Goal: Task Accomplishment & Management: Manage account settings

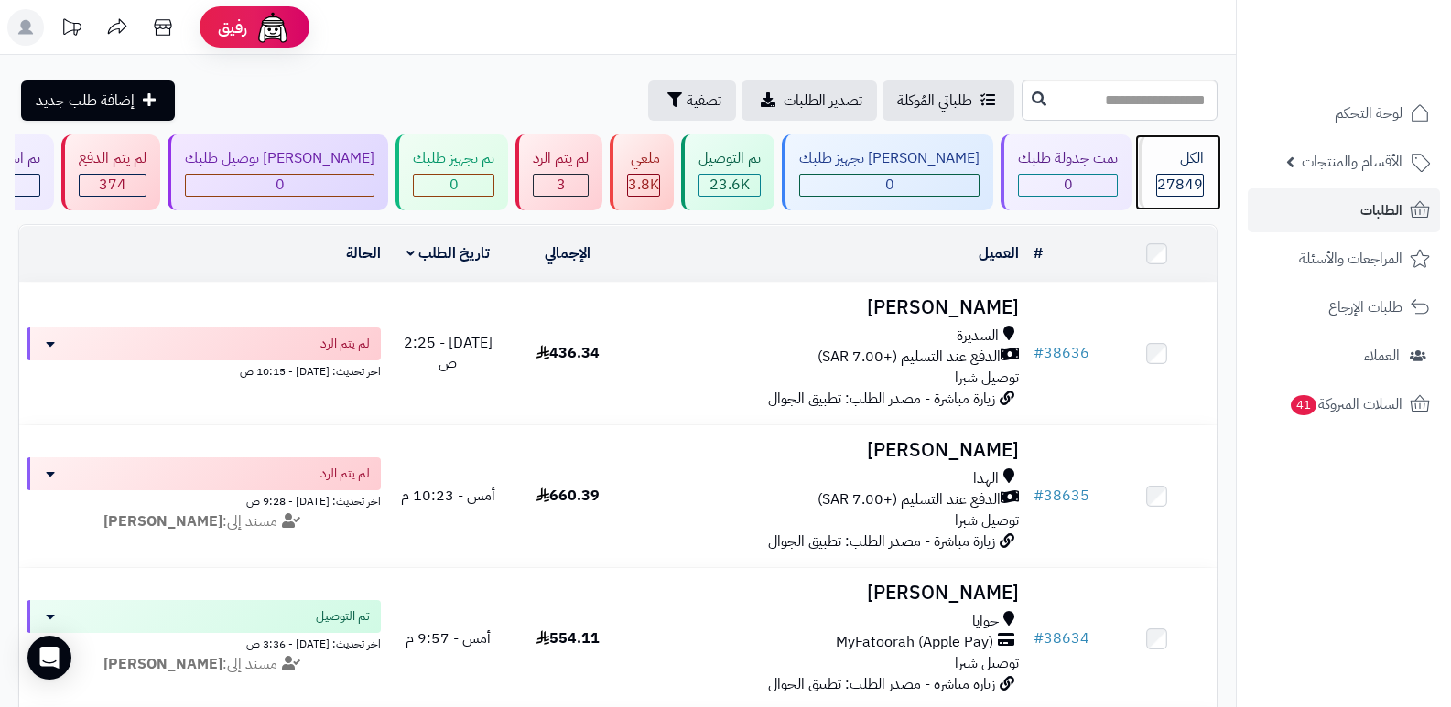
click at [1171, 155] on div "الكل" at bounding box center [1180, 158] width 48 height 21
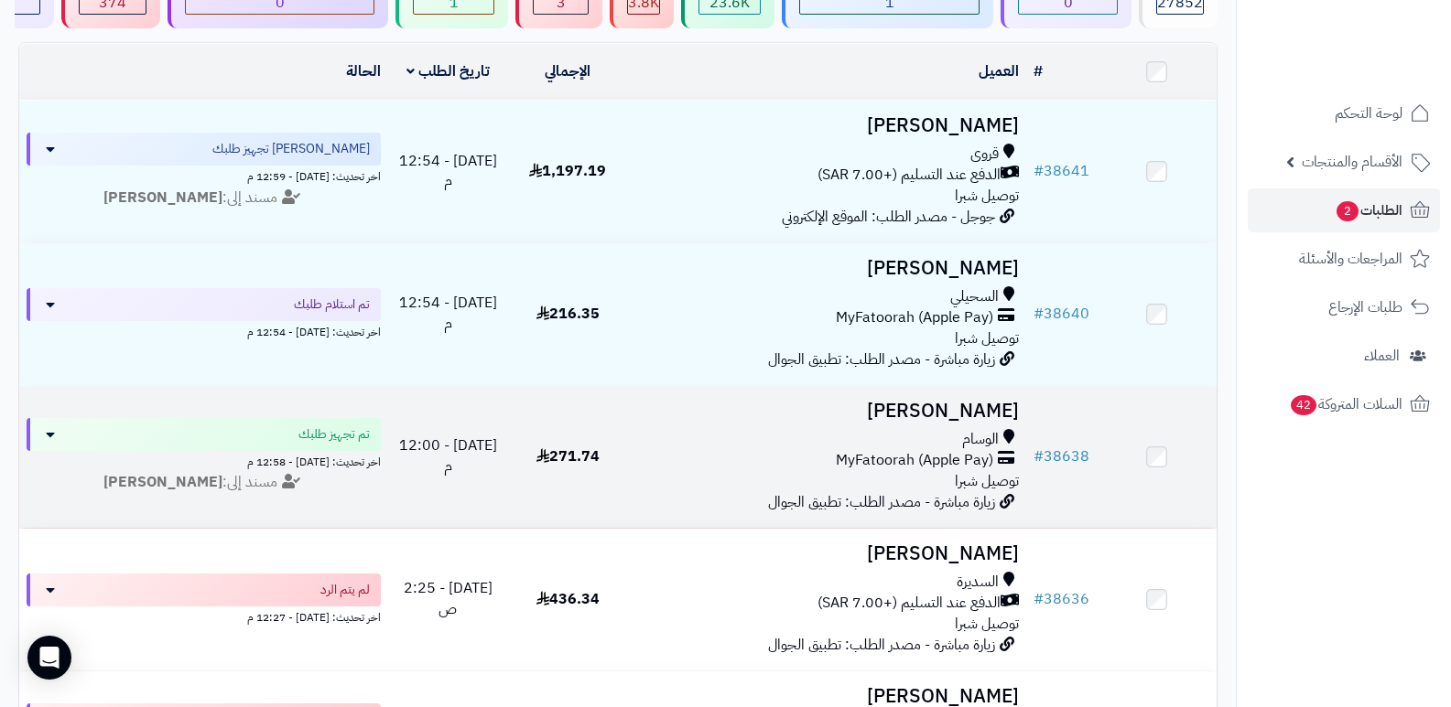
scroll to position [183, 0]
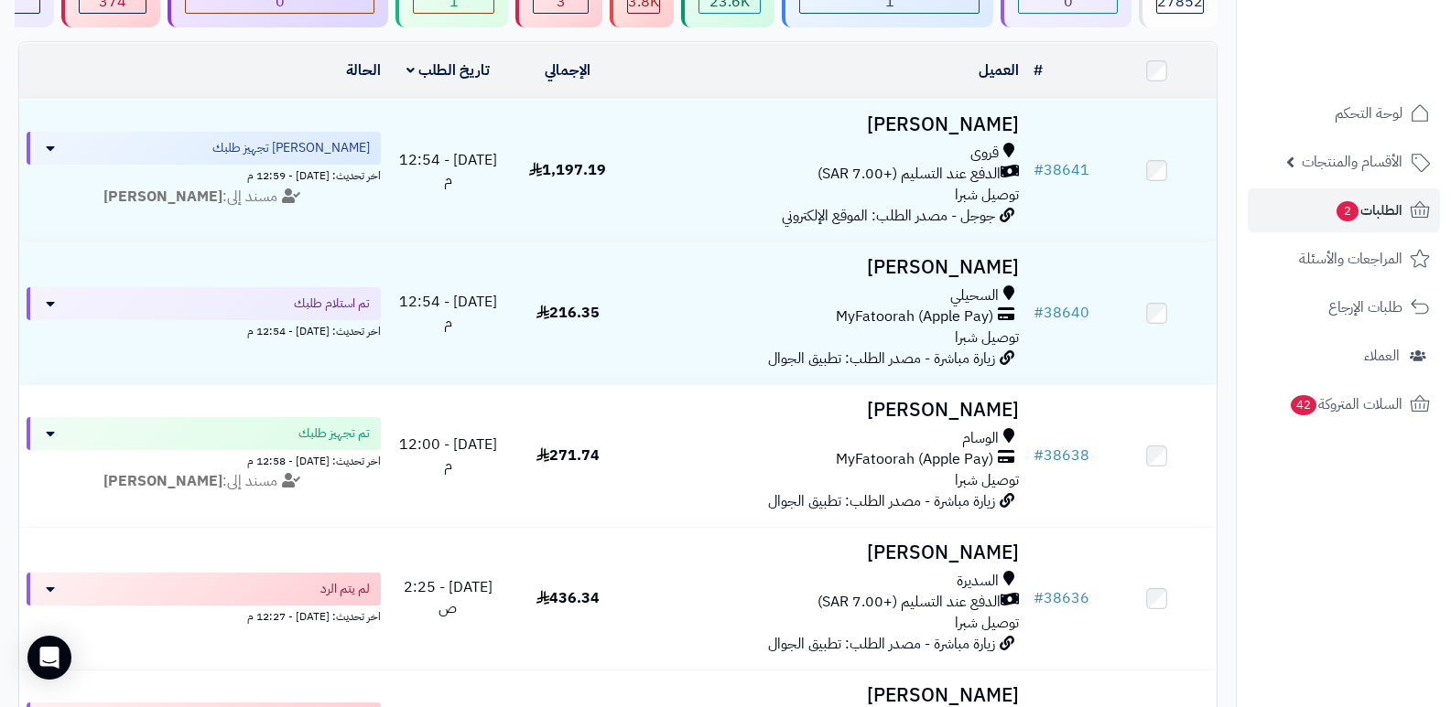
click at [1328, 546] on nav "لوحة التحكم الأقسام والمنتجات المنتجات الأقسام الماركات مواصفات المنتجات مواصفا…" at bounding box center [1343, 376] width 215 height 707
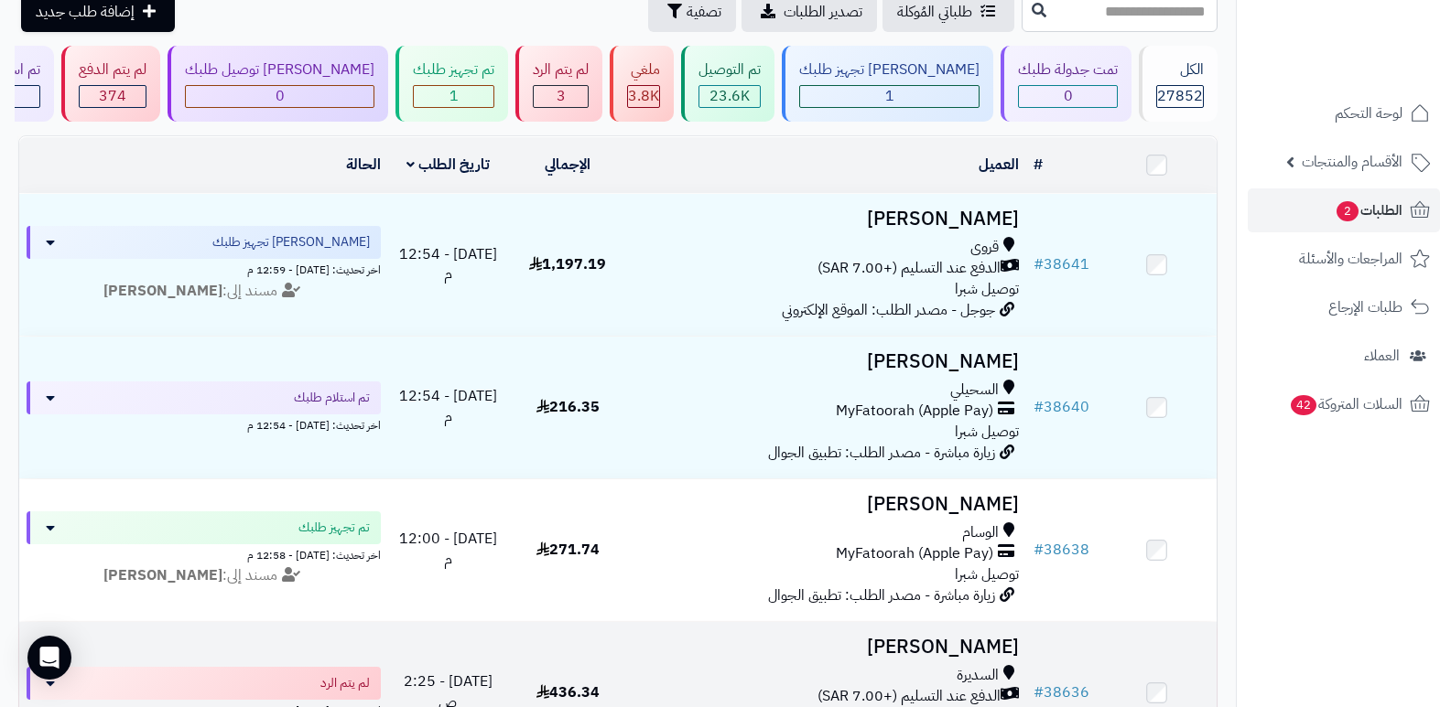
scroll to position [0, 0]
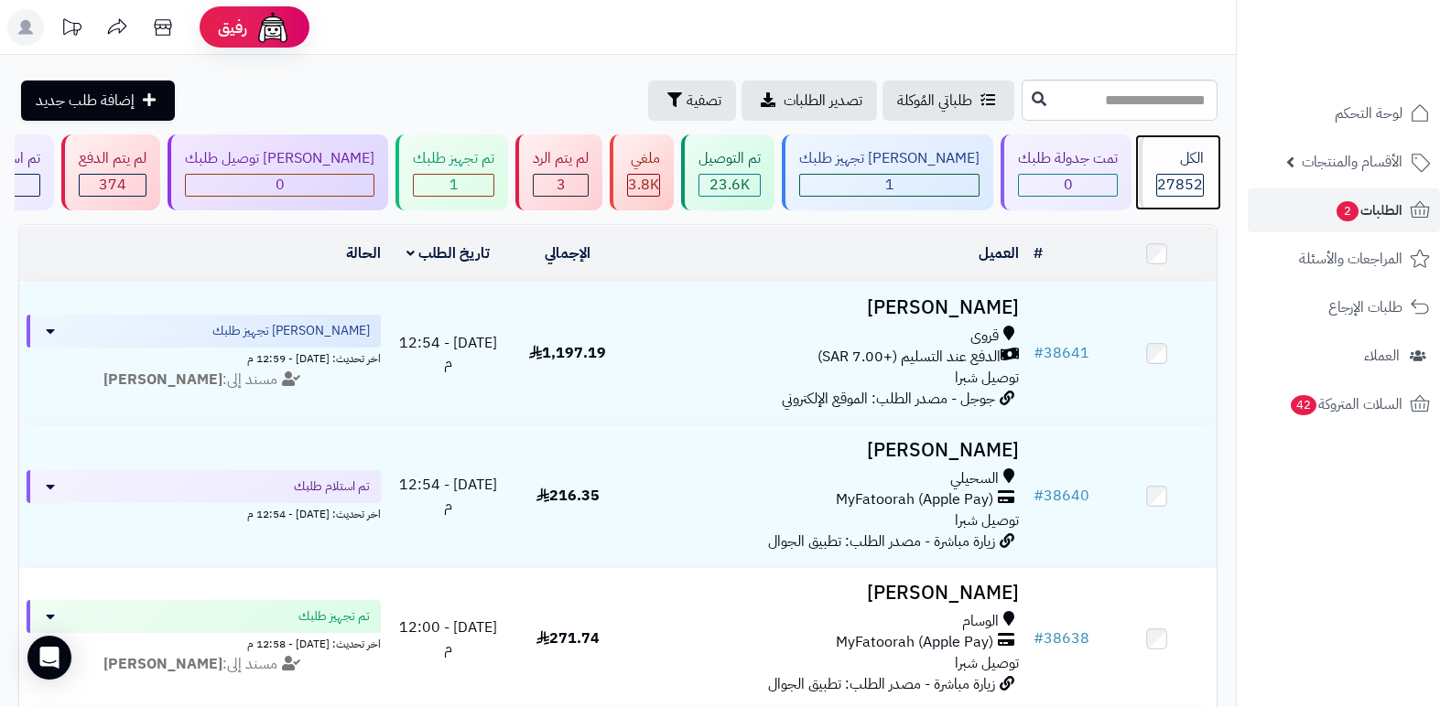
click at [1179, 182] on span "27852" at bounding box center [1180, 185] width 46 height 22
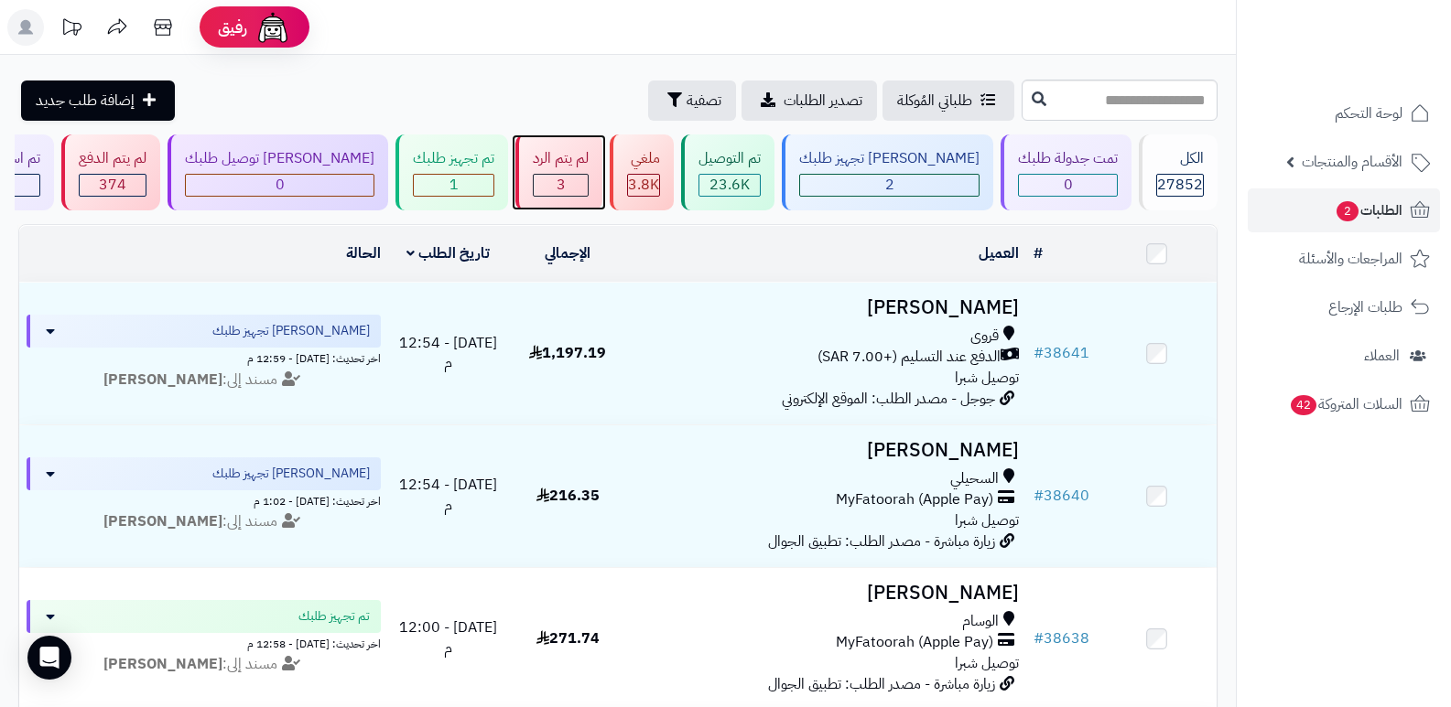
click at [588, 182] on div "3" at bounding box center [561, 185] width 54 height 21
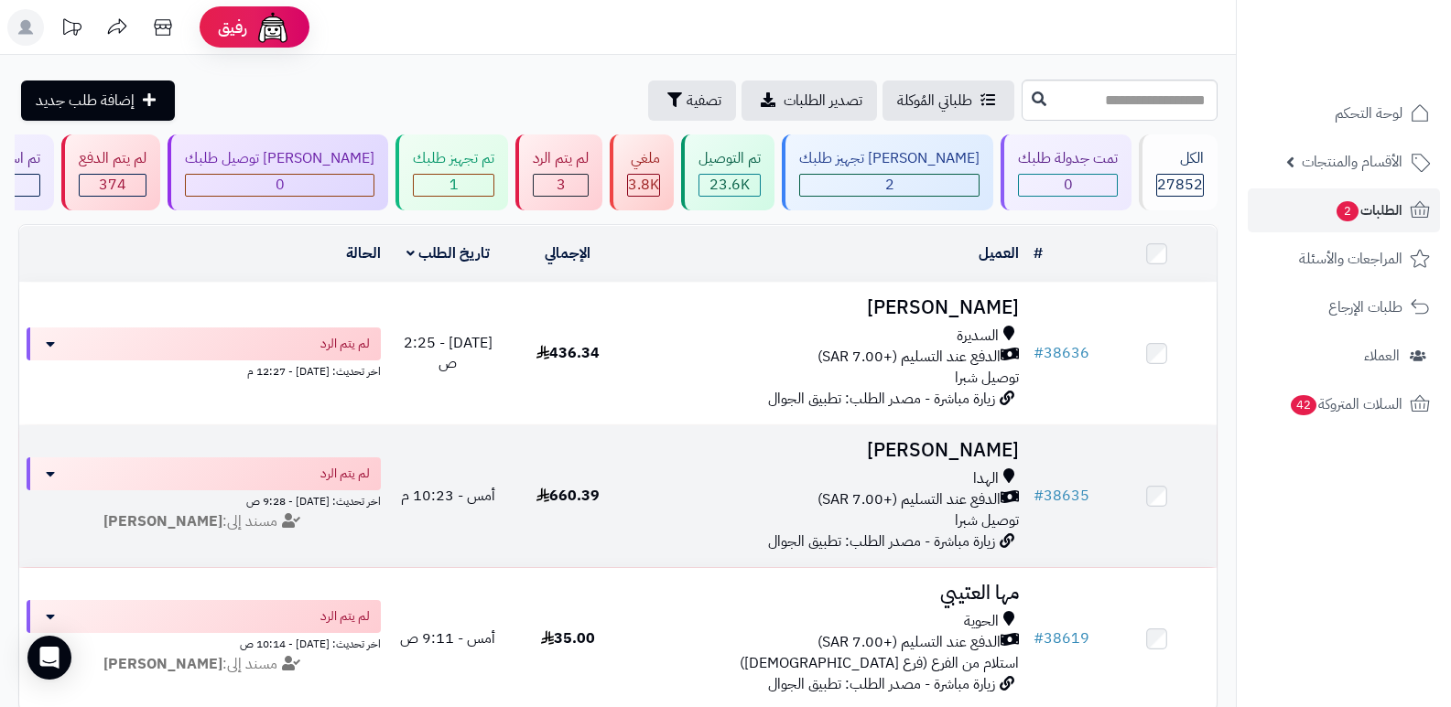
click at [996, 445] on h3 "[PERSON_NAME]" at bounding box center [827, 450] width 384 height 21
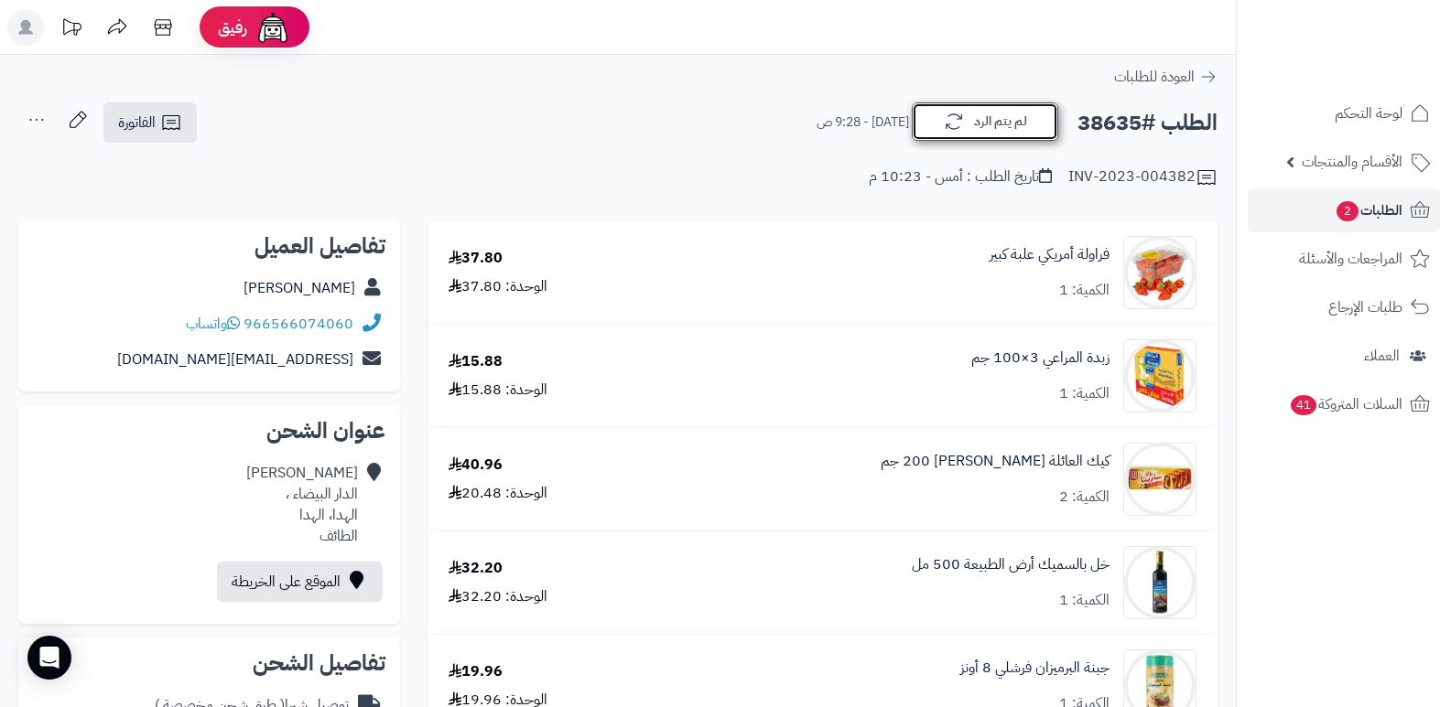
click at [978, 129] on button "لم يتم الرد" at bounding box center [985, 122] width 146 height 38
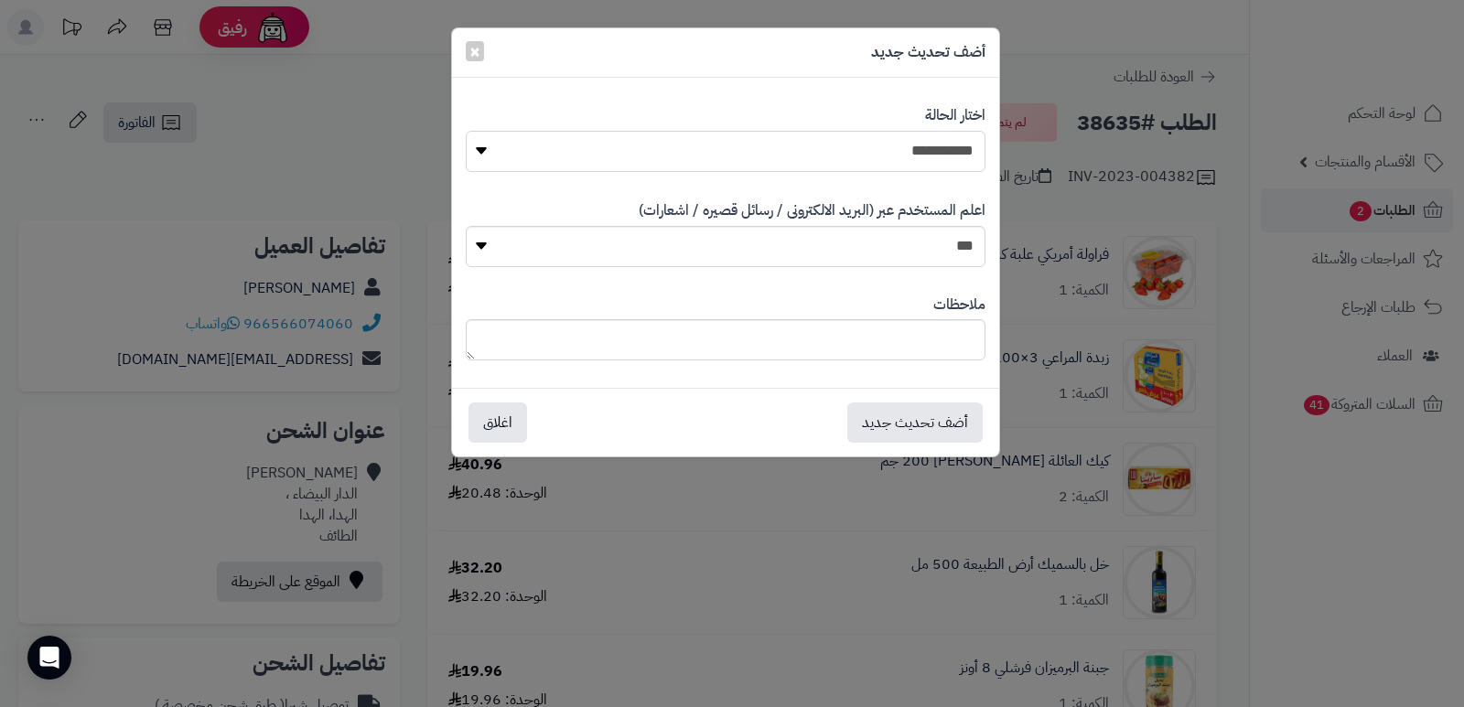
click at [950, 164] on select "**********" at bounding box center [726, 151] width 520 height 41
click at [466, 131] on select "**********" at bounding box center [726, 151] width 520 height 41
click at [912, 424] on button "أضف تحديث جديد" at bounding box center [914, 422] width 135 height 40
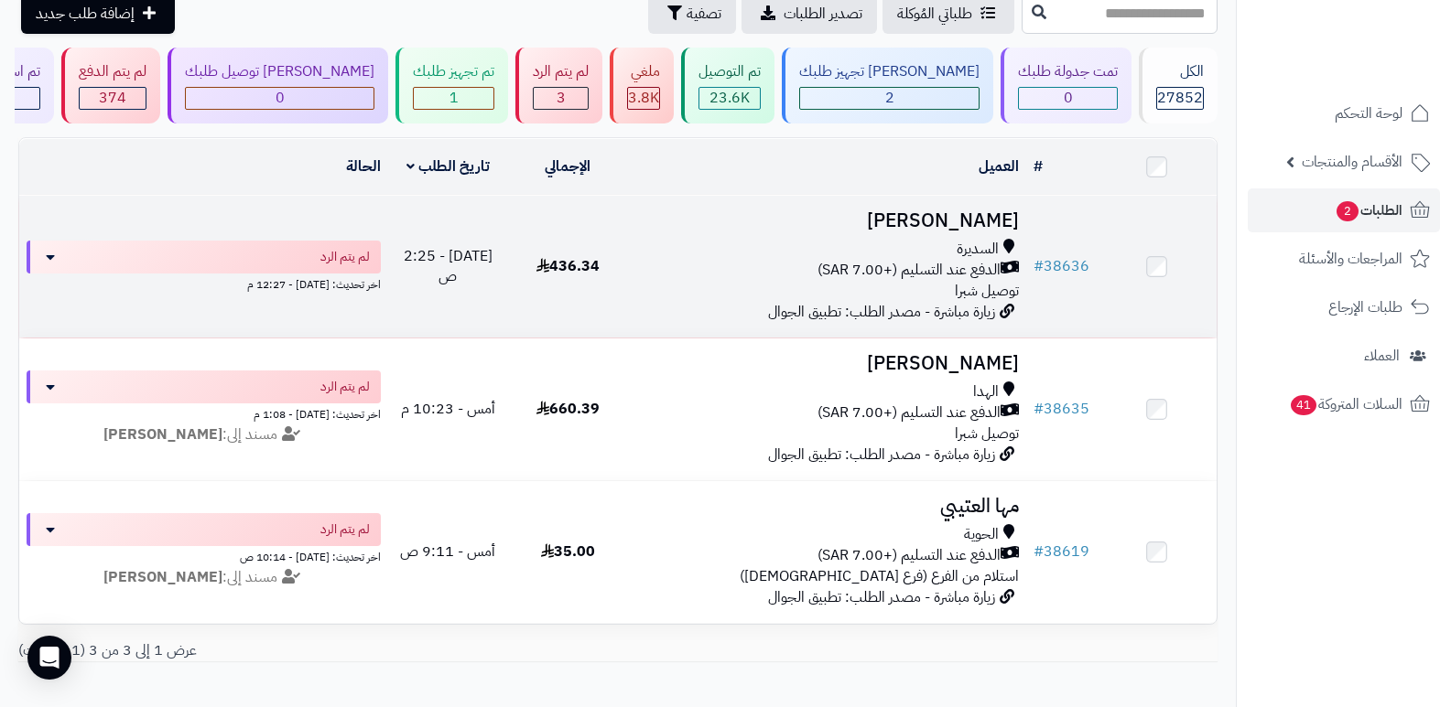
scroll to position [92, 0]
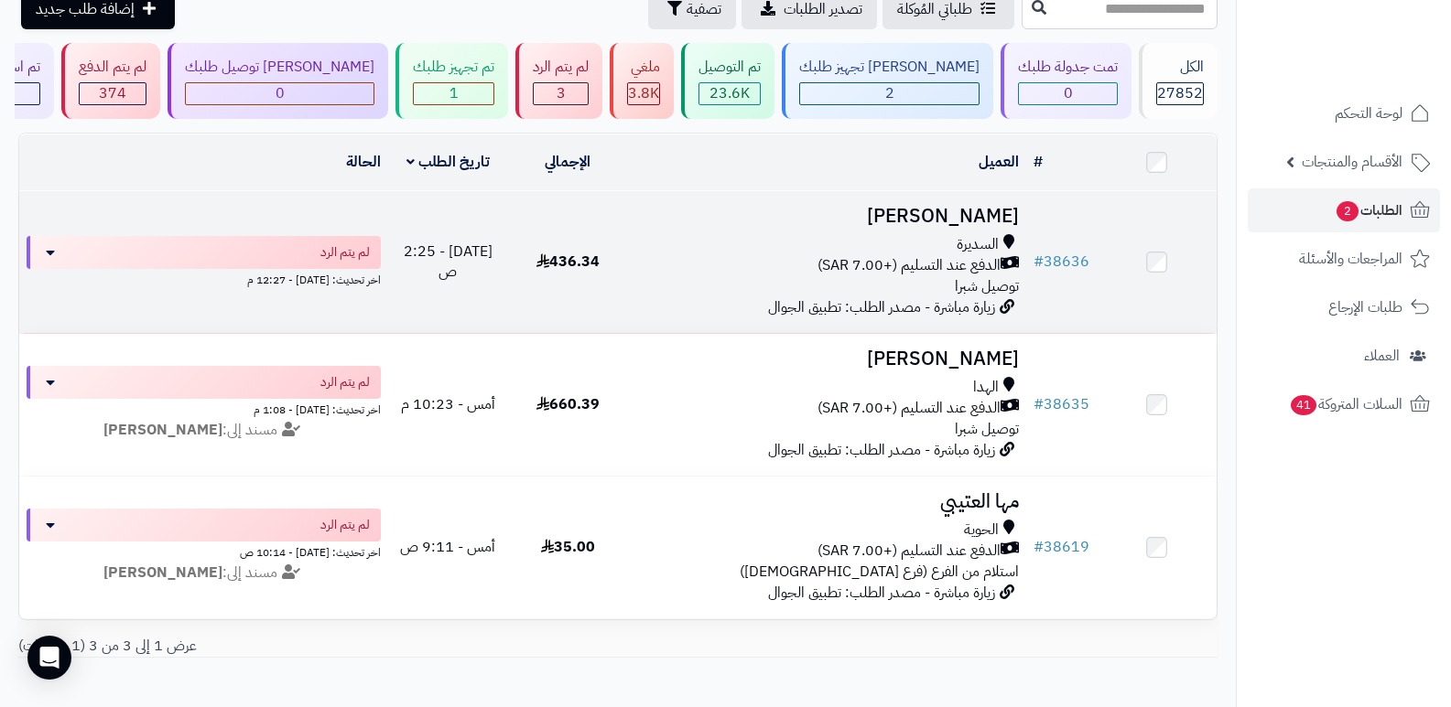
click at [1002, 214] on h3 "محمد العتيبي" at bounding box center [827, 216] width 384 height 21
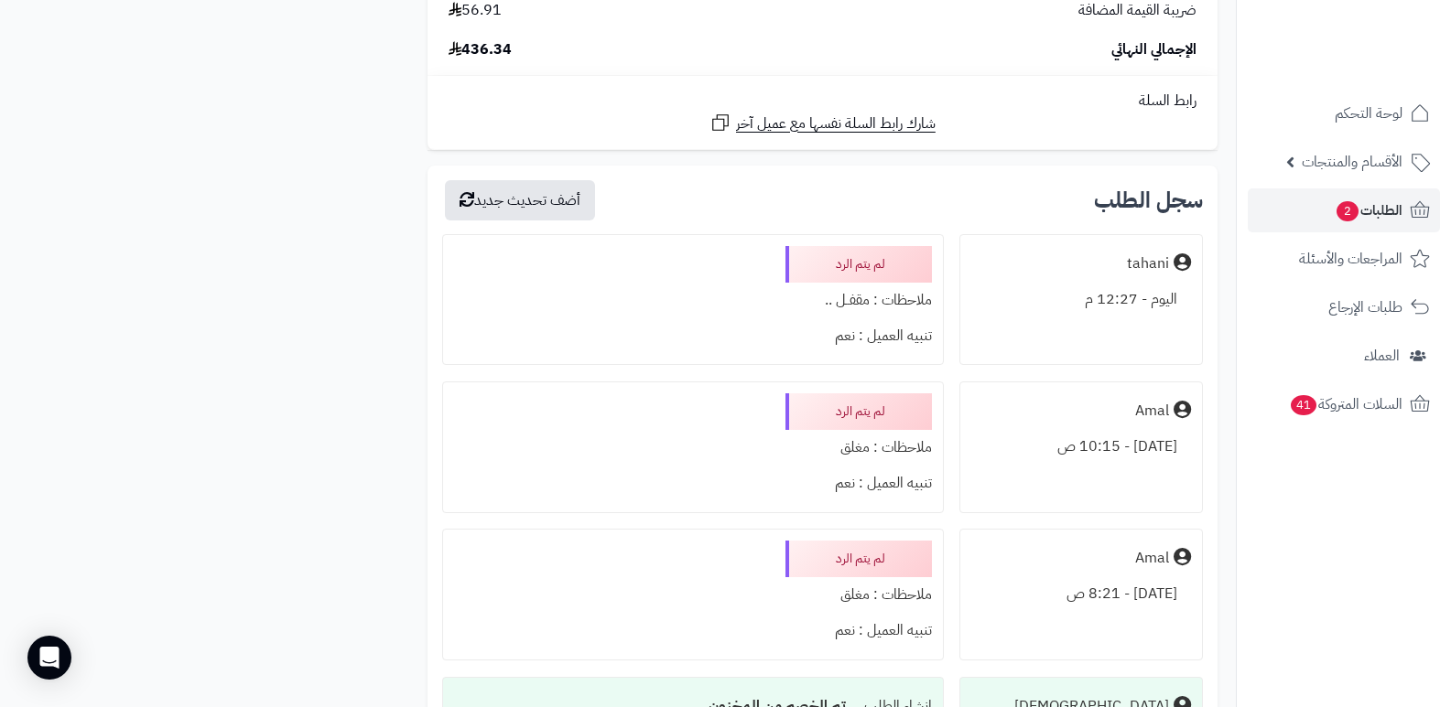
scroll to position [2654, 0]
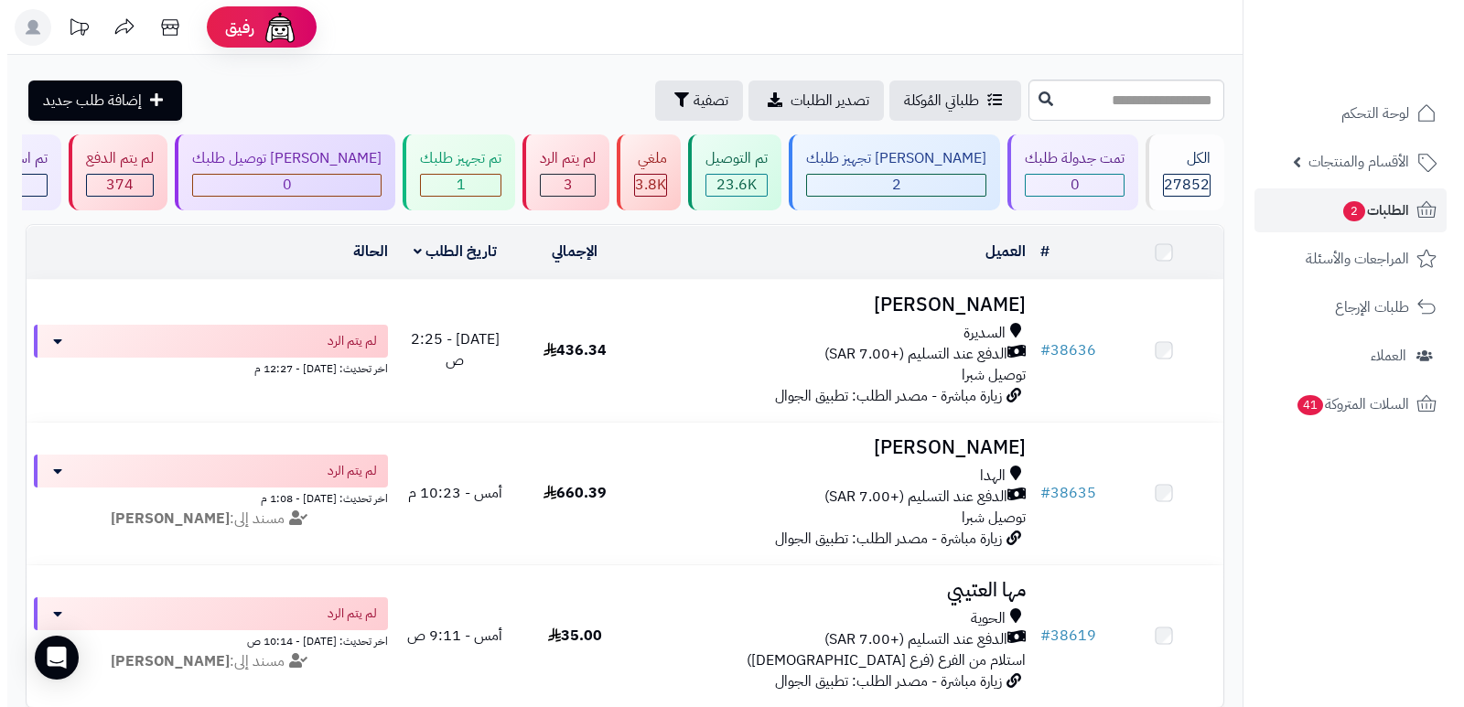
scroll to position [92, 0]
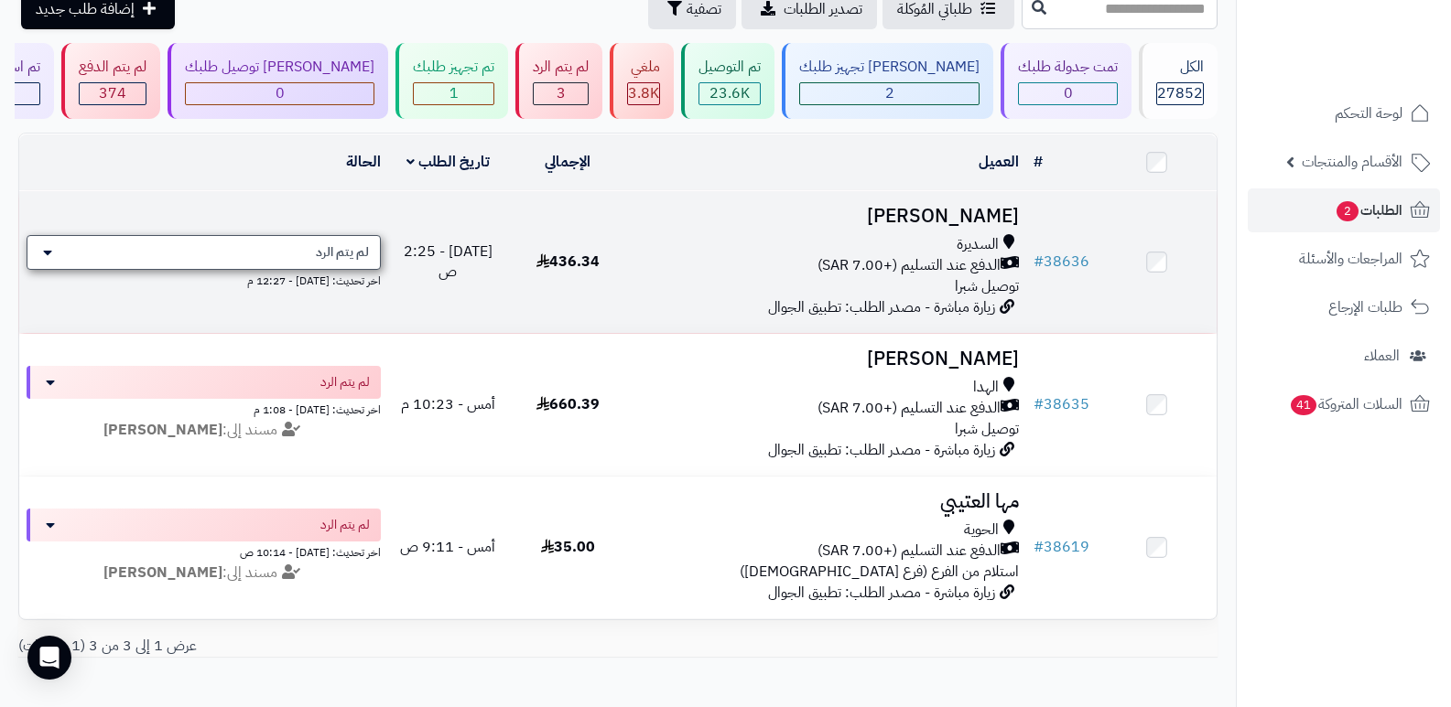
click at [168, 261] on div "لم يتم الرد" at bounding box center [204, 252] width 354 height 35
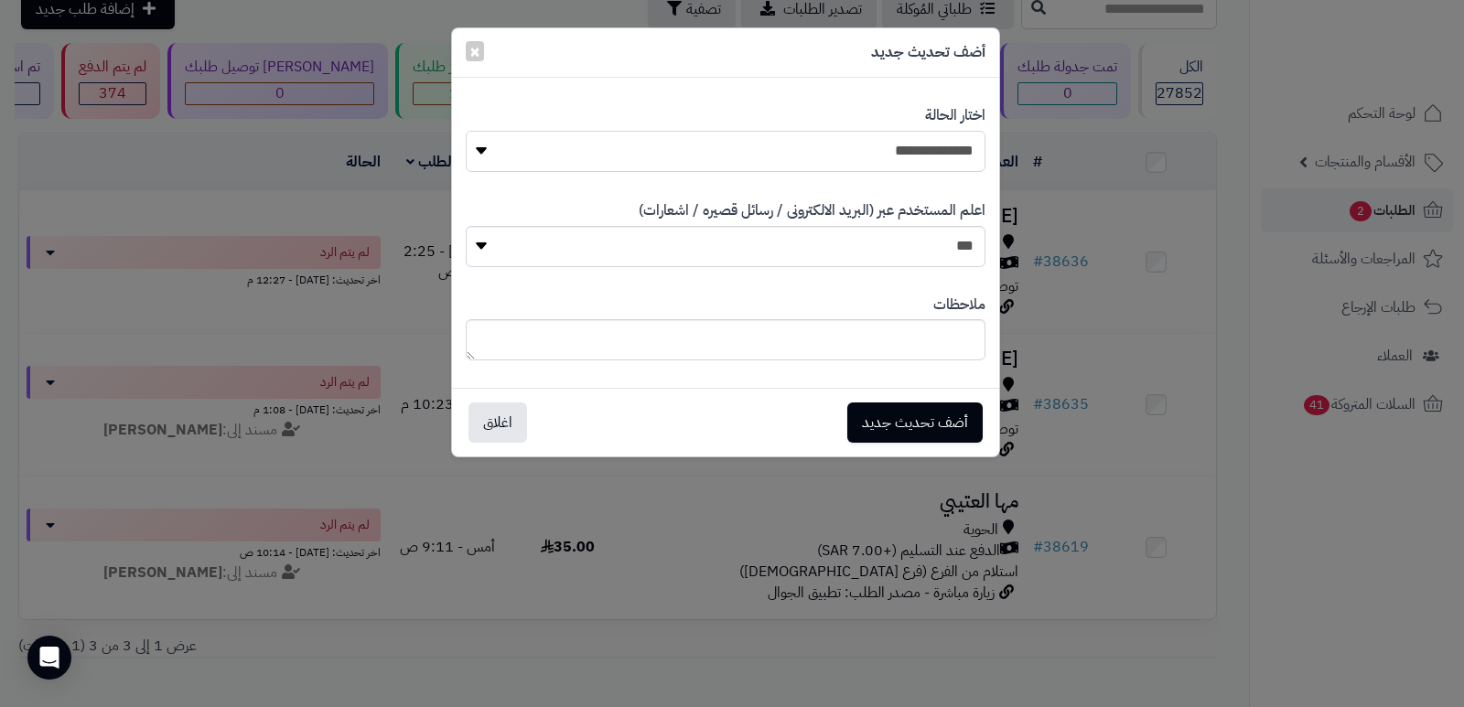
click at [890, 141] on select "**********" at bounding box center [726, 151] width 520 height 41
select select "*"
click at [466, 131] on select "**********" at bounding box center [726, 151] width 520 height 41
click at [862, 336] on textarea at bounding box center [726, 339] width 520 height 41
type textarea "****"
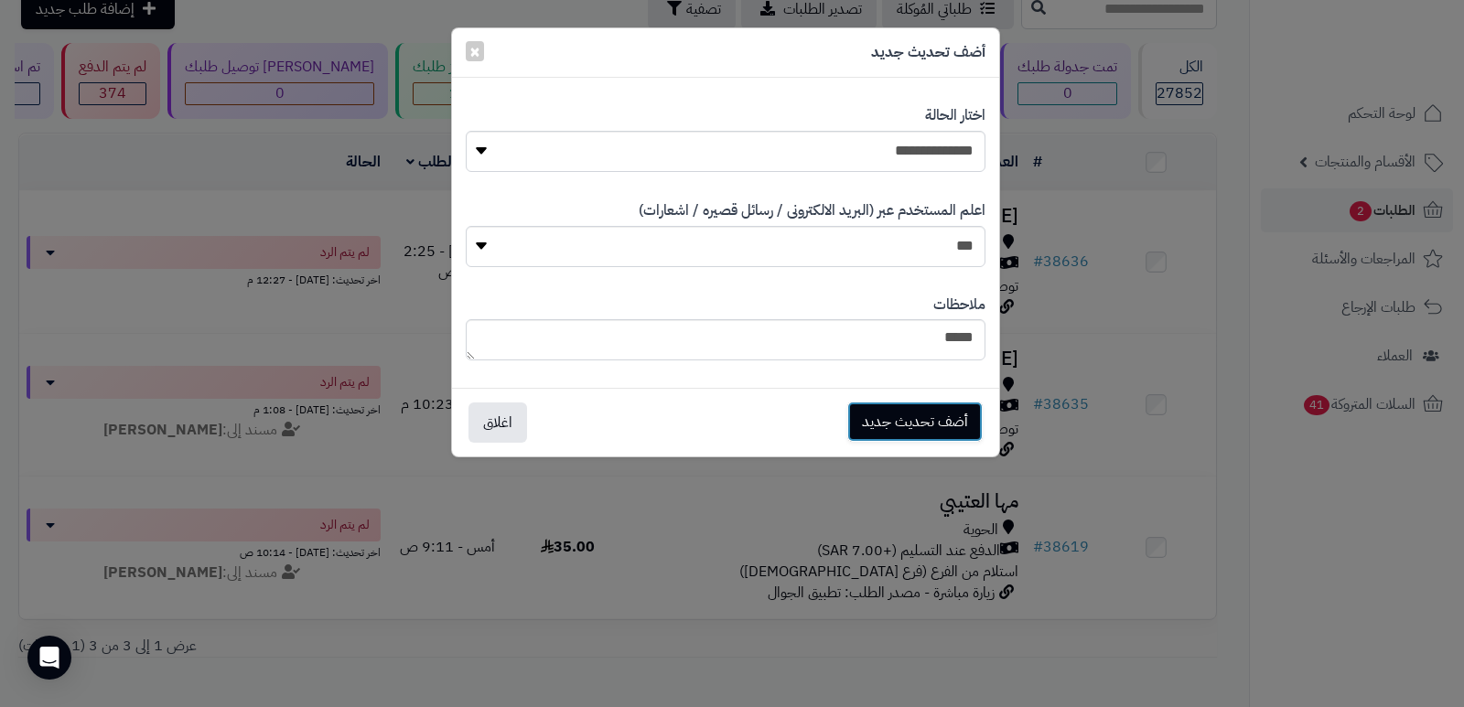
click at [853, 412] on button "أضف تحديث جديد" at bounding box center [914, 422] width 135 height 40
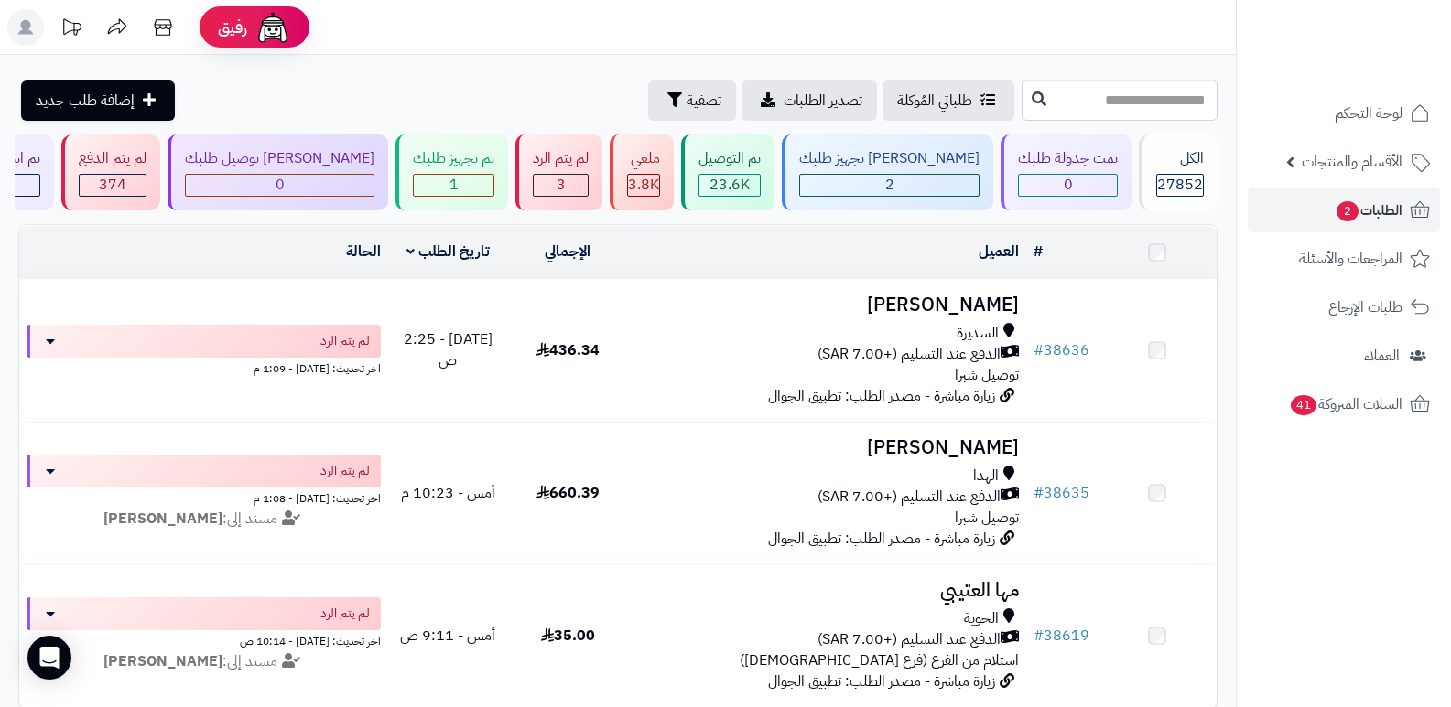
scroll to position [92, 0]
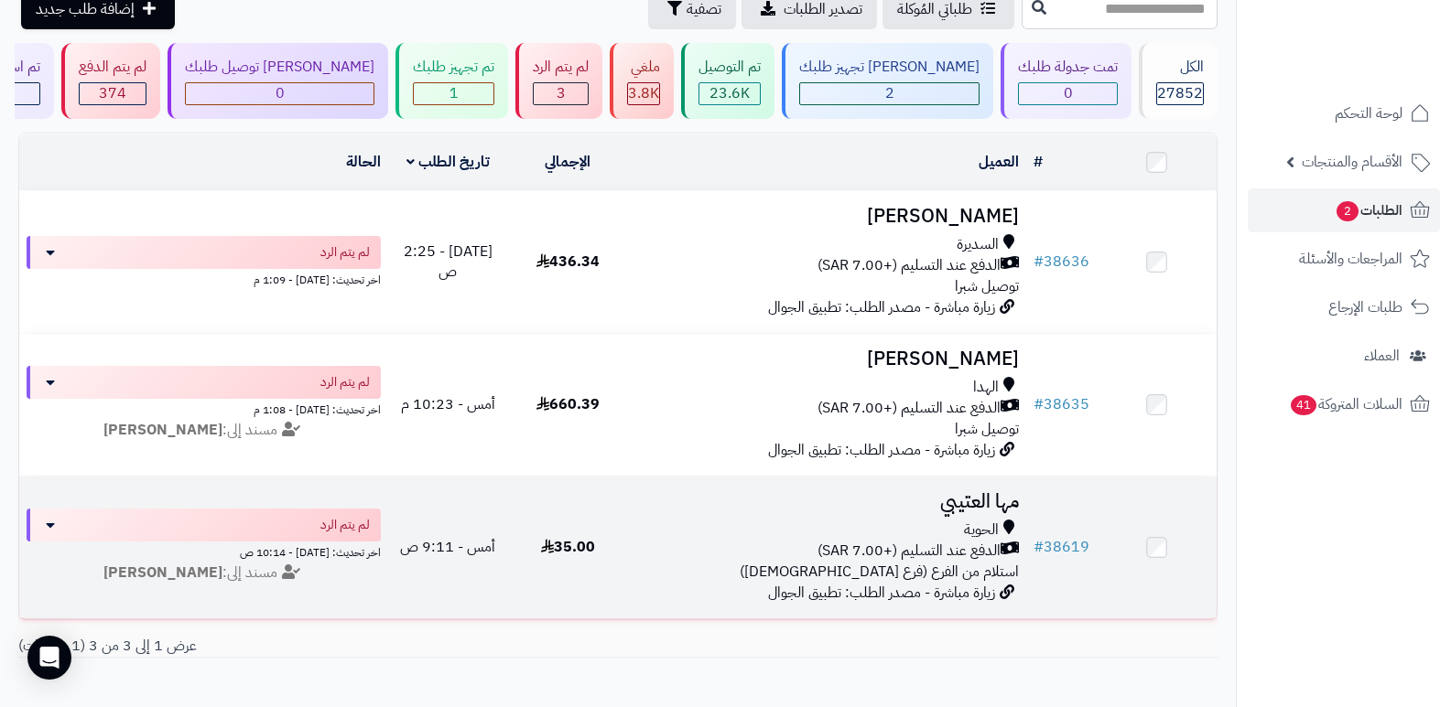
click at [981, 501] on h3 "مها العتيبي" at bounding box center [827, 501] width 384 height 21
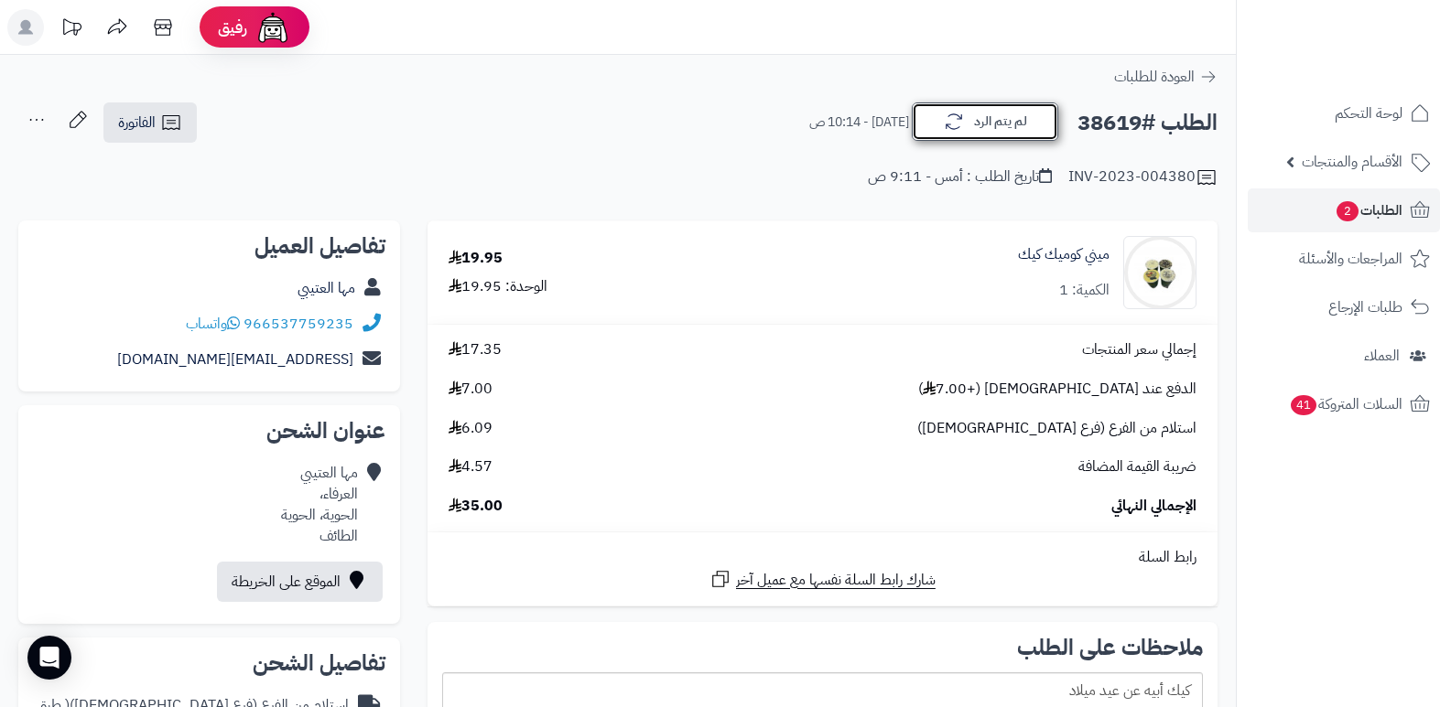
click at [977, 121] on button "لم يتم الرد" at bounding box center [985, 122] width 146 height 38
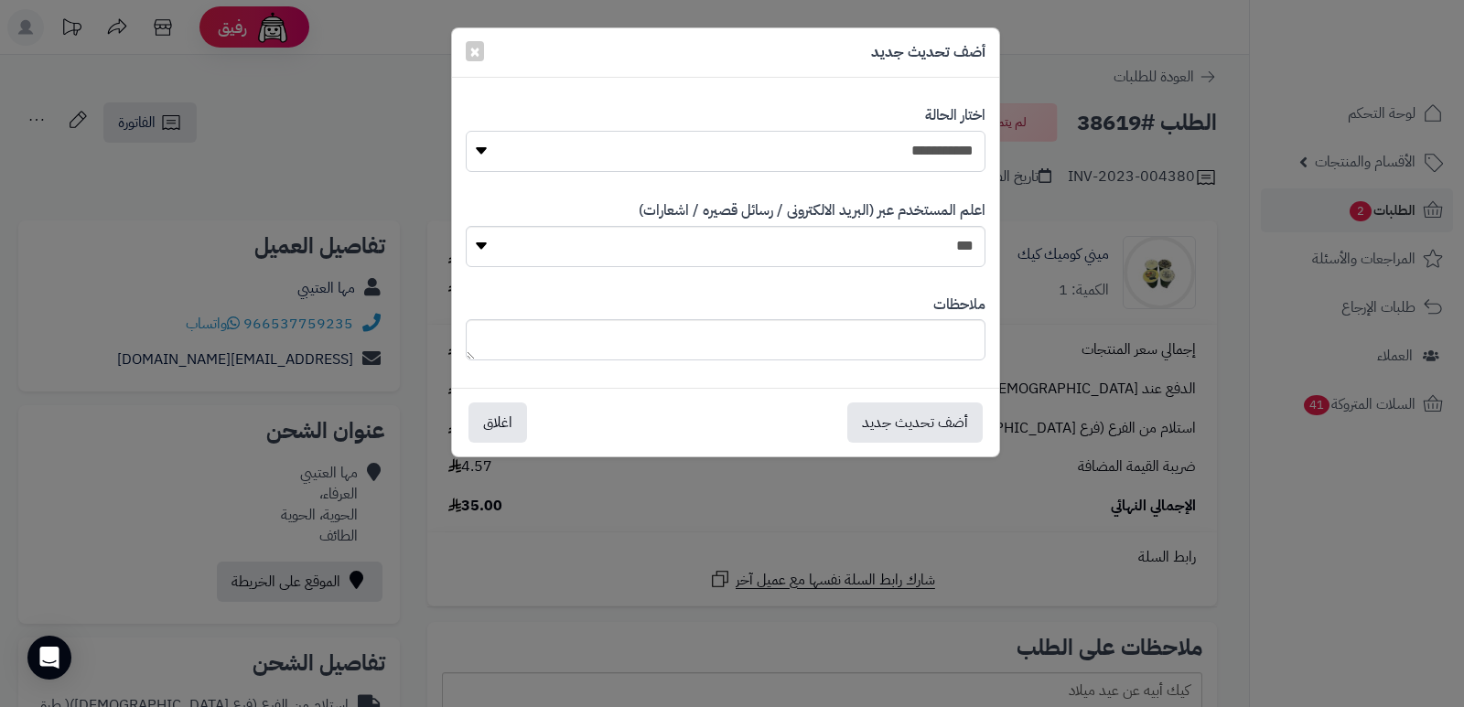
click at [923, 147] on select "**********" at bounding box center [726, 151] width 520 height 41
click at [466, 131] on select "**********" at bounding box center [726, 151] width 520 height 41
click at [934, 428] on button "أضف تحديث جديد" at bounding box center [914, 422] width 135 height 40
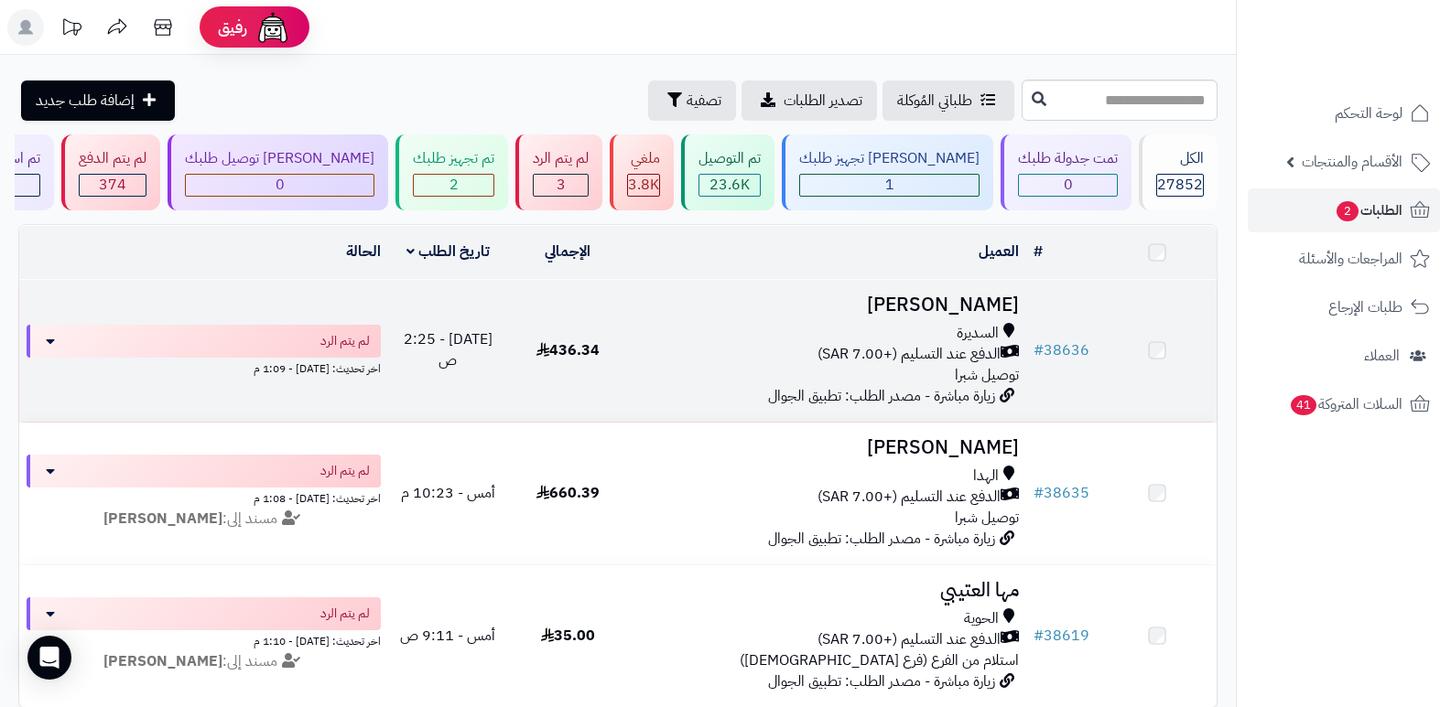
scroll to position [92, 0]
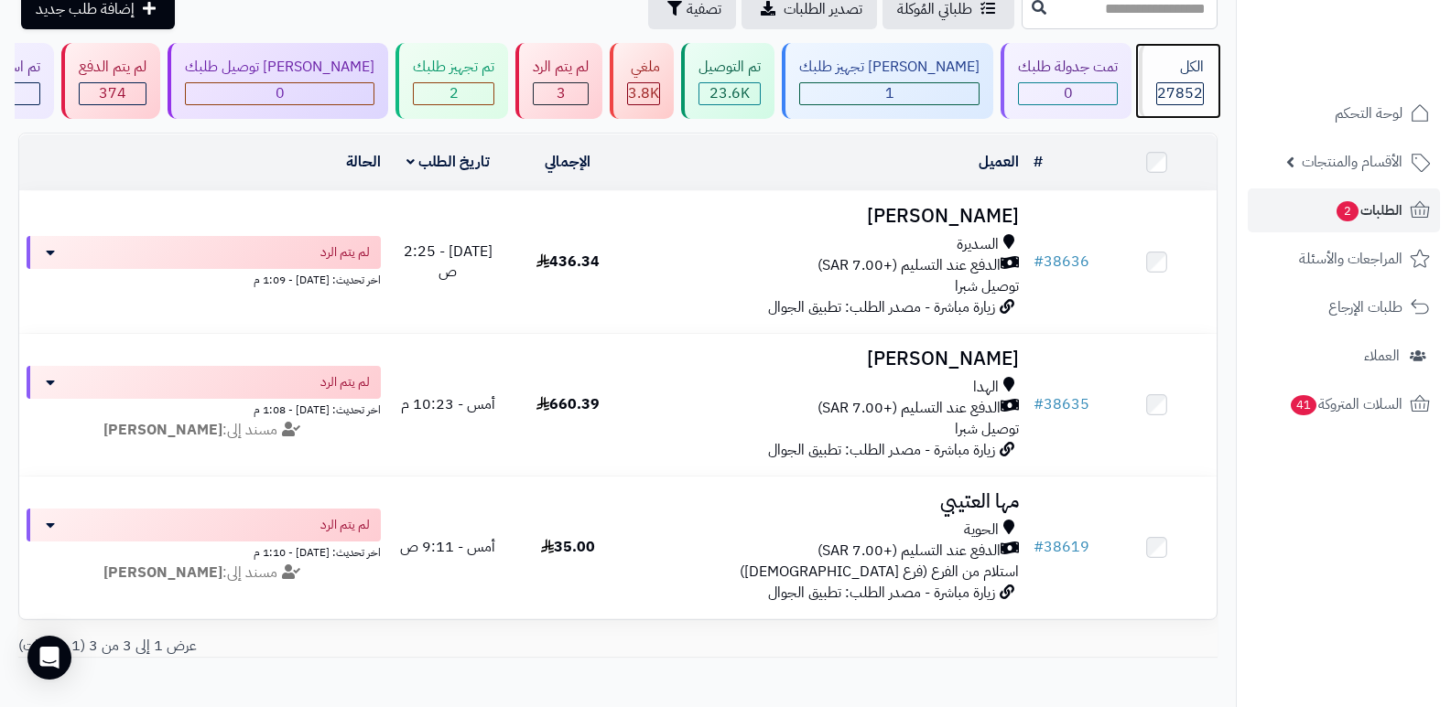
click at [1170, 96] on span "27852" at bounding box center [1180, 93] width 46 height 22
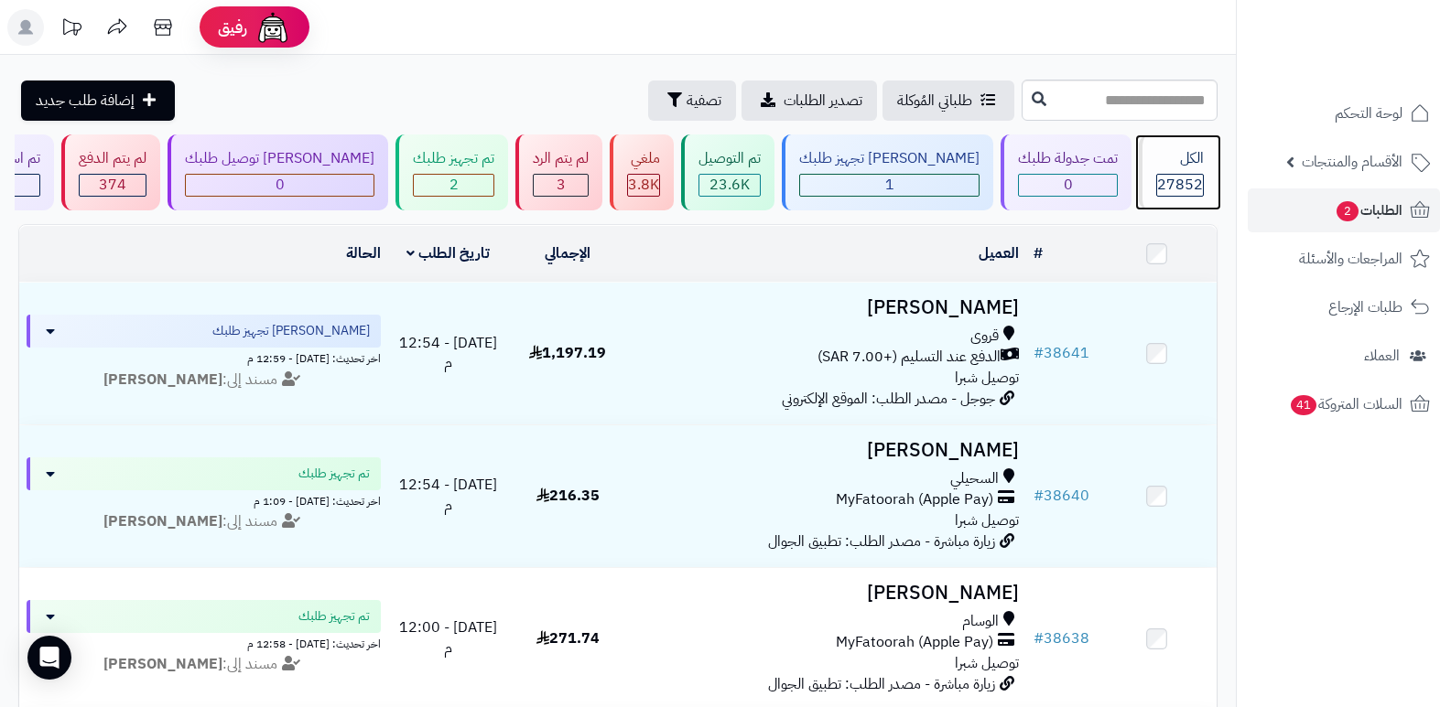
click at [1162, 181] on span "27852" at bounding box center [1180, 185] width 46 height 22
click at [1169, 184] on span "27852" at bounding box center [1180, 185] width 46 height 22
click at [1182, 169] on div "الكل 27852" at bounding box center [1178, 173] width 79 height 76
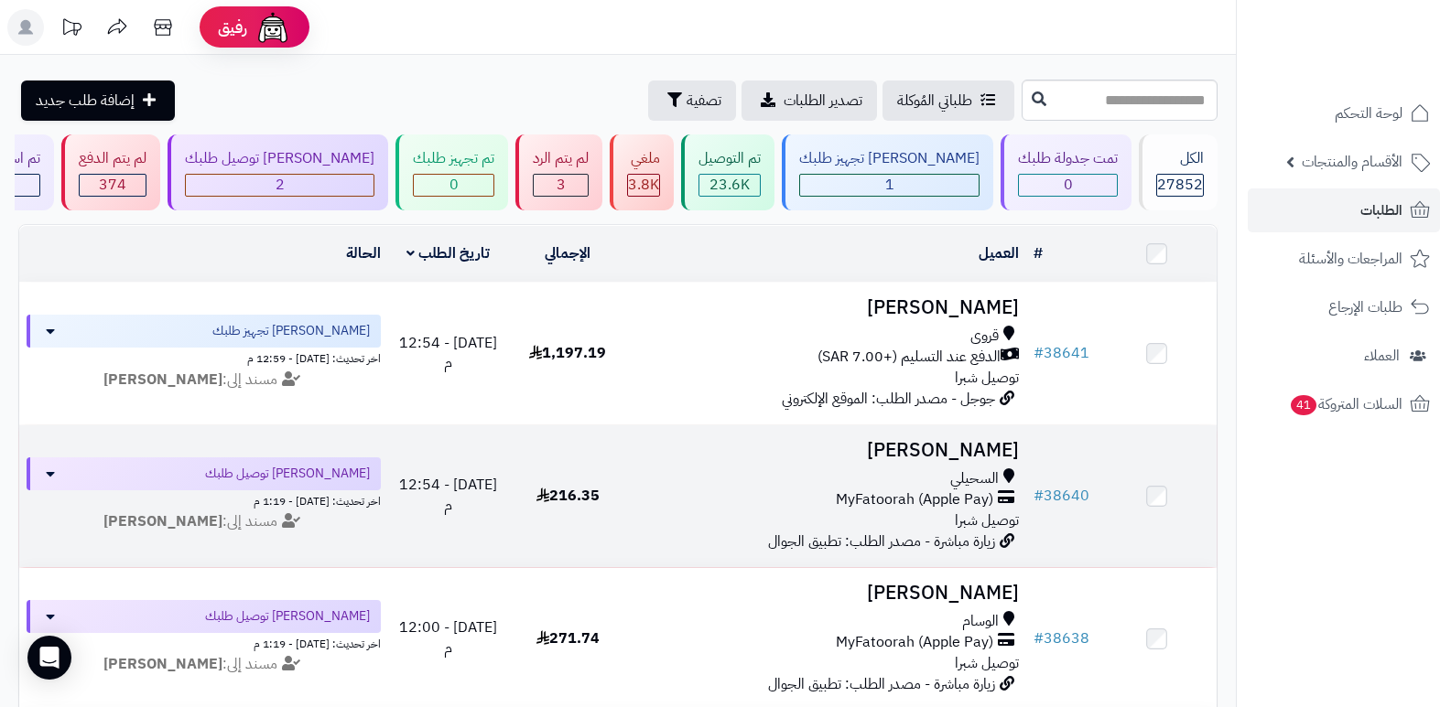
click at [1002, 447] on h3 "[PERSON_NAME]" at bounding box center [827, 450] width 384 height 21
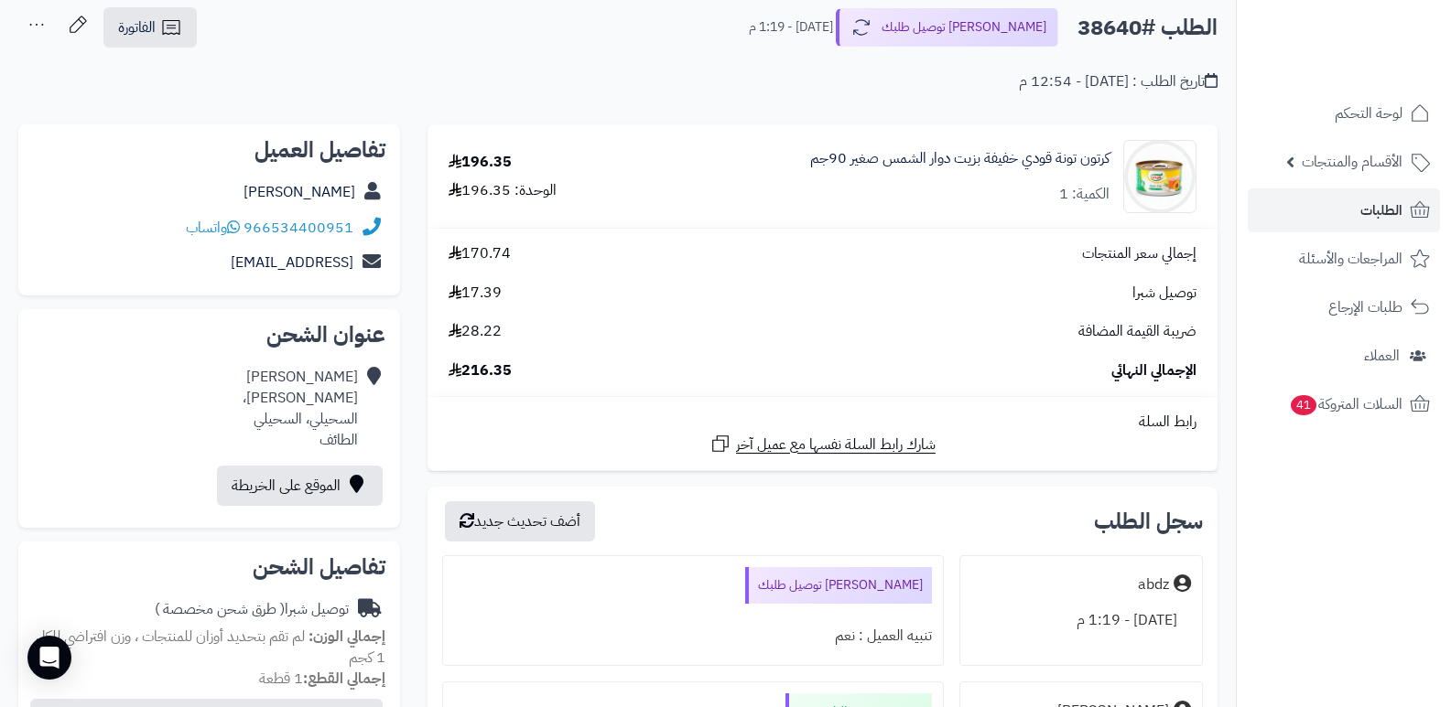
scroll to position [183, 0]
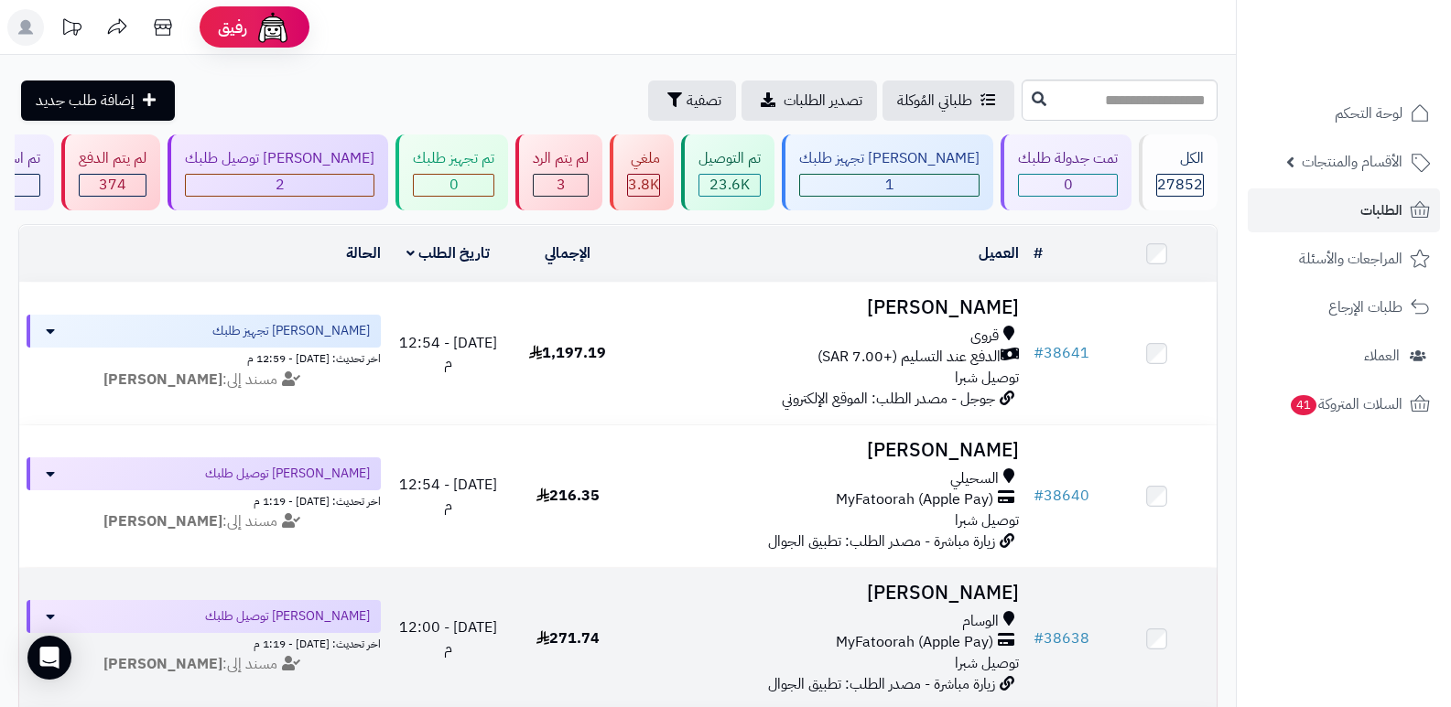
click at [973, 583] on h3 "[PERSON_NAME]" at bounding box center [827, 593] width 384 height 21
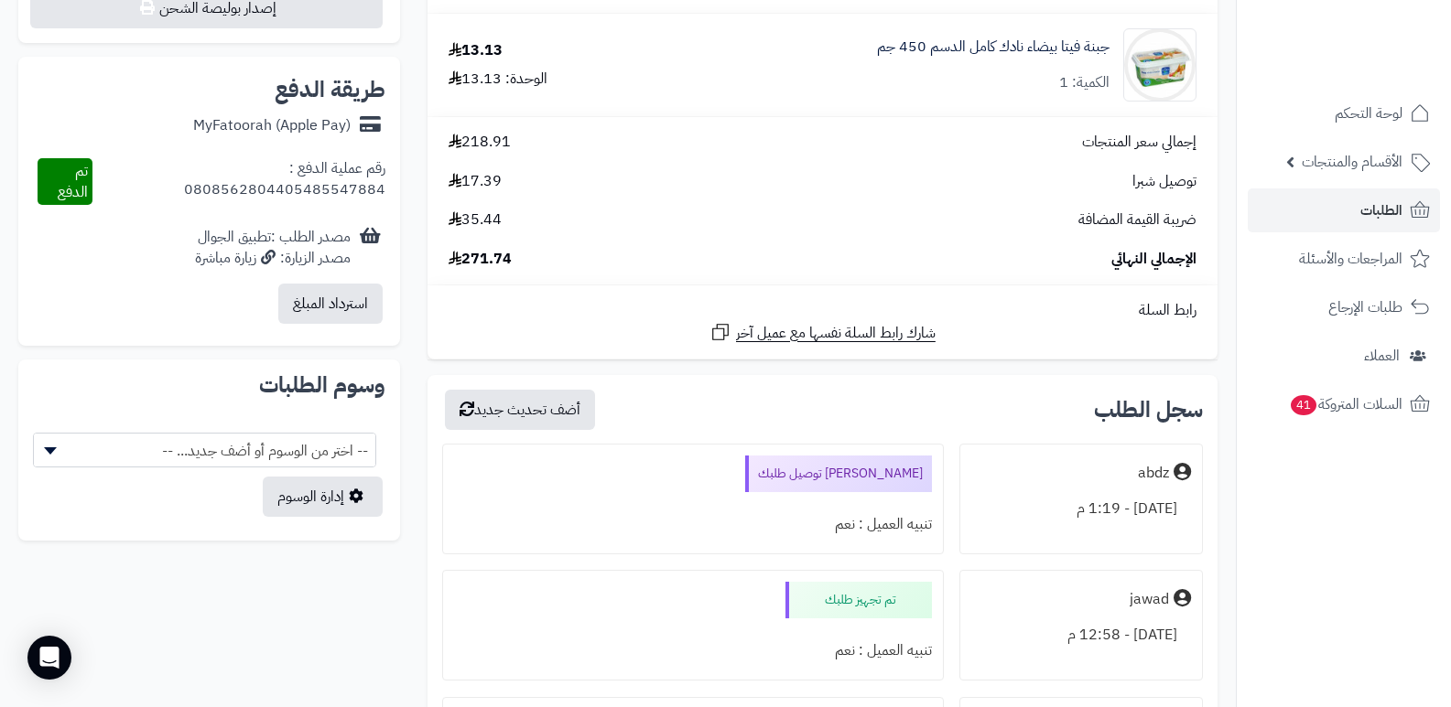
scroll to position [1098, 0]
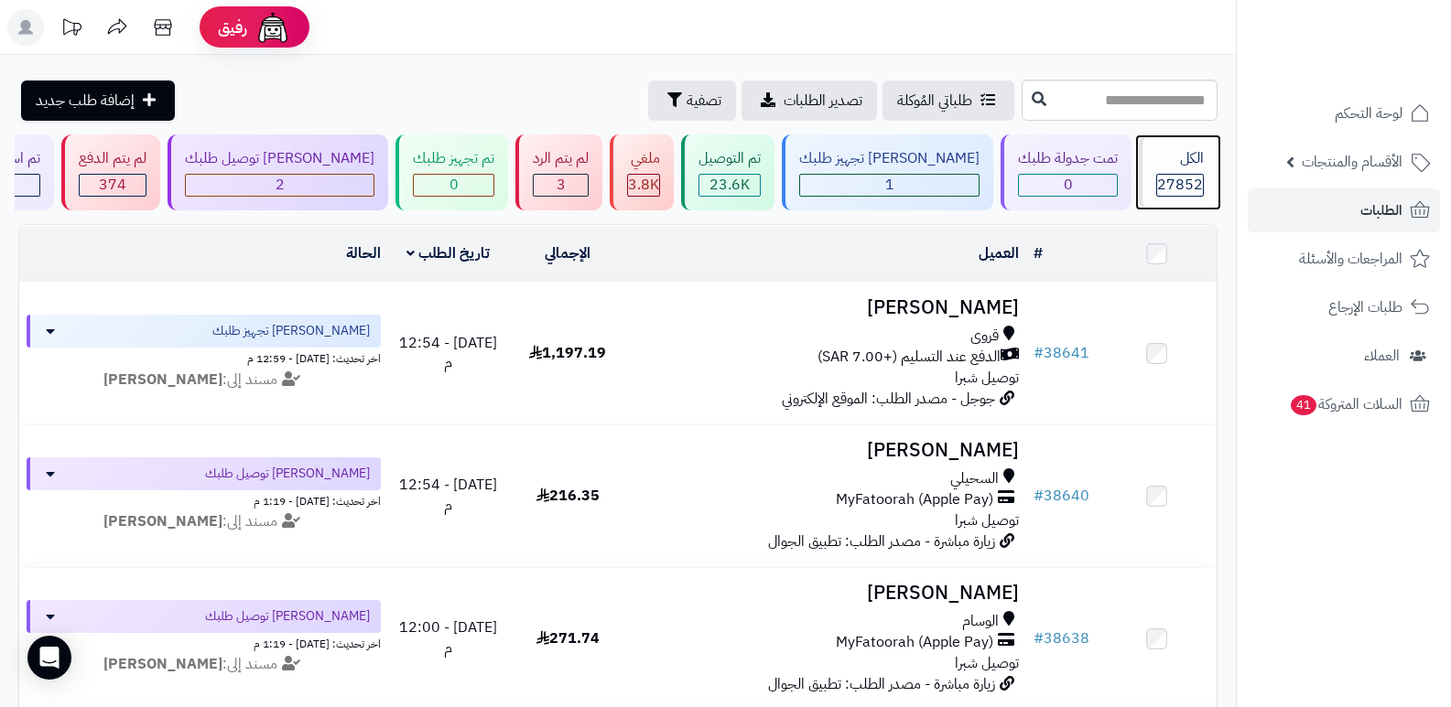
click at [1163, 160] on div "الكل" at bounding box center [1180, 158] width 48 height 21
click at [1156, 154] on div "الكل" at bounding box center [1180, 158] width 48 height 21
click at [1156, 157] on div "الكل" at bounding box center [1180, 158] width 48 height 21
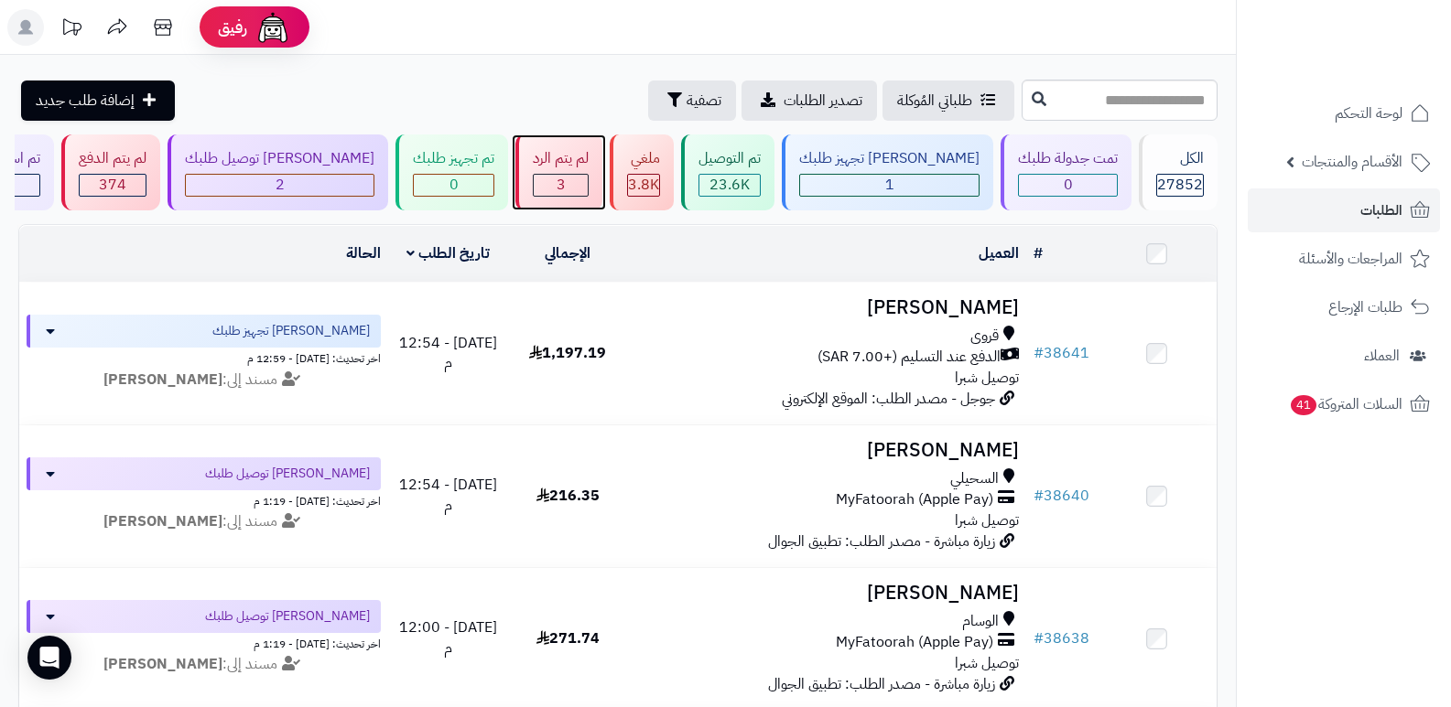
click at [588, 162] on div "لم يتم الرد" at bounding box center [561, 158] width 56 height 21
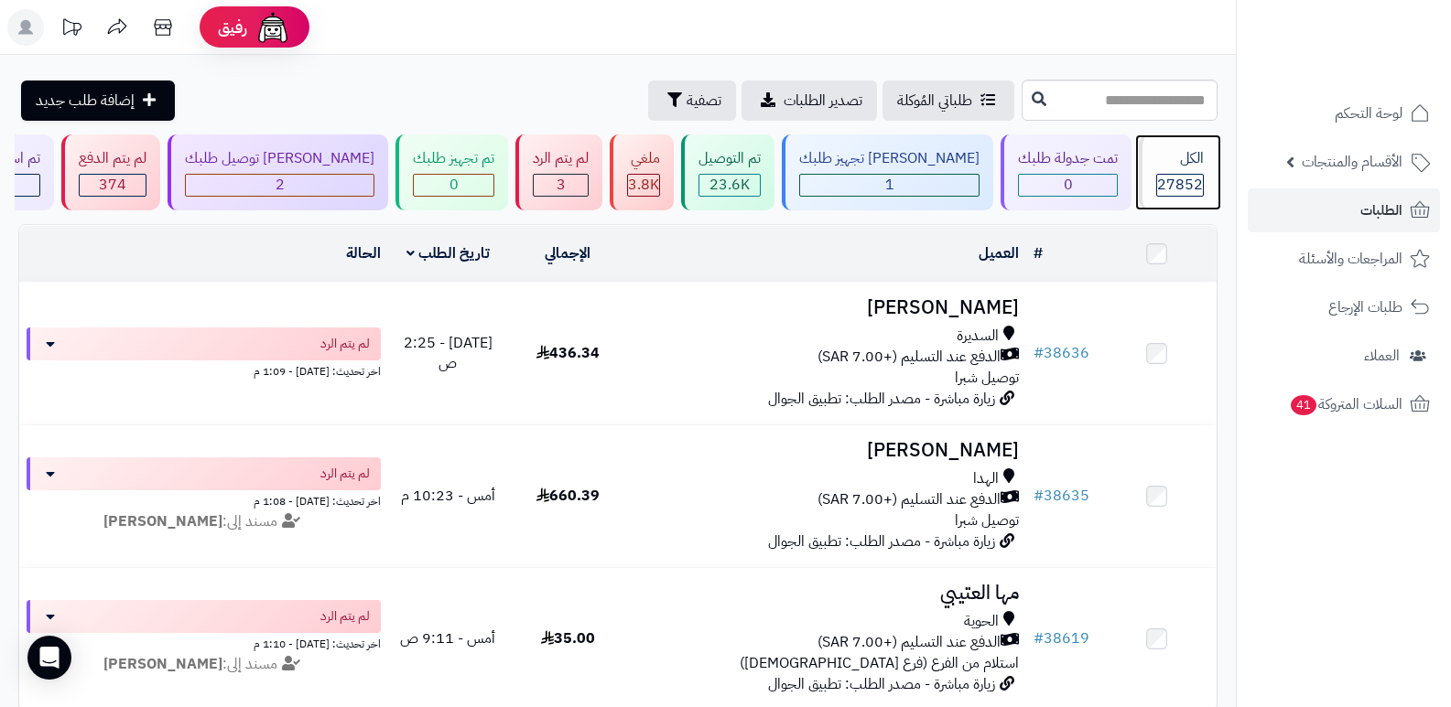
click at [1183, 151] on div "الكل" at bounding box center [1180, 158] width 48 height 21
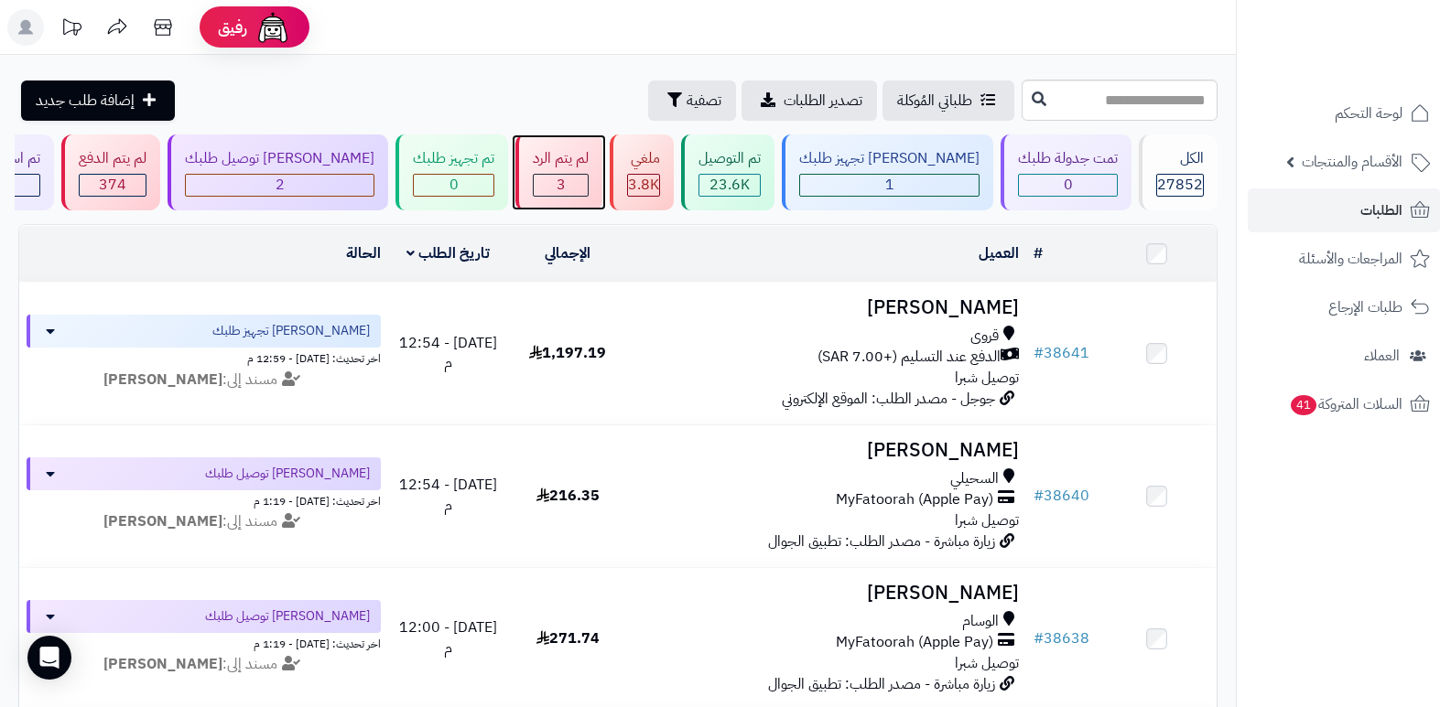
click at [566, 174] on span "3" at bounding box center [560, 185] width 9 height 22
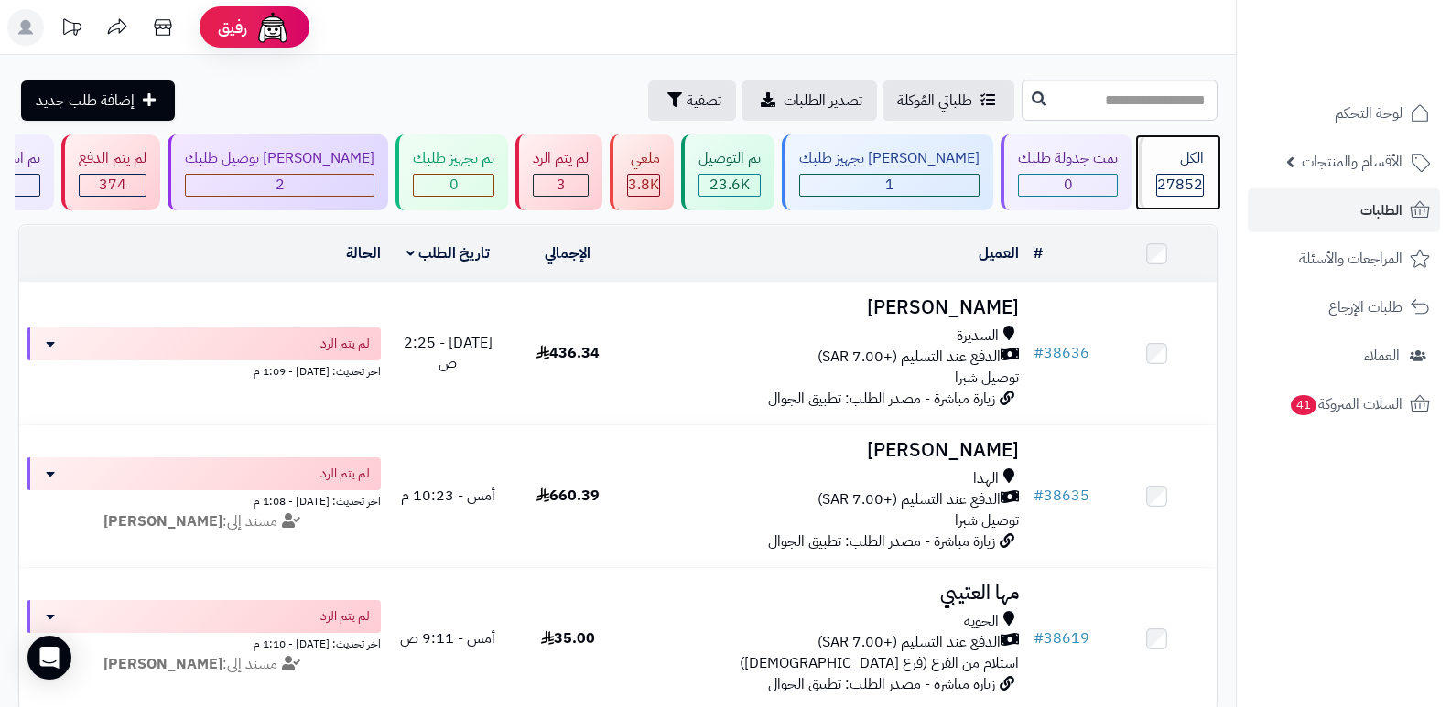
click at [1186, 189] on span "27852" at bounding box center [1180, 185] width 46 height 22
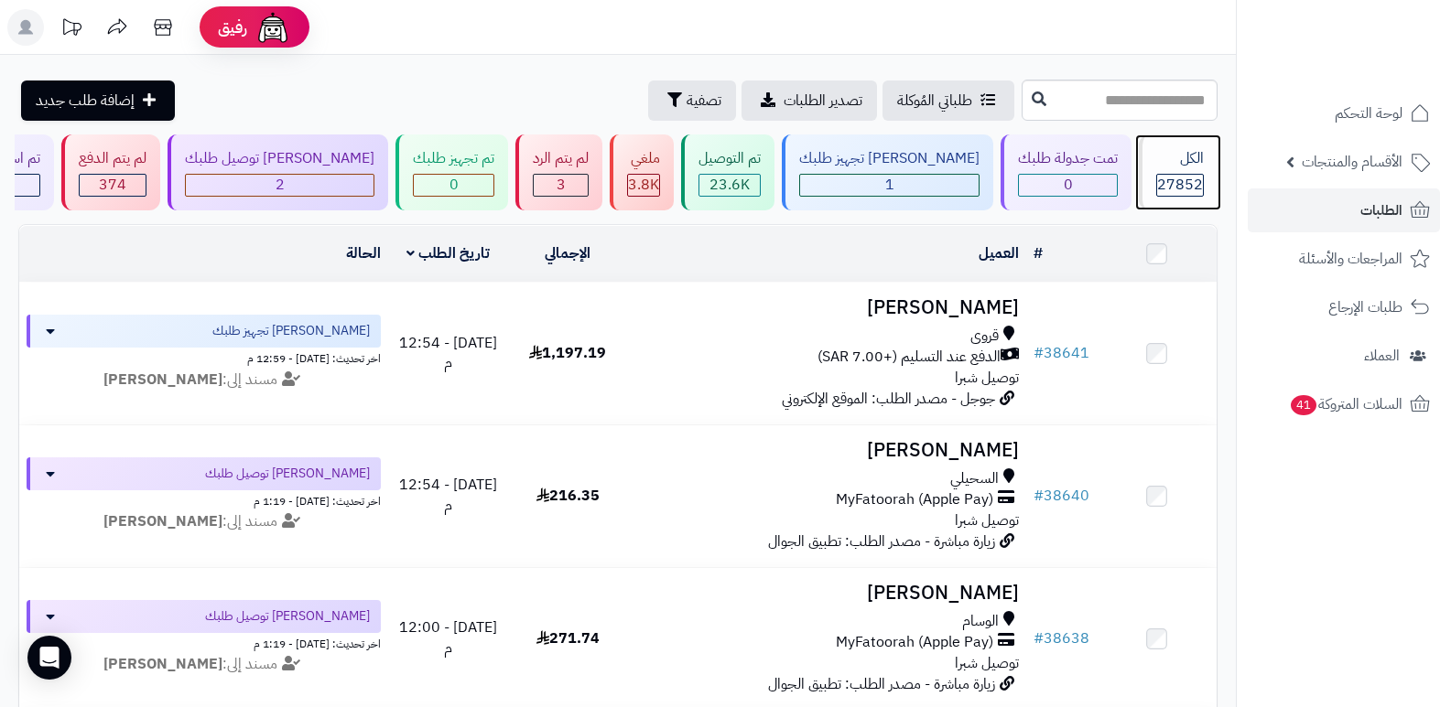
click at [1177, 164] on div "الكل" at bounding box center [1180, 158] width 48 height 21
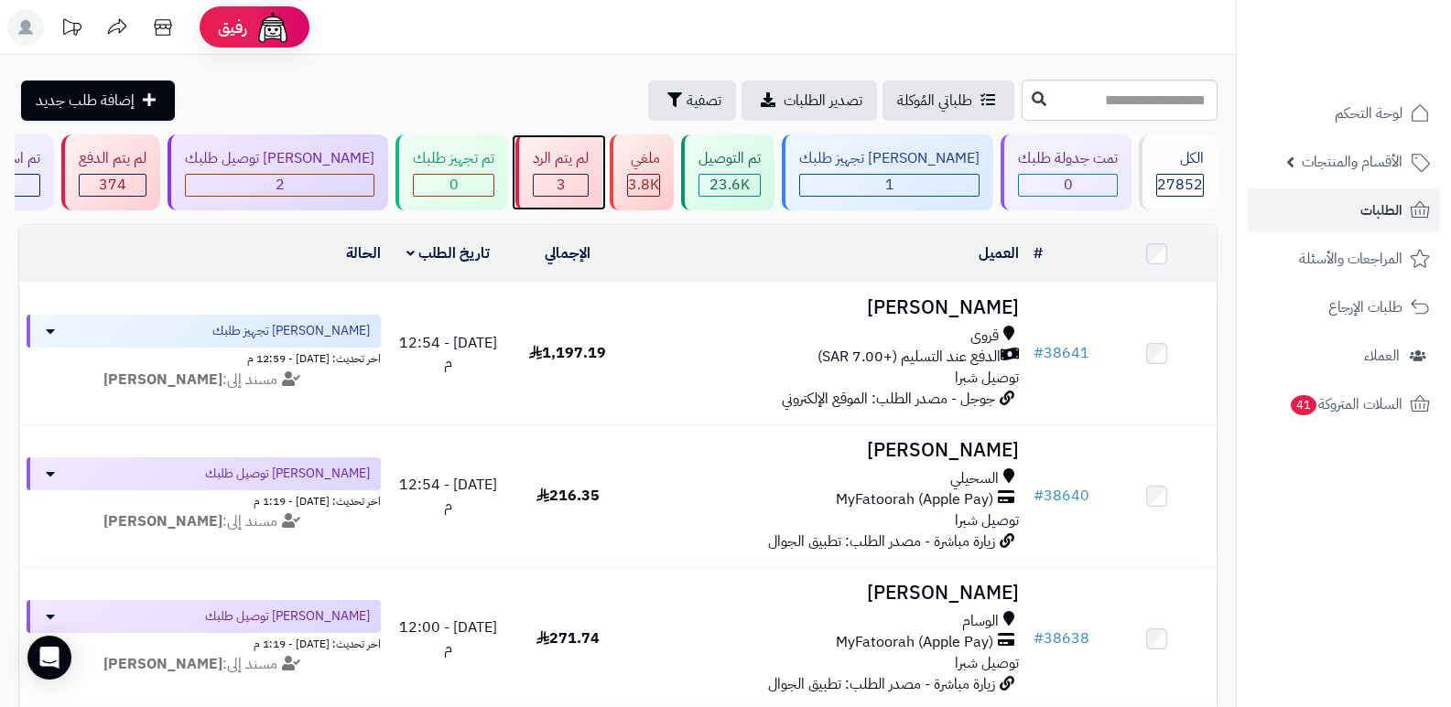
click at [588, 186] on div "3" at bounding box center [561, 185] width 54 height 21
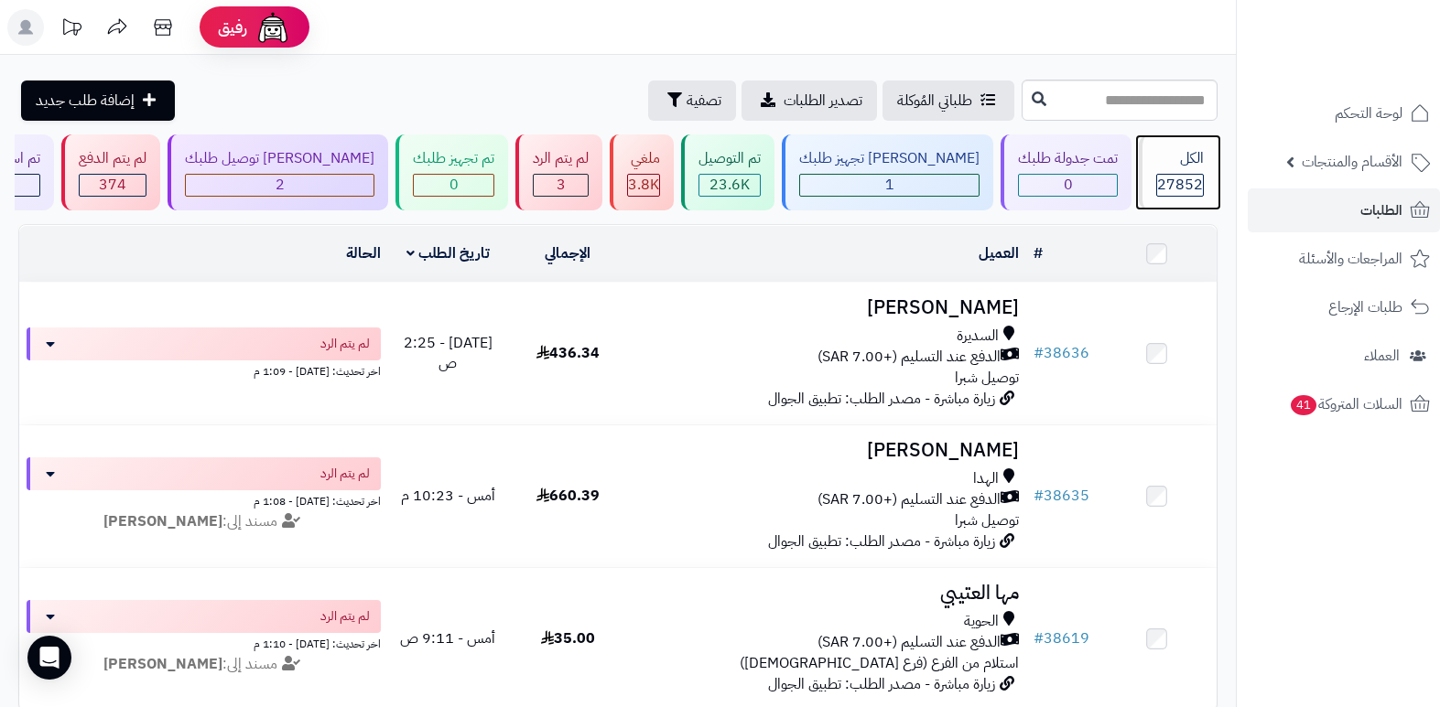
click at [1182, 160] on div "الكل" at bounding box center [1180, 158] width 48 height 21
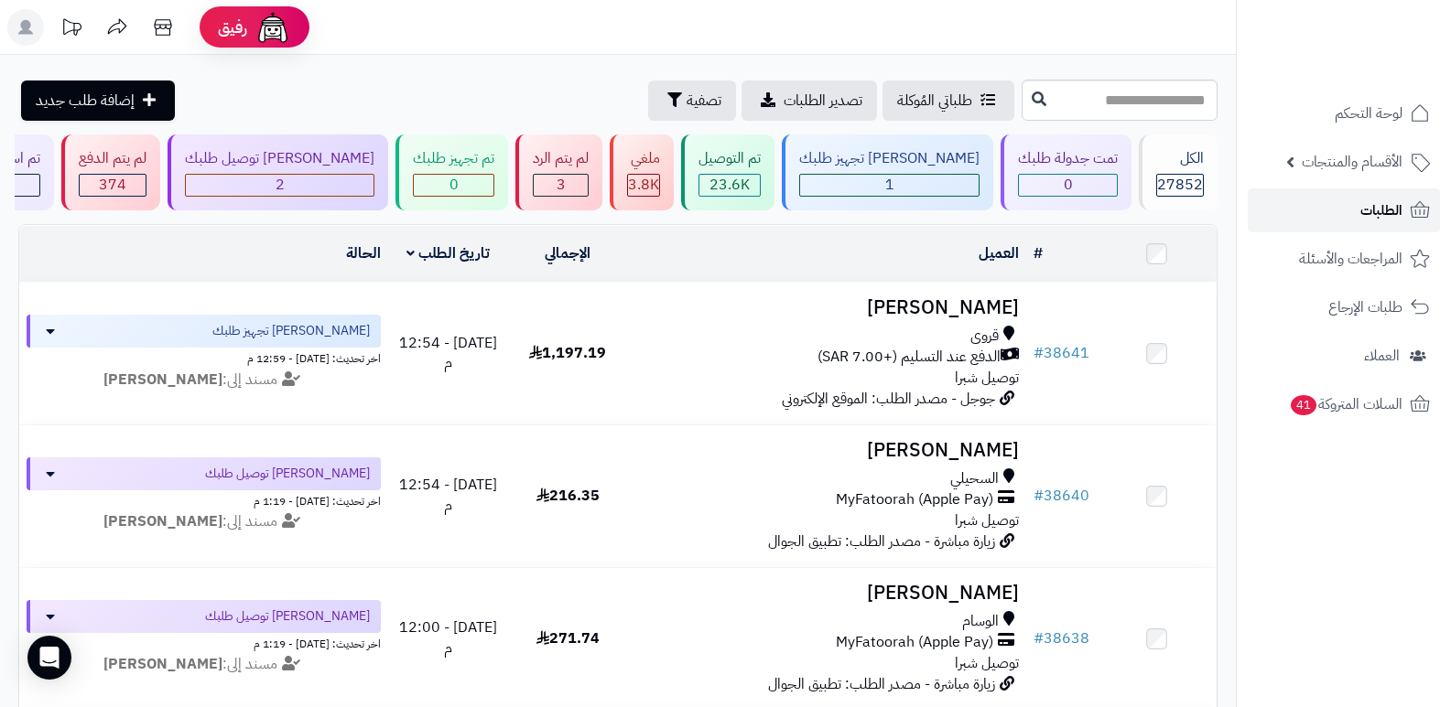
click at [1362, 205] on span "الطلبات" at bounding box center [1381, 211] width 42 height 26
click at [1353, 152] on span "الأقسام والمنتجات" at bounding box center [1351, 162] width 101 height 26
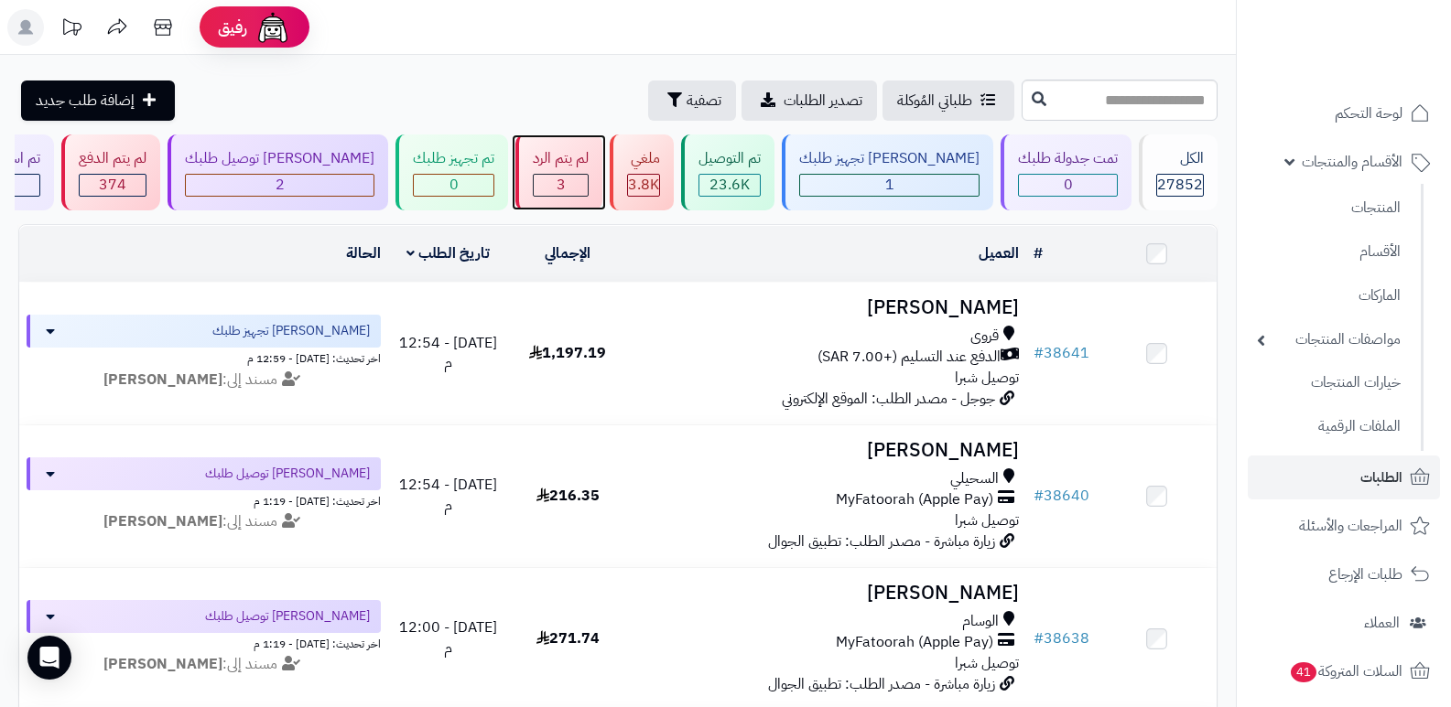
click at [588, 162] on div "لم يتم الرد" at bounding box center [561, 158] width 56 height 21
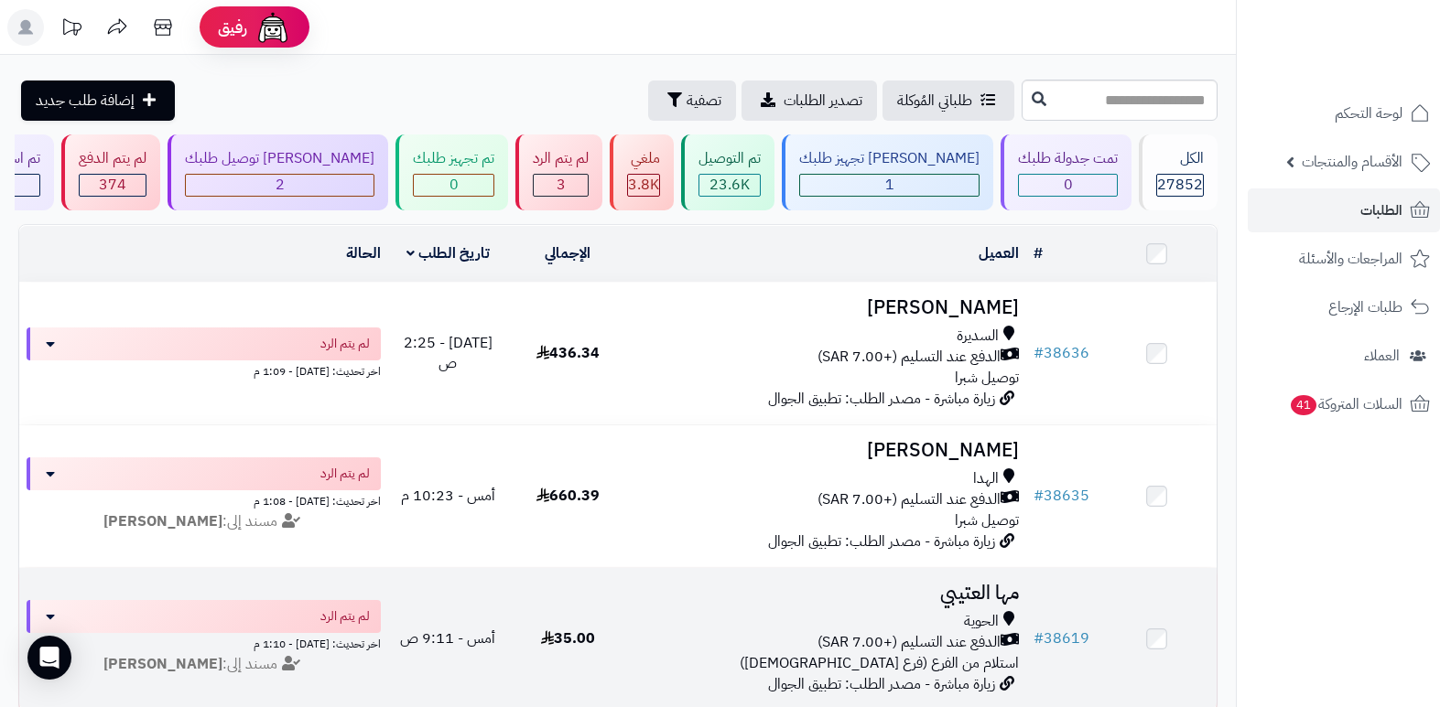
click at [994, 591] on h3 "مها العتيبي" at bounding box center [827, 593] width 384 height 21
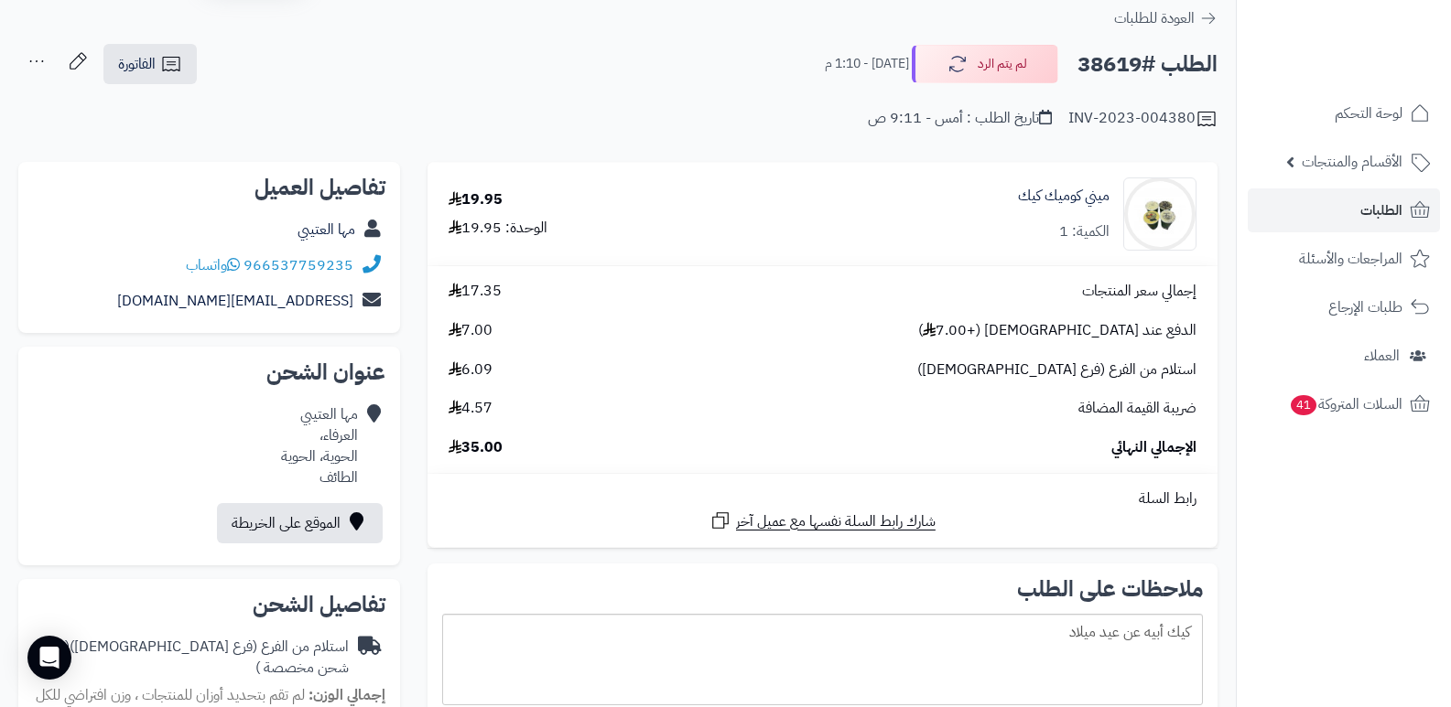
scroll to position [92, 0]
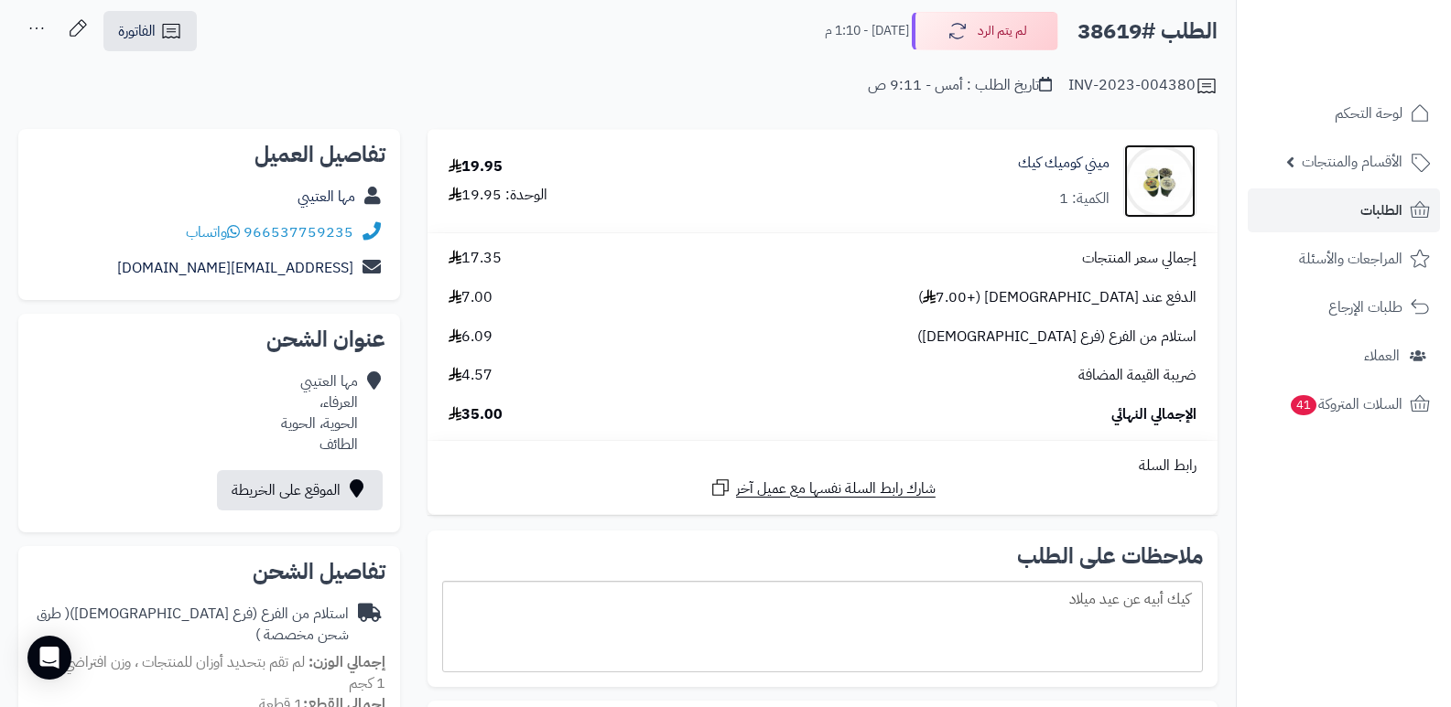
click at [1160, 160] on img at bounding box center [1159, 181] width 71 height 73
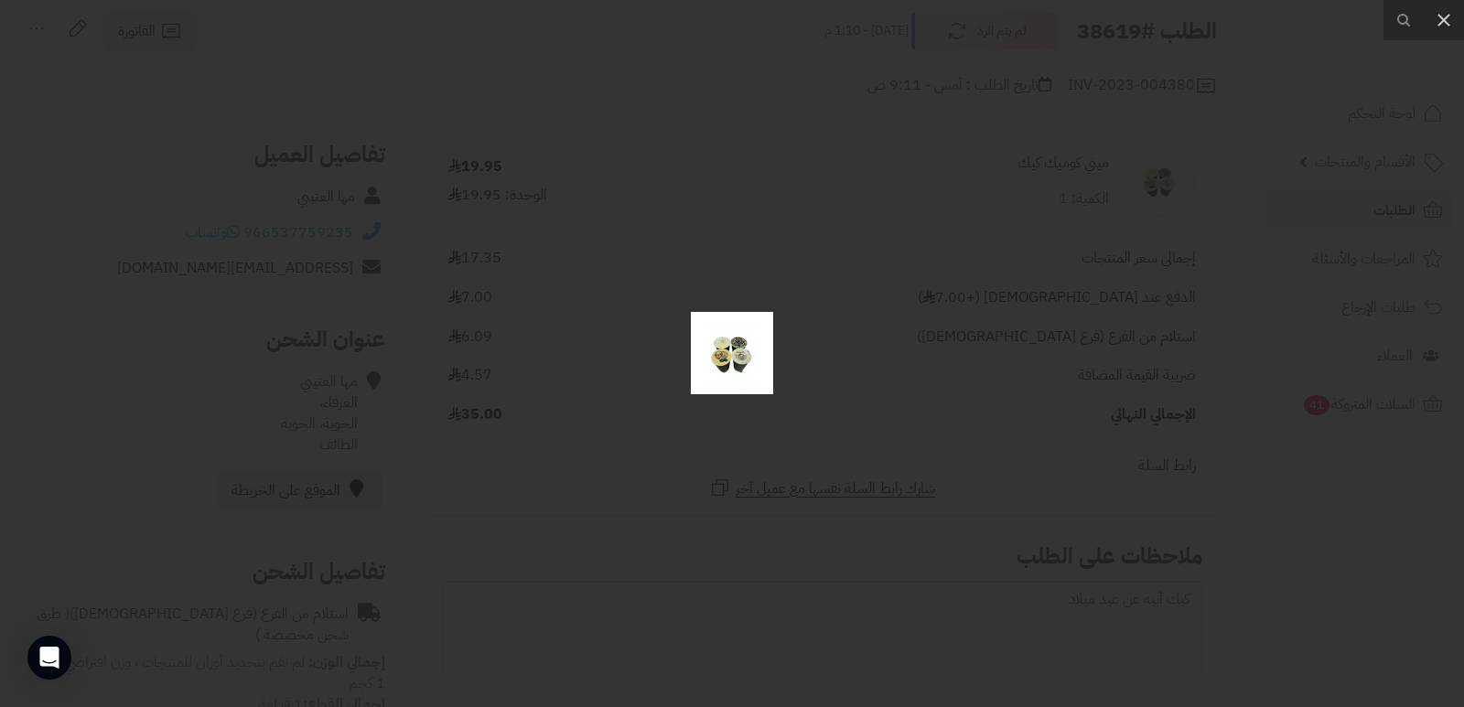
click at [806, 488] on div at bounding box center [732, 353] width 1464 height 707
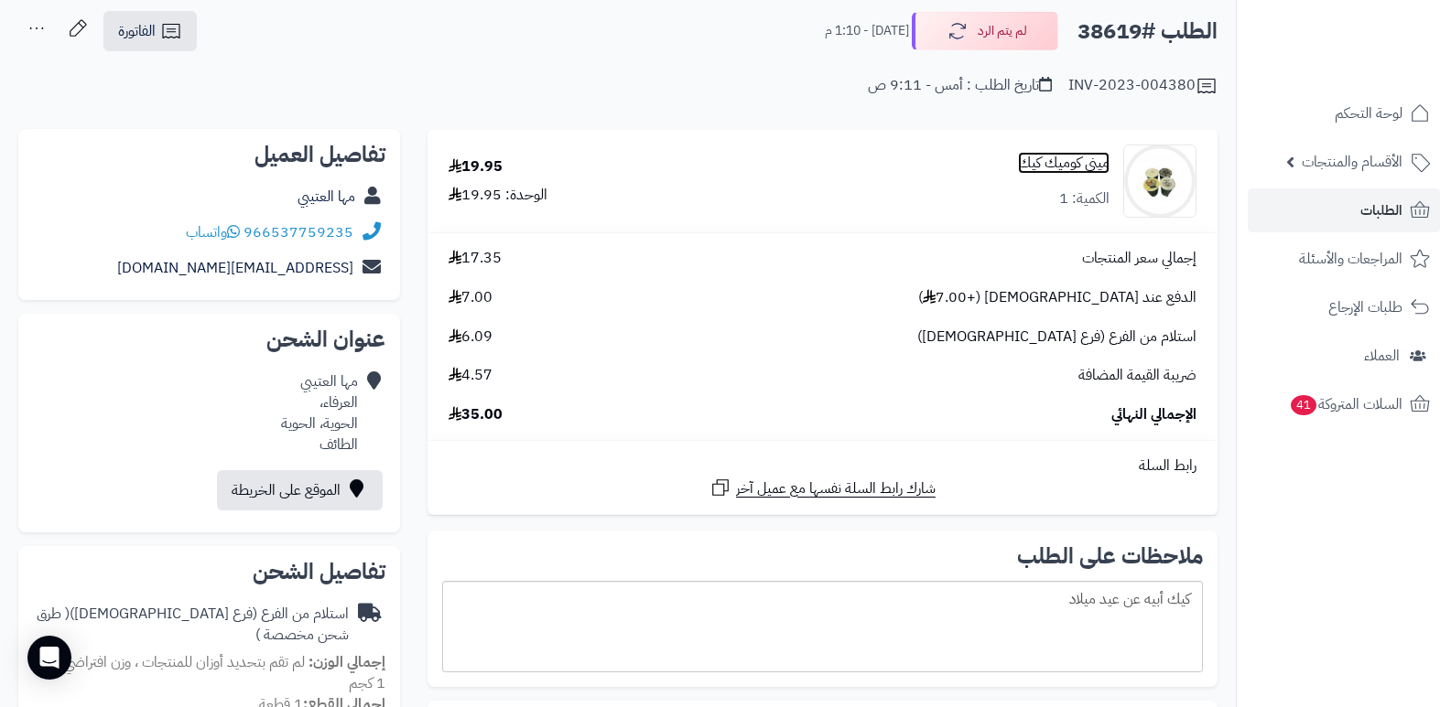
click at [1069, 160] on link "ميني كوميك كيك" at bounding box center [1064, 163] width 92 height 21
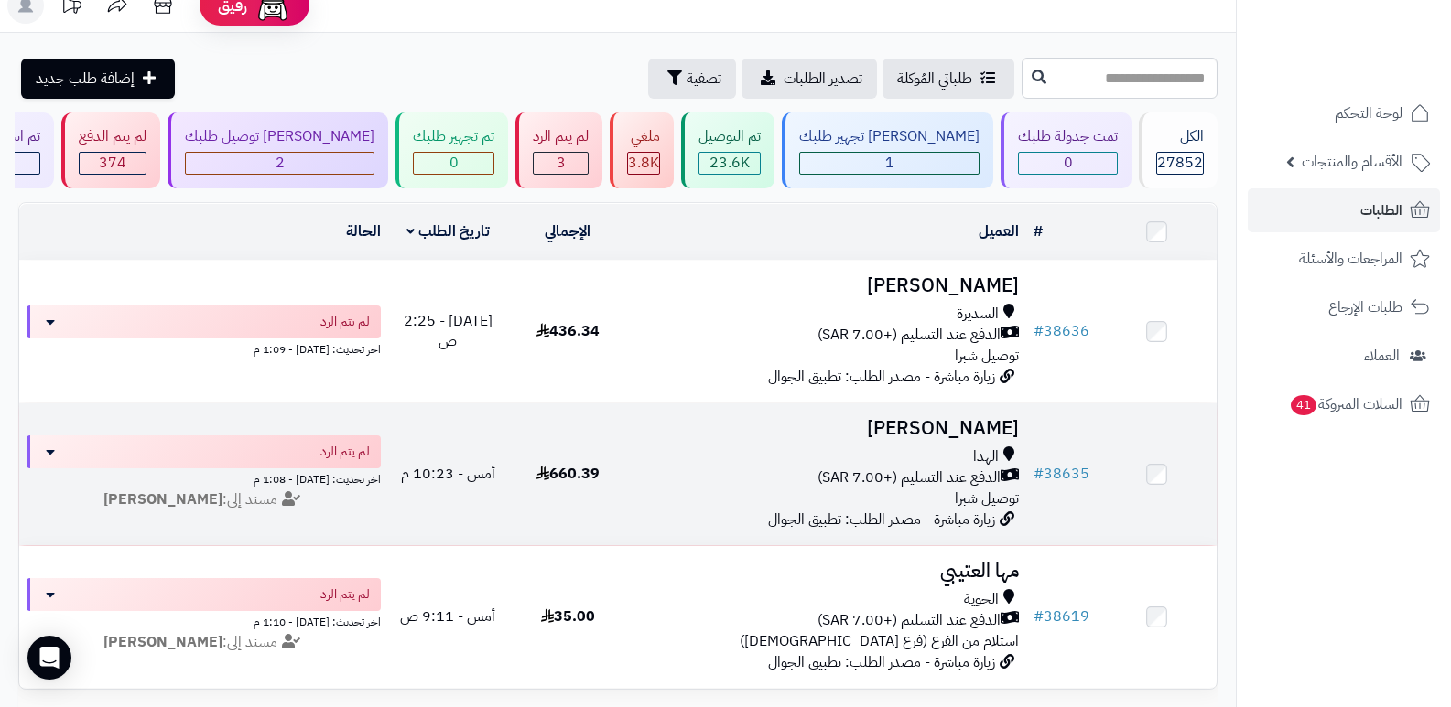
scroll to position [12, 0]
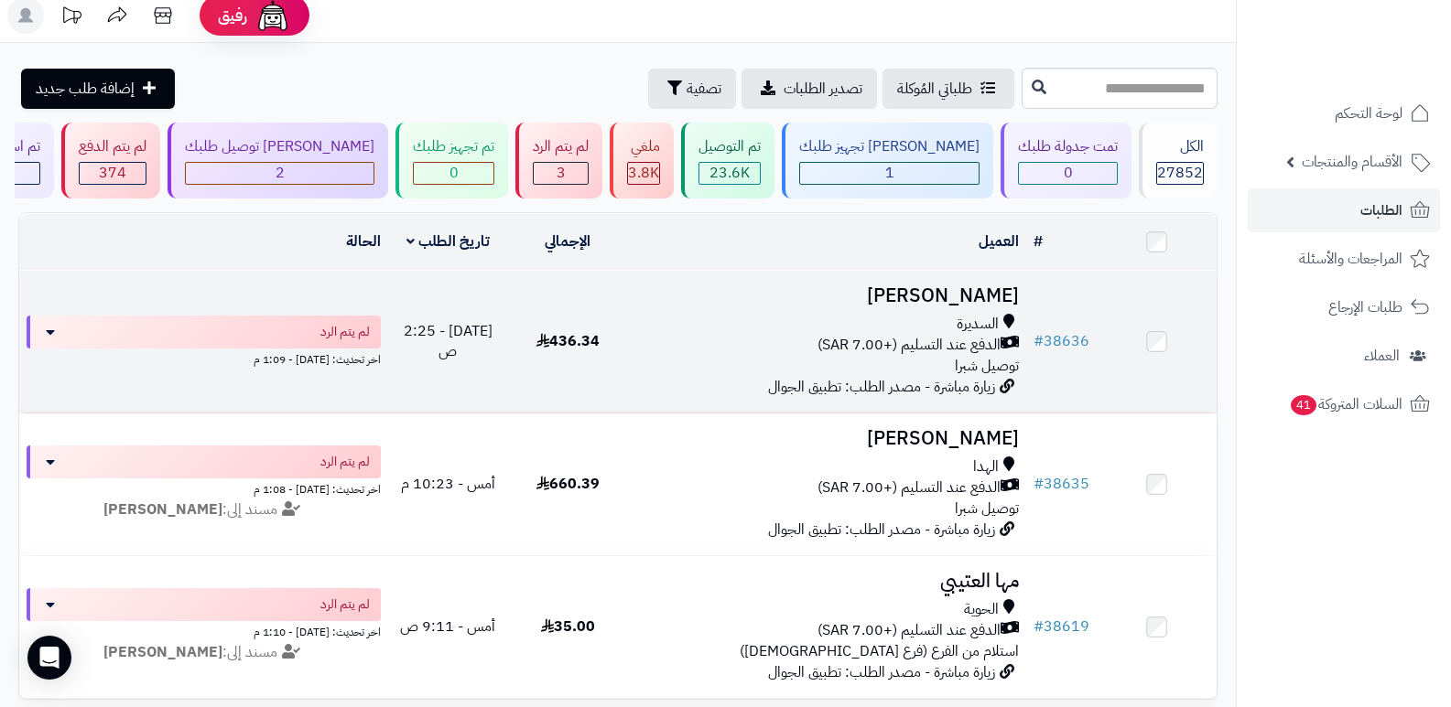
click at [948, 292] on h3 "[PERSON_NAME]" at bounding box center [827, 296] width 384 height 21
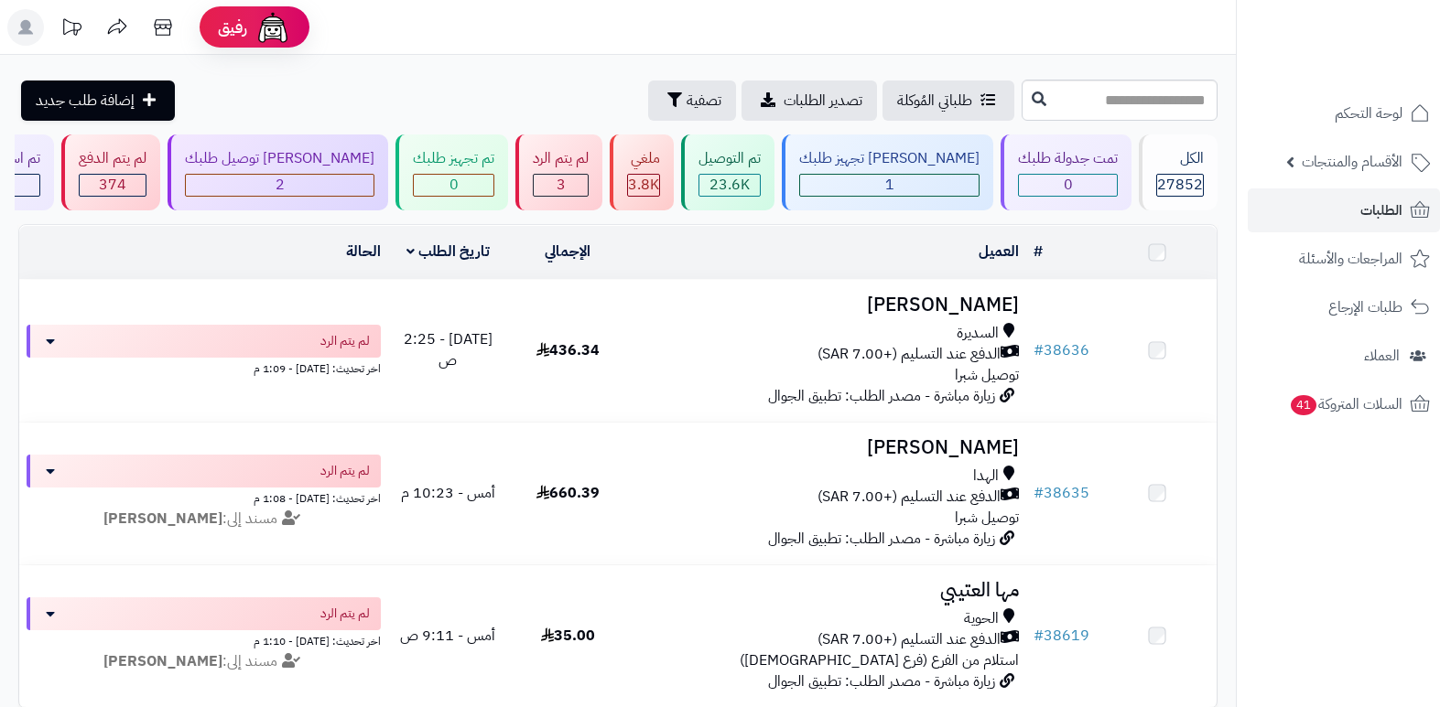
scroll to position [12, 0]
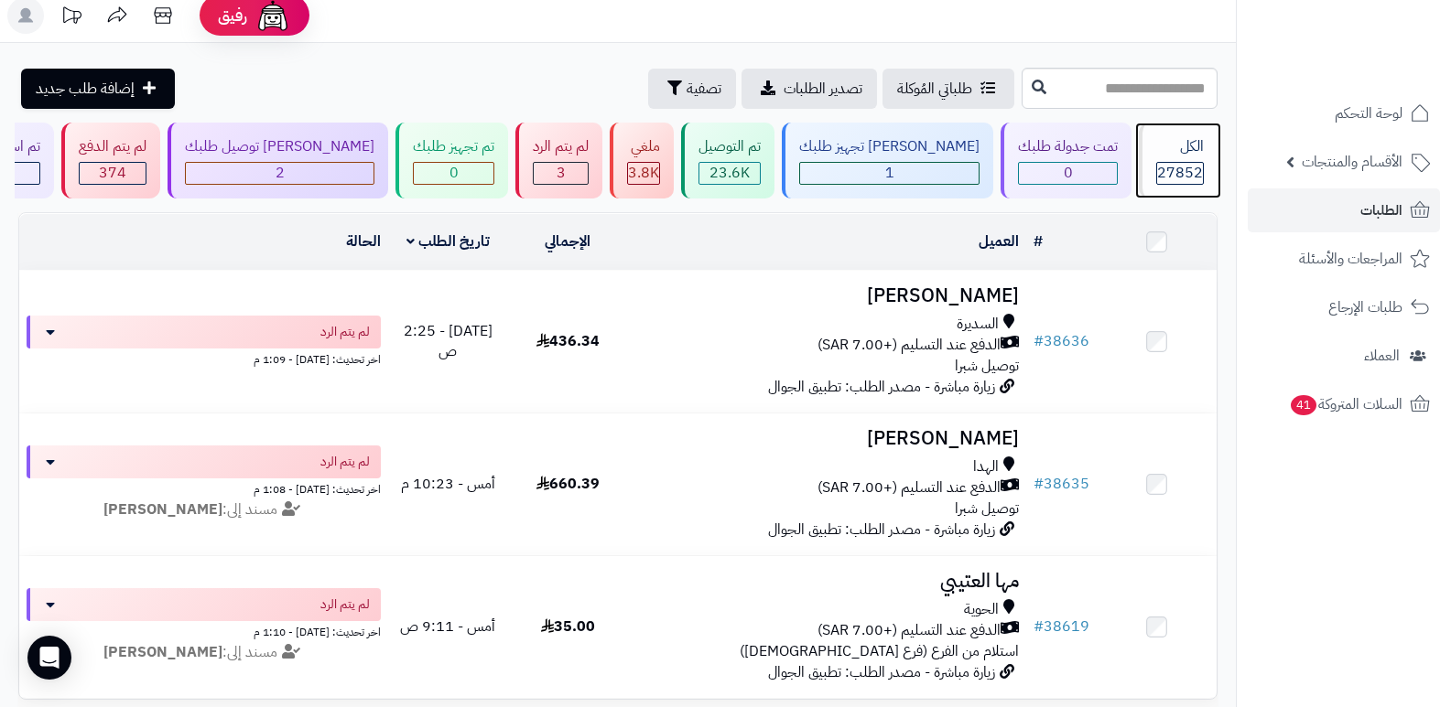
click at [1198, 152] on div "الكل" at bounding box center [1180, 146] width 48 height 21
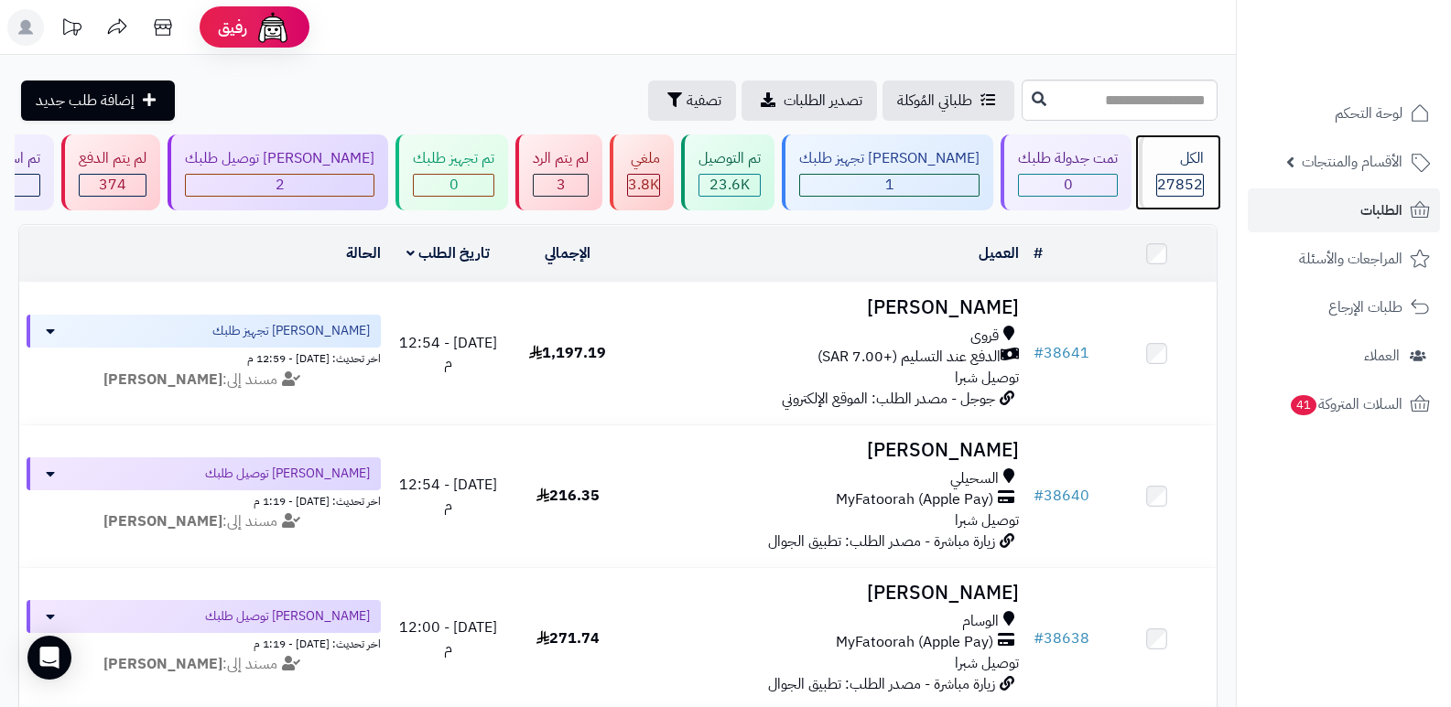
click at [1198, 152] on div "الكل" at bounding box center [1180, 158] width 48 height 21
click at [1171, 175] on span "27852" at bounding box center [1180, 185] width 46 height 22
click at [1181, 161] on div "الكل" at bounding box center [1180, 158] width 48 height 21
click at [1188, 175] on span "27852" at bounding box center [1180, 185] width 46 height 22
click at [1147, 165] on div "الكل 27852" at bounding box center [1178, 173] width 79 height 76
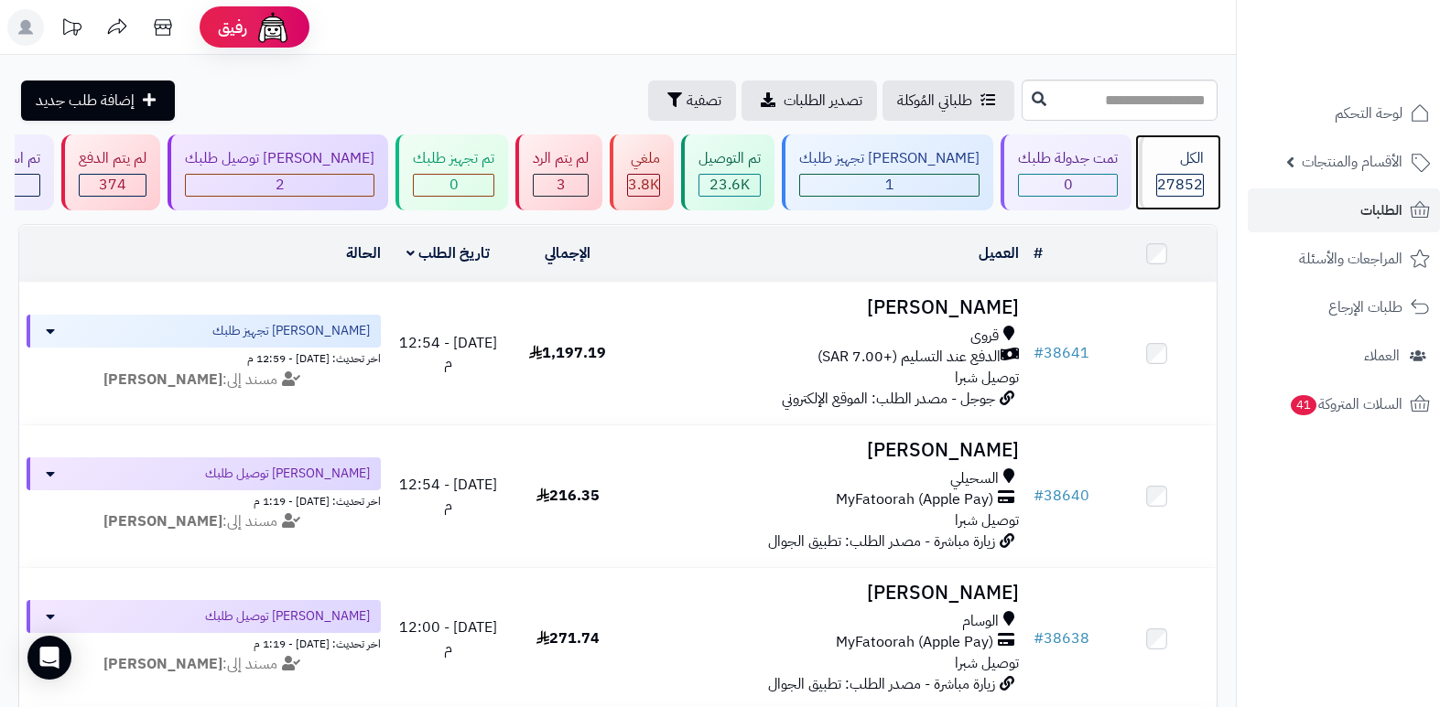
click at [1176, 169] on div "الكل 27852" at bounding box center [1178, 173] width 79 height 76
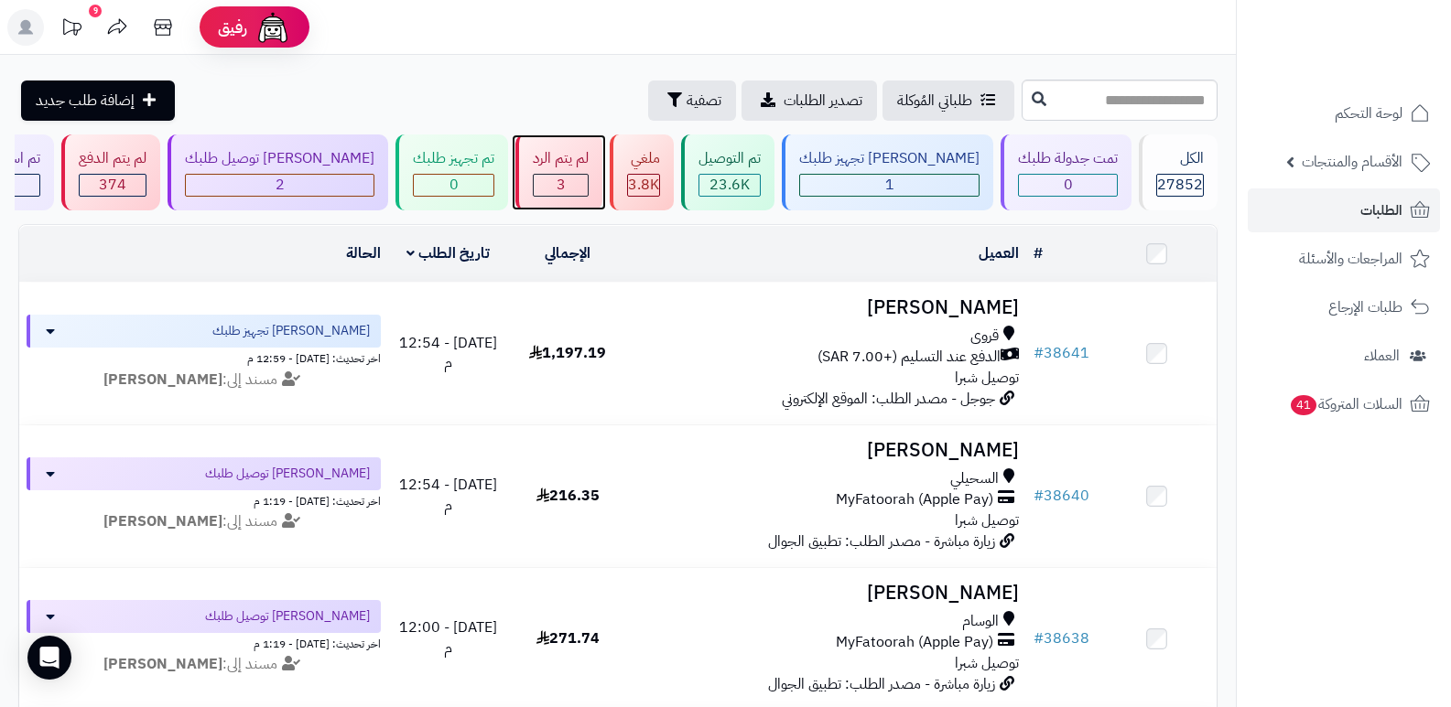
click at [588, 157] on div "لم يتم الرد" at bounding box center [561, 158] width 56 height 21
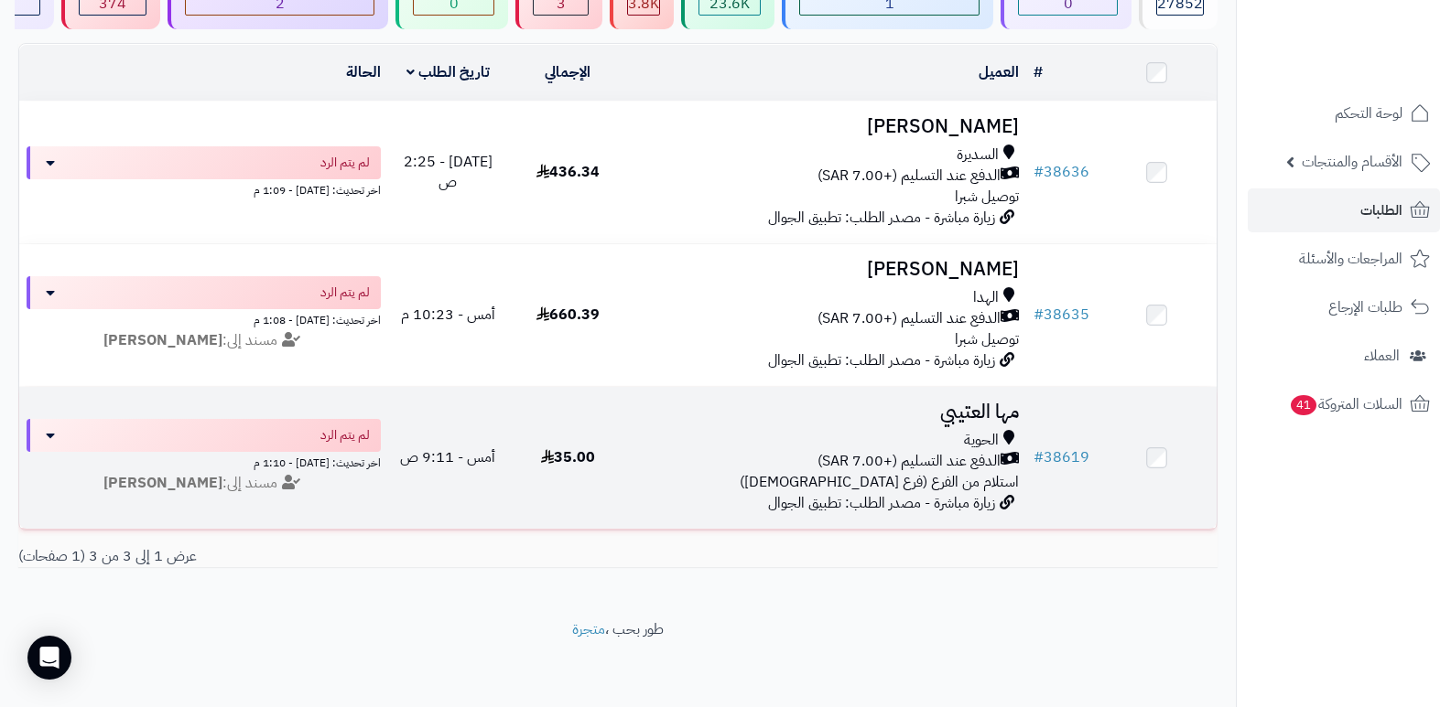
scroll to position [183, 0]
click at [993, 406] on h3 "مها العتيبي" at bounding box center [827, 410] width 384 height 21
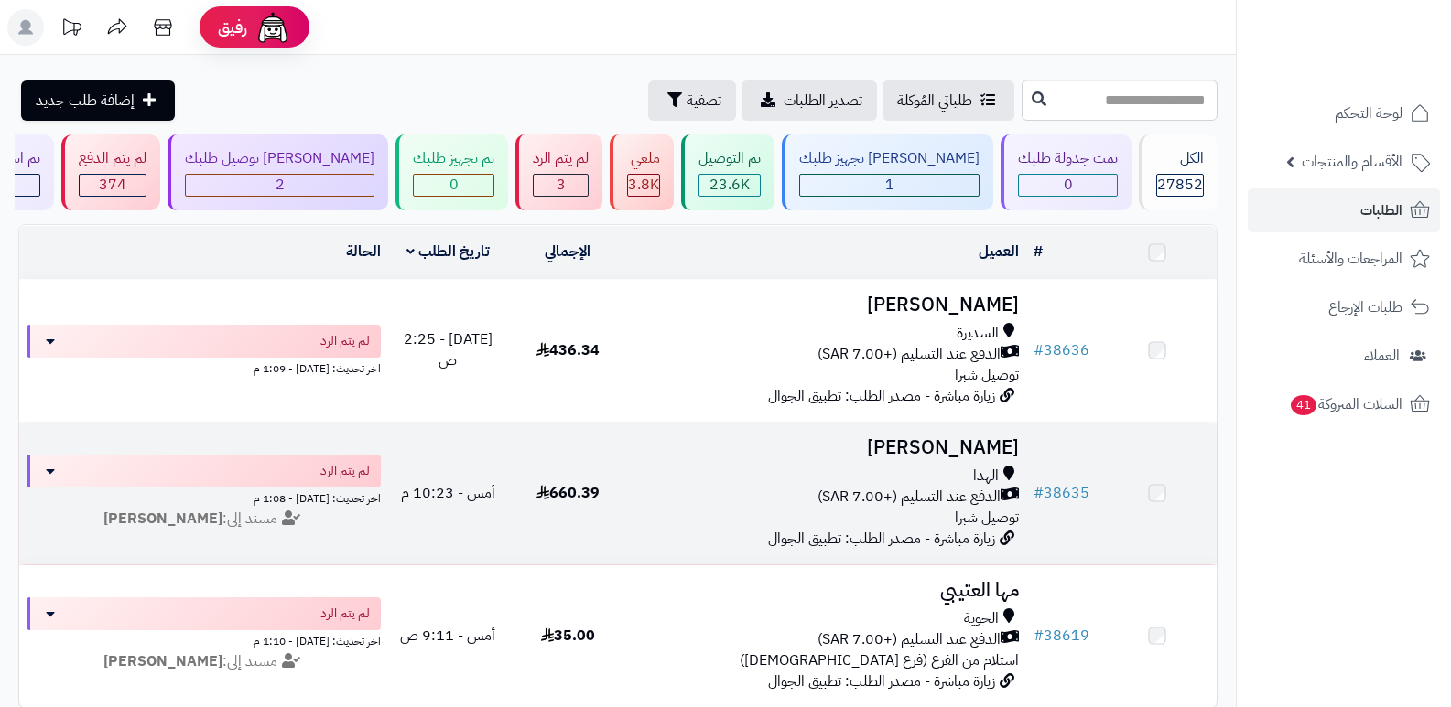
scroll to position [183, 0]
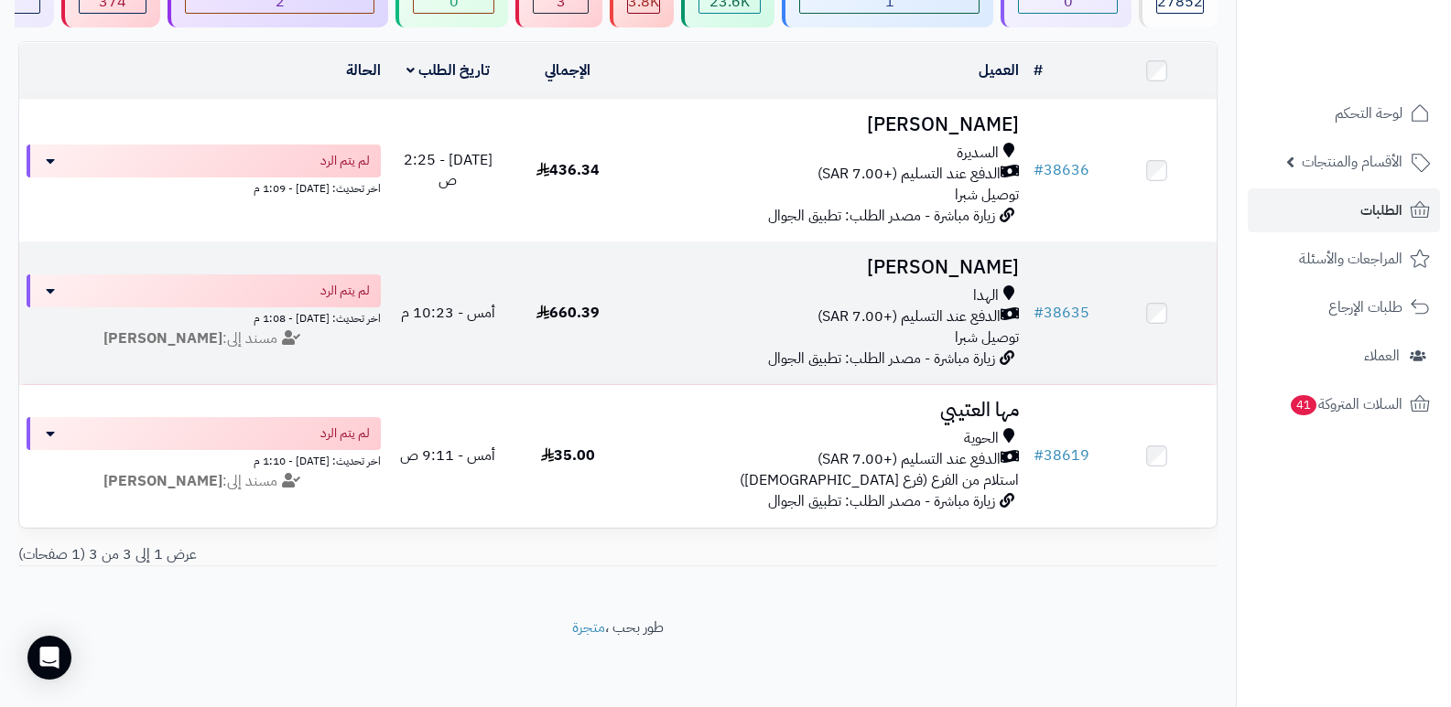
click at [970, 275] on h3 "رضا الحلواني" at bounding box center [827, 267] width 384 height 21
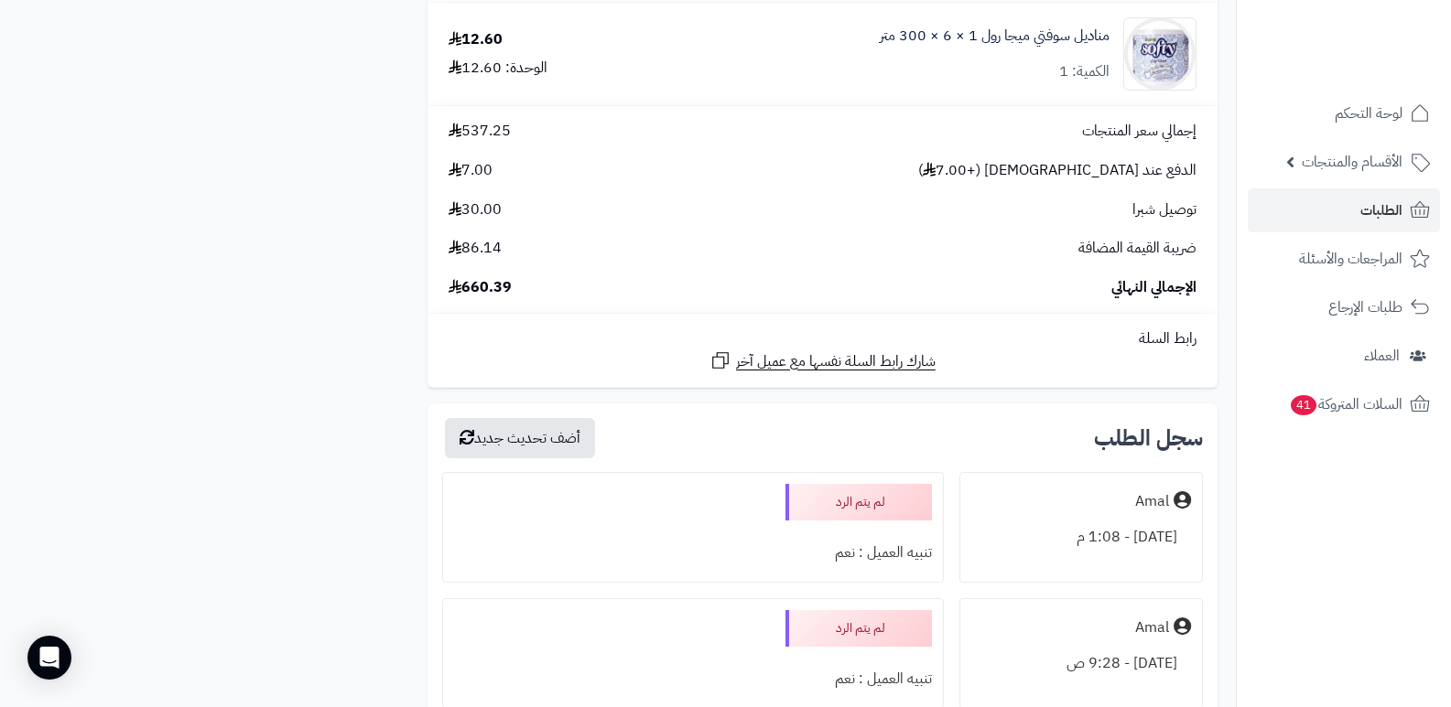
scroll to position [2837, 0]
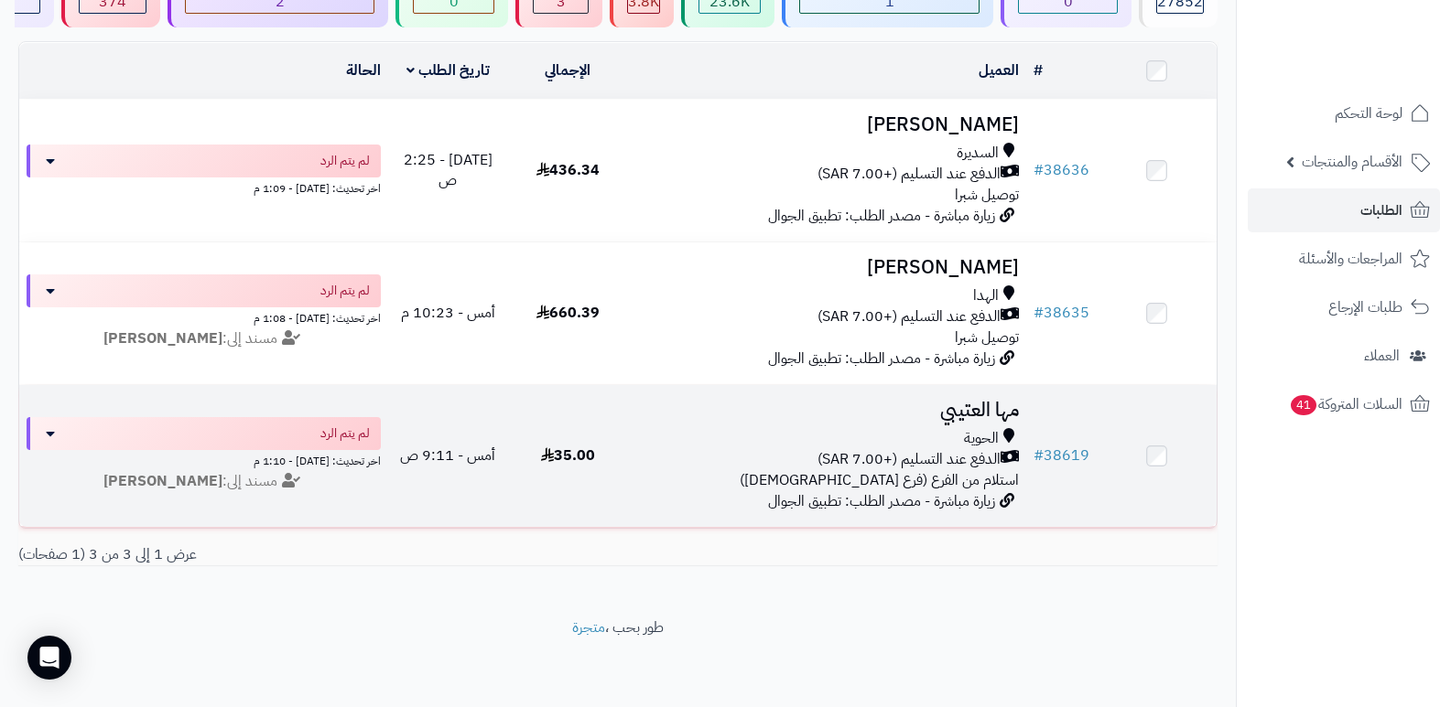
scroll to position [92, 0]
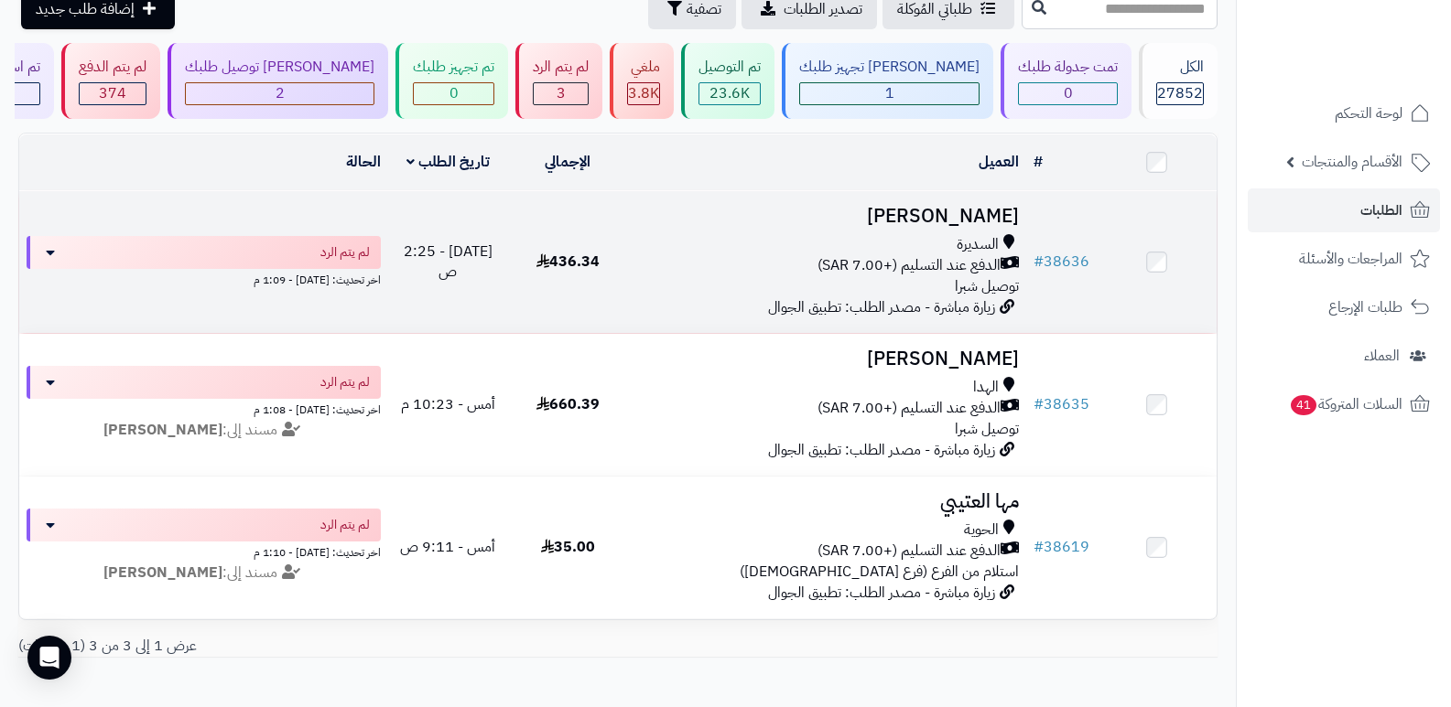
click at [970, 220] on h3 "[PERSON_NAME]" at bounding box center [827, 216] width 384 height 21
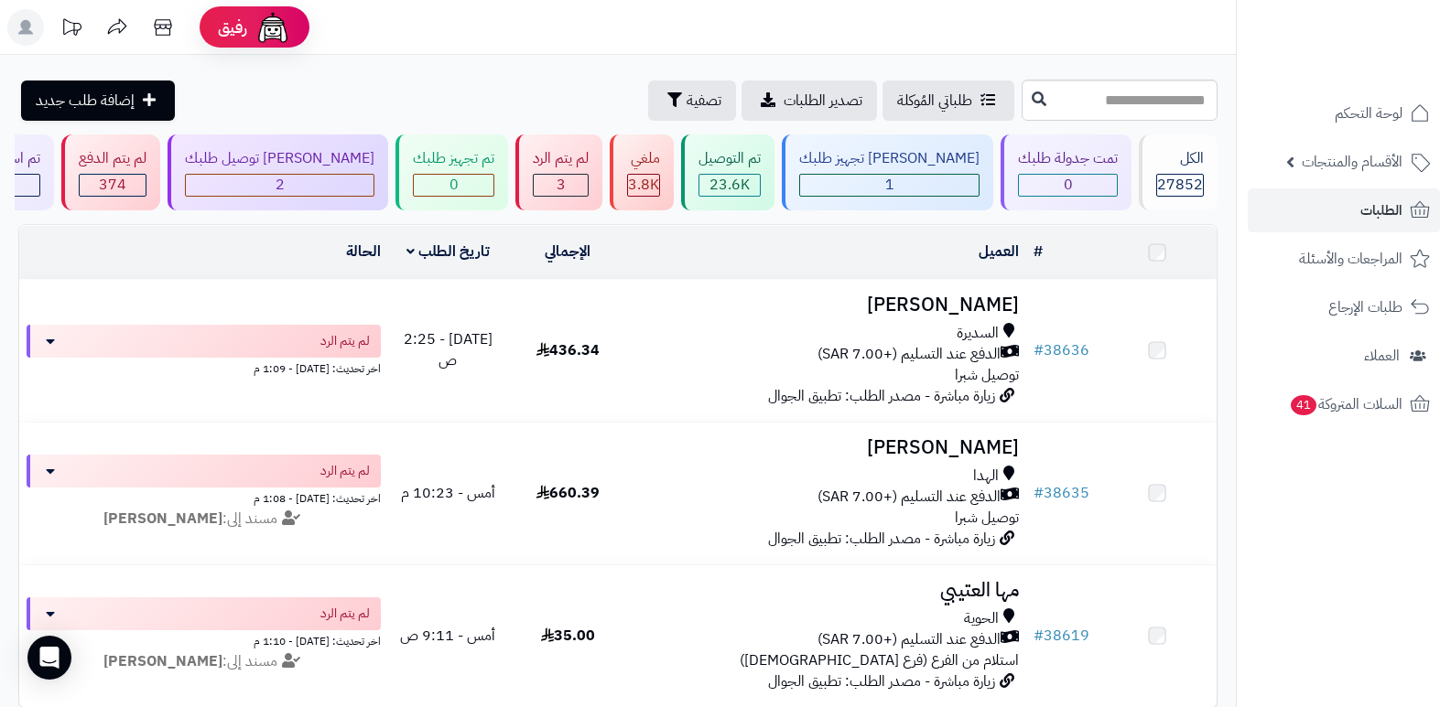
scroll to position [92, 0]
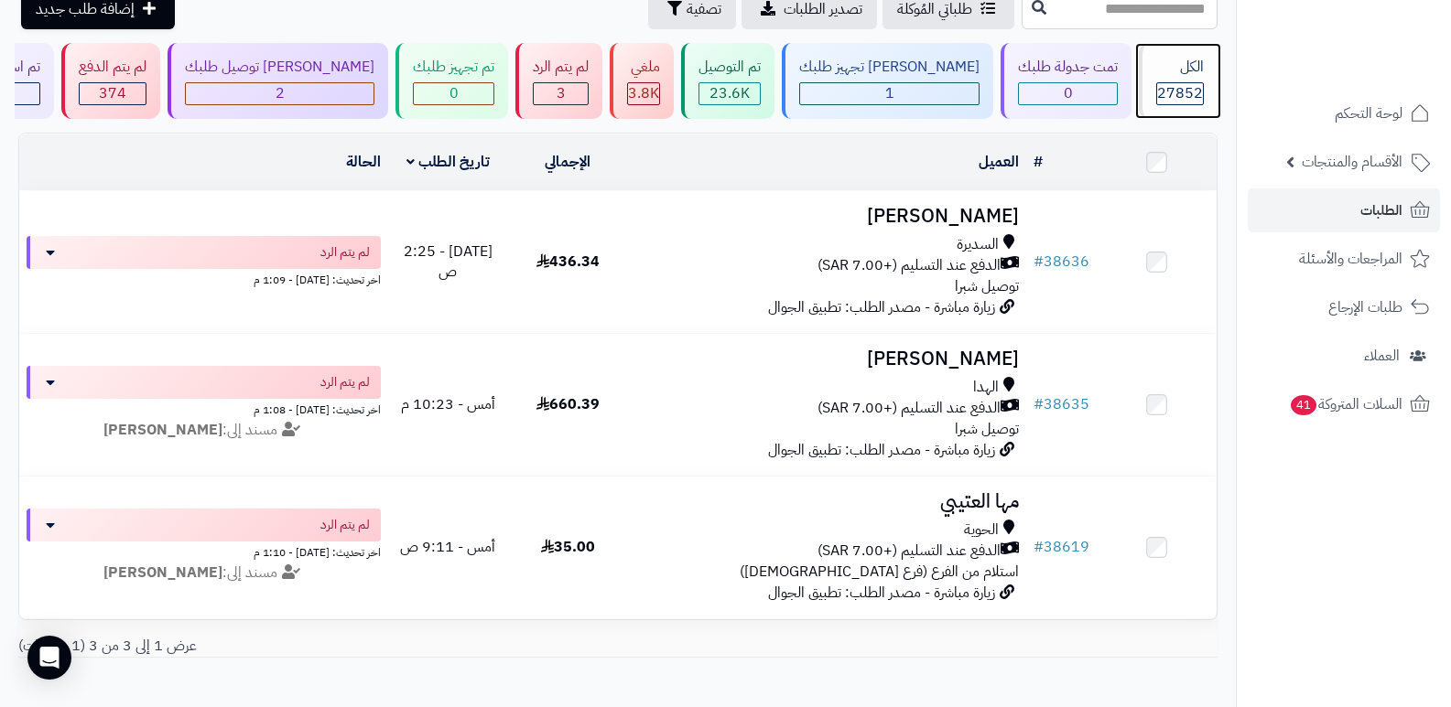
click at [1166, 77] on div "الكل" at bounding box center [1180, 67] width 48 height 21
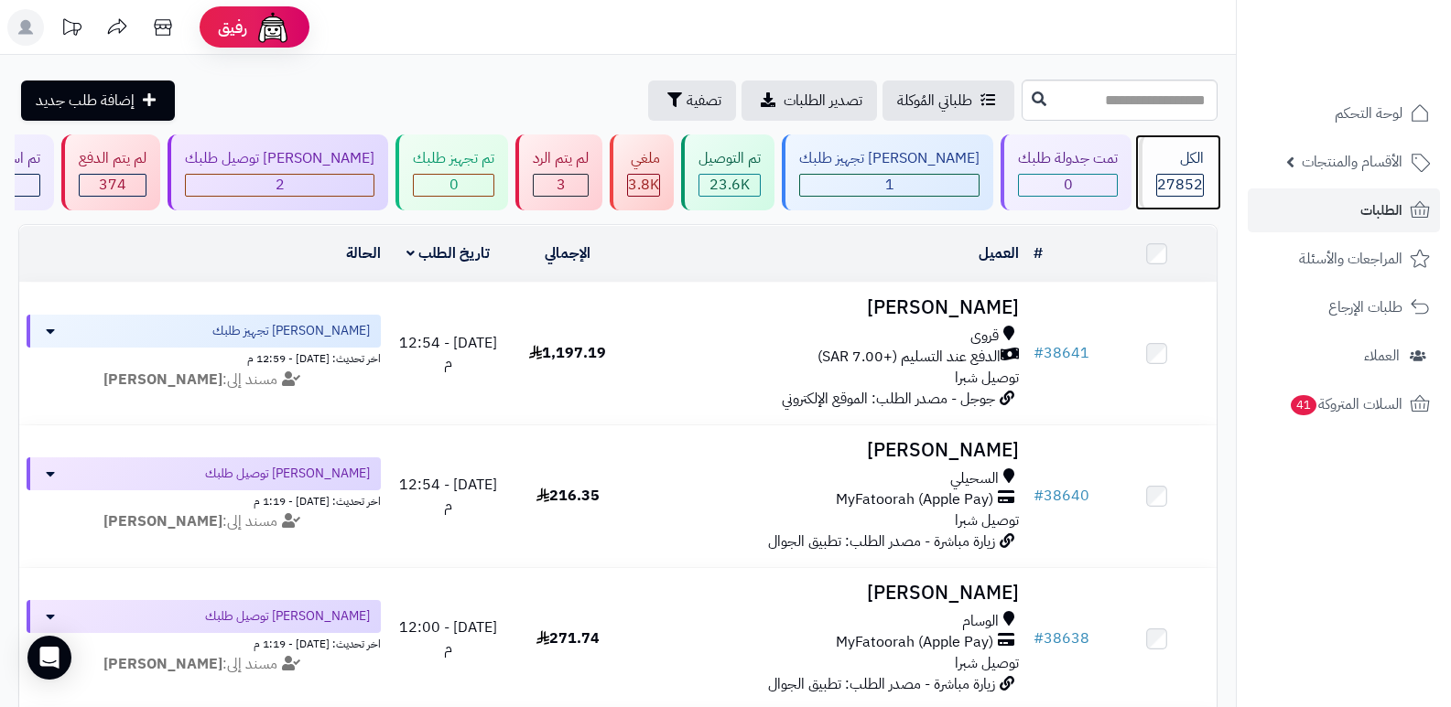
click at [1182, 154] on div "الكل" at bounding box center [1180, 158] width 48 height 21
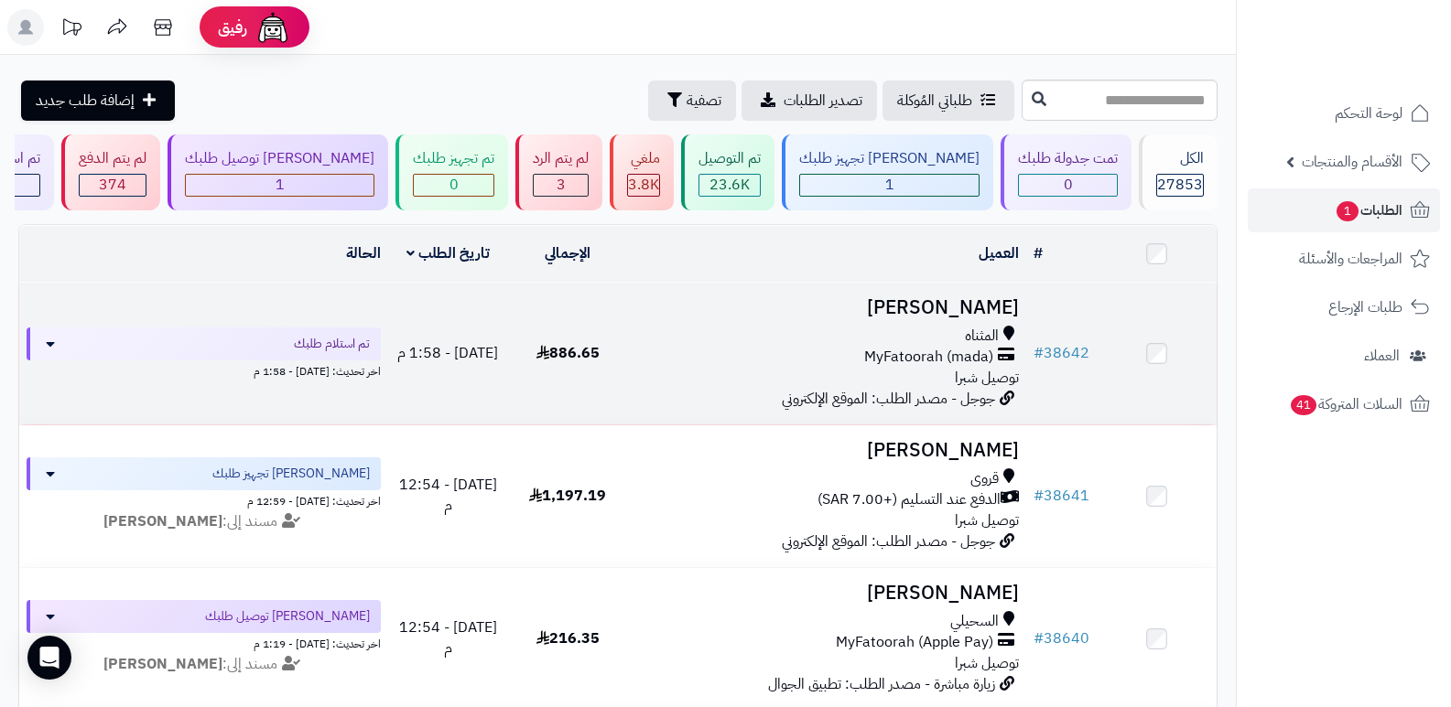
click at [1000, 299] on h3 "حسين الوهيبي" at bounding box center [827, 307] width 384 height 21
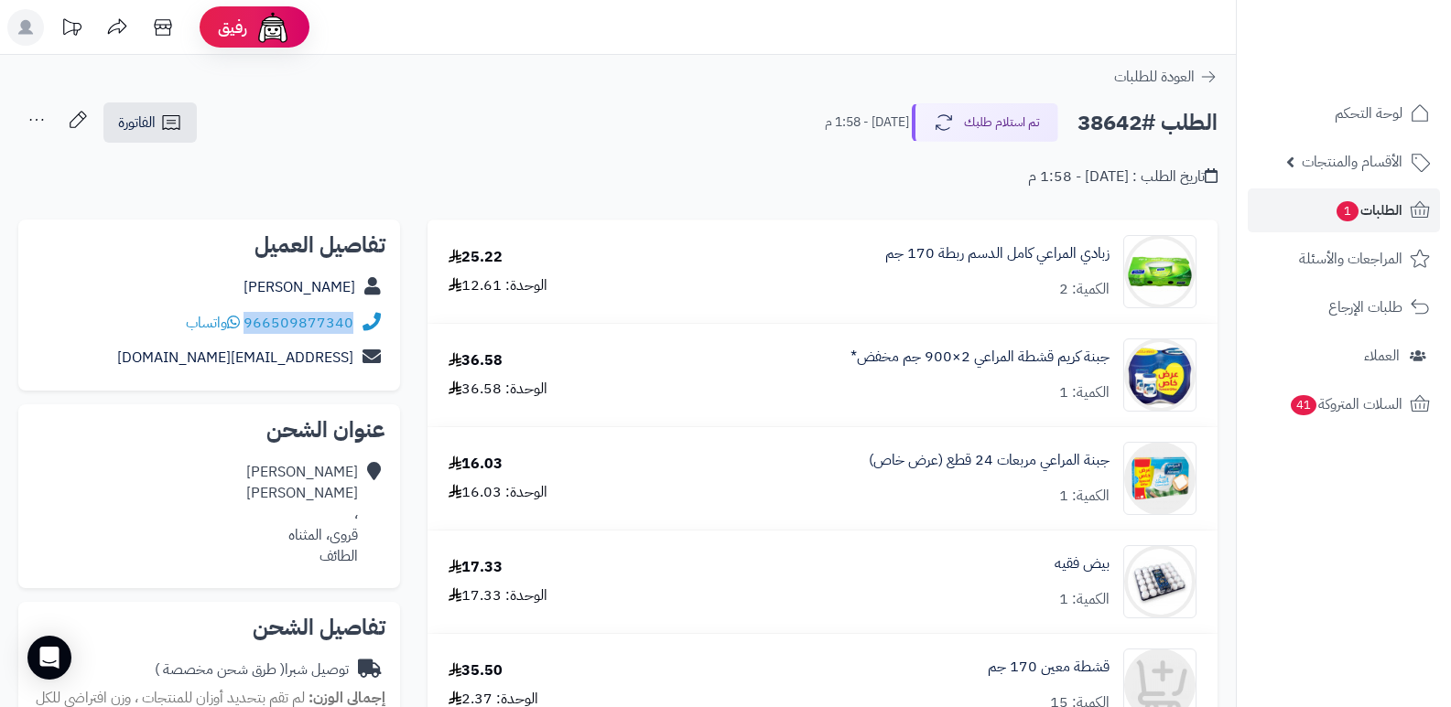
drag, startPoint x: 246, startPoint y: 323, endPoint x: 372, endPoint y: 332, distance: 126.6
click at [372, 334] on div "966509877340 واتساب" at bounding box center [209, 324] width 352 height 36
copy div "966509877340"
click at [966, 121] on button "تم استلام طلبك" at bounding box center [985, 122] width 146 height 38
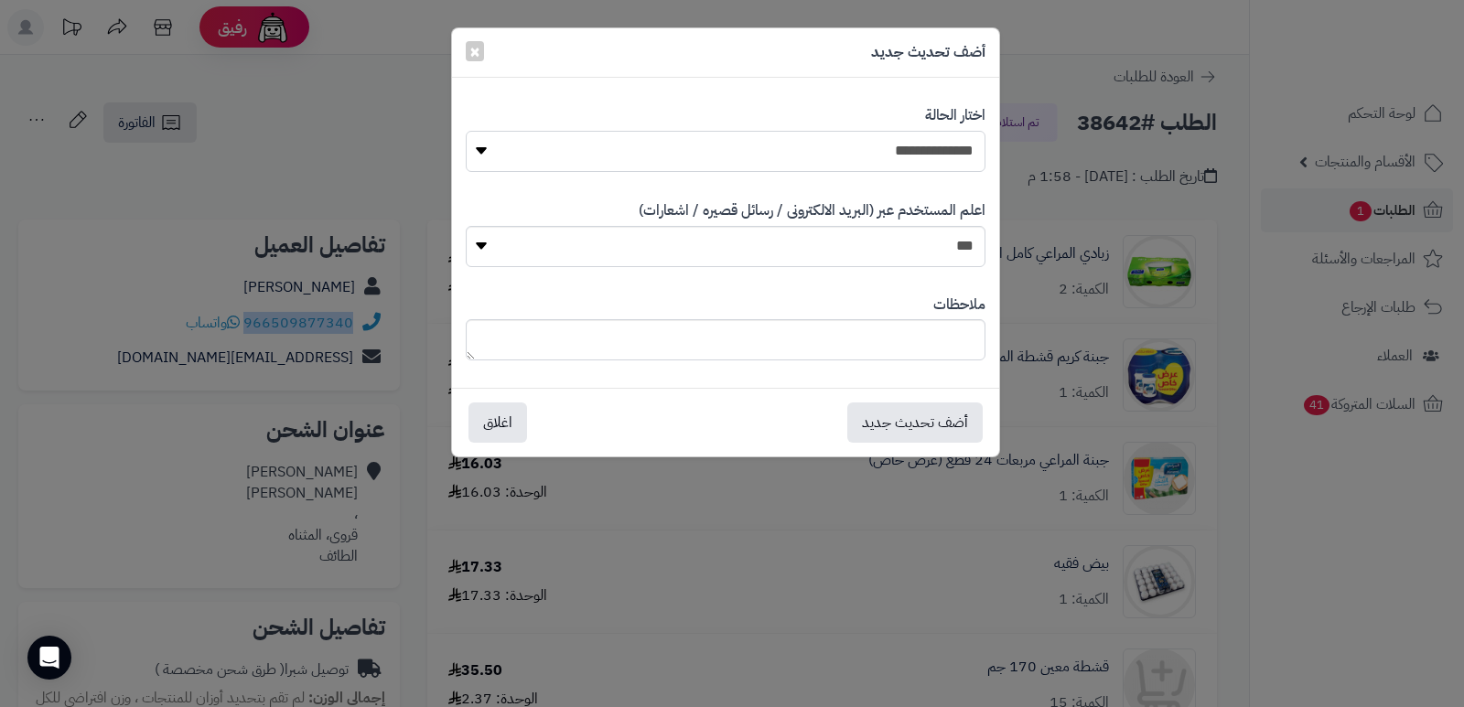
click at [922, 157] on select "**********" at bounding box center [726, 151] width 520 height 41
select select "*"
click at [466, 131] on select "**********" at bounding box center [726, 151] width 520 height 41
click at [938, 327] on textarea at bounding box center [726, 339] width 520 height 41
type textarea "****"
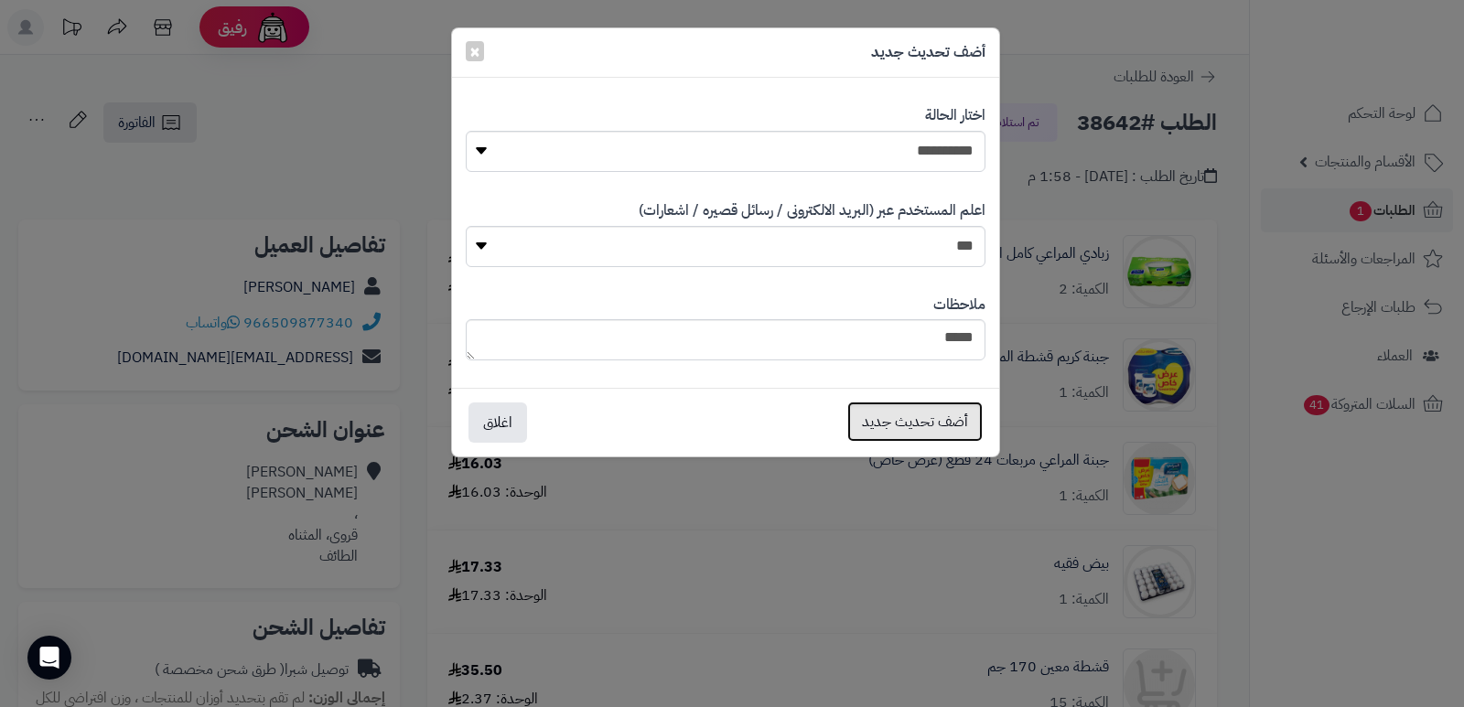
click at [945, 420] on button "أضف تحديث جديد" at bounding box center [914, 422] width 135 height 40
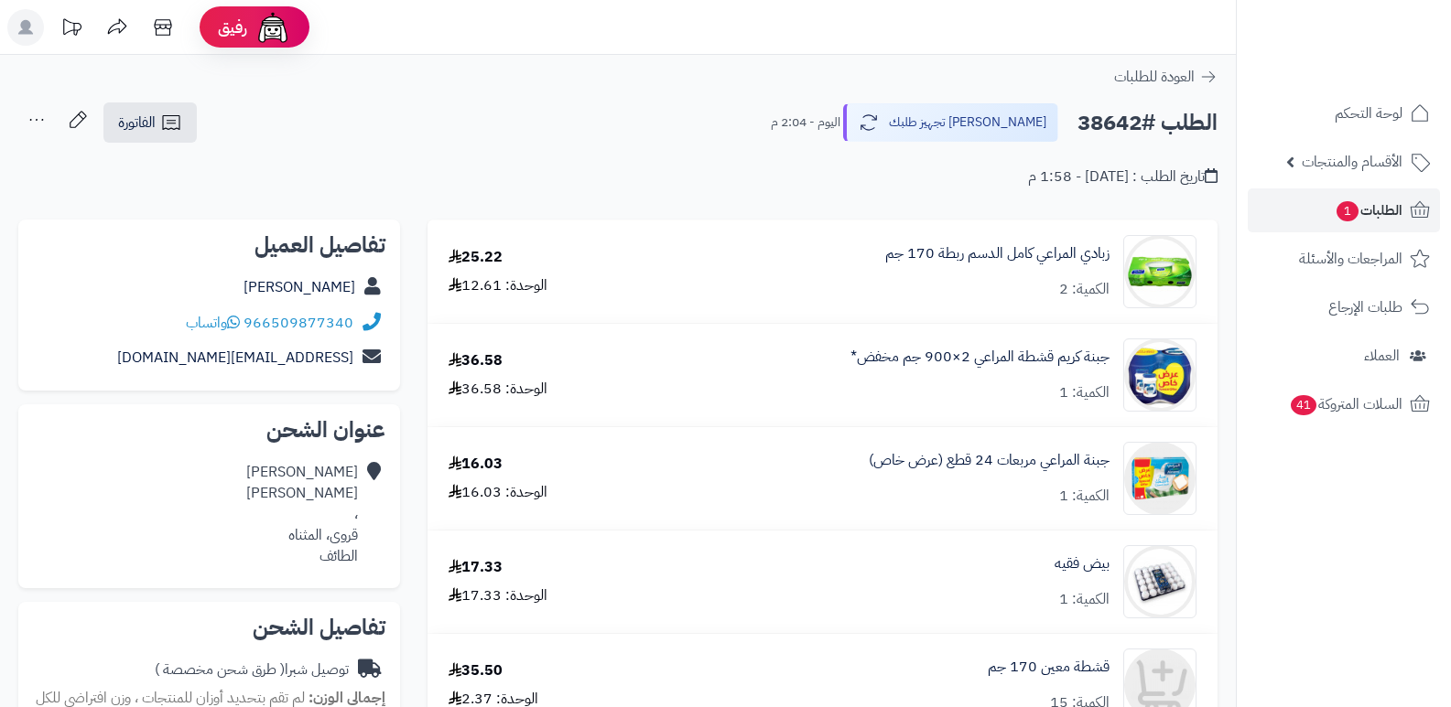
click at [37, 114] on icon at bounding box center [36, 120] width 37 height 37
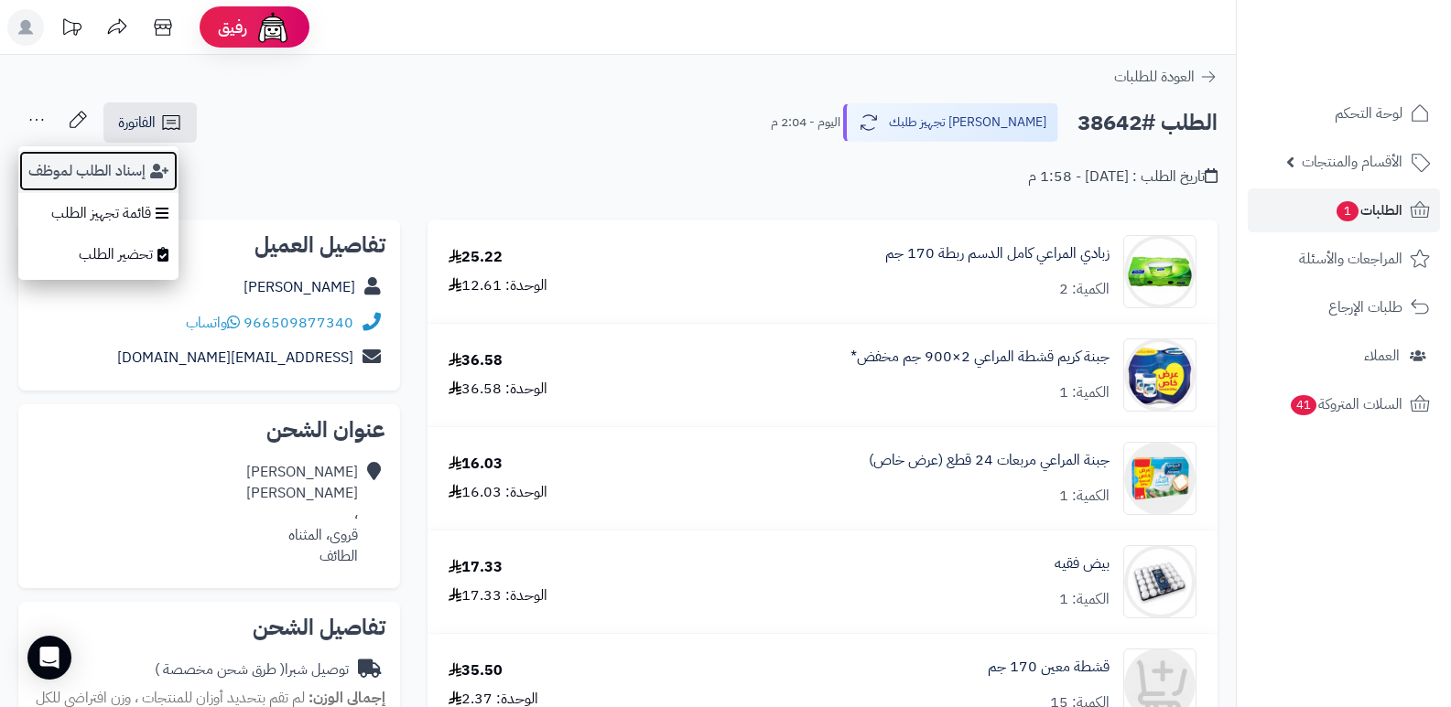
click at [53, 162] on button "إسناد الطلب لموظف" at bounding box center [98, 171] width 160 height 42
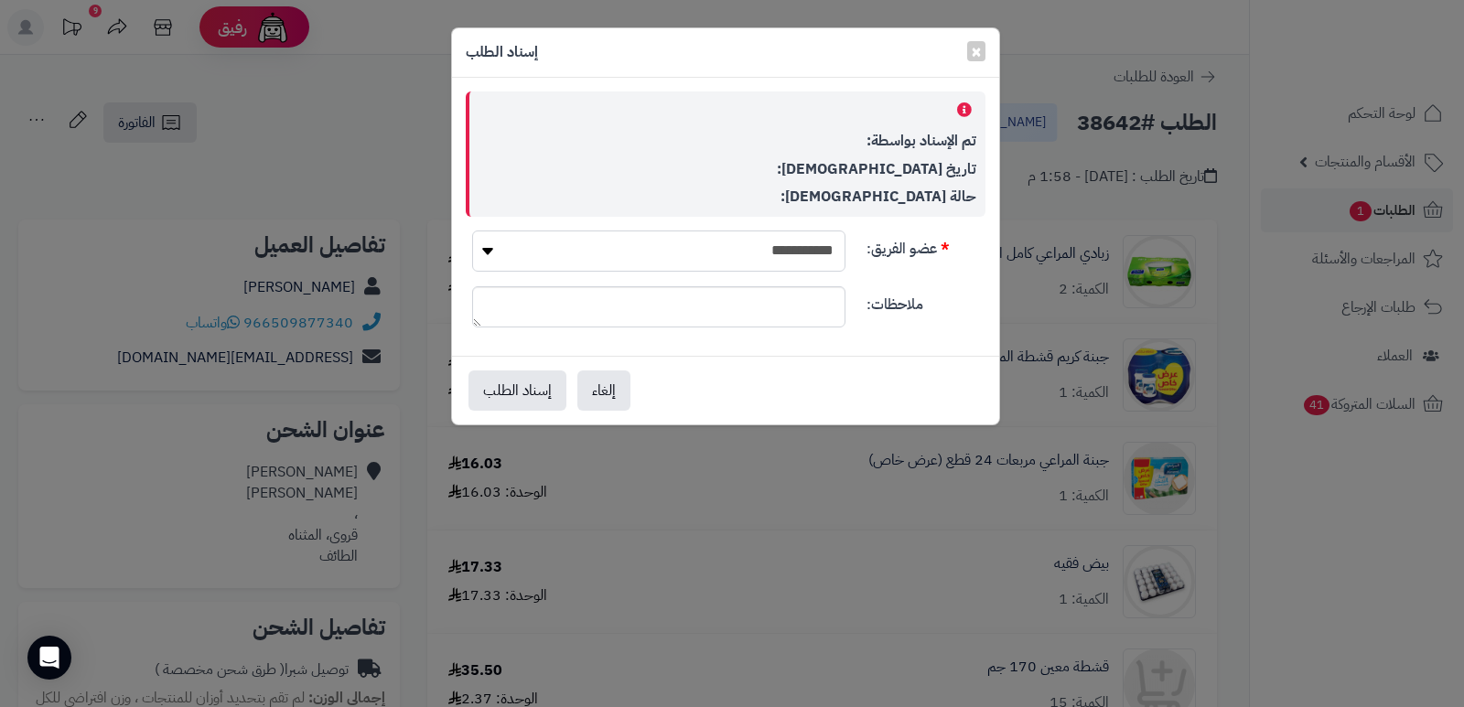
drag, startPoint x: 674, startPoint y: 245, endPoint x: 458, endPoint y: 197, distance: 221.4
click at [671, 245] on select "**********" at bounding box center [658, 251] width 373 height 41
select select "**"
click at [472, 231] on select "**********" at bounding box center [658, 251] width 373 height 41
click at [510, 394] on button "إسناد الطلب" at bounding box center [518, 390] width 98 height 40
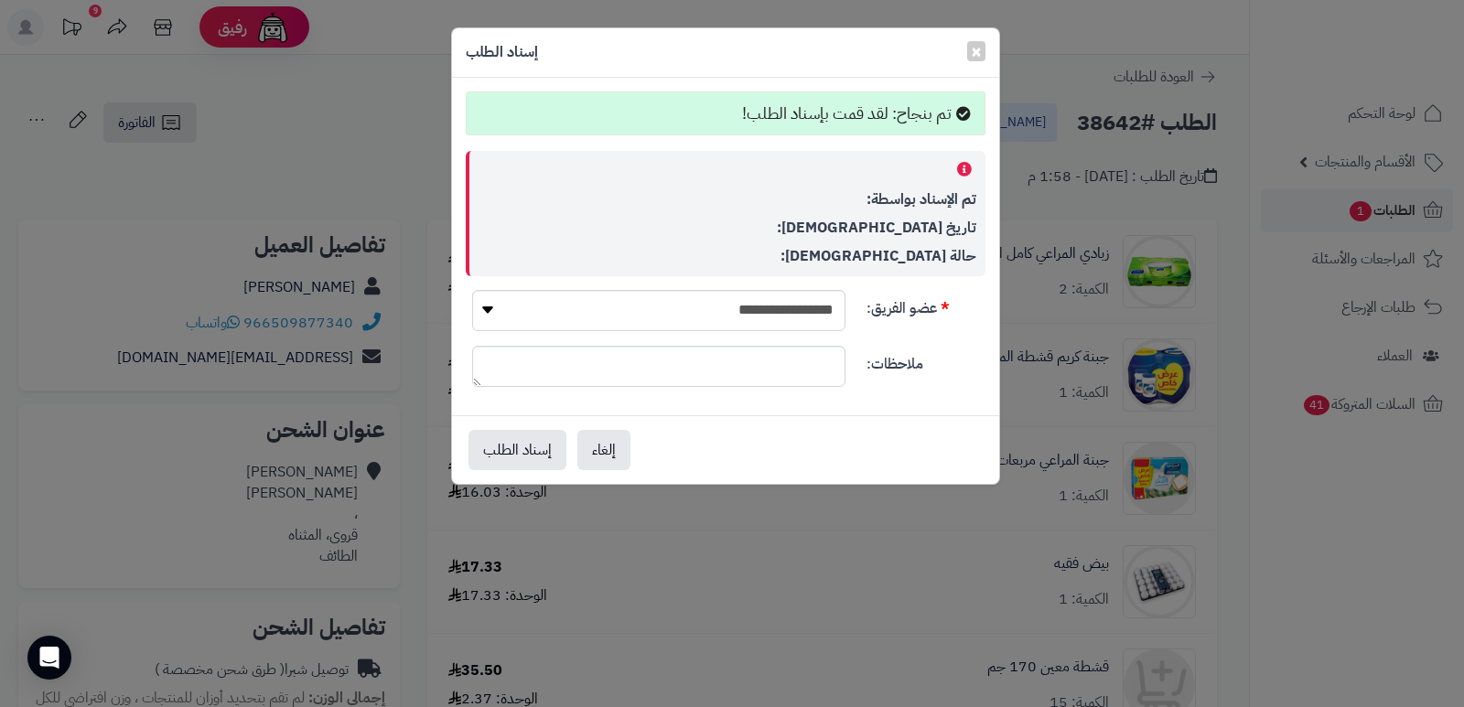
click at [1292, 599] on div "**********" at bounding box center [732, 353] width 1464 height 707
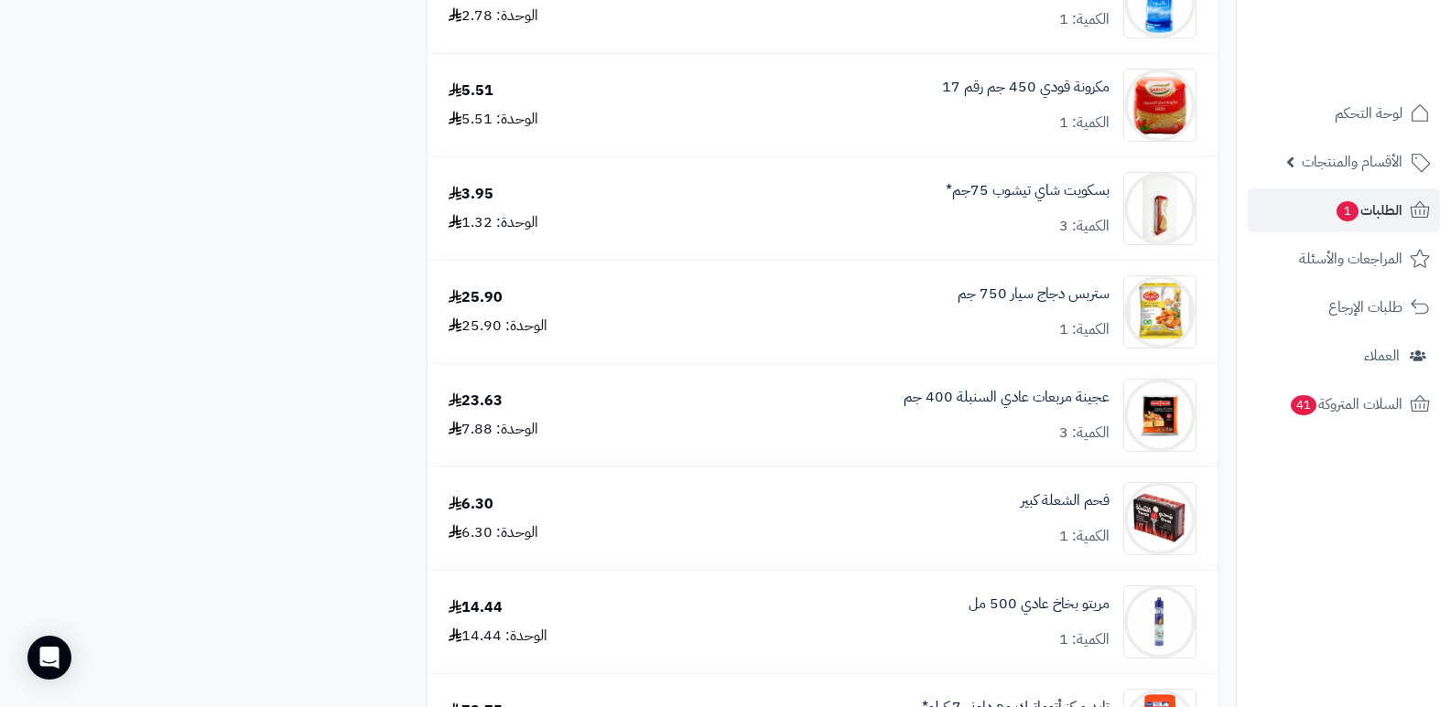
scroll to position [2593, 0]
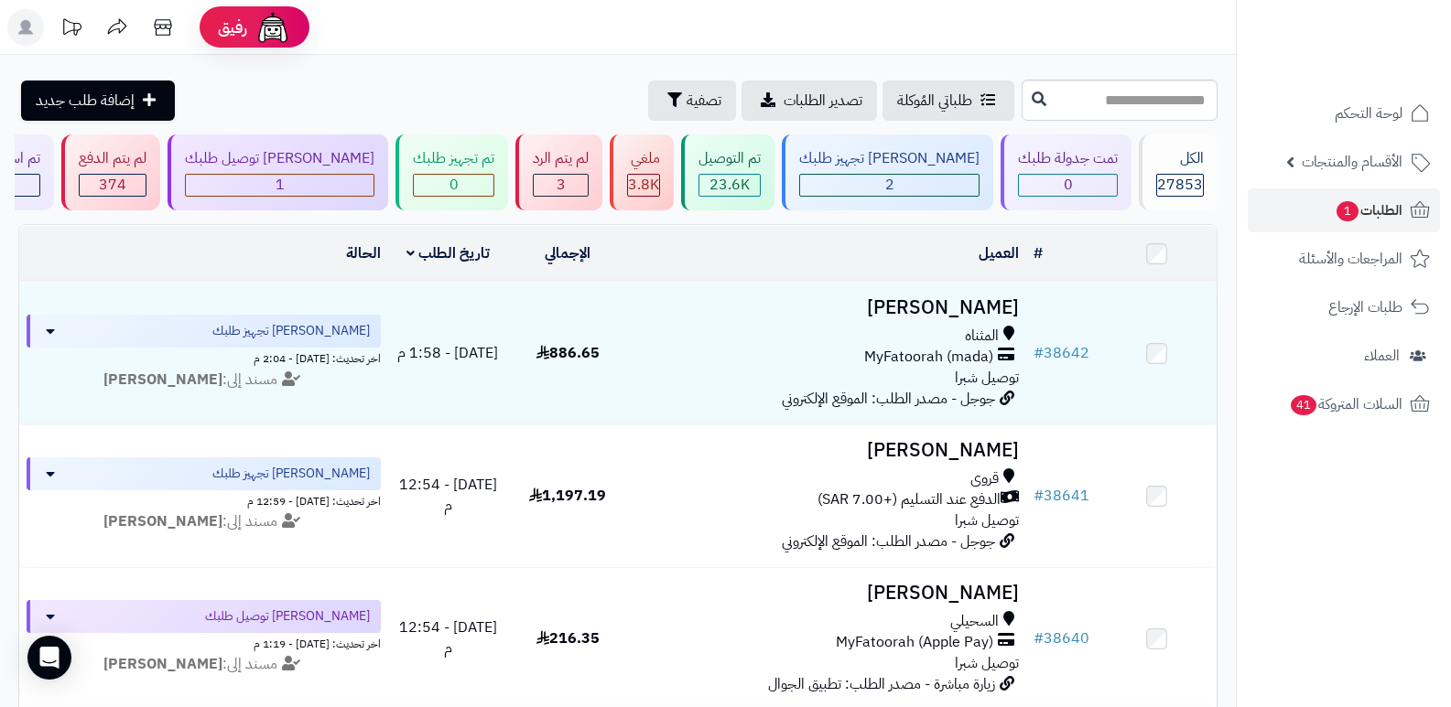
click at [1261, 505] on nav "لوحة التحكم الأقسام والمنتجات المنتجات الأقسام الماركات مواصفات المنتجات مواصفا…" at bounding box center [1343, 376] width 215 height 707
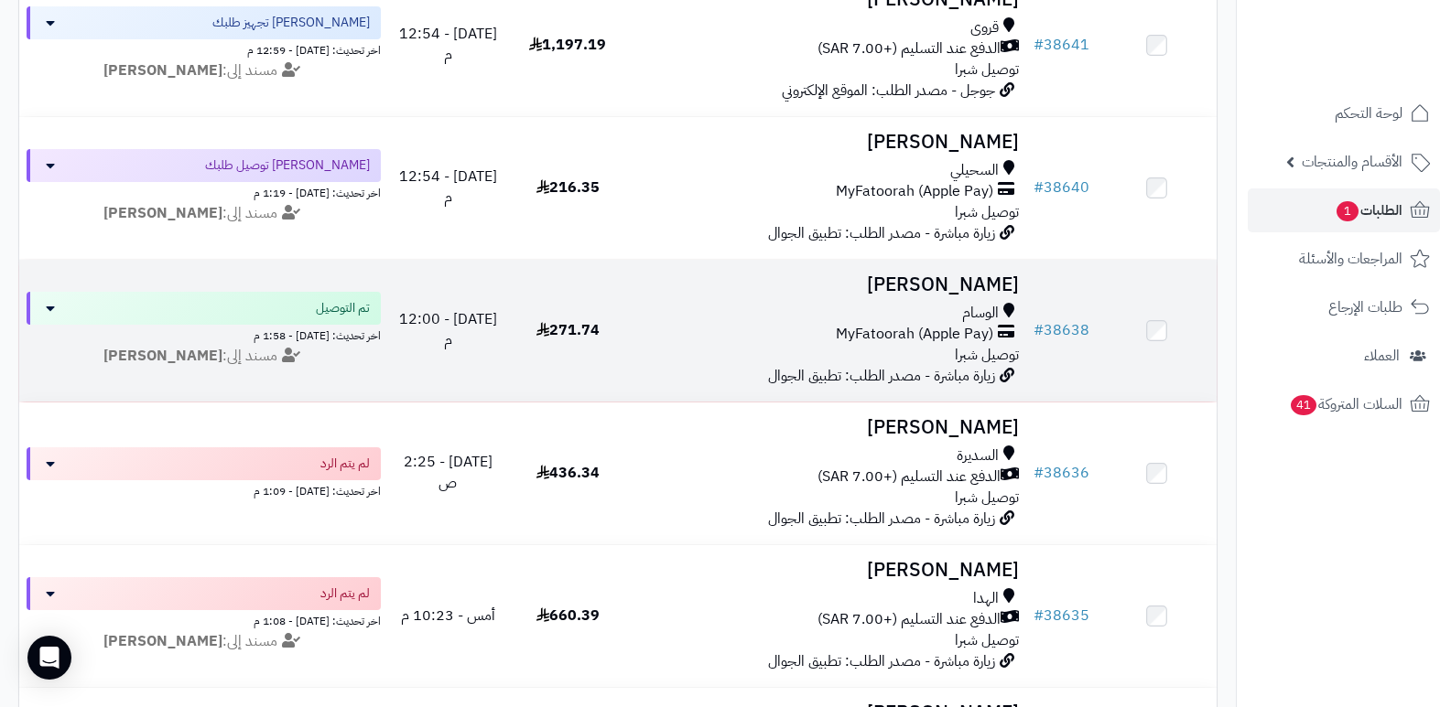
scroll to position [275, 0]
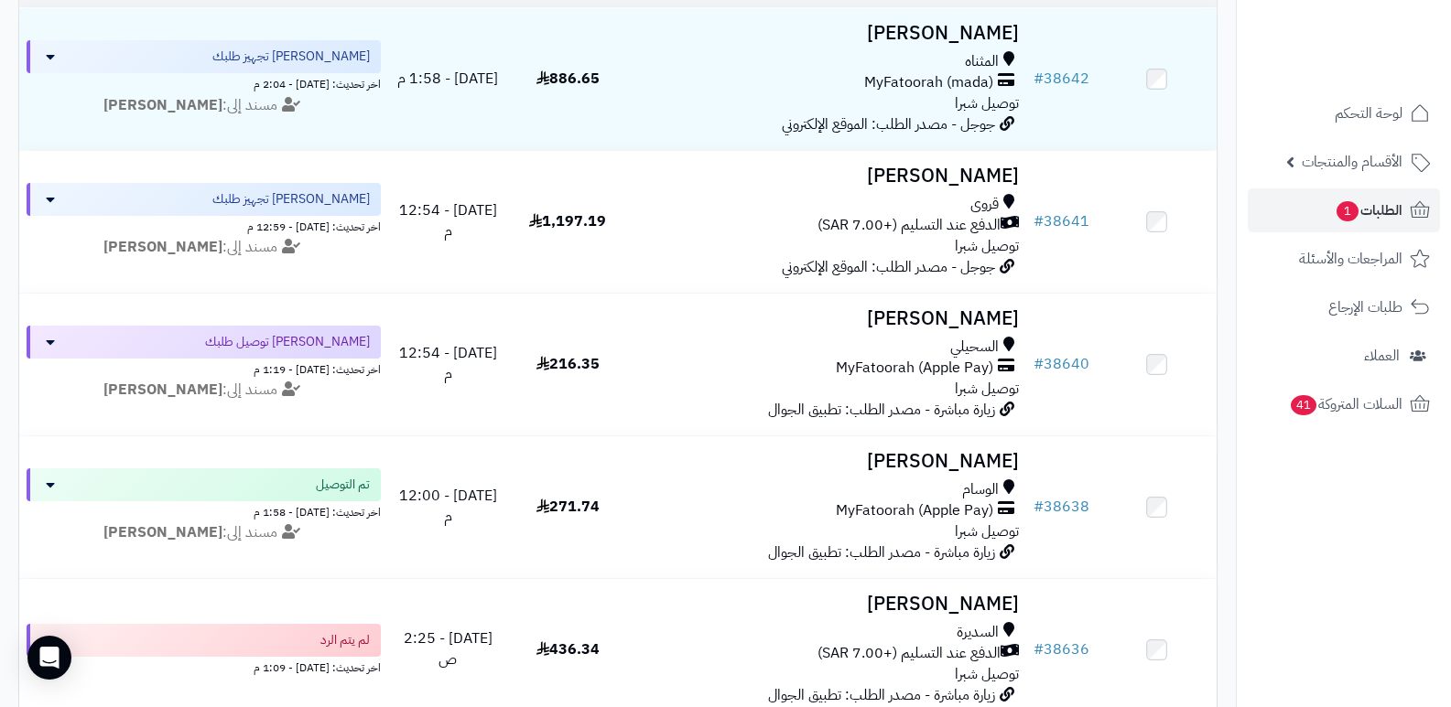
click at [1315, 520] on nav "لوحة التحكم الأقسام والمنتجات المنتجات الأقسام الماركات مواصفات المنتجات مواصفا…" at bounding box center [1343, 376] width 215 height 707
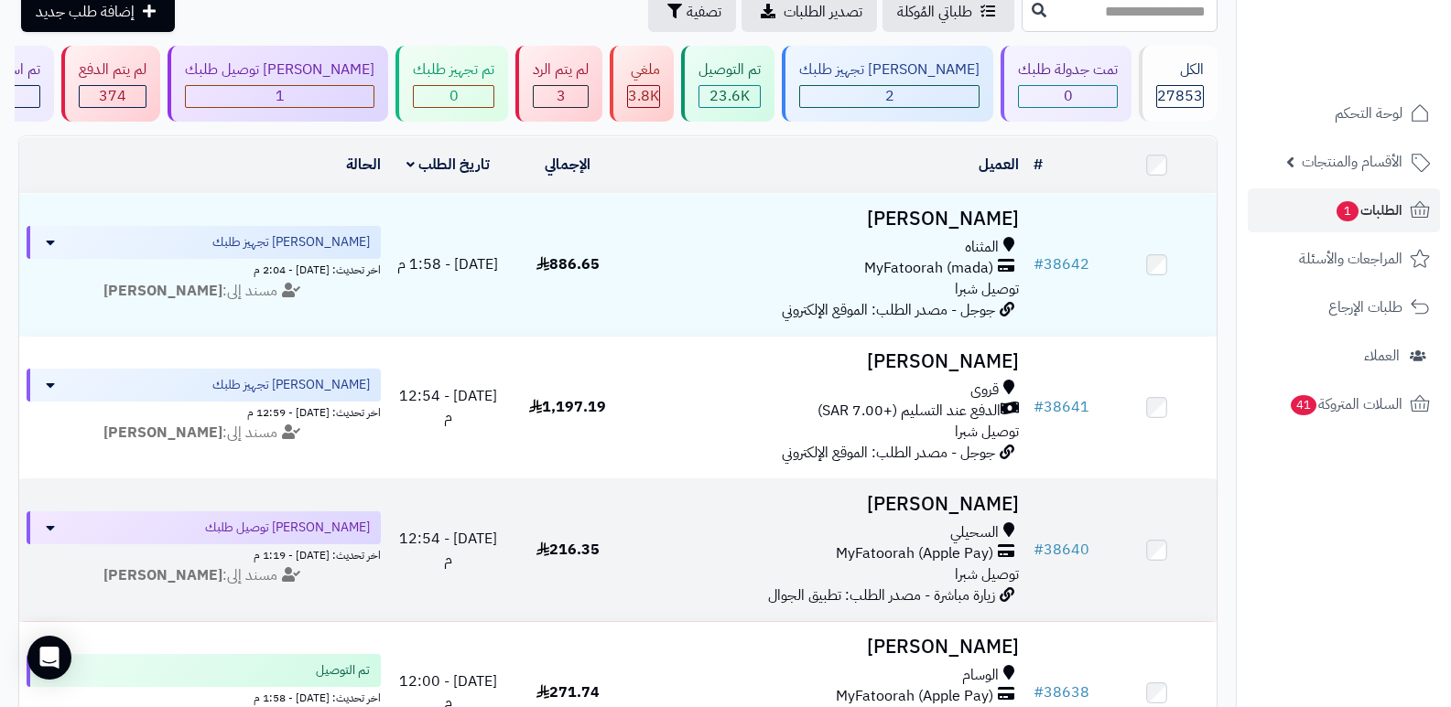
scroll to position [0, 0]
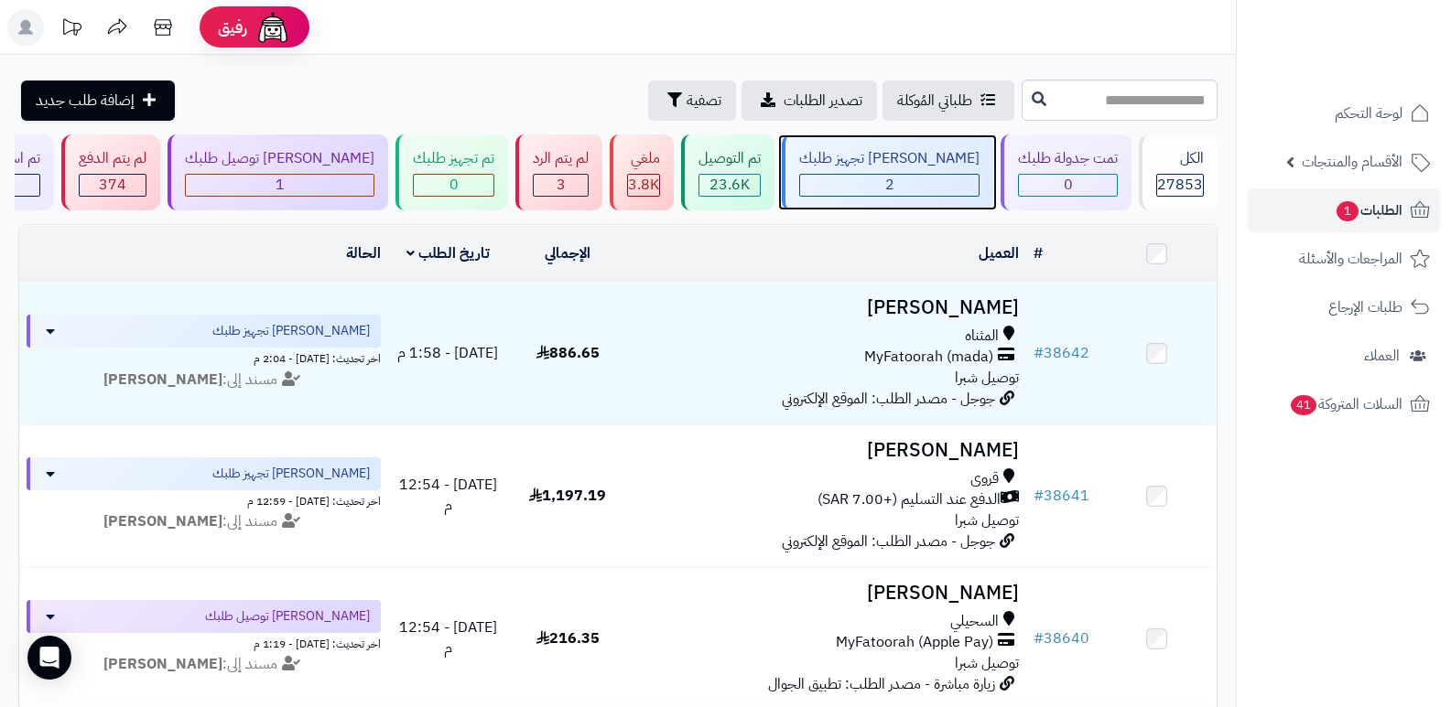
click at [923, 175] on div "2" at bounding box center [889, 185] width 178 height 21
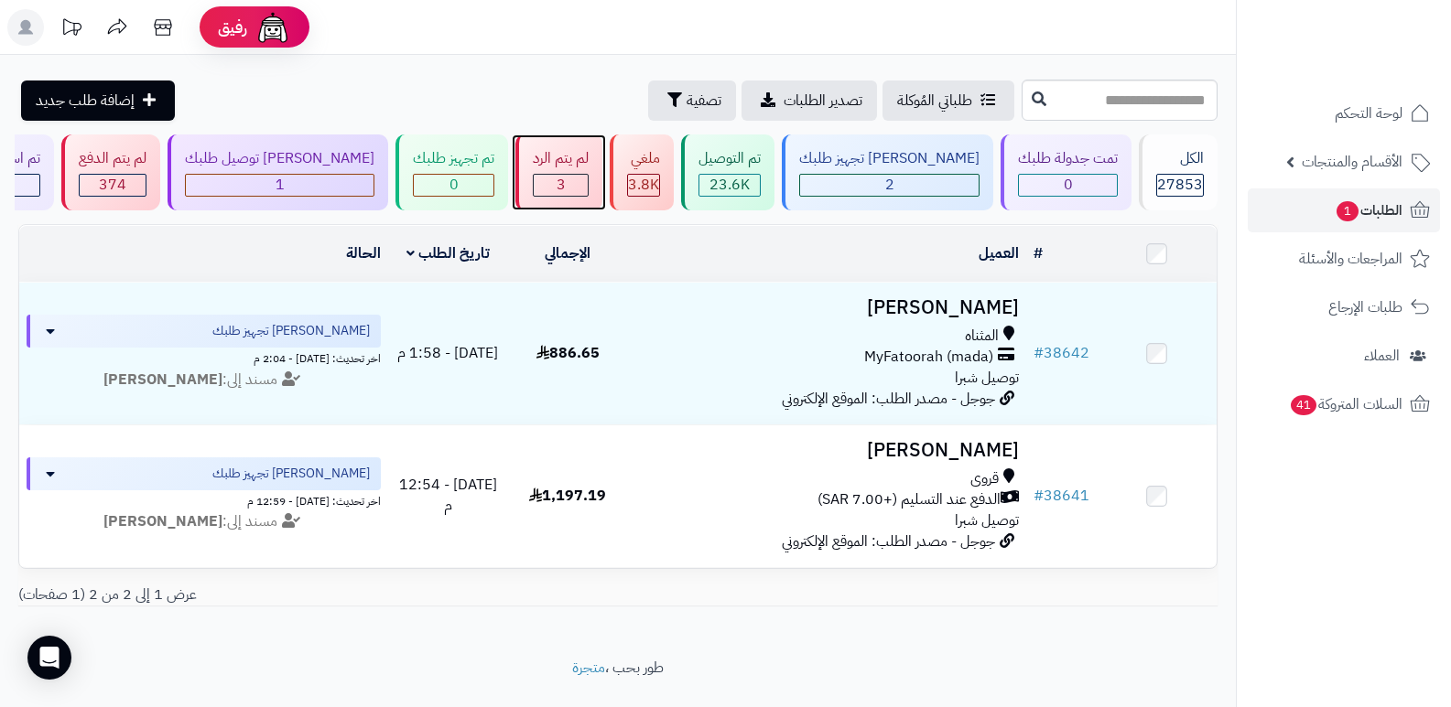
click at [588, 157] on div "لم يتم الرد" at bounding box center [561, 158] width 56 height 21
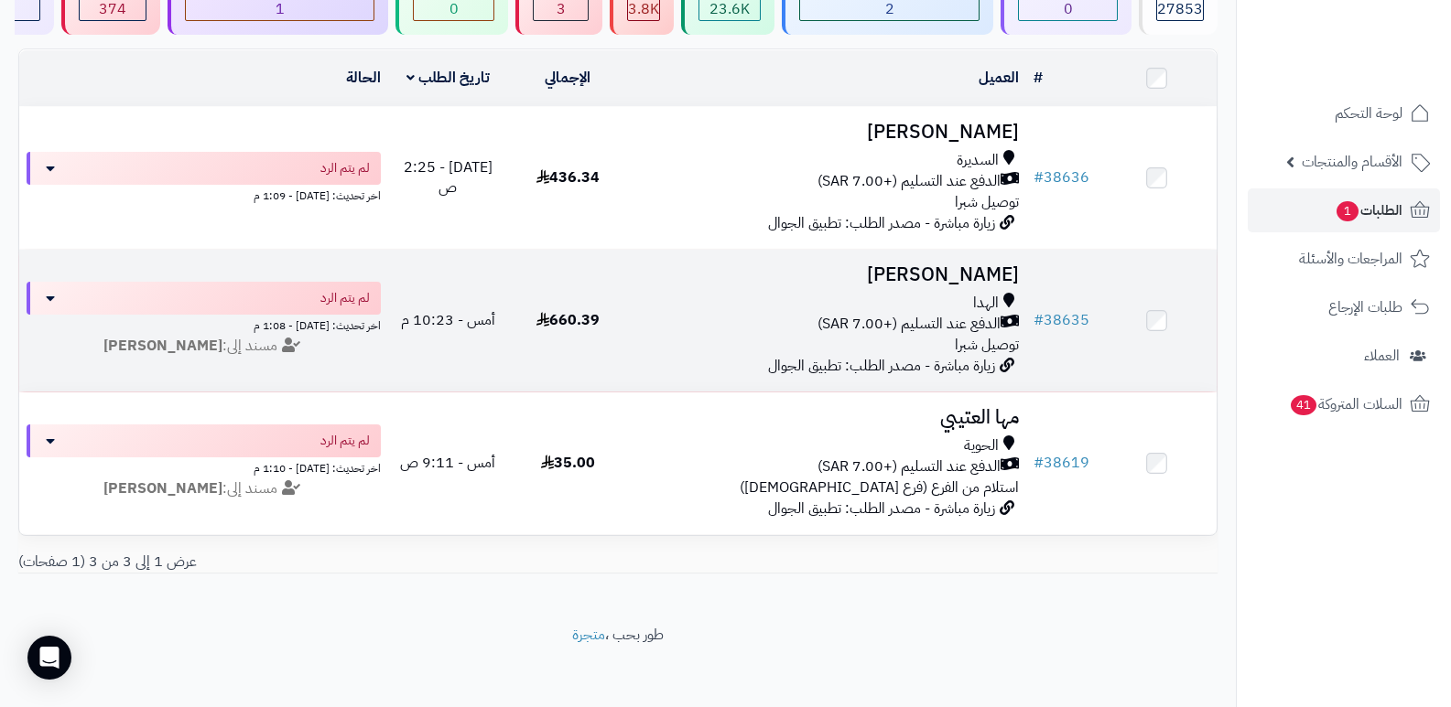
scroll to position [195, 0]
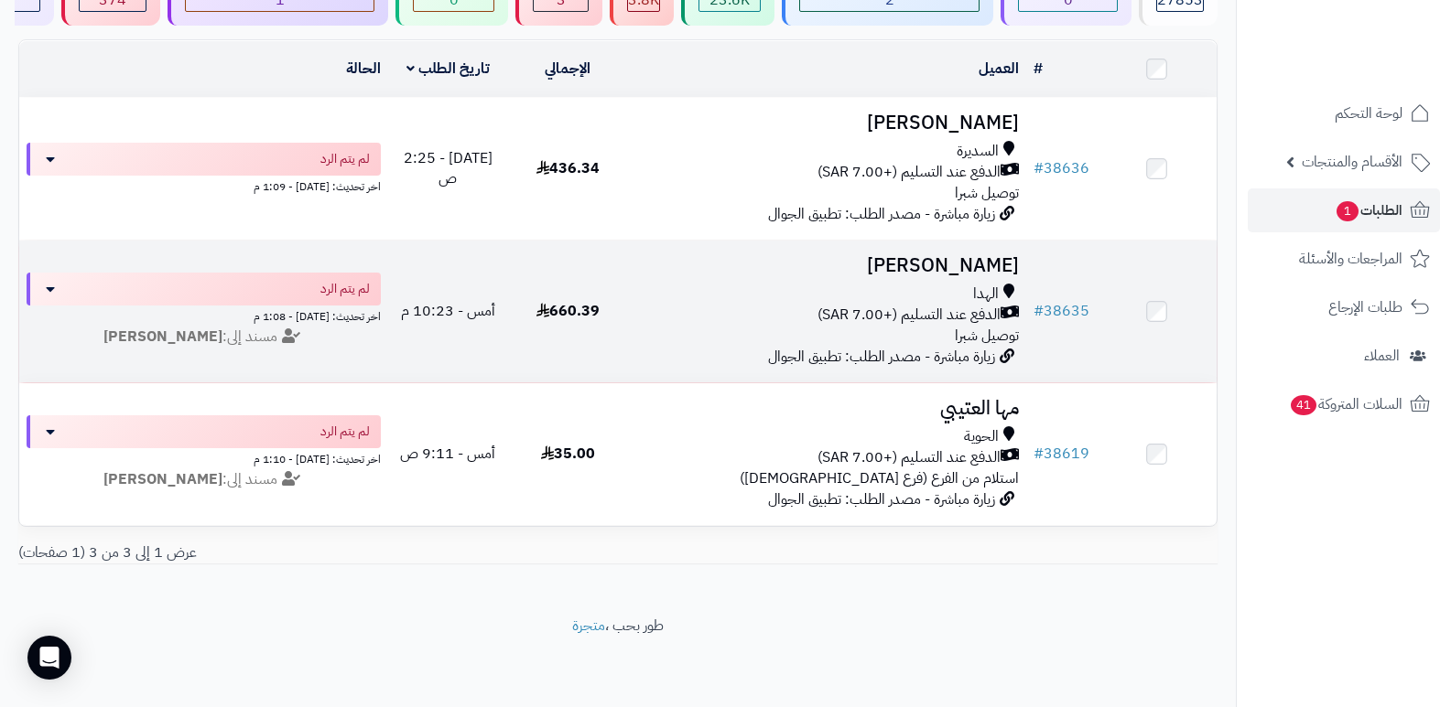
click at [991, 255] on h3 "[PERSON_NAME]" at bounding box center [827, 265] width 384 height 21
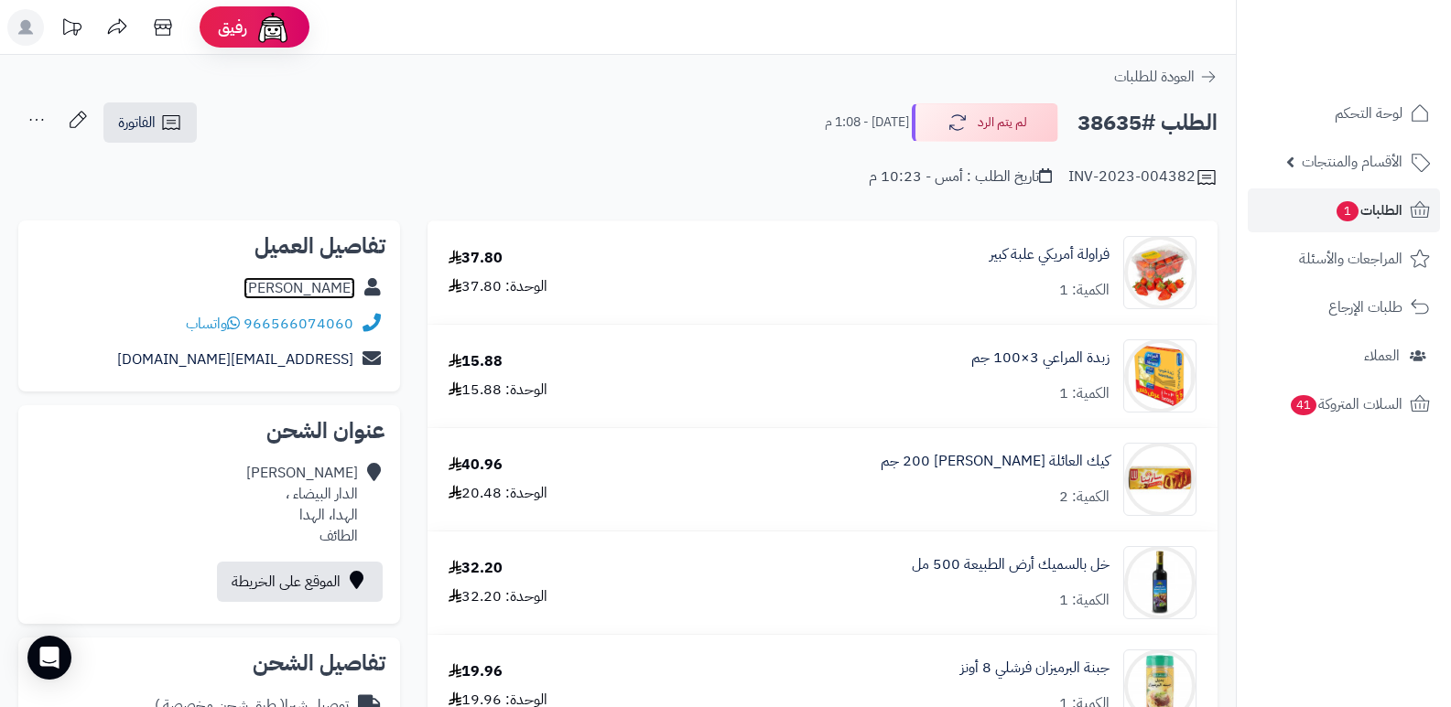
click at [328, 286] on link "رضا الحلواني" at bounding box center [299, 288] width 112 height 22
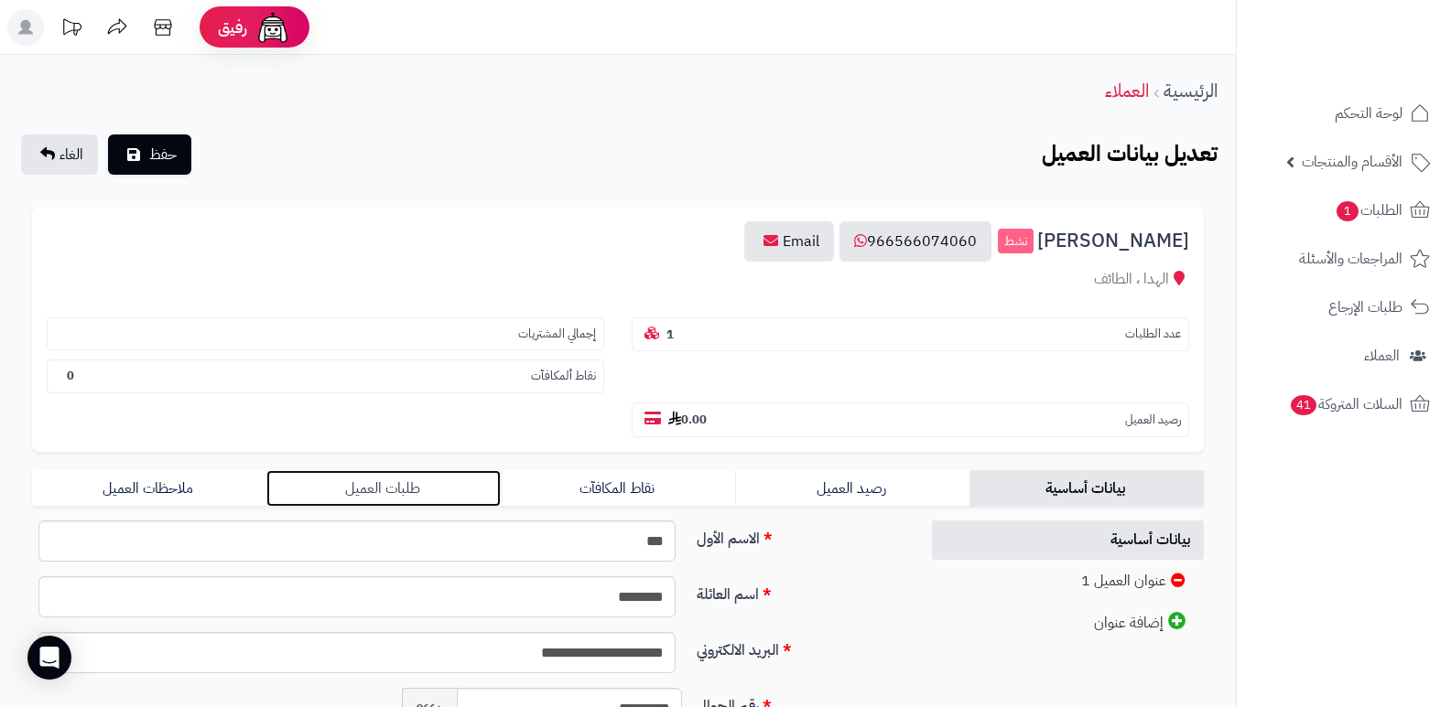
click at [388, 490] on link "طلبات العميل" at bounding box center [383, 488] width 234 height 37
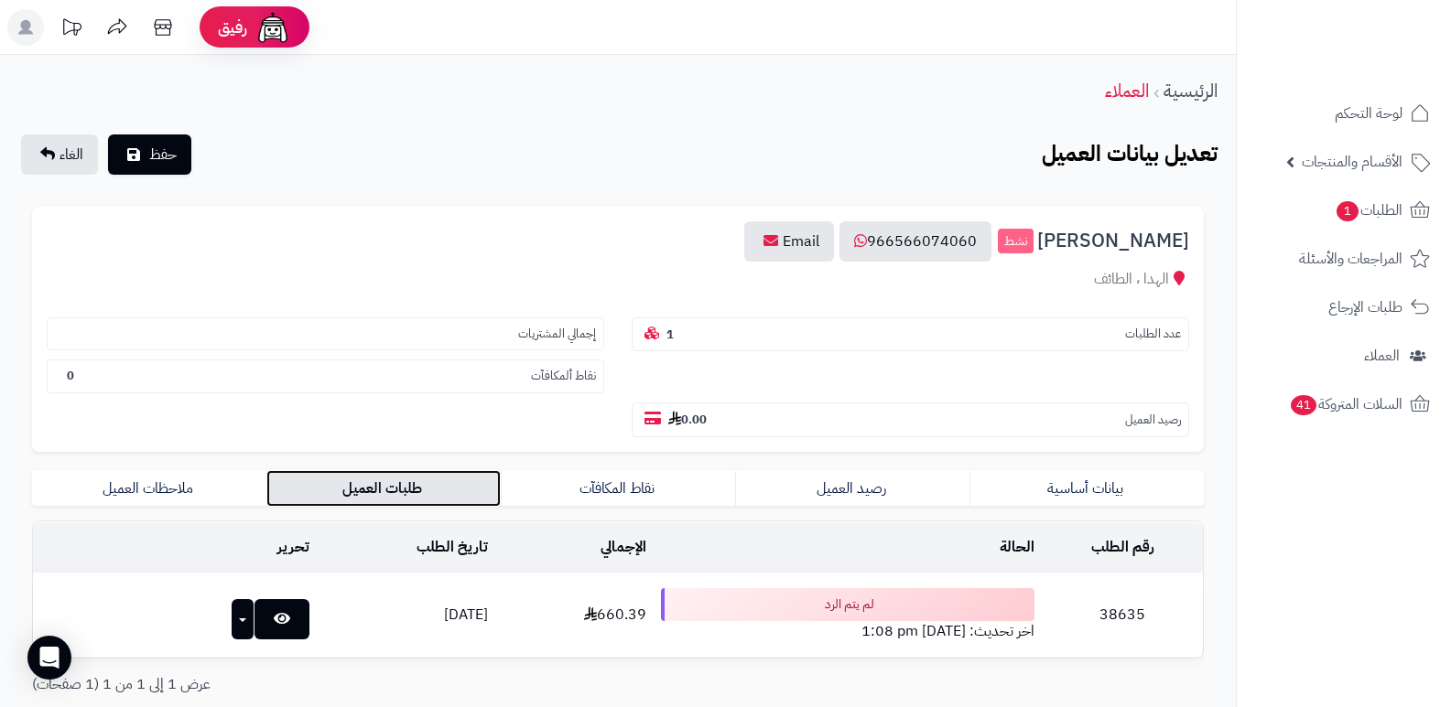
scroll to position [145, 0]
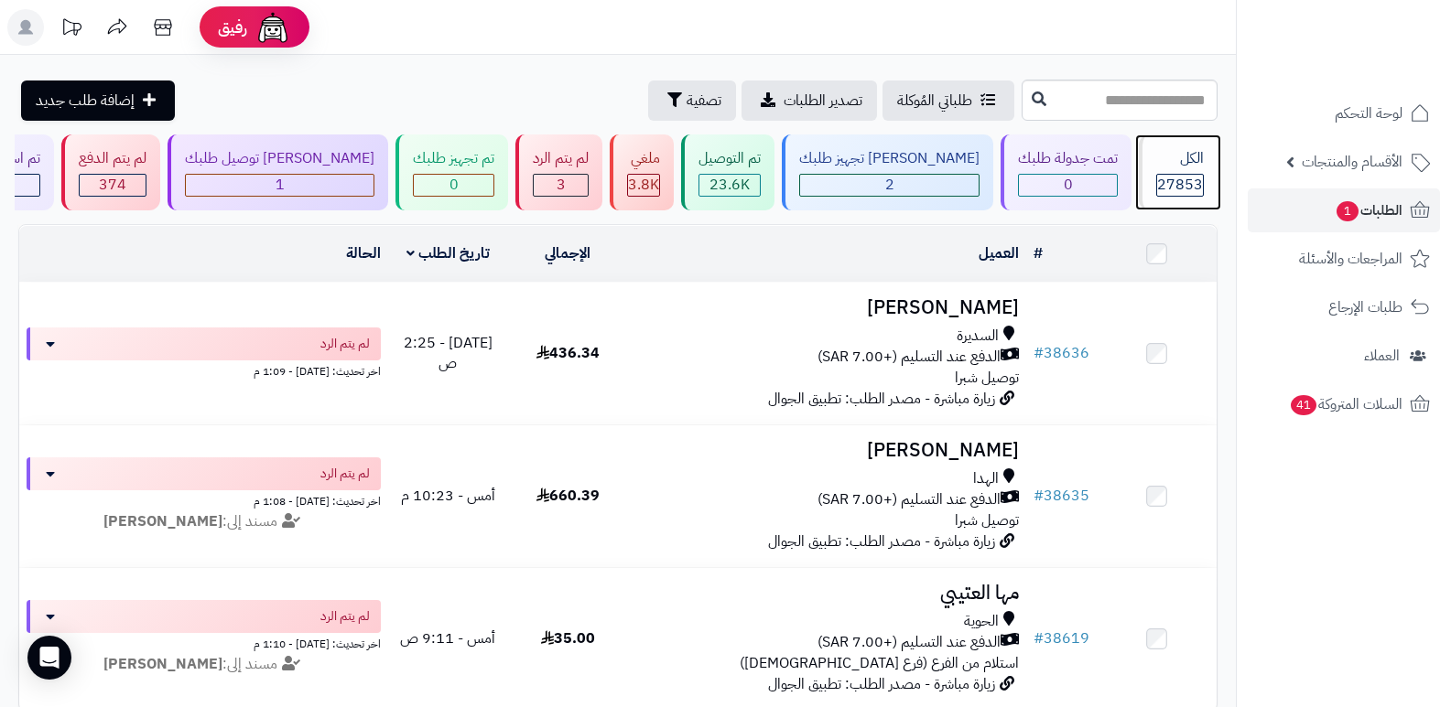
click at [1216, 157] on link "الكل 27853" at bounding box center [1178, 173] width 86 height 76
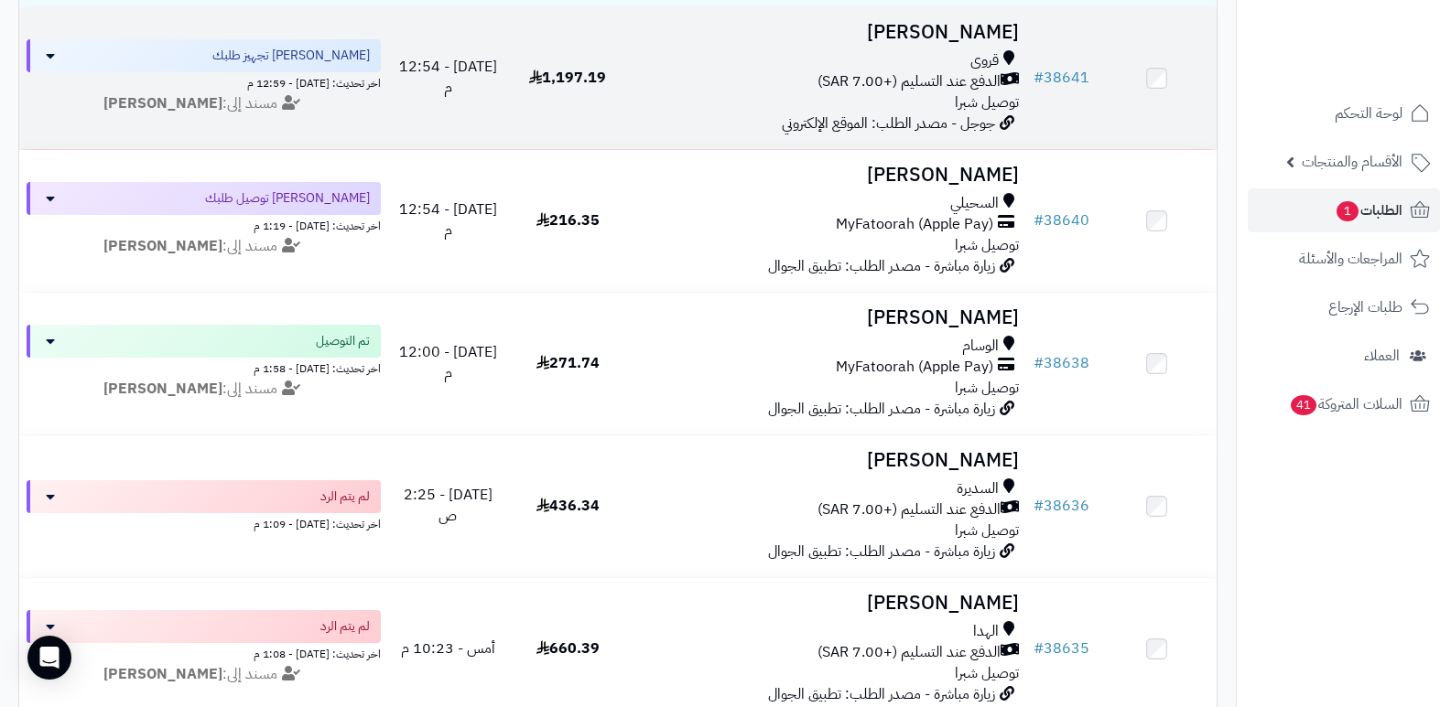
scroll to position [549, 0]
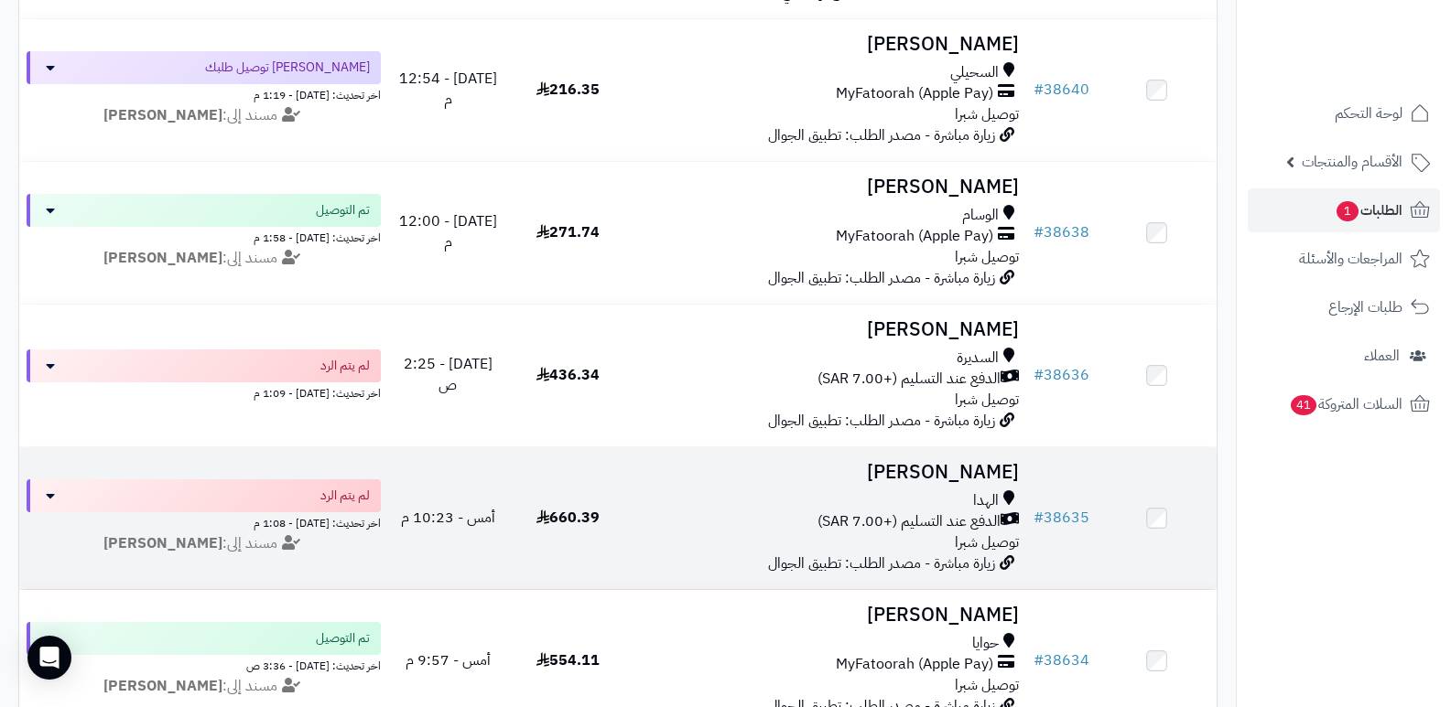
click at [977, 475] on h3 "[PERSON_NAME]" at bounding box center [827, 472] width 384 height 21
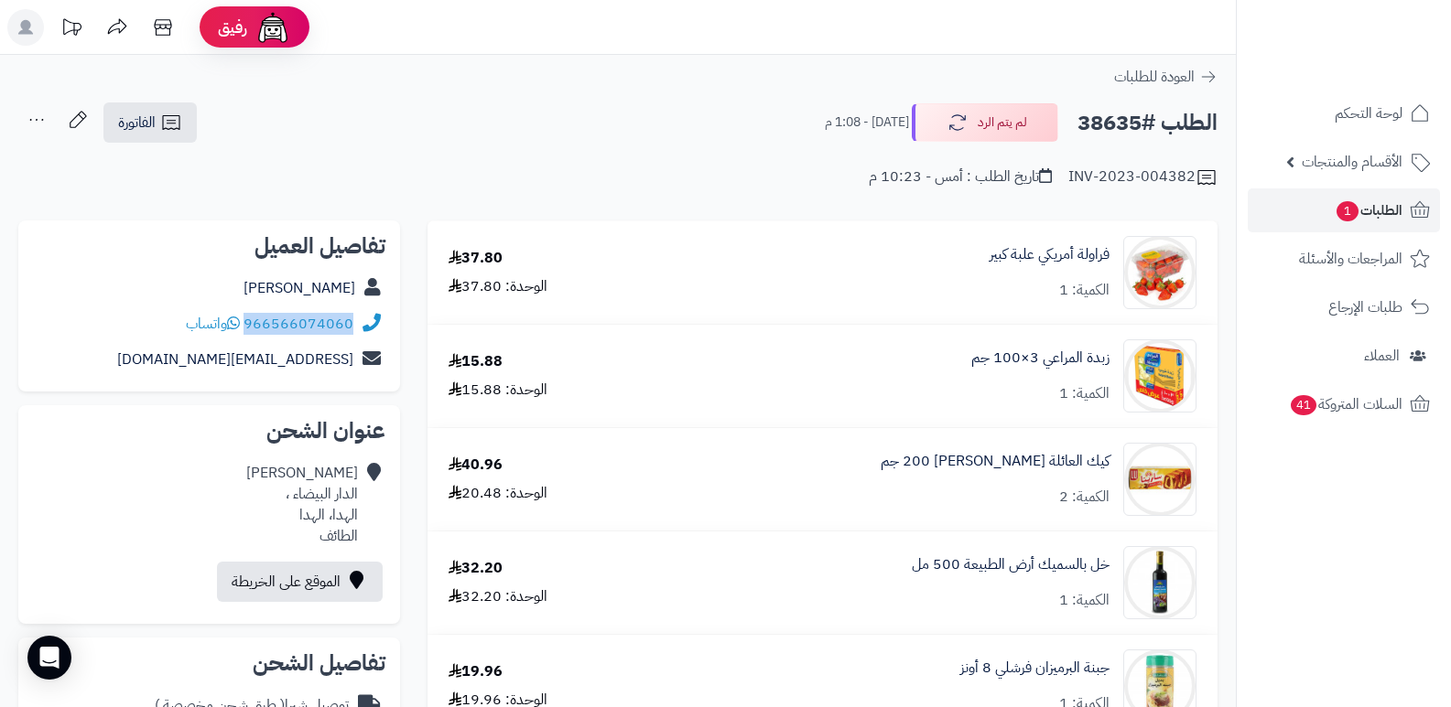
drag, startPoint x: 246, startPoint y: 318, endPoint x: 371, endPoint y: 318, distance: 124.5
click at [371, 318] on div "966566074060 واتساب" at bounding box center [209, 325] width 352 height 36
copy div "966566074060"
click at [988, 113] on button "لم يتم الرد" at bounding box center [985, 122] width 146 height 38
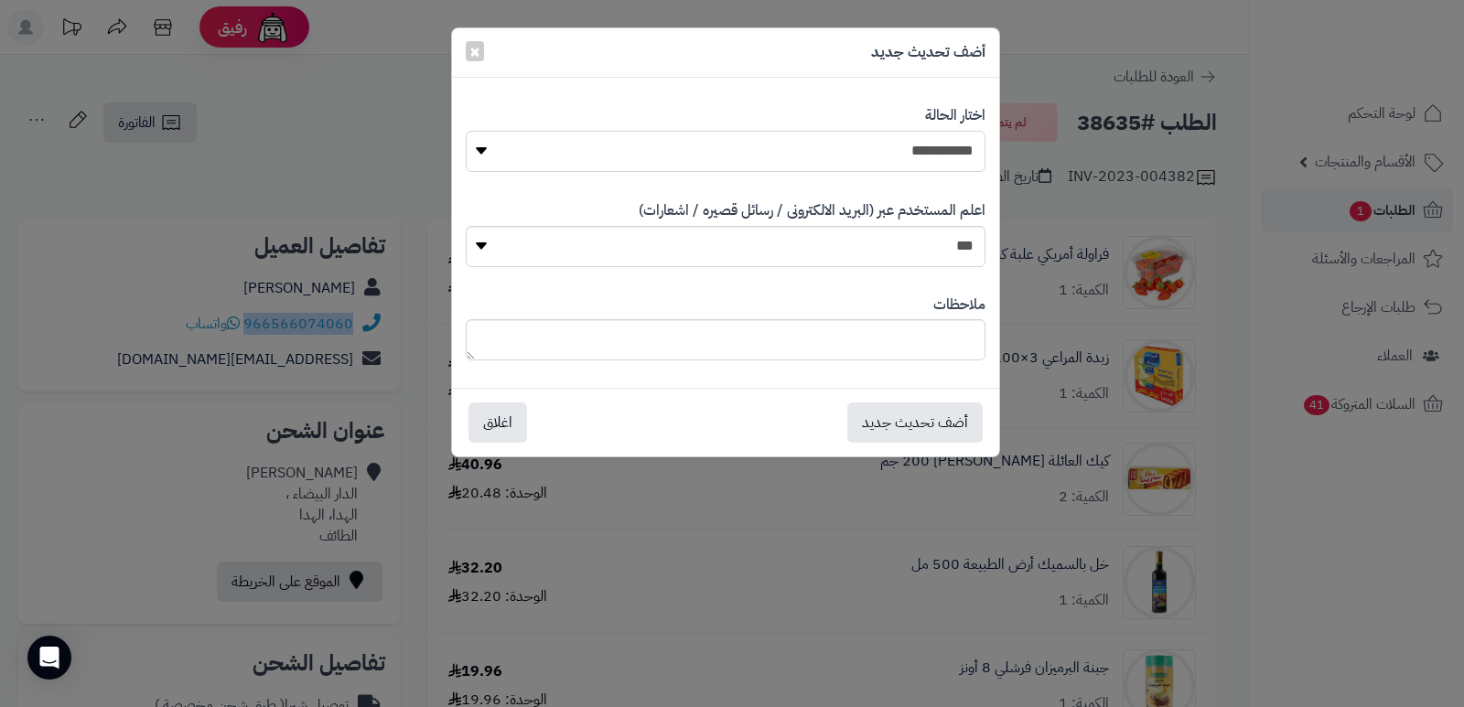
click at [953, 159] on select "**********" at bounding box center [726, 151] width 520 height 41
click at [466, 131] on select "**********" at bounding box center [726, 151] width 520 height 41
click at [923, 425] on button "أضف تحديث جديد" at bounding box center [914, 422] width 135 height 40
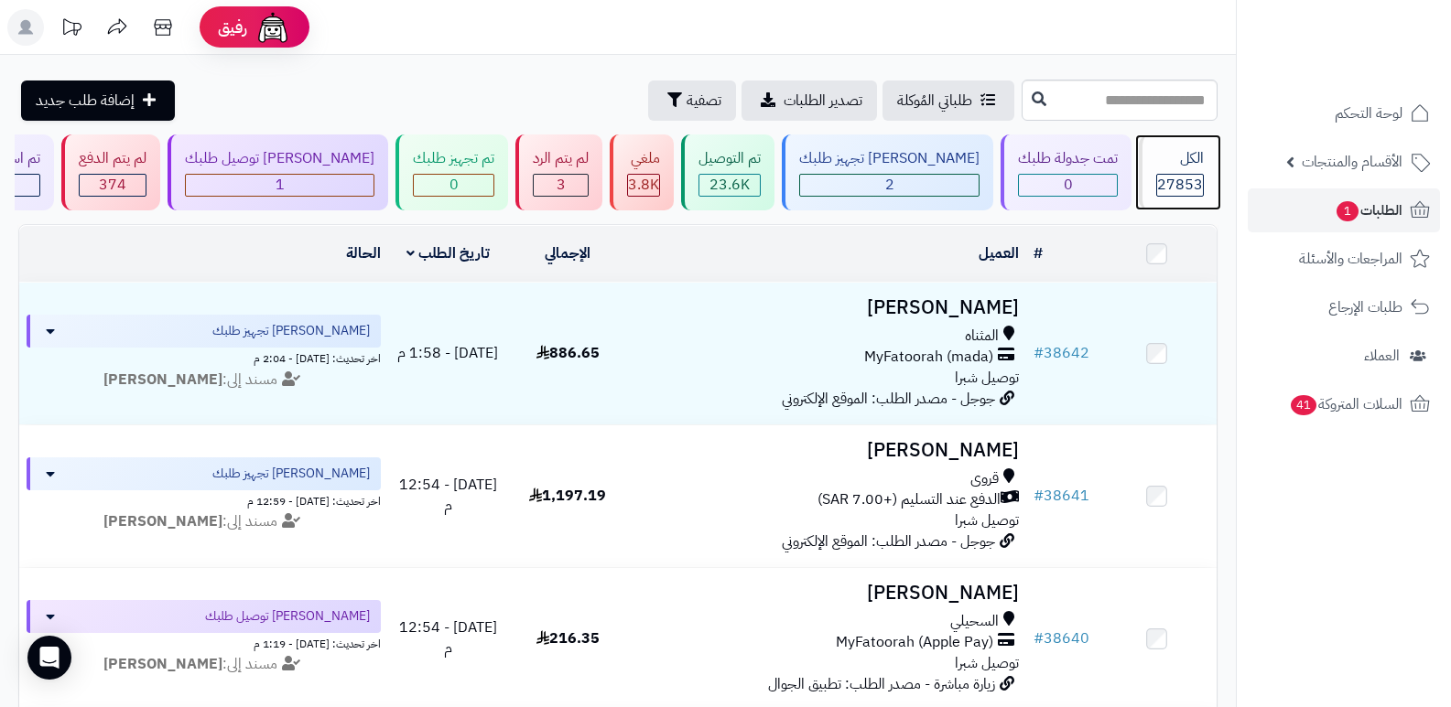
click at [1188, 167] on div "الكل" at bounding box center [1180, 158] width 48 height 21
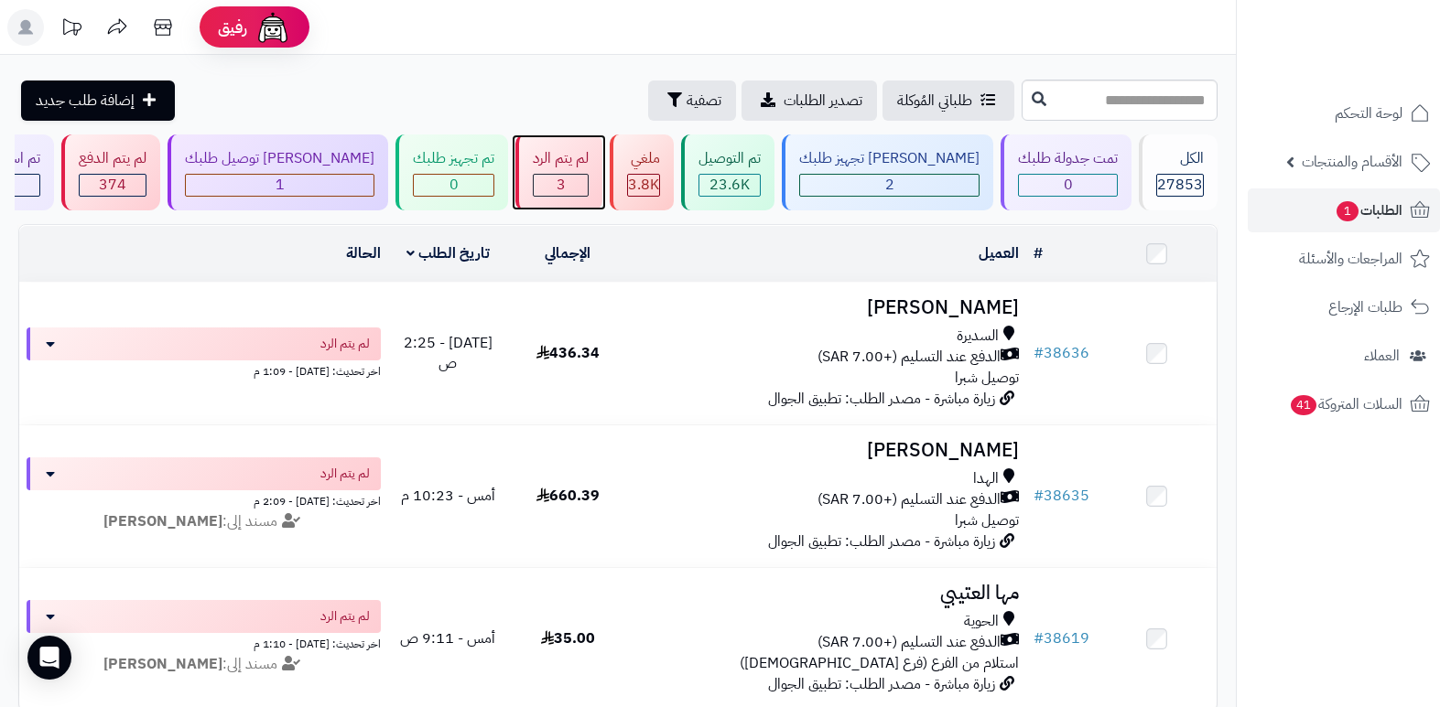
click at [587, 167] on div "لم يتم الرد" at bounding box center [561, 158] width 56 height 21
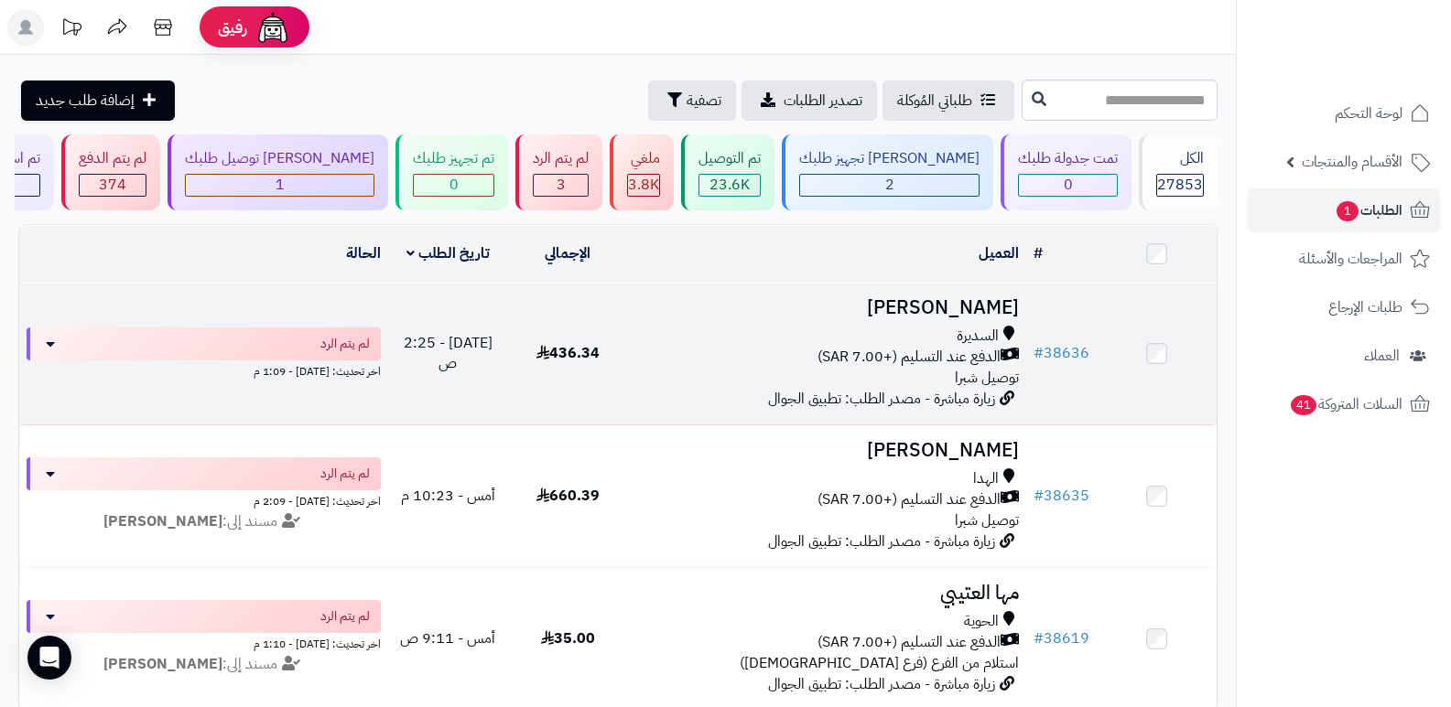
click at [954, 301] on h3 "[PERSON_NAME]" at bounding box center [827, 307] width 384 height 21
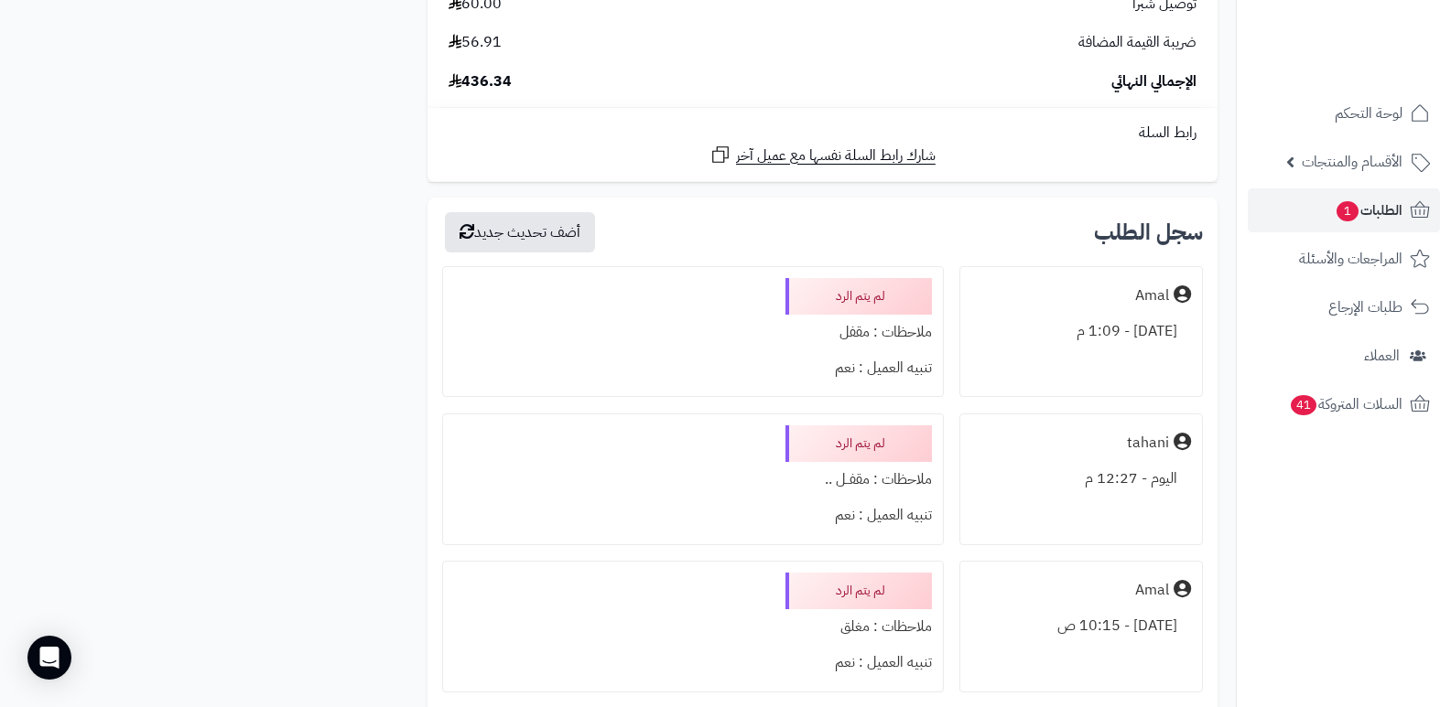
scroll to position [2471, 0]
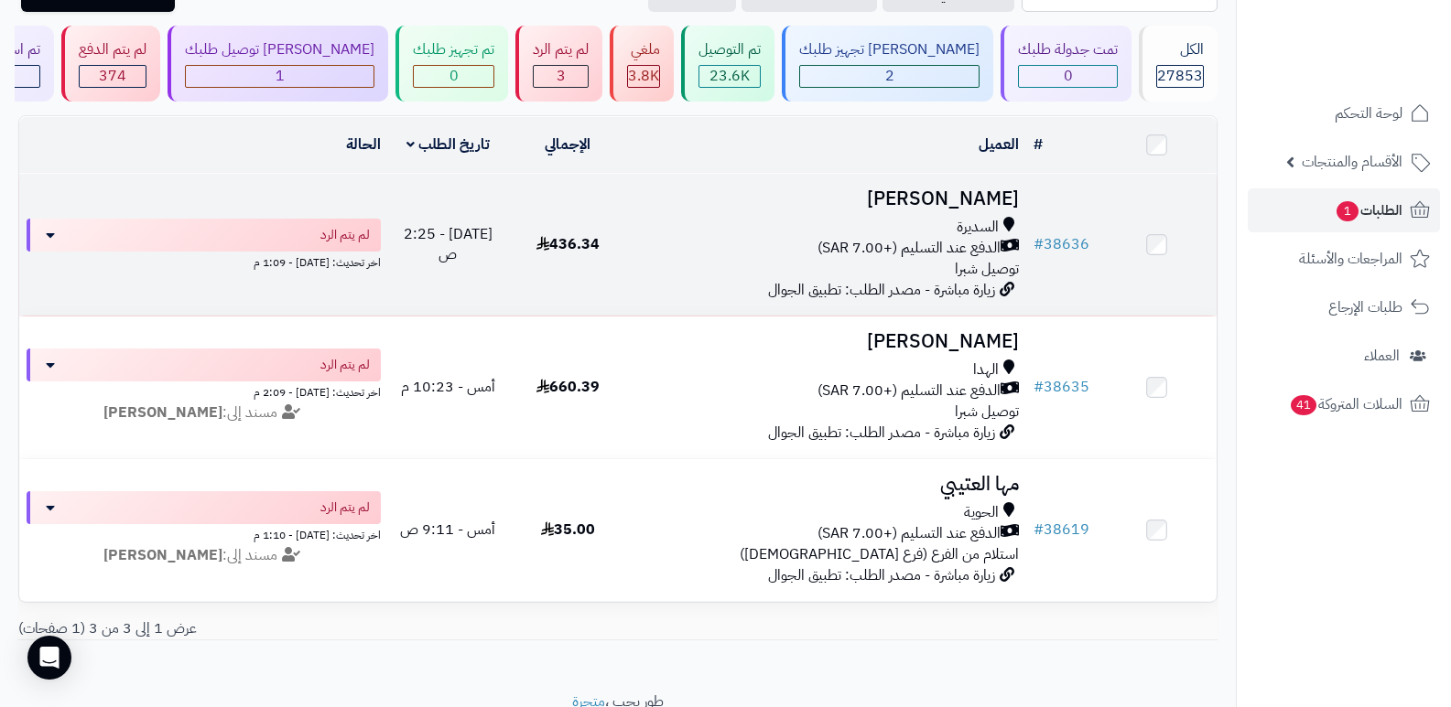
scroll to position [12, 0]
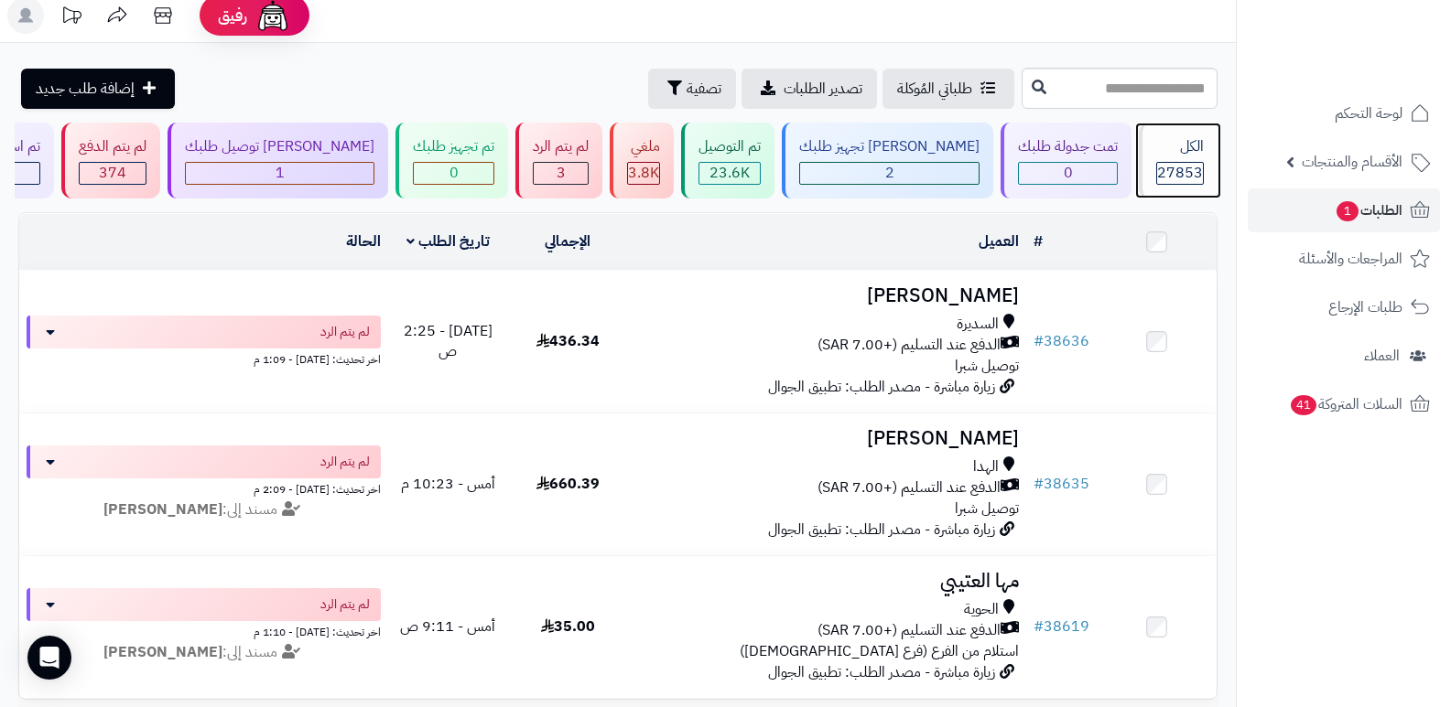
click at [1184, 164] on span "27853" at bounding box center [1180, 173] width 46 height 22
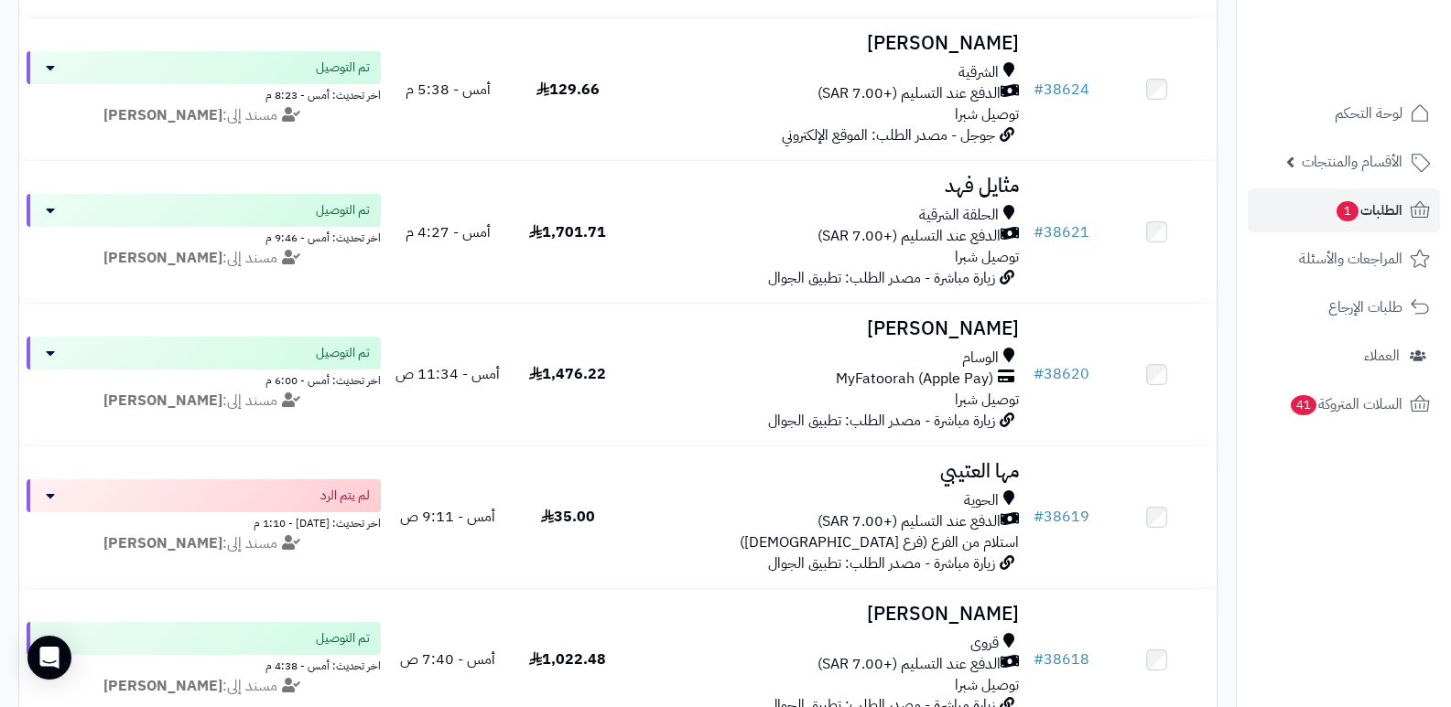
scroll to position [2288, 0]
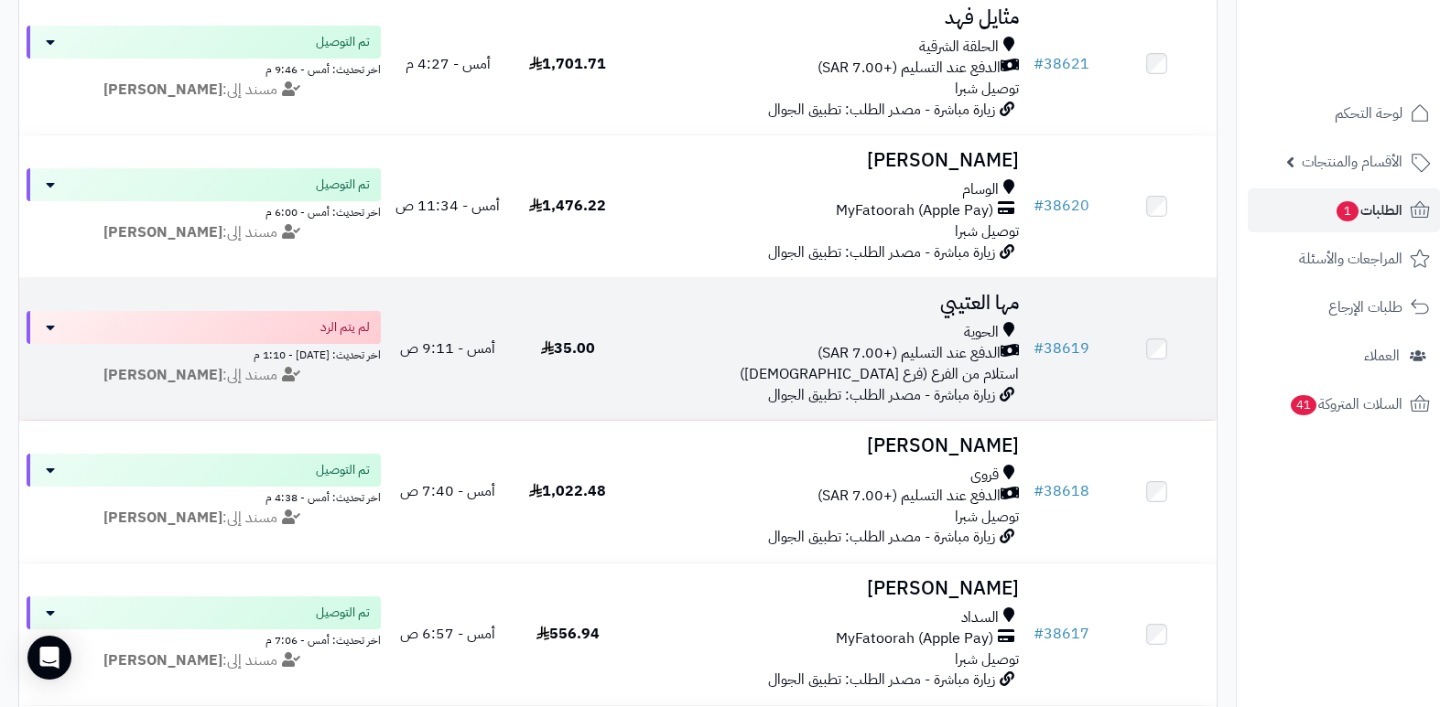
click at [993, 303] on h3 "مها العتيبي" at bounding box center [827, 303] width 384 height 21
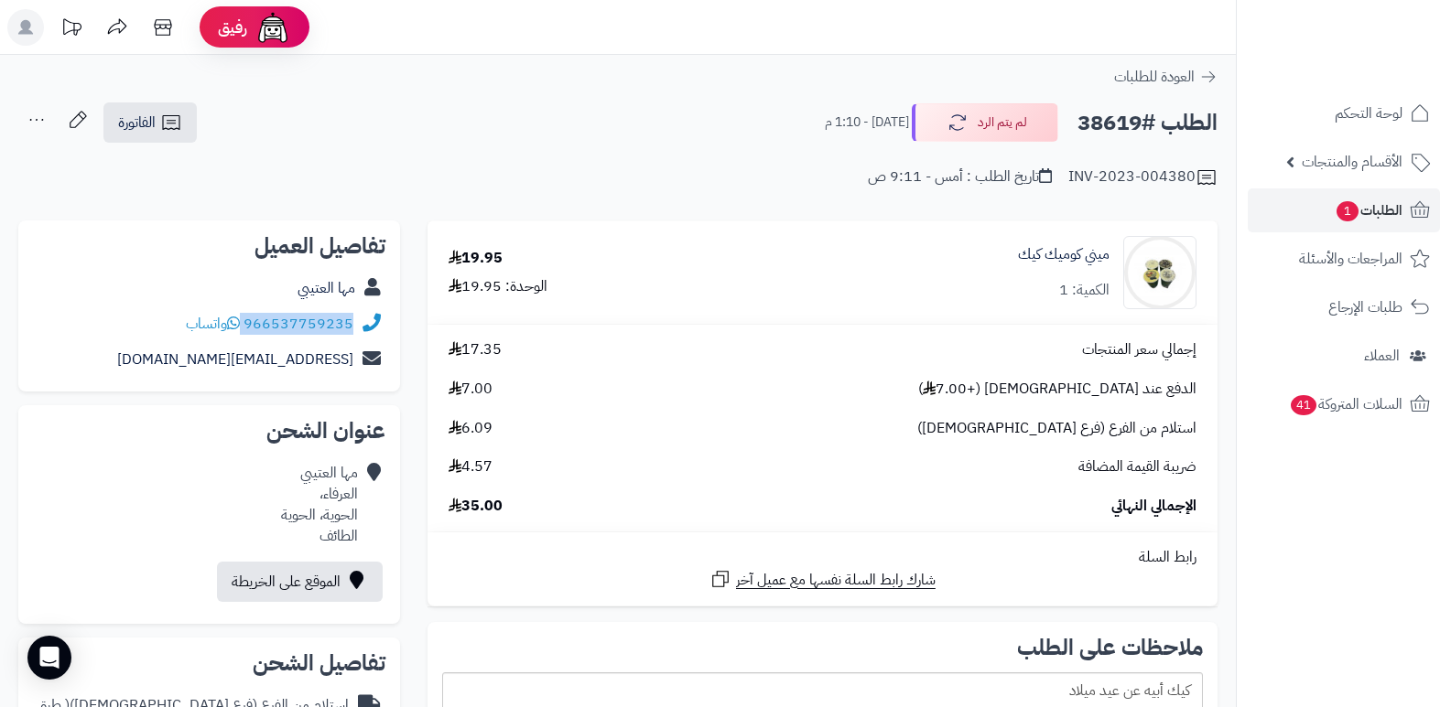
drag, startPoint x: 245, startPoint y: 318, endPoint x: 362, endPoint y: 318, distance: 116.2
click at [362, 318] on div "966537759235 واتساب" at bounding box center [209, 325] width 352 height 36
copy div "966537759235"
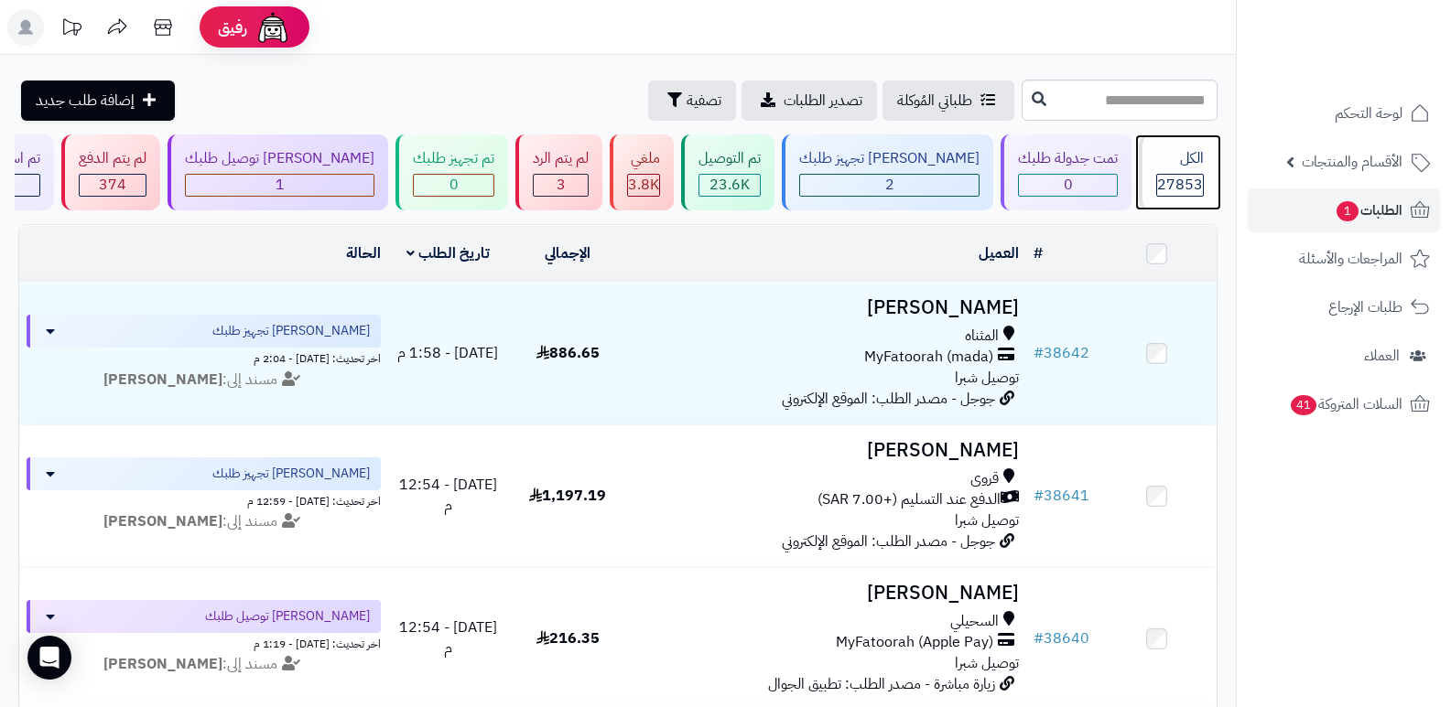
click at [1172, 179] on span "27853" at bounding box center [1180, 185] width 46 height 22
click at [1165, 180] on span "27853" at bounding box center [1180, 185] width 46 height 22
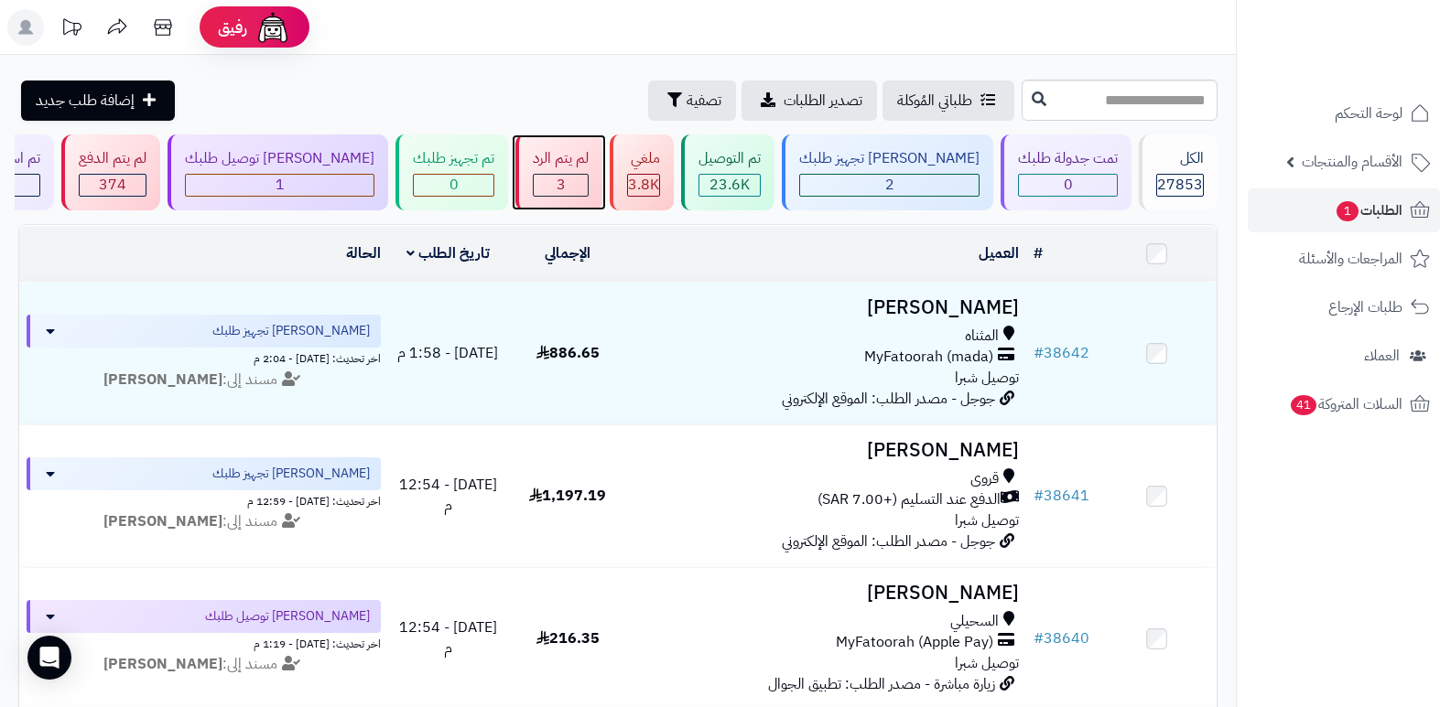
click at [578, 179] on div "3" at bounding box center [561, 185] width 54 height 21
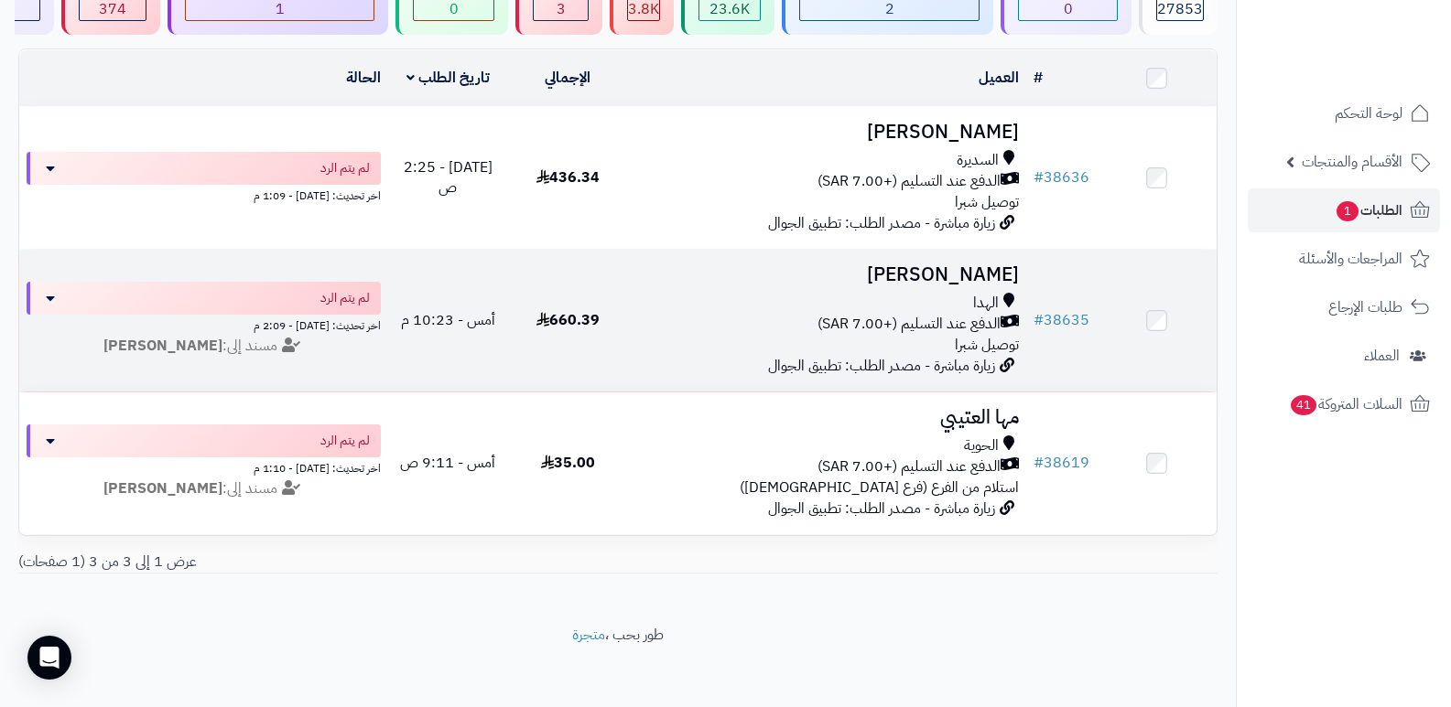
scroll to position [183, 0]
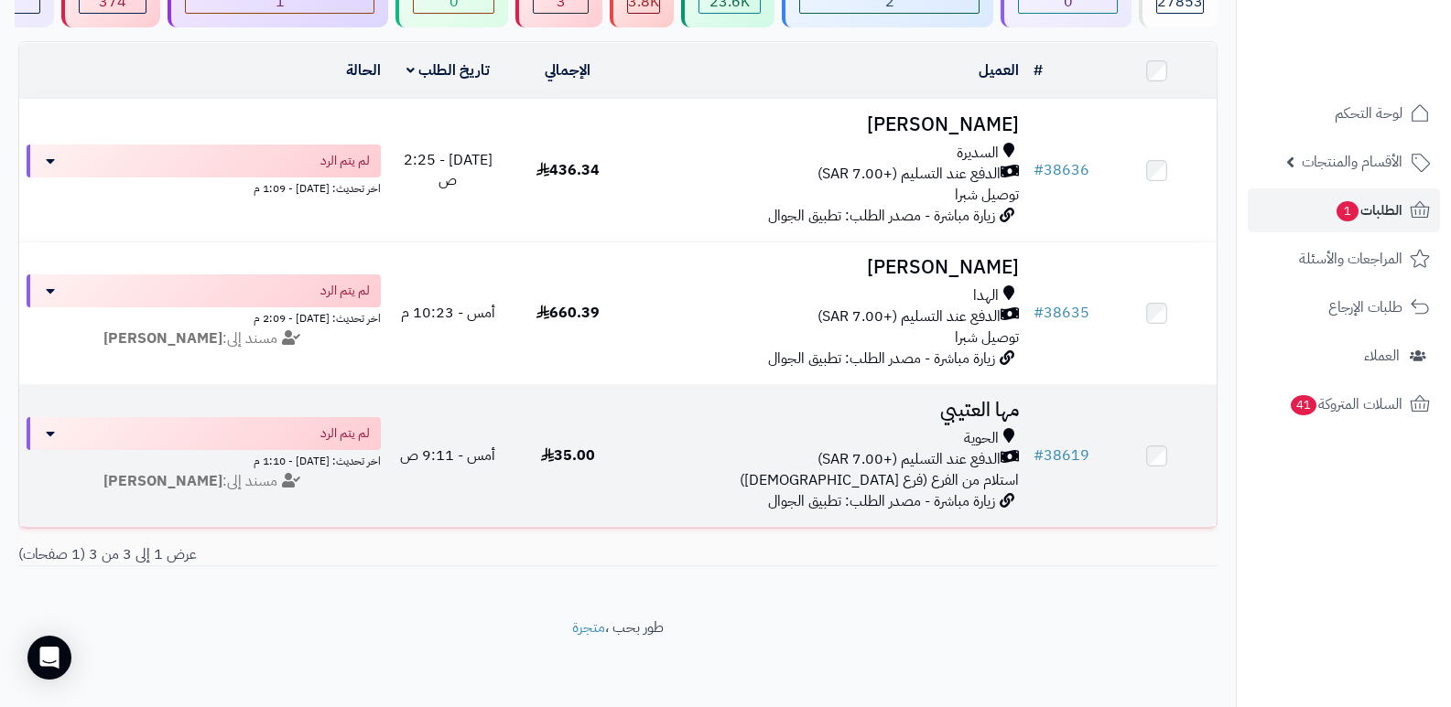
click at [995, 400] on h3 "مها العتيبي" at bounding box center [827, 410] width 384 height 21
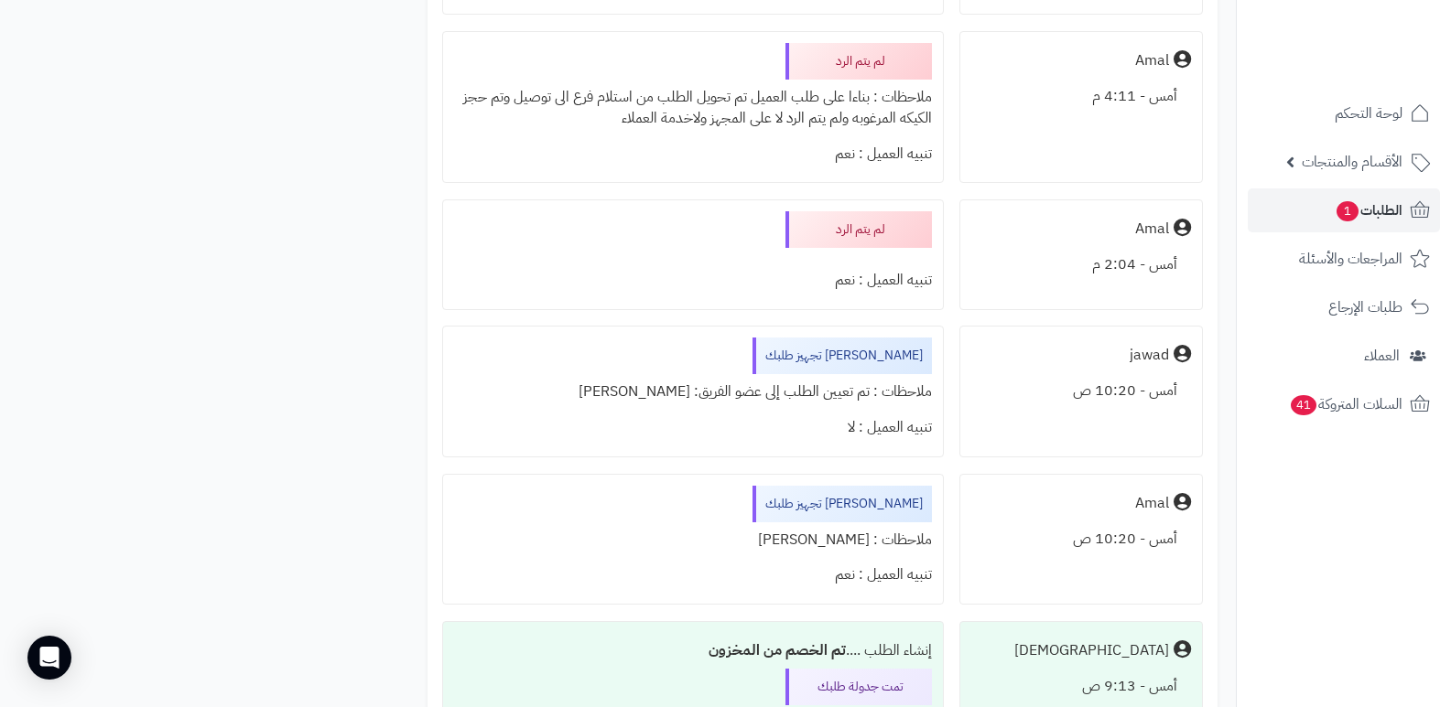
scroll to position [1464, 0]
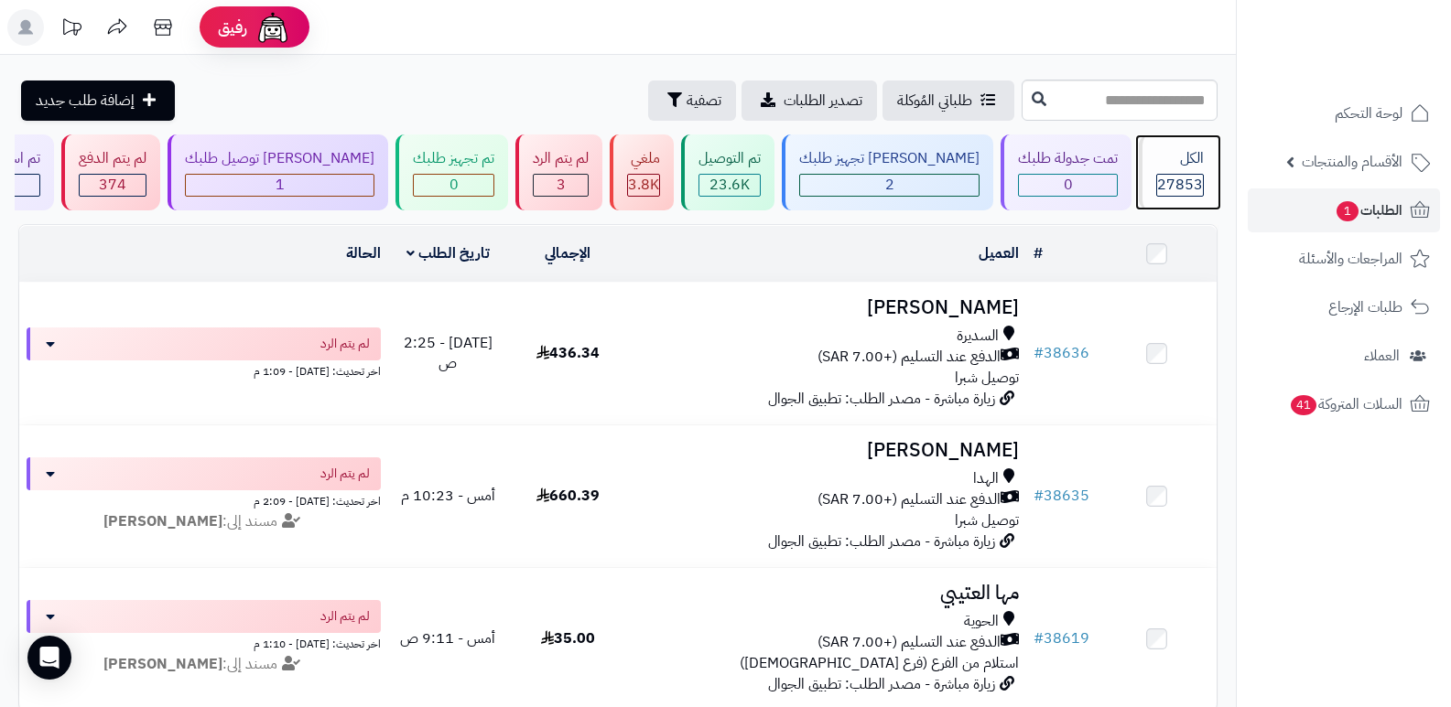
click at [1161, 184] on span "27853" at bounding box center [1180, 185] width 46 height 22
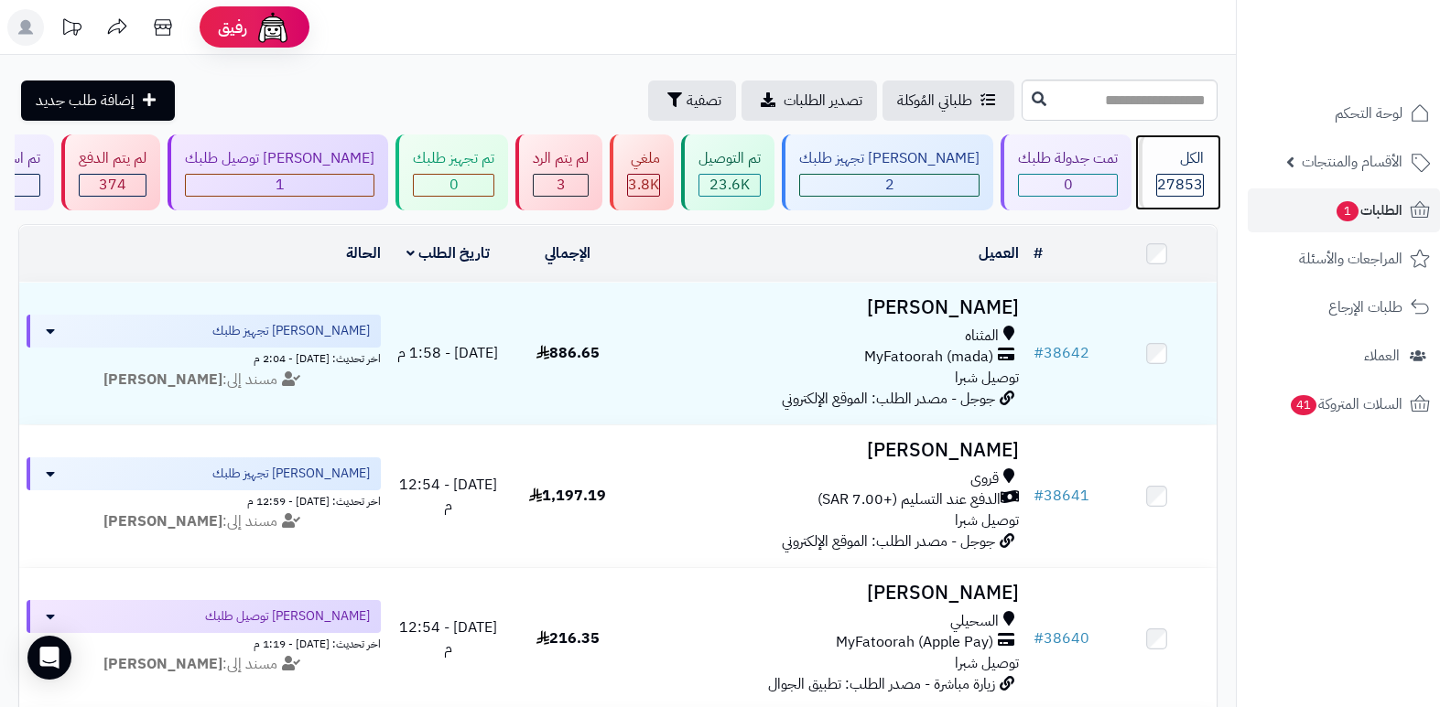
click at [1188, 174] on span "27853" at bounding box center [1180, 185] width 46 height 22
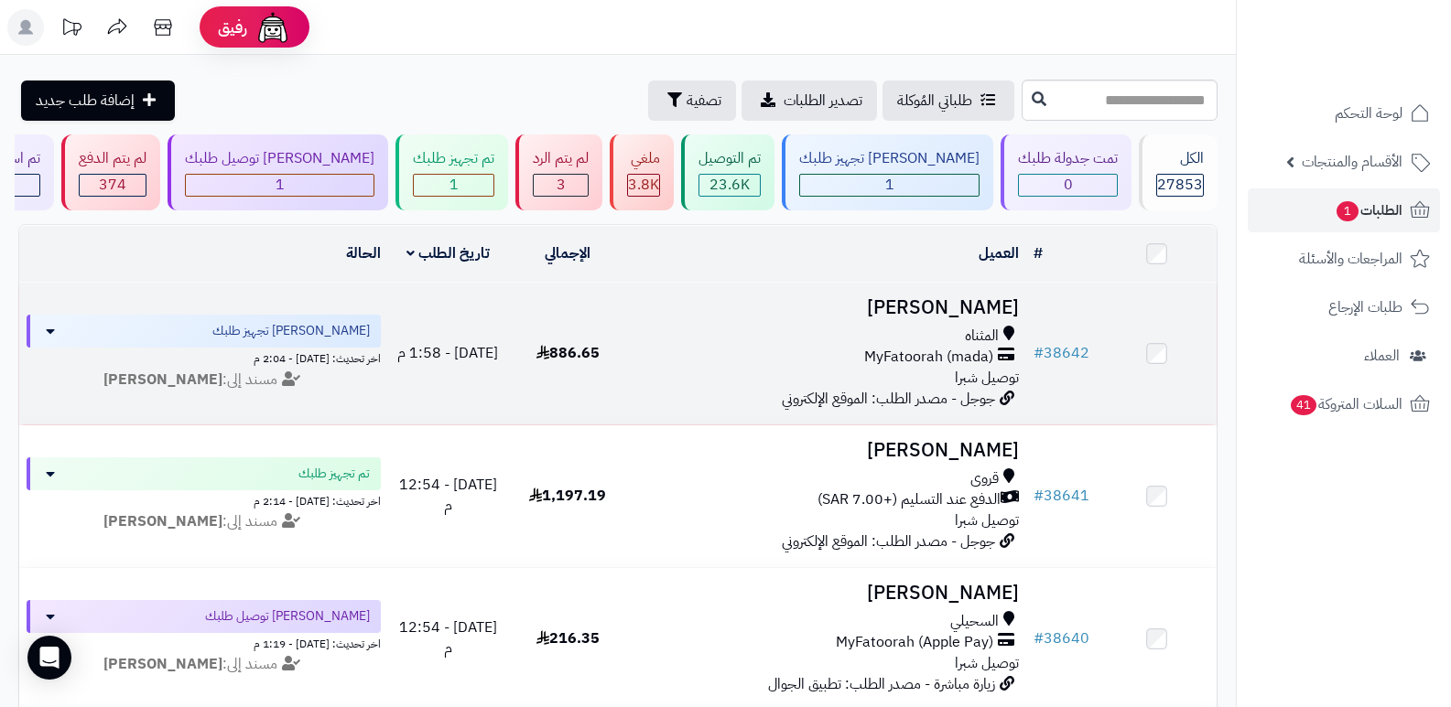
click at [940, 300] on h3 "حسين الوهيبي" at bounding box center [827, 307] width 384 height 21
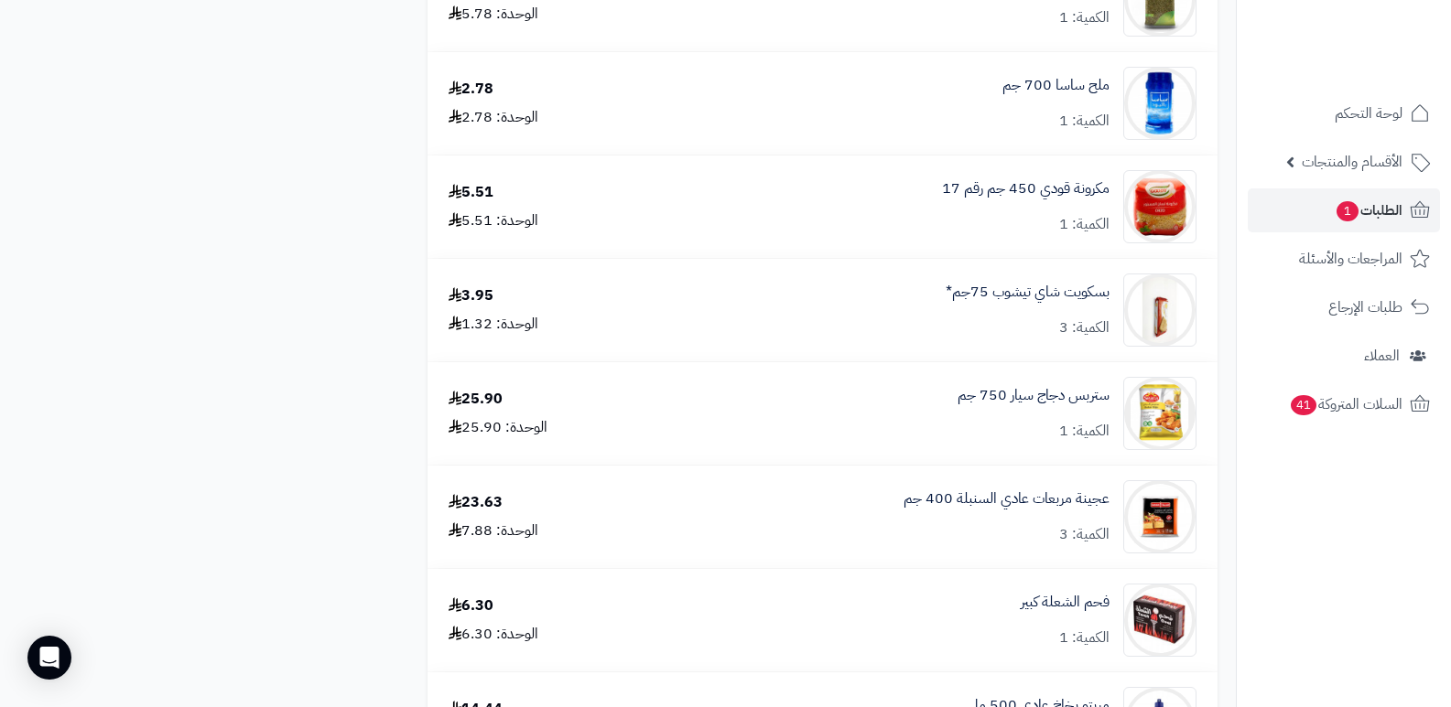
scroll to position [3020, 0]
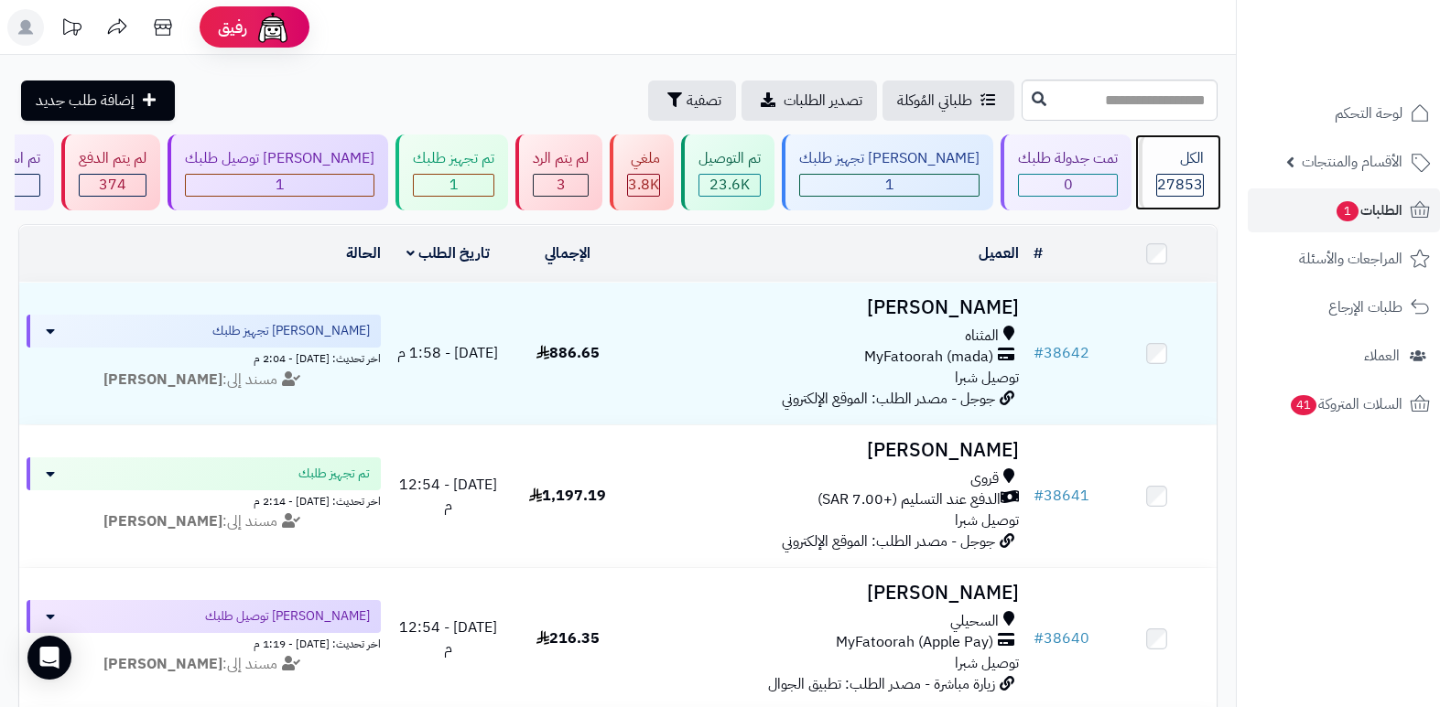
click at [1165, 171] on div "الكل 27853" at bounding box center [1178, 173] width 79 height 76
click at [1165, 170] on div "الكل 27853" at bounding box center [1178, 173] width 79 height 76
click at [1171, 174] on span "27853" at bounding box center [1180, 185] width 46 height 22
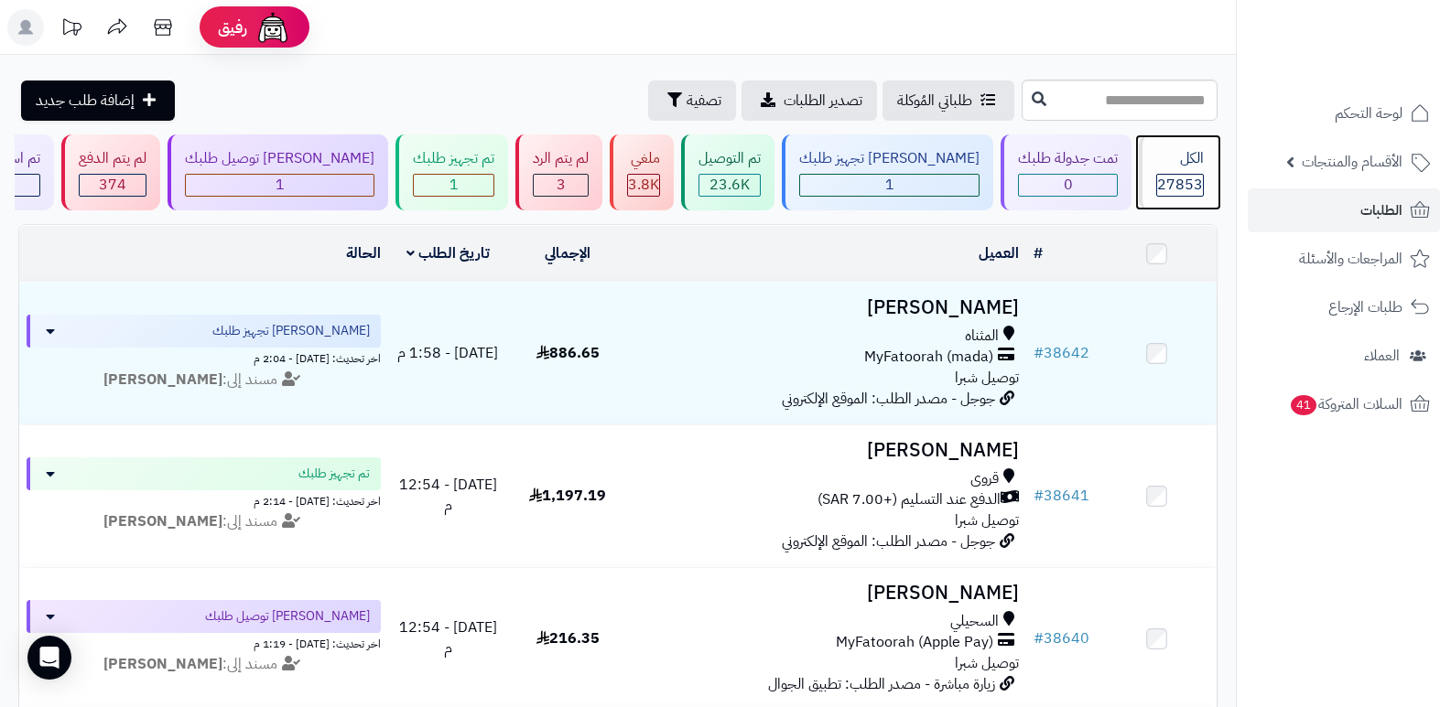
click at [1171, 174] on span "27853" at bounding box center [1180, 185] width 46 height 22
click at [1168, 151] on div "الكل" at bounding box center [1180, 158] width 48 height 21
click at [1154, 171] on div "الكل 27853" at bounding box center [1178, 173] width 79 height 76
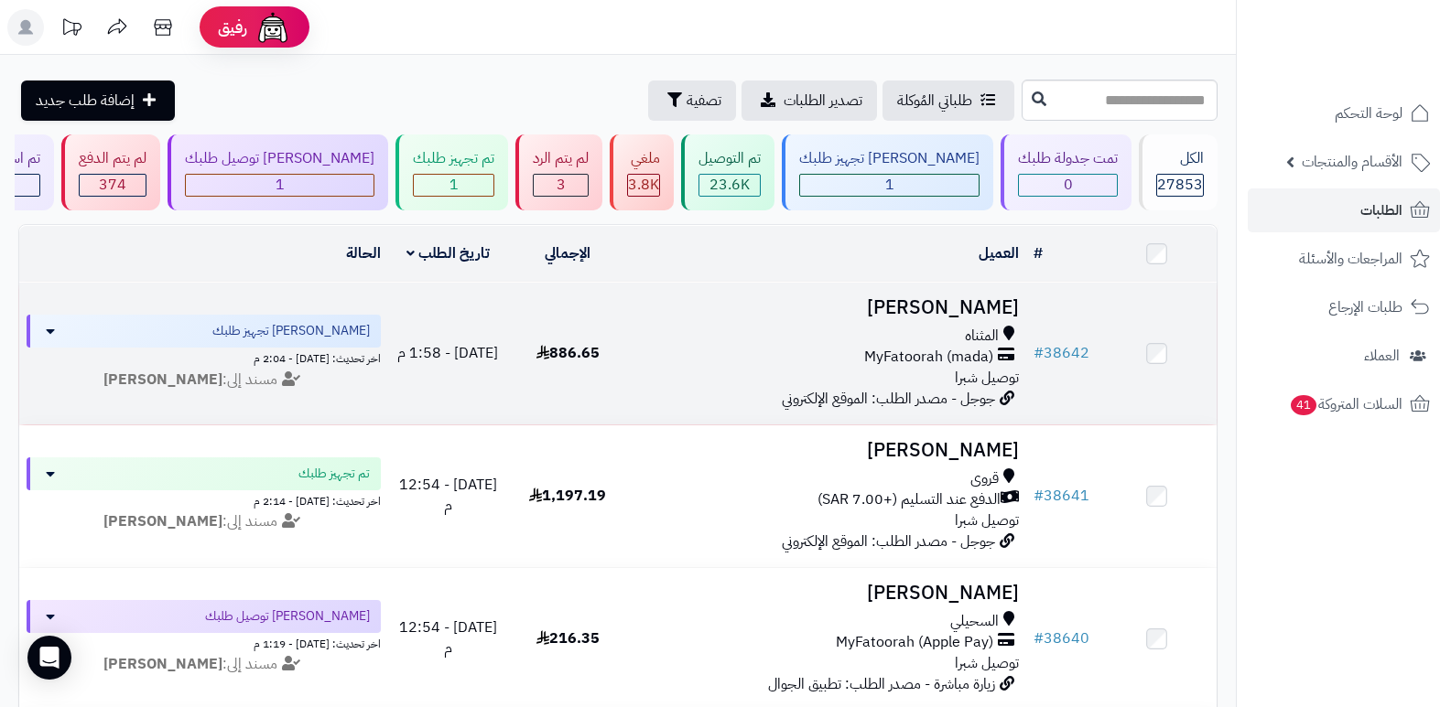
click at [969, 297] on h3 "حسين الوهيبي" at bounding box center [827, 307] width 384 height 21
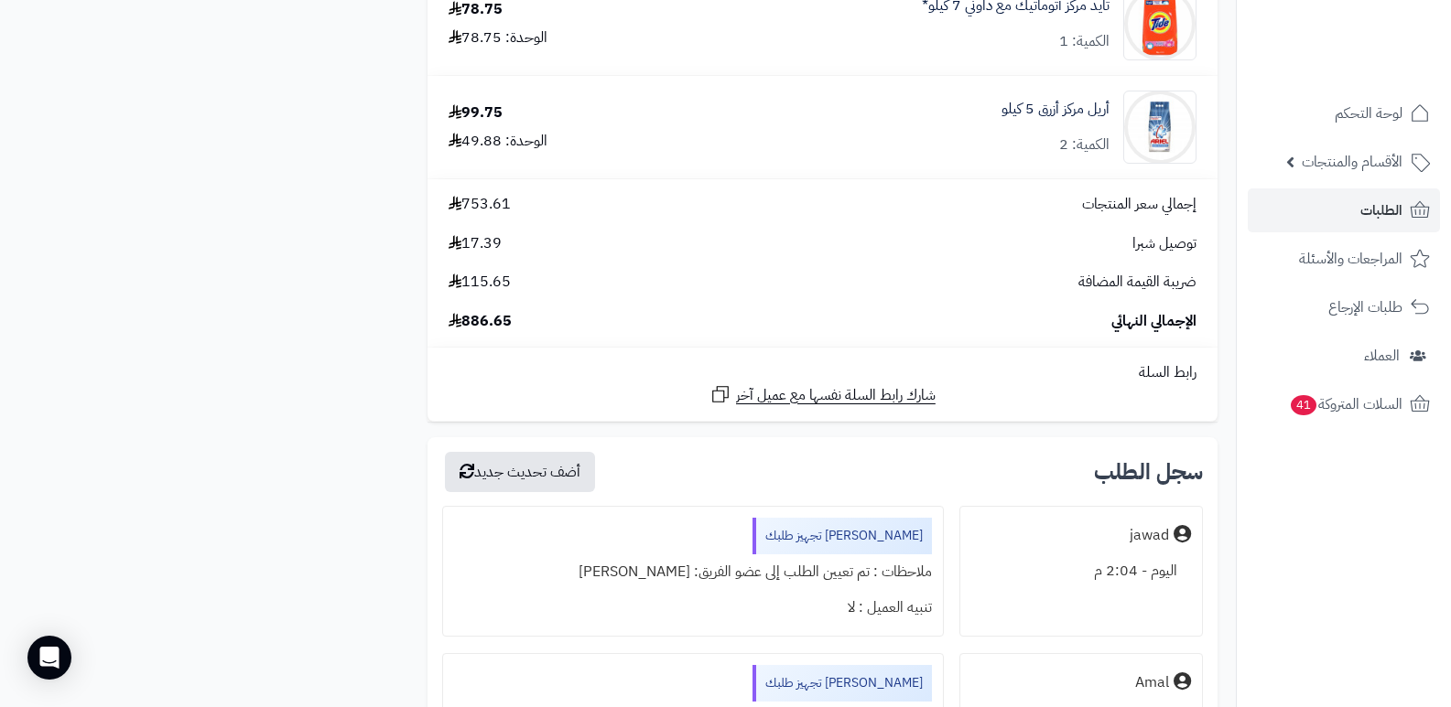
scroll to position [3295, 0]
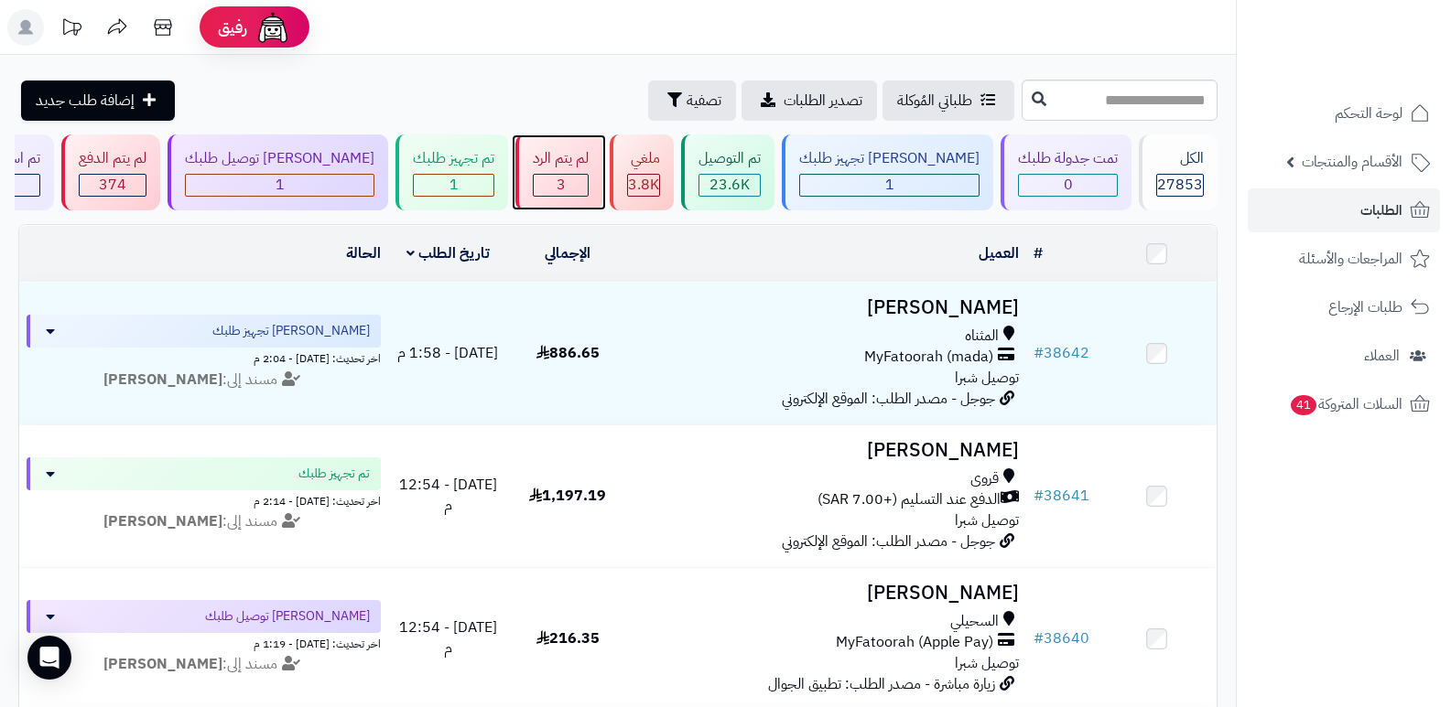
click at [588, 157] on div "لم يتم الرد" at bounding box center [561, 158] width 56 height 21
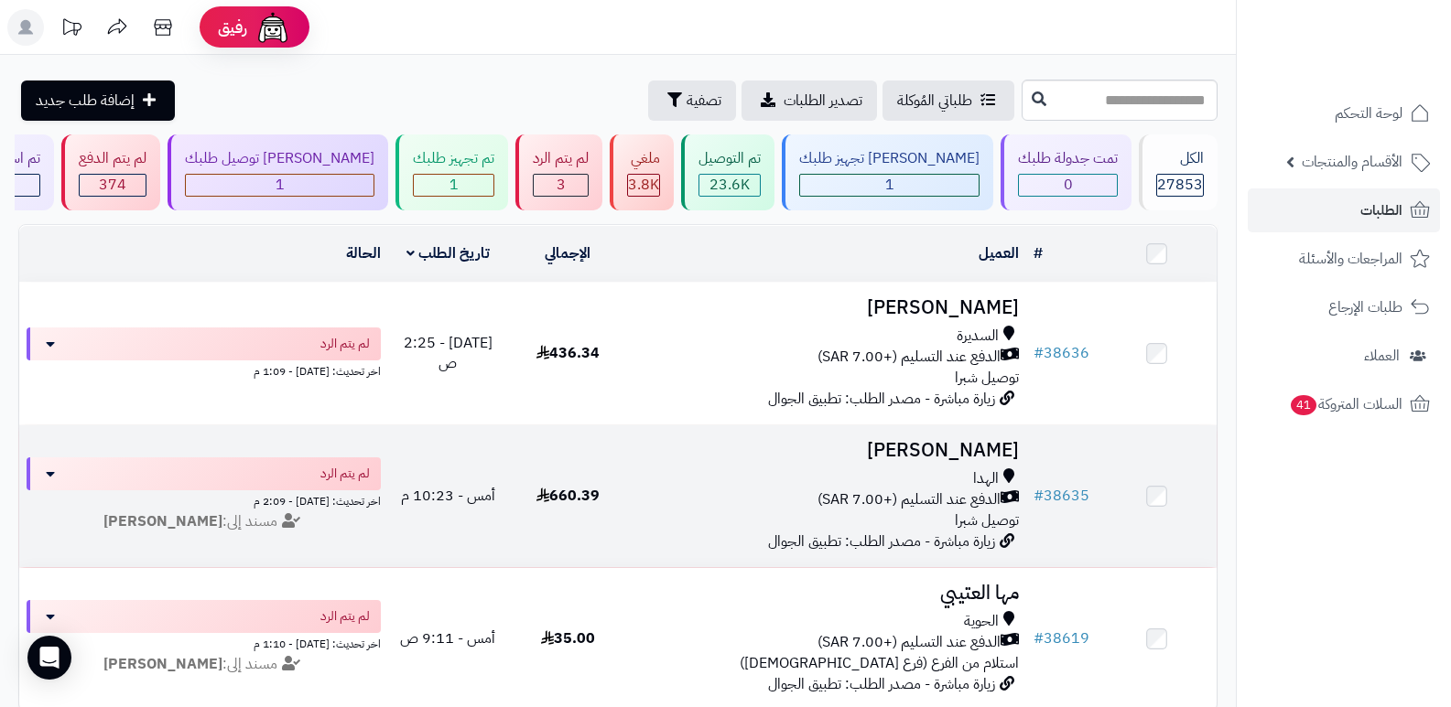
click at [1006, 452] on h3 "[PERSON_NAME]" at bounding box center [827, 450] width 384 height 21
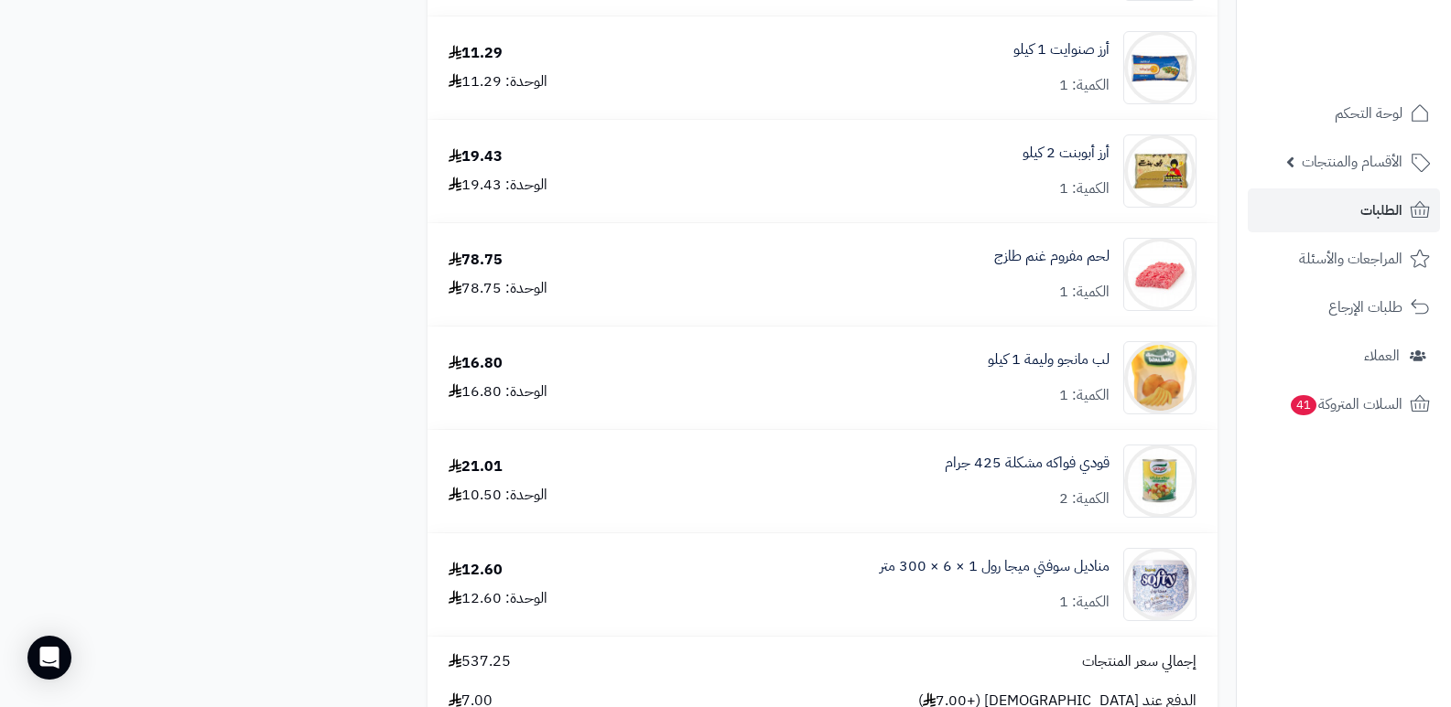
scroll to position [2197, 0]
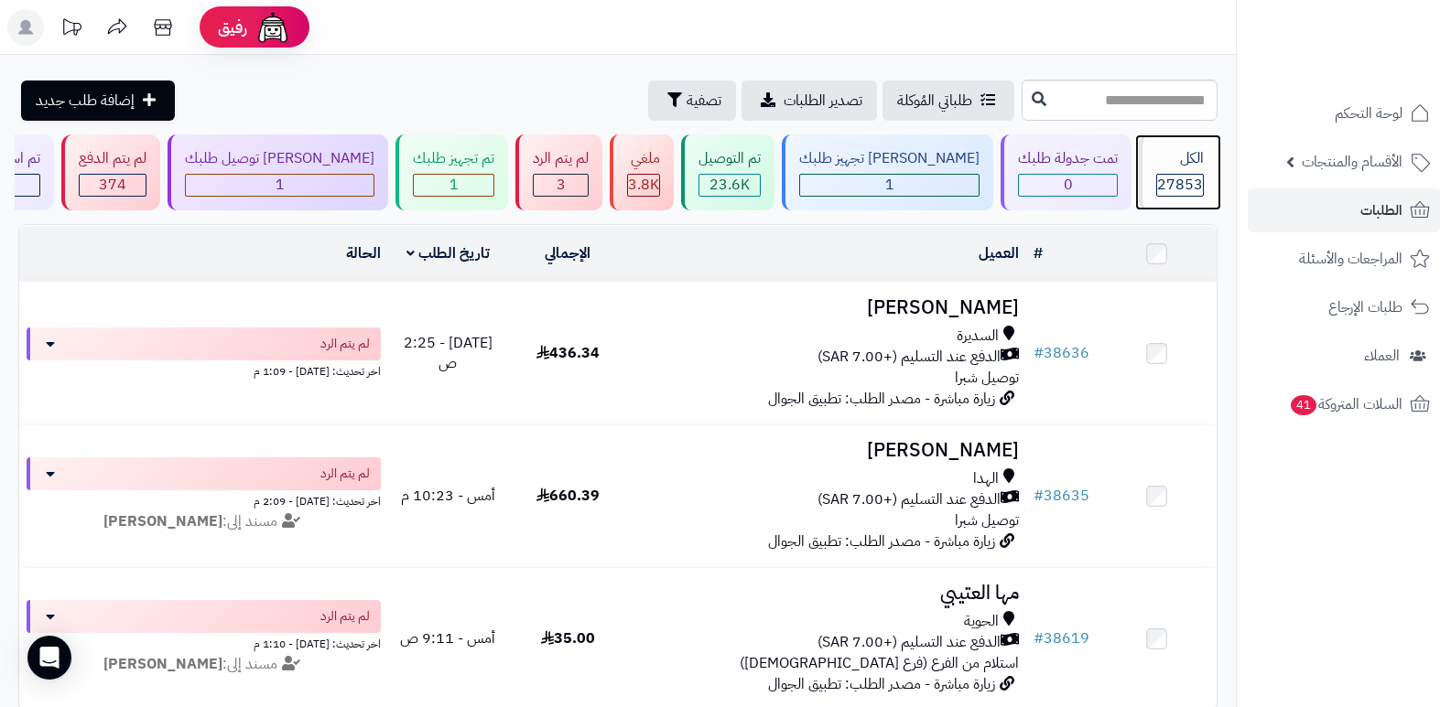
click at [1169, 176] on span "27853" at bounding box center [1180, 185] width 46 height 22
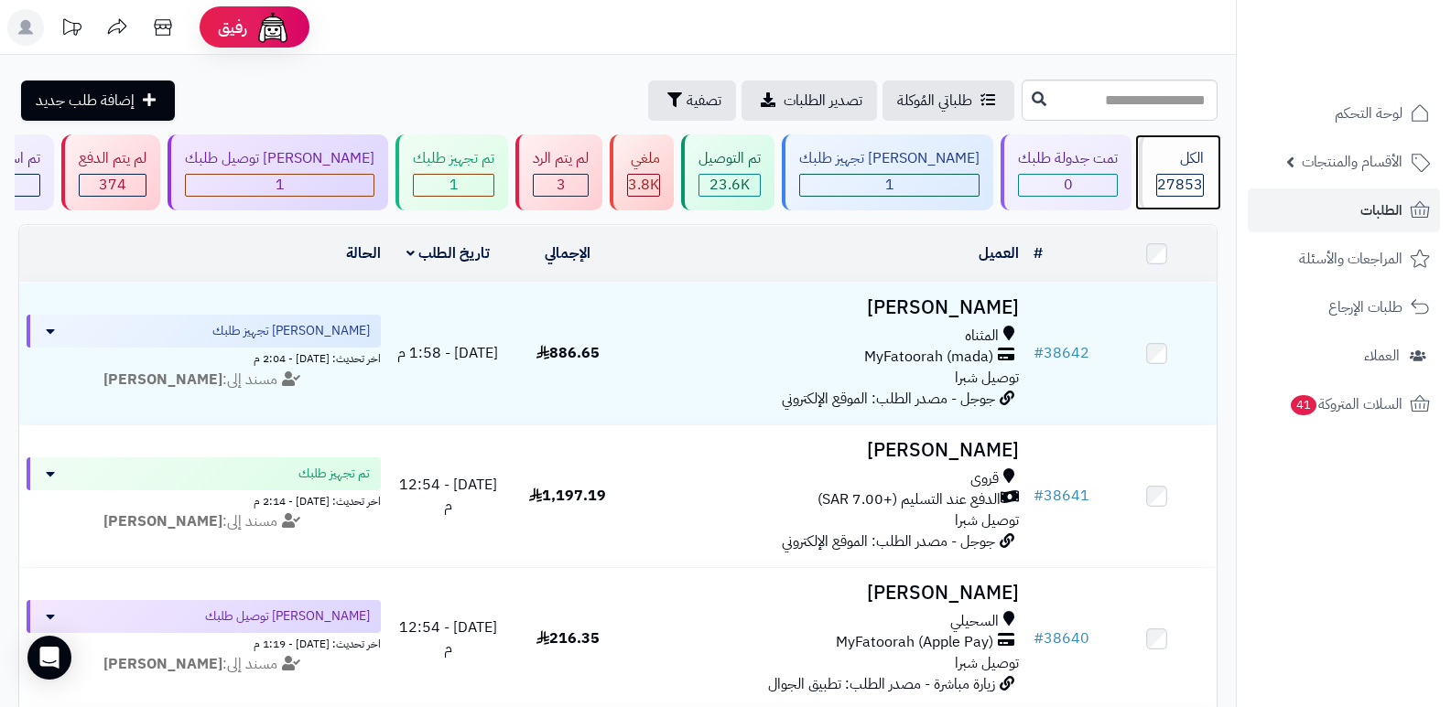
click at [1172, 164] on div "الكل" at bounding box center [1180, 158] width 48 height 21
click at [1177, 168] on div "الكل" at bounding box center [1180, 158] width 48 height 21
click at [1185, 167] on div "الكل" at bounding box center [1180, 158] width 48 height 21
click at [1192, 180] on span "27853" at bounding box center [1180, 185] width 46 height 22
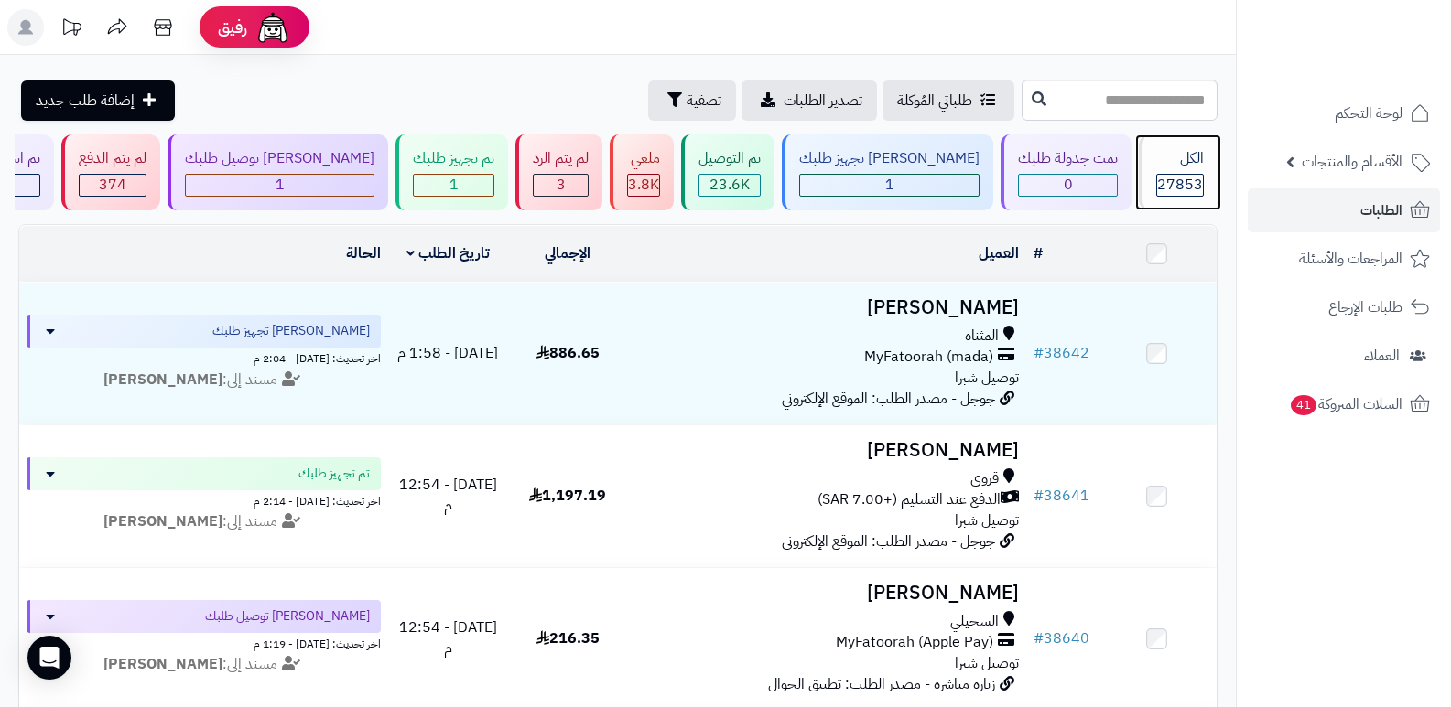
click at [1182, 166] on div "الكل" at bounding box center [1180, 158] width 48 height 21
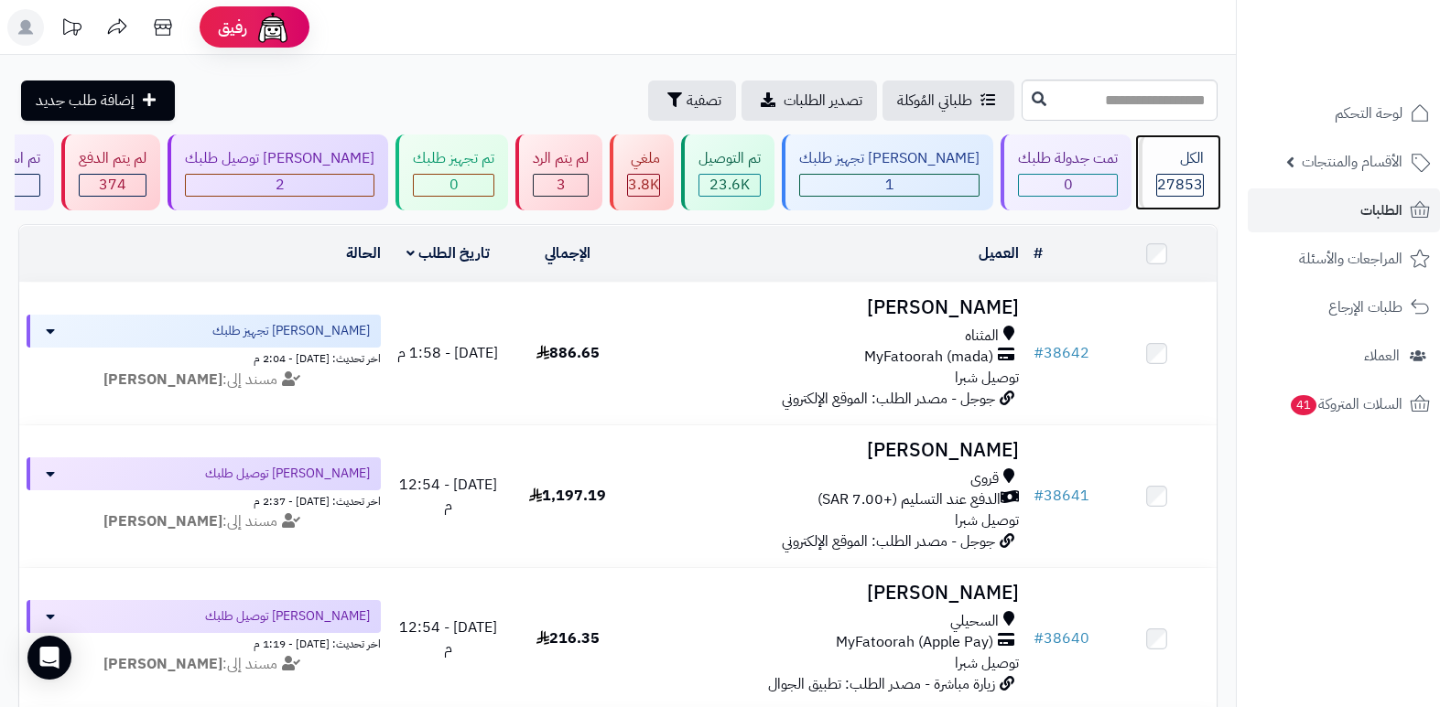
click at [1165, 168] on div "الكل" at bounding box center [1180, 158] width 48 height 21
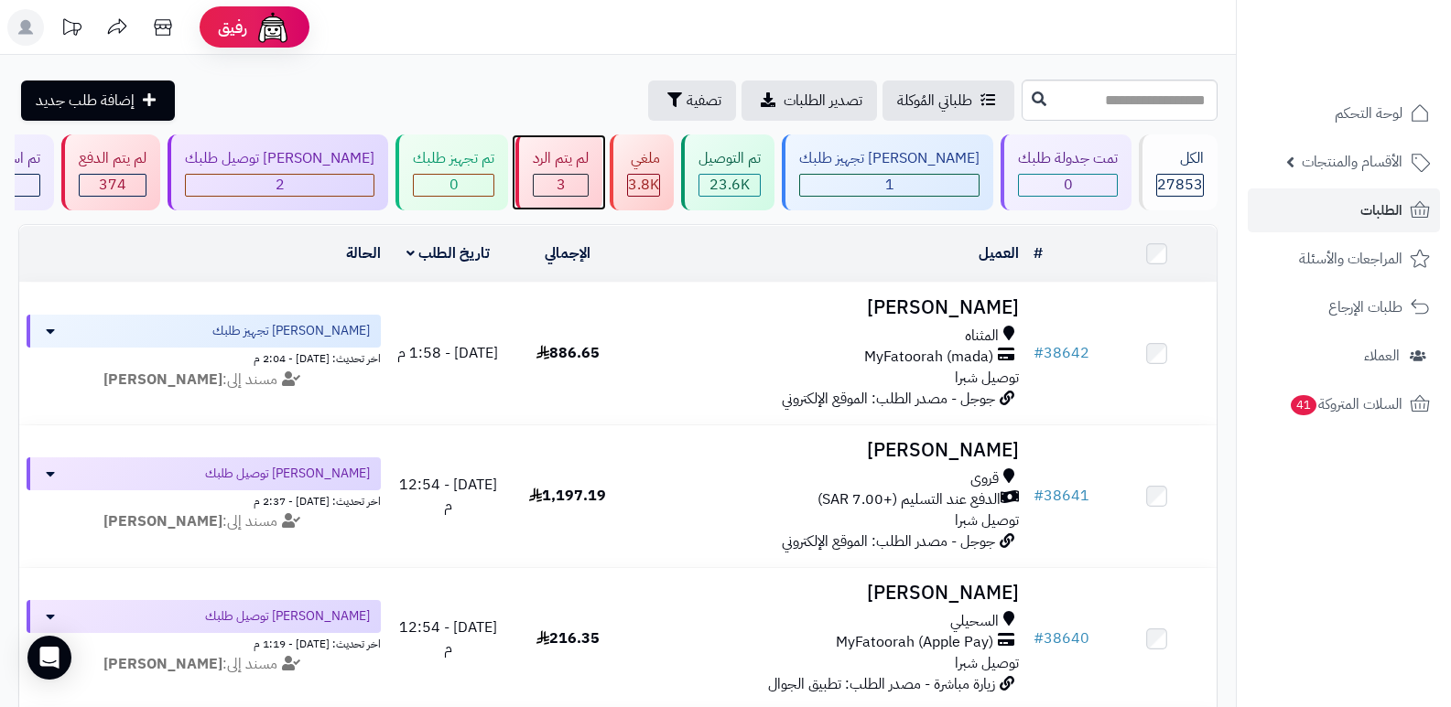
click at [566, 177] on span "3" at bounding box center [560, 185] width 9 height 22
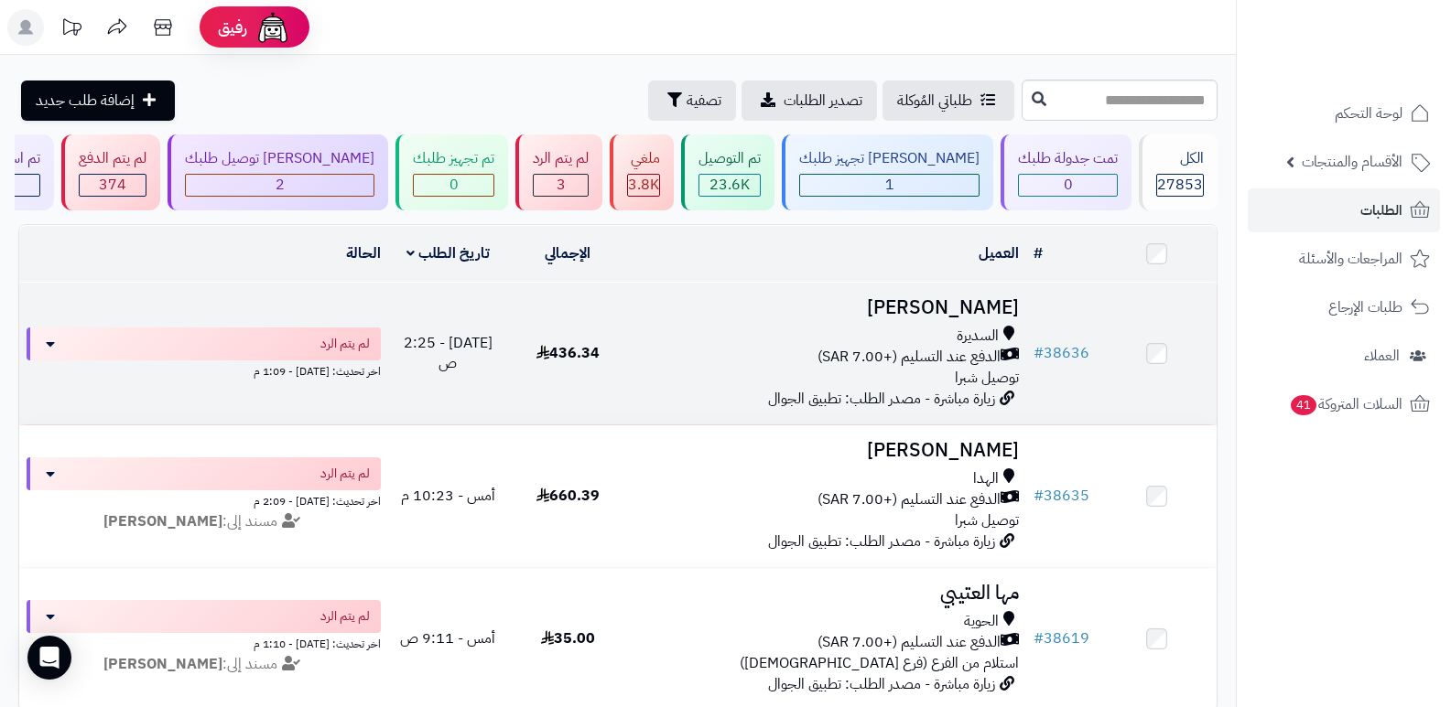
click at [953, 313] on h3 "محمد العتيبي" at bounding box center [827, 307] width 384 height 21
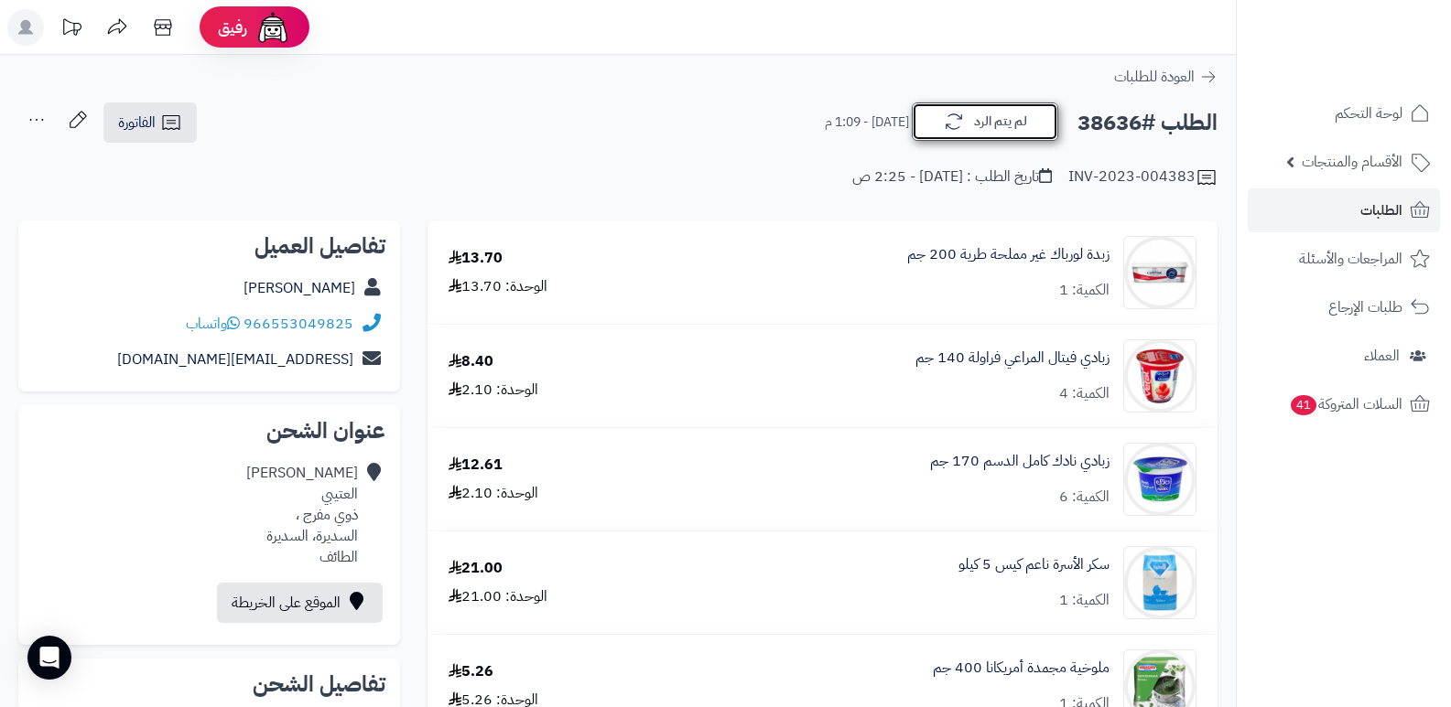
click at [1015, 114] on button "لم يتم الرد" at bounding box center [985, 122] width 146 height 38
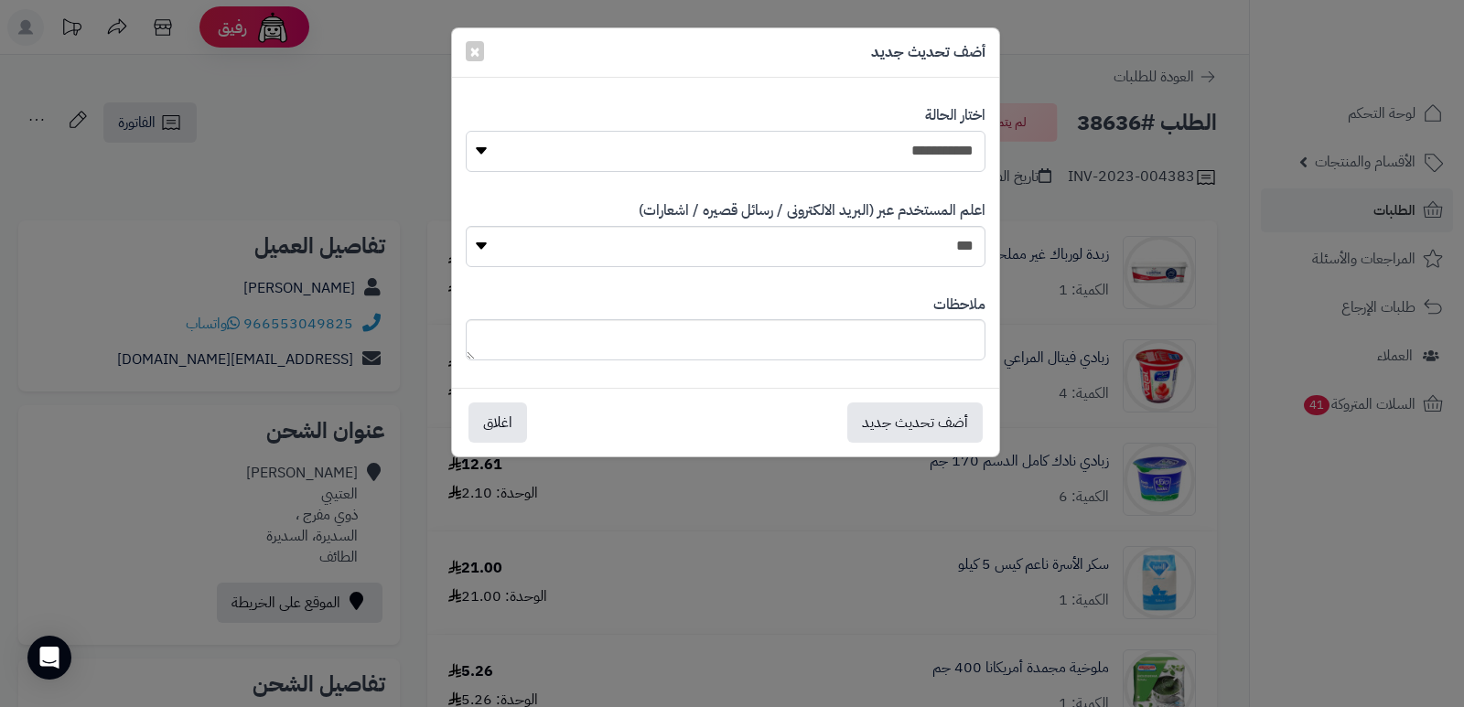
click at [952, 153] on select "**********" at bounding box center [726, 151] width 520 height 41
select select "*"
click at [466, 131] on select "**********" at bounding box center [726, 151] width 520 height 41
click at [916, 342] on textarea at bounding box center [726, 339] width 520 height 41
type textarea "***"
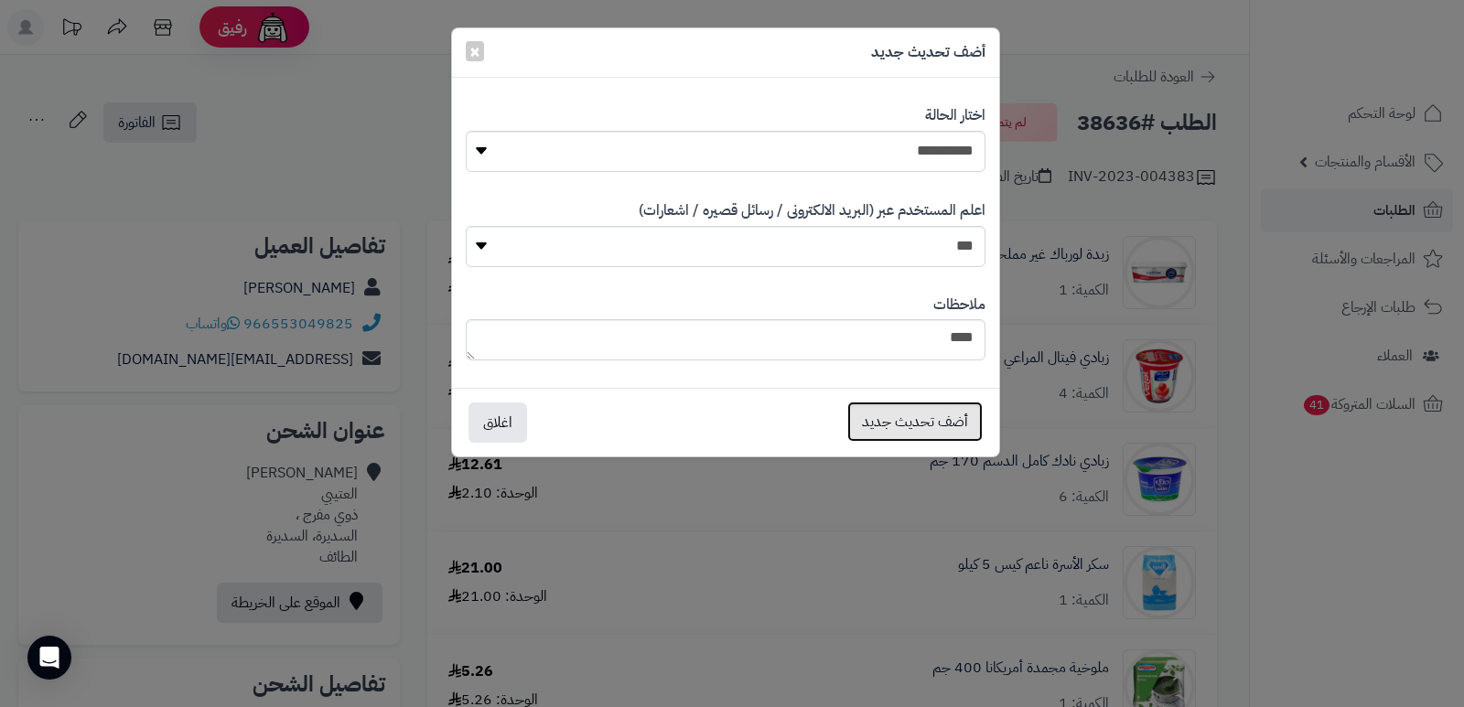
click at [896, 422] on button "أضف تحديث جديد" at bounding box center [914, 422] width 135 height 40
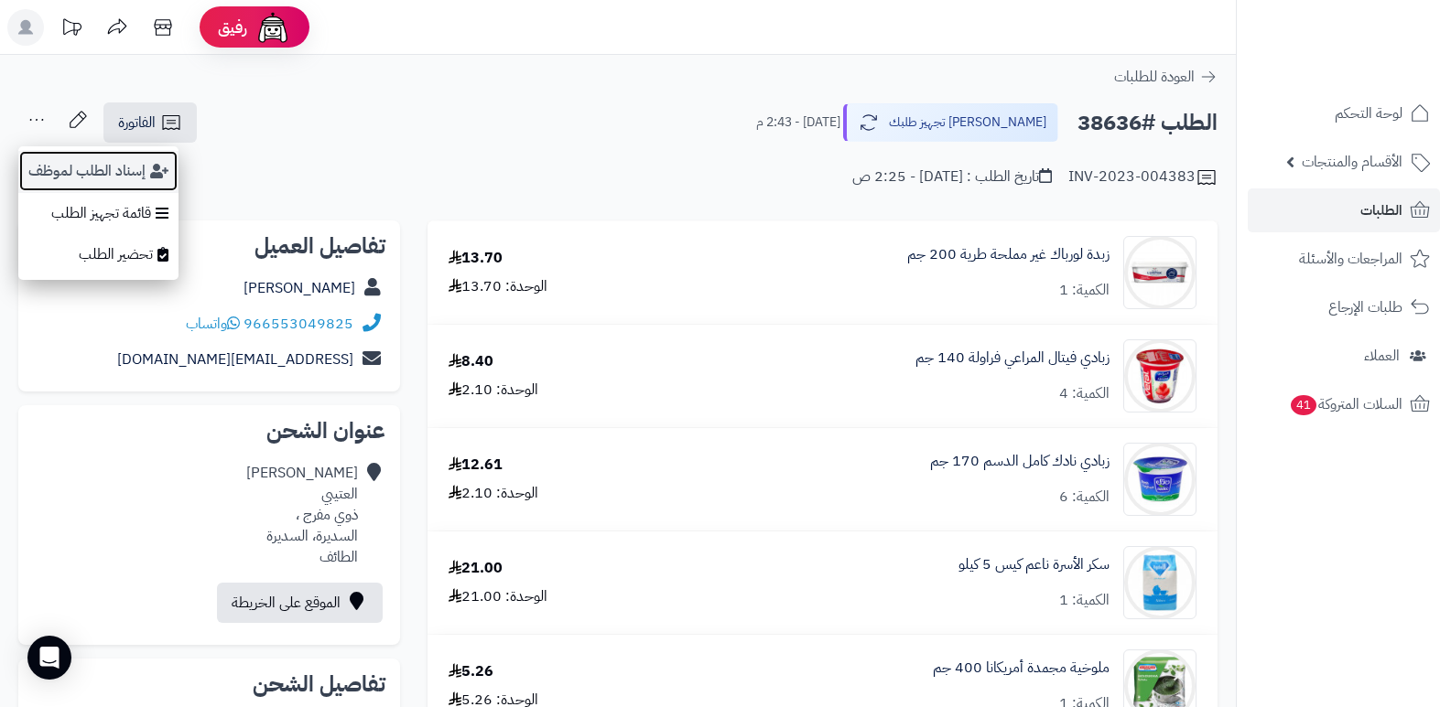
click at [91, 163] on button "إسناد الطلب لموظف" at bounding box center [98, 171] width 160 height 42
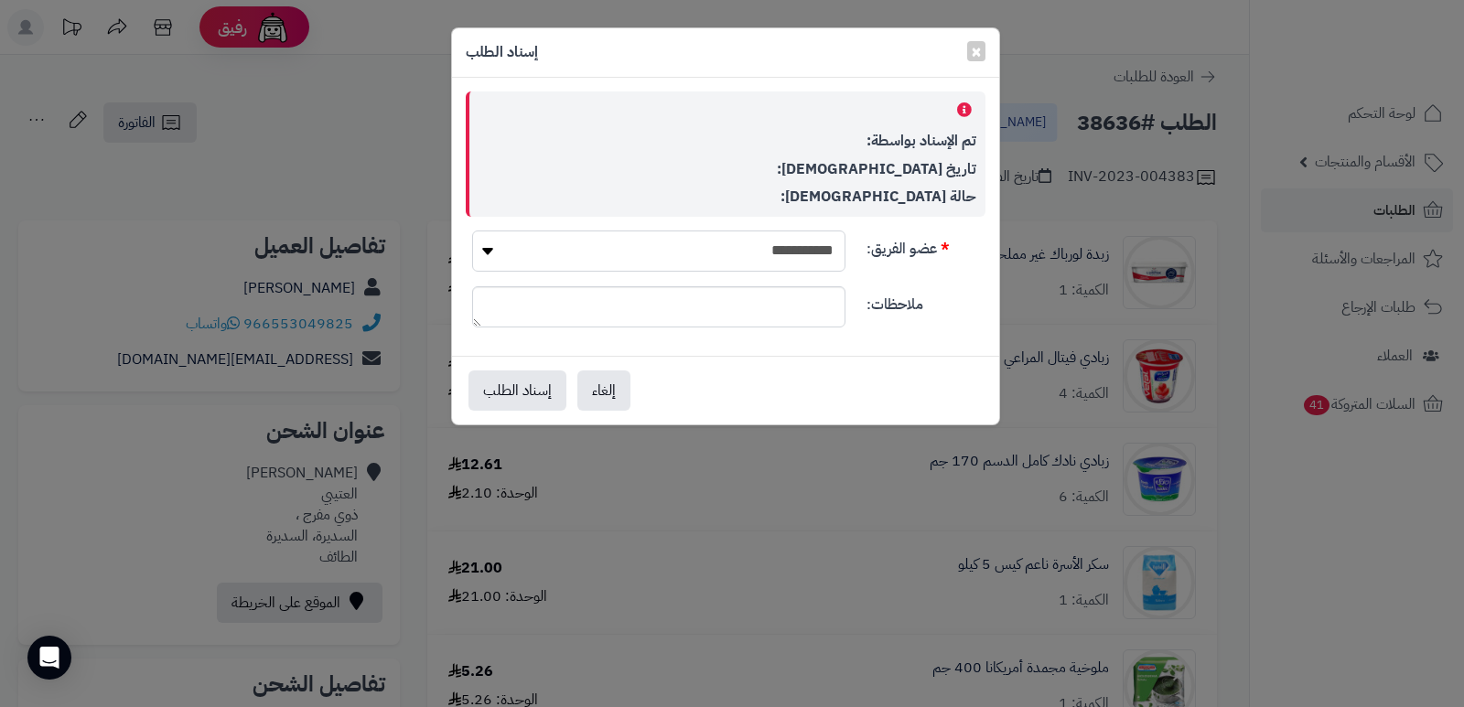
click at [697, 243] on select "**********" at bounding box center [658, 251] width 373 height 41
select select "**"
click at [472, 231] on select "**********" at bounding box center [658, 251] width 373 height 41
click at [484, 391] on button "إسناد الطلب" at bounding box center [518, 390] width 98 height 40
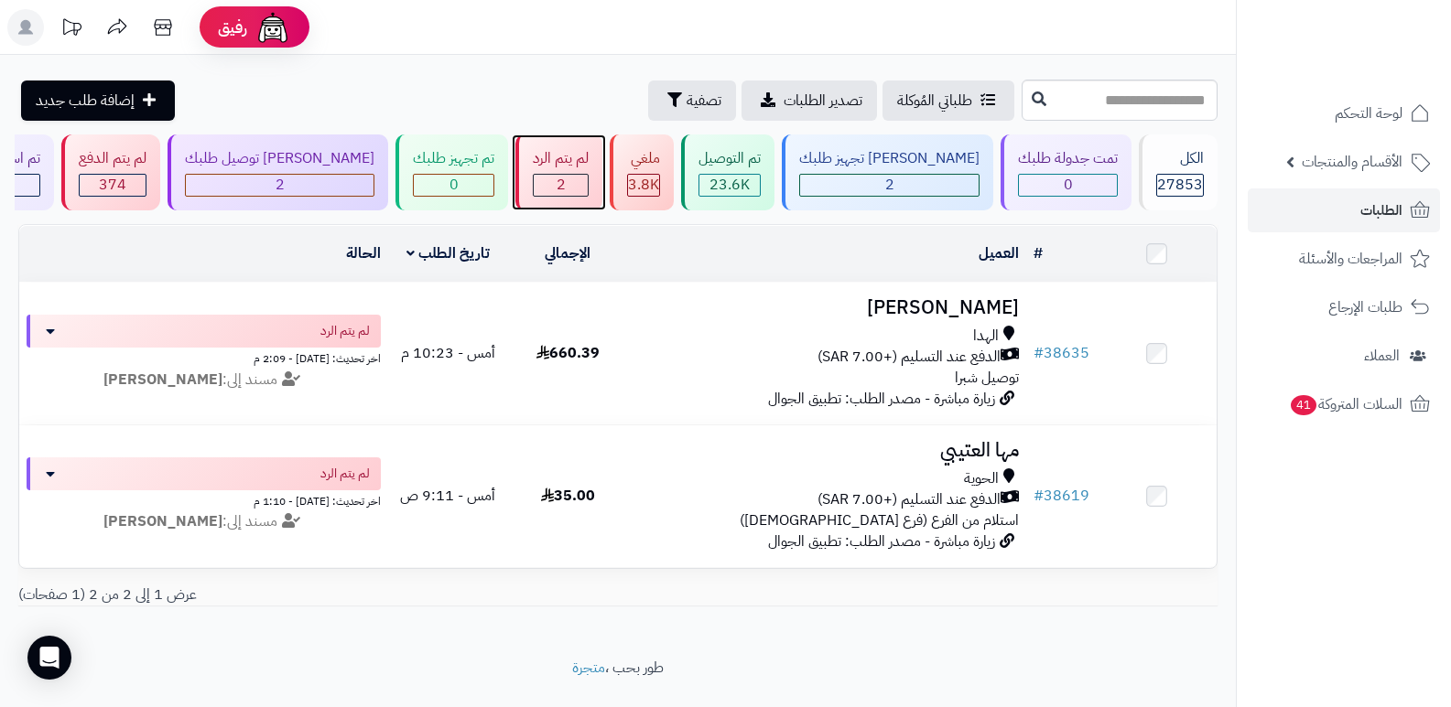
click at [588, 180] on div "2" at bounding box center [561, 185] width 54 height 21
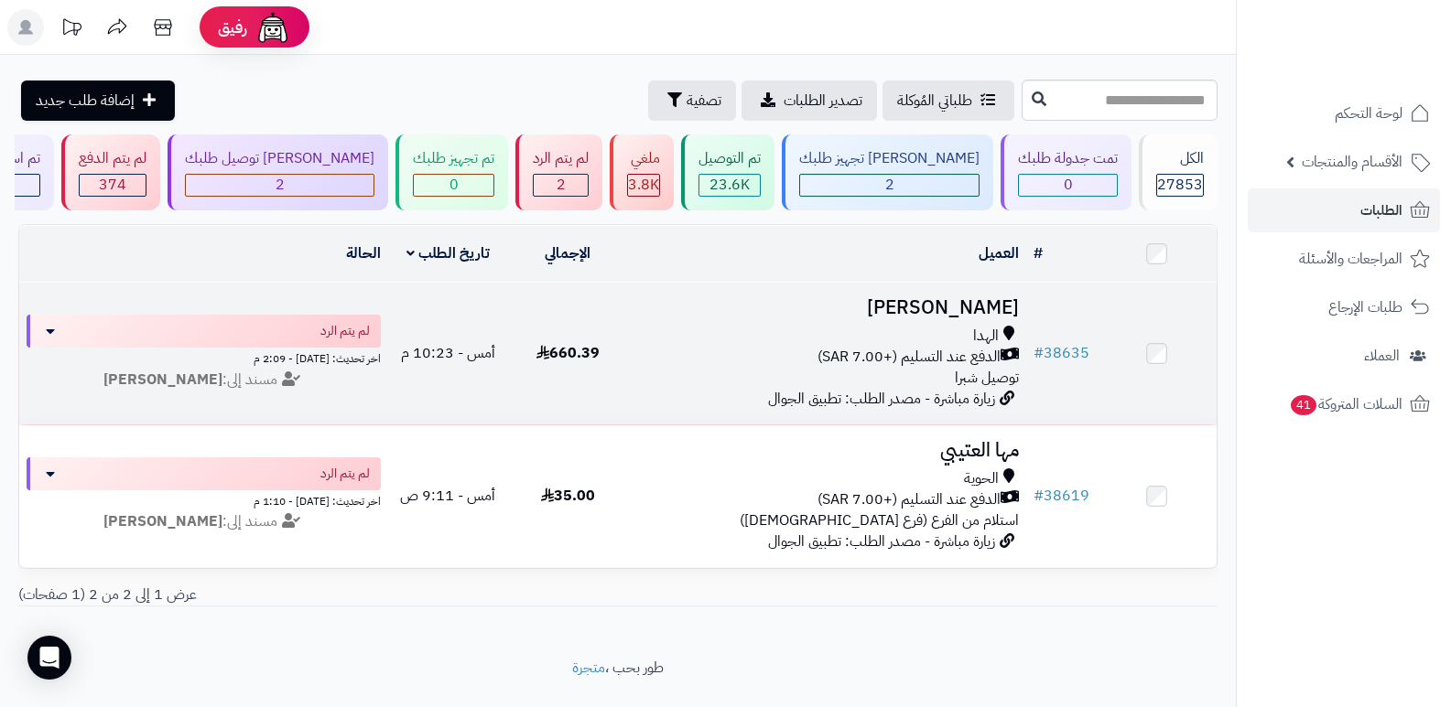
click at [987, 303] on h3 "[PERSON_NAME]" at bounding box center [827, 307] width 384 height 21
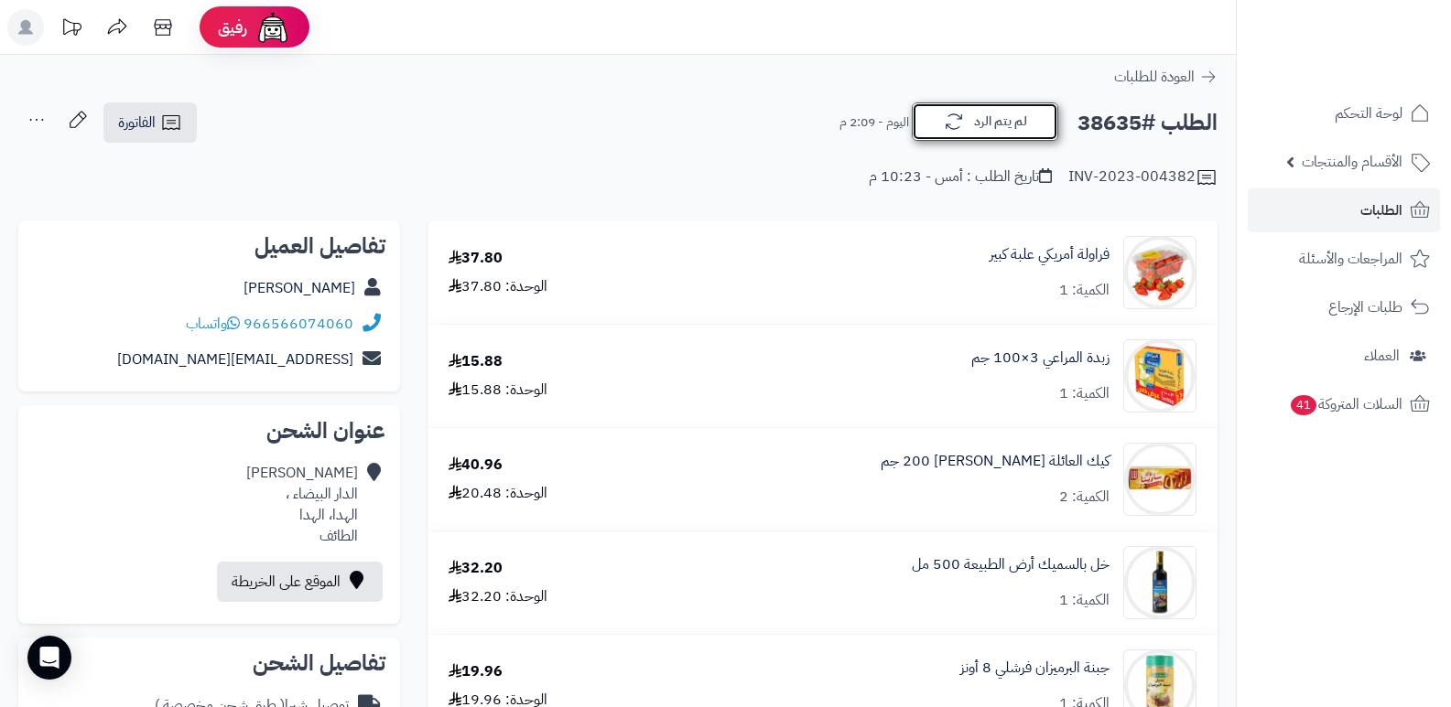
click at [977, 124] on button "لم يتم الرد" at bounding box center [985, 122] width 146 height 38
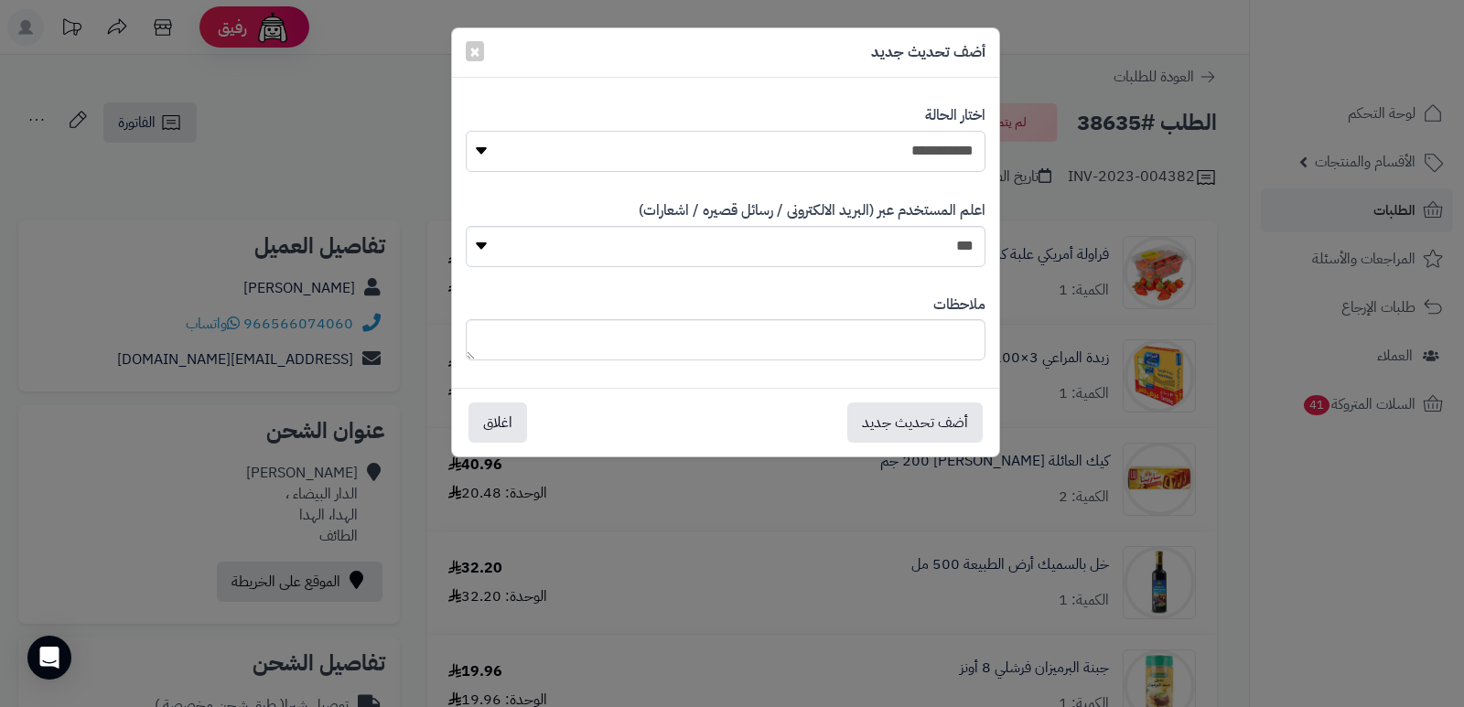
click at [916, 143] on select "**********" at bounding box center [726, 151] width 520 height 41
select select "*"
click at [466, 131] on select "**********" at bounding box center [726, 151] width 520 height 41
click at [891, 323] on textarea at bounding box center [726, 339] width 520 height 41
type textarea "****"
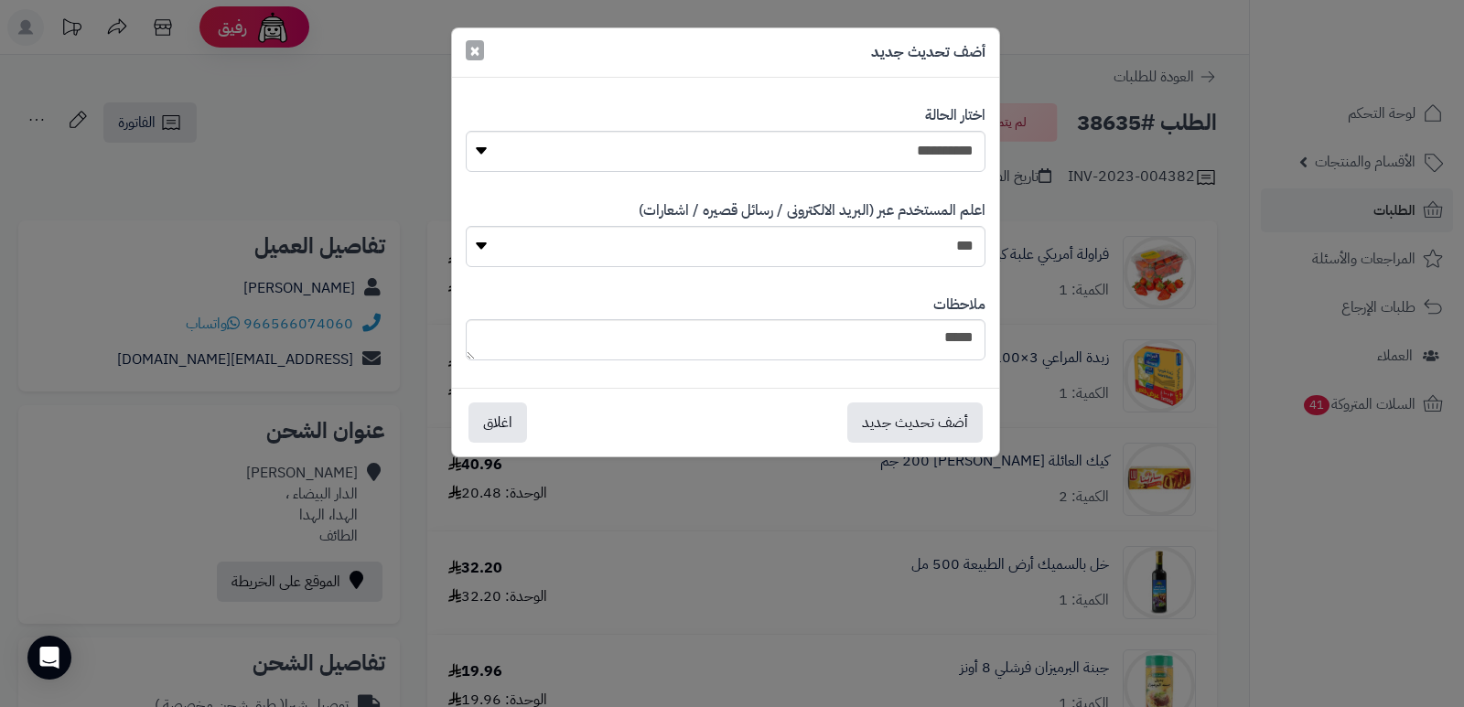
click at [475, 47] on span "×" at bounding box center [475, 50] width 11 height 27
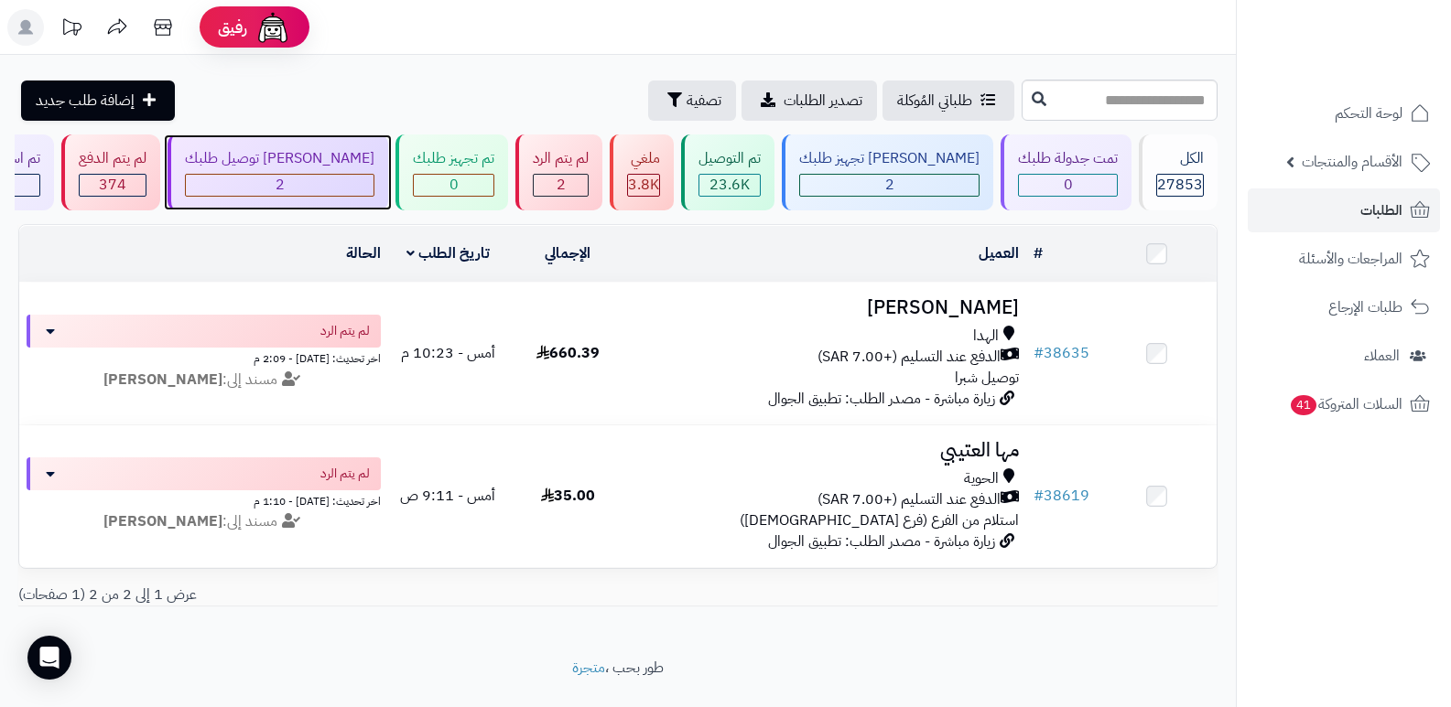
click at [360, 174] on div "2" at bounding box center [279, 185] width 189 height 23
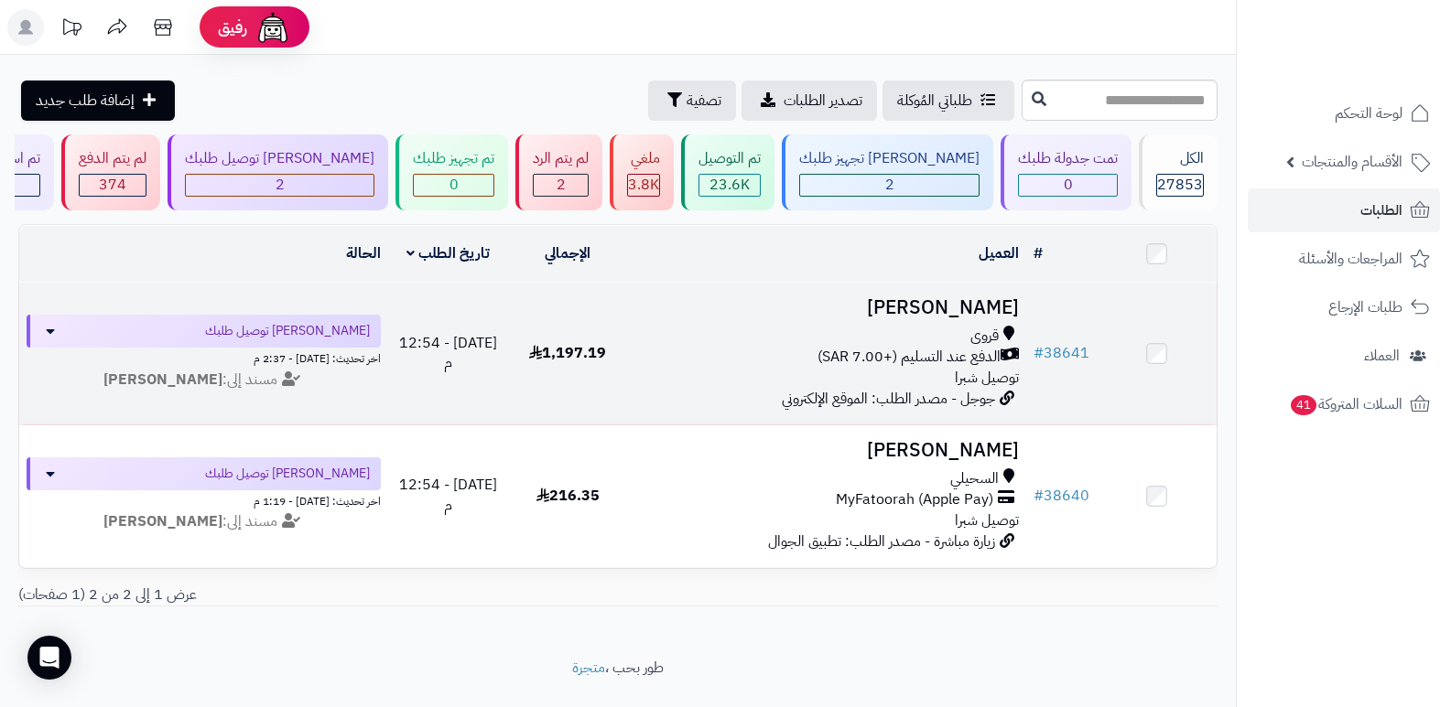
click at [986, 297] on h3 "[PERSON_NAME]" at bounding box center [827, 307] width 384 height 21
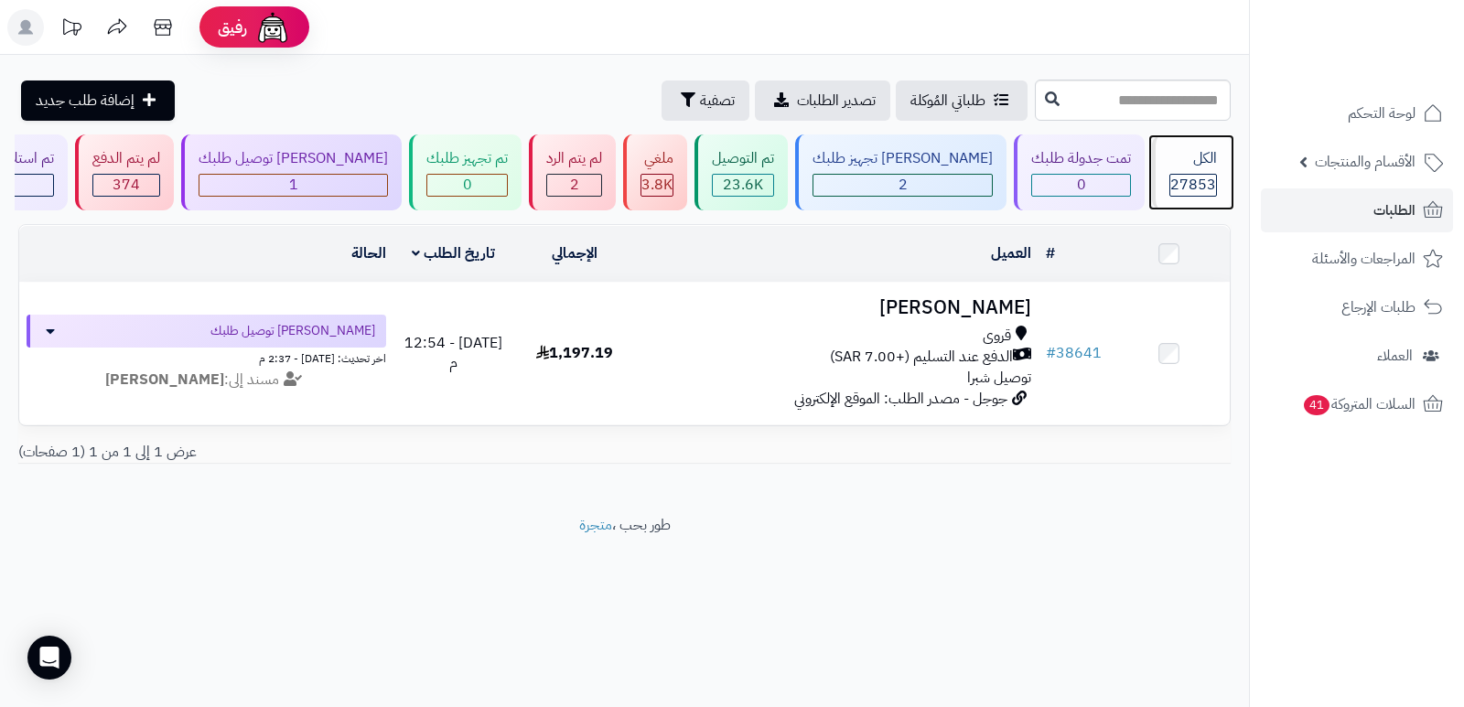
click at [1209, 170] on div "الكل 27853" at bounding box center [1191, 173] width 79 height 76
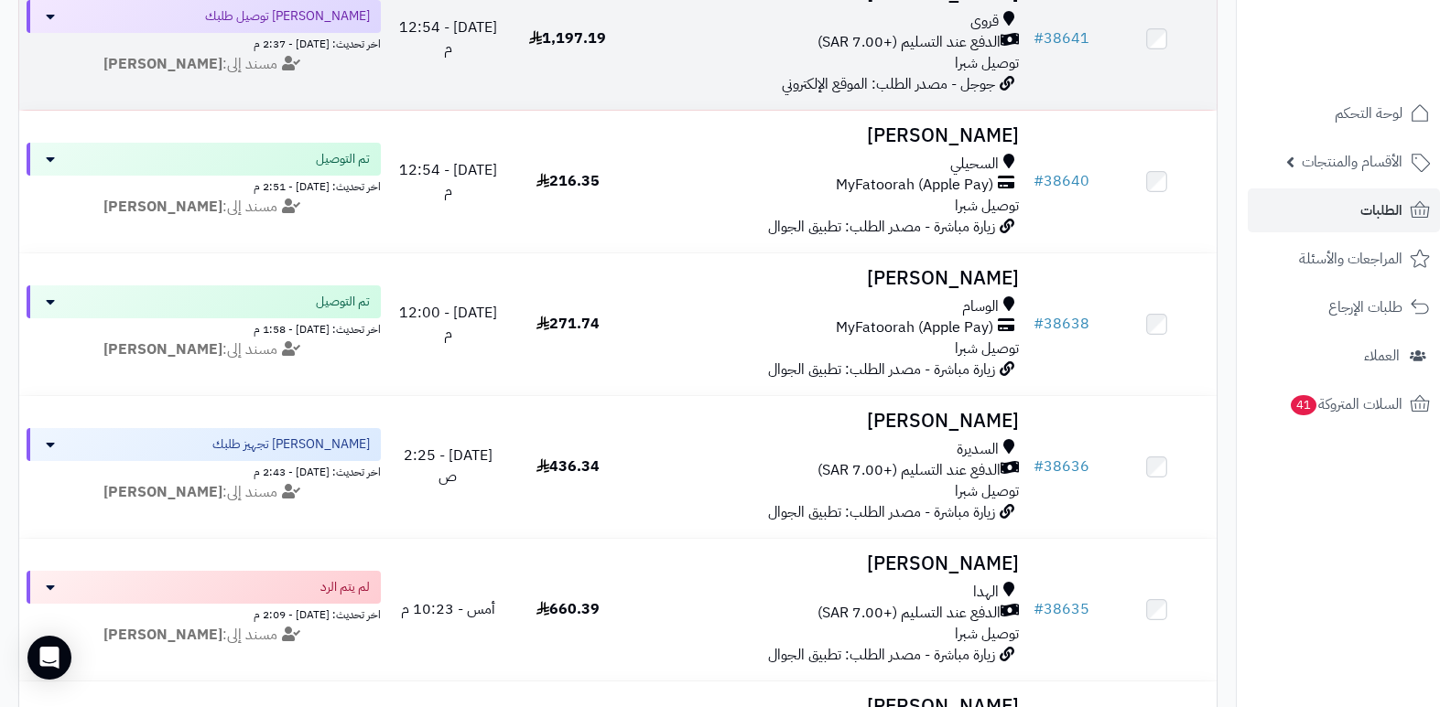
scroll to position [549, 0]
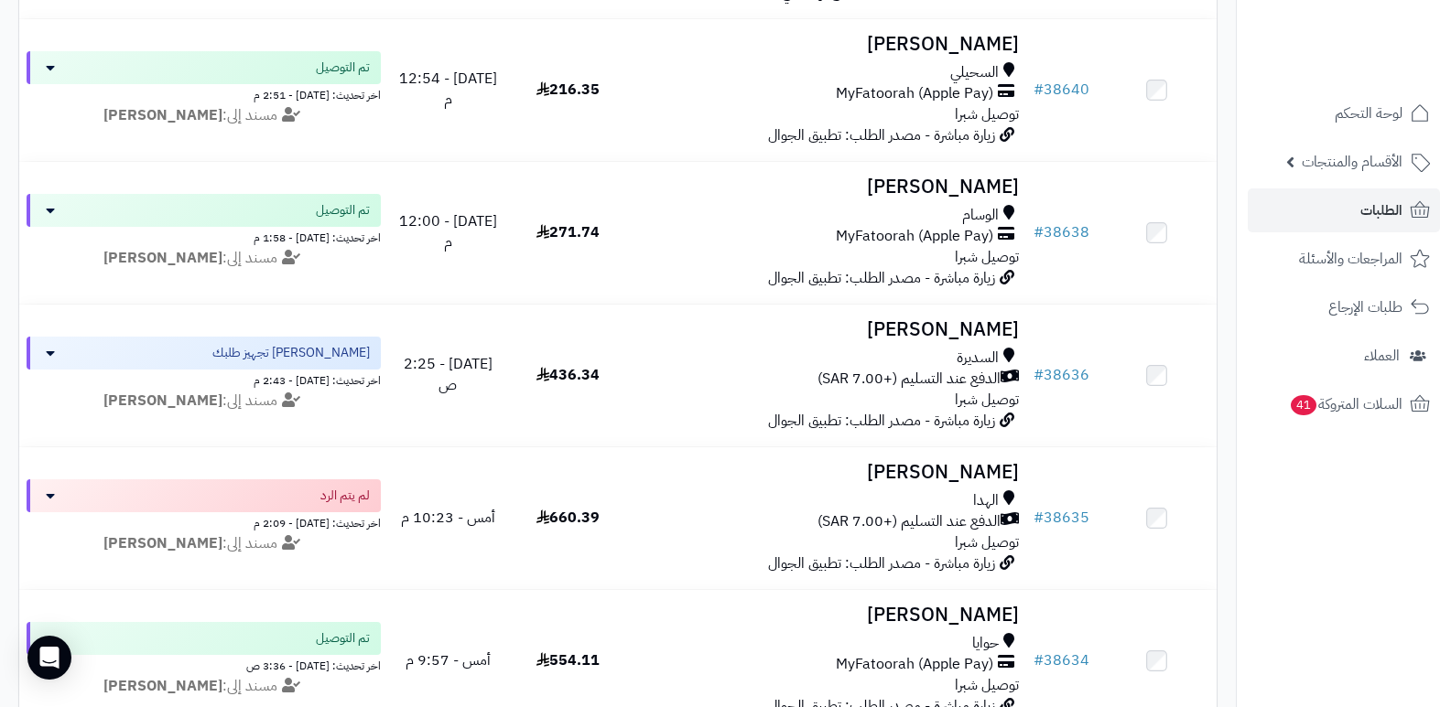
drag, startPoint x: 1399, startPoint y: 502, endPoint x: 1385, endPoint y: 496, distance: 16.0
click at [1391, 500] on nav "لوحة التحكم الأقسام والمنتجات المنتجات الأقسام الماركات مواصفات المنتجات مواصفا…" at bounding box center [1343, 376] width 215 height 707
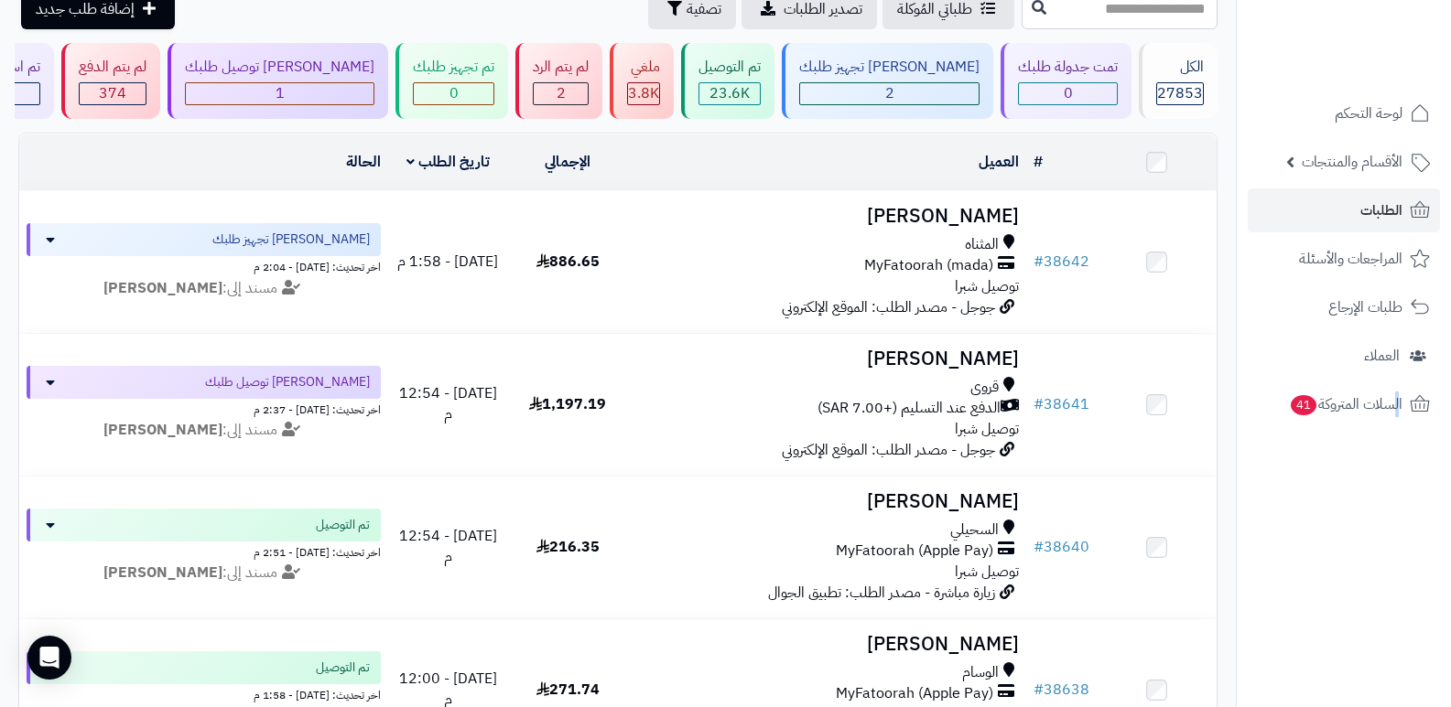
scroll to position [0, 0]
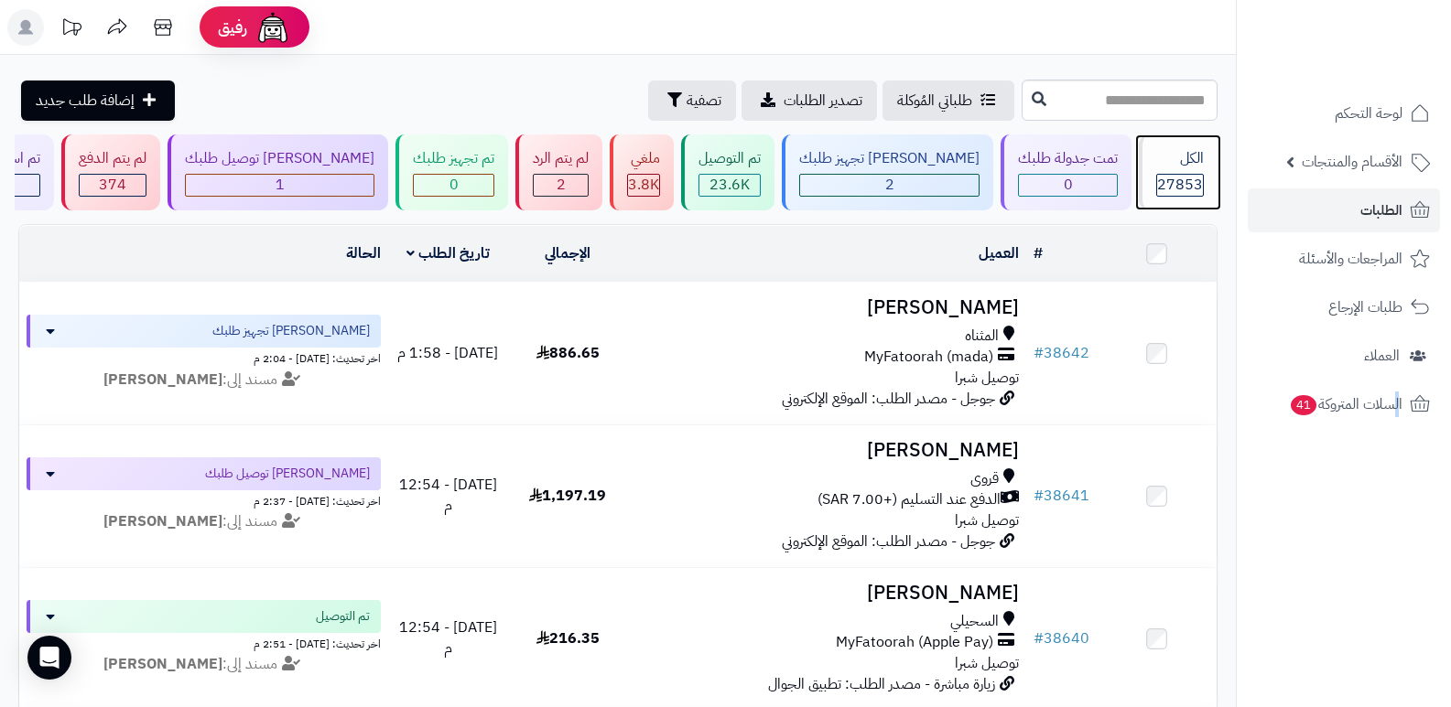
click at [1179, 165] on div "الكل" at bounding box center [1180, 158] width 48 height 21
click at [1274, 543] on nav "لوحة التحكم الأقسام والمنتجات المنتجات الأقسام الماركات مواصفات المنتجات مواصفا…" at bounding box center [1343, 376] width 215 height 707
click at [1160, 186] on span "27853" at bounding box center [1180, 185] width 46 height 22
click at [1187, 160] on div "الكل" at bounding box center [1180, 158] width 48 height 21
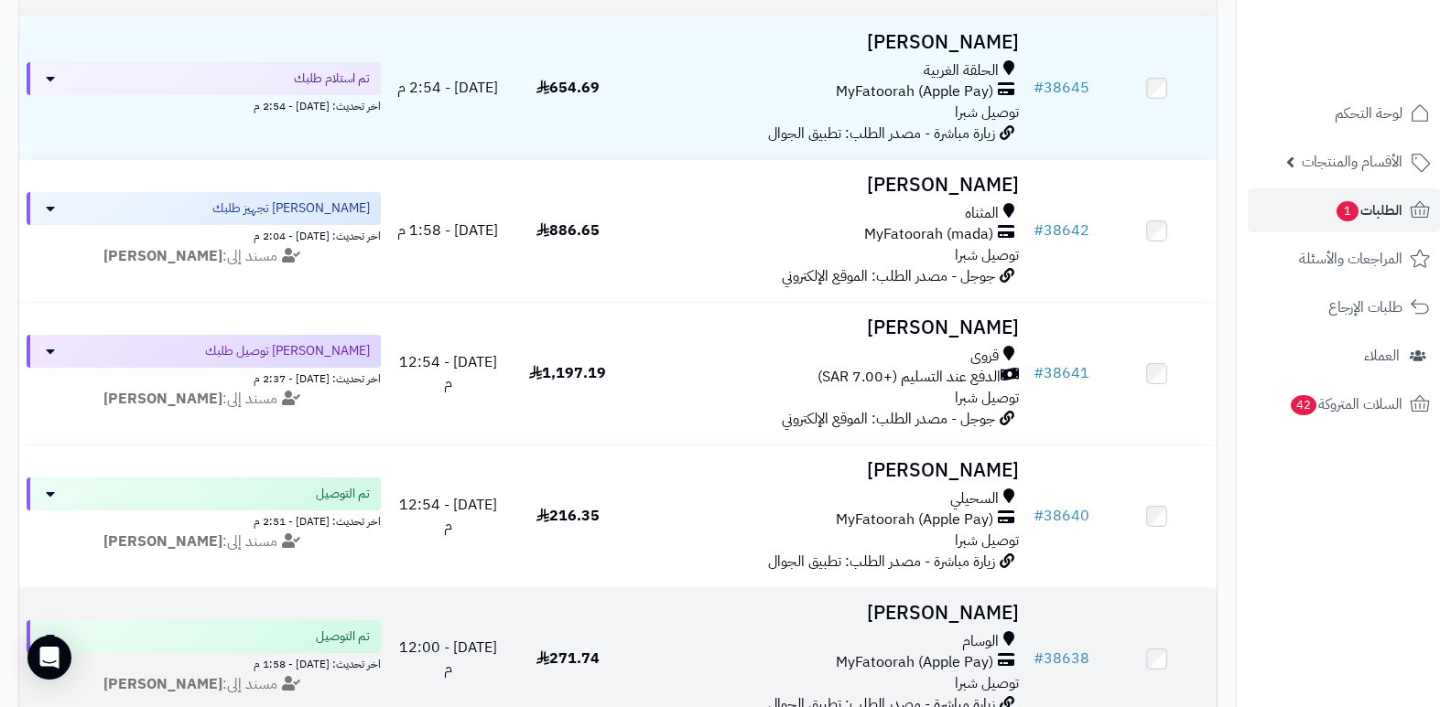
scroll to position [92, 0]
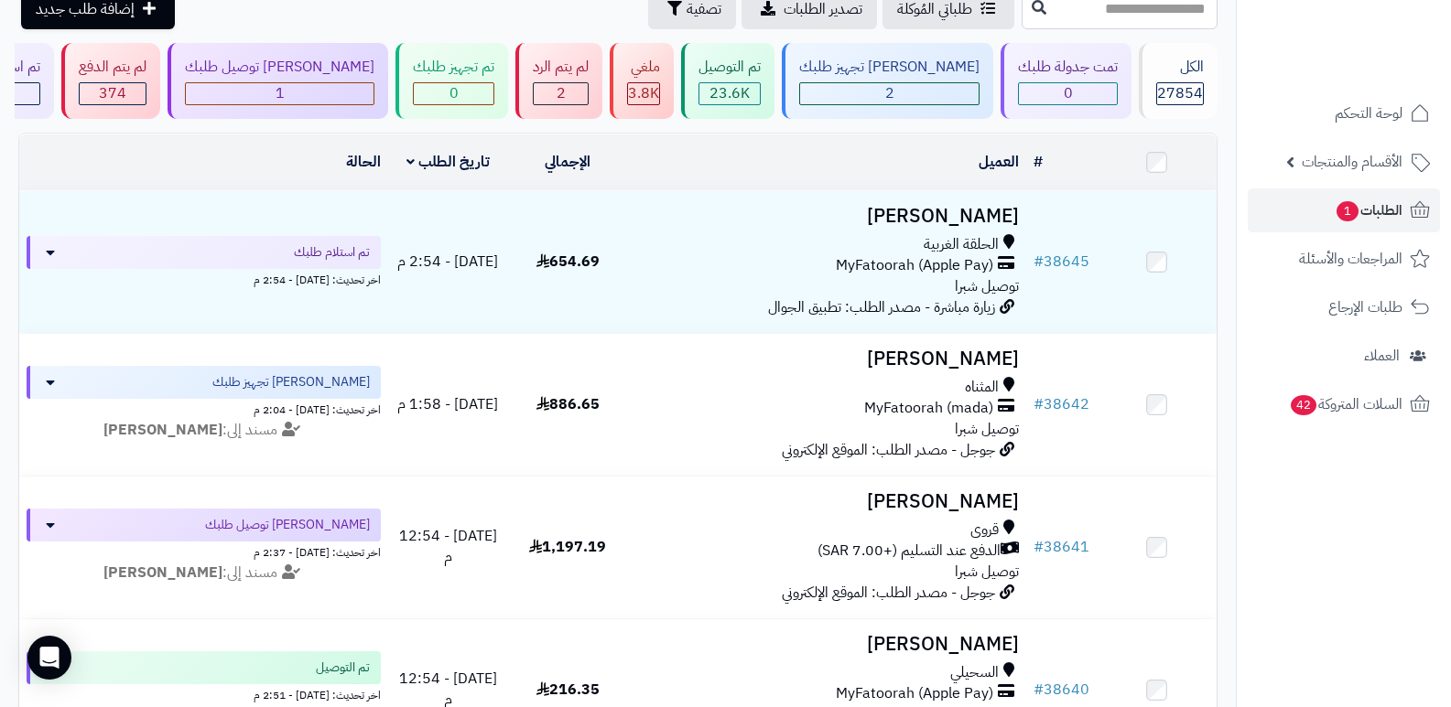
click at [1286, 575] on nav "لوحة التحكم الأقسام والمنتجات المنتجات الأقسام الماركات مواصفات المنتجات مواصفا…" at bounding box center [1343, 376] width 215 height 707
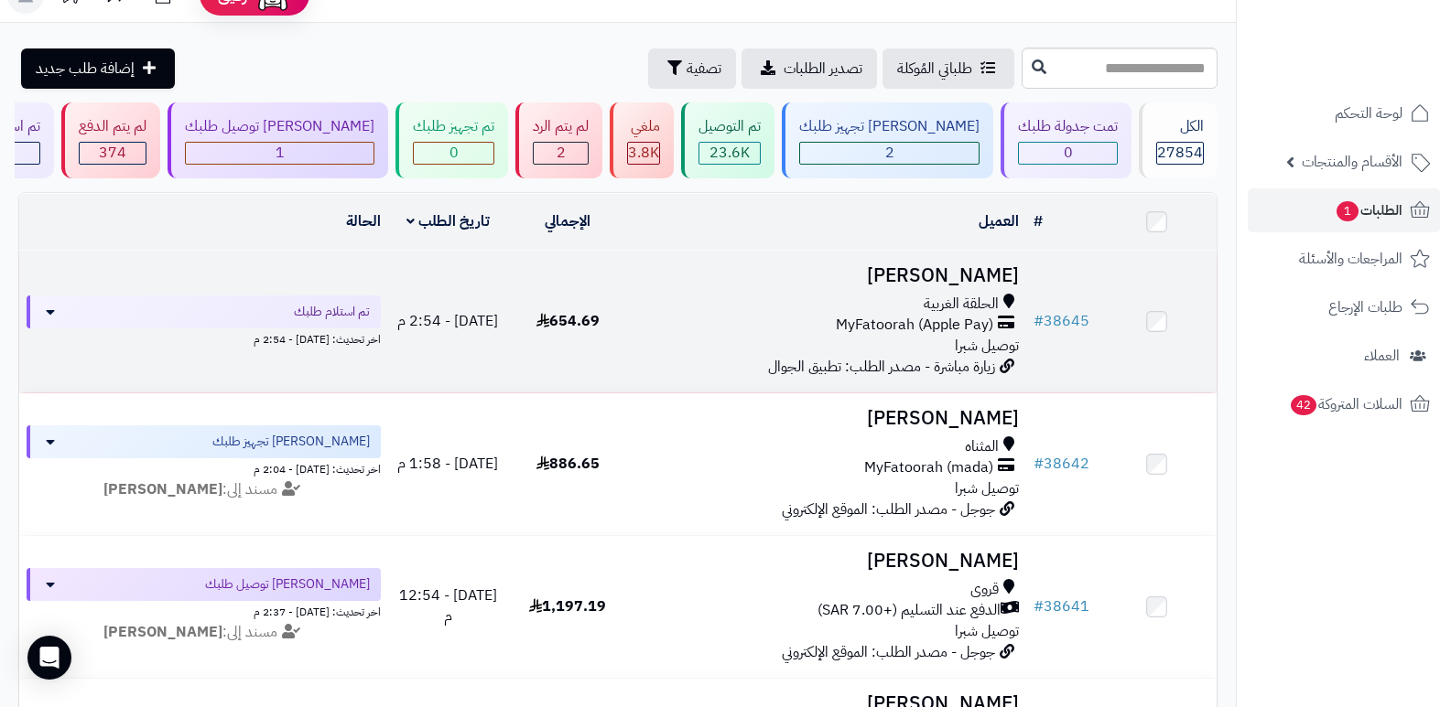
scroll to position [0, 0]
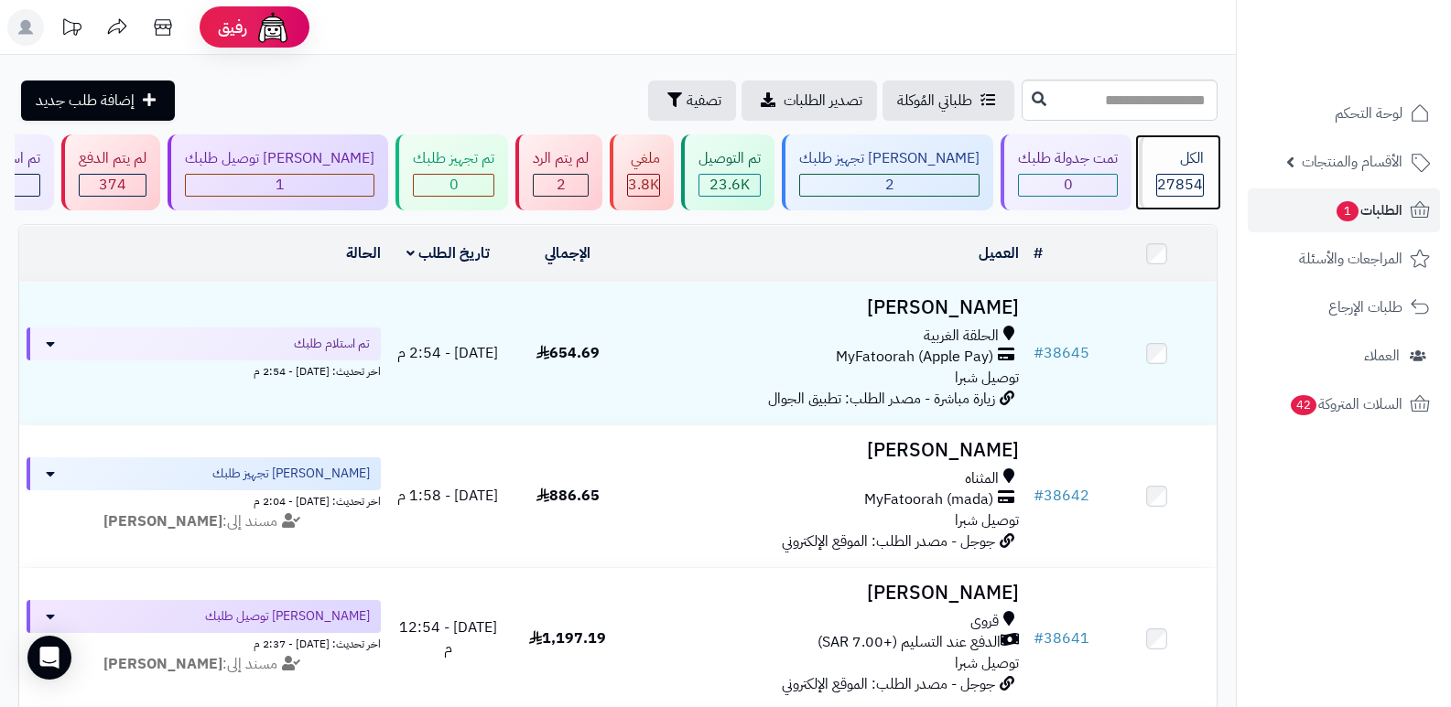
click at [1194, 187] on span "27854" at bounding box center [1180, 185] width 46 height 22
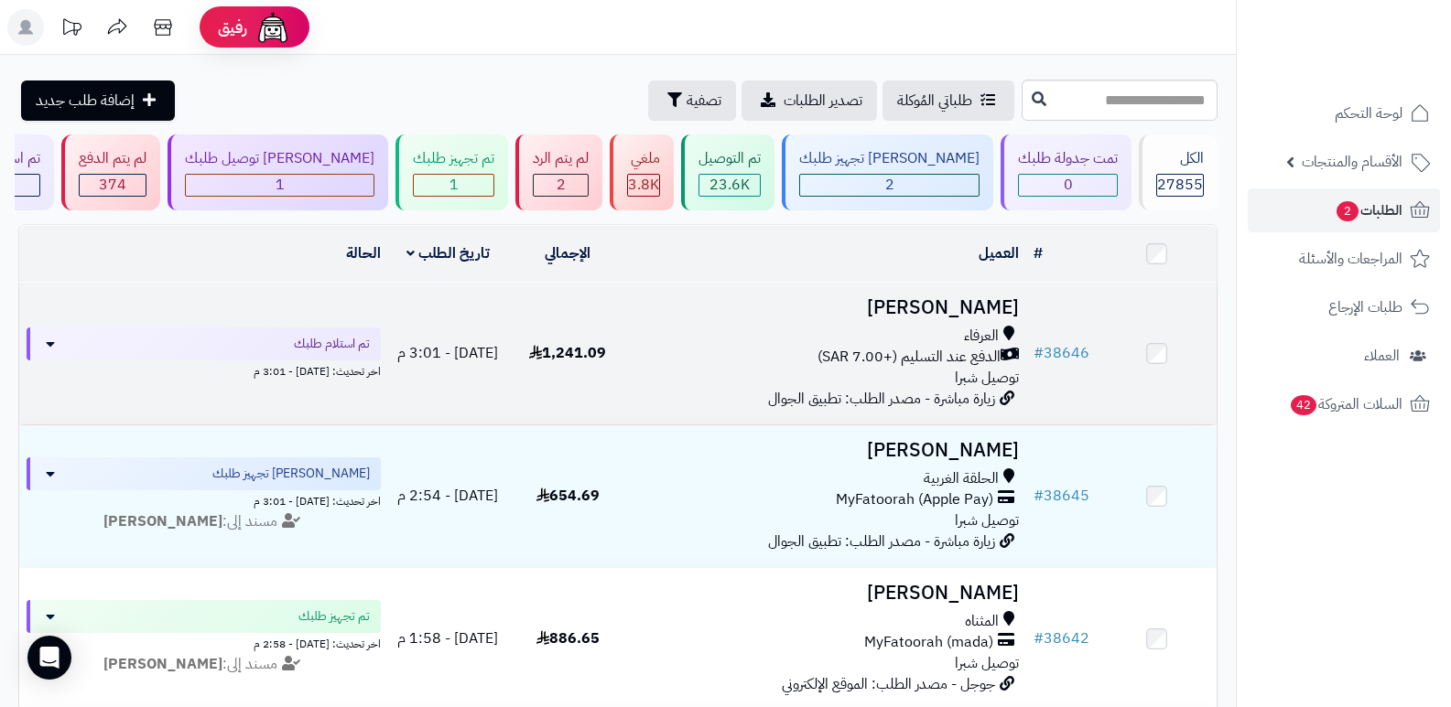
click at [999, 297] on h3 "منار الشلوي" at bounding box center [827, 307] width 384 height 21
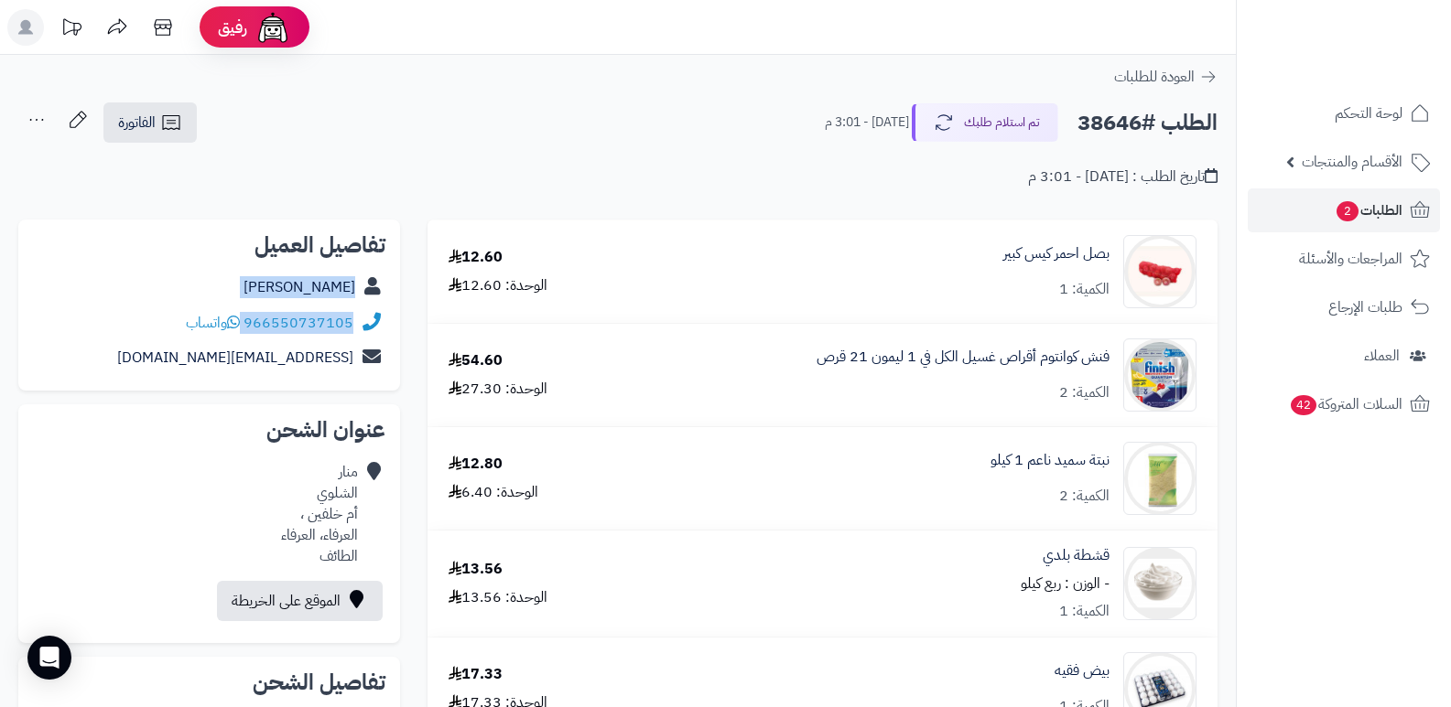
drag, startPoint x: 245, startPoint y: 322, endPoint x: 405, endPoint y: 305, distance: 161.1
click at [568, 160] on div "تاريخ الطلب : [DATE] - 3:01 م" at bounding box center [617, 166] width 1199 height 43
drag, startPoint x: 246, startPoint y: 320, endPoint x: 372, endPoint y: 319, distance: 126.3
click at [372, 319] on div "966550737105 واتساب" at bounding box center [209, 324] width 352 height 36
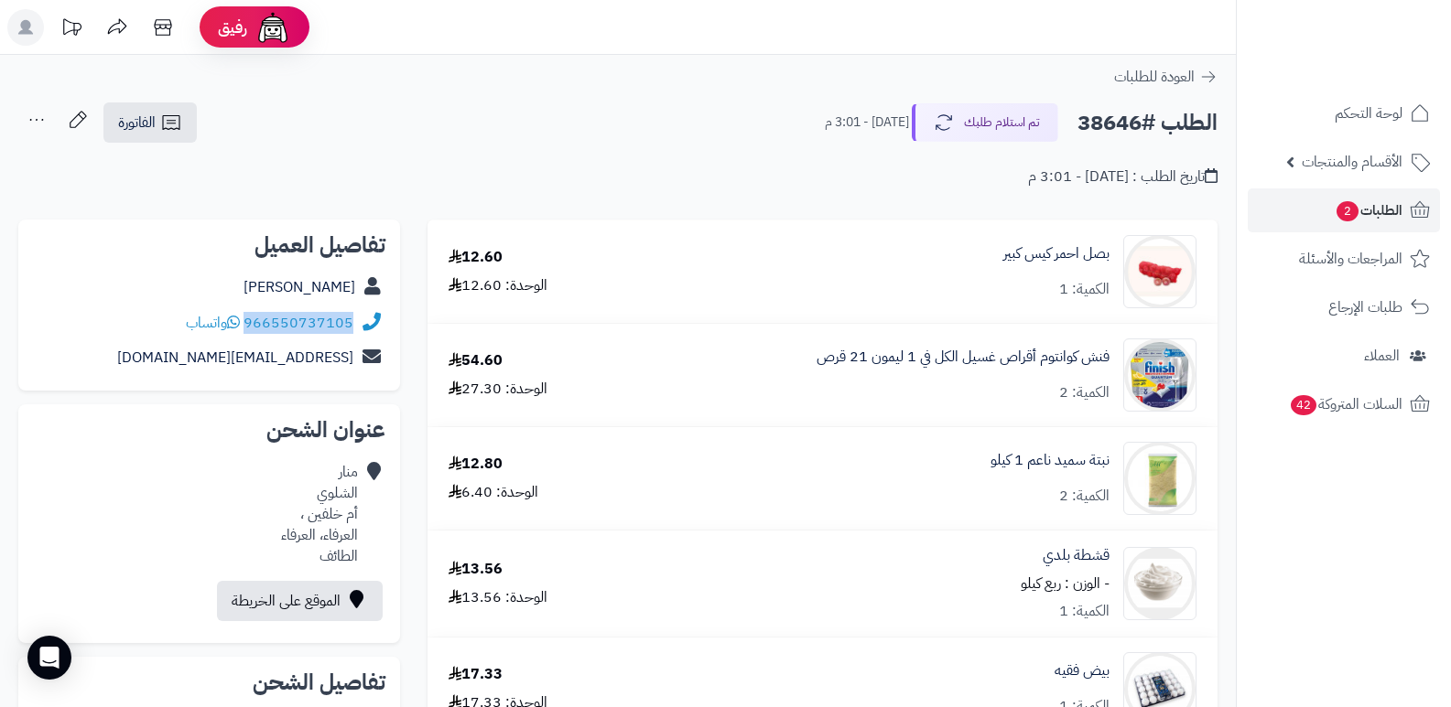
copy div "966550737105"
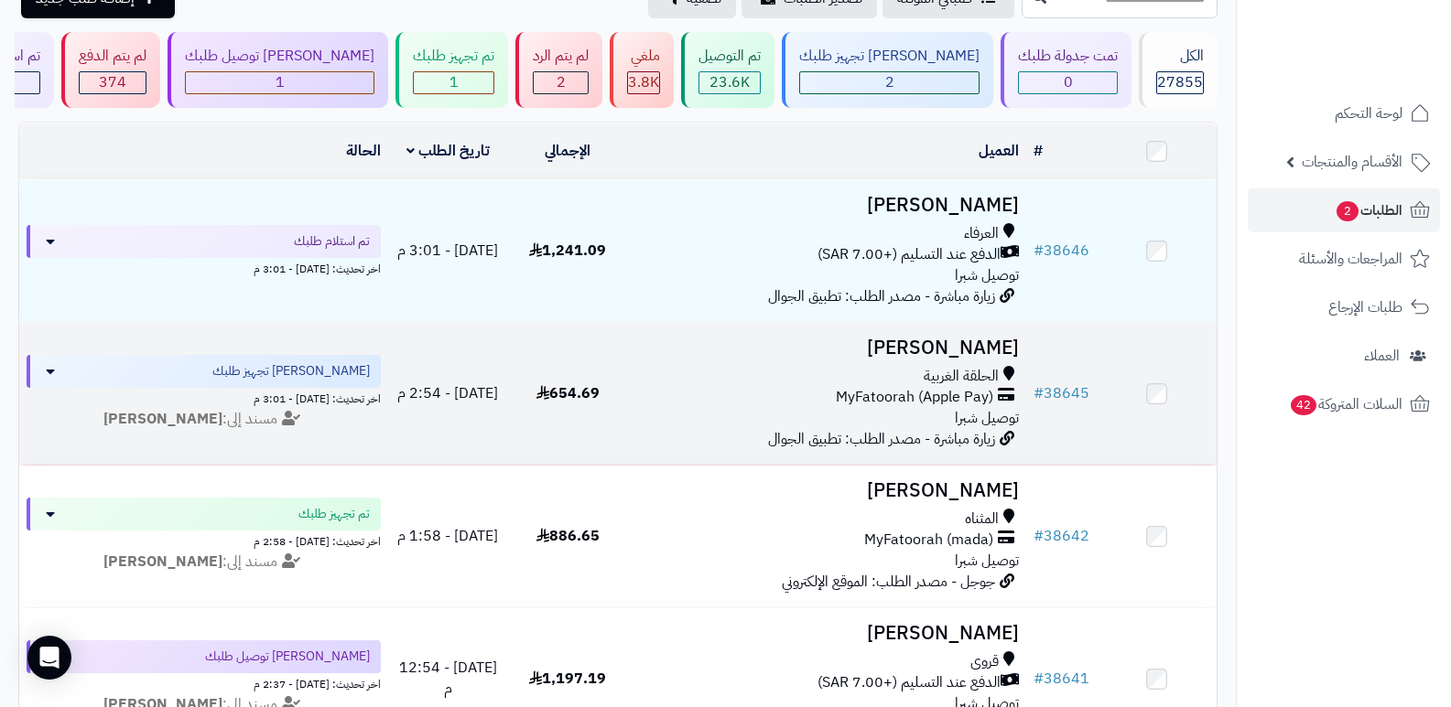
scroll to position [183, 0]
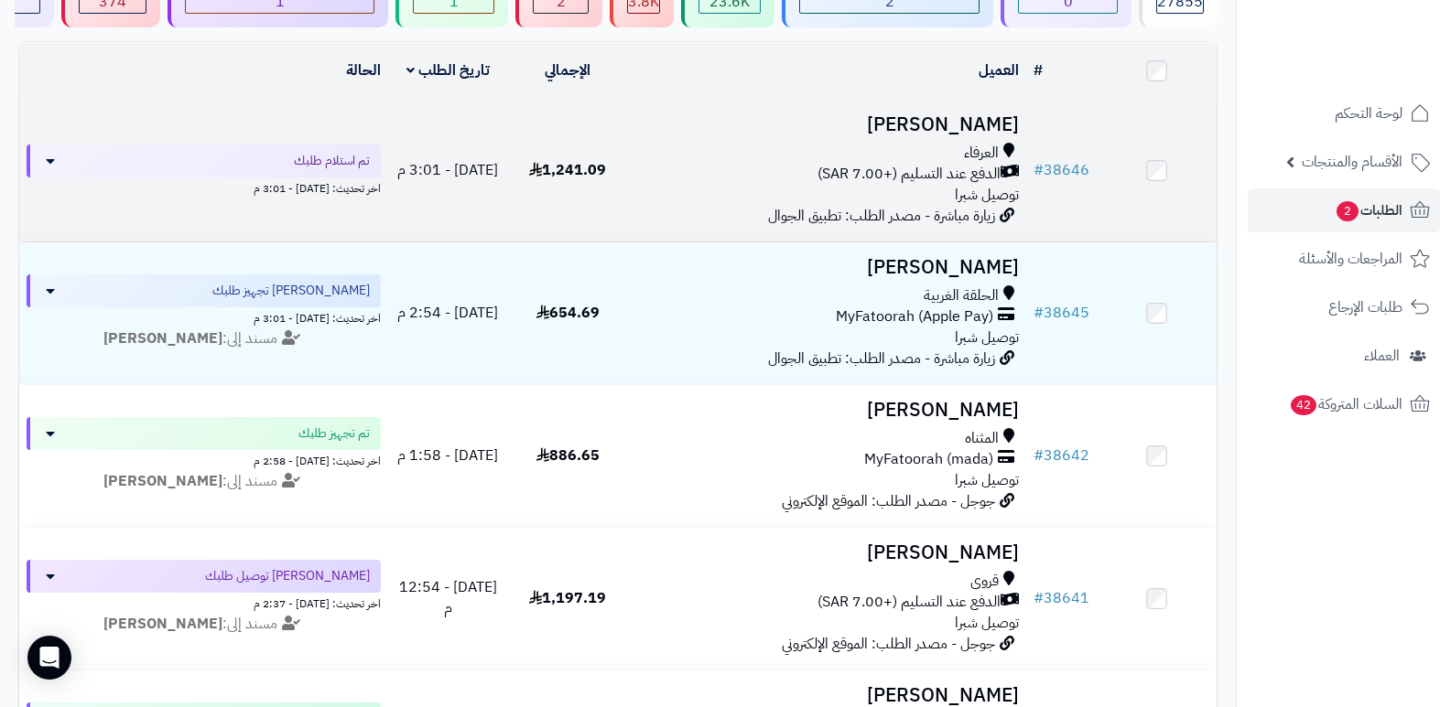
click at [988, 119] on h3 "منار الشلوي" at bounding box center [827, 124] width 384 height 21
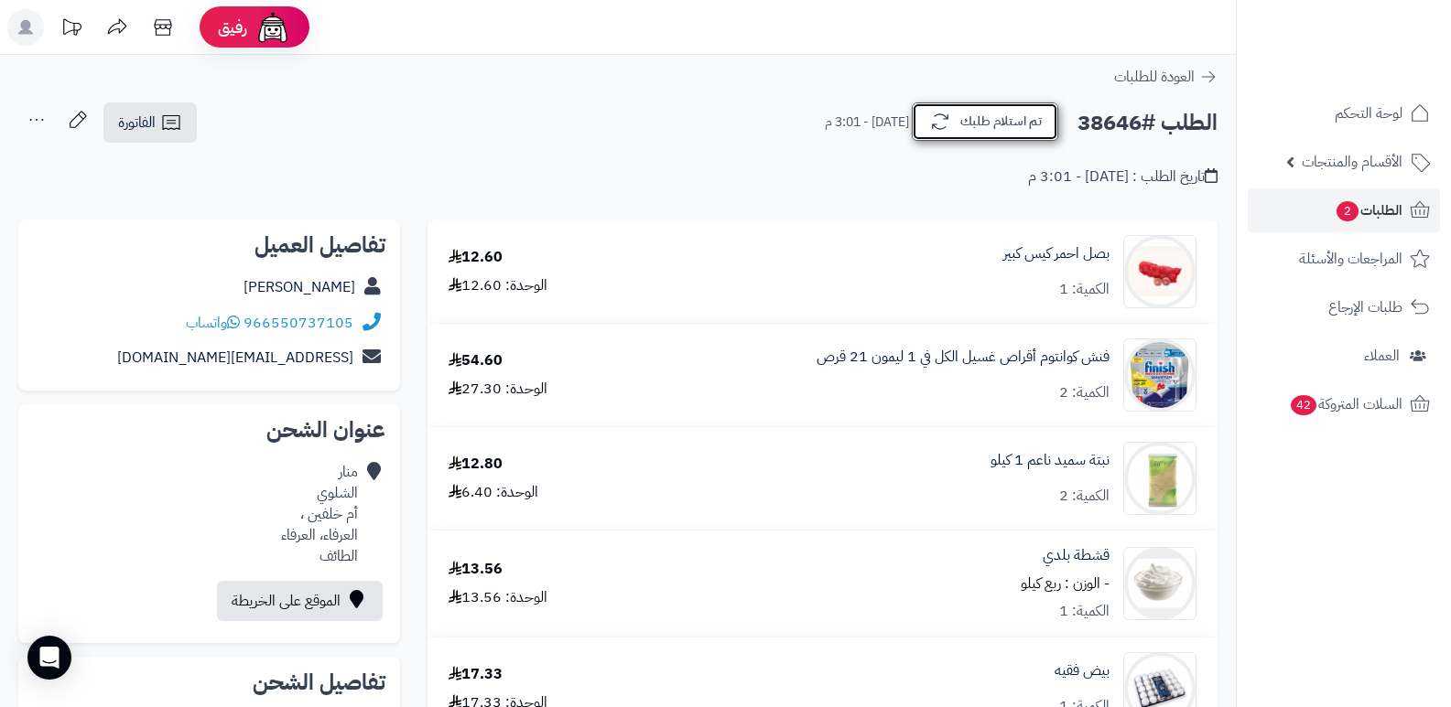
click at [1023, 121] on button "تم استلام طلبك" at bounding box center [985, 122] width 146 height 38
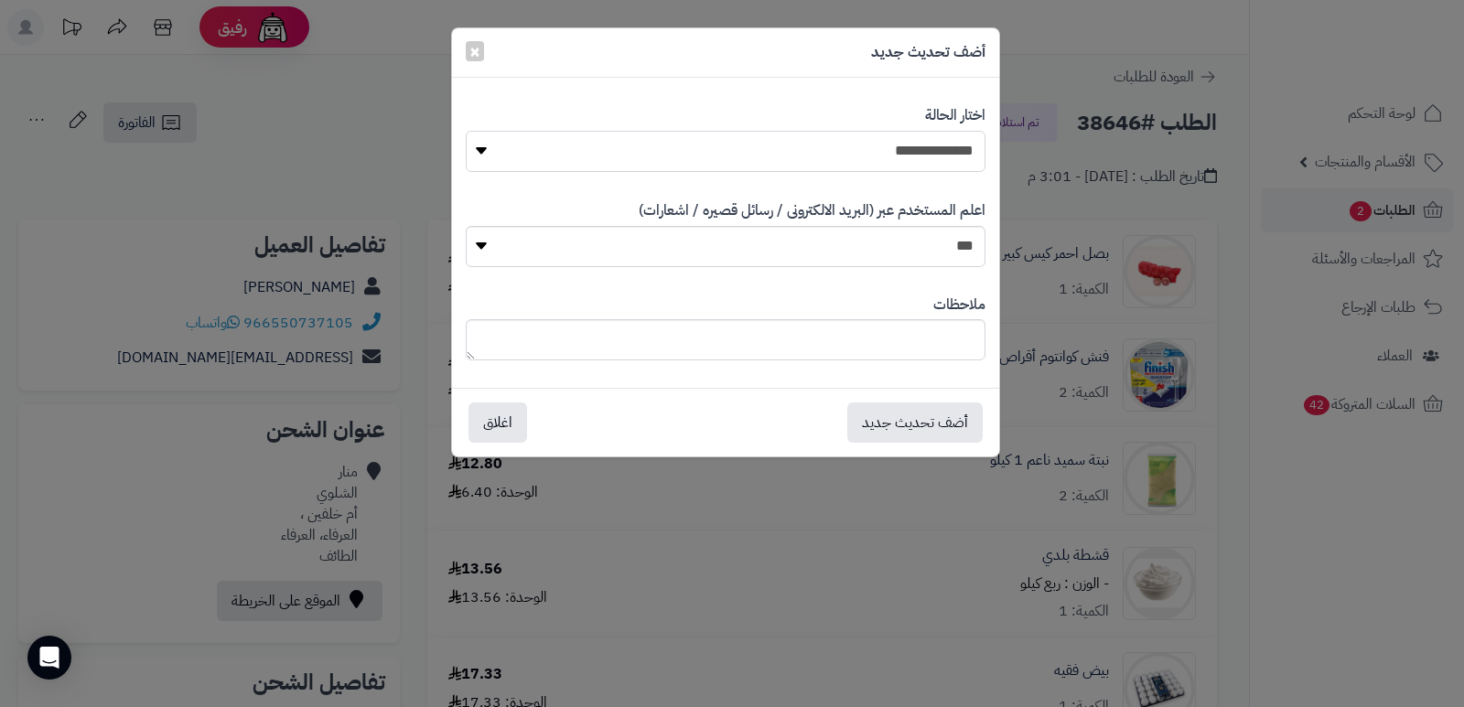
click at [926, 154] on select "**********" at bounding box center [726, 151] width 520 height 41
select select "*"
click at [466, 131] on select "**********" at bounding box center [726, 151] width 520 height 41
click at [934, 418] on button "أضف تحديث جديد" at bounding box center [914, 422] width 135 height 40
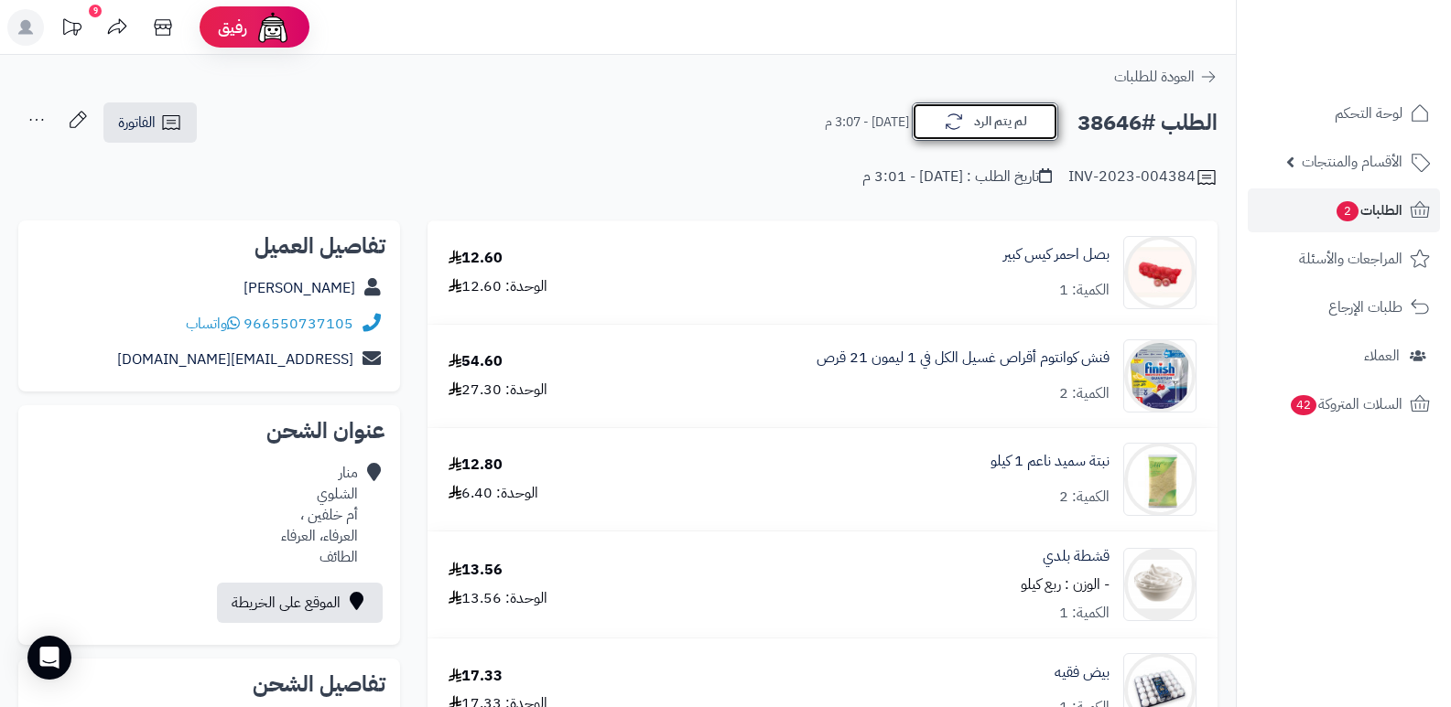
click at [1009, 135] on button "لم يتم الرد" at bounding box center [985, 122] width 146 height 38
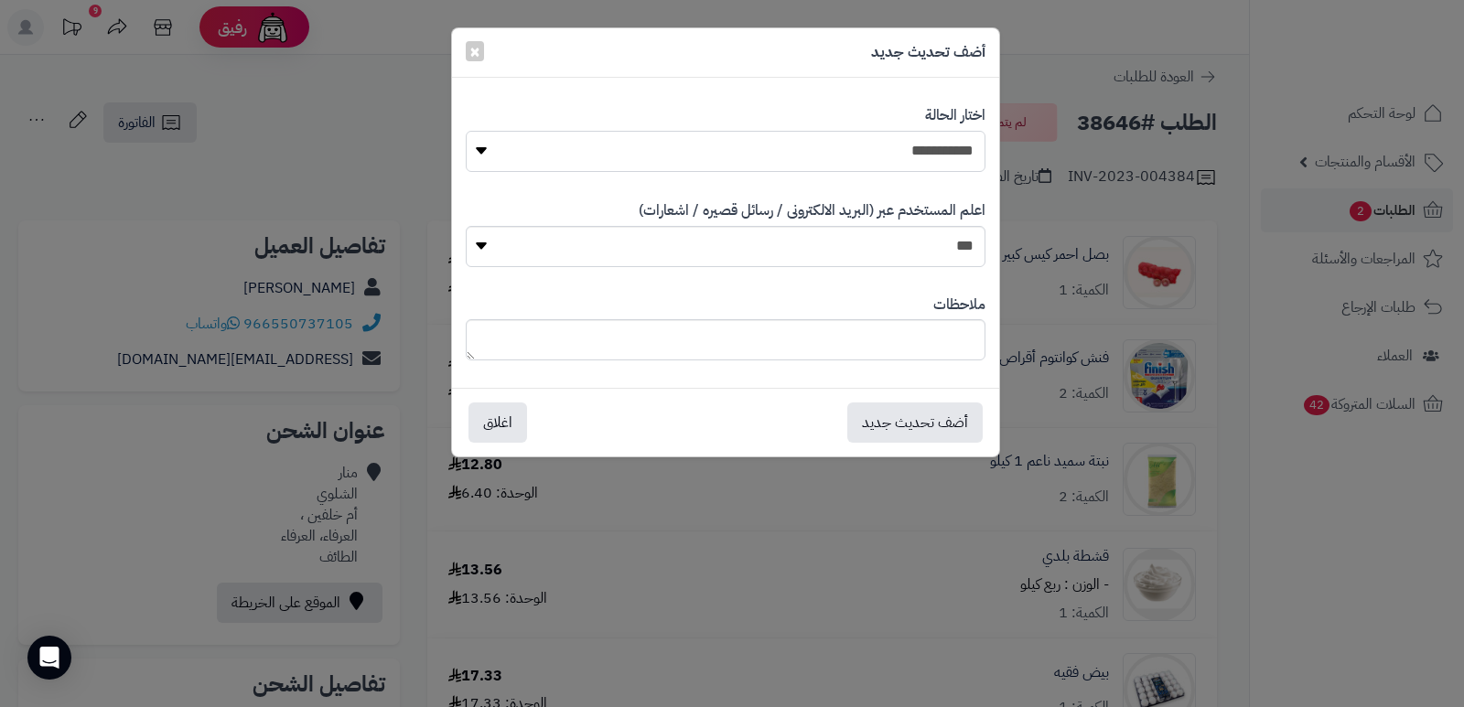
click at [842, 155] on select "**********" at bounding box center [726, 151] width 520 height 41
select select "*"
click at [466, 131] on select "**********" at bounding box center [726, 151] width 520 height 41
click at [912, 331] on textarea at bounding box center [726, 339] width 520 height 41
type textarea "****"
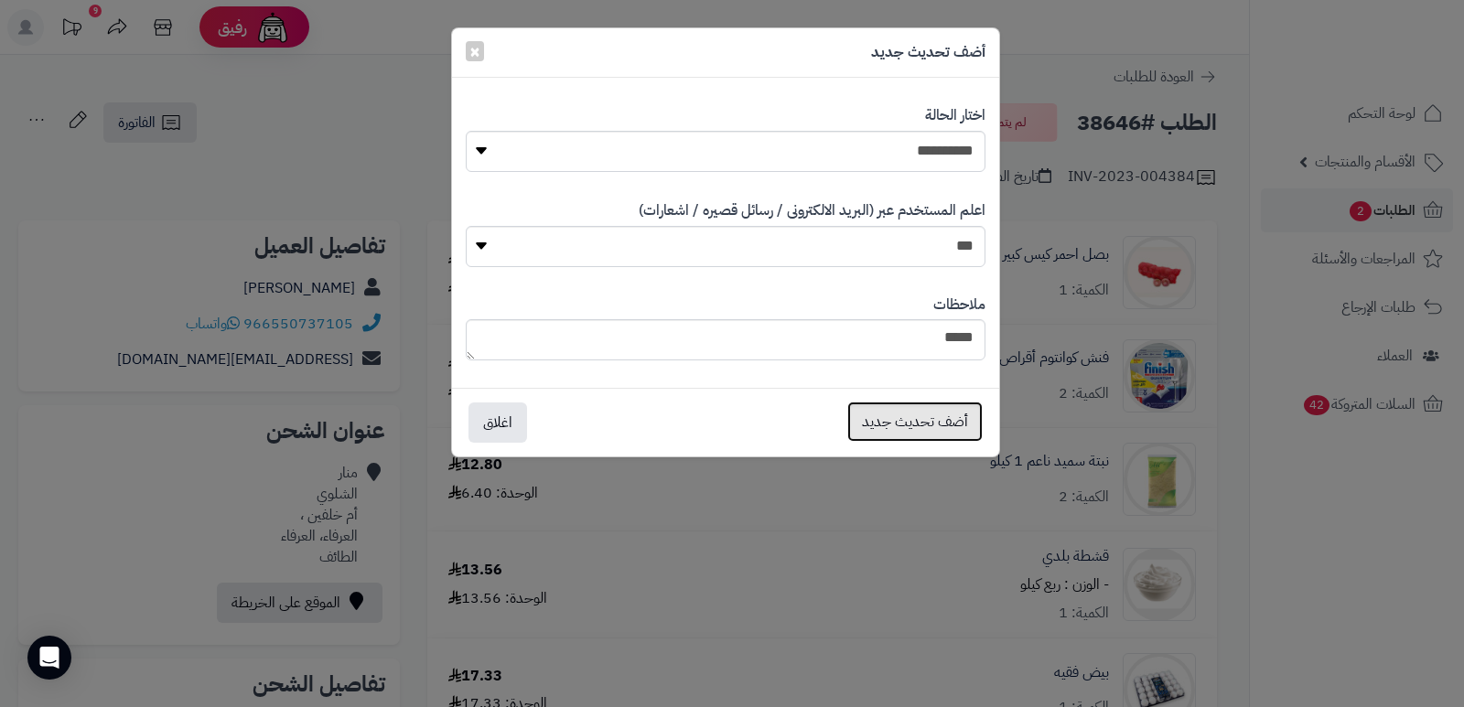
click at [904, 415] on button "أضف تحديث جديد" at bounding box center [914, 422] width 135 height 40
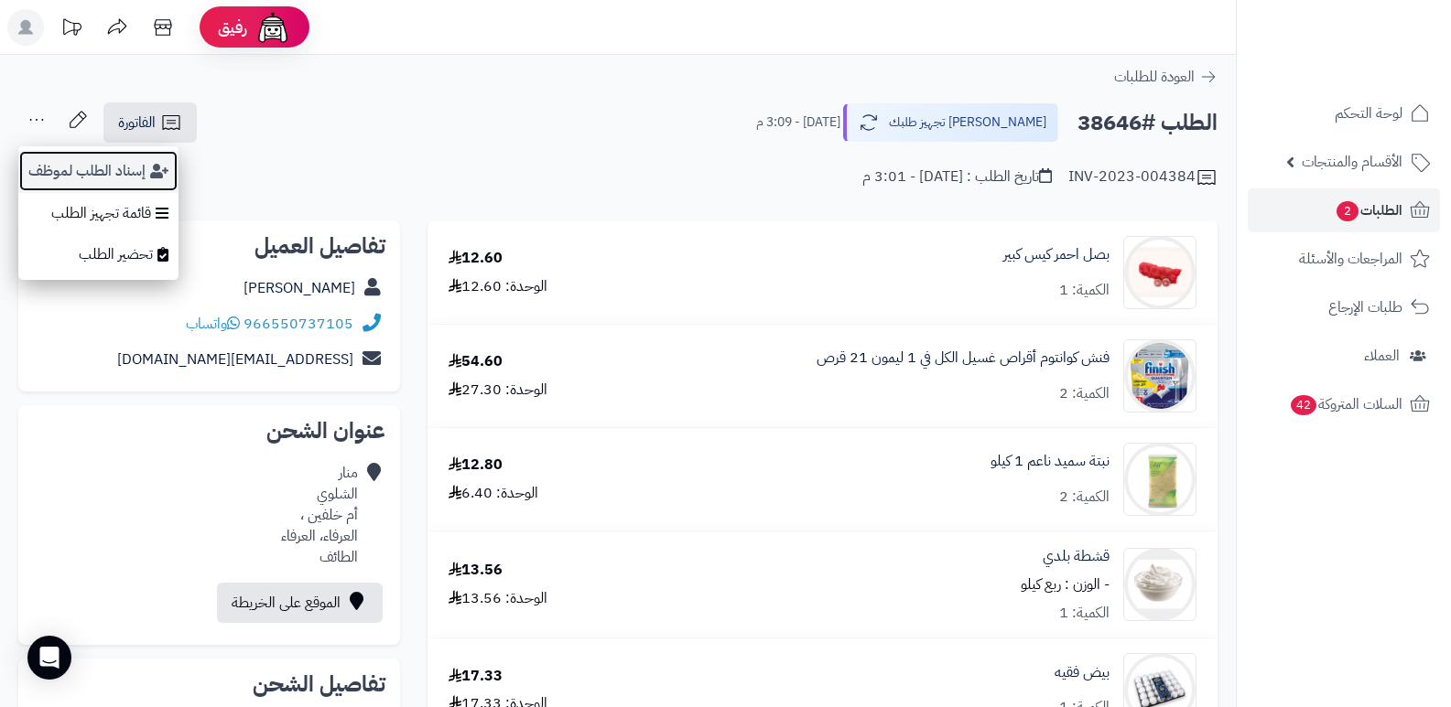
click at [91, 167] on button "إسناد الطلب لموظف" at bounding box center [98, 171] width 160 height 42
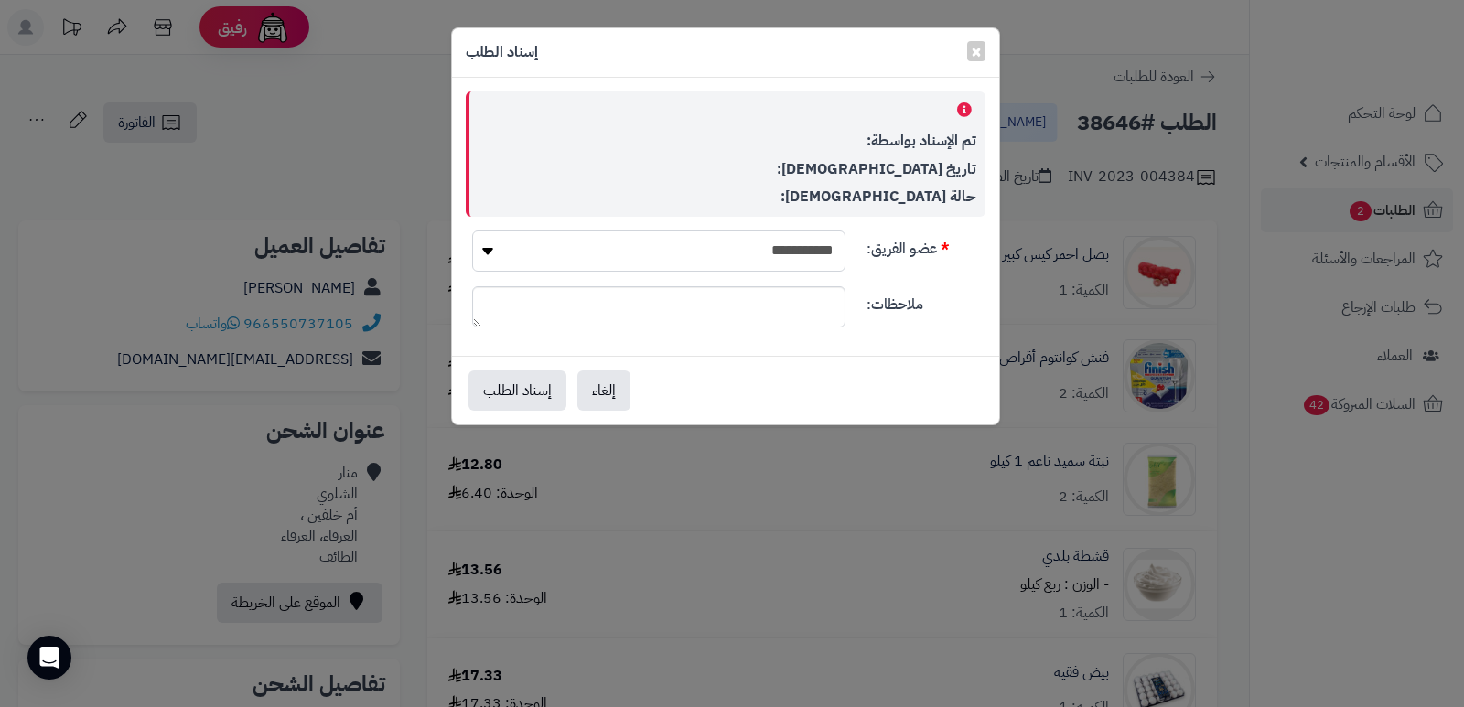
click at [778, 250] on select "**********" at bounding box center [658, 251] width 373 height 41
select select "**"
click at [472, 231] on select "**********" at bounding box center [658, 251] width 373 height 41
click at [503, 383] on button "إسناد الطلب" at bounding box center [518, 390] width 98 height 40
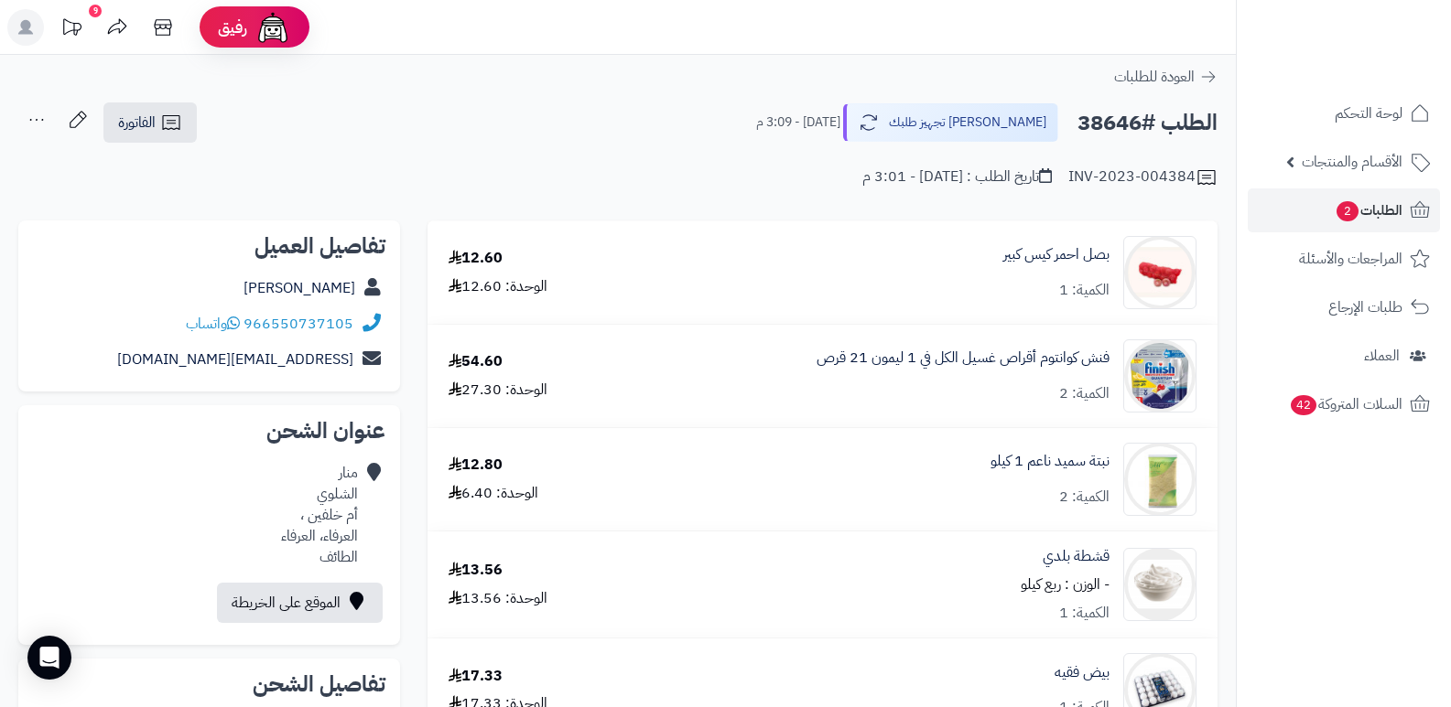
click at [1254, 27] on ul at bounding box center [1344, 33] width 198 height 38
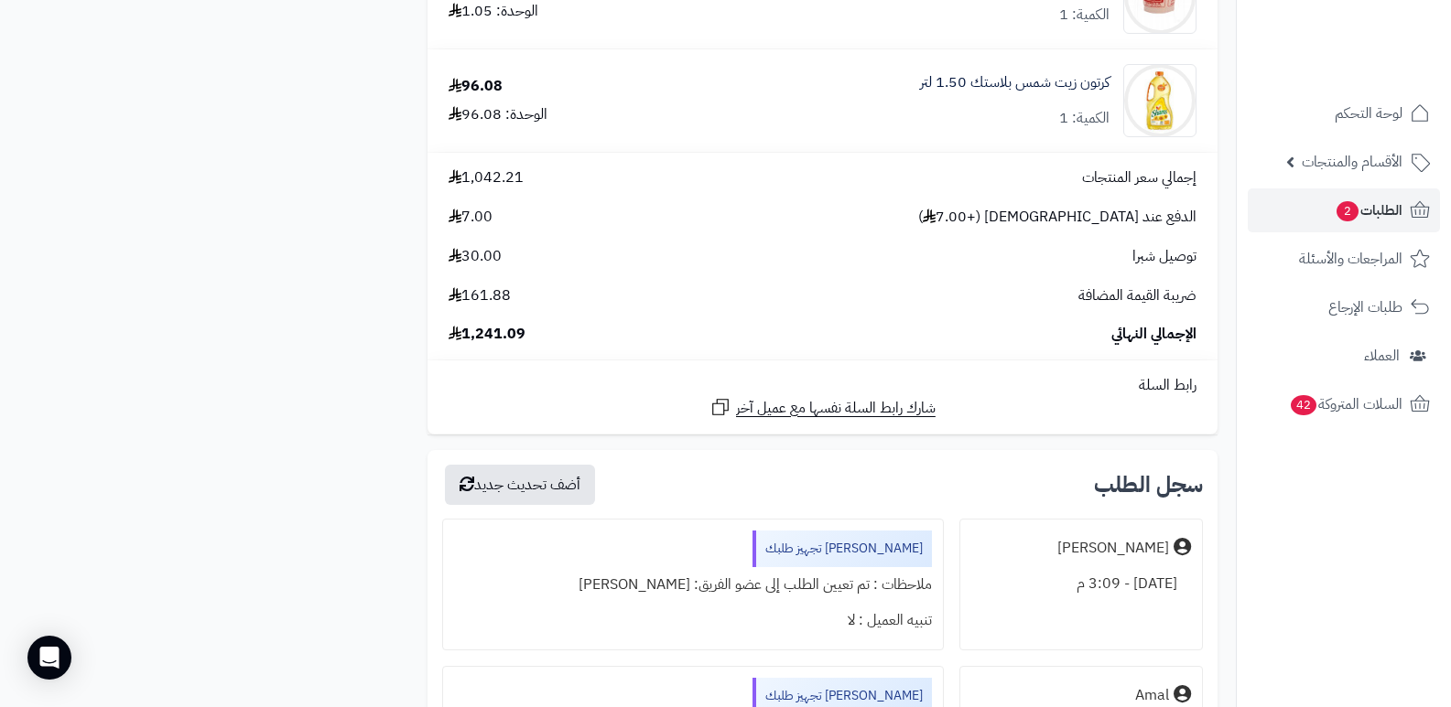
scroll to position [4485, 0]
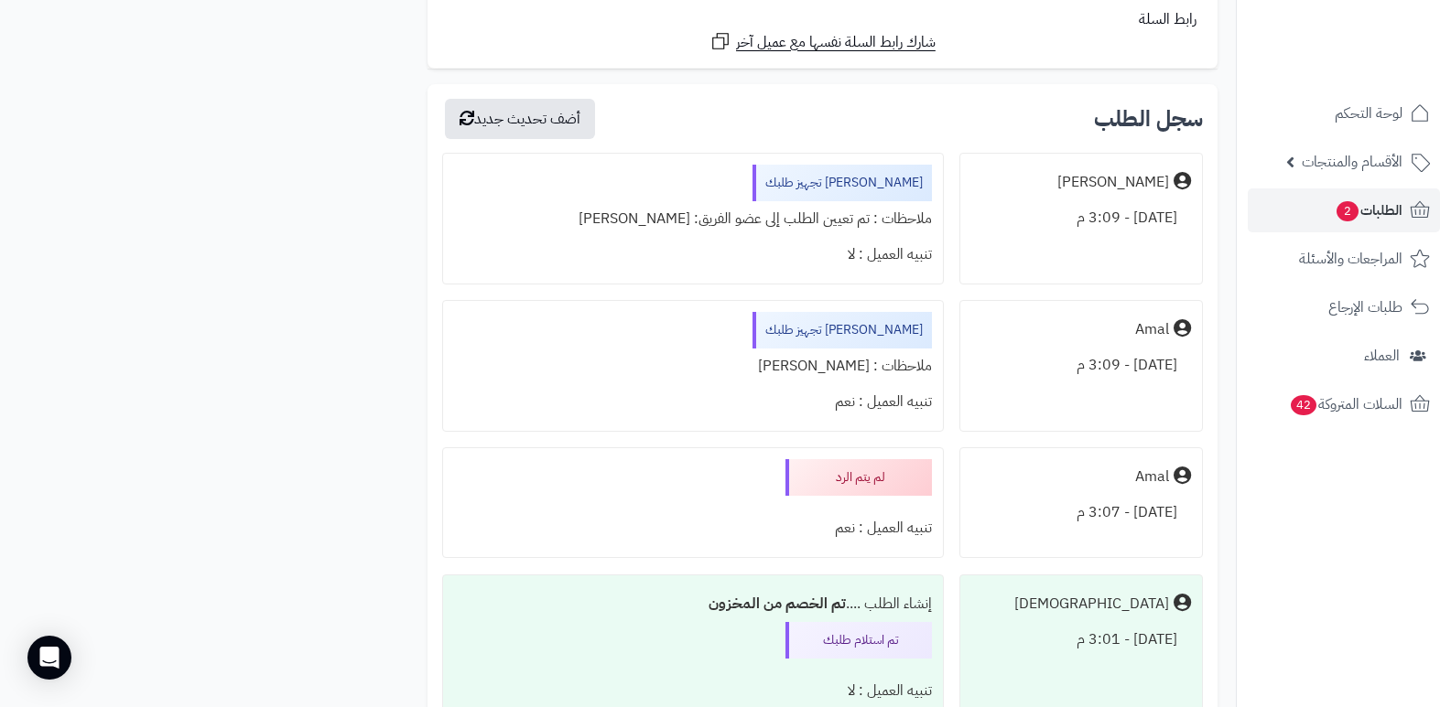
drag, startPoint x: 1411, startPoint y: 540, endPoint x: 1289, endPoint y: 514, distance: 125.3
click at [1401, 541] on nav "لوحة التحكم الأقسام والمنتجات المنتجات الأقسام الماركات مواصفات المنتجات مواصفا…" at bounding box center [1343, 376] width 215 height 707
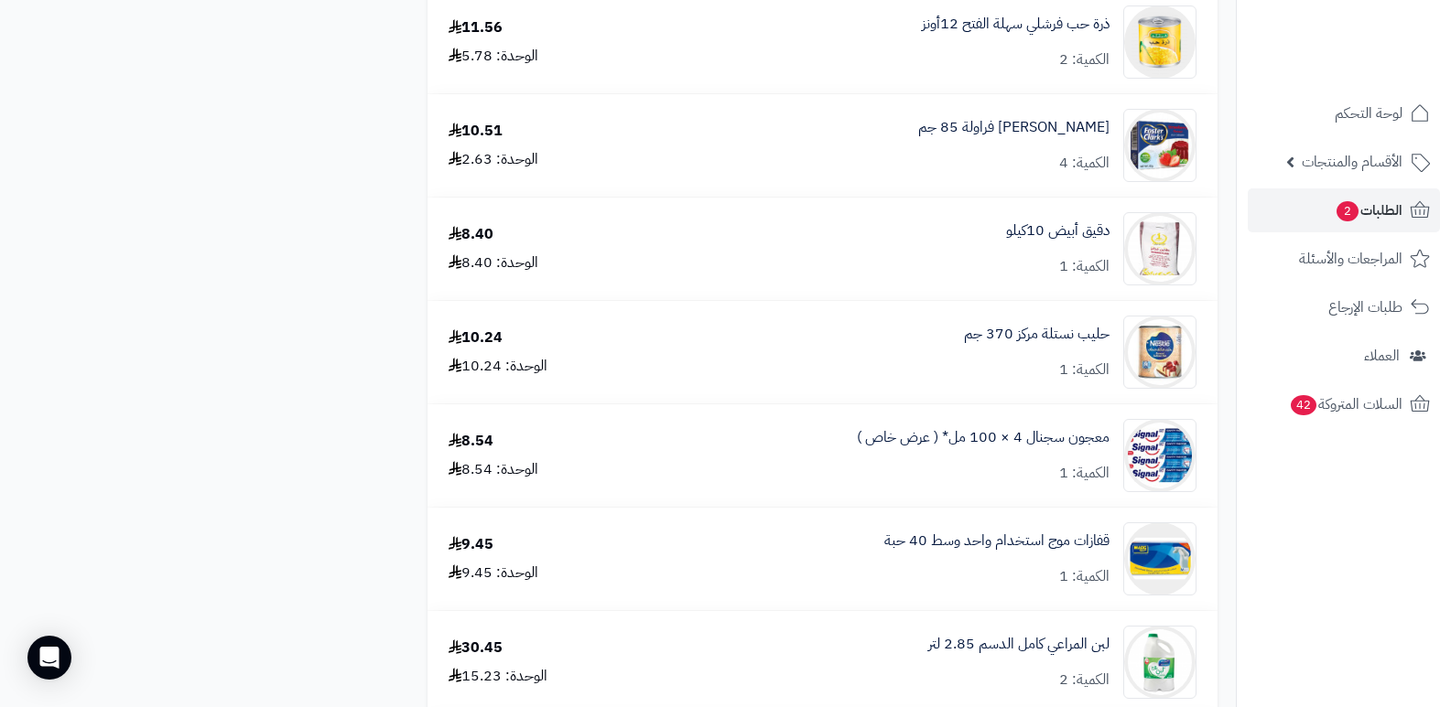
scroll to position [2197, 0]
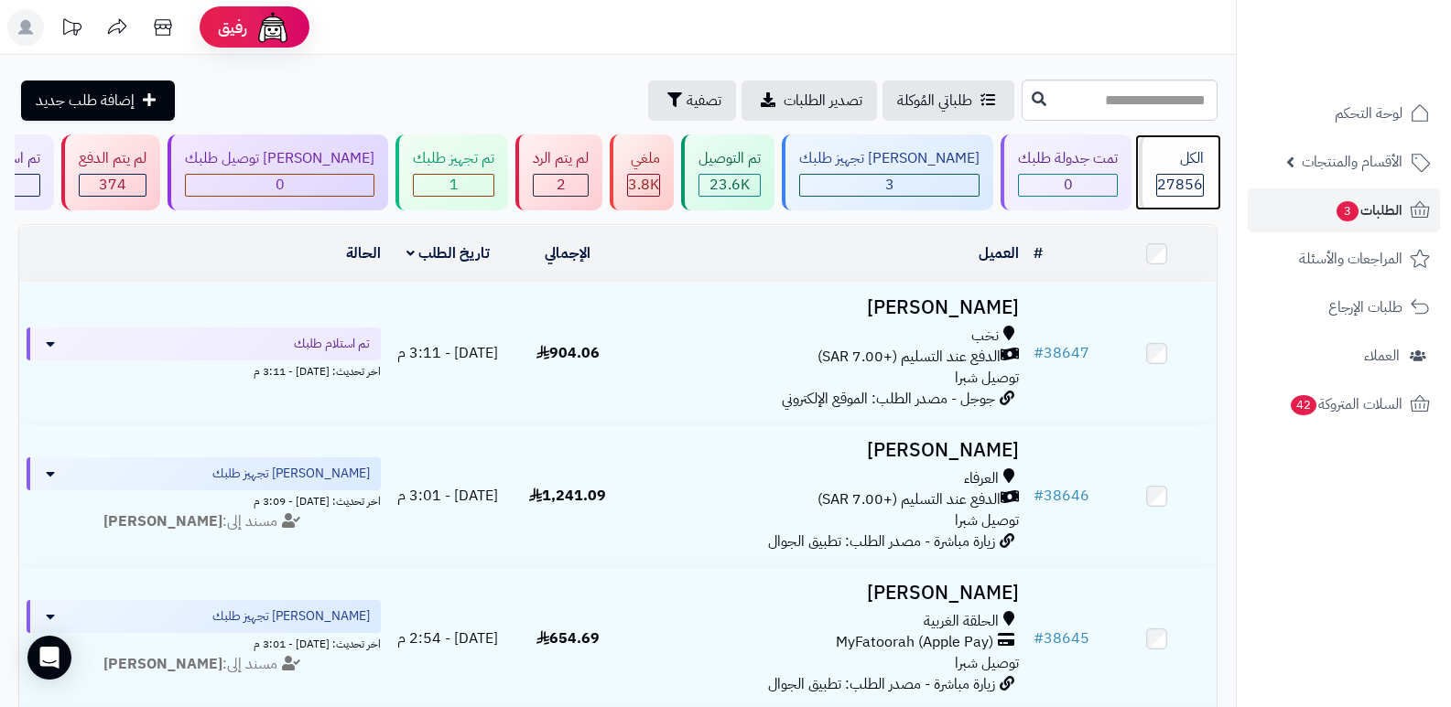
click at [1165, 159] on div "الكل" at bounding box center [1180, 158] width 48 height 21
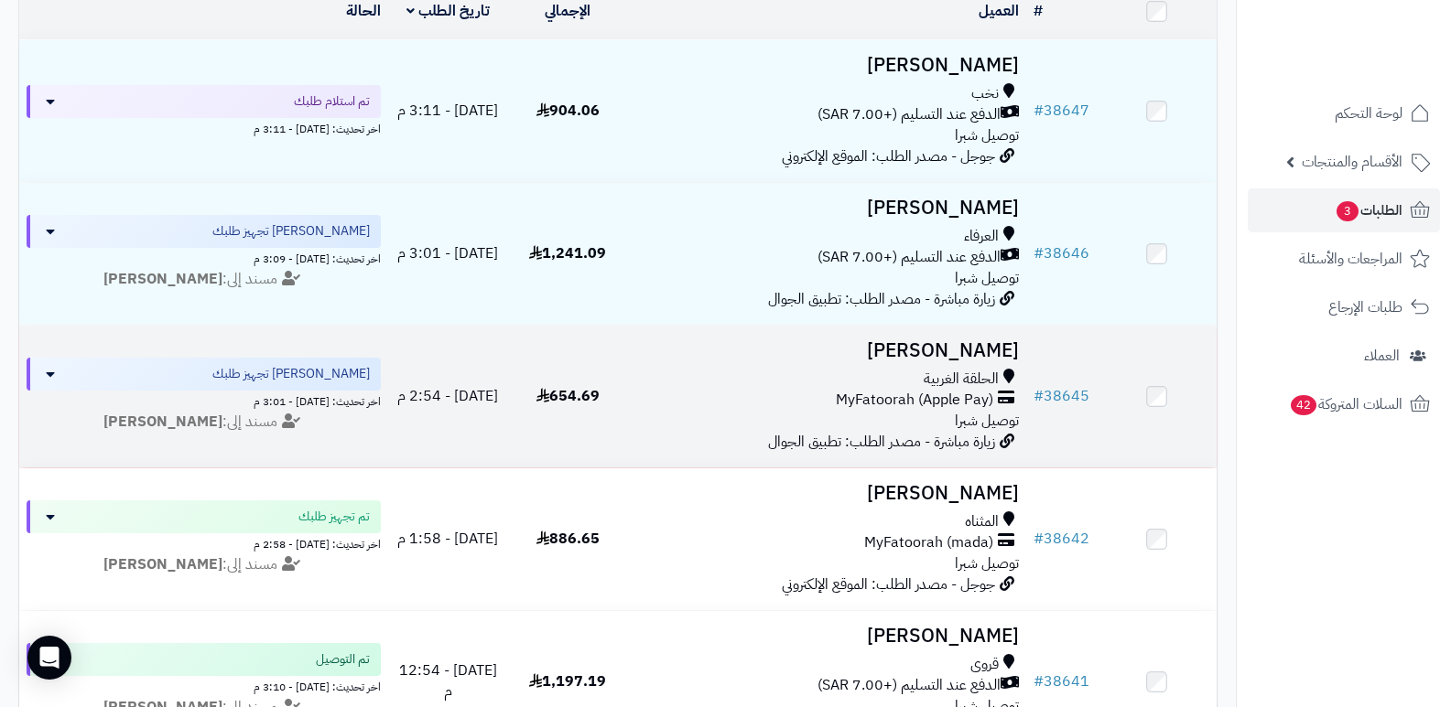
scroll to position [275, 0]
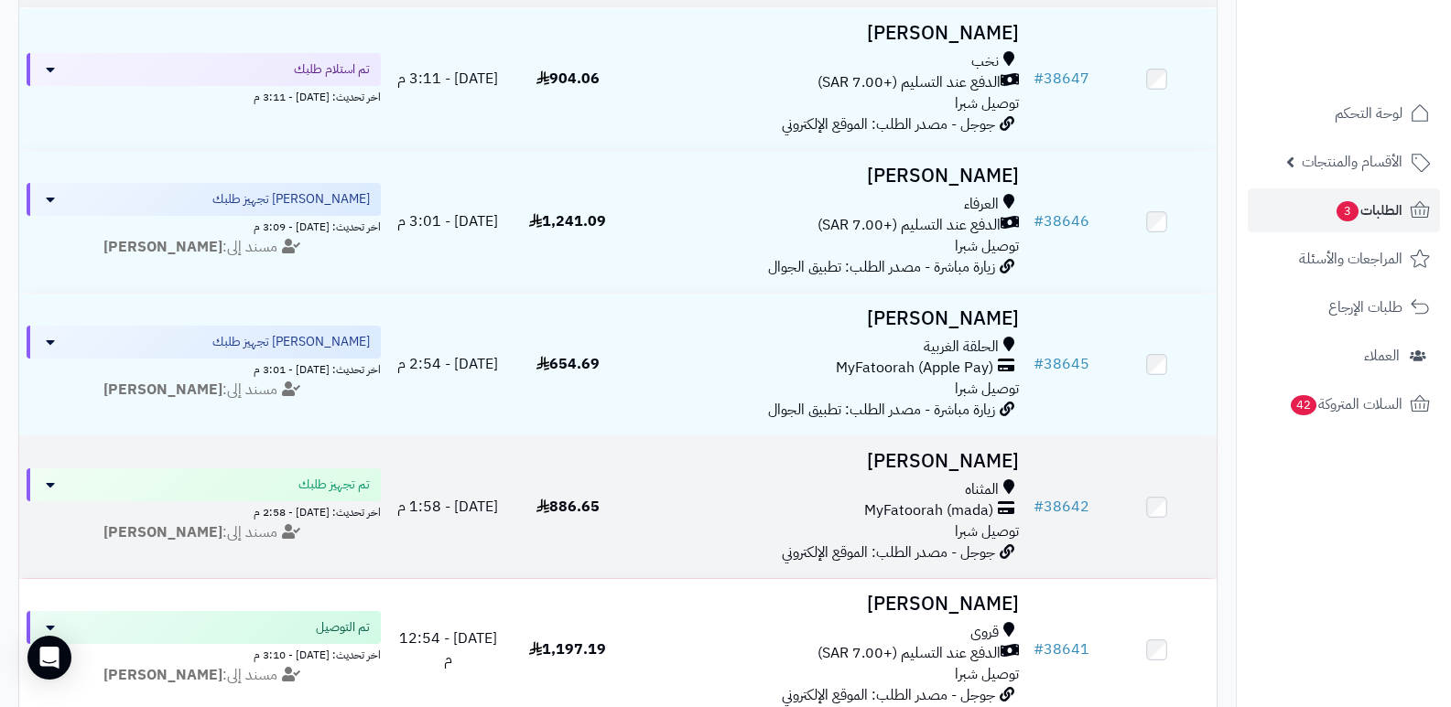
click at [993, 459] on h3 "[PERSON_NAME]" at bounding box center [827, 461] width 384 height 21
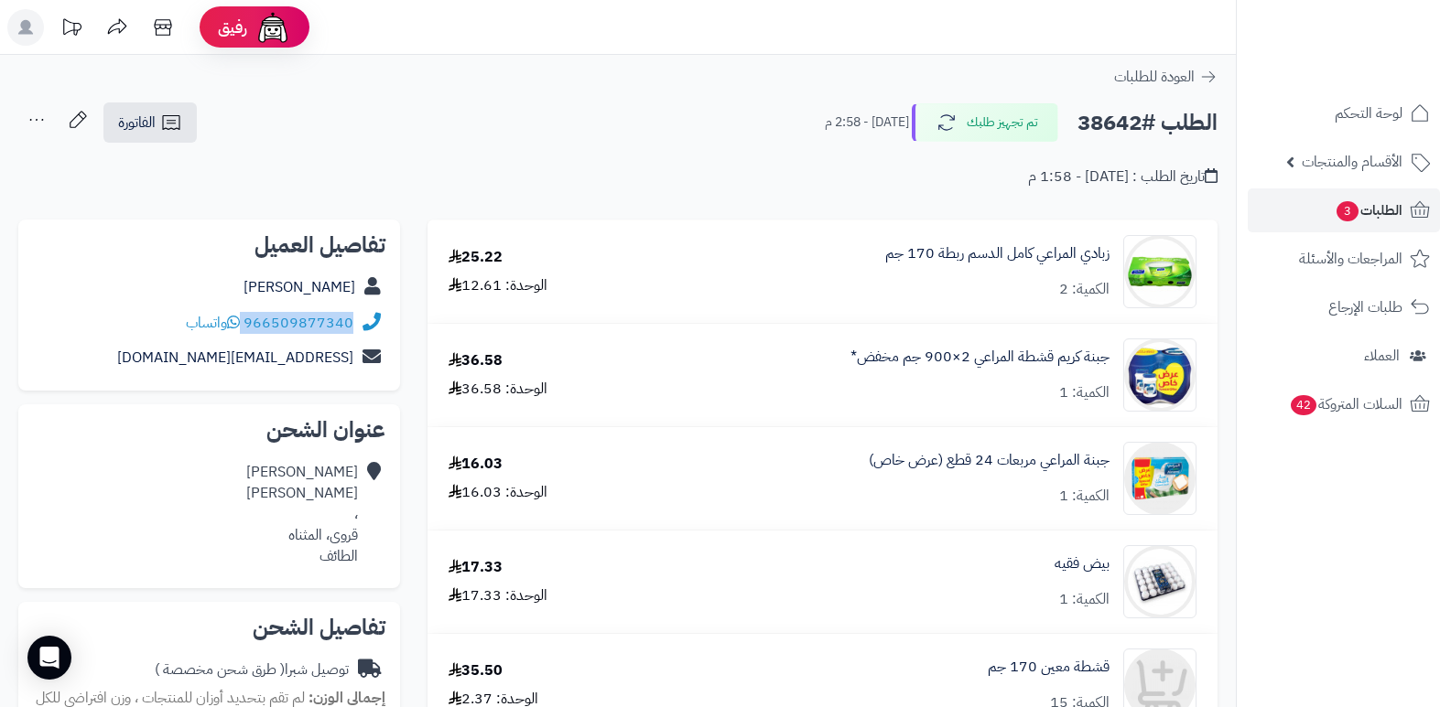
drag, startPoint x: 244, startPoint y: 327, endPoint x: 367, endPoint y: 327, distance: 122.6
click at [367, 327] on div "966509877340 واتساب" at bounding box center [209, 324] width 352 height 36
copy div "966509877340"
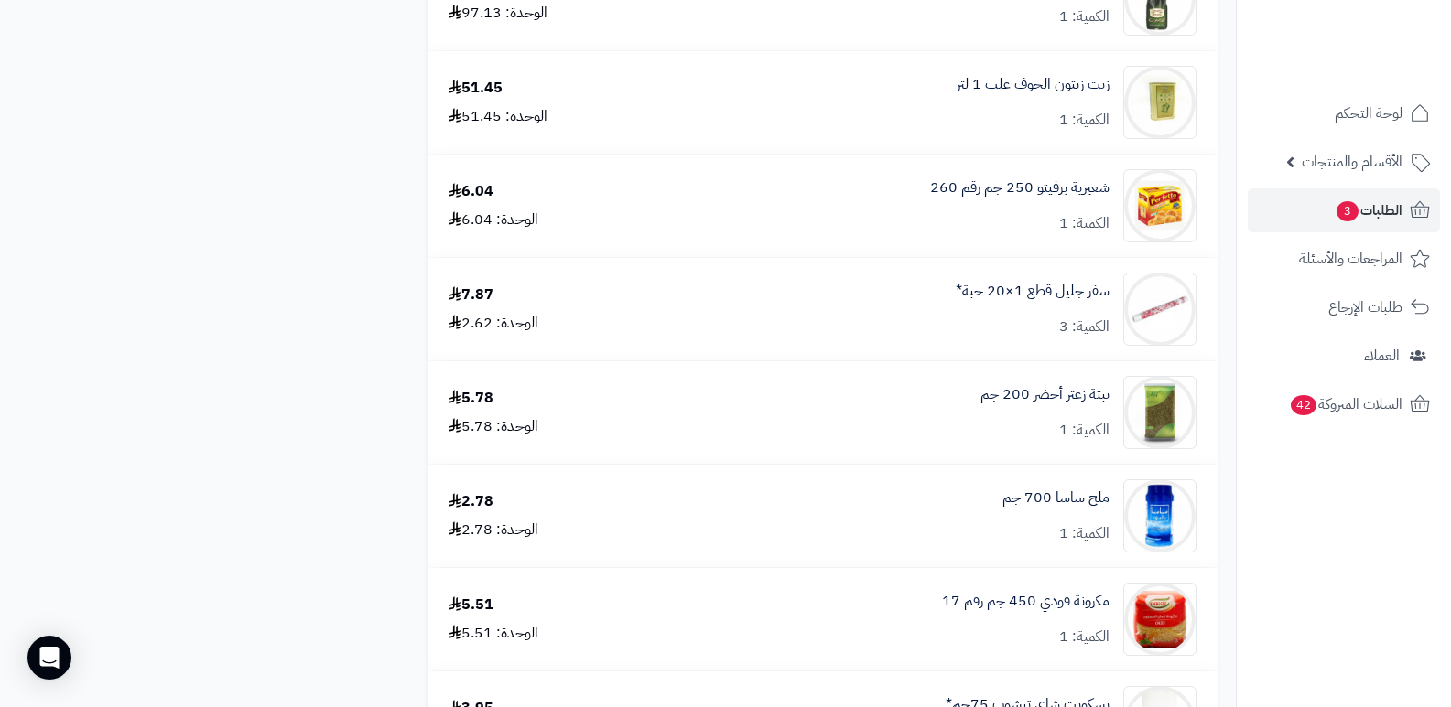
scroll to position [2197, 0]
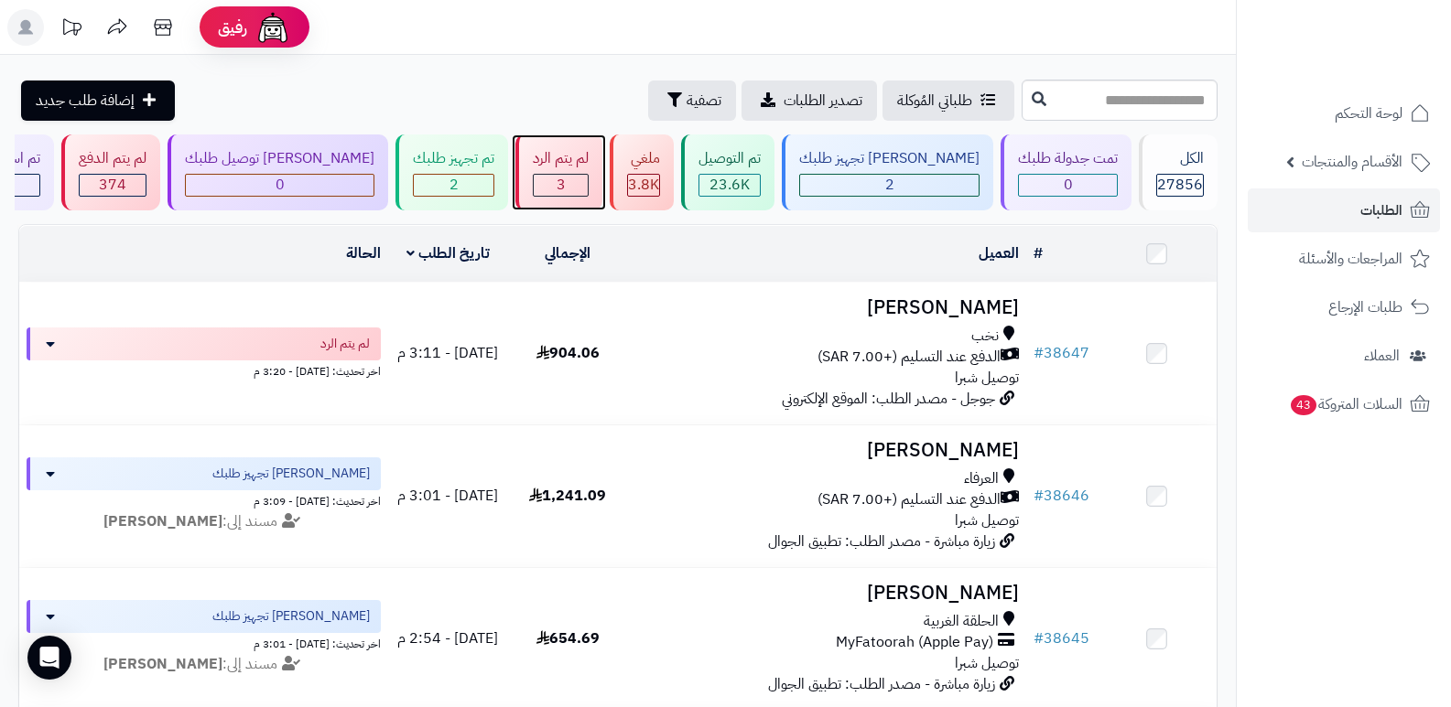
click at [599, 172] on div "لم يتم الرد 3" at bounding box center [558, 173] width 87 height 76
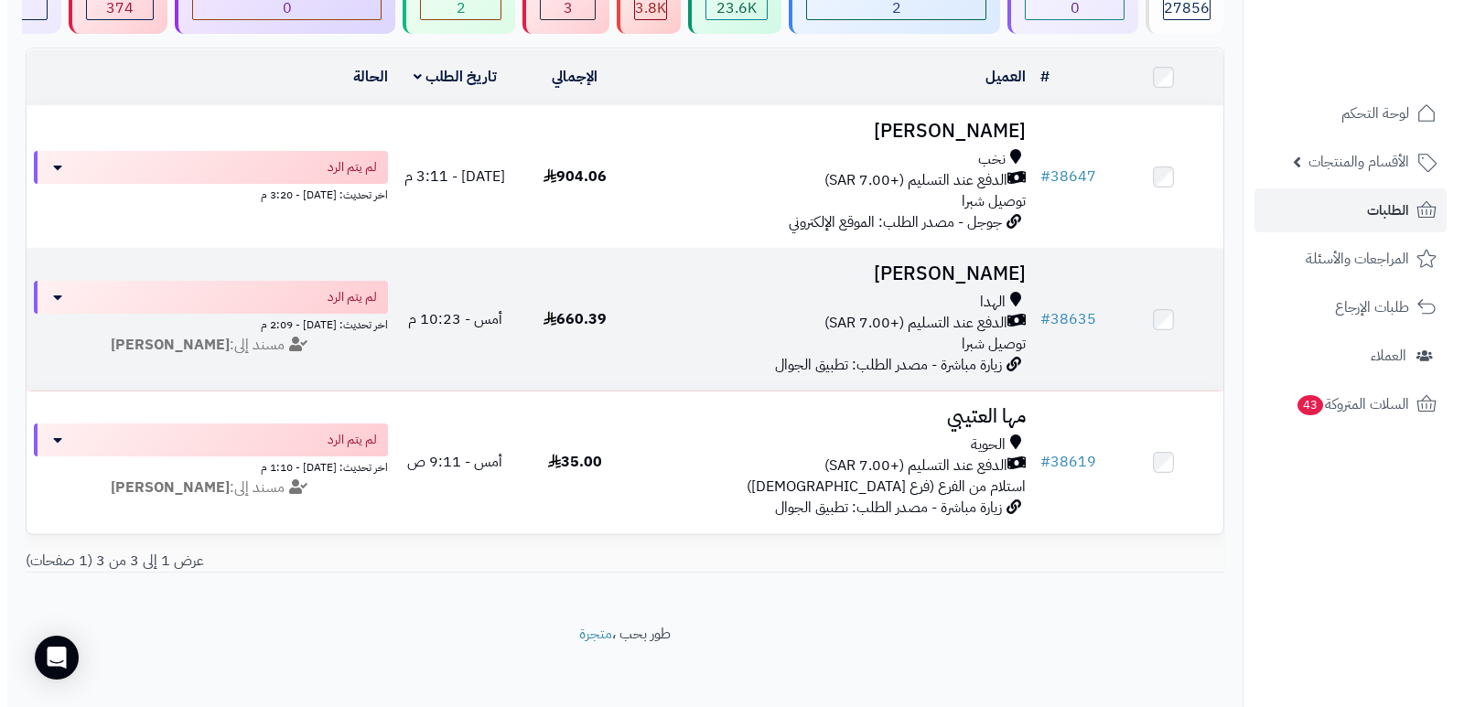
scroll to position [183, 0]
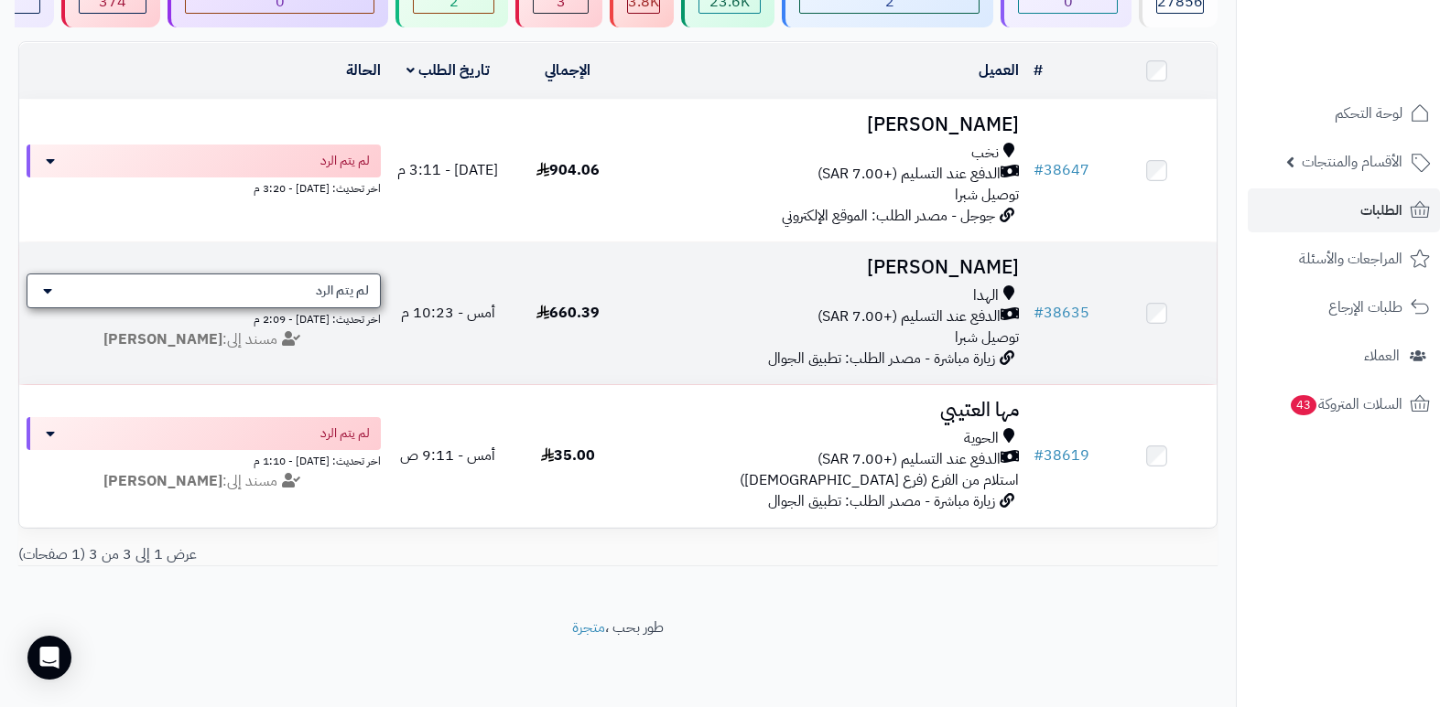
click at [264, 278] on div "لم يتم الرد" at bounding box center [204, 291] width 354 height 35
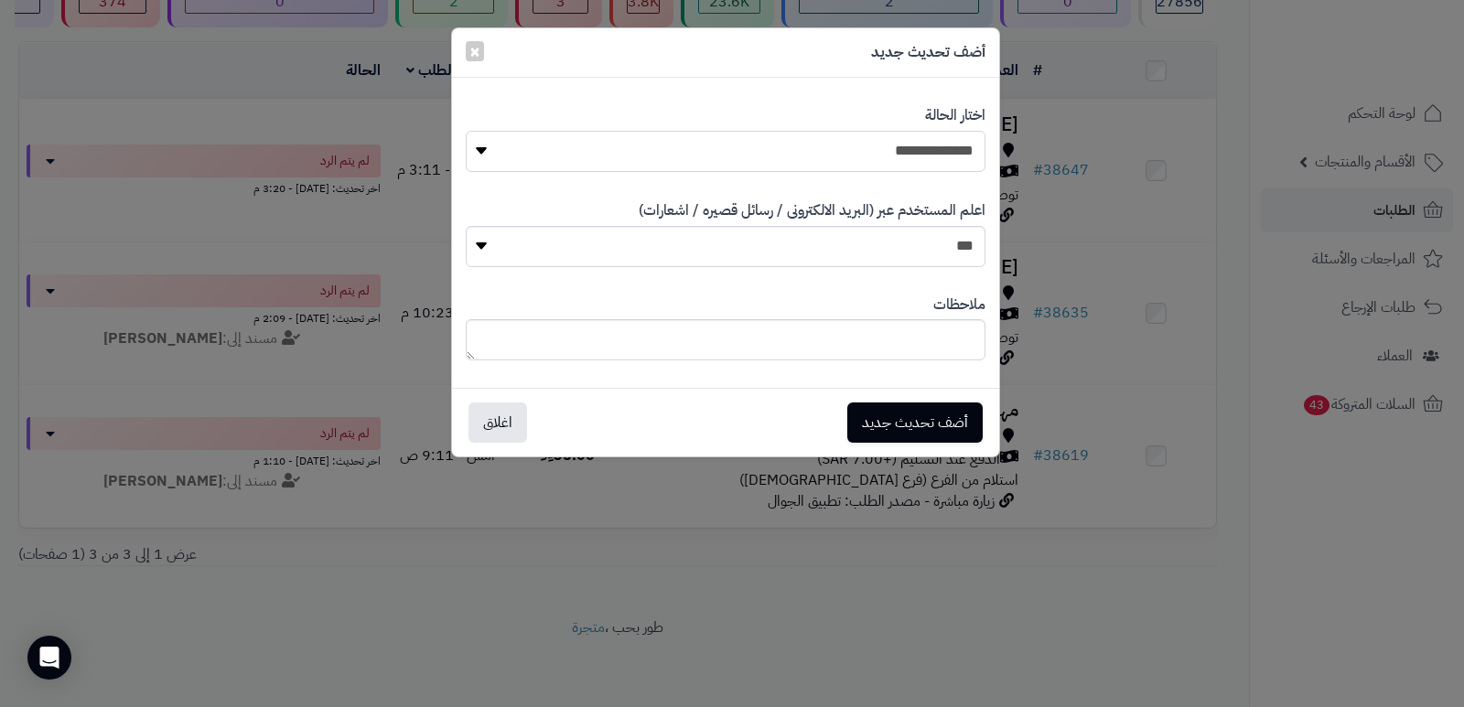
click at [864, 154] on select "**********" at bounding box center [726, 151] width 520 height 41
select select "*"
click at [466, 131] on select "**********" at bounding box center [726, 151] width 520 height 41
click at [923, 350] on textarea at bounding box center [726, 339] width 520 height 41
type textarea "****"
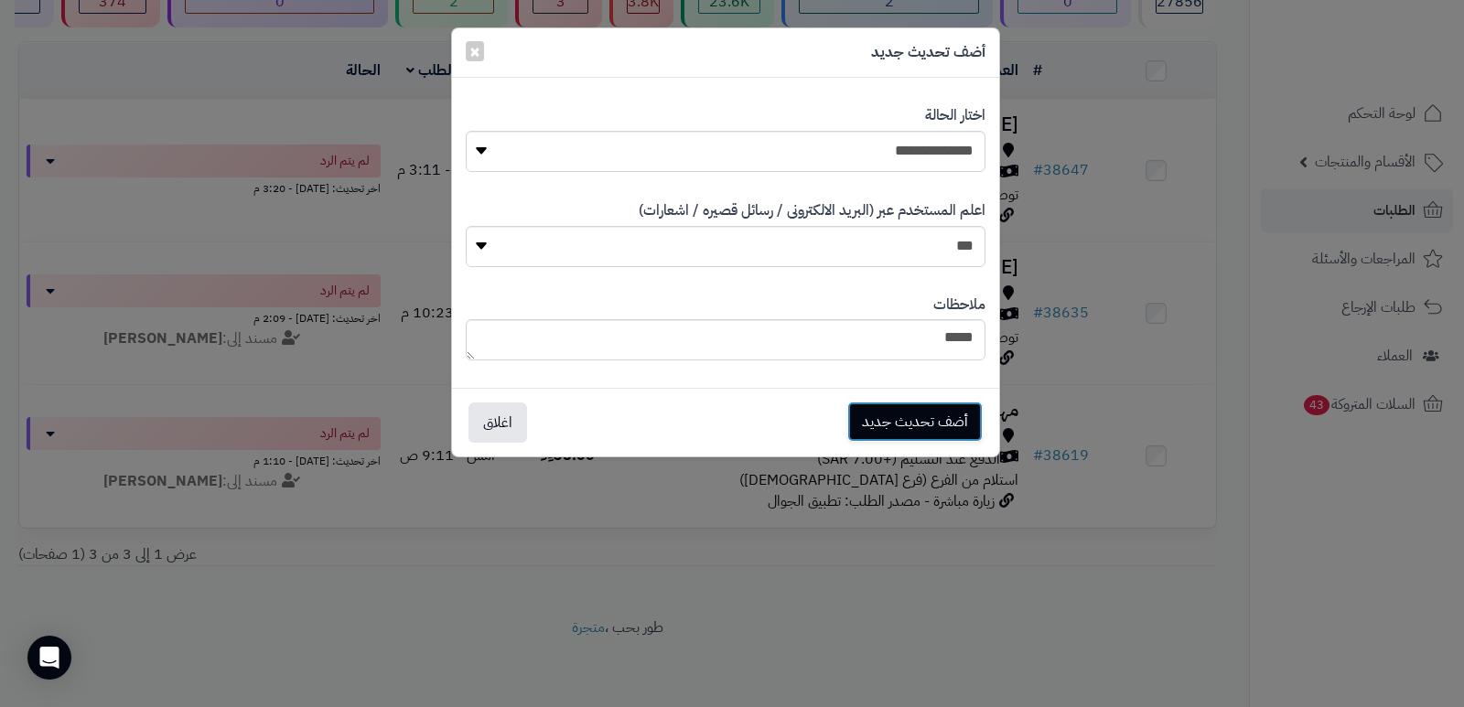
click at [906, 409] on button "أضف تحديث جديد" at bounding box center [914, 422] width 135 height 40
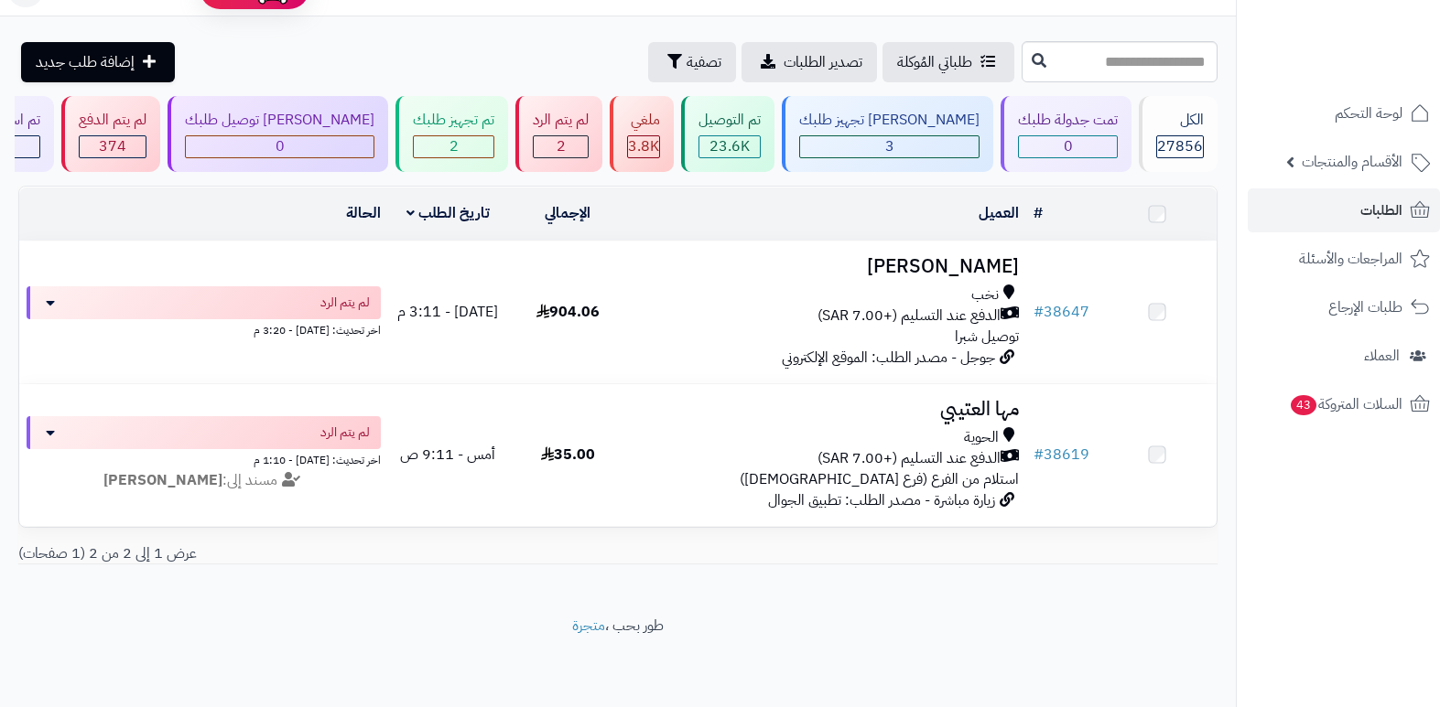
scroll to position [52, 0]
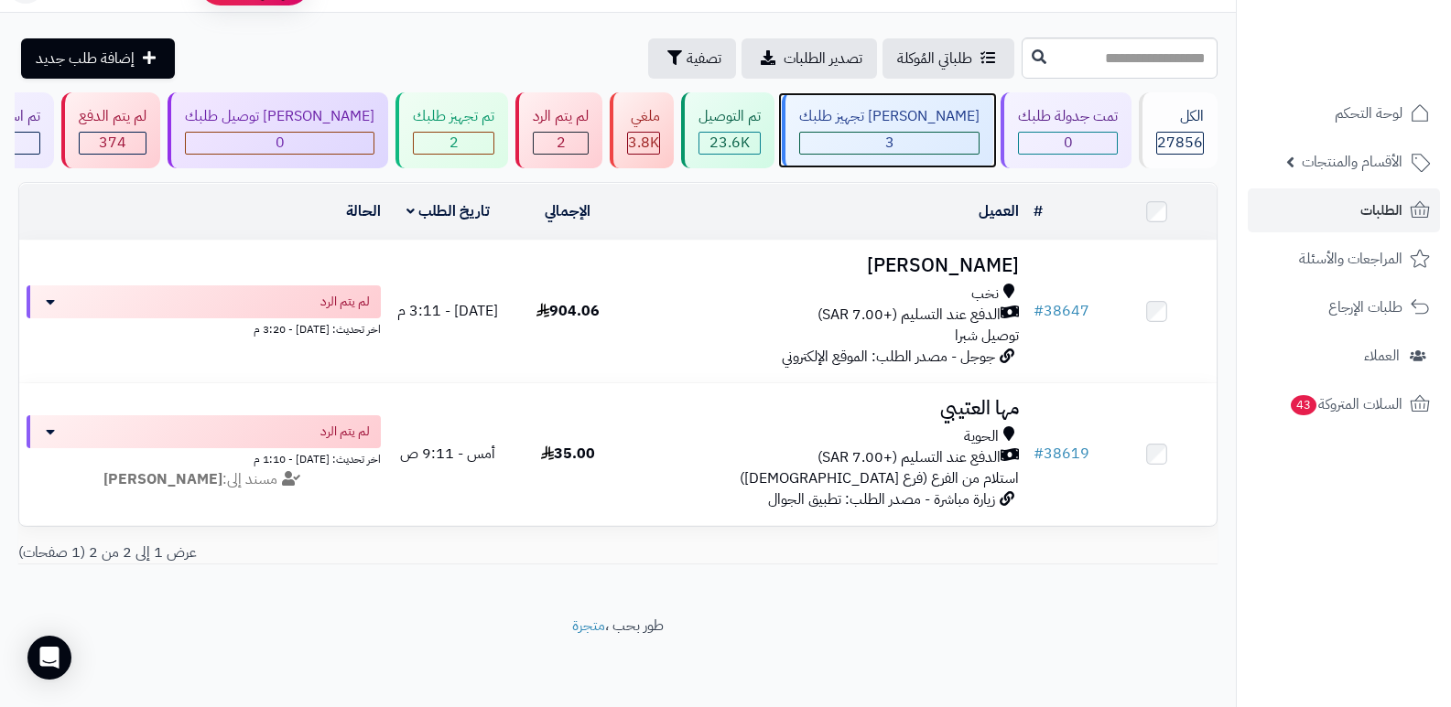
click at [963, 133] on div "3" at bounding box center [889, 143] width 178 height 21
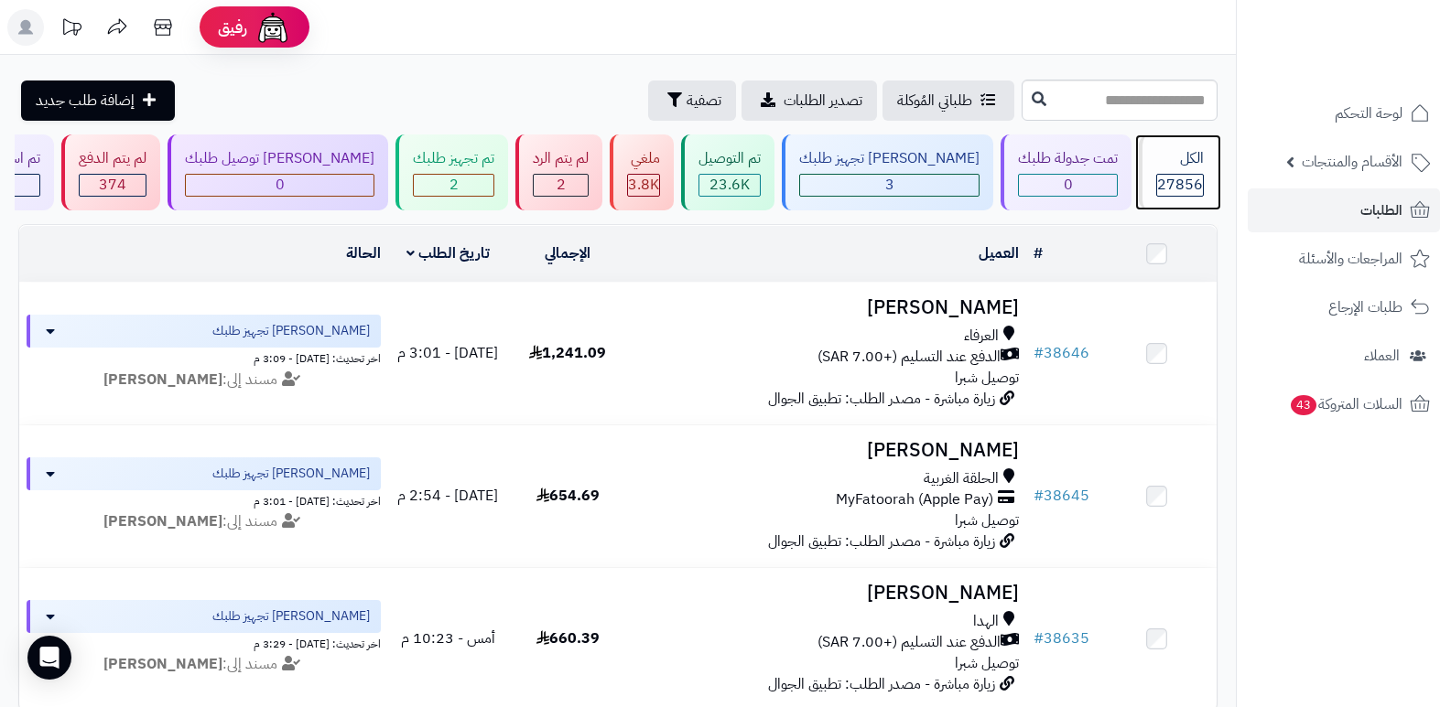
click at [1180, 170] on div "الكل 27856" at bounding box center [1178, 173] width 79 height 76
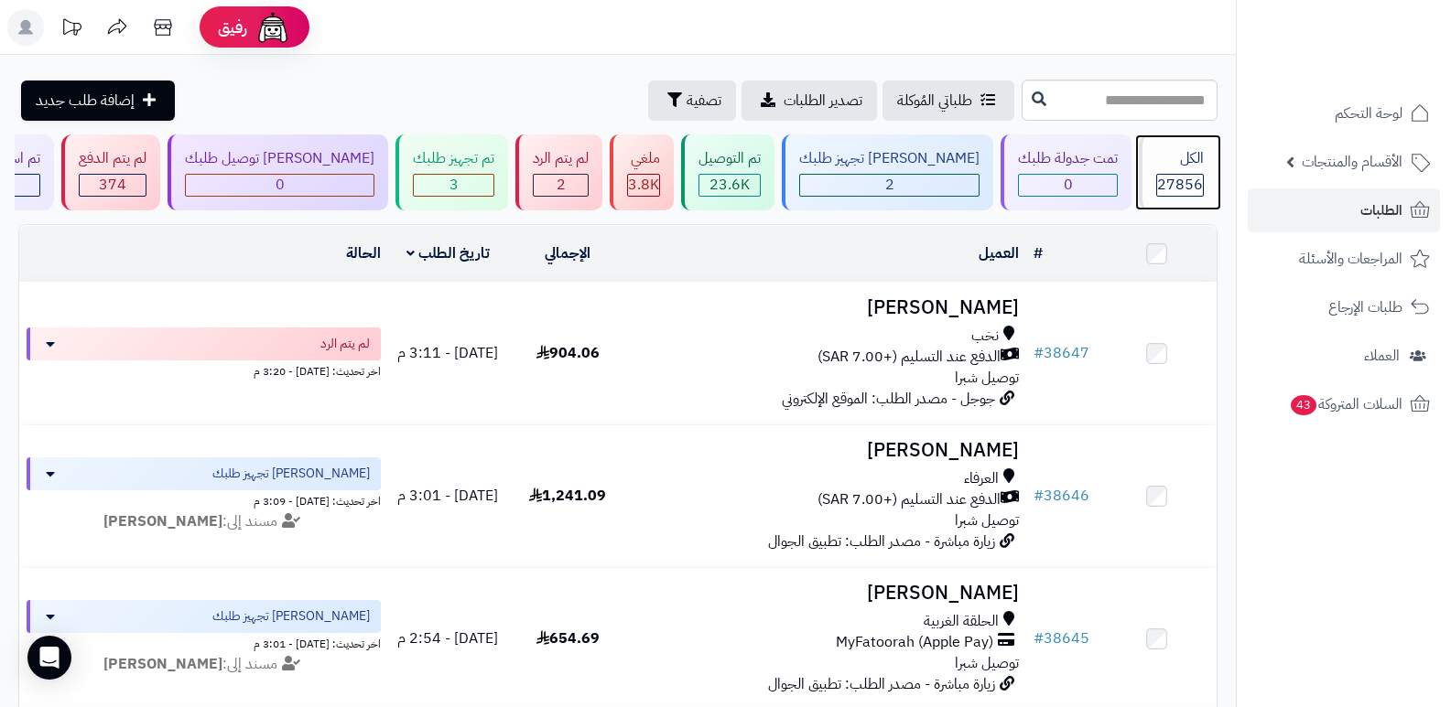
click at [1161, 169] on div "الكل 27856" at bounding box center [1178, 173] width 79 height 76
click at [1189, 169] on div "الكل 27856" at bounding box center [1178, 173] width 79 height 76
click at [1182, 187] on span "27856" at bounding box center [1180, 185] width 46 height 22
click at [1174, 160] on div "الكل" at bounding box center [1180, 158] width 48 height 21
click at [1167, 192] on span "27856" at bounding box center [1180, 185] width 46 height 22
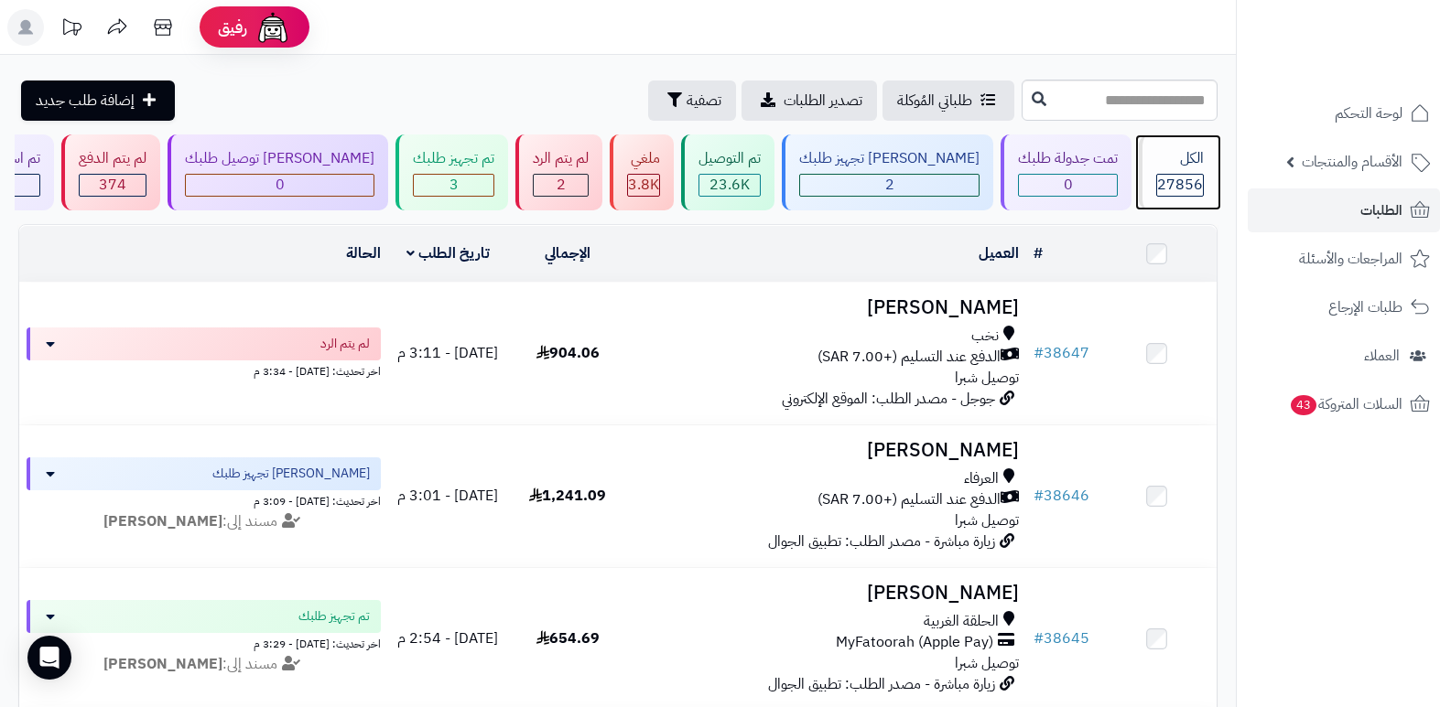
click at [1171, 179] on span "27856" at bounding box center [1180, 185] width 46 height 22
click at [1171, 171] on div "الكل 27856" at bounding box center [1178, 173] width 79 height 76
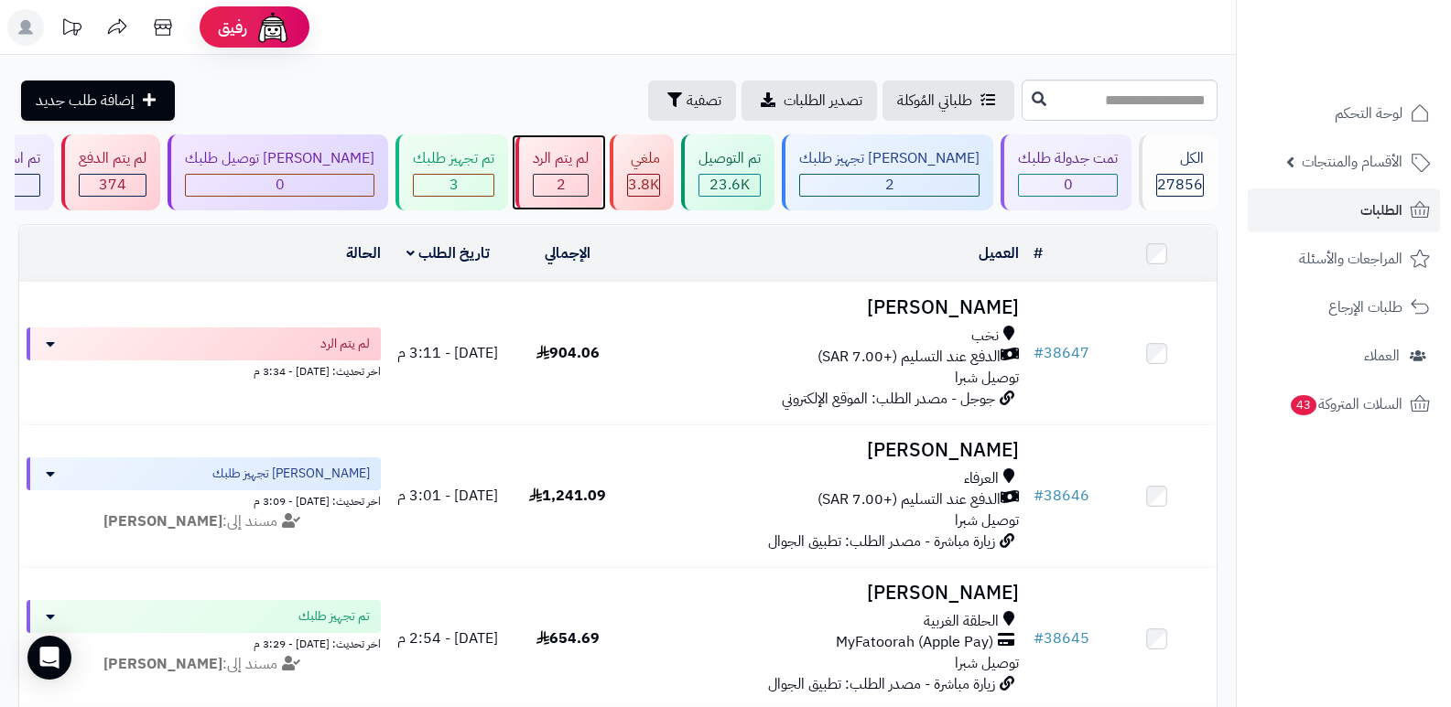
click at [566, 175] on span "2" at bounding box center [560, 185] width 9 height 22
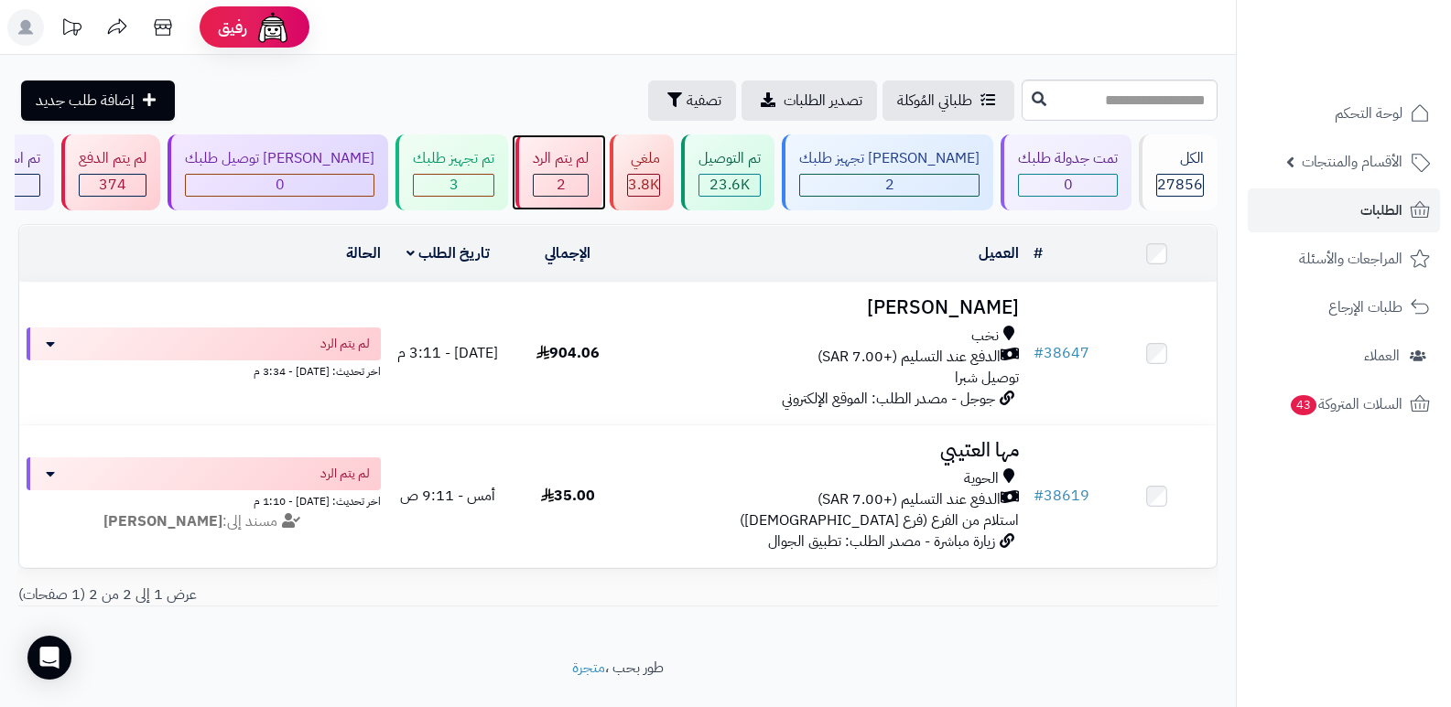
click at [566, 178] on span "2" at bounding box center [560, 185] width 9 height 22
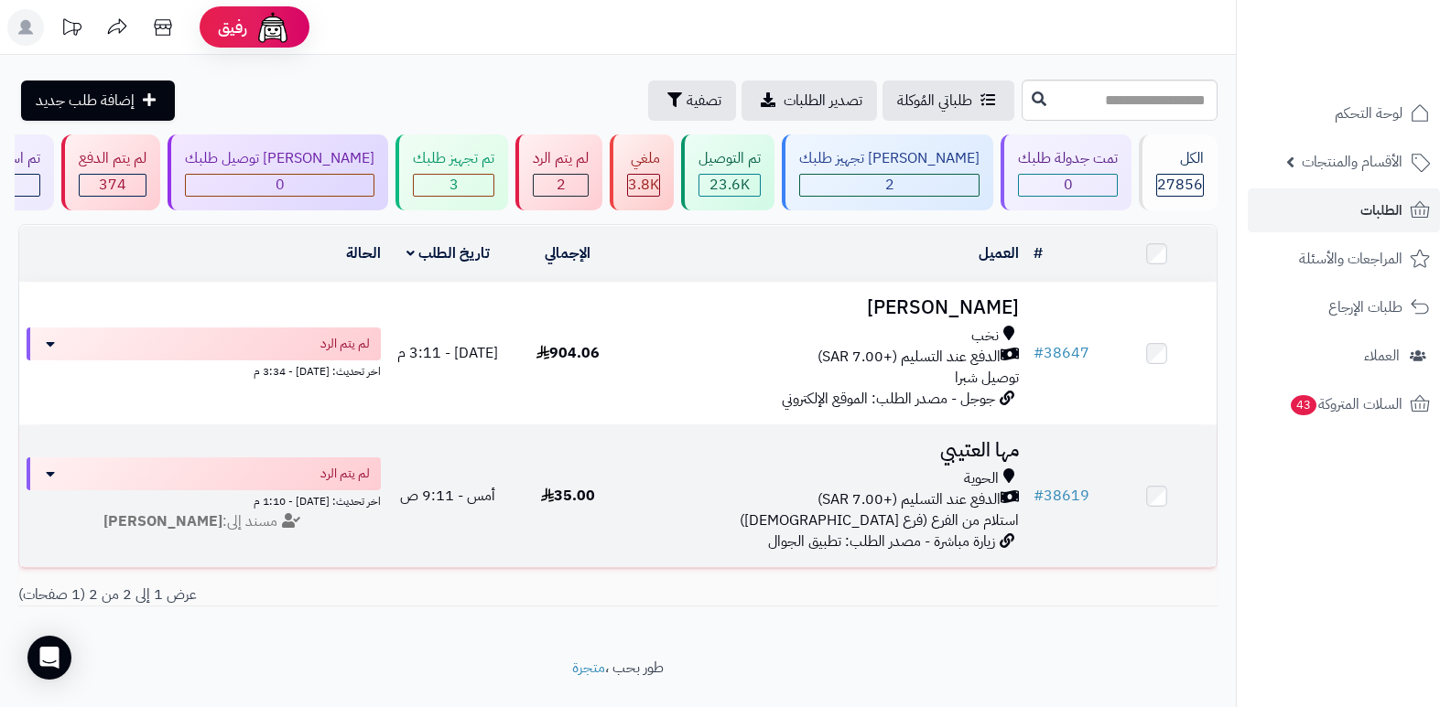
click at [981, 447] on h3 "مها العتيبي" at bounding box center [827, 450] width 384 height 21
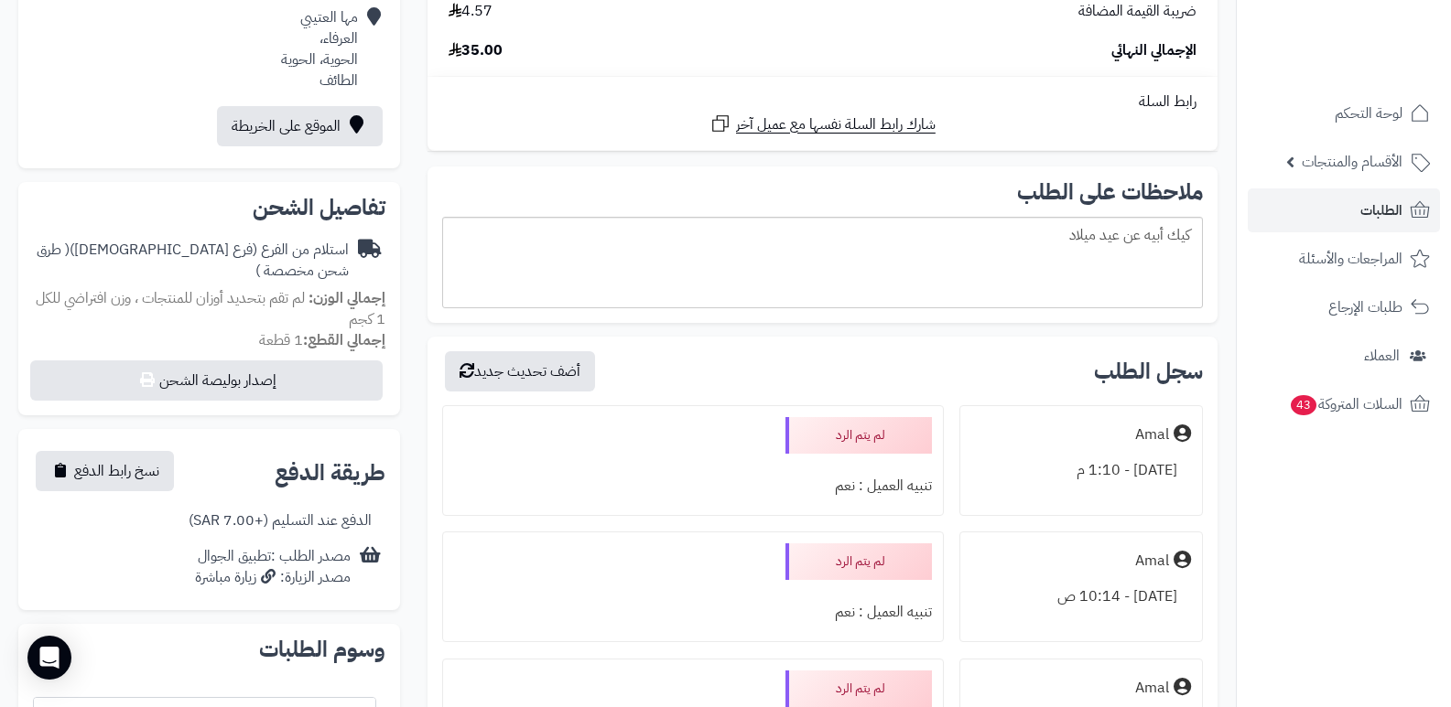
scroll to position [458, 0]
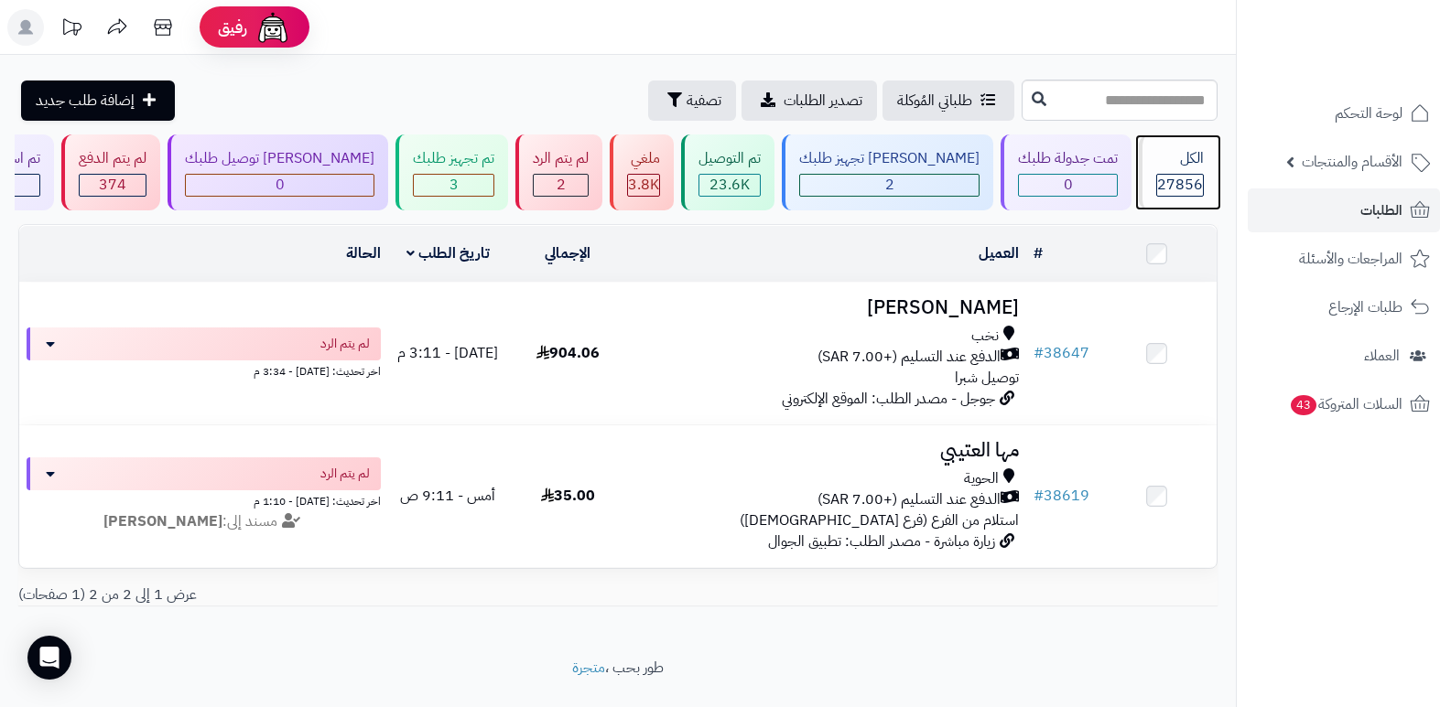
click at [1184, 176] on span "27856" at bounding box center [1180, 185] width 46 height 22
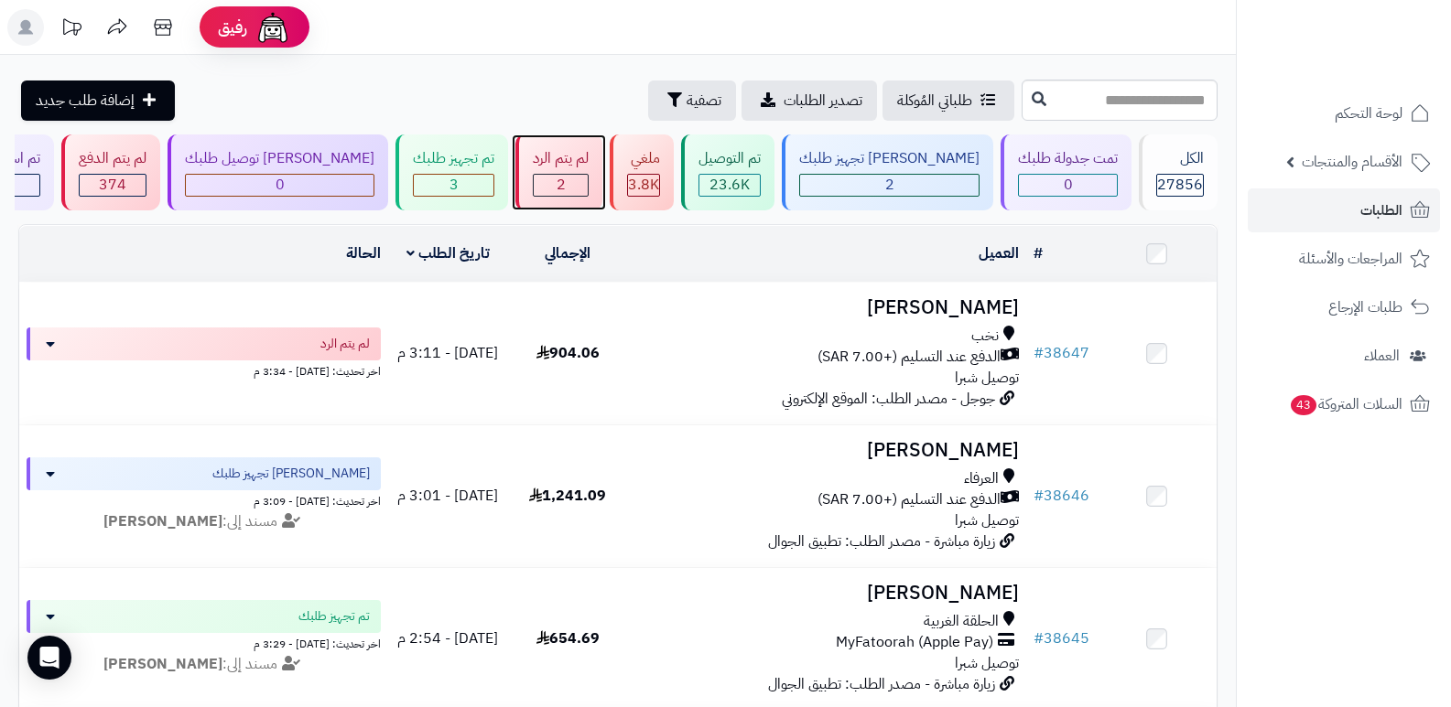
click at [588, 175] on div "2" at bounding box center [561, 185] width 54 height 21
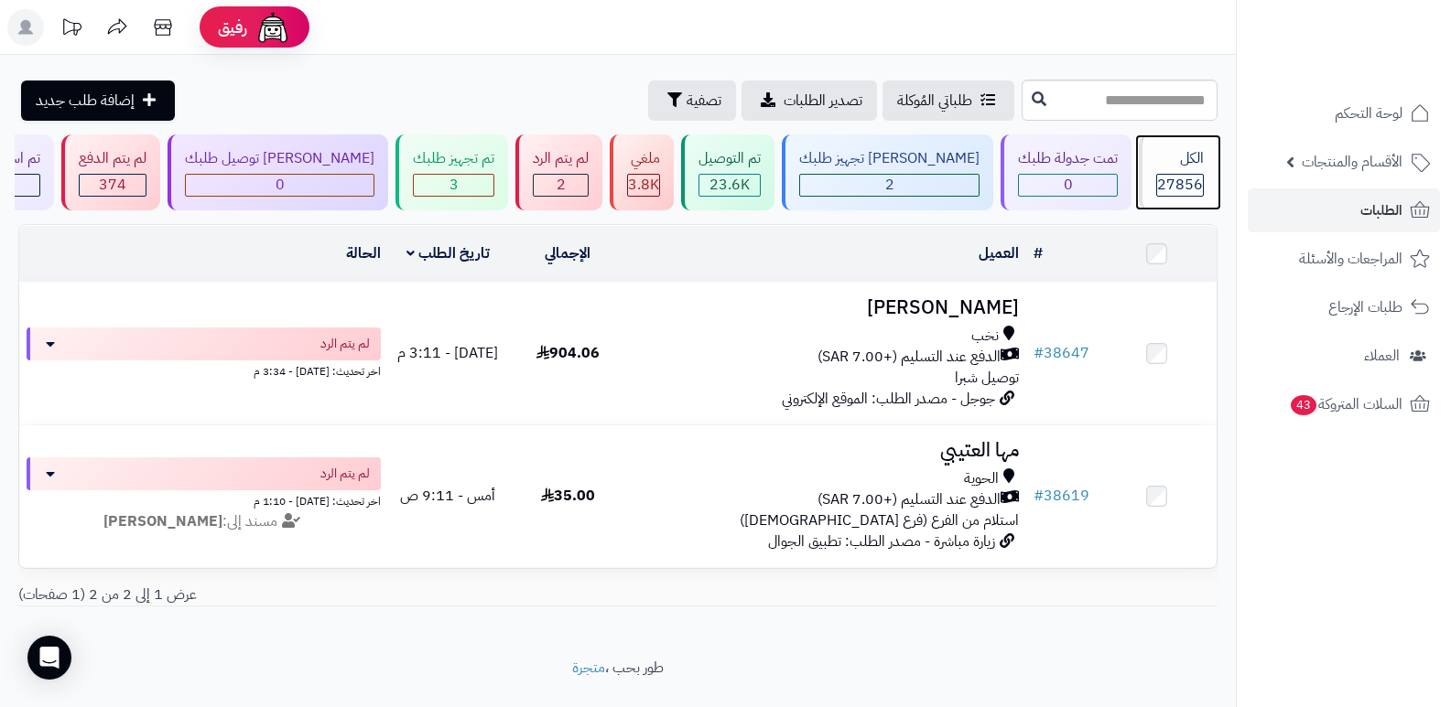
click at [1185, 178] on span "27856" at bounding box center [1180, 185] width 46 height 22
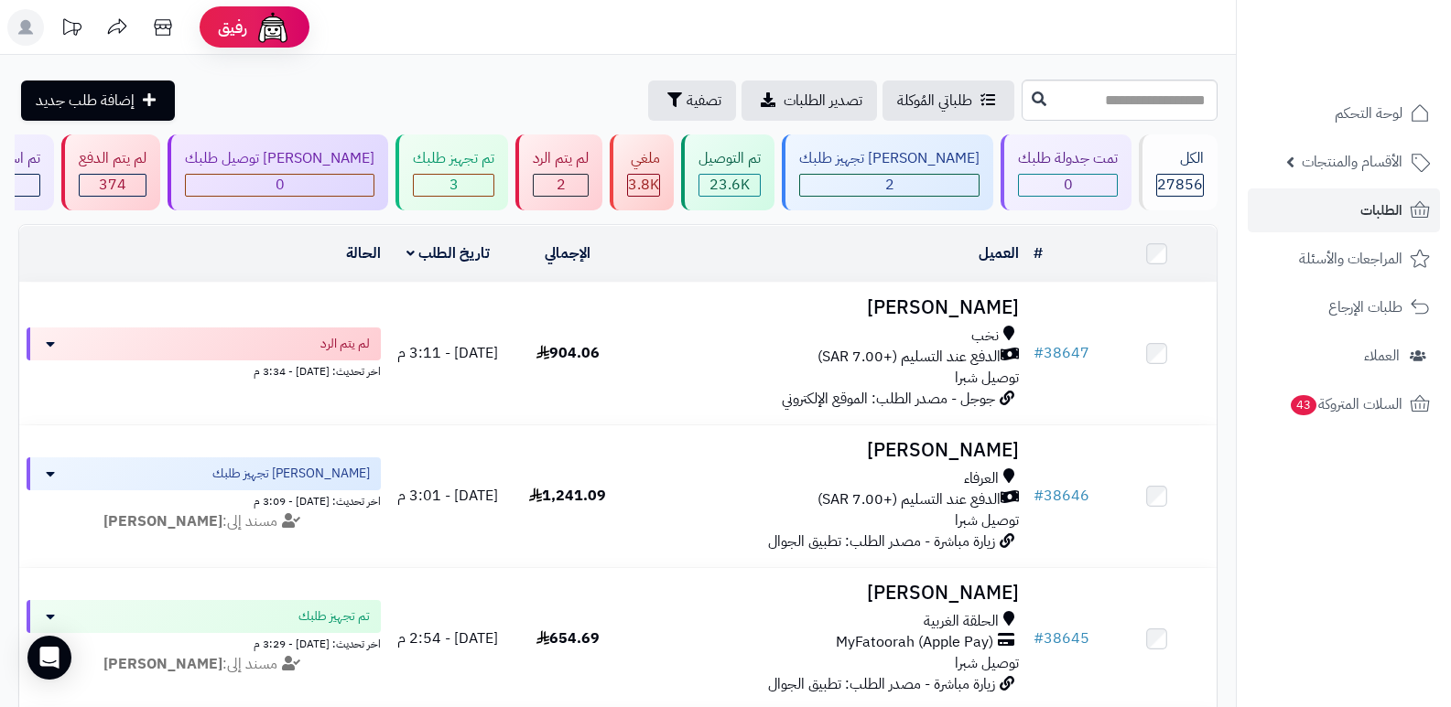
click at [1006, 31] on header "رفيق ! الطلبات معالجة مكتمل إرجاع المنتجات العملاء المتواجدون الان 28525 عملاء …" at bounding box center [725, 27] width 1451 height 55
click at [1193, 178] on span "27856" at bounding box center [1180, 185] width 46 height 22
click at [1181, 184] on span "27856" at bounding box center [1180, 185] width 46 height 22
click at [1172, 178] on span "27856" at bounding box center [1180, 185] width 46 height 22
click at [1163, 172] on div "الكل 27856" at bounding box center [1178, 173] width 79 height 76
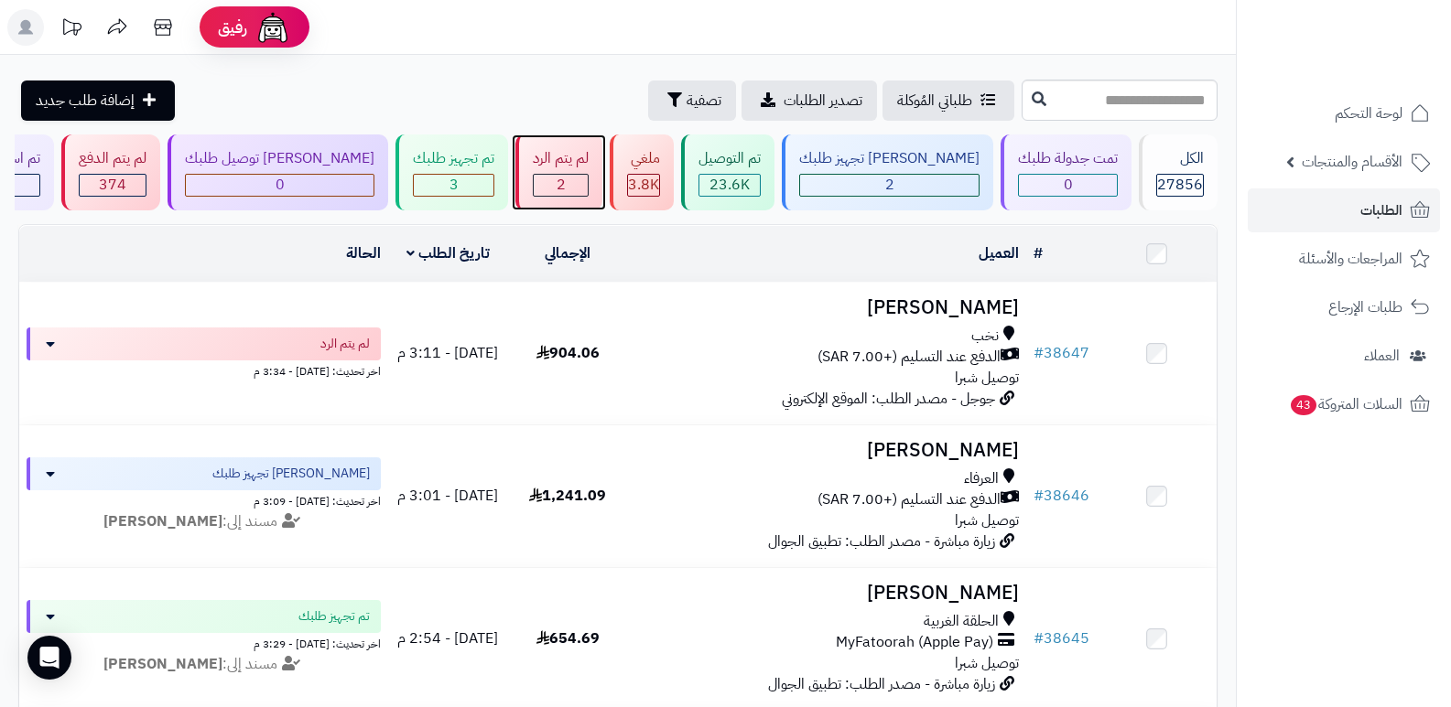
click at [588, 178] on div "2" at bounding box center [561, 185] width 54 height 21
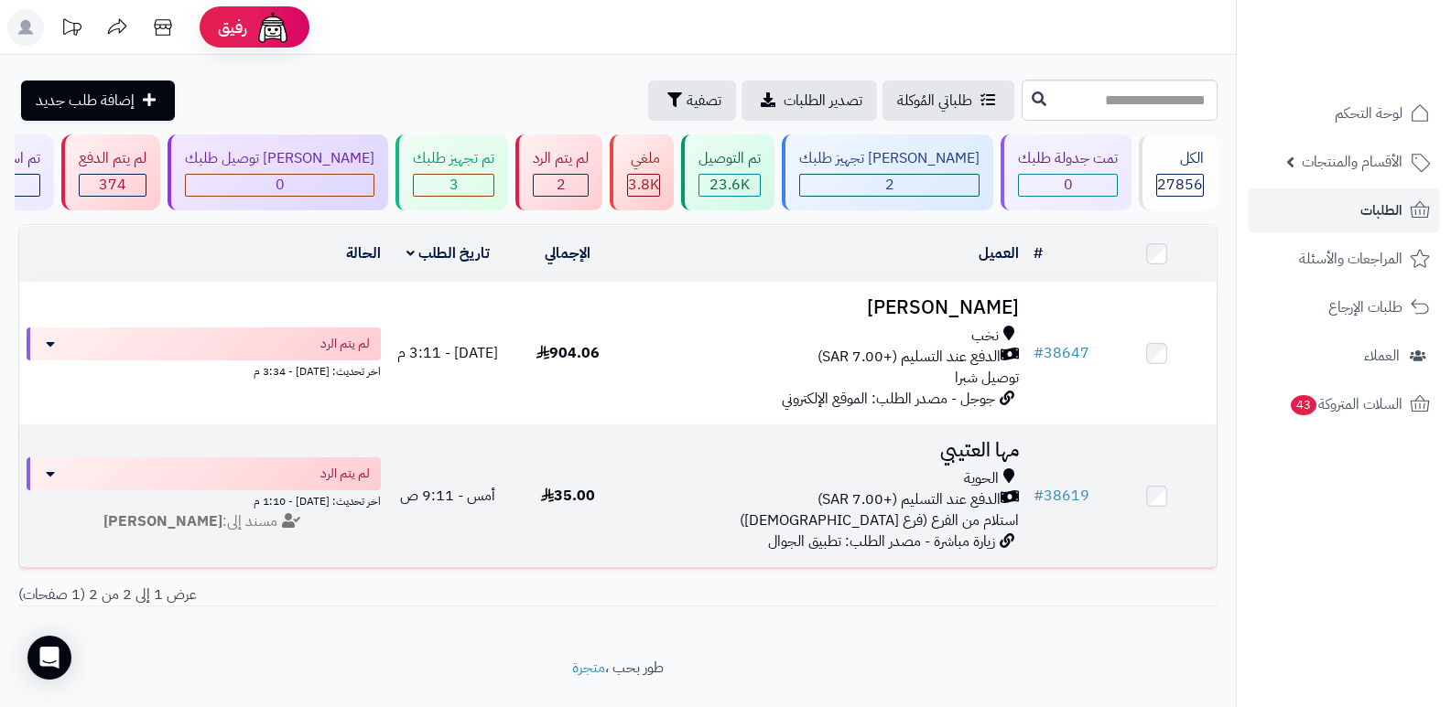
click at [966, 455] on h3 "مها العتيبي" at bounding box center [827, 450] width 384 height 21
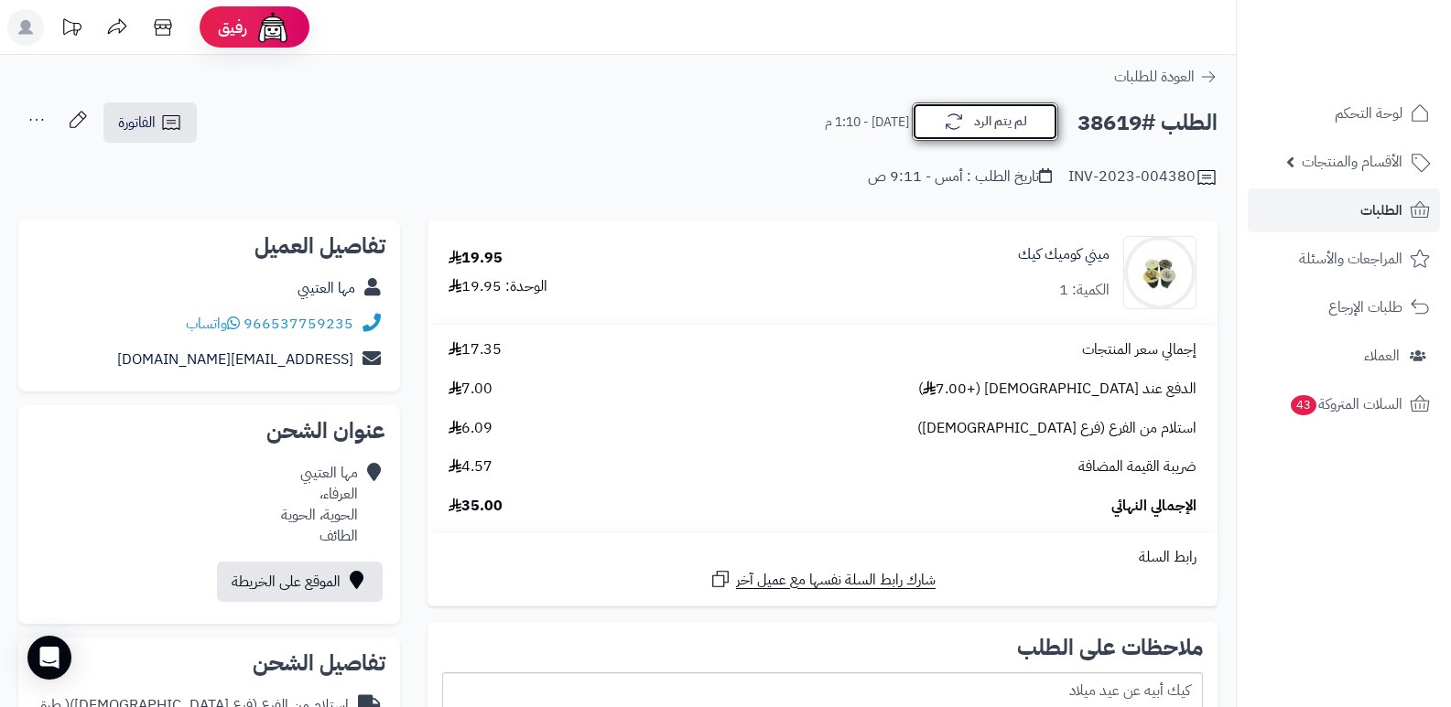
click at [987, 136] on button "لم يتم الرد" at bounding box center [985, 122] width 146 height 38
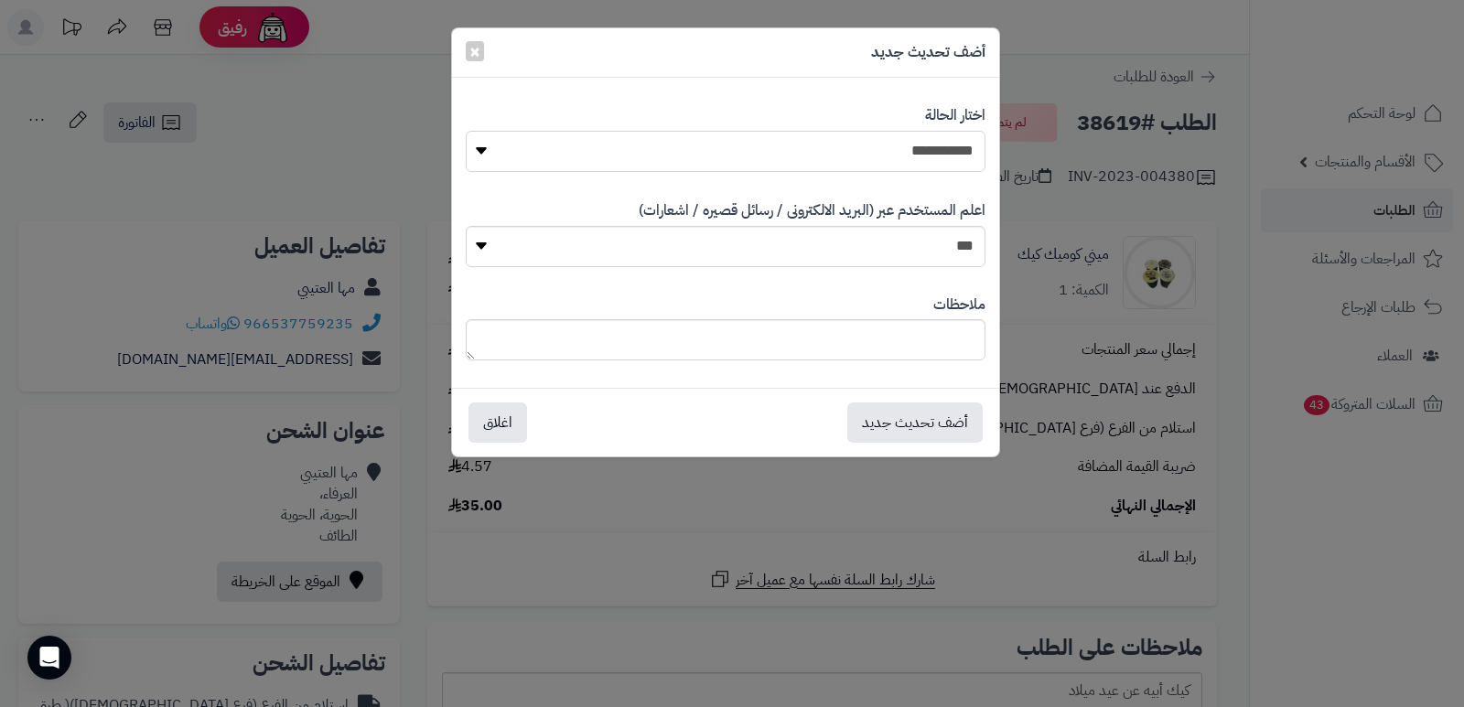
click at [959, 162] on select "**********" at bounding box center [726, 151] width 520 height 41
click at [466, 131] on select "**********" at bounding box center [726, 151] width 520 height 41
click at [920, 433] on button "أضف تحديث جديد" at bounding box center [914, 422] width 135 height 40
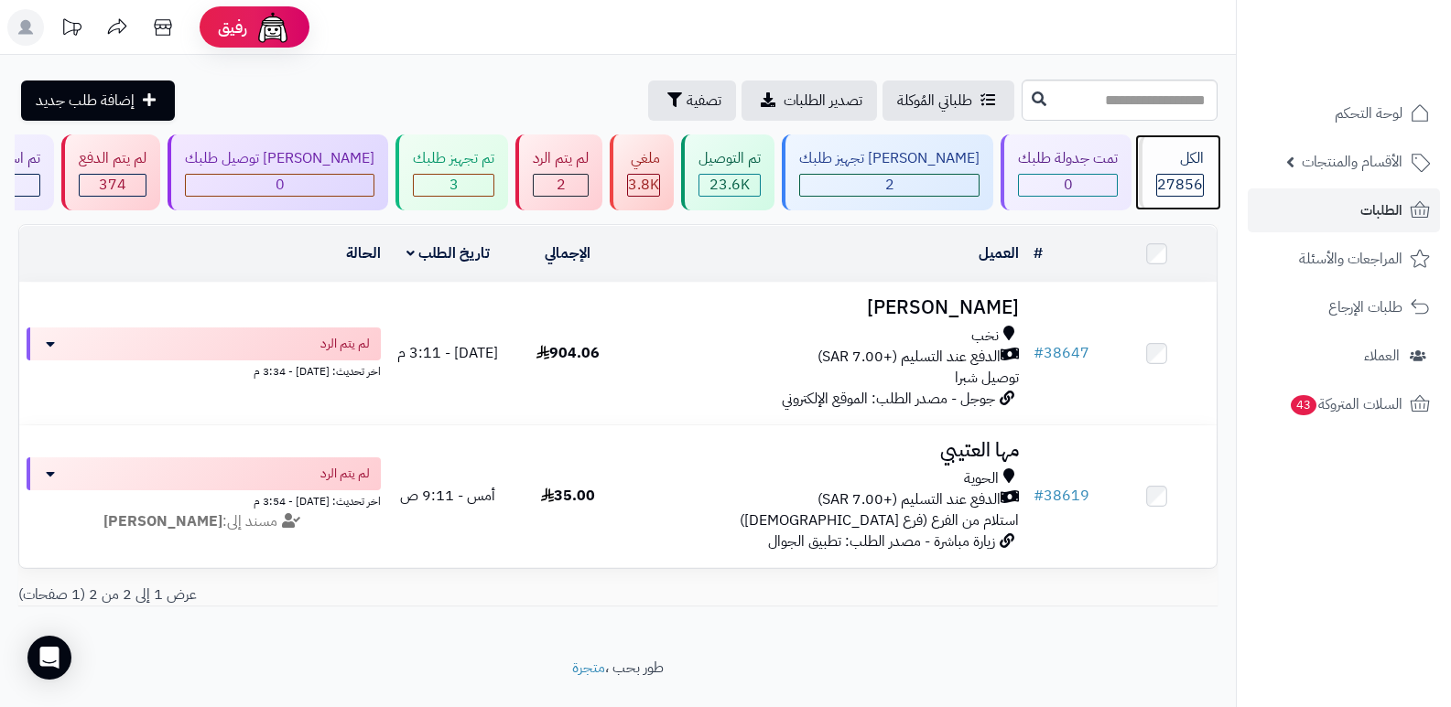
click at [1171, 185] on span "27856" at bounding box center [1180, 185] width 46 height 22
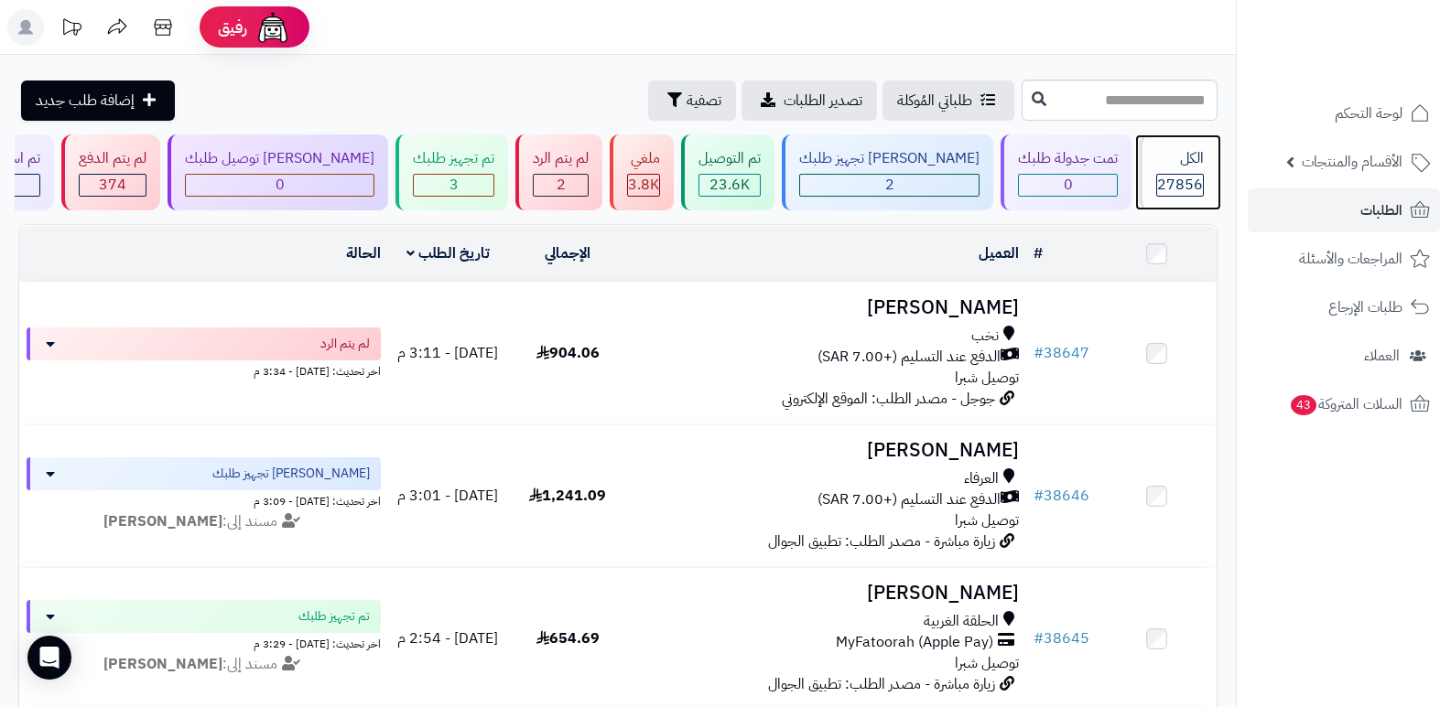
click at [1173, 182] on span "27856" at bounding box center [1180, 185] width 46 height 22
click at [1173, 179] on span "27856" at bounding box center [1180, 185] width 46 height 22
click at [1167, 166] on div "الكل" at bounding box center [1180, 158] width 48 height 21
click at [1161, 169] on div "الكل 27856" at bounding box center [1178, 173] width 79 height 76
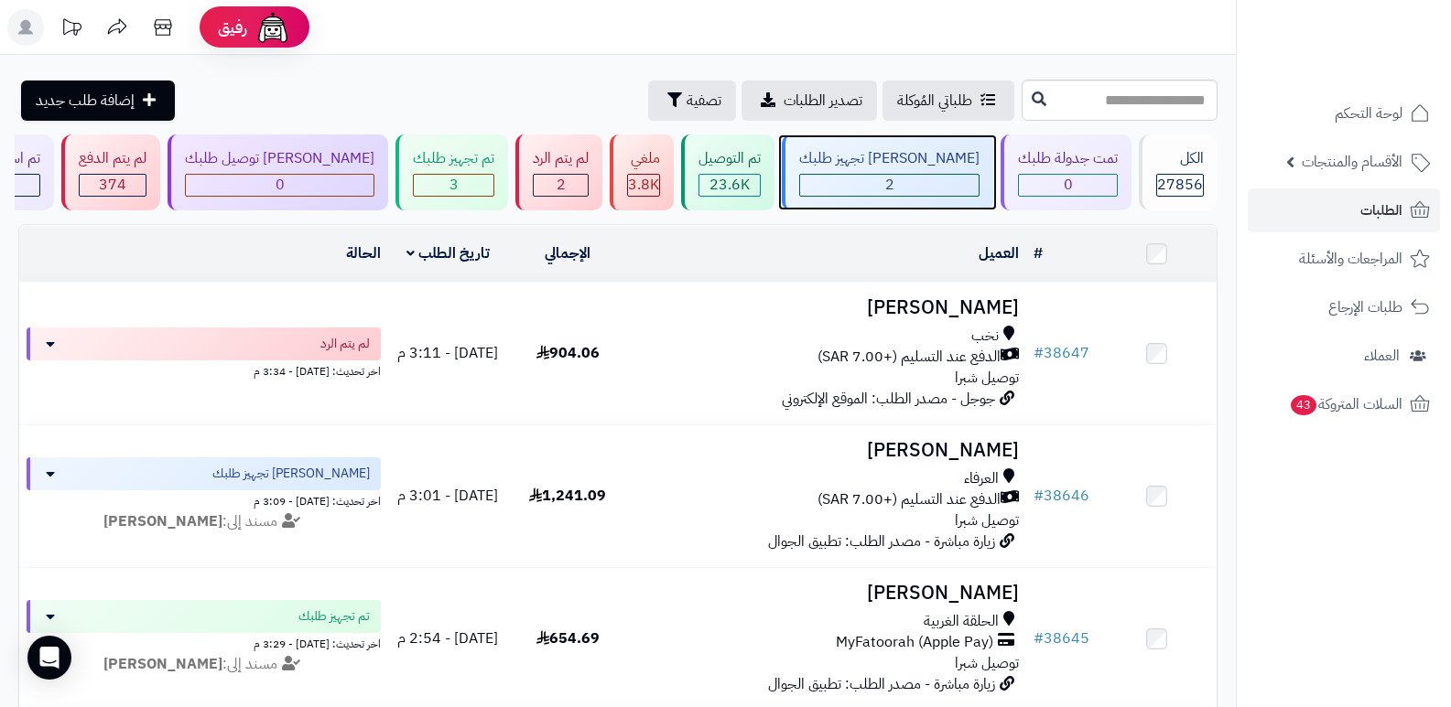
click at [945, 164] on div "[PERSON_NAME] تجهيز طلبك" at bounding box center [889, 158] width 180 height 21
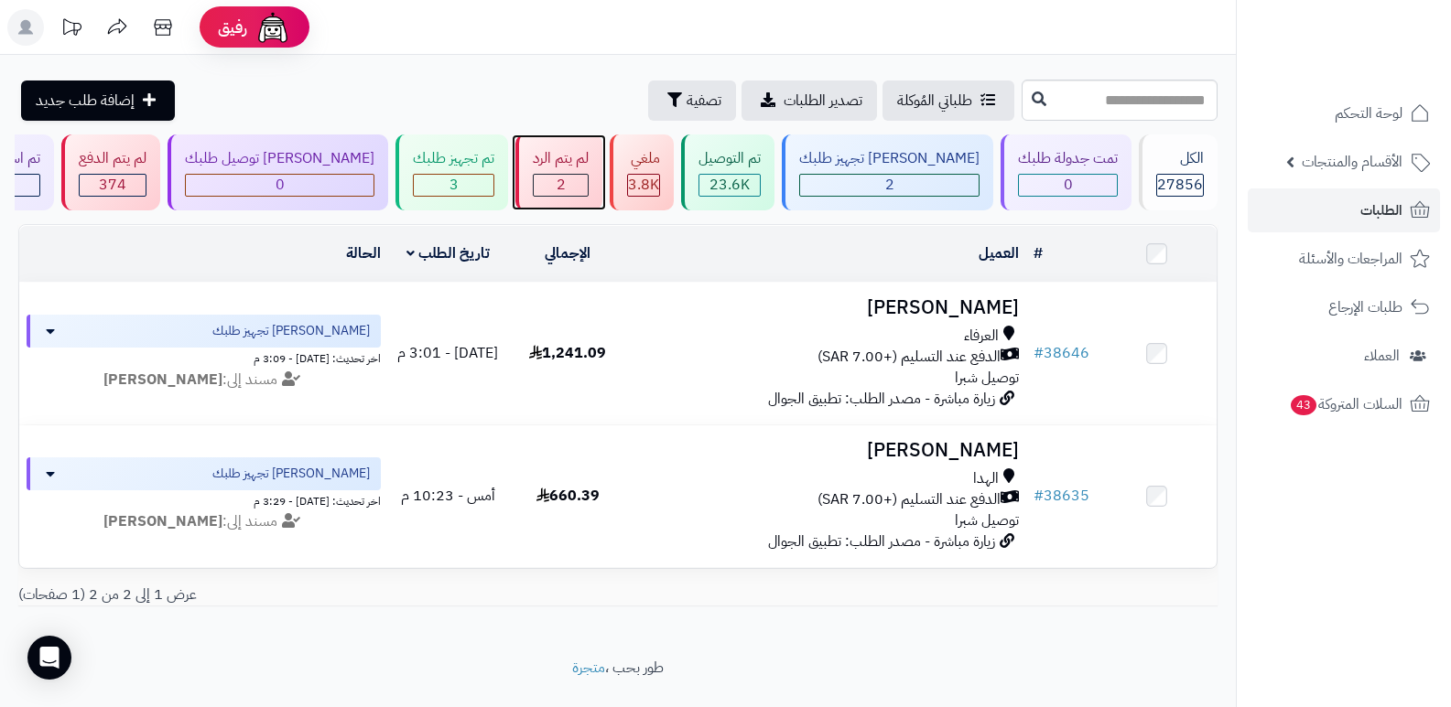
click at [566, 180] on span "2" at bounding box center [560, 185] width 9 height 22
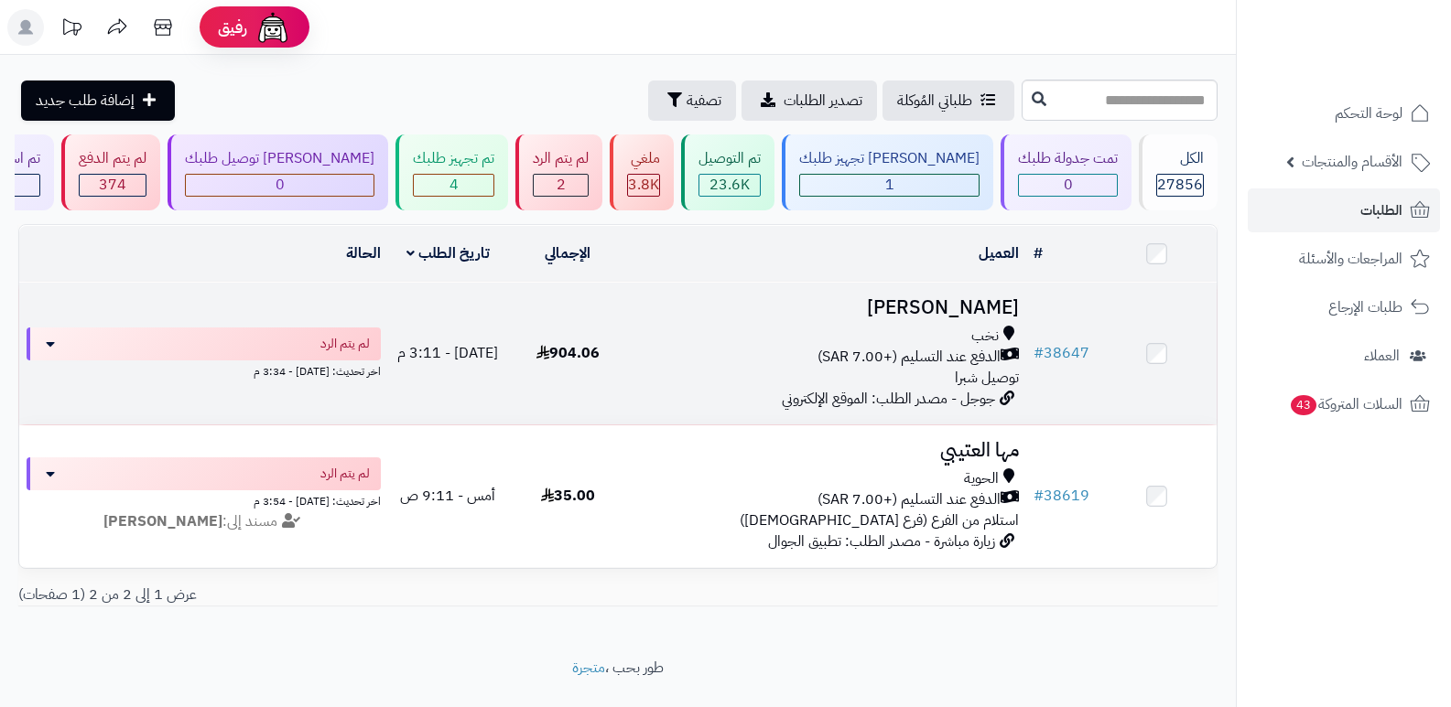
click at [945, 309] on h3 "[PERSON_NAME]" at bounding box center [827, 307] width 384 height 21
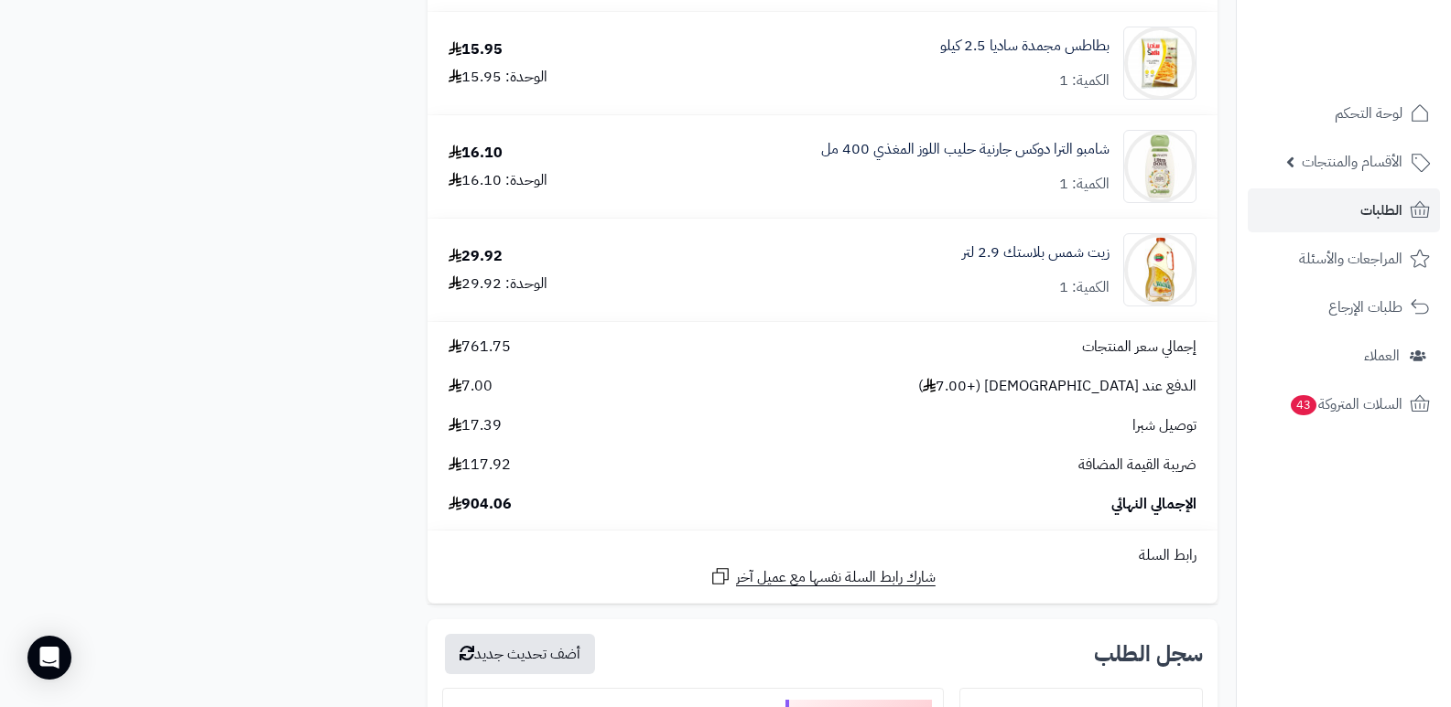
scroll to position [4399, 0]
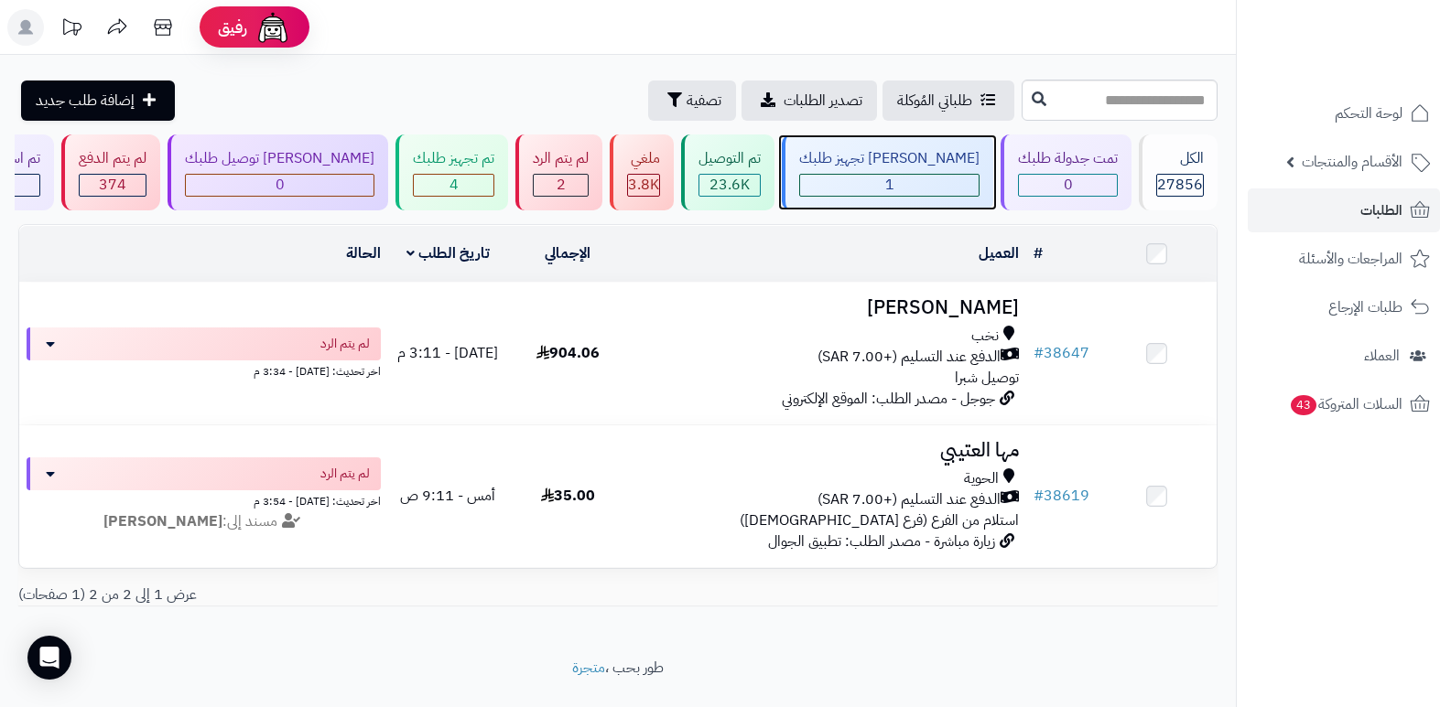
click at [884, 187] on div "1" at bounding box center [889, 185] width 178 height 21
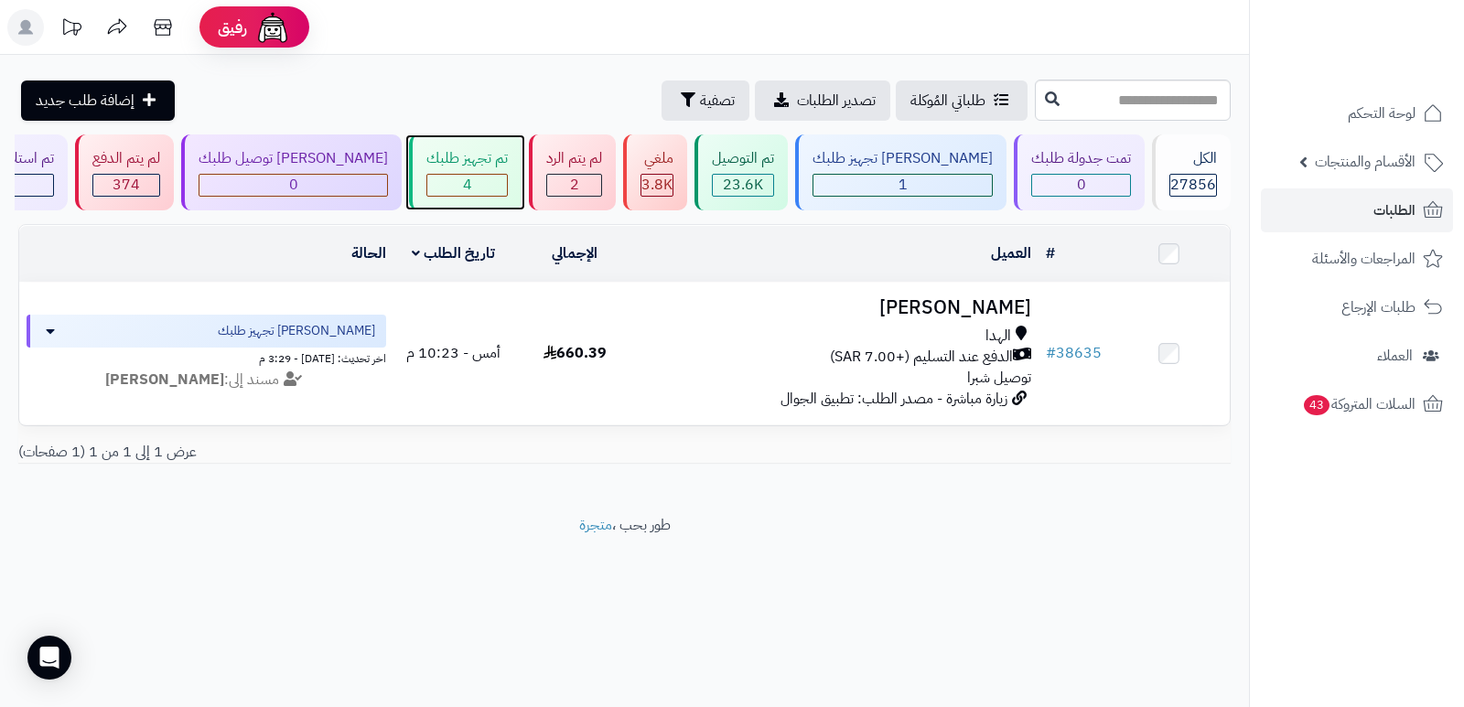
click at [477, 177] on div "4" at bounding box center [467, 185] width 80 height 21
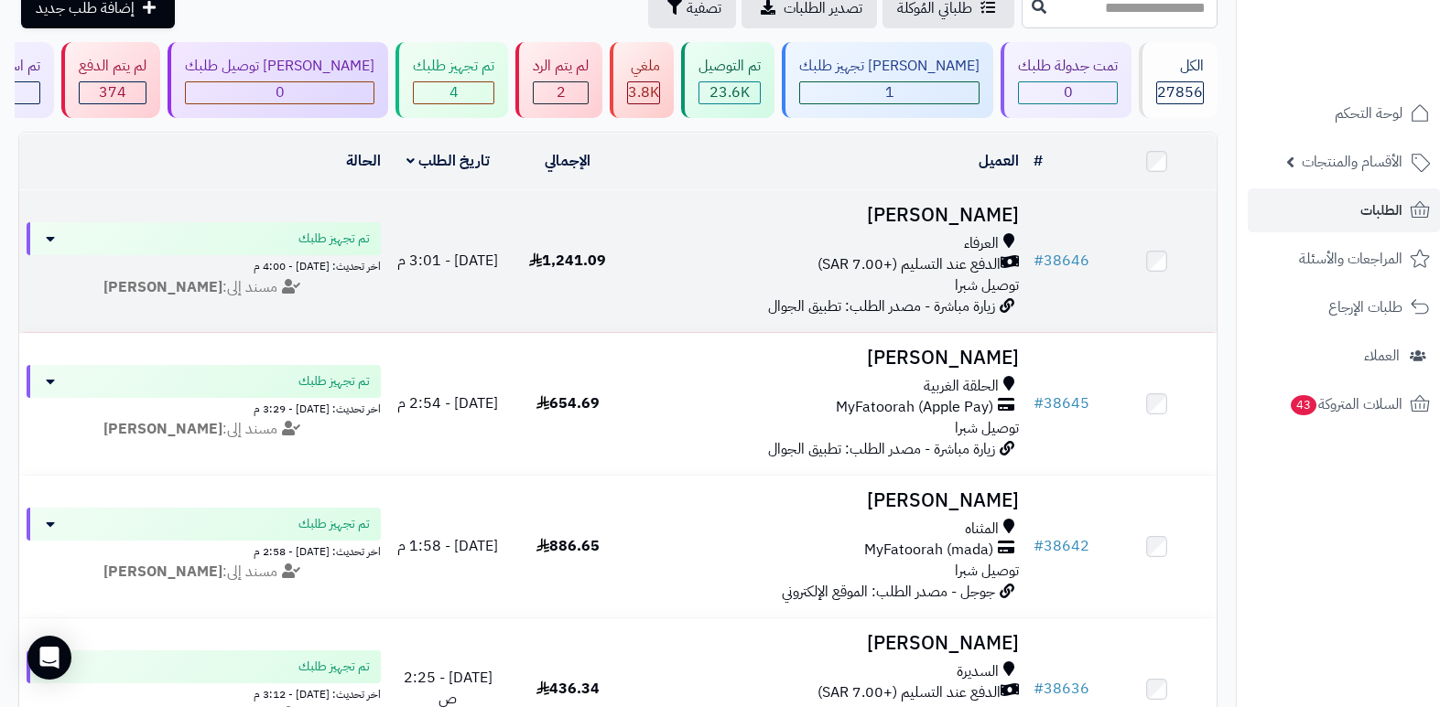
scroll to position [92, 0]
click at [982, 221] on h3 "منار الشلوي" at bounding box center [827, 216] width 384 height 21
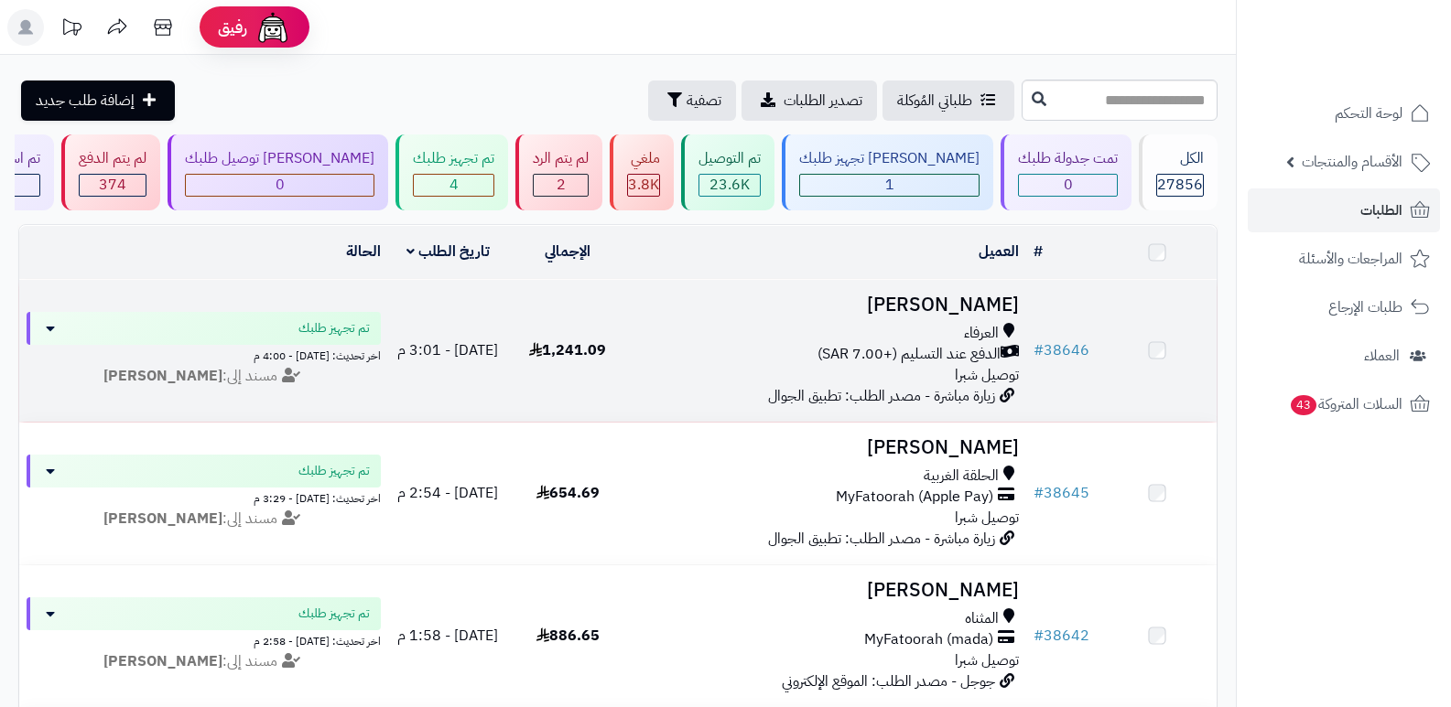
scroll to position [92, 0]
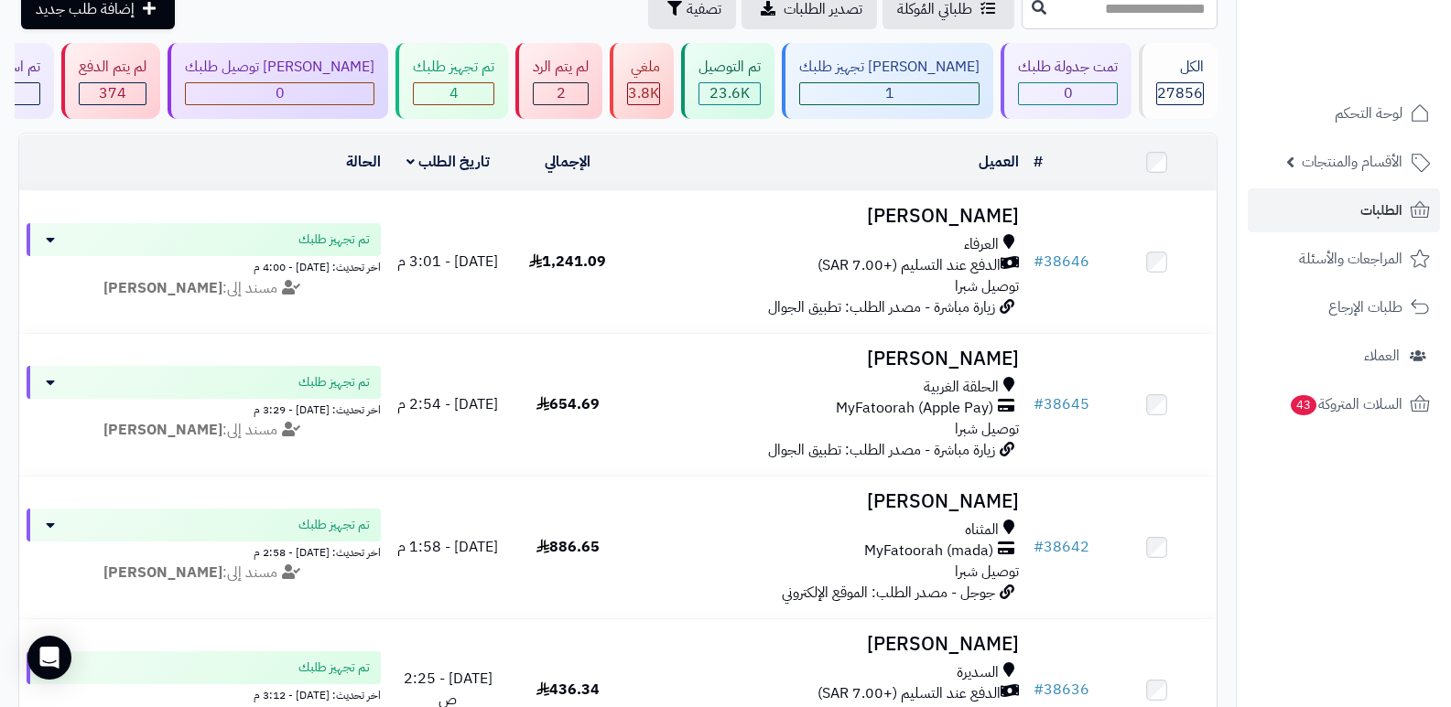
click at [1286, 581] on nav "لوحة التحكم الأقسام والمنتجات المنتجات الأقسام الماركات مواصفات المنتجات مواصفا…" at bounding box center [1343, 376] width 215 height 707
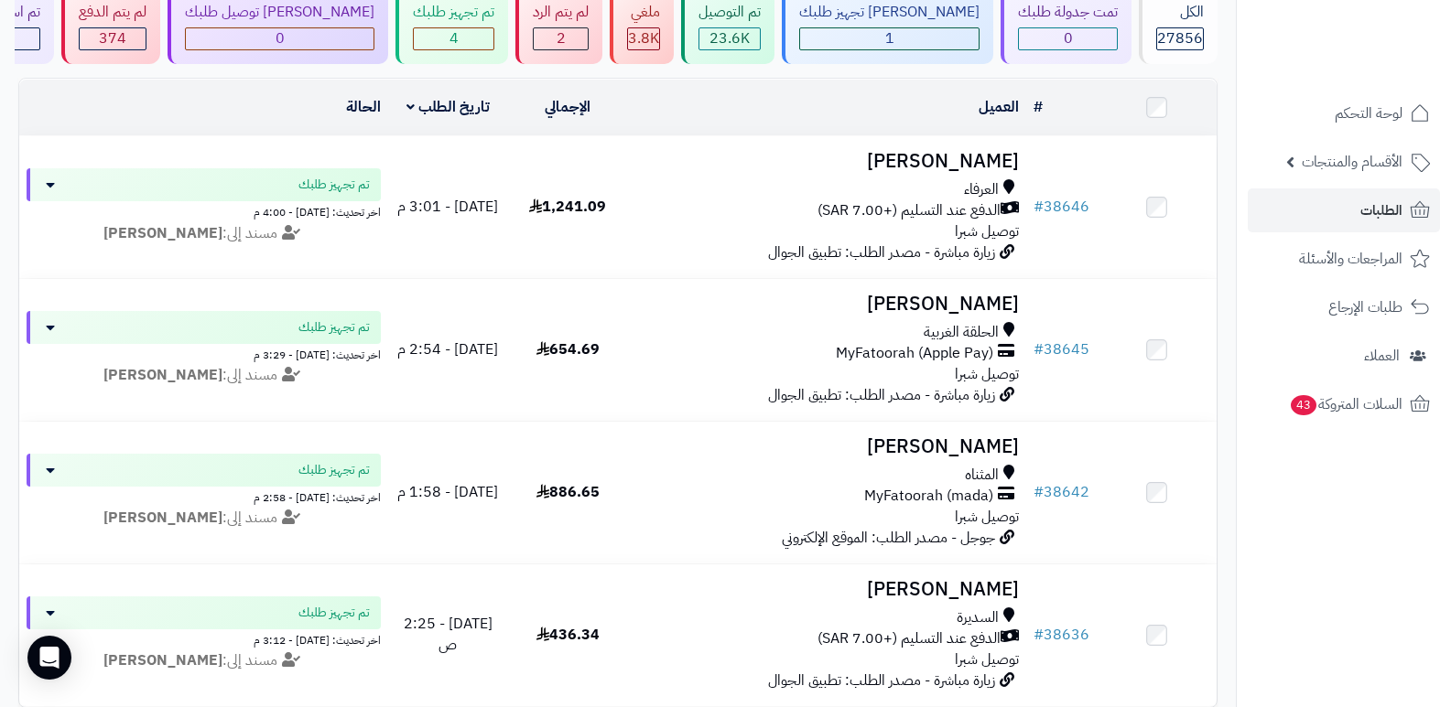
scroll to position [0, 0]
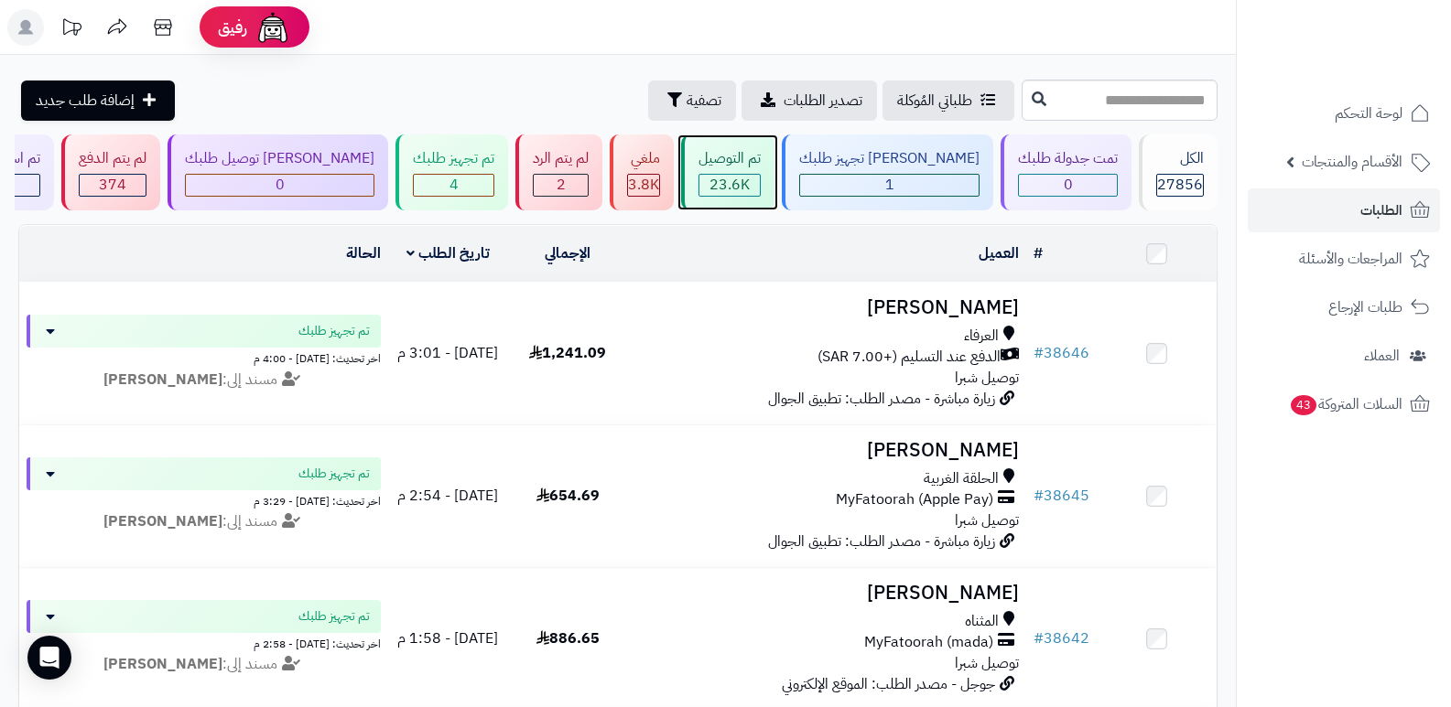
click at [761, 167] on div "تم التوصيل" at bounding box center [729, 158] width 62 height 21
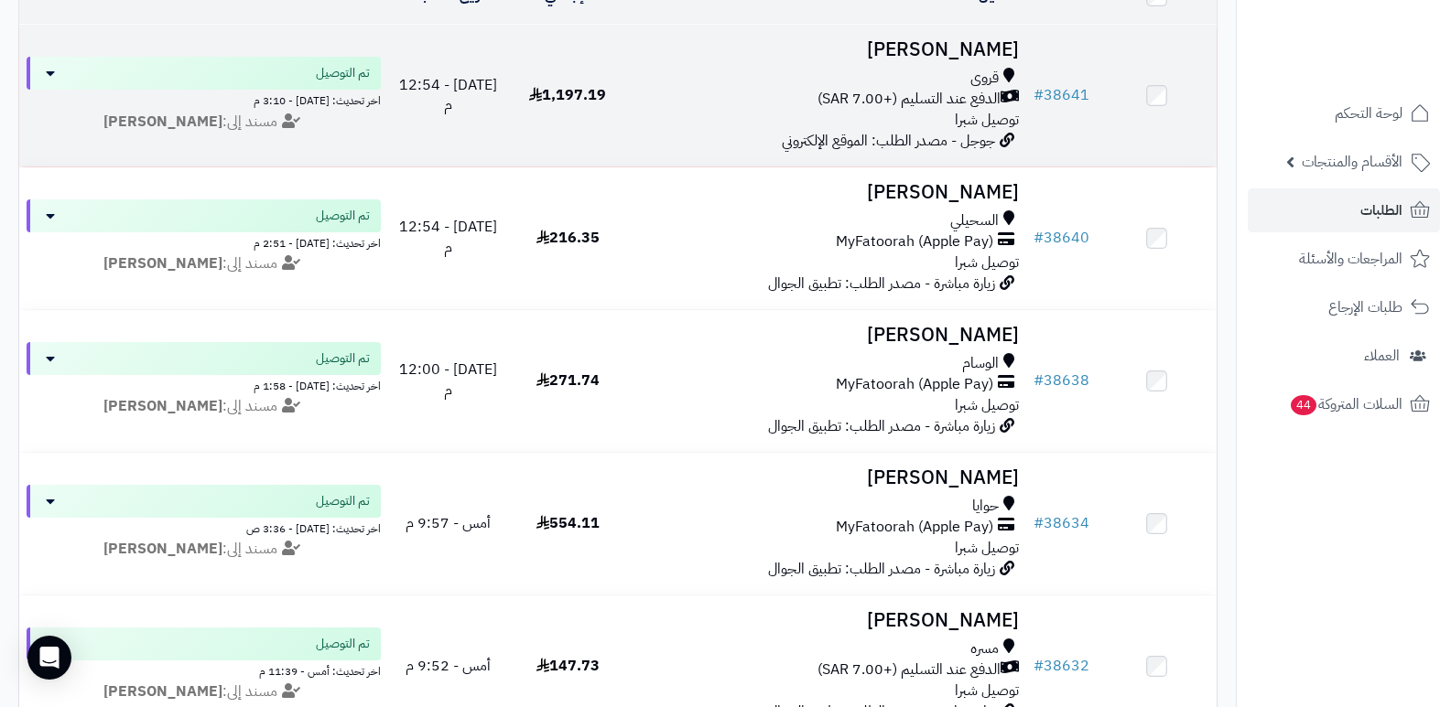
scroll to position [92, 0]
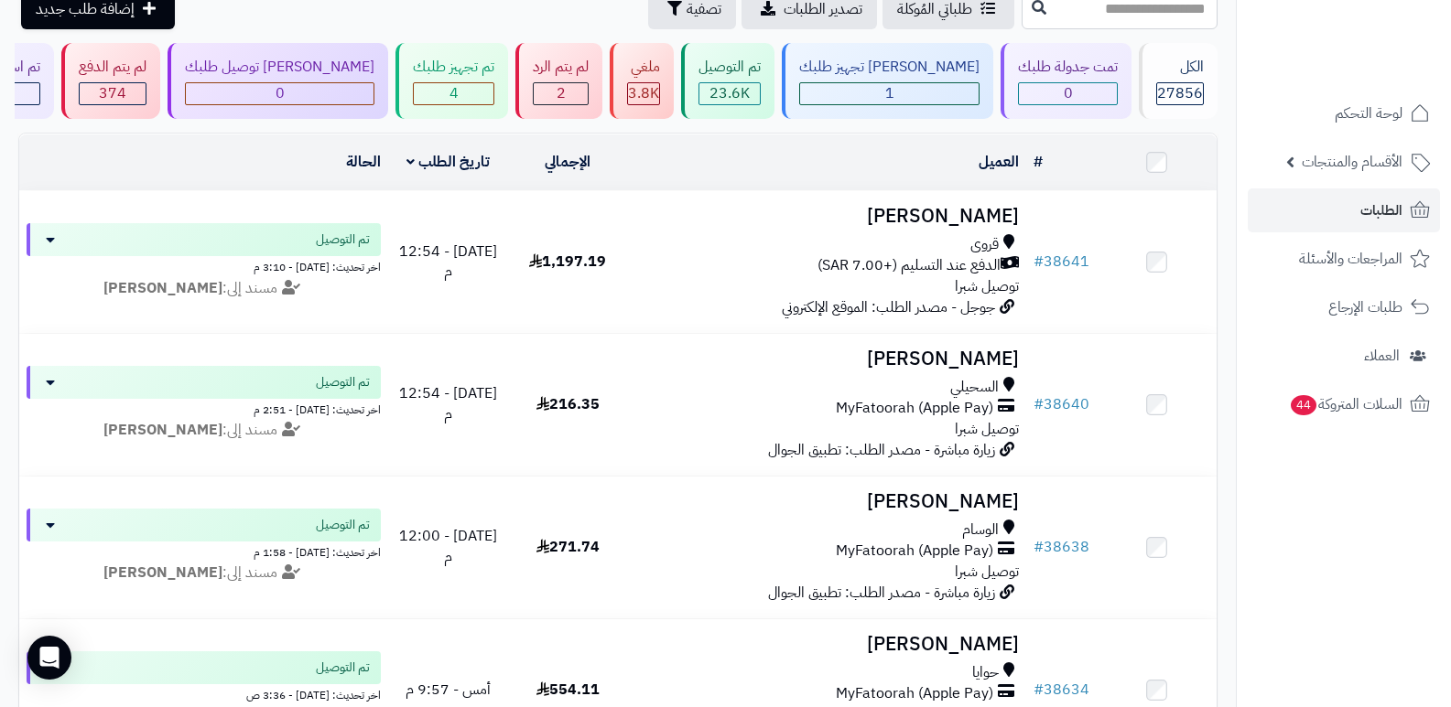
click at [1304, 550] on nav "لوحة التحكم الأقسام والمنتجات المنتجات الأقسام الماركات مواصفات المنتجات مواصفا…" at bounding box center [1343, 376] width 215 height 707
click at [1166, 94] on span "27856" at bounding box center [1180, 93] width 46 height 22
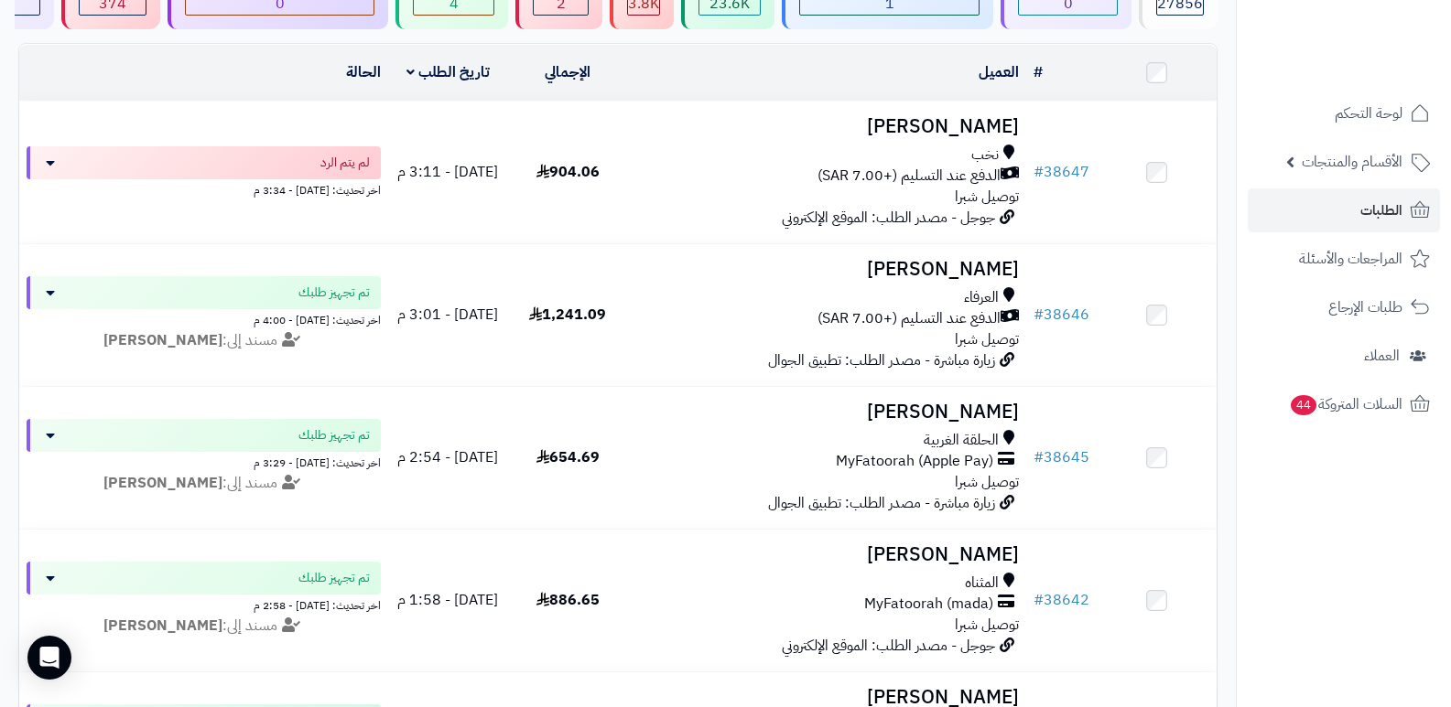
scroll to position [183, 0]
drag, startPoint x: 1295, startPoint y: 562, endPoint x: 1279, endPoint y: 555, distance: 18.0
click at [1295, 562] on nav "لوحة التحكم الأقسام والمنتجات المنتجات الأقسام الماركات مواصفات المنتجات مواصفا…" at bounding box center [1343, 376] width 215 height 707
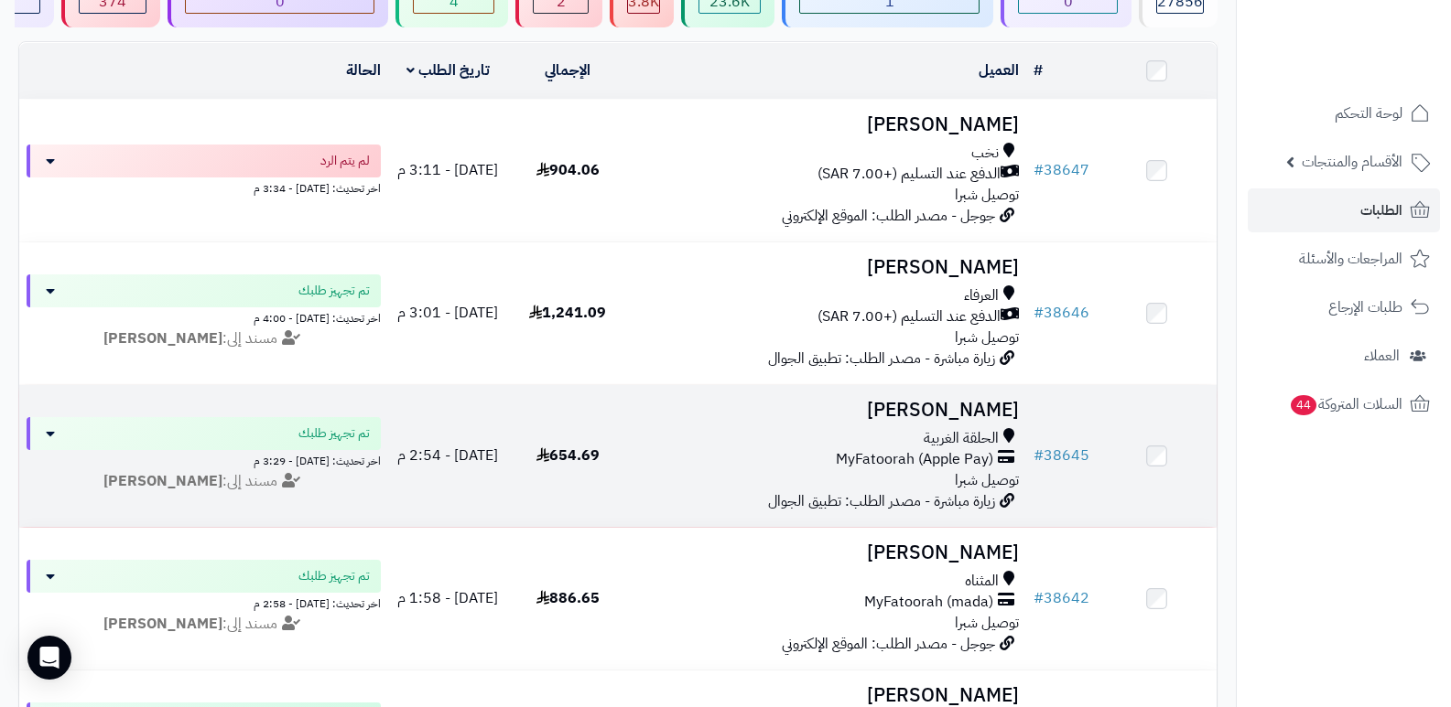
scroll to position [0, 0]
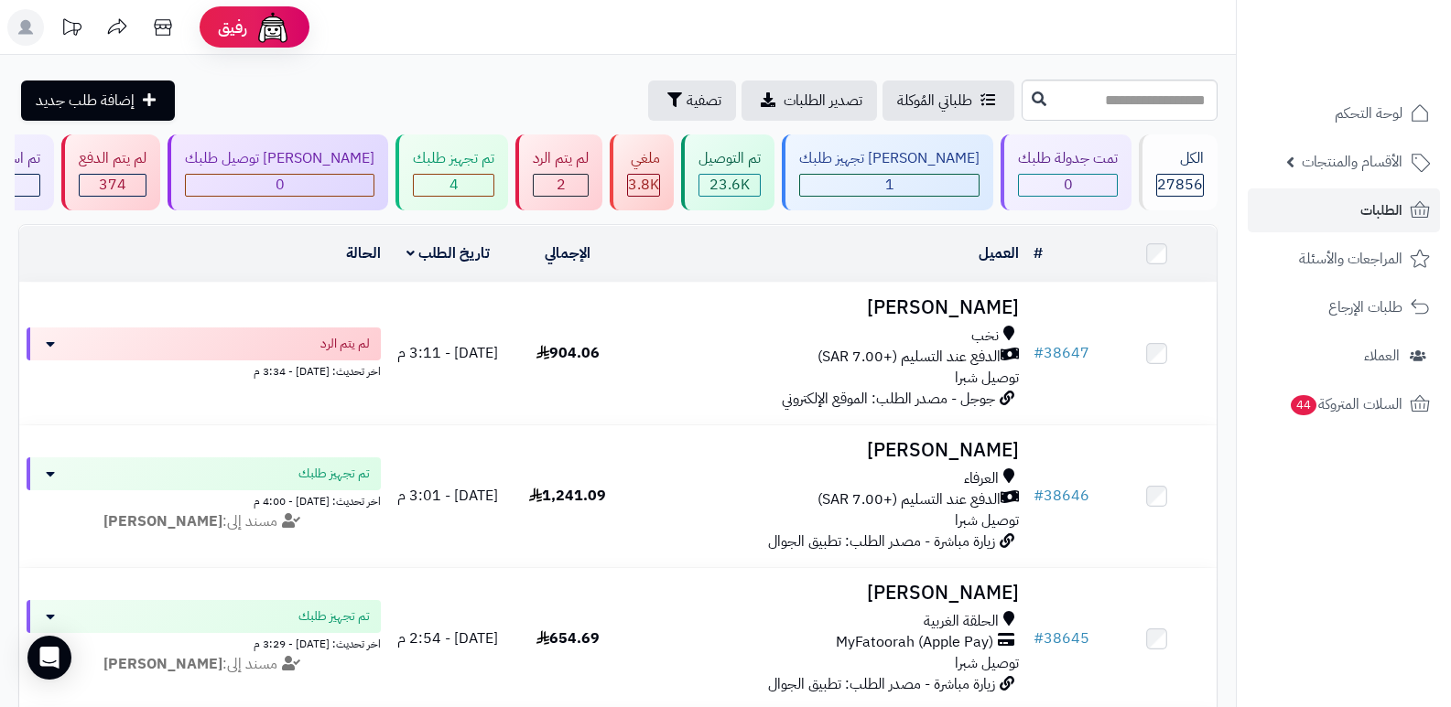
click at [876, 16] on header "رفيق ! الطلبات معالجة مكتمل إرجاع المنتجات العملاء المتواجدون الان 28526 عملاء …" at bounding box center [725, 27] width 1451 height 55
click at [588, 184] on div "2" at bounding box center [561, 185] width 54 height 21
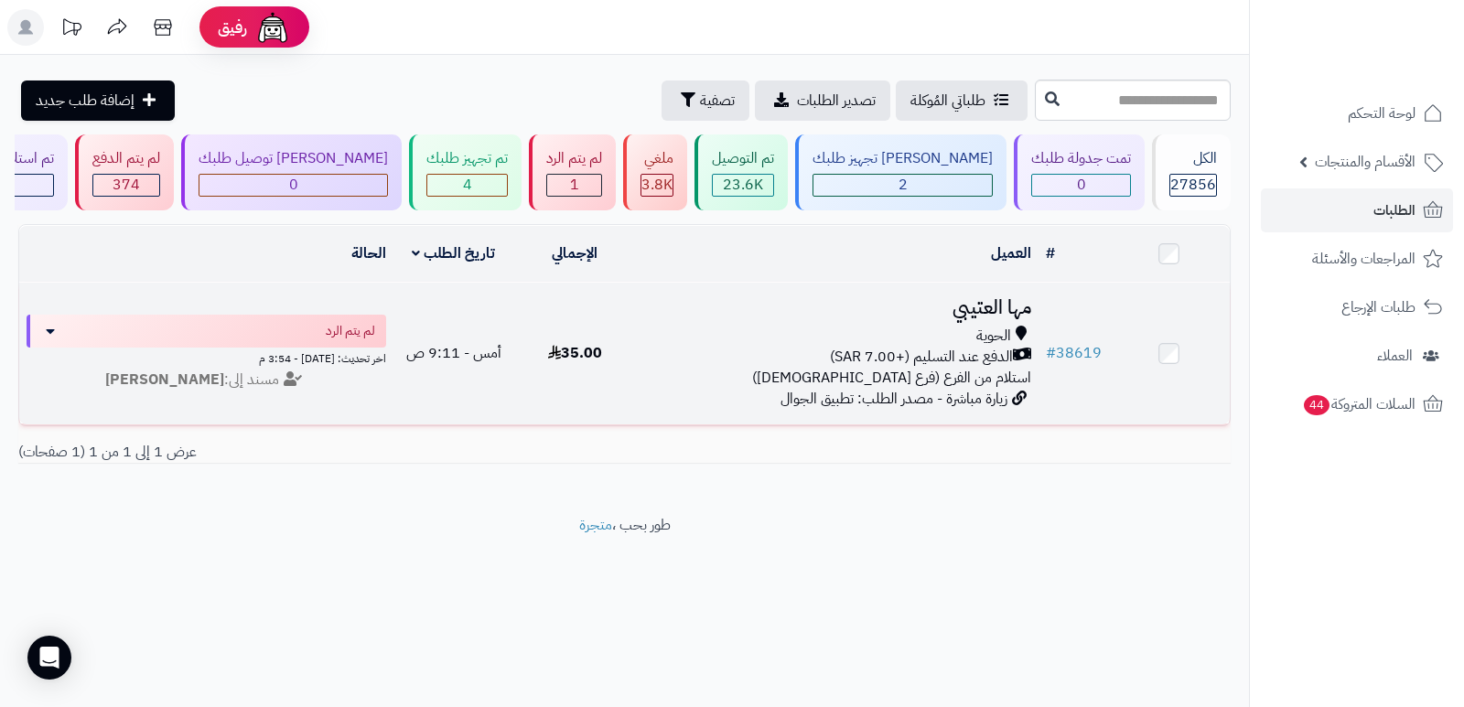
click at [1007, 297] on h3 "مها العتيبي" at bounding box center [836, 307] width 389 height 21
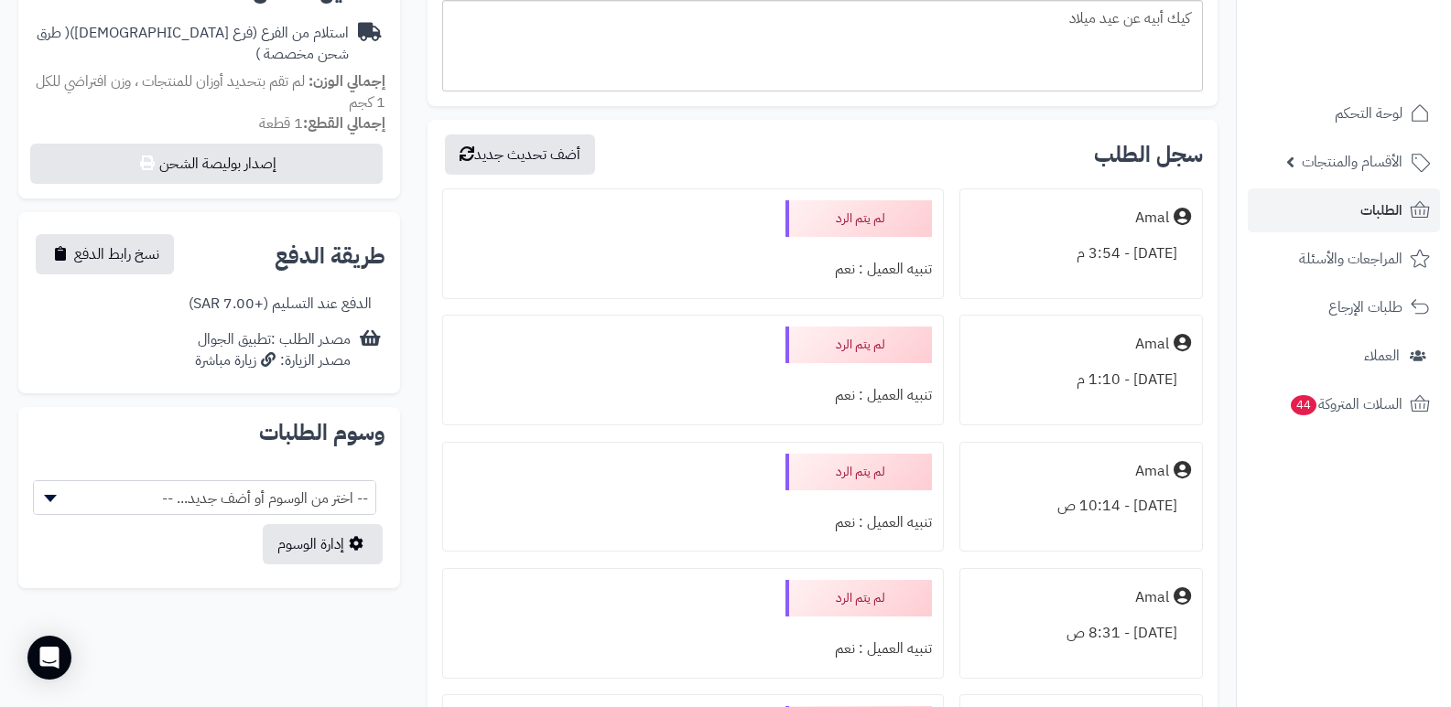
scroll to position [641, 0]
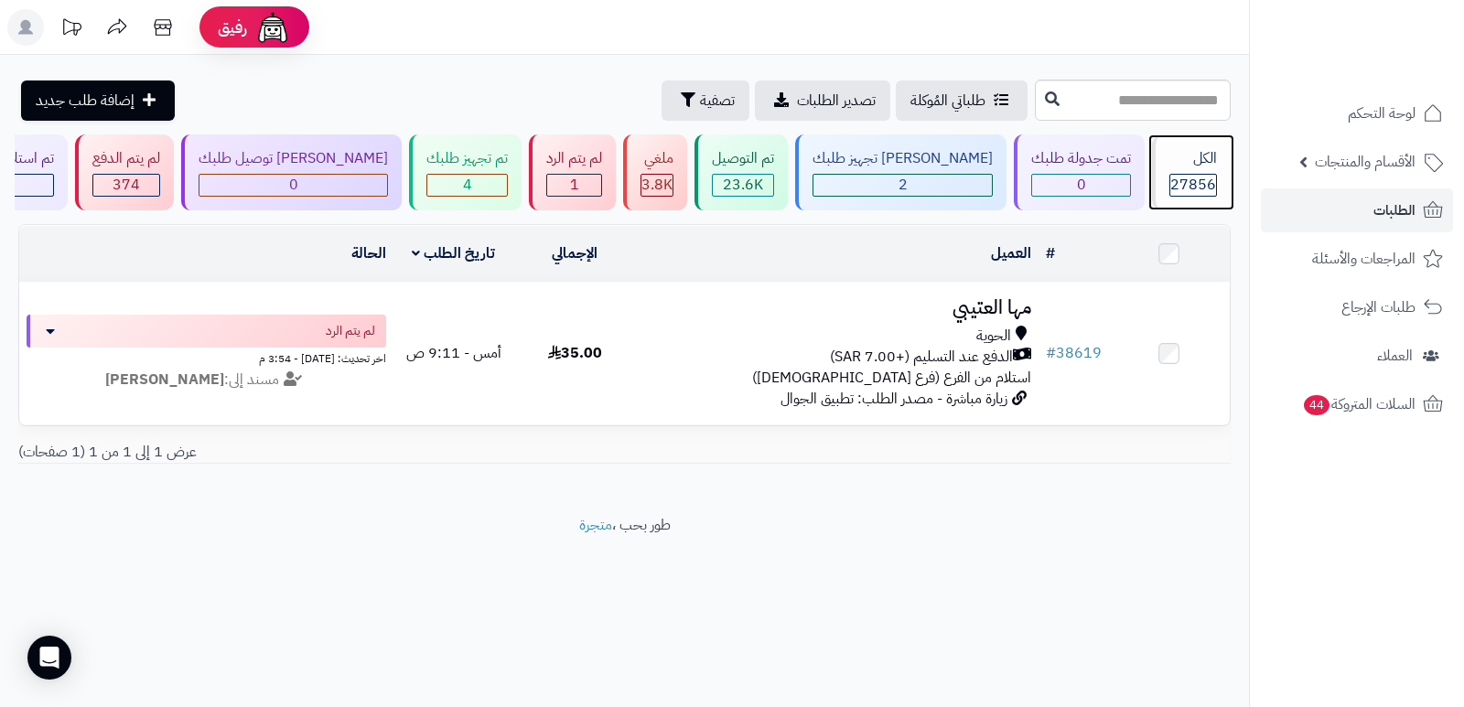
click at [1185, 170] on div "الكل 27856" at bounding box center [1191, 173] width 79 height 76
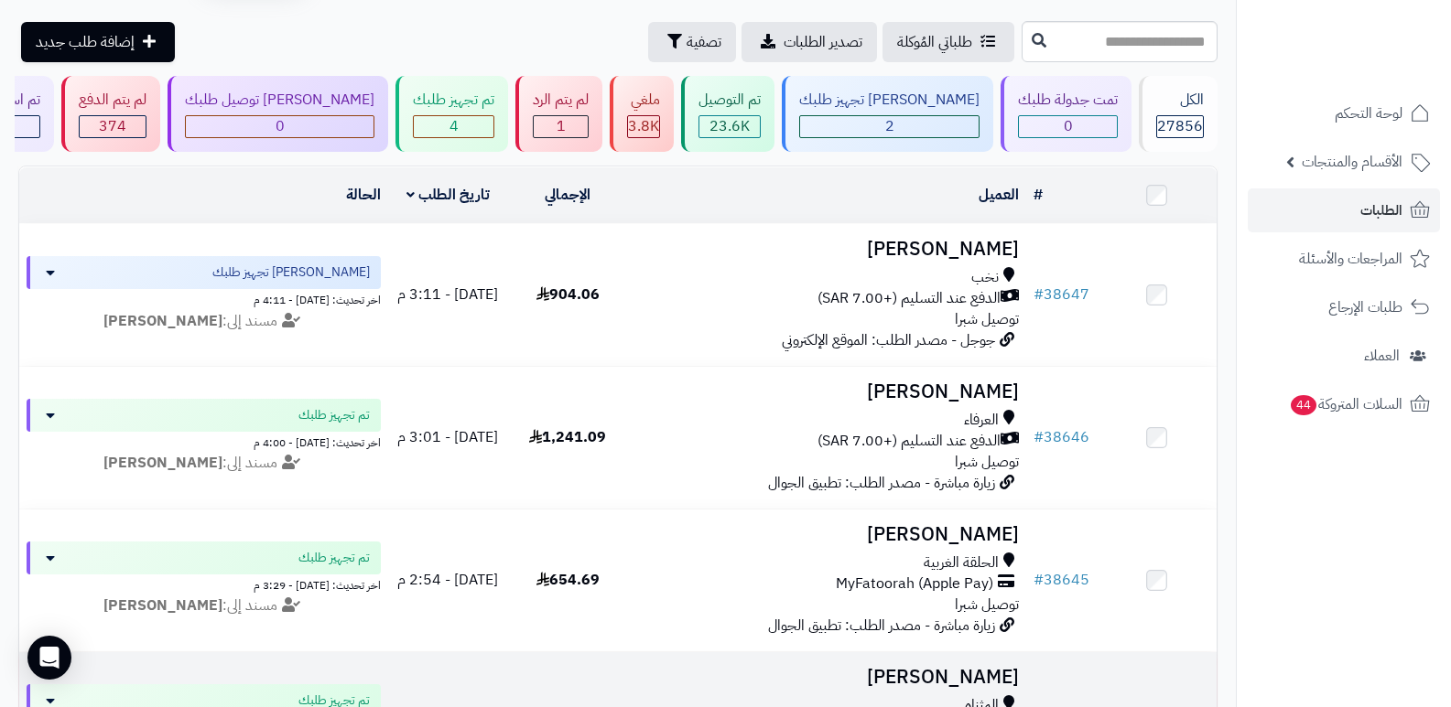
scroll to position [92, 0]
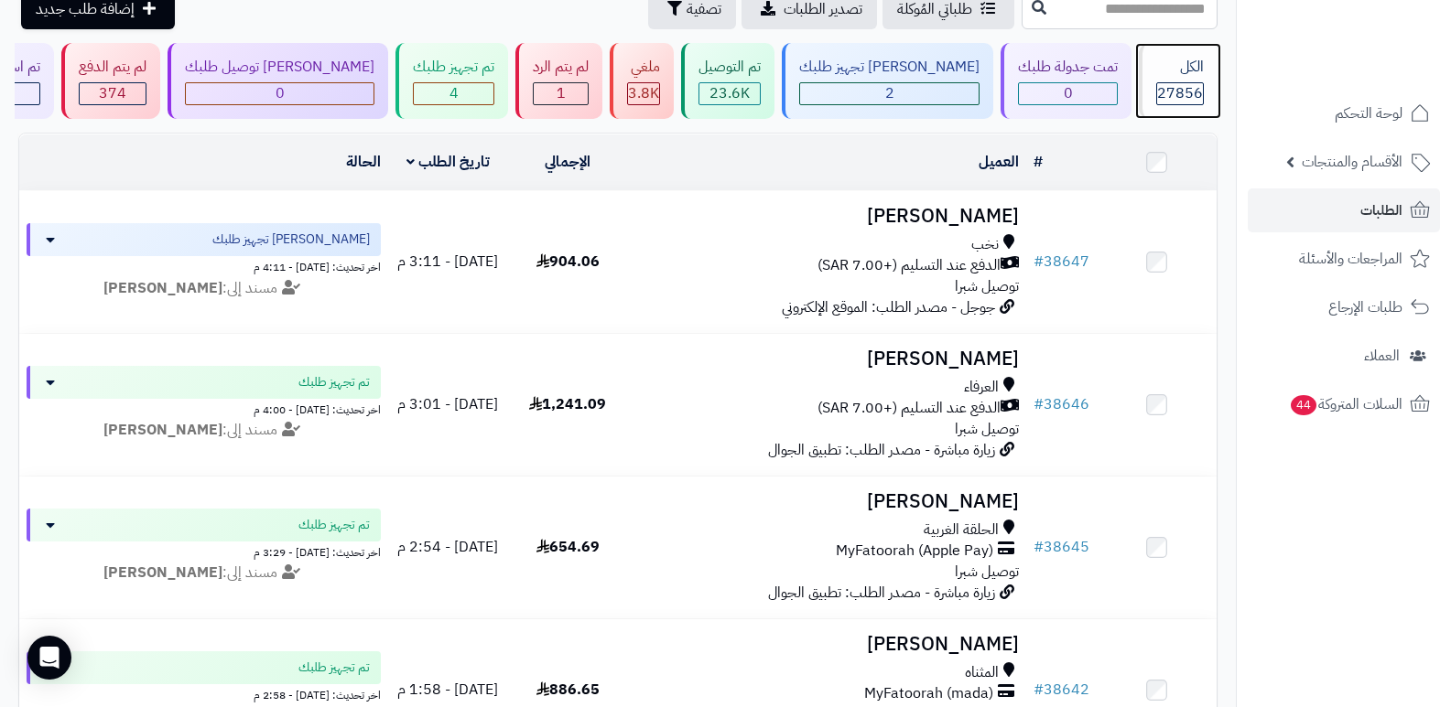
click at [1179, 75] on div "الكل" at bounding box center [1180, 67] width 48 height 21
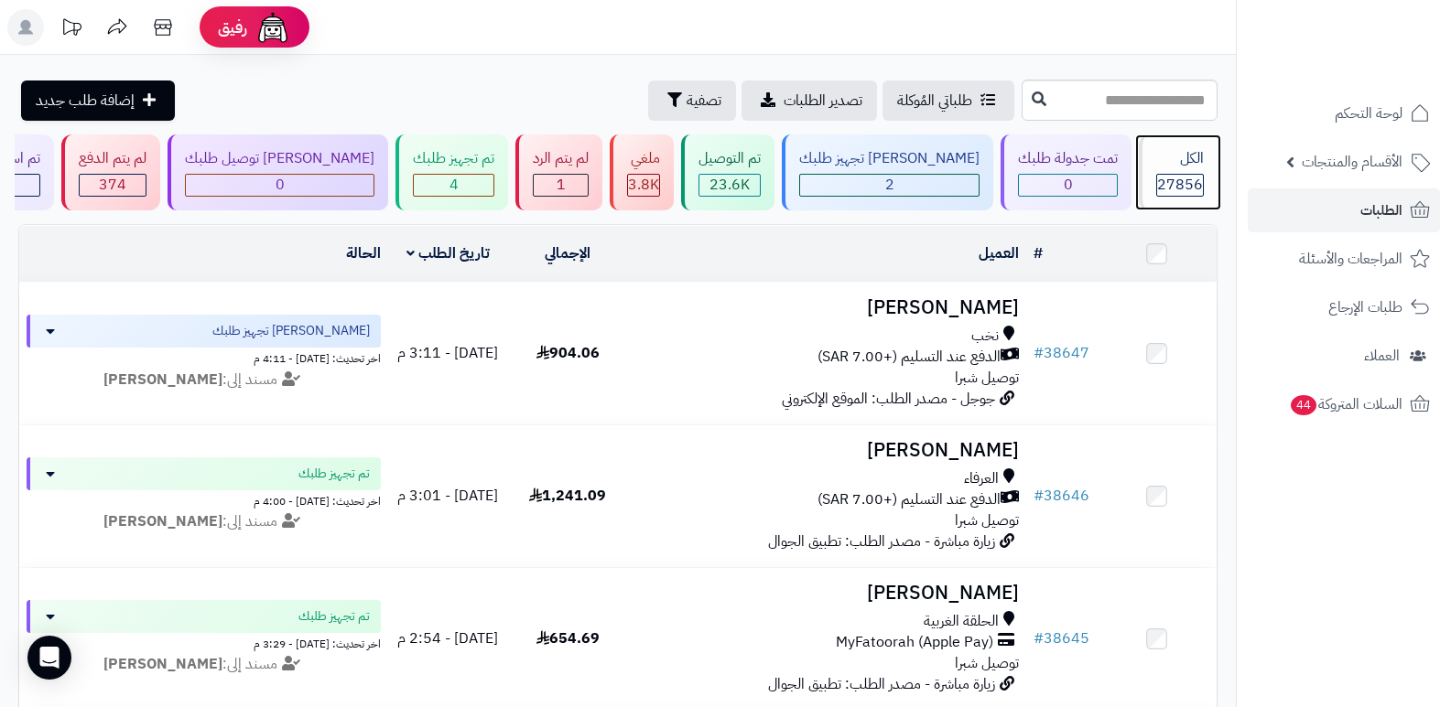
click at [1174, 164] on div "الكل" at bounding box center [1180, 158] width 48 height 21
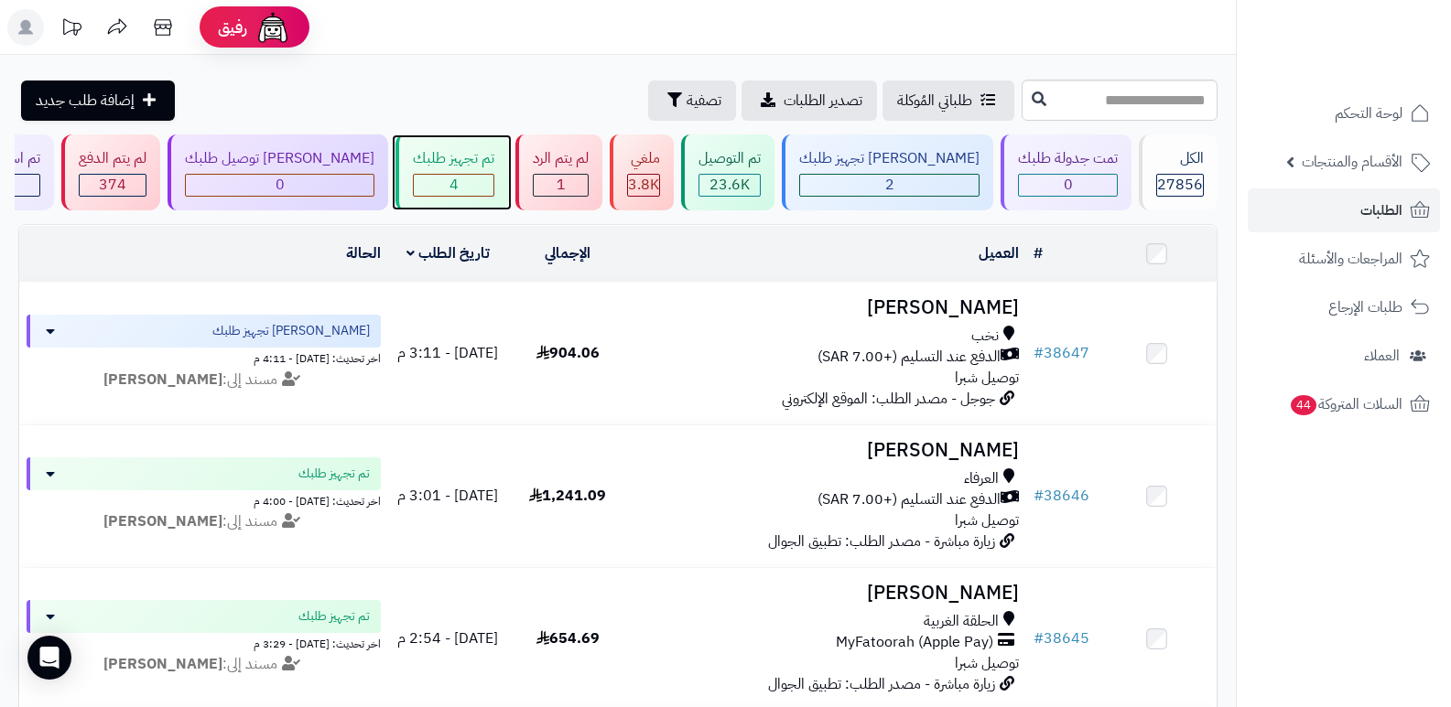
click at [494, 155] on div "تم تجهيز طلبك" at bounding box center [453, 158] width 81 height 21
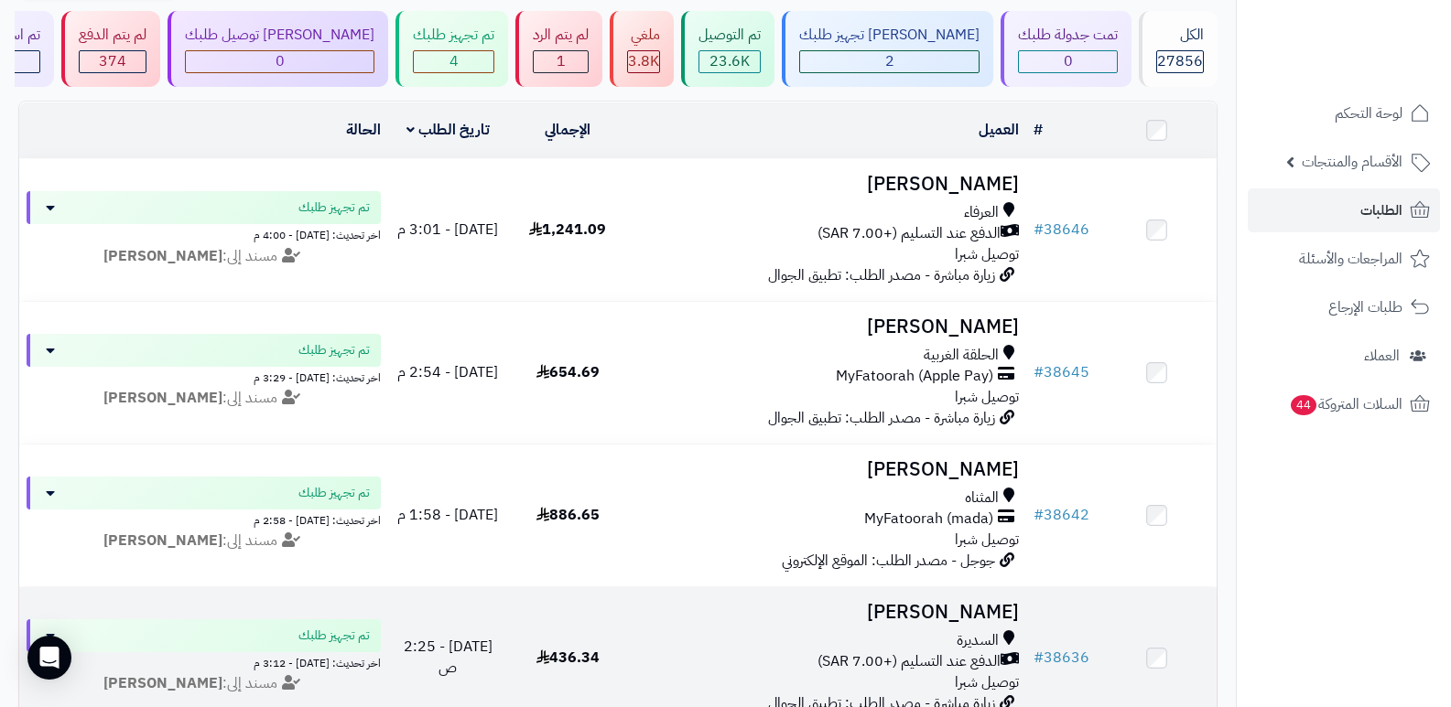
scroll to position [92, 0]
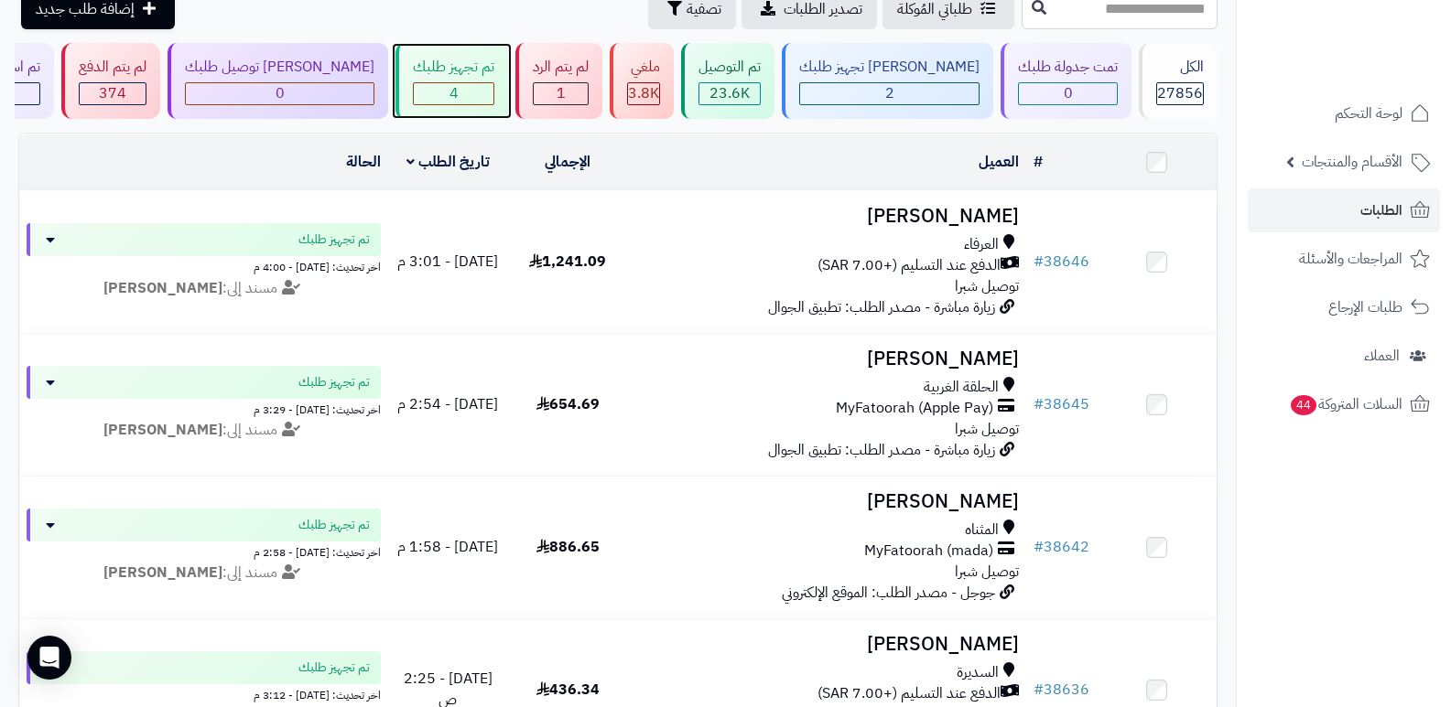
click at [470, 72] on div "تم تجهيز طلبك" at bounding box center [453, 67] width 81 height 21
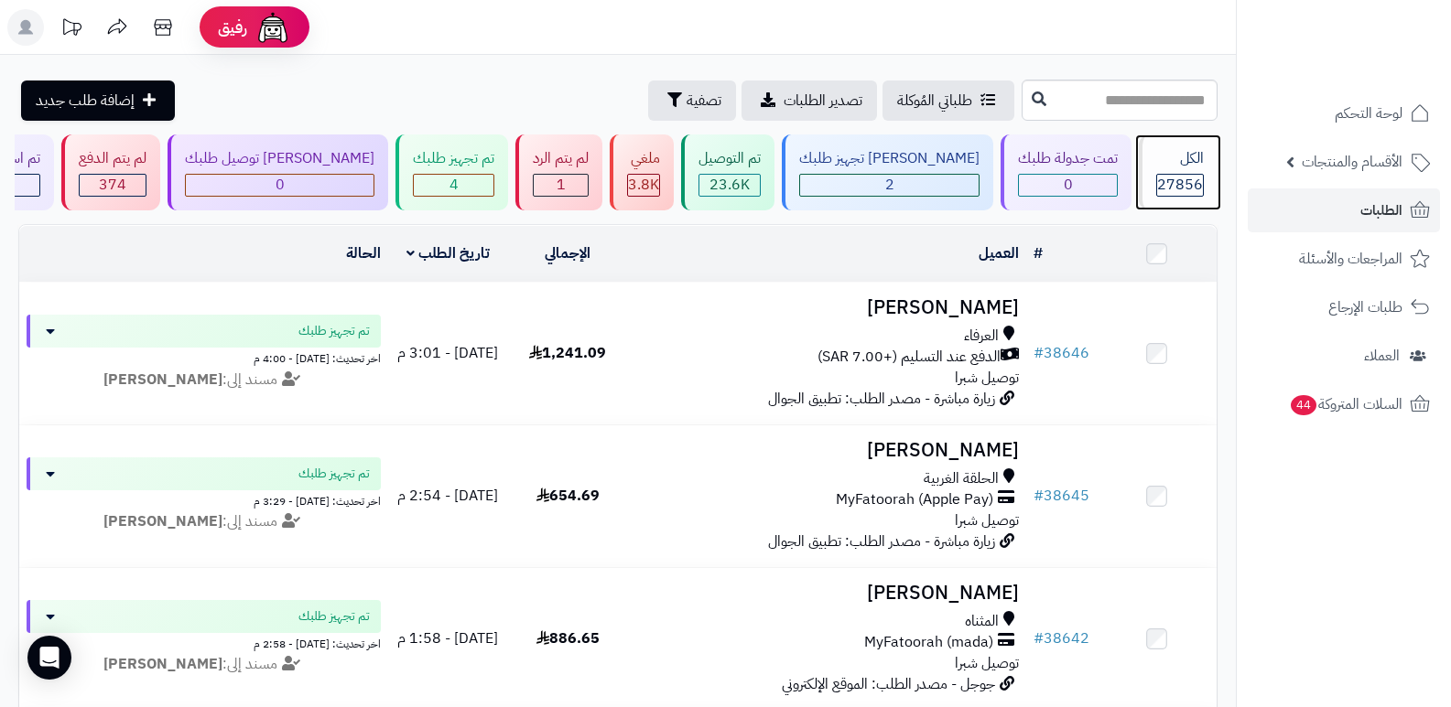
click at [1141, 179] on div "الكل 27856" at bounding box center [1178, 173] width 79 height 76
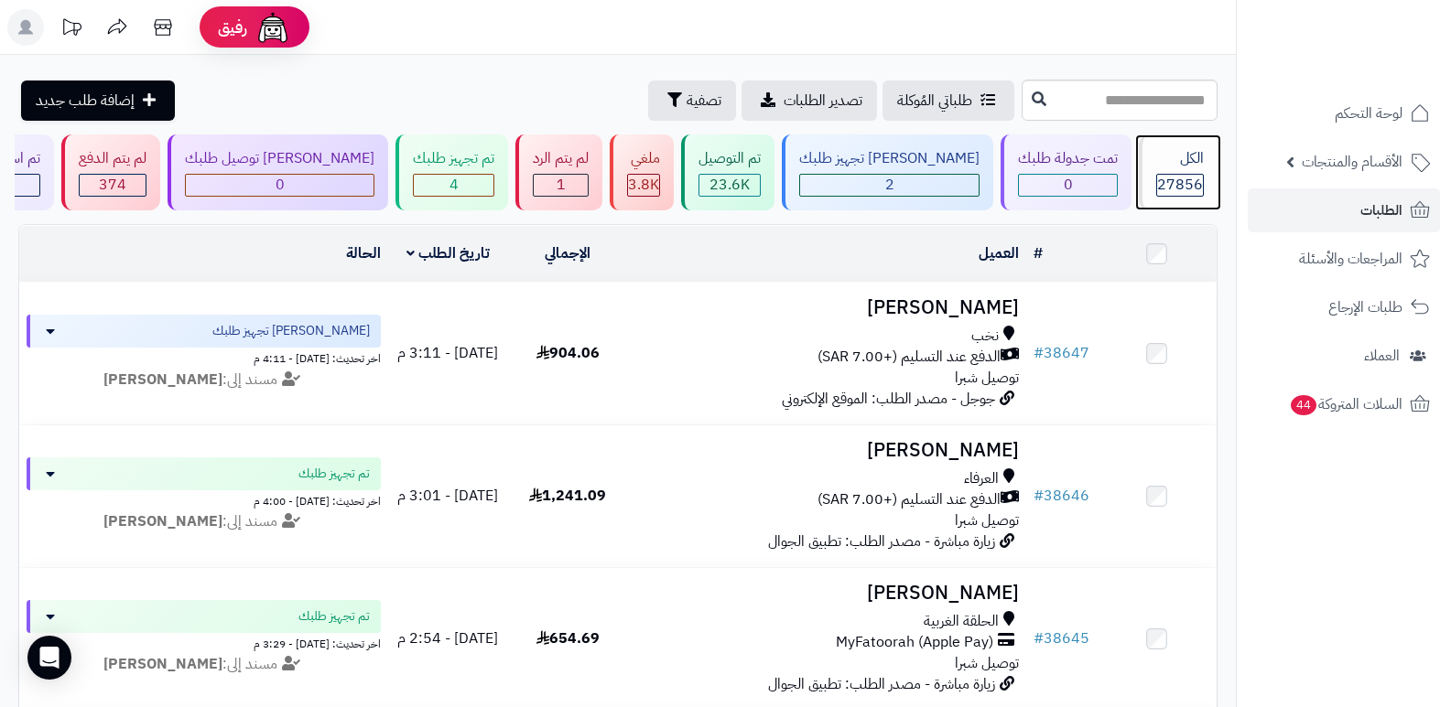
click at [1179, 180] on span "27856" at bounding box center [1180, 185] width 46 height 22
click at [1170, 175] on span "27856" at bounding box center [1180, 185] width 46 height 22
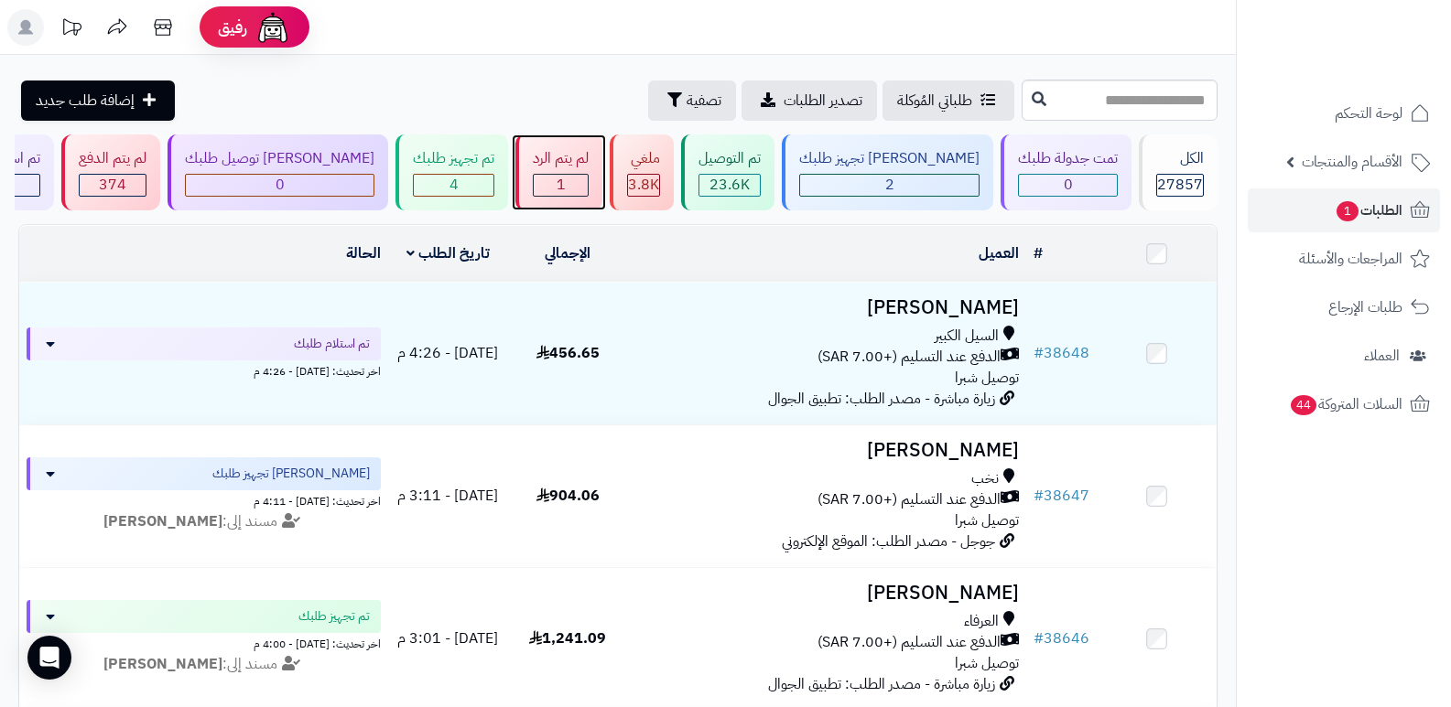
click at [588, 153] on div "لم يتم الرد" at bounding box center [561, 158] width 56 height 21
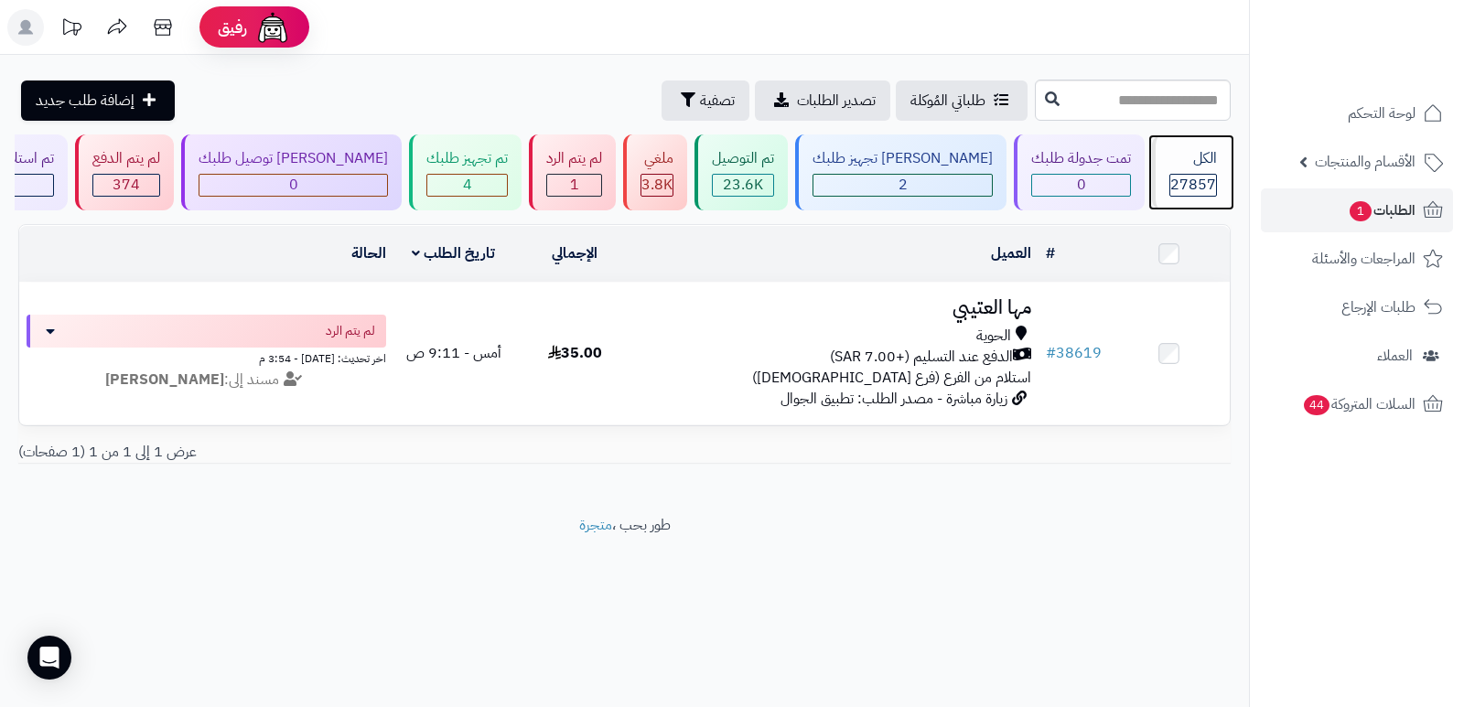
click at [1177, 181] on span "27857" at bounding box center [1194, 185] width 46 height 22
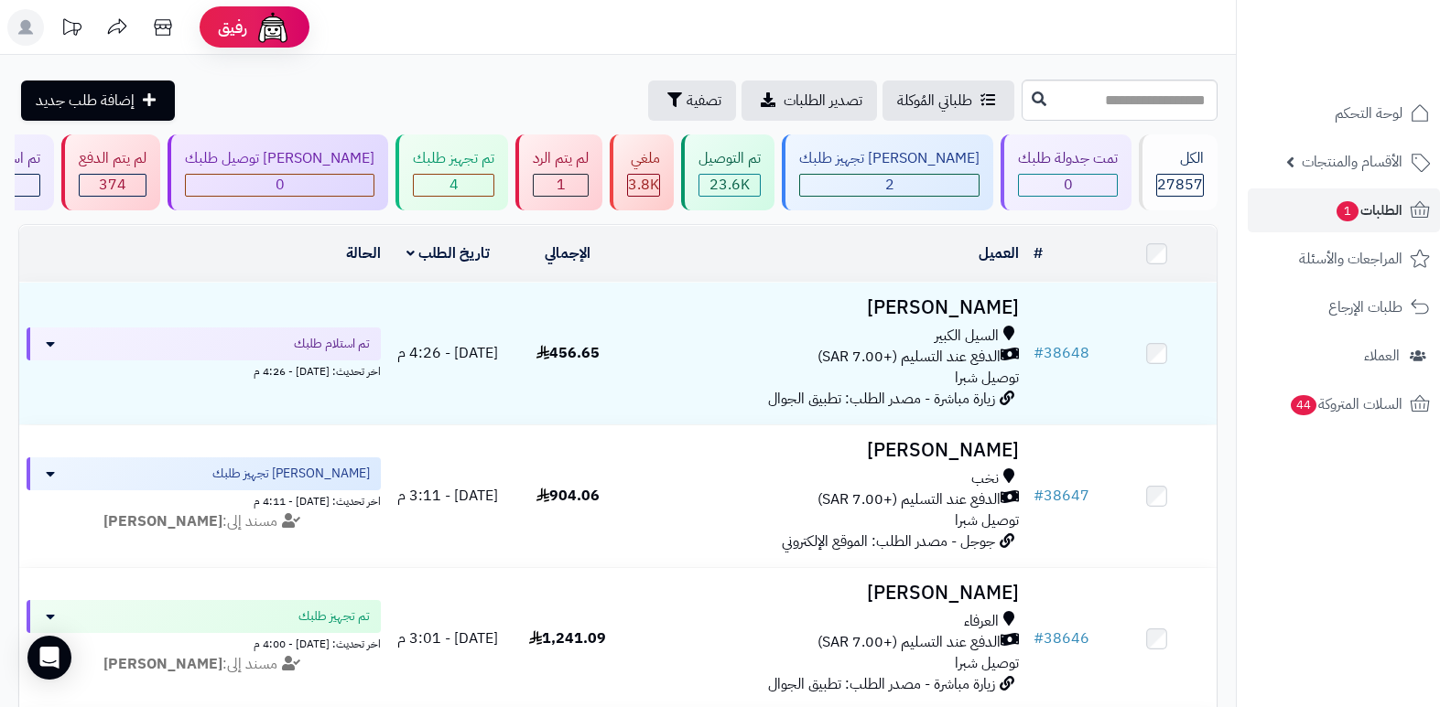
click at [919, 22] on header "رفيق ! الطلبات معالجة مكتمل إرجاع المنتجات العملاء المتواجدون الان 28526 عملاء …" at bounding box center [725, 27] width 1451 height 55
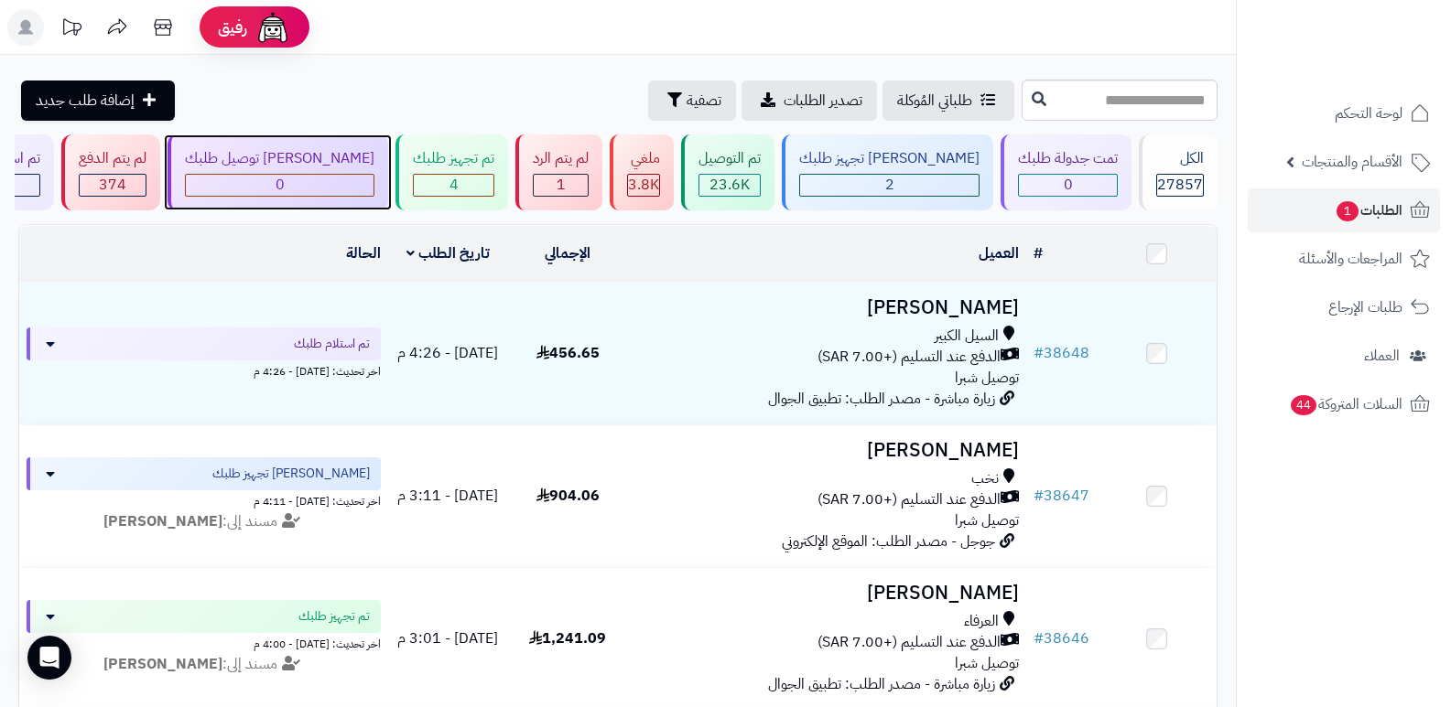
click at [285, 177] on span "0" at bounding box center [279, 185] width 9 height 22
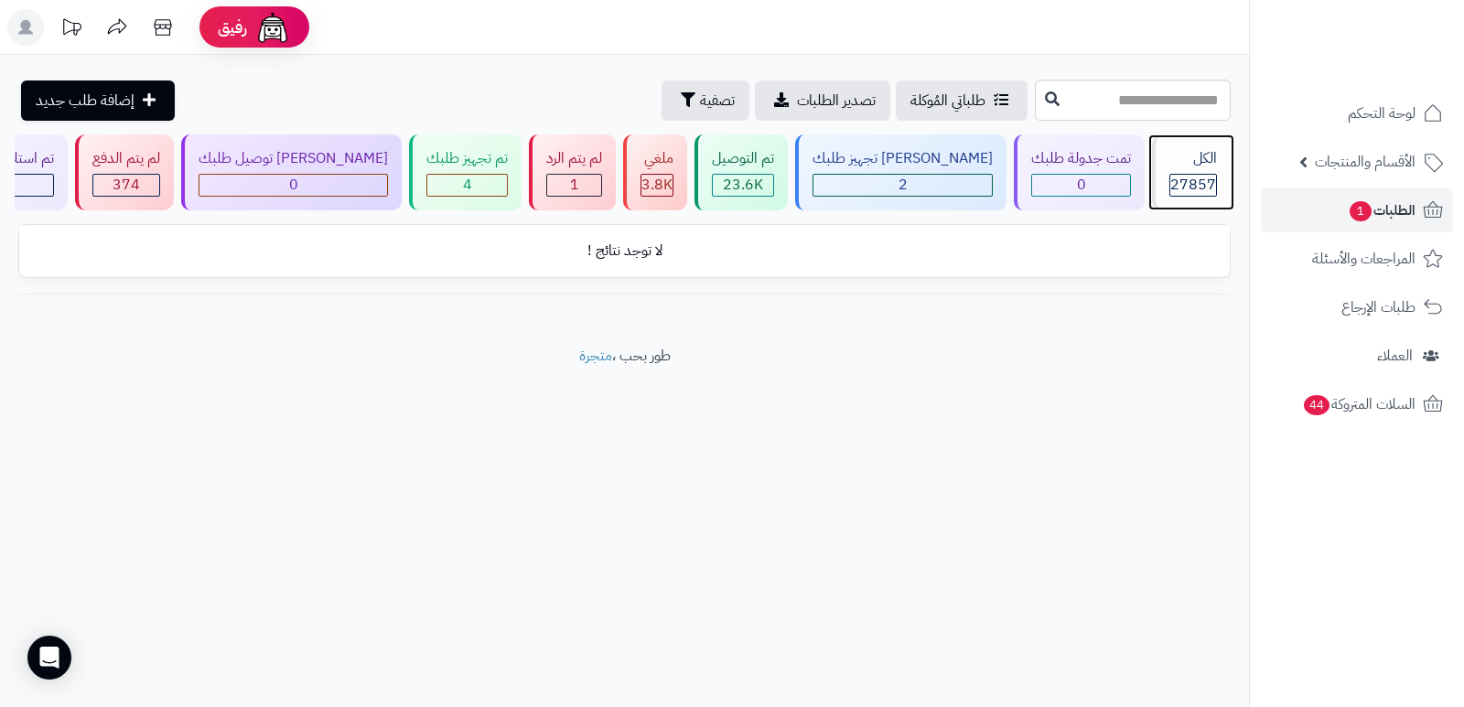
click at [1198, 171] on div "الكل 27857" at bounding box center [1191, 173] width 79 height 76
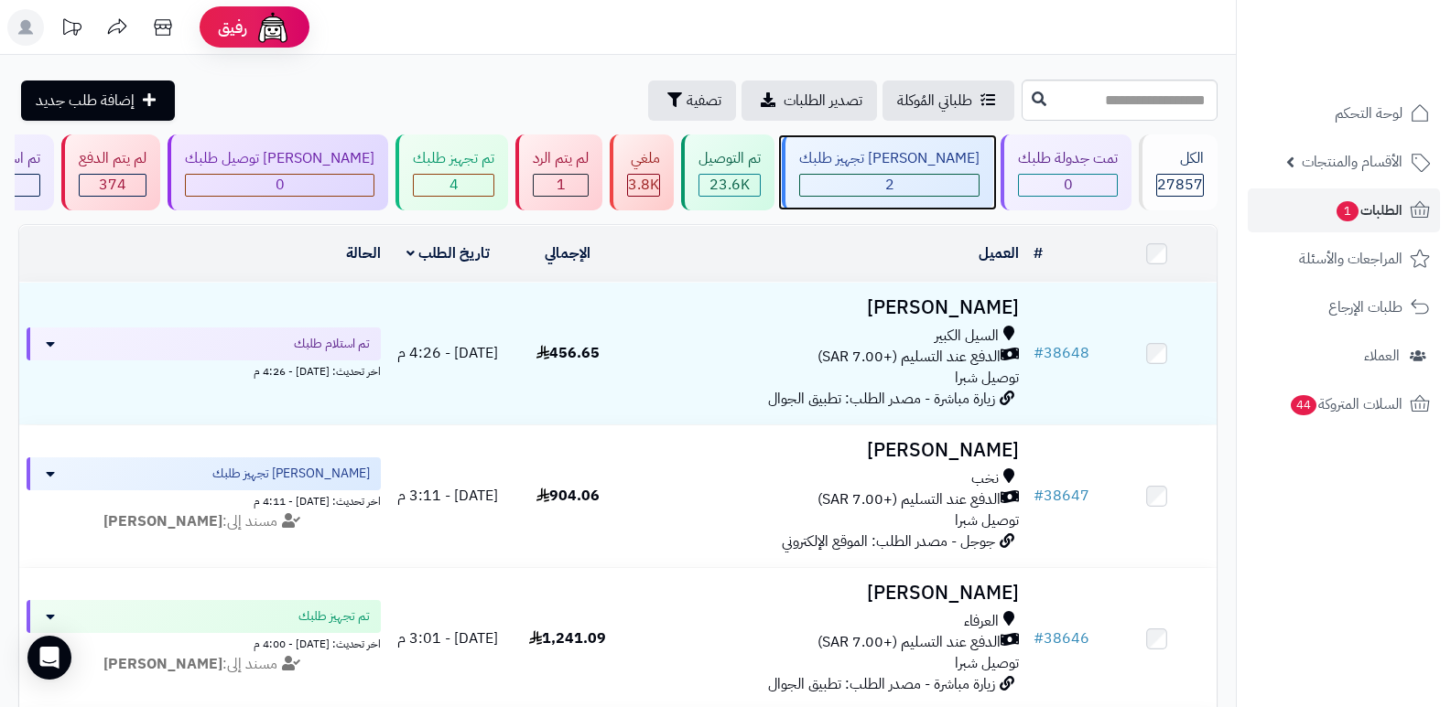
click at [910, 170] on div "جاري تجهيز طلبك 2" at bounding box center [887, 173] width 211 height 76
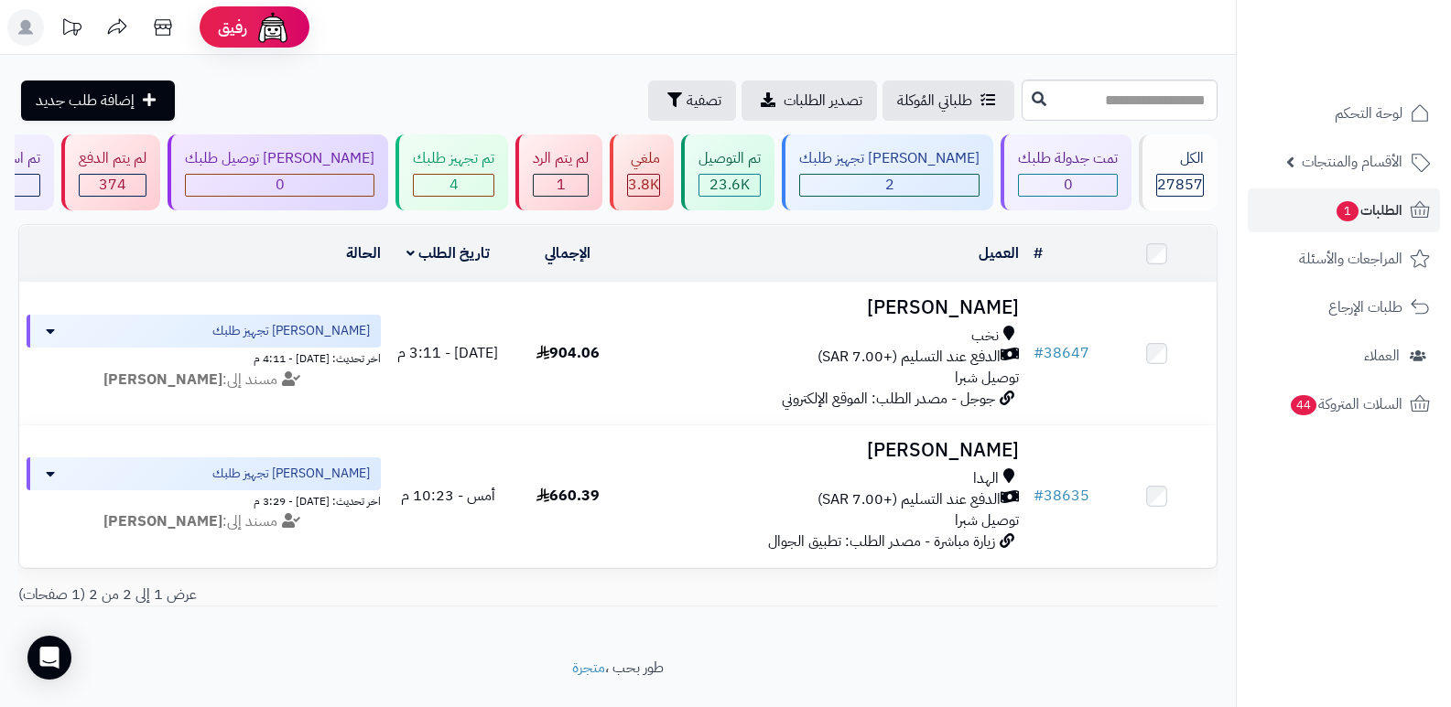
click at [1327, 553] on nav "لوحة التحكم الأقسام والمنتجات المنتجات الأقسام الماركات مواصفات المنتجات مواصفا…" at bounding box center [1343, 376] width 215 height 707
click at [1176, 180] on span "27857" at bounding box center [1180, 185] width 46 height 22
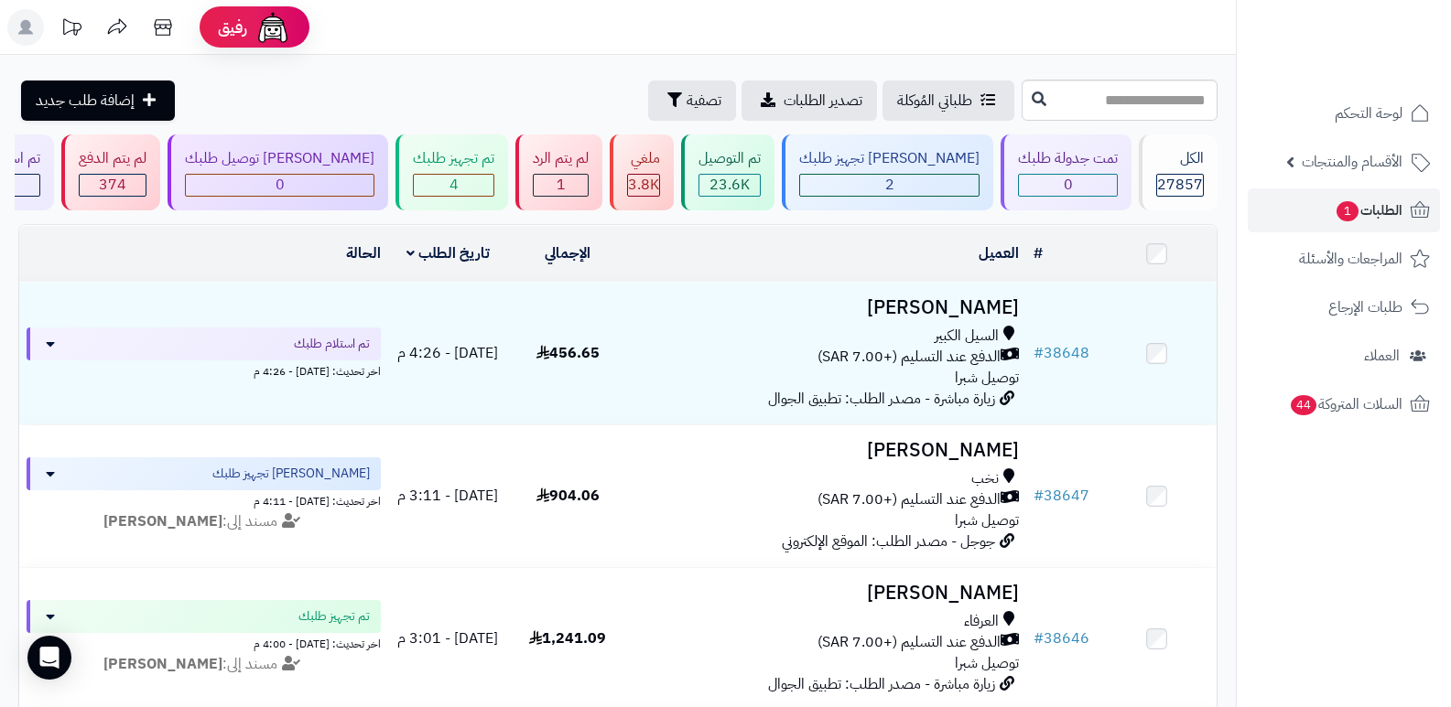
click at [873, 34] on header "رفيق ! الطلبات معالجة مكتمل إرجاع المنتجات العملاء المتواجدون الان 28526 عملاء …" at bounding box center [725, 27] width 1451 height 55
click at [508, 170] on div "تم تجهيز طلبك 4" at bounding box center [451, 173] width 113 height 76
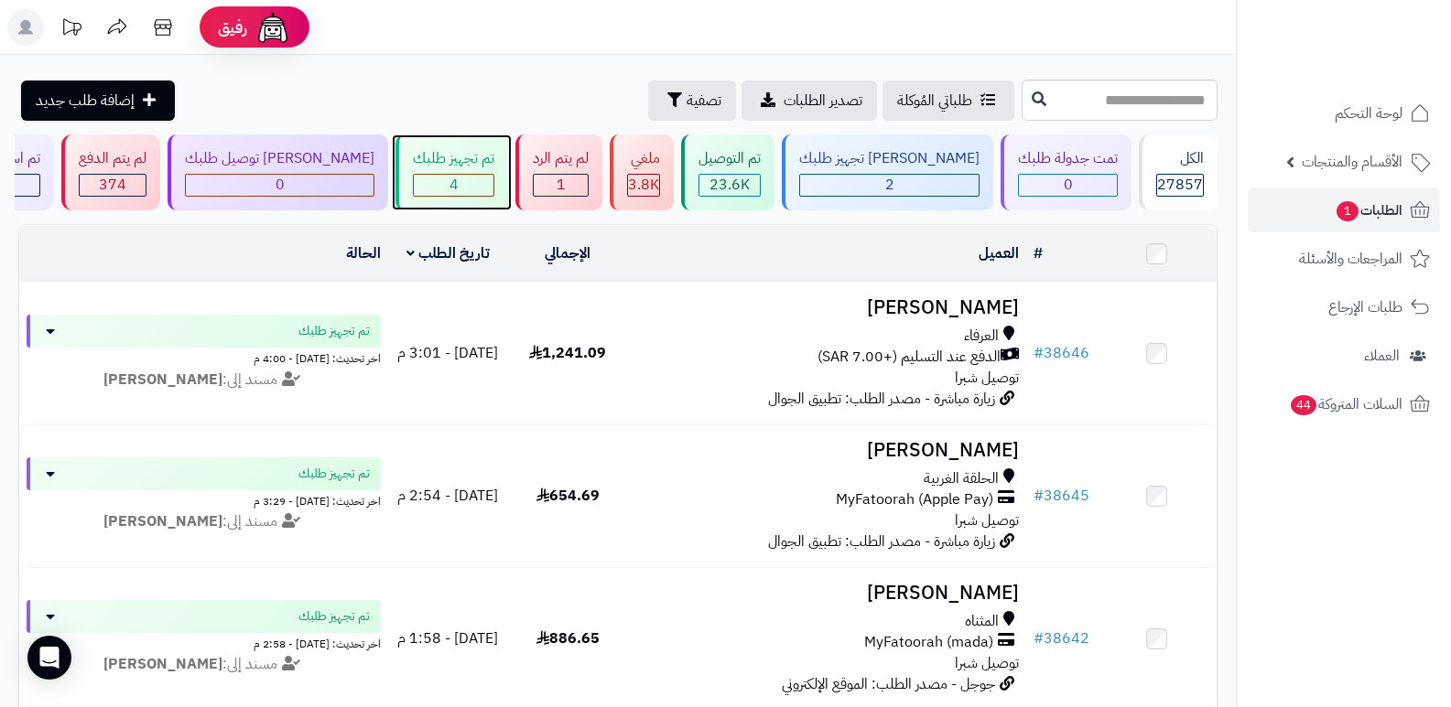
click at [463, 180] on div "4" at bounding box center [454, 185] width 80 height 21
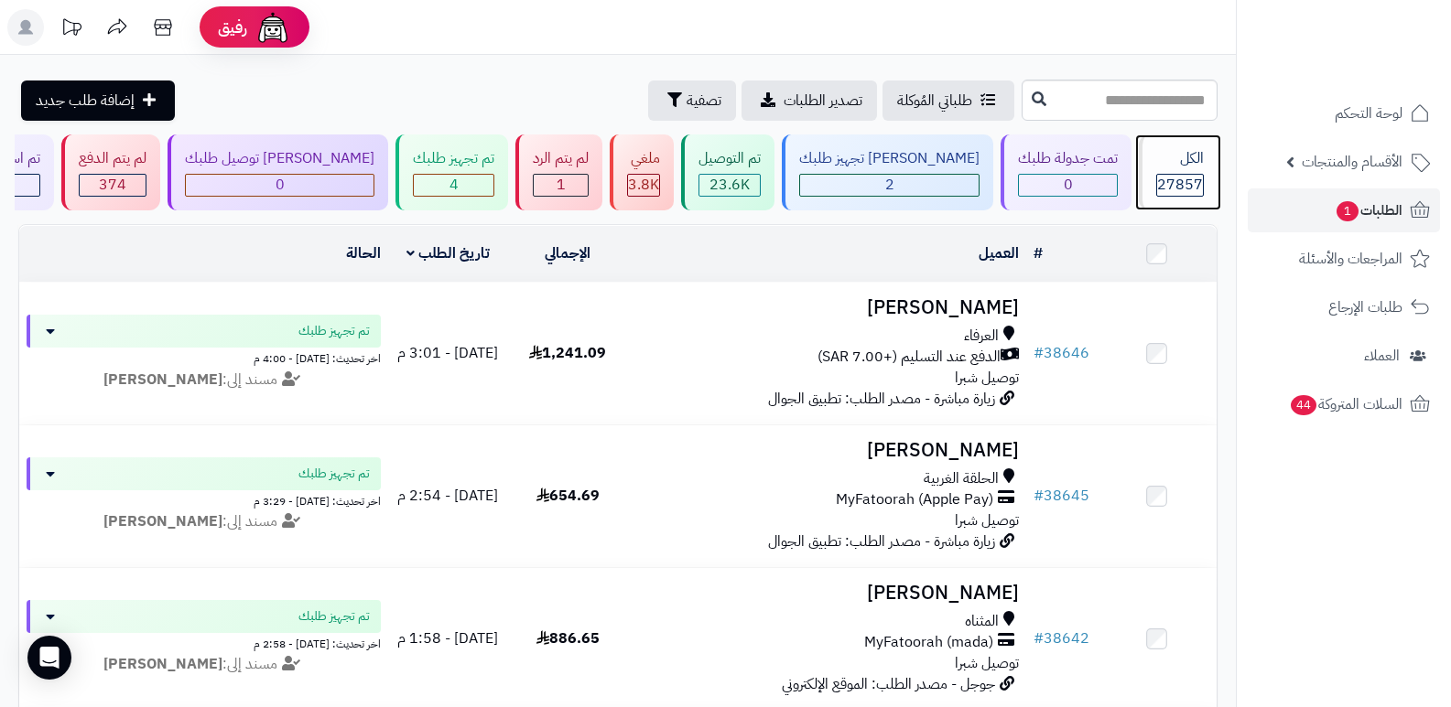
click at [1156, 177] on div "27857" at bounding box center [1180, 185] width 48 height 23
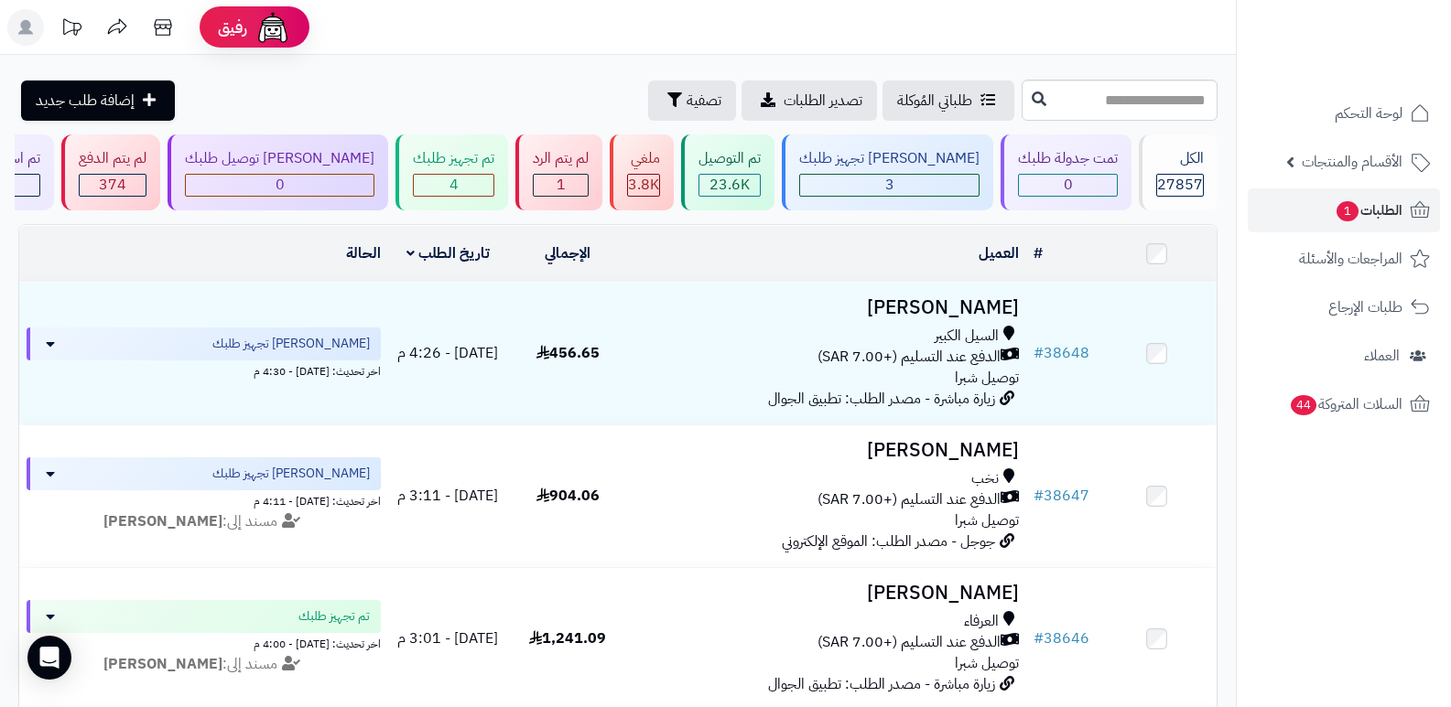
click at [1247, 569] on nav "لوحة التحكم الأقسام والمنتجات المنتجات الأقسام الماركات مواصفات المنتجات مواصفا…" at bounding box center [1343, 376] width 215 height 707
click at [850, 45] on header "رفيق ! الطلبات معالجة مكتمل إرجاع المنتجات العملاء المتواجدون الان 28526 عملاء …" at bounding box center [725, 27] width 1451 height 55
click at [1168, 152] on div "الكل" at bounding box center [1180, 158] width 48 height 21
click at [454, 167] on div "تم تجهيز طلبك" at bounding box center [453, 158] width 81 height 21
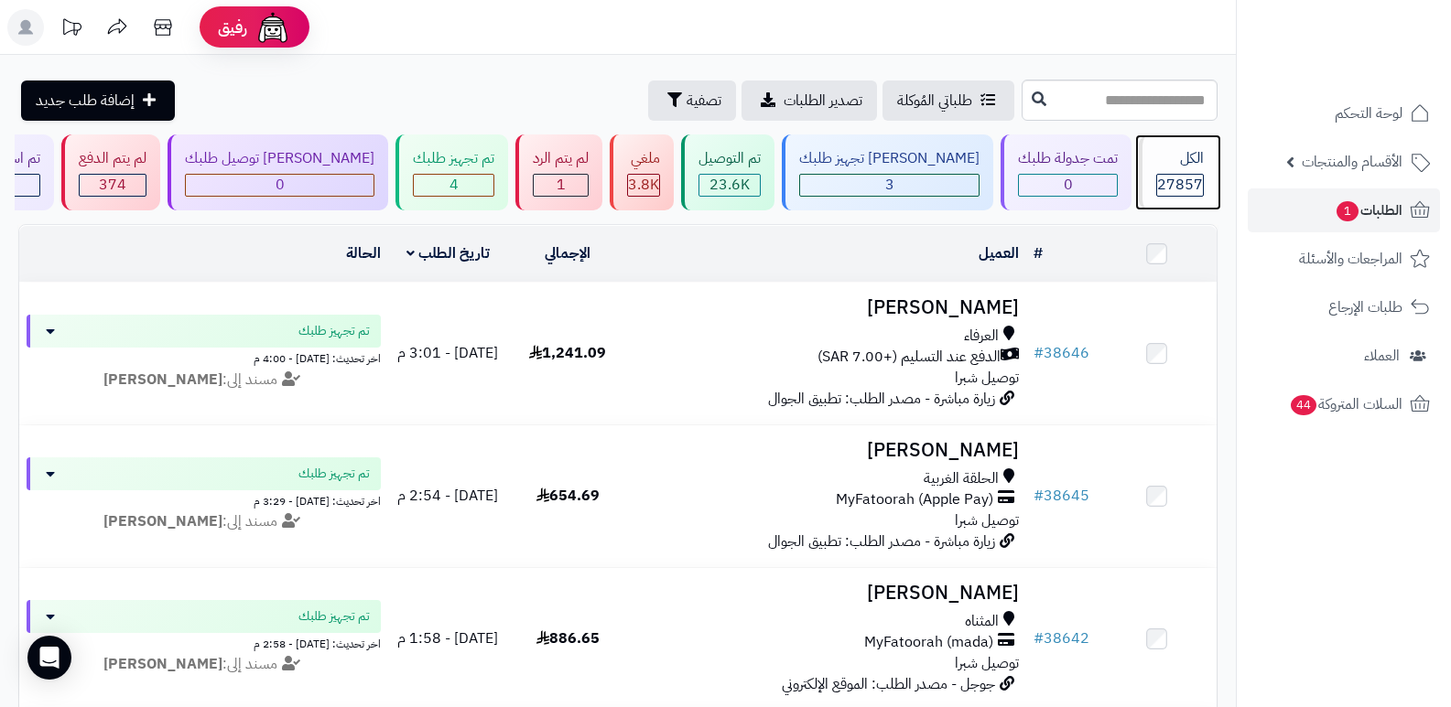
click at [1188, 164] on div "الكل" at bounding box center [1180, 158] width 48 height 21
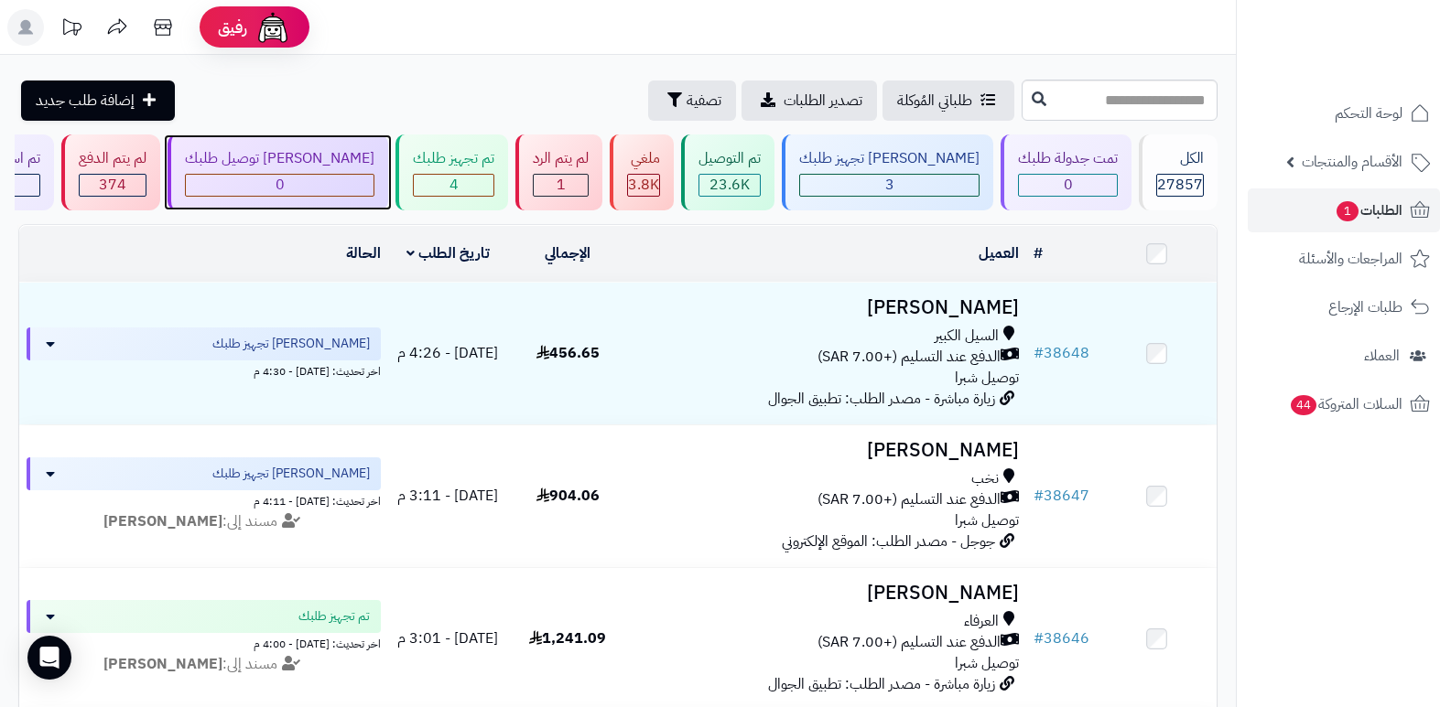
click at [388, 170] on div "جاري توصيل طلبك 0" at bounding box center [277, 173] width 221 height 76
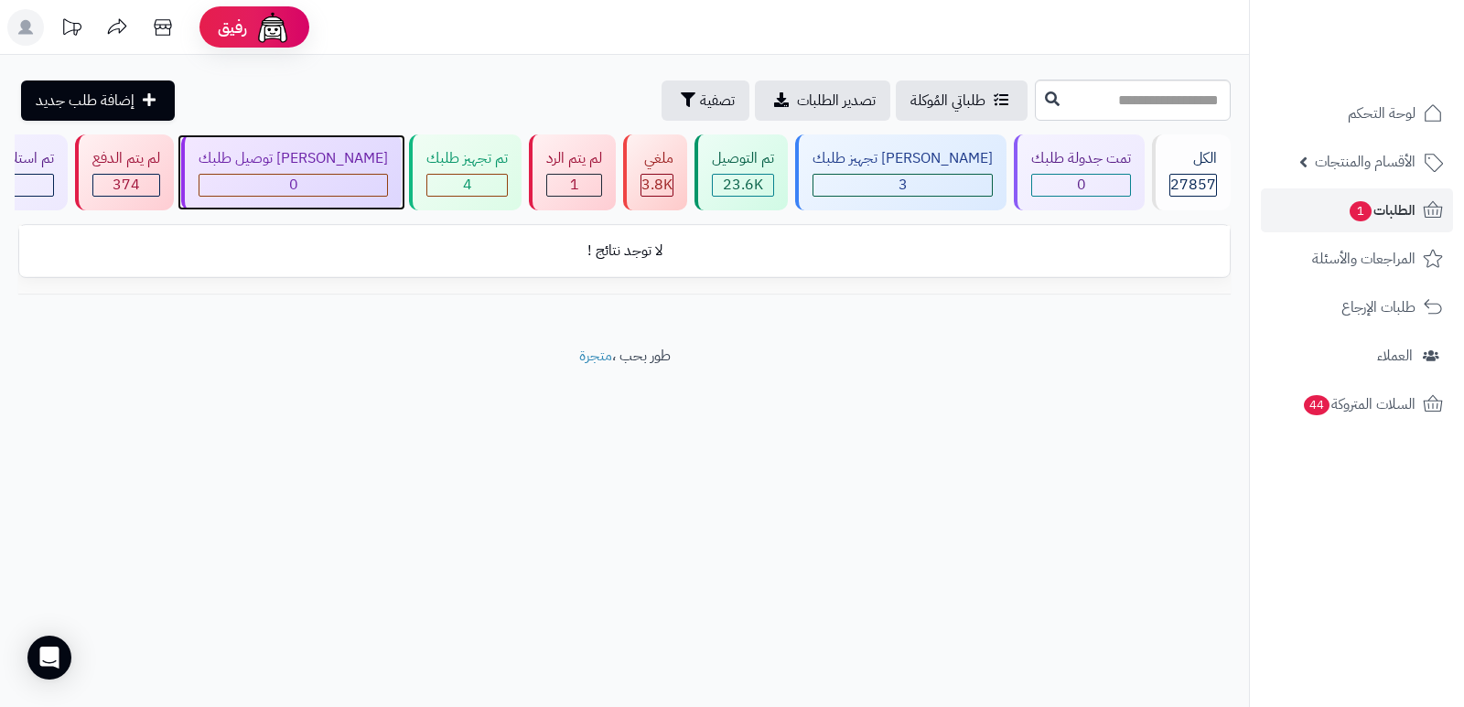
click at [352, 183] on div "0" at bounding box center [294, 185] width 188 height 21
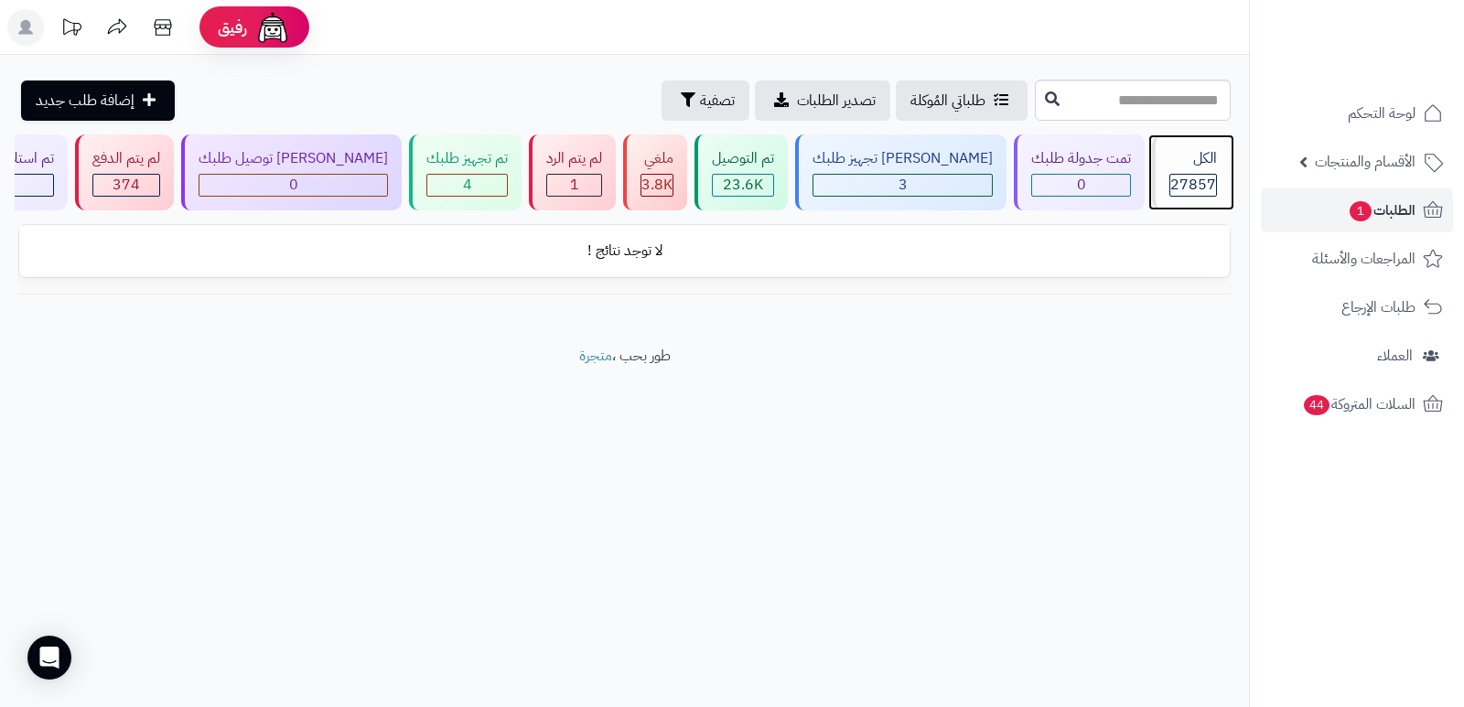
click at [1201, 185] on span "27857" at bounding box center [1194, 185] width 46 height 22
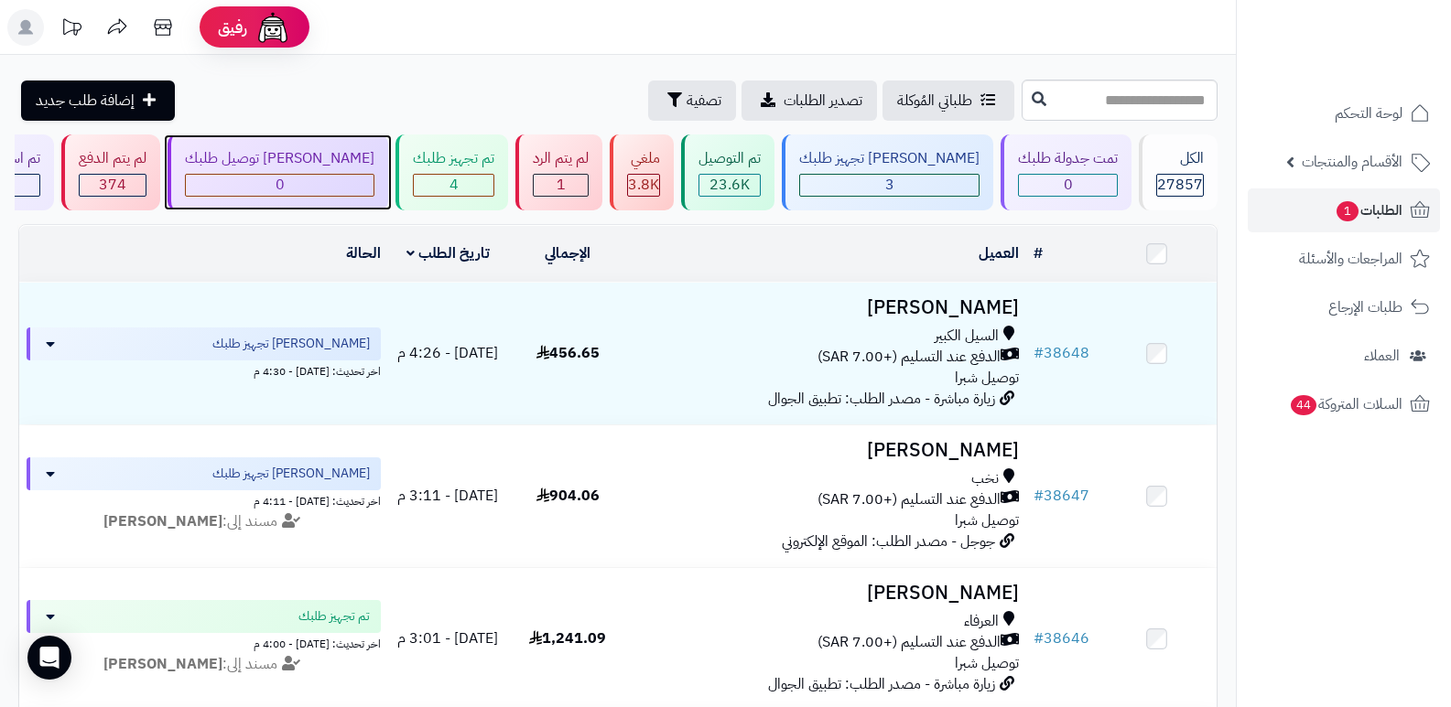
click at [332, 157] on div "[PERSON_NAME] توصيل طلبك" at bounding box center [279, 158] width 189 height 21
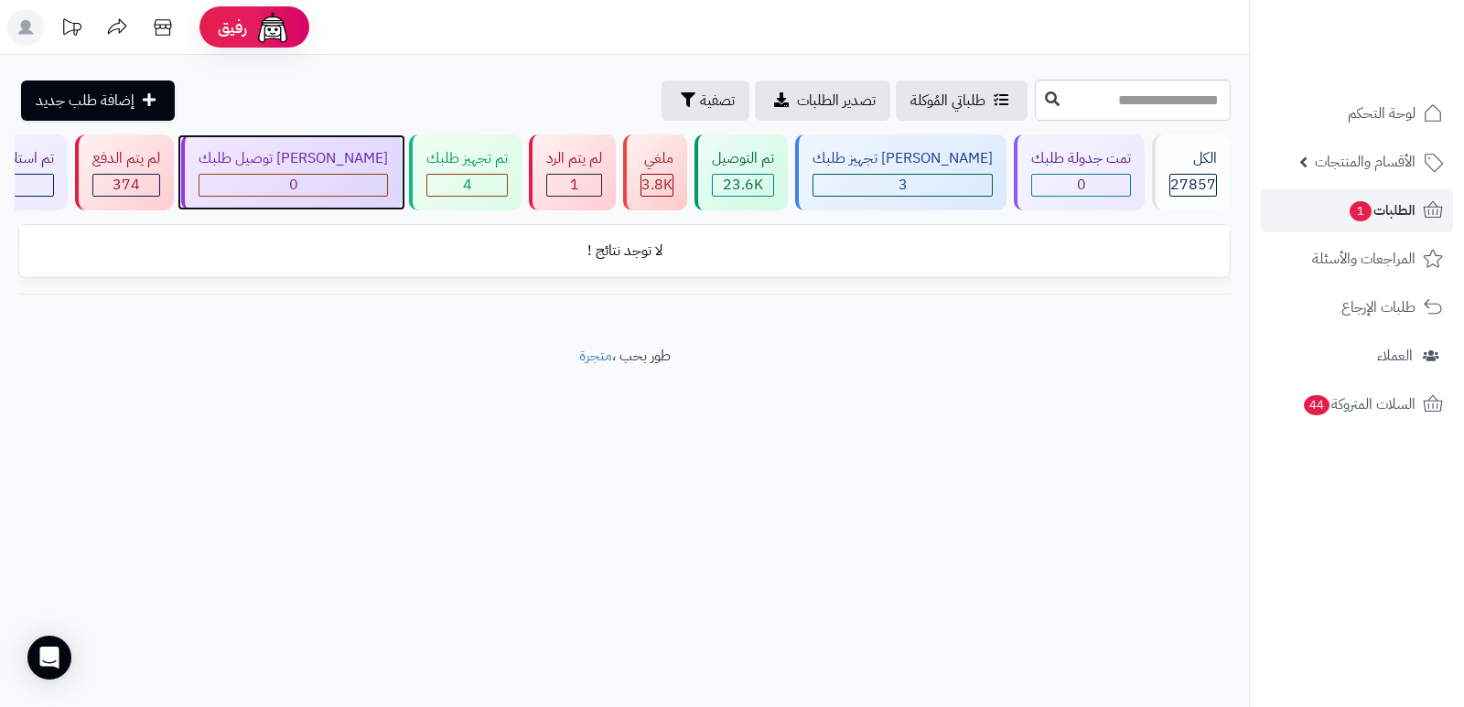
click at [387, 178] on div "0" at bounding box center [294, 185] width 188 height 21
click at [1203, 164] on div "الكل" at bounding box center [1194, 158] width 48 height 21
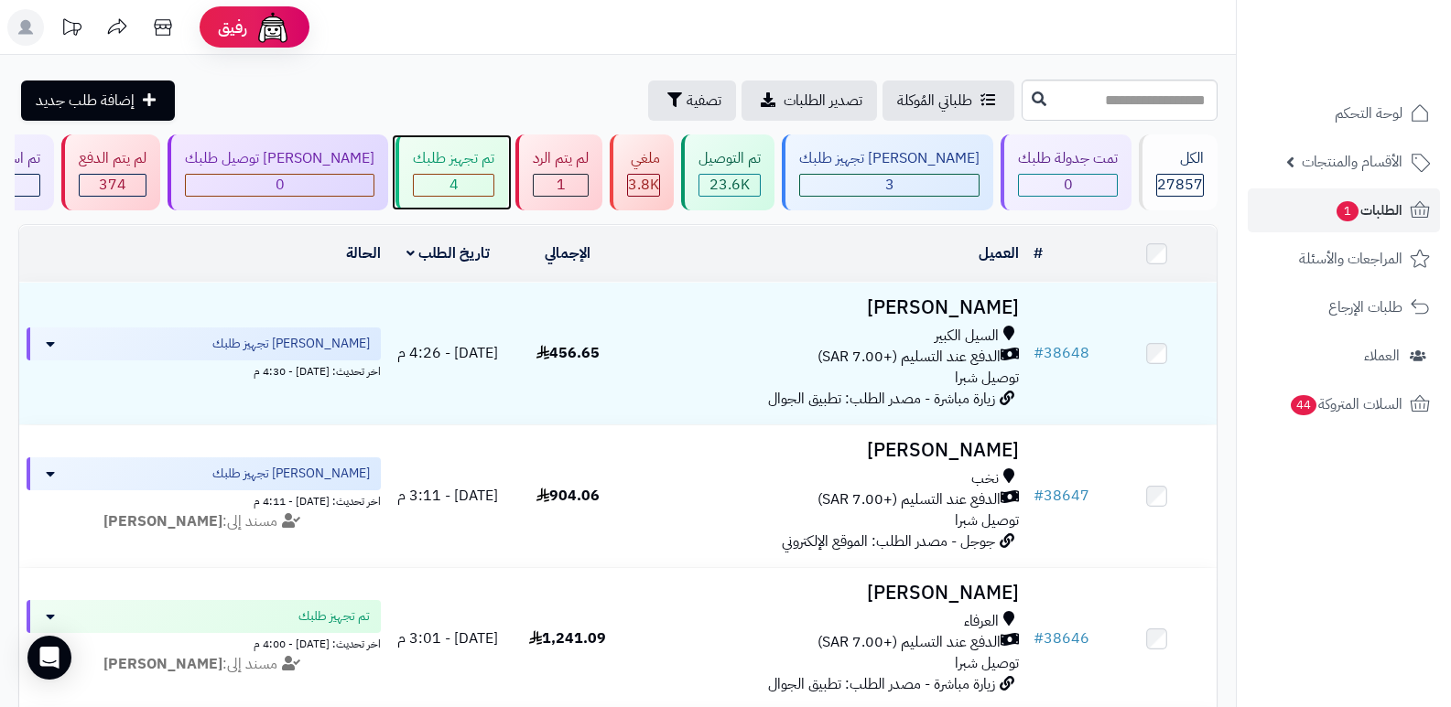
click at [508, 138] on div "تم تجهيز طلبك 4" at bounding box center [451, 173] width 113 height 76
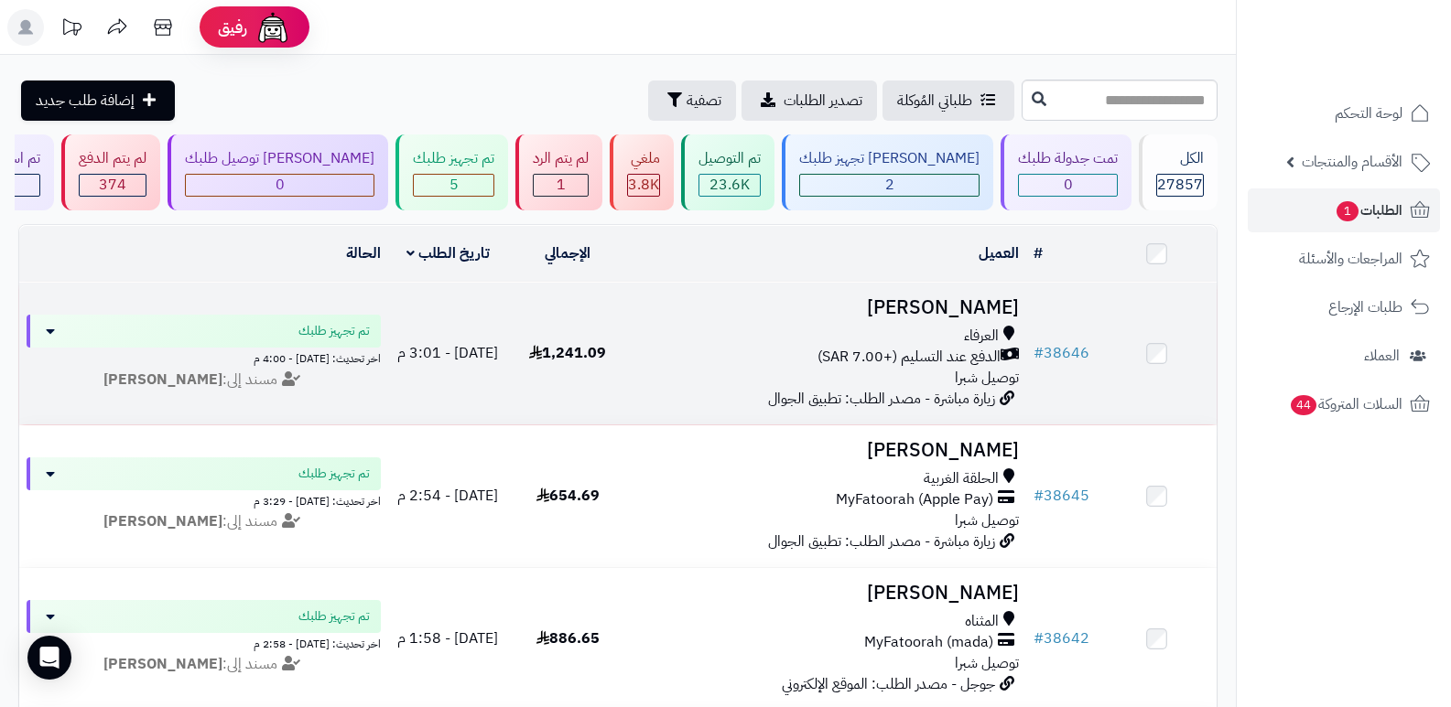
click at [982, 308] on h3 "منار الشلوي" at bounding box center [827, 307] width 384 height 21
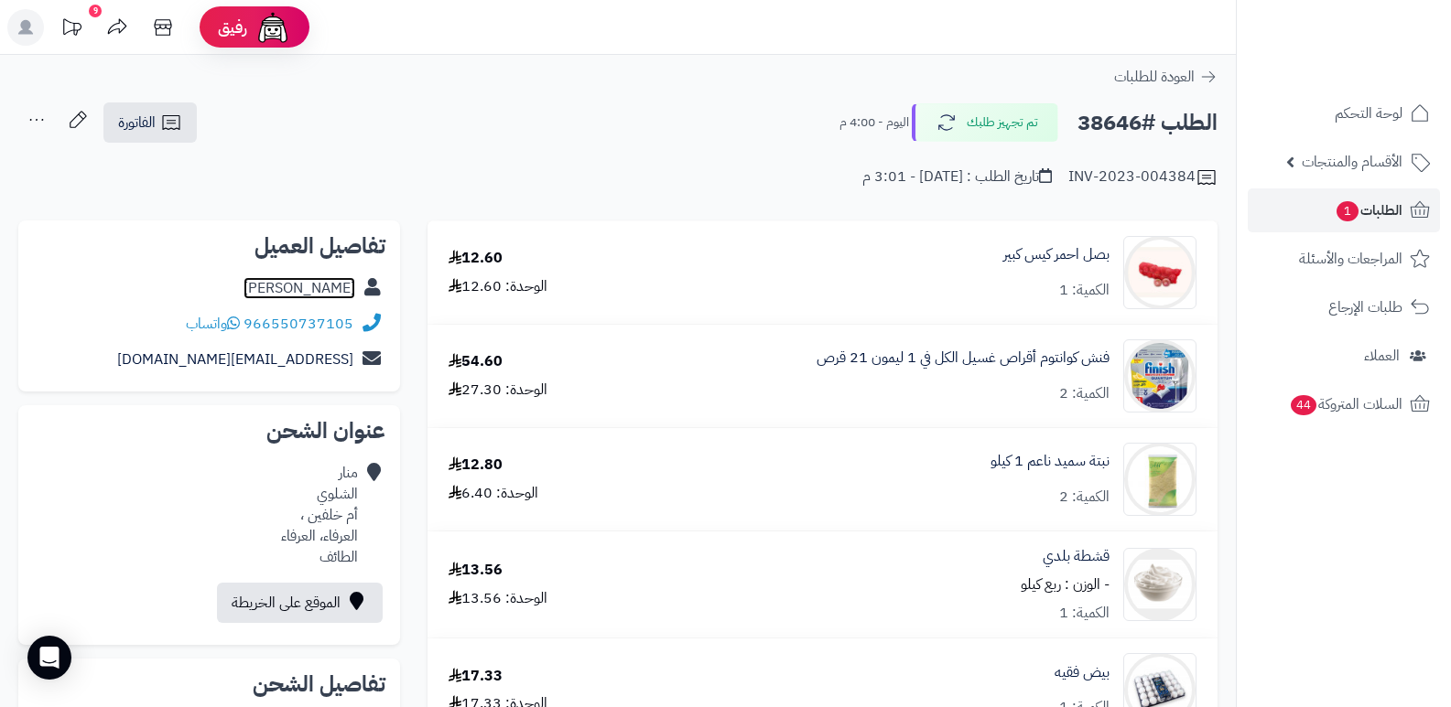
click at [337, 296] on link "منار الشلوي" at bounding box center [299, 288] width 112 height 22
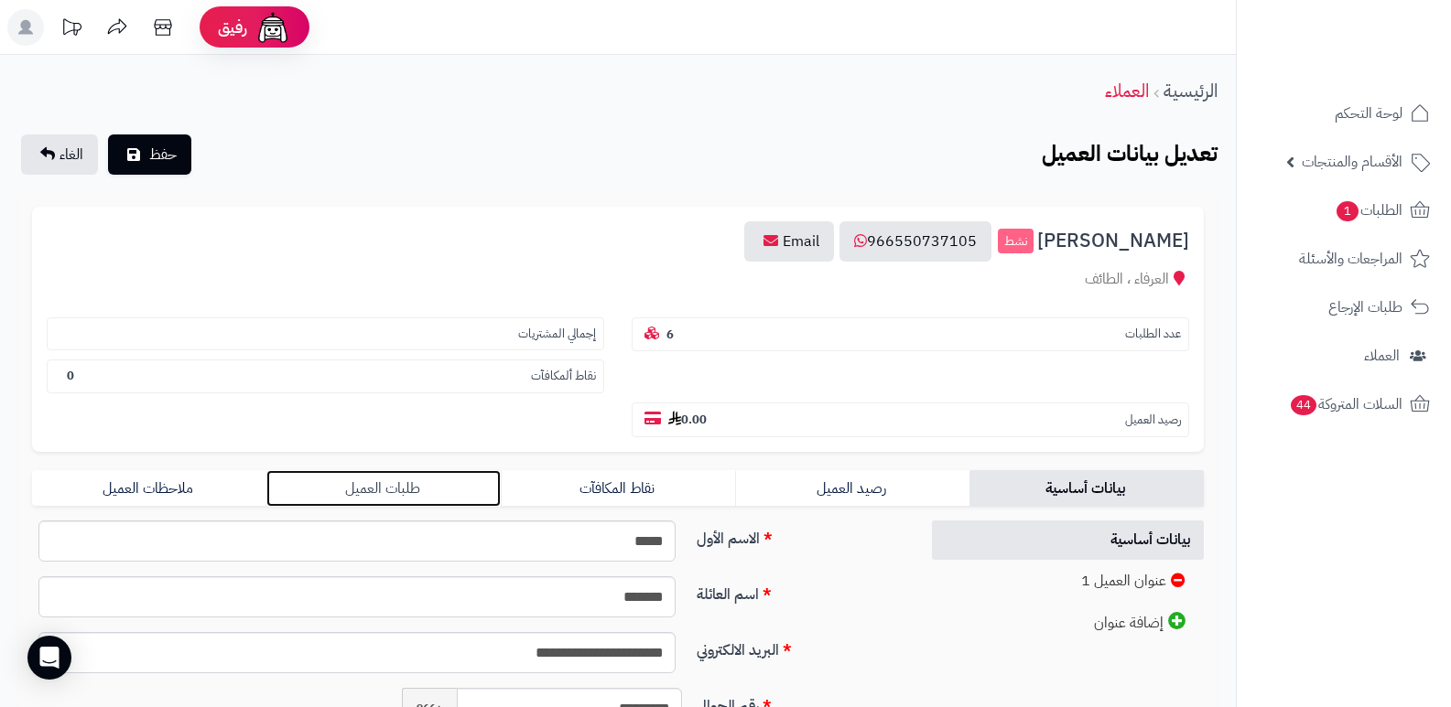
click at [386, 480] on link "طلبات العميل" at bounding box center [383, 488] width 234 height 37
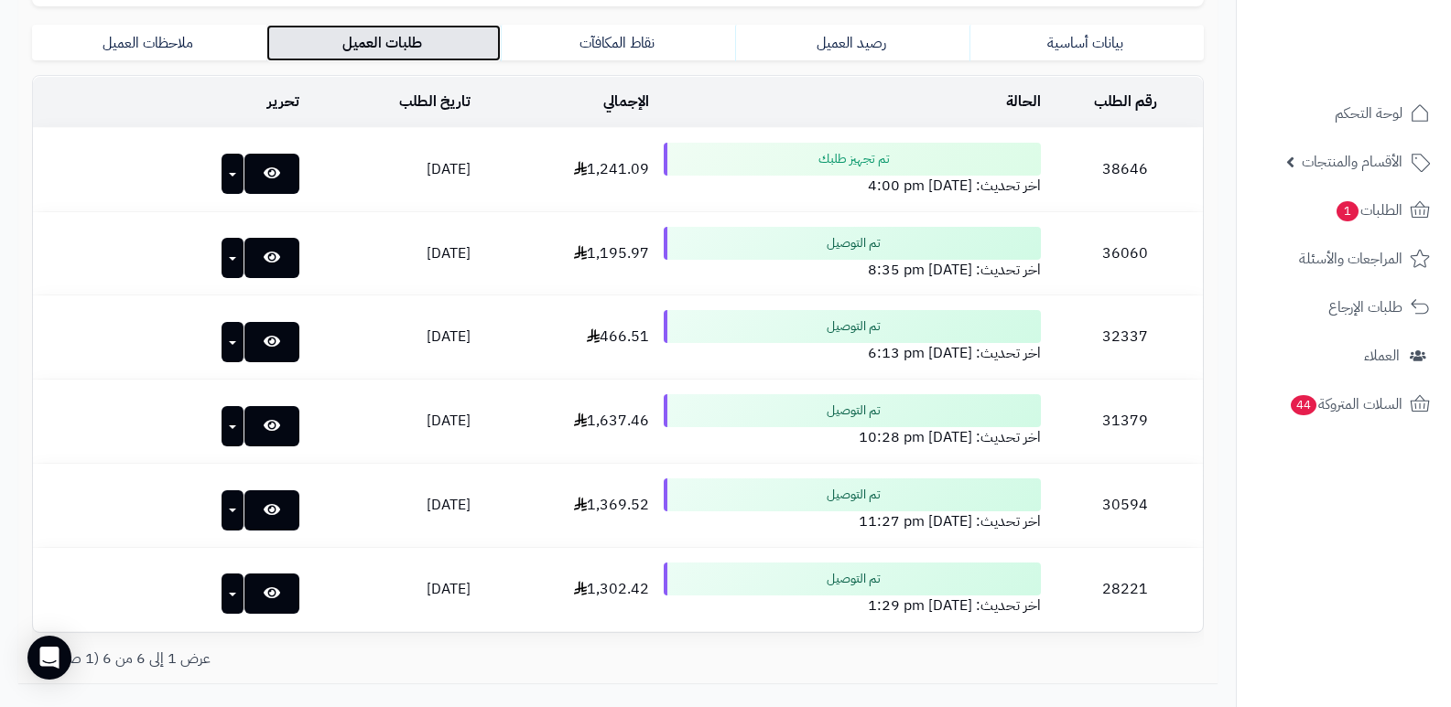
scroll to position [549, 0]
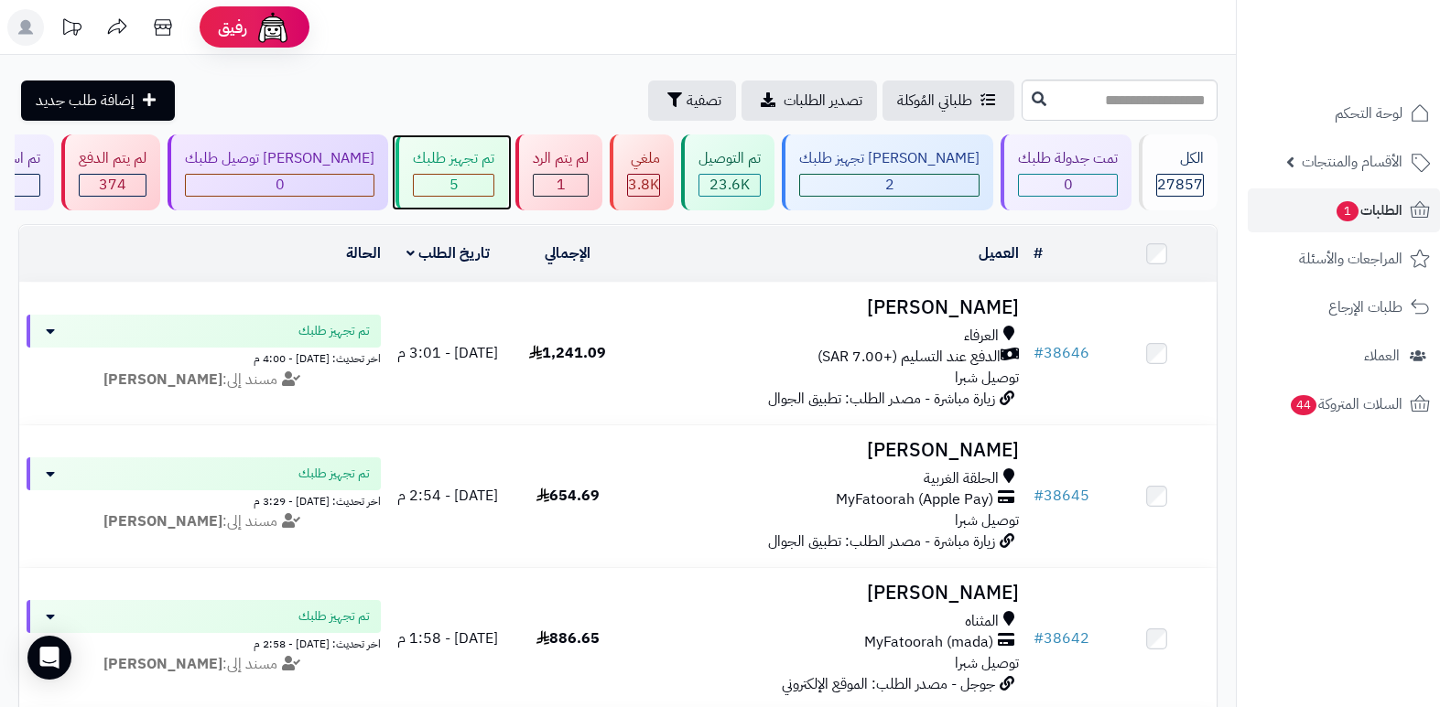
click at [473, 166] on div "تم تجهيز طلبك" at bounding box center [453, 158] width 81 height 21
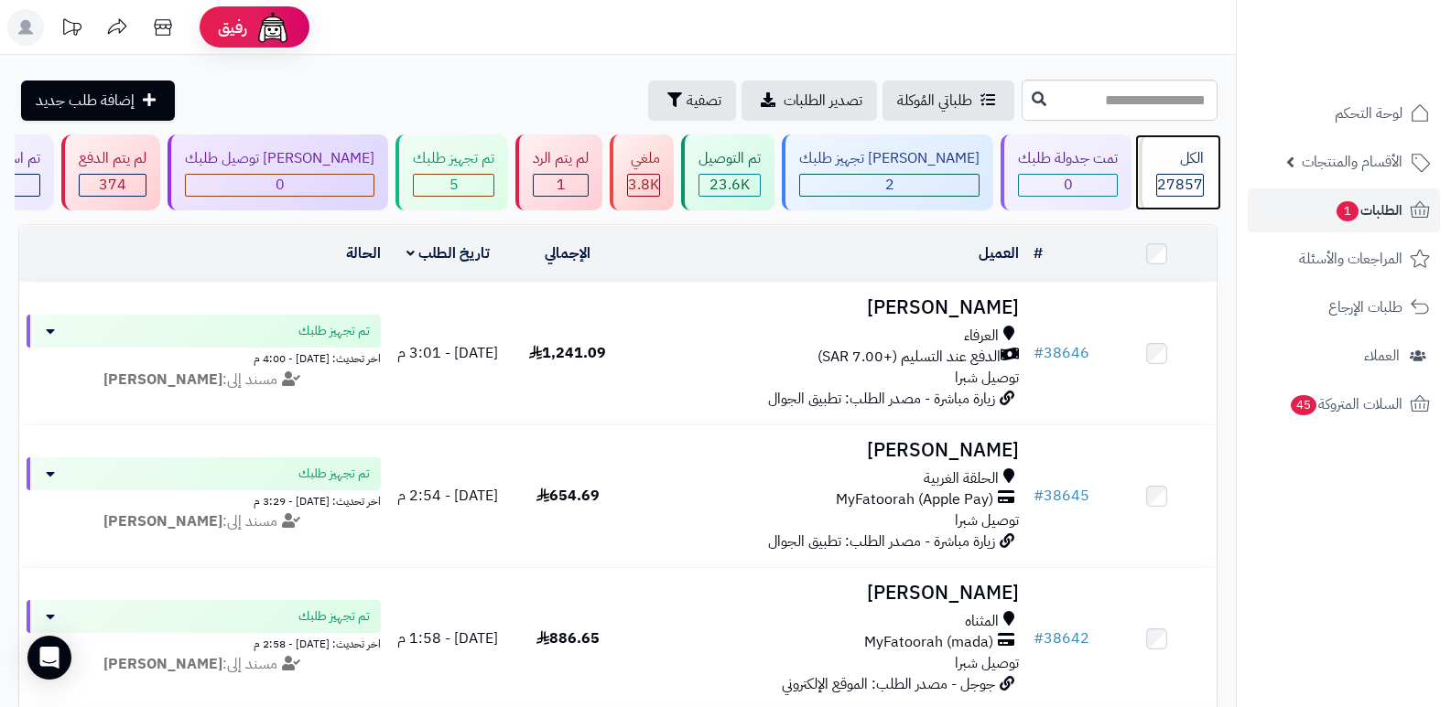
click at [1166, 177] on span "27857" at bounding box center [1180, 185] width 46 height 22
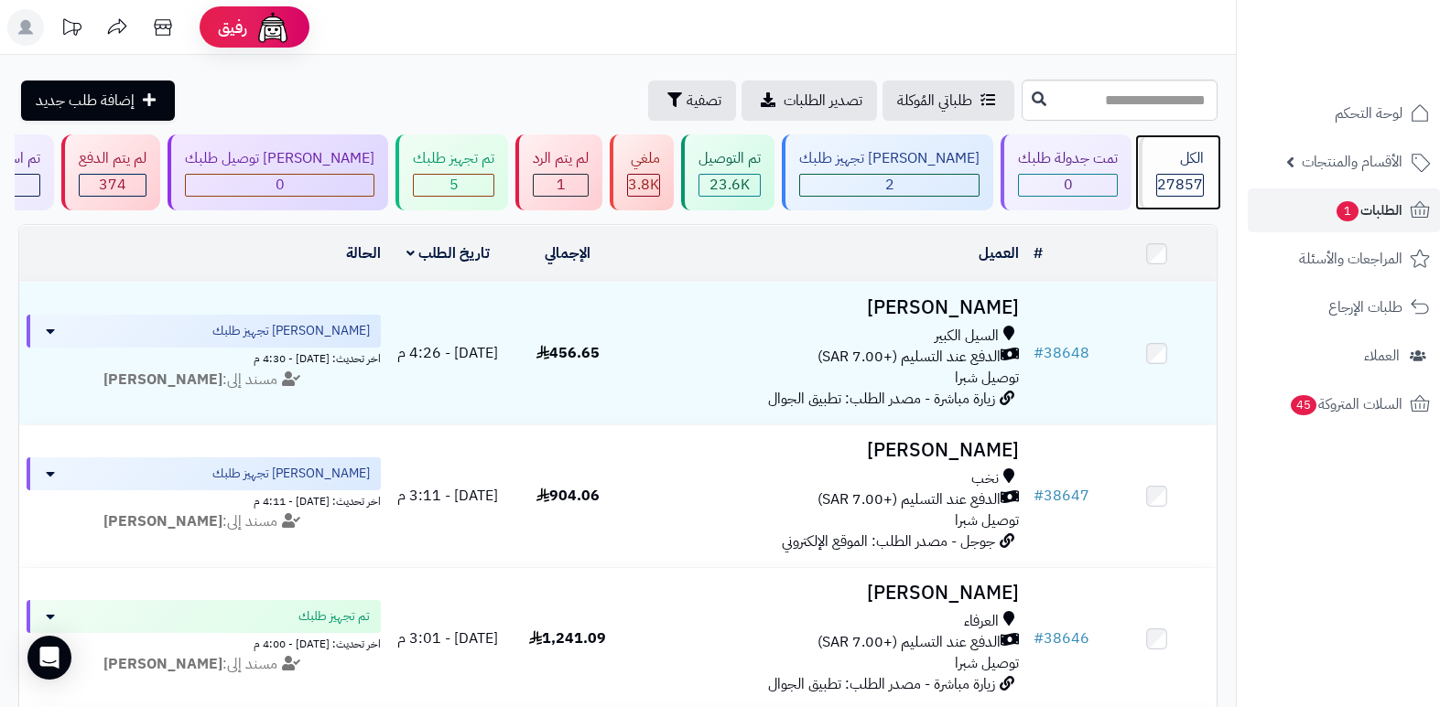
click at [1183, 166] on div "الكل" at bounding box center [1180, 158] width 48 height 21
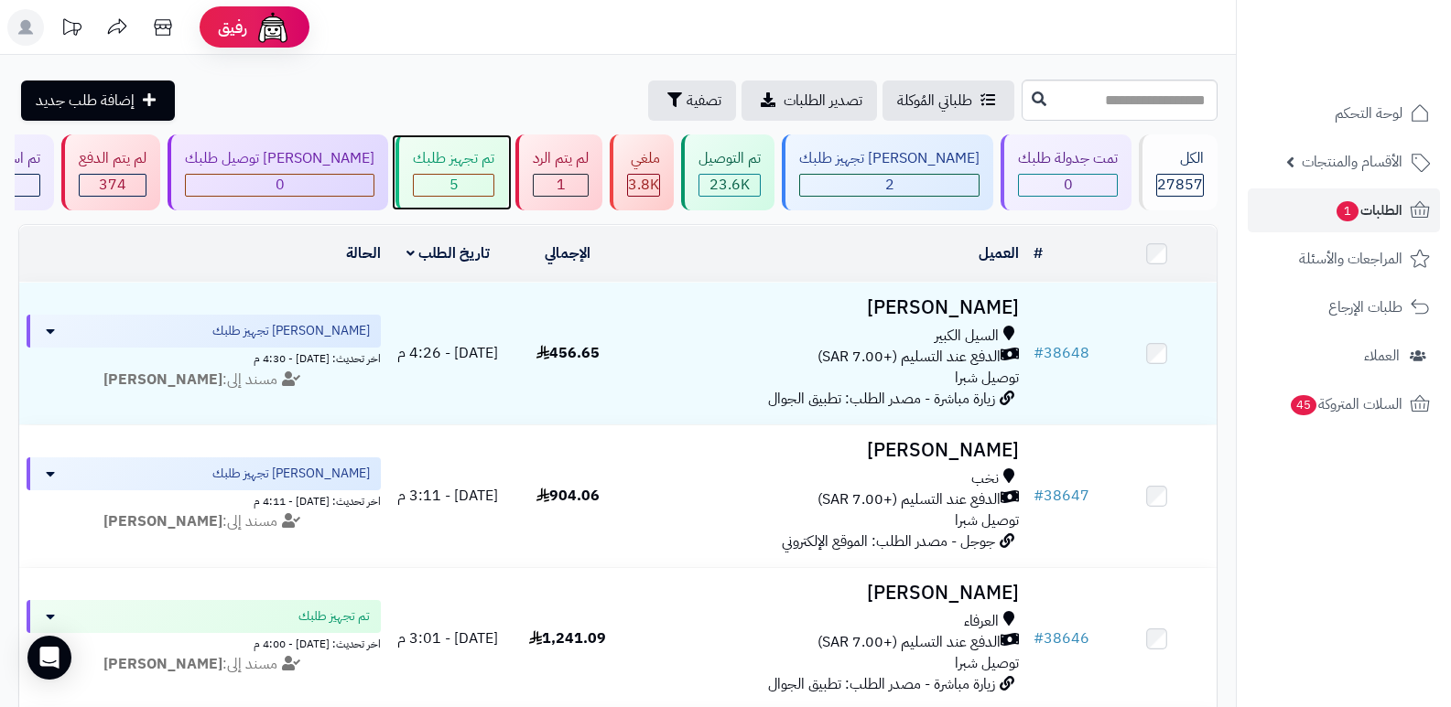
click at [488, 165] on div "تم تجهيز طلبك" at bounding box center [453, 158] width 81 height 21
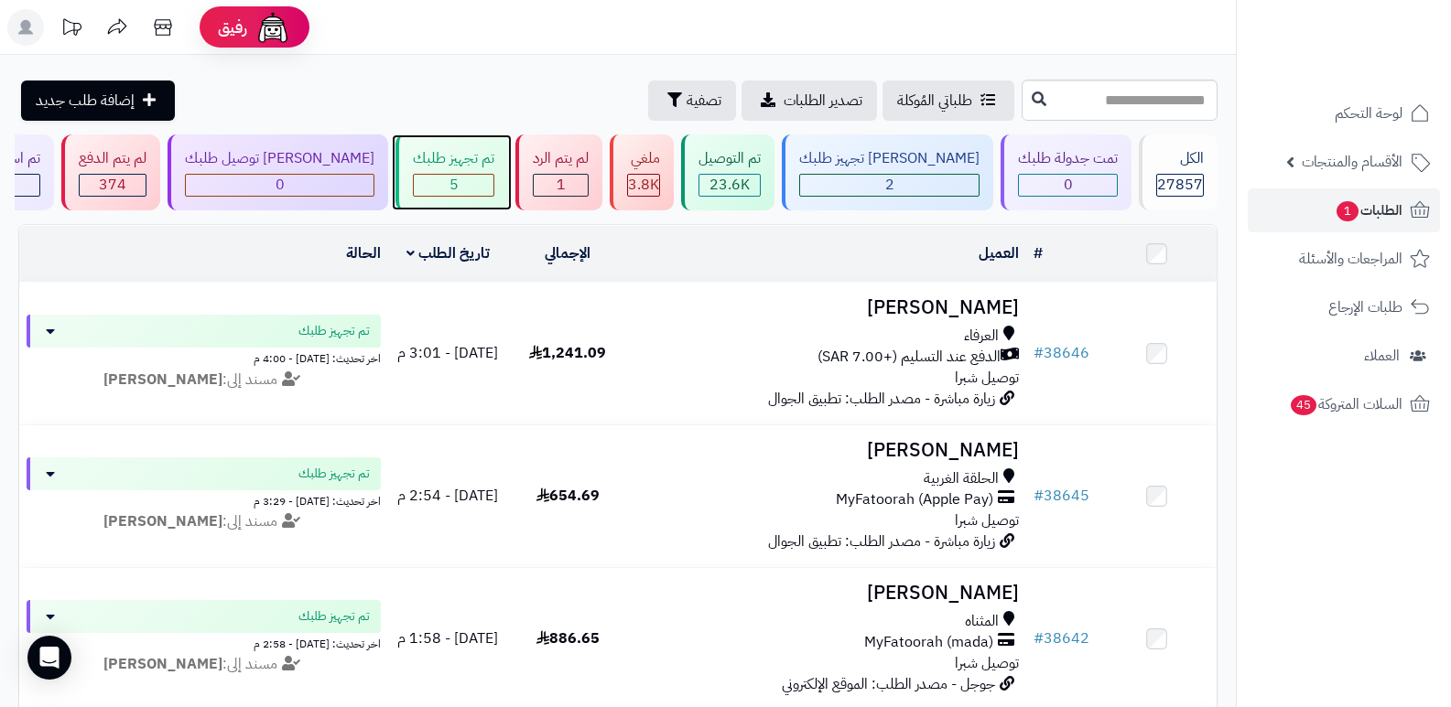
click at [464, 153] on div "تم تجهيز طلبك" at bounding box center [453, 158] width 81 height 21
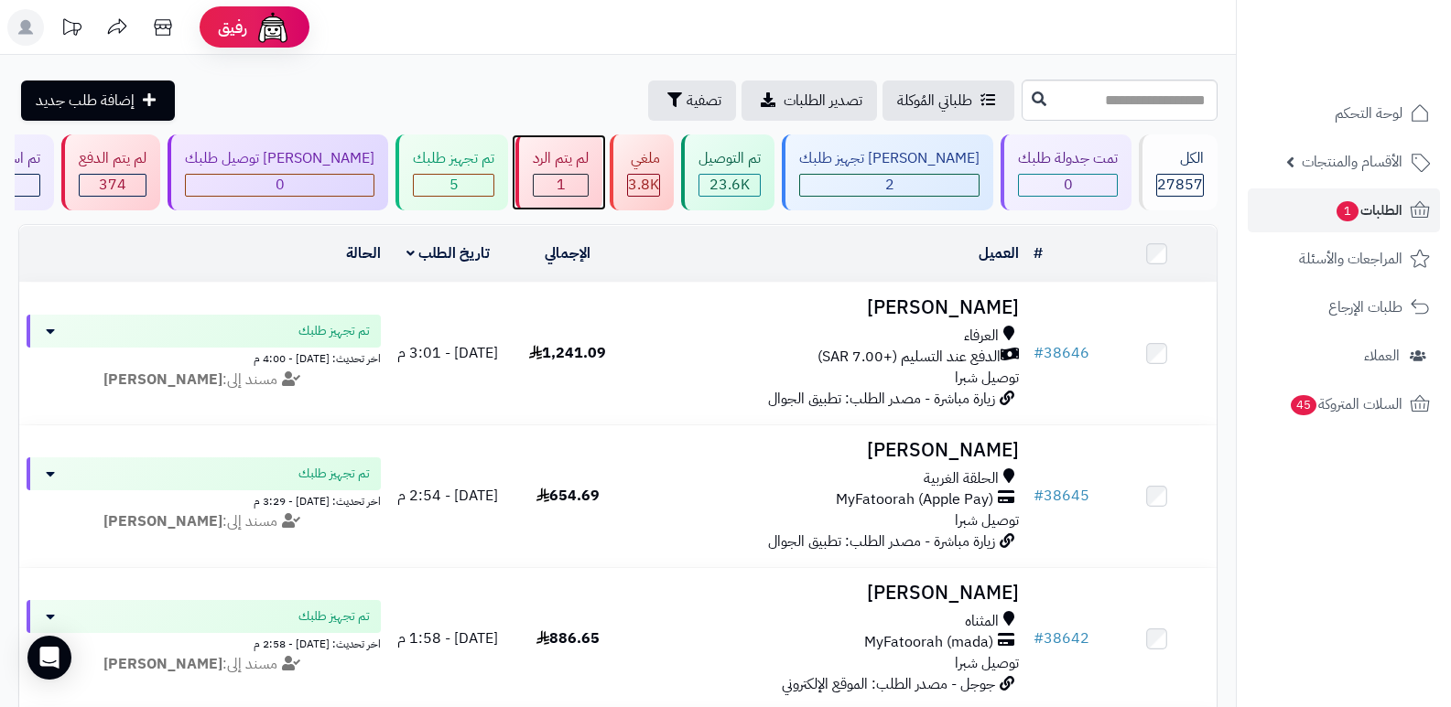
click at [588, 186] on div "1" at bounding box center [561, 185] width 54 height 21
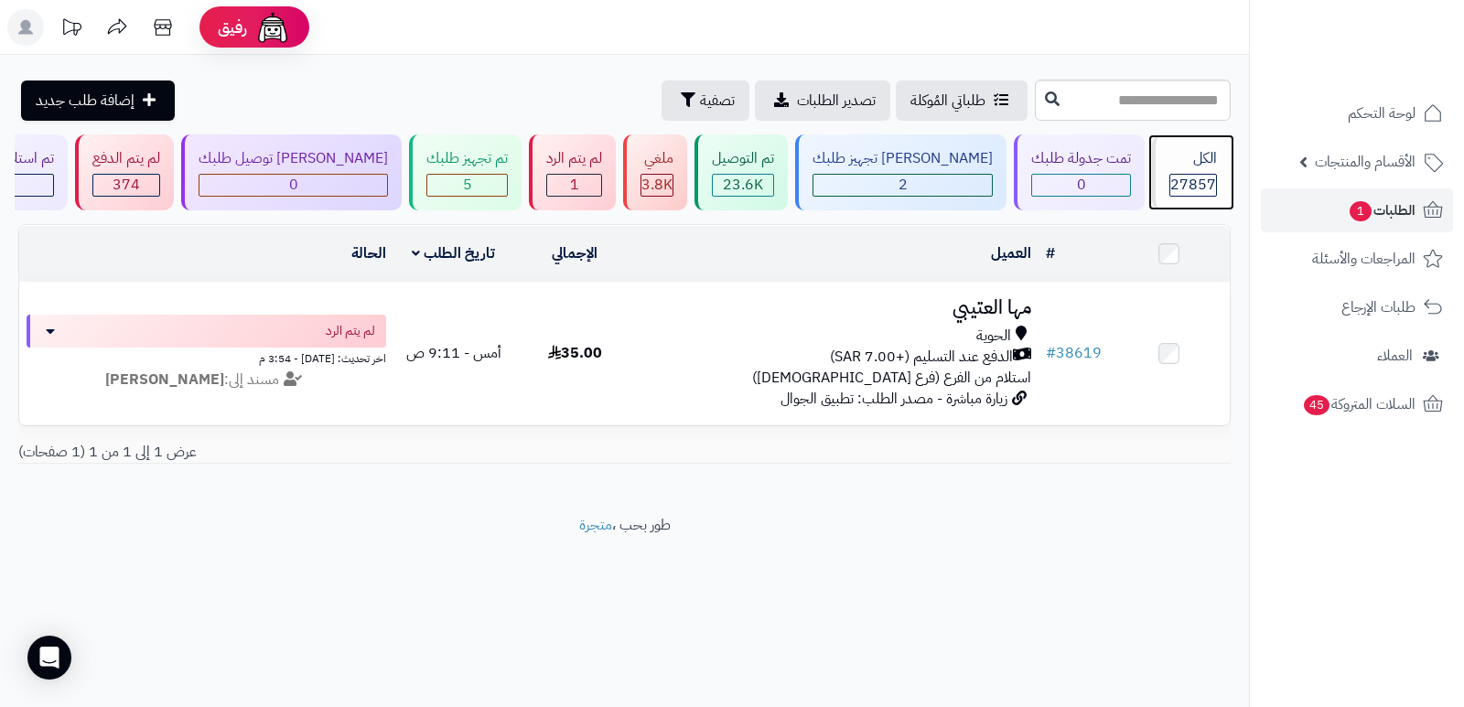
click at [1207, 178] on span "27857" at bounding box center [1194, 185] width 46 height 22
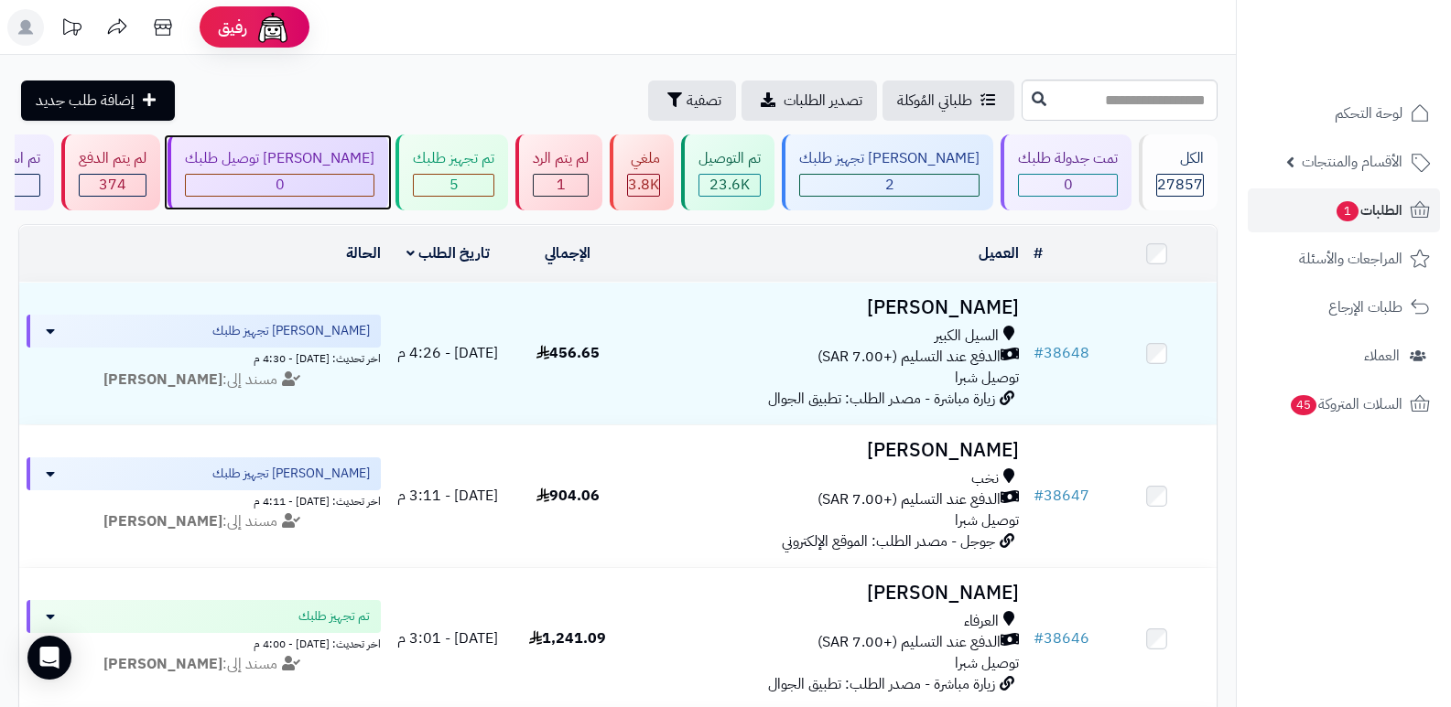
click at [373, 182] on div "0" at bounding box center [280, 185] width 188 height 21
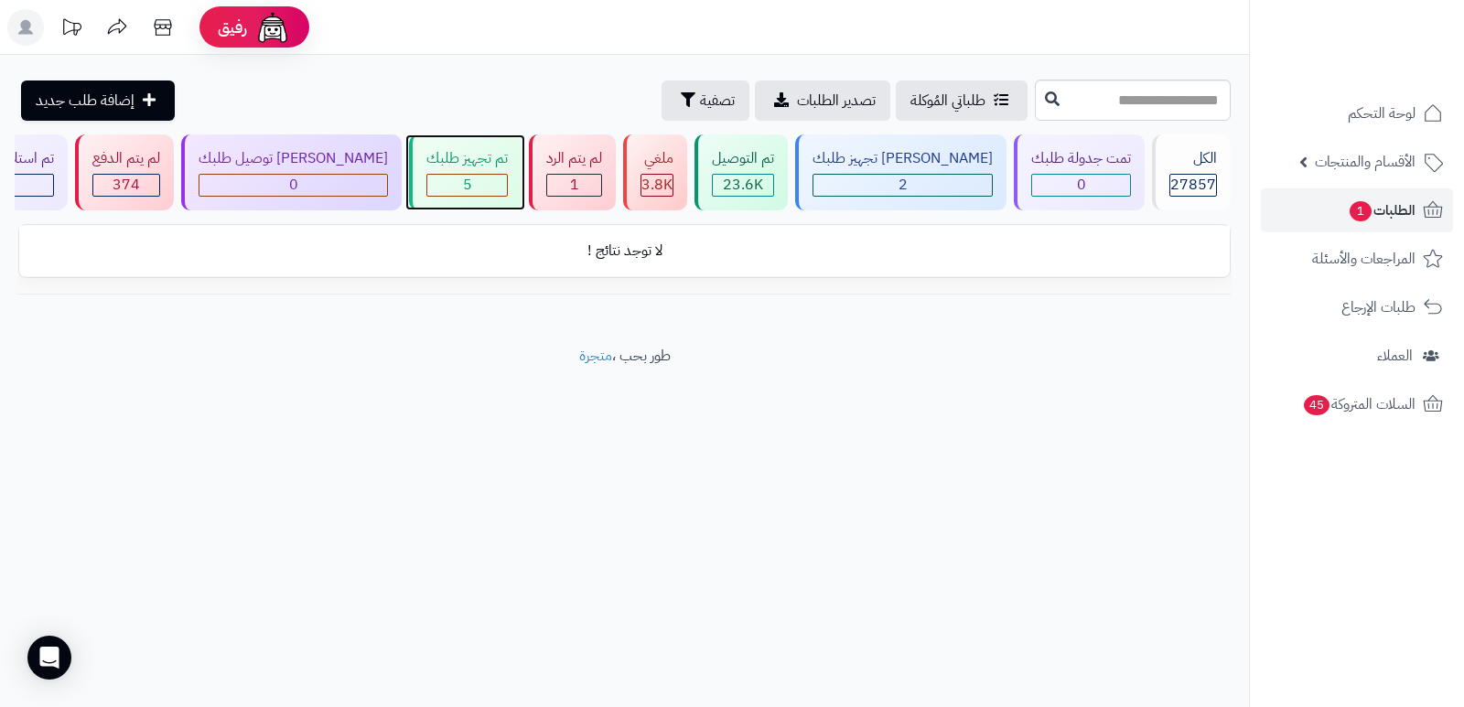
click at [448, 172] on div "تم تجهيز طلبك 5" at bounding box center [465, 173] width 113 height 76
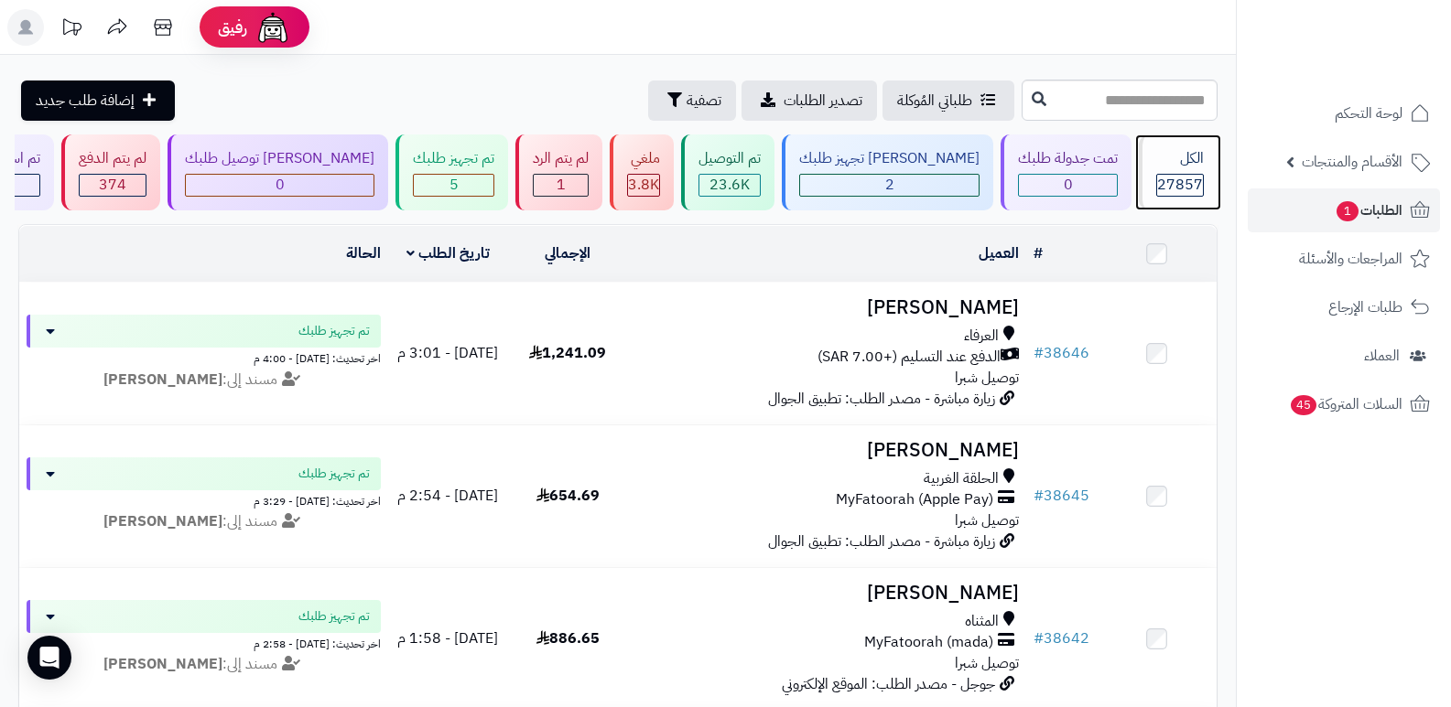
click at [1175, 171] on div "الكل 27857" at bounding box center [1178, 173] width 79 height 76
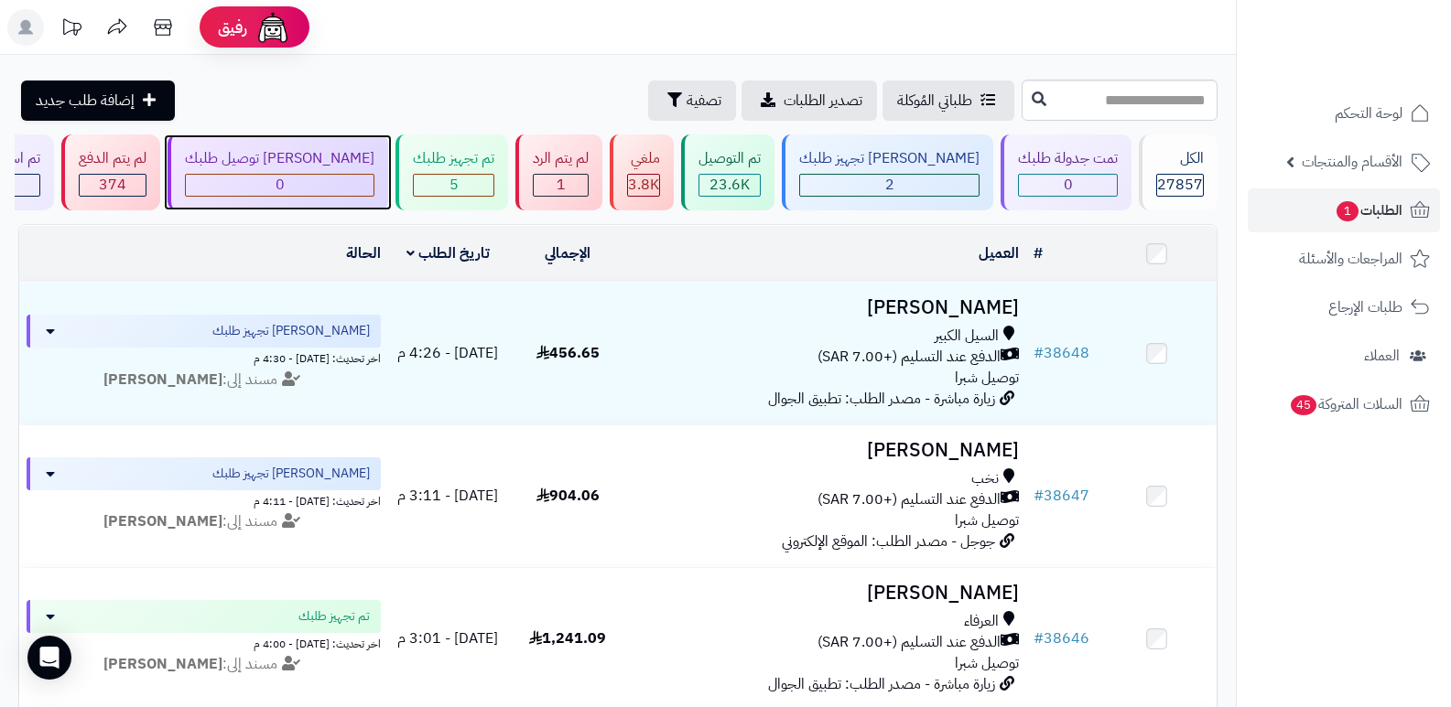
click at [374, 157] on div "[PERSON_NAME] توصيل طلبك" at bounding box center [279, 158] width 189 height 21
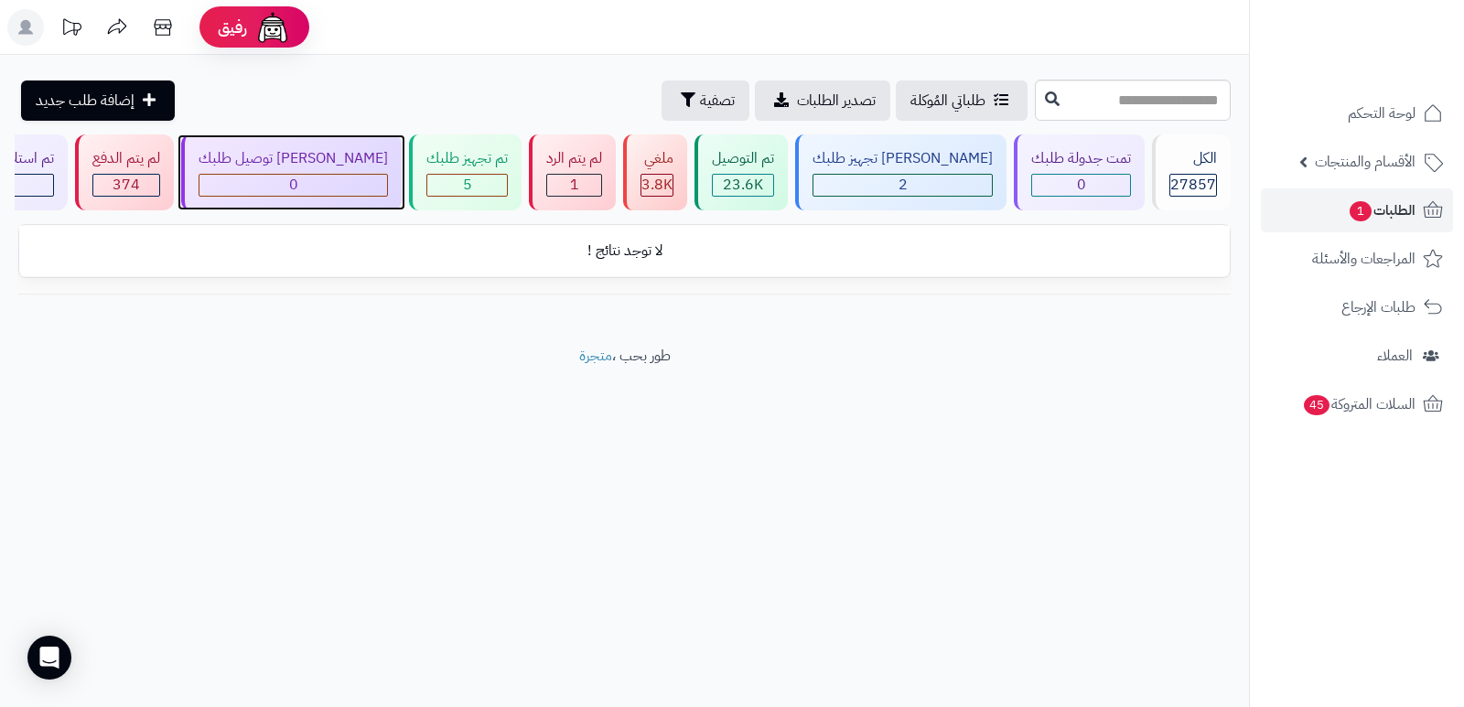
click at [378, 182] on div "0" at bounding box center [294, 185] width 188 height 21
click at [1085, 19] on header "رفيق ! الطلبات معالجة مكتمل إرجاع المنتجات العملاء المتواجدون الان 28526 عملاء …" at bounding box center [732, 27] width 1464 height 55
click at [330, 189] on div "0" at bounding box center [294, 185] width 188 height 21
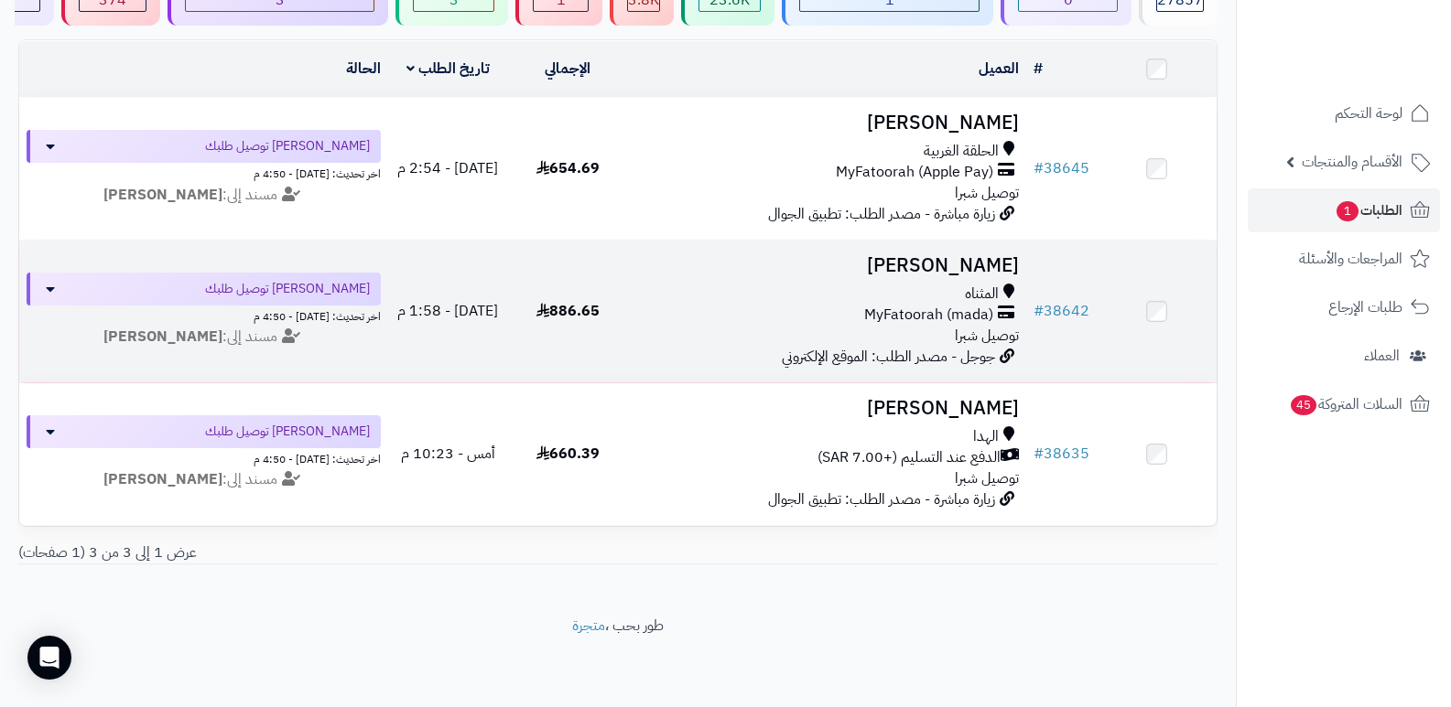
scroll to position [195, 0]
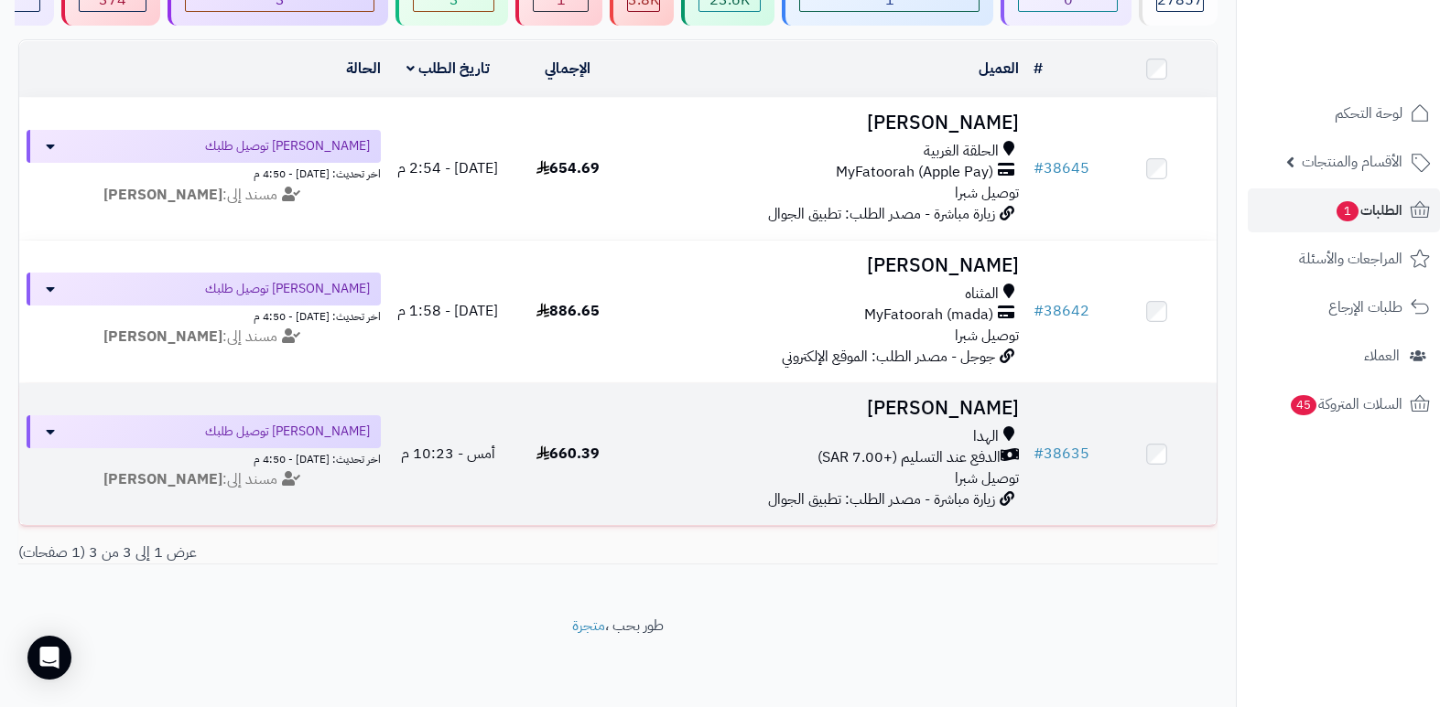
click at [970, 398] on h3 "[PERSON_NAME]" at bounding box center [827, 408] width 384 height 21
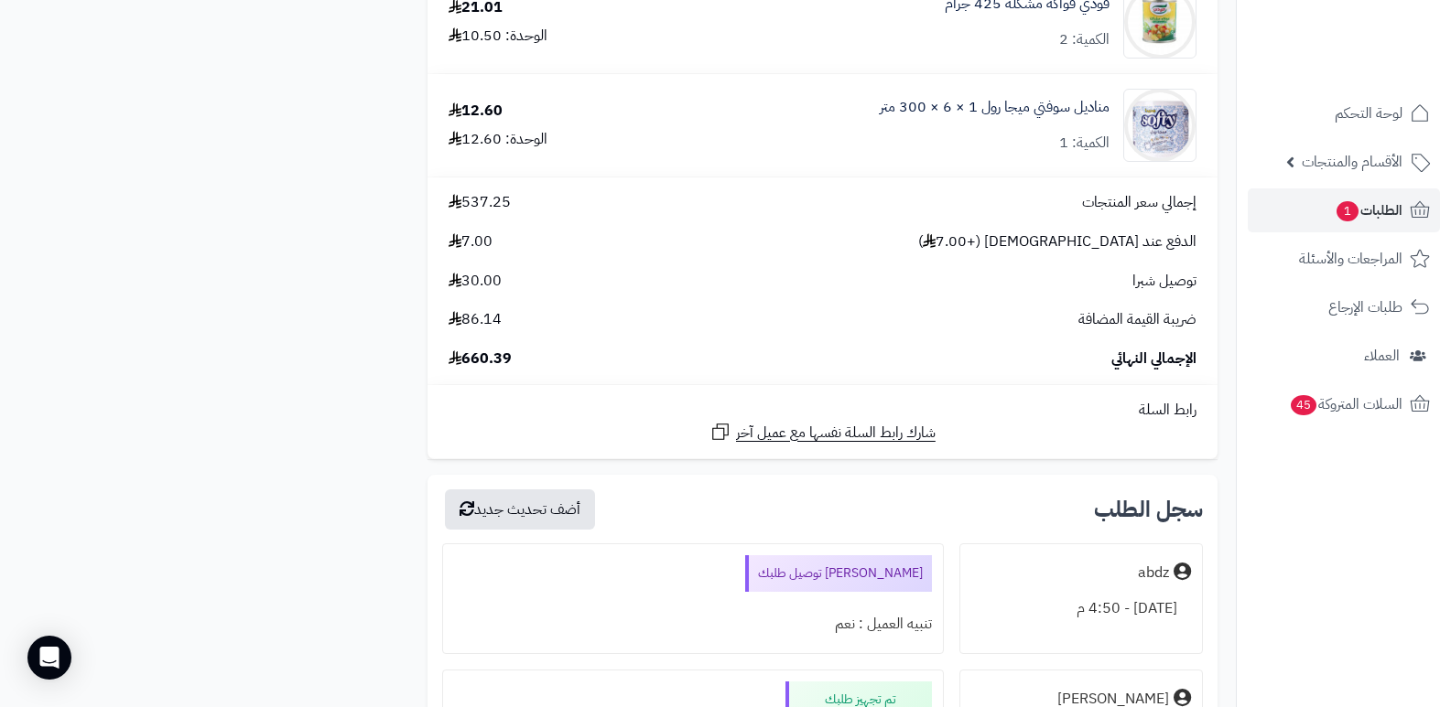
scroll to position [3020, 0]
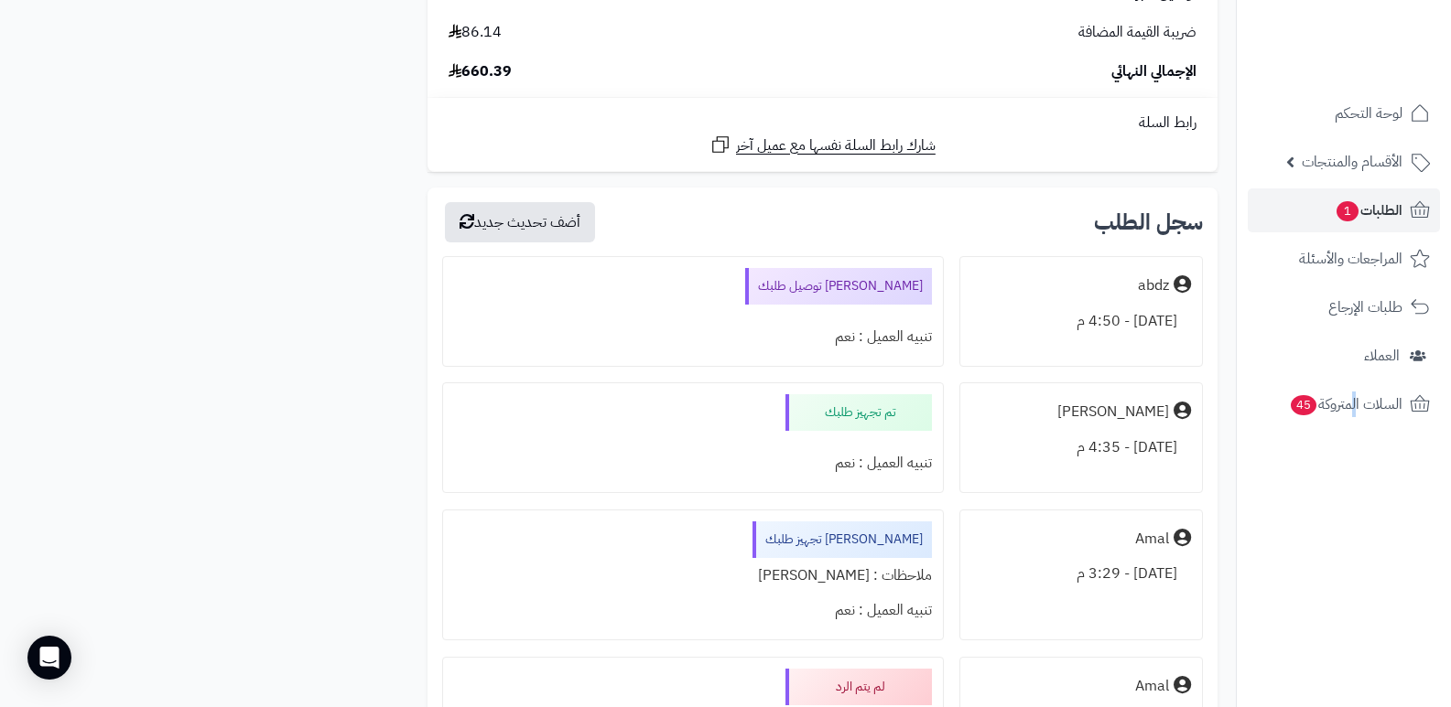
drag, startPoint x: 1353, startPoint y: 621, endPoint x: 1160, endPoint y: 38, distance: 613.0
click at [1359, 606] on nav "لوحة التحكم الأقسام والمنتجات المنتجات الأقسام الماركات مواصفات المنتجات مواصفا…" at bounding box center [1343, 376] width 215 height 707
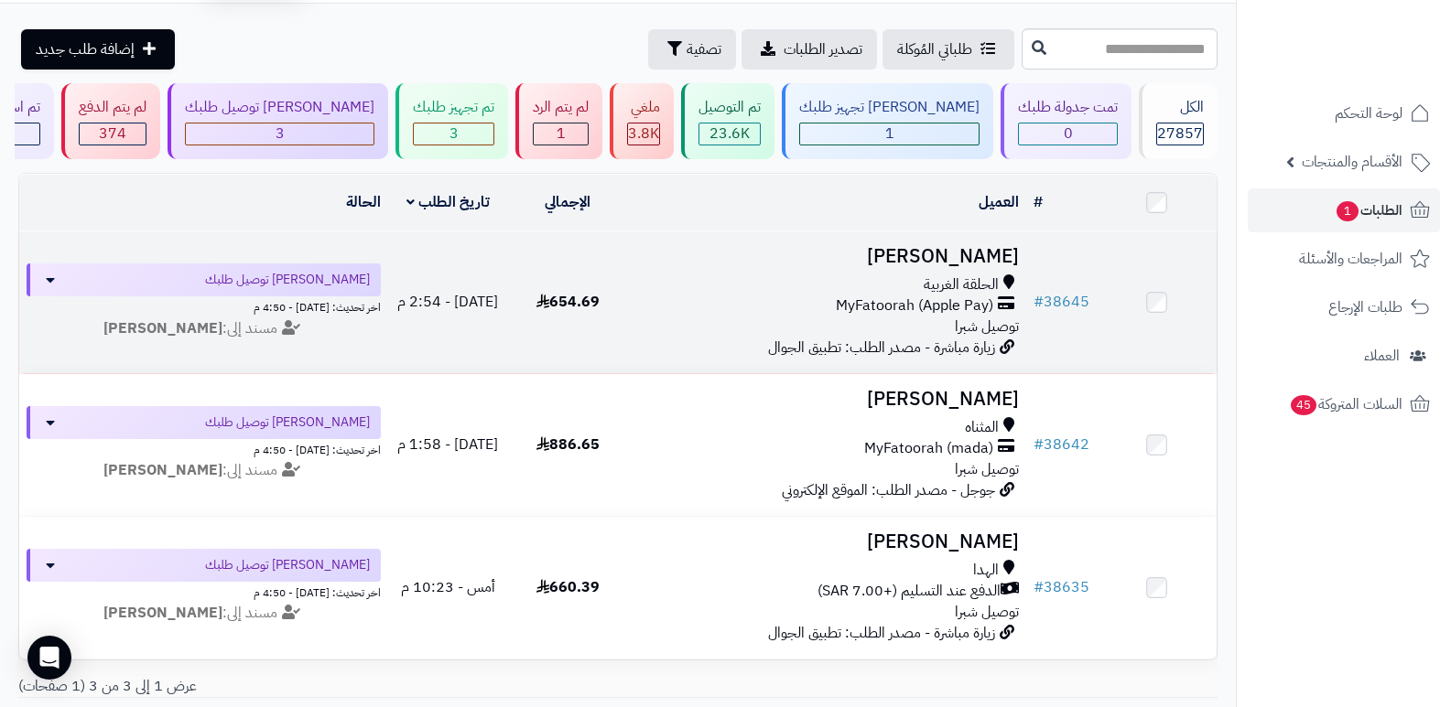
scroll to position [12, 0]
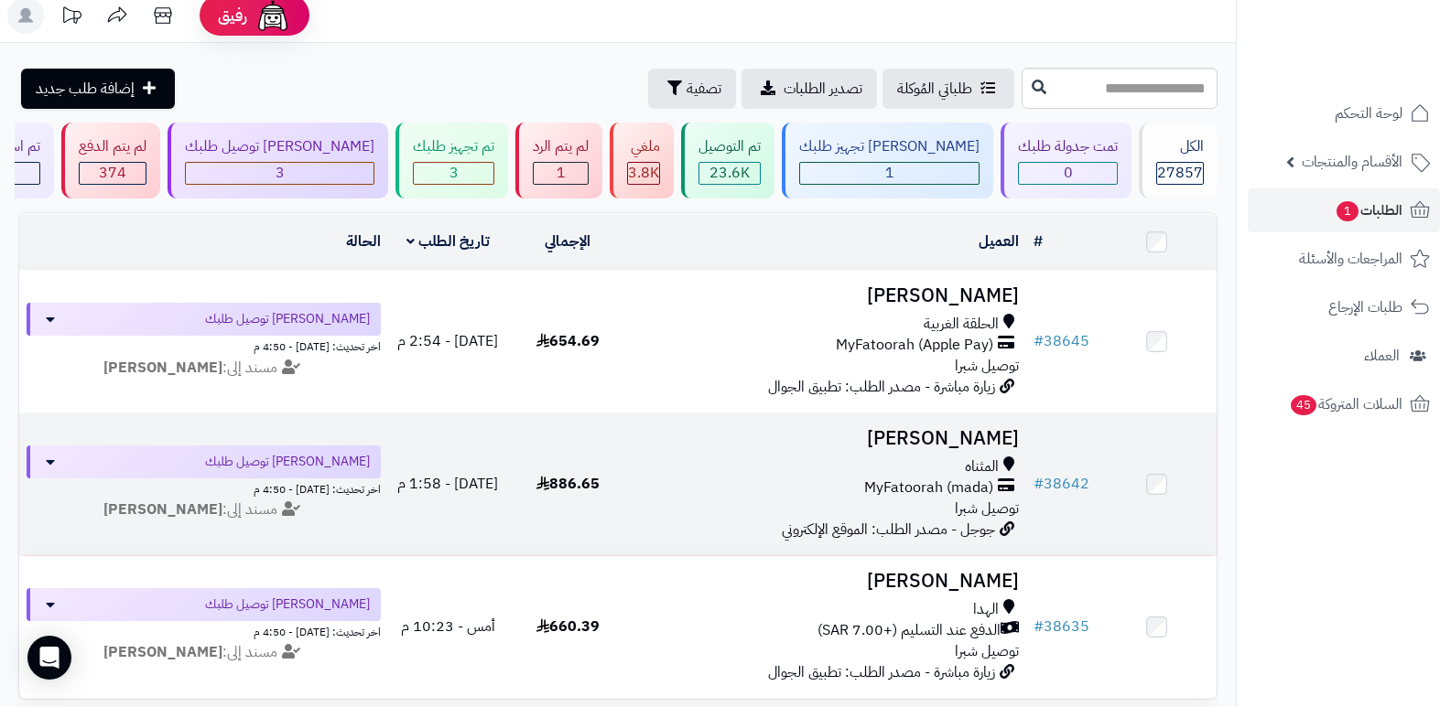
click at [980, 443] on h3 "حسين الوهيبي" at bounding box center [827, 438] width 384 height 21
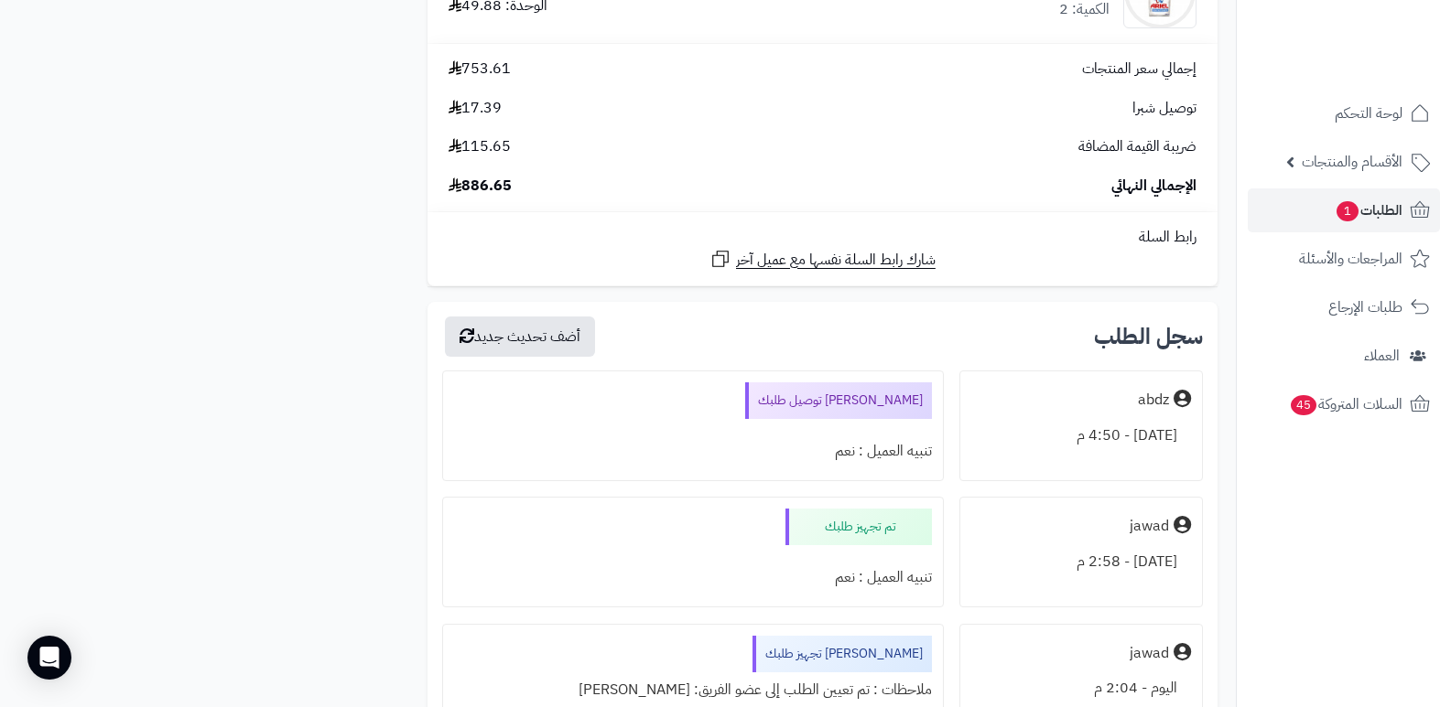
scroll to position [4027, 0]
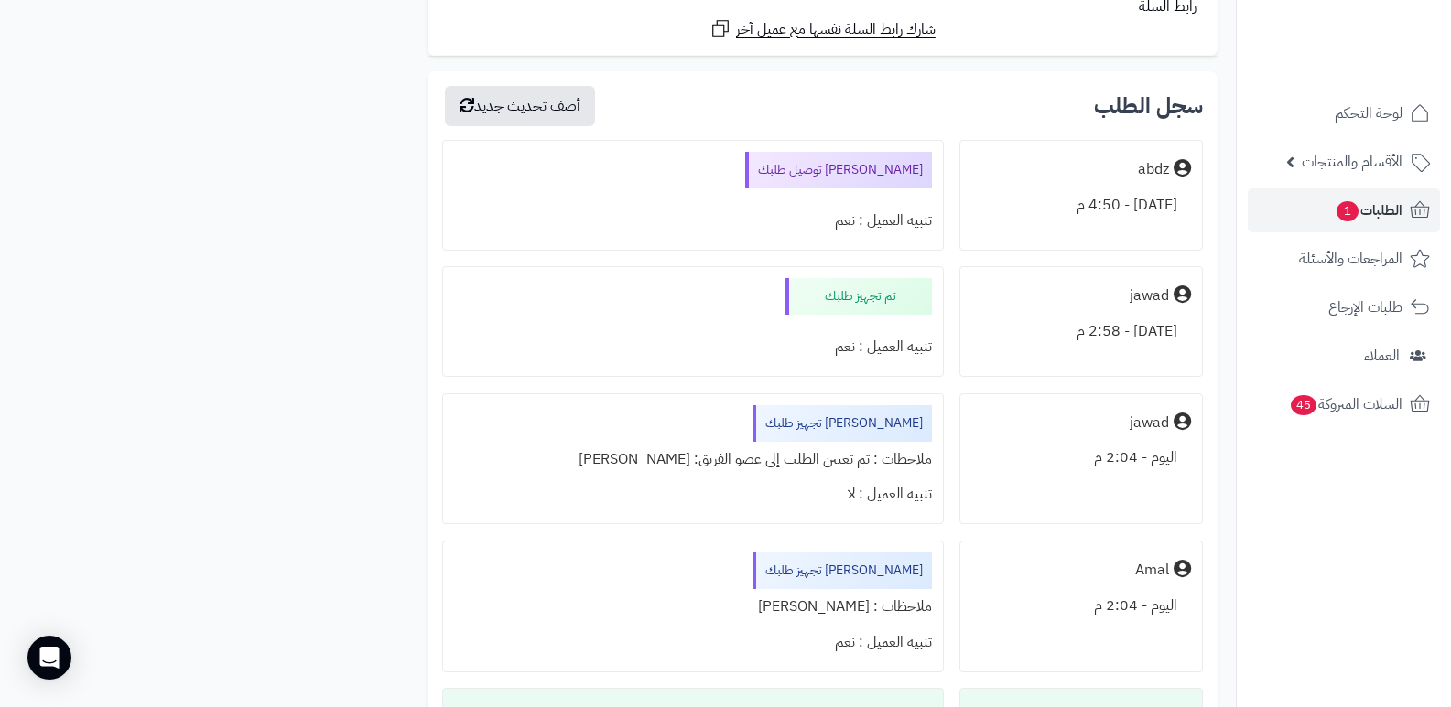
click at [1384, 610] on nav "لوحة التحكم الأقسام والمنتجات المنتجات الأقسام الماركات مواصفات المنتجات مواصفا…" at bounding box center [1343, 376] width 215 height 707
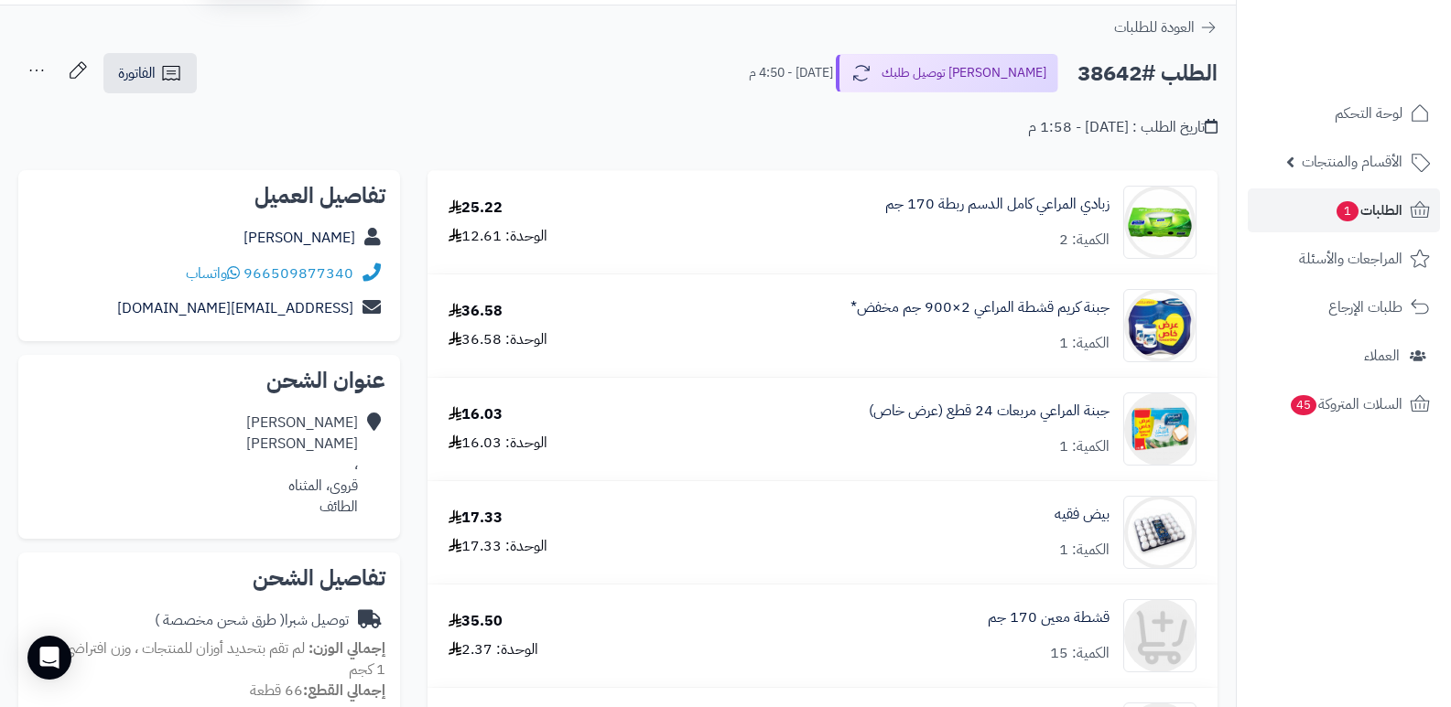
scroll to position [0, 0]
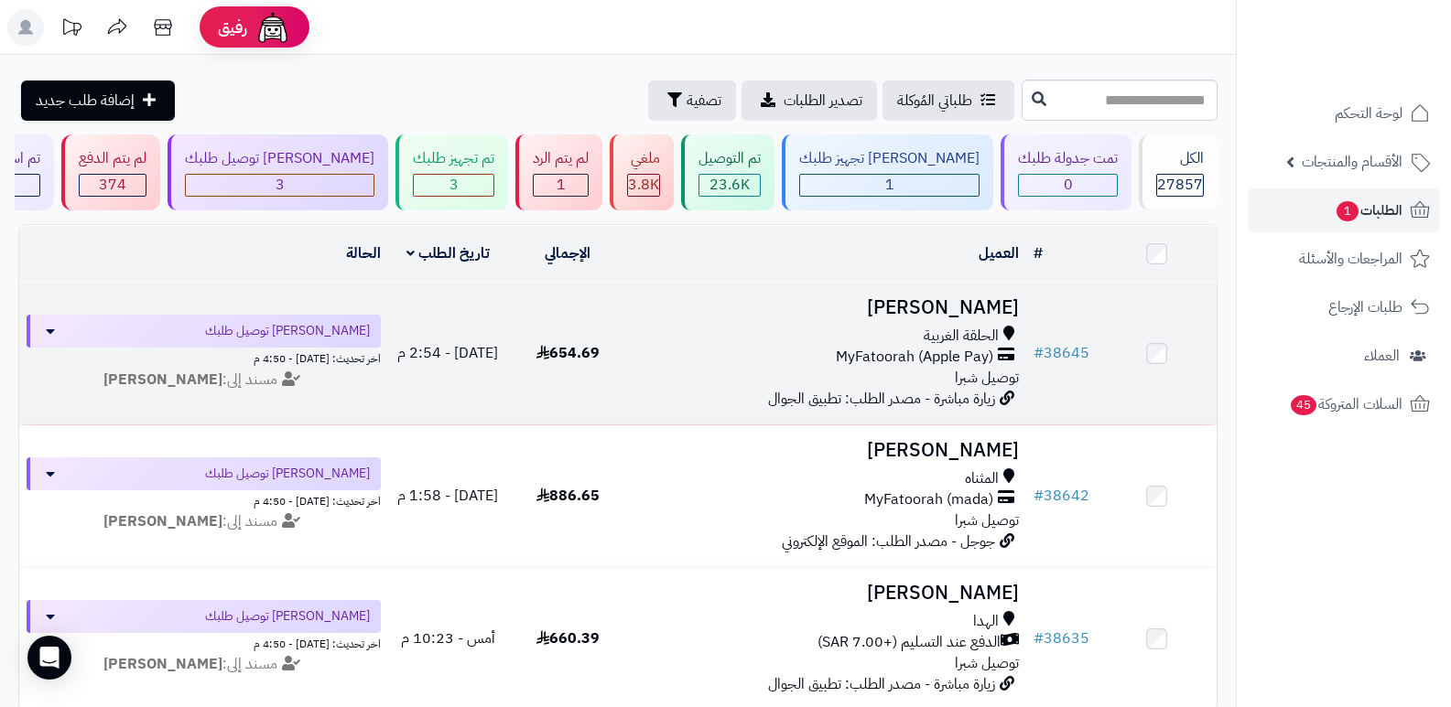
click at [999, 308] on h3 "[PERSON_NAME]" at bounding box center [827, 307] width 384 height 21
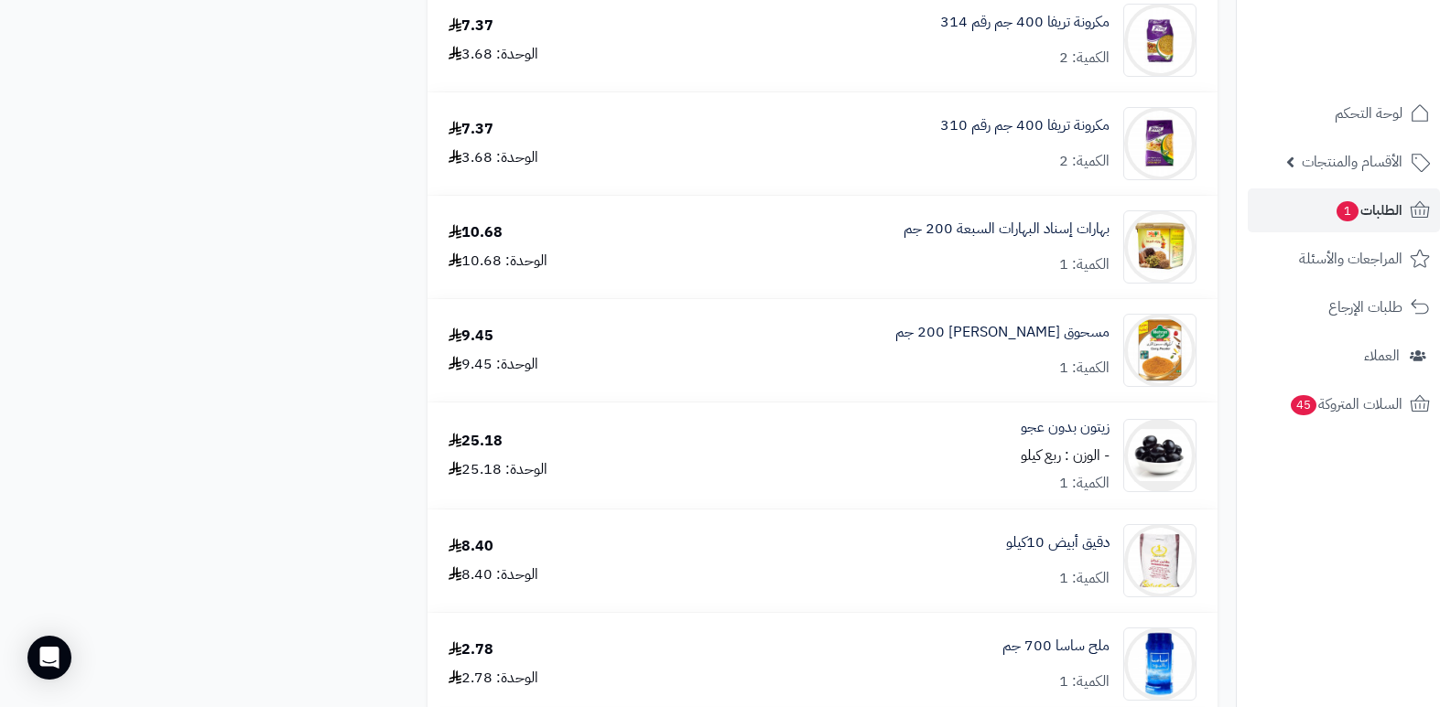
scroll to position [2563, 0]
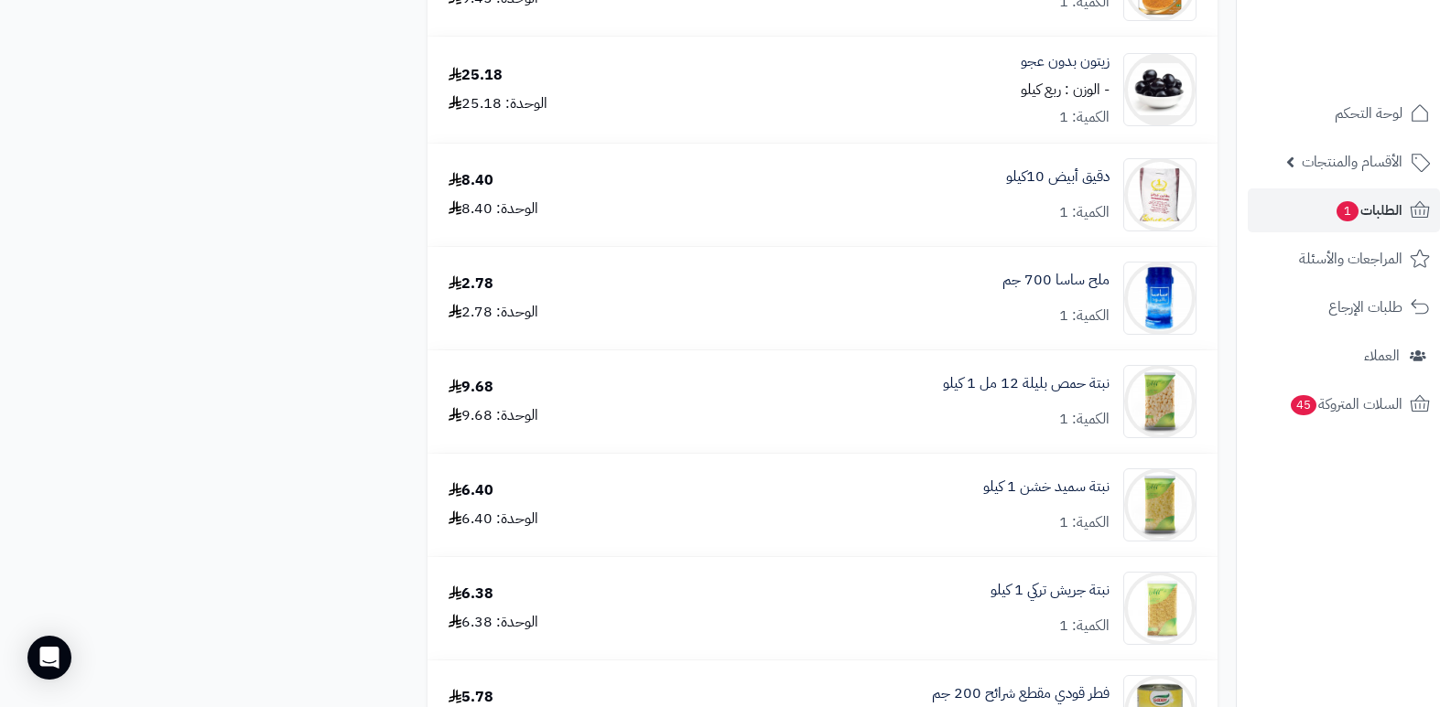
click at [1275, 535] on nav "لوحة التحكم الأقسام والمنتجات المنتجات الأقسام الماركات مواصفات المنتجات مواصفا…" at bounding box center [1343, 376] width 215 height 707
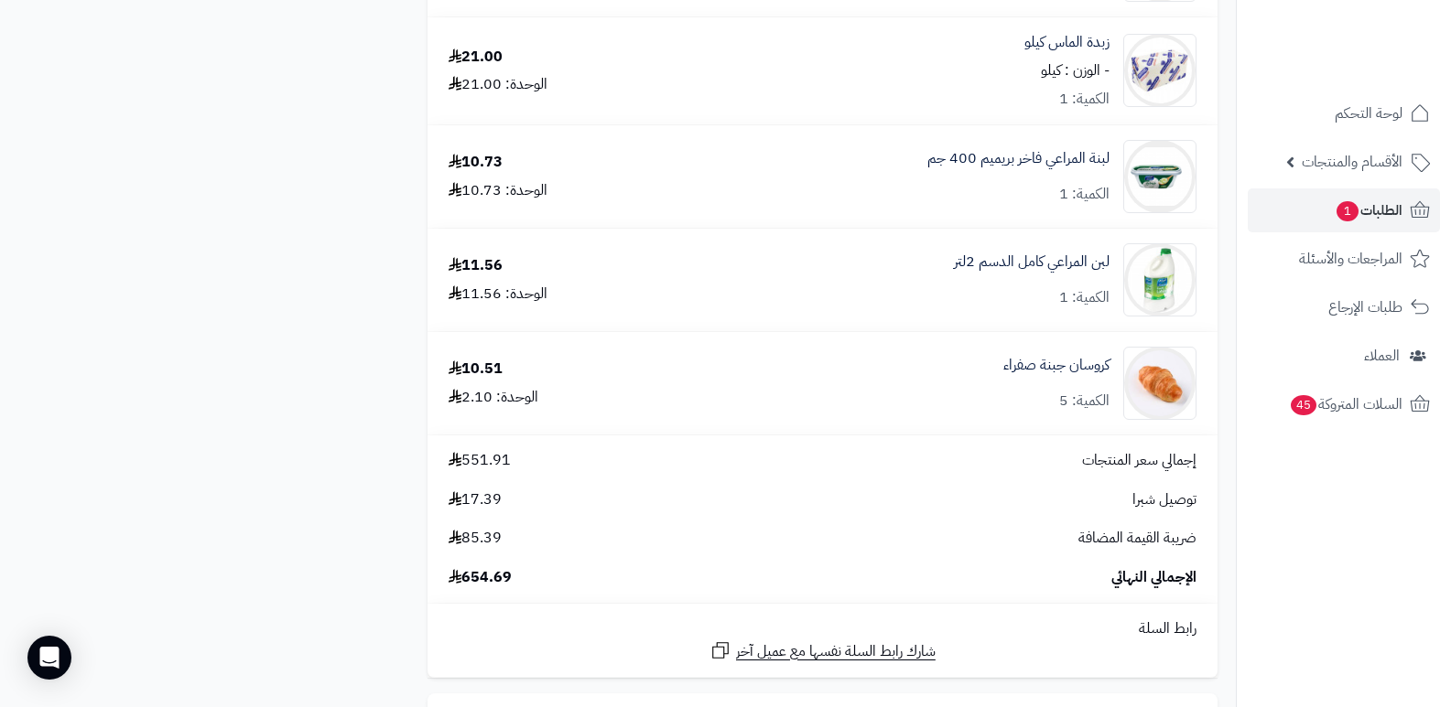
scroll to position [3752, 0]
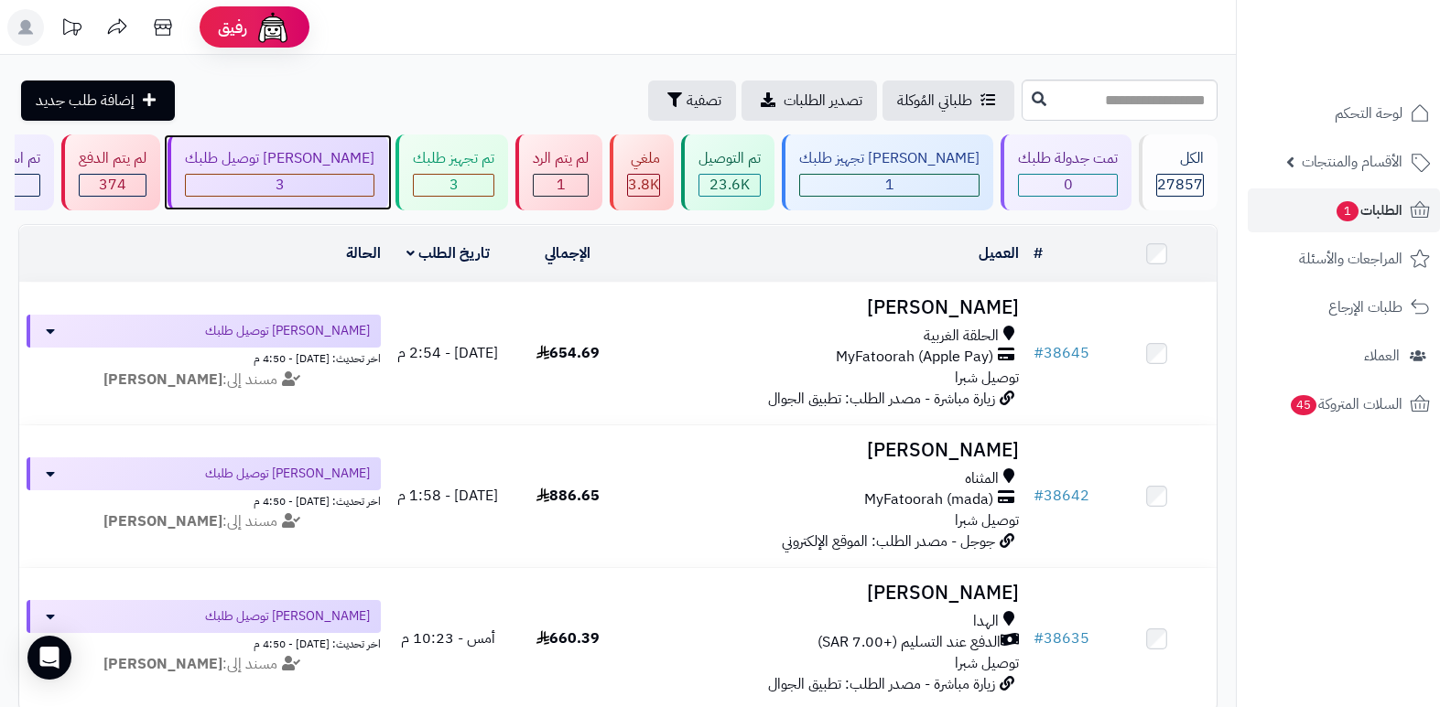
click at [374, 163] on div "[PERSON_NAME] توصيل طلبك" at bounding box center [279, 158] width 189 height 21
click at [350, 187] on div "3" at bounding box center [280, 185] width 188 height 21
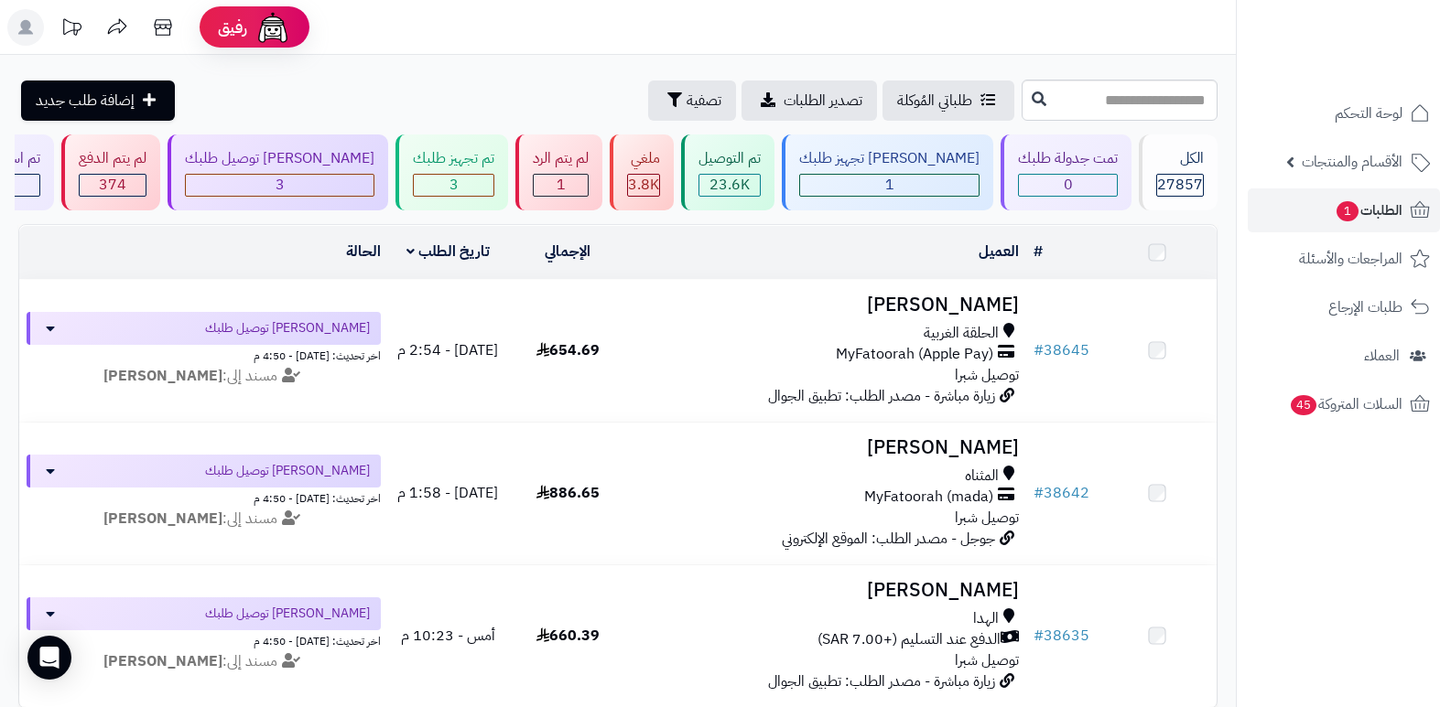
click at [350, 187] on div "3" at bounding box center [280, 185] width 188 height 21
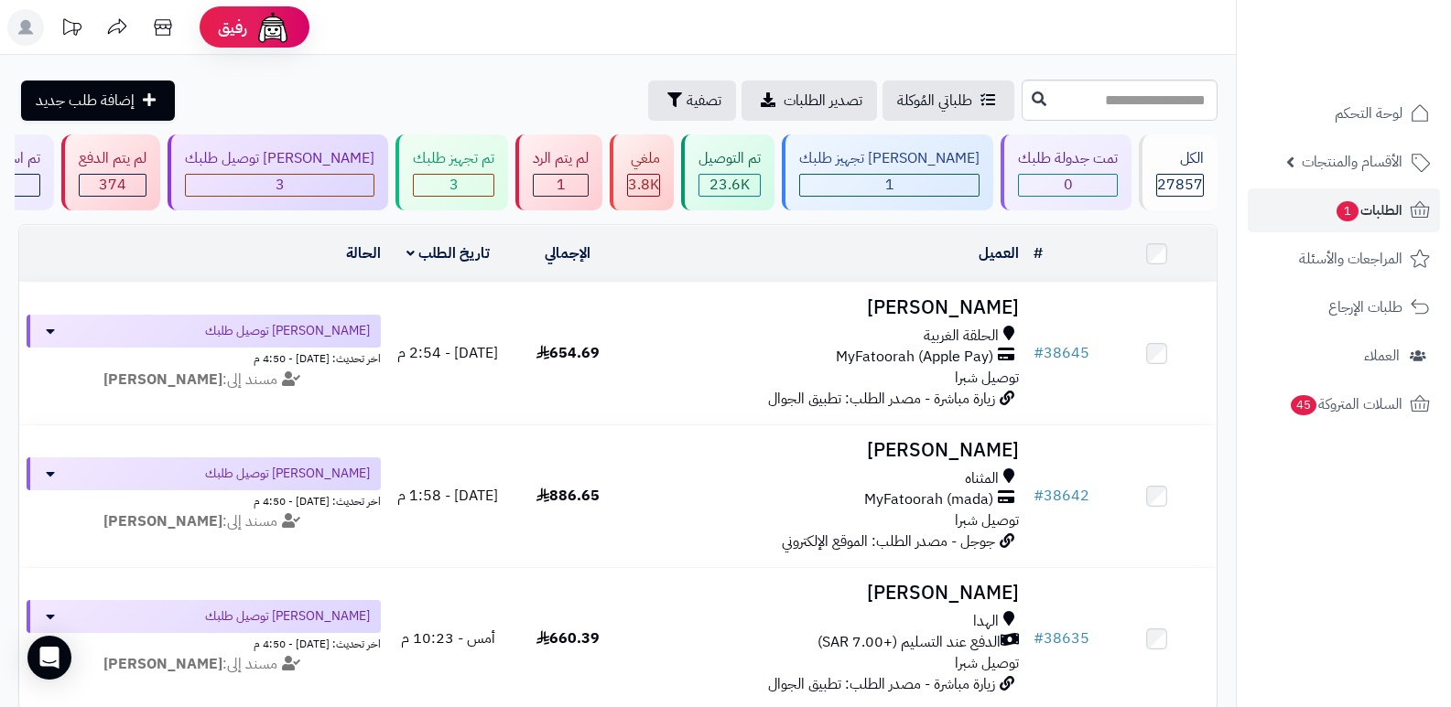
click at [16, 34] on rect at bounding box center [25, 27] width 37 height 37
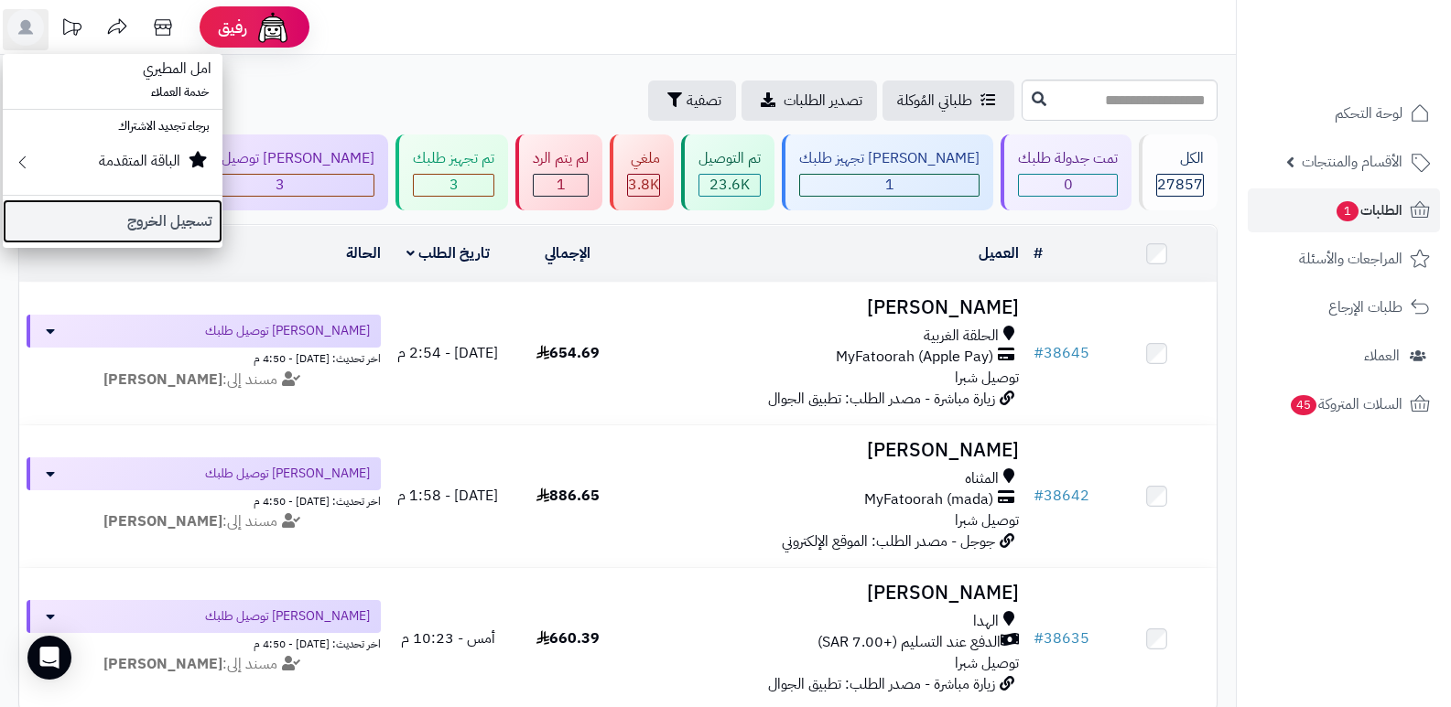
click at [166, 220] on link "تسجيل الخروج" at bounding box center [113, 222] width 220 height 44
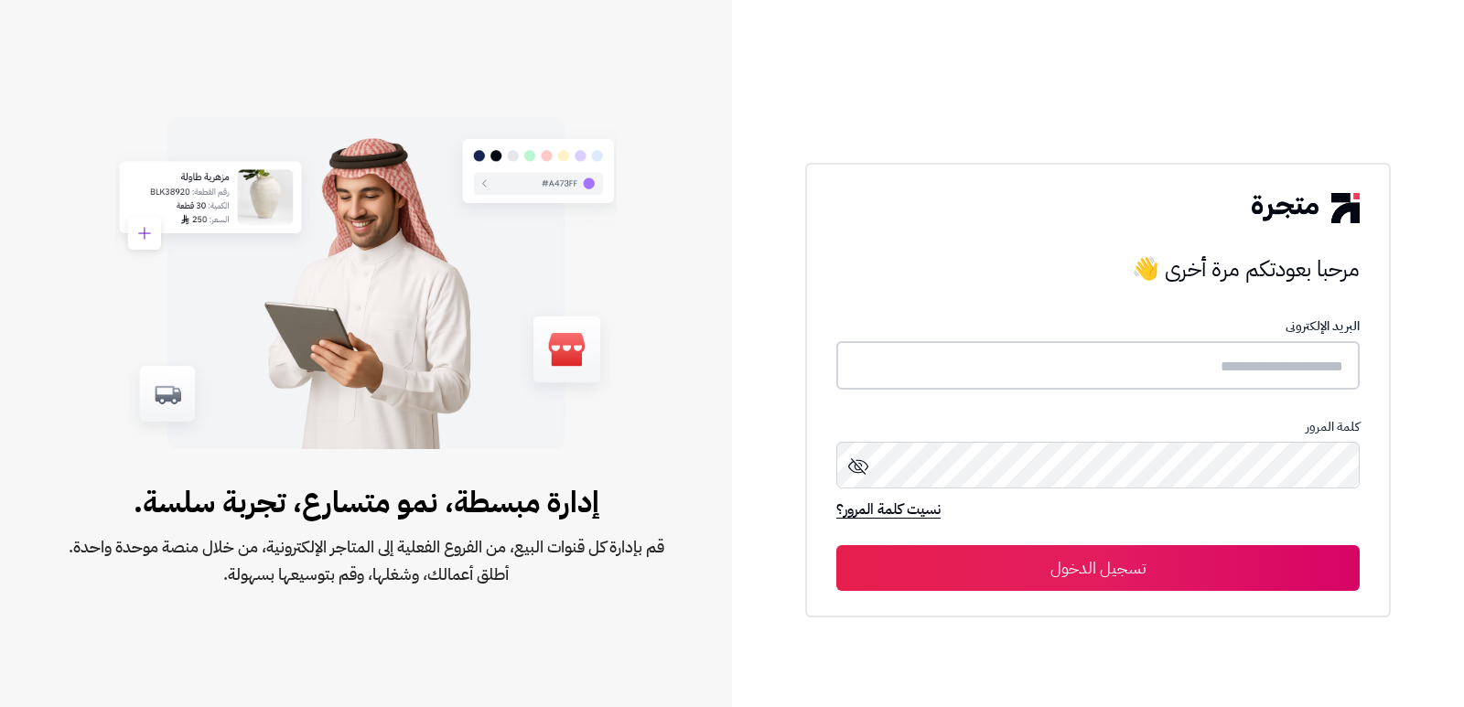
click at [1155, 352] on input "text" at bounding box center [1099, 365] width 524 height 49
type input "*"
type input "**********"
click at [837, 545] on button "تسجيل الدخول" at bounding box center [1099, 568] width 524 height 46
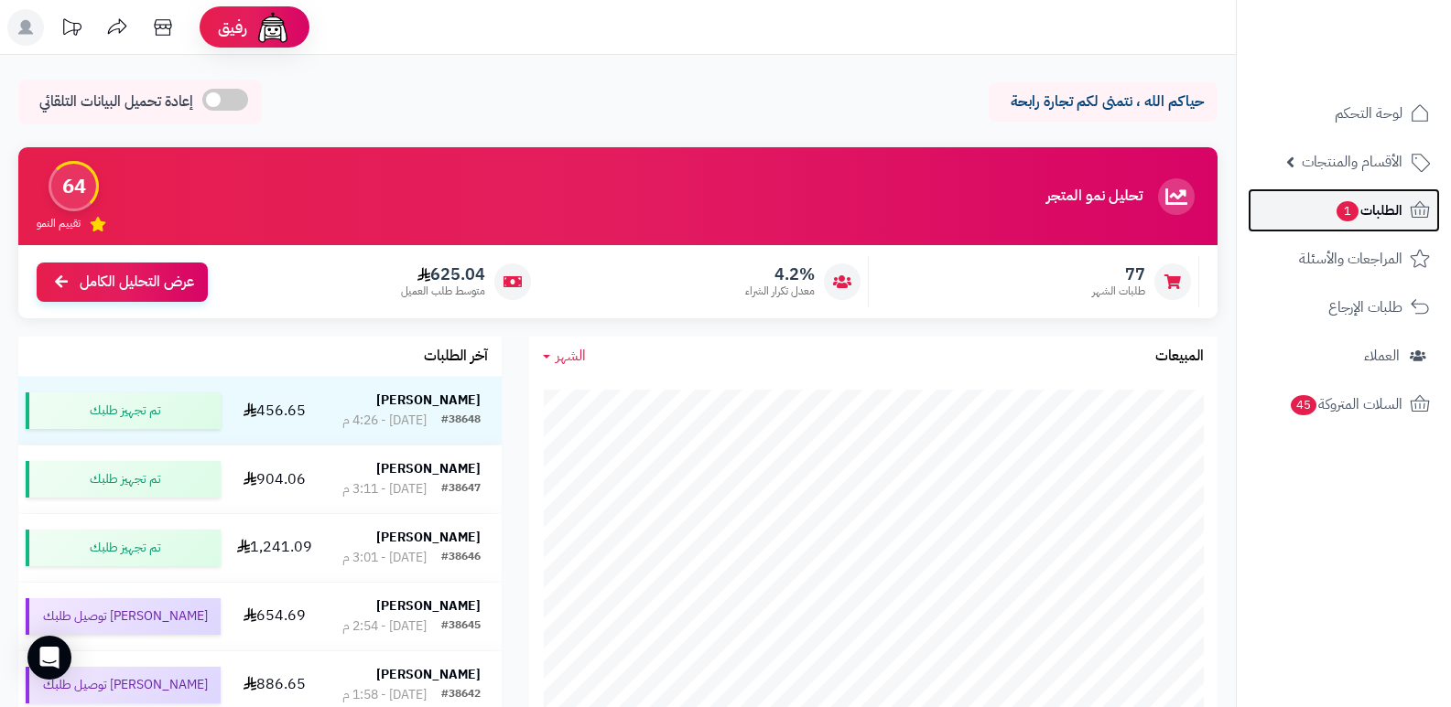
click at [1339, 199] on span "الطلبات 1" at bounding box center [1368, 211] width 68 height 26
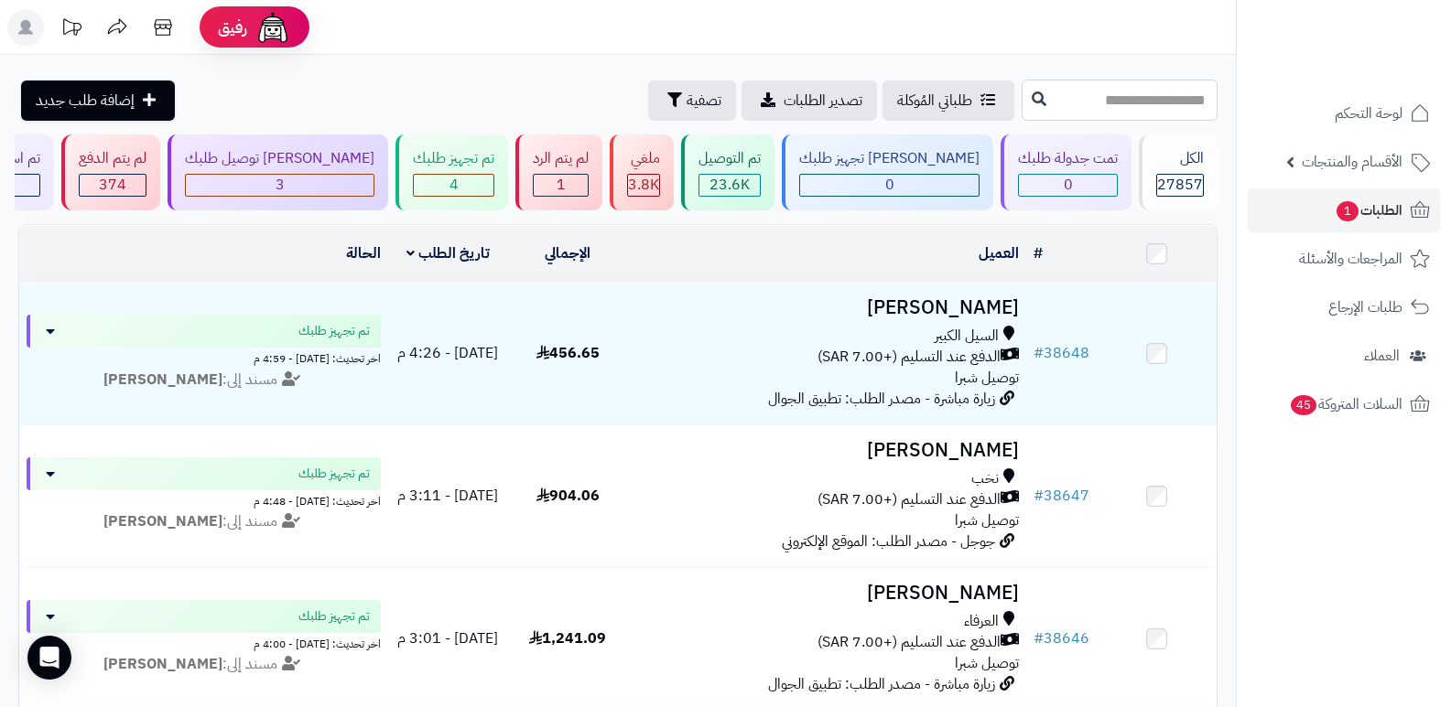
click at [1152, 90] on input "text" at bounding box center [1119, 100] width 196 height 41
type input "*****"
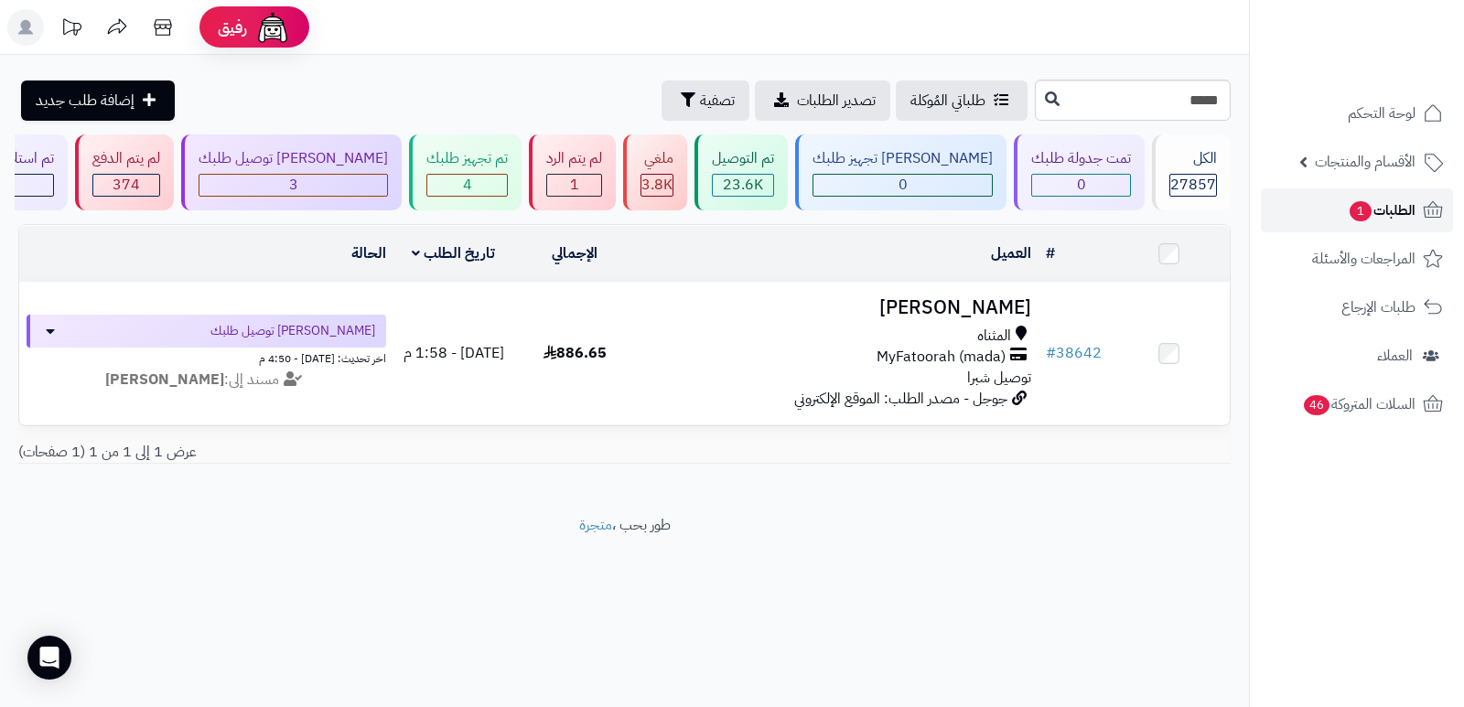
click at [1393, 199] on span "الطلبات 1" at bounding box center [1382, 211] width 68 height 26
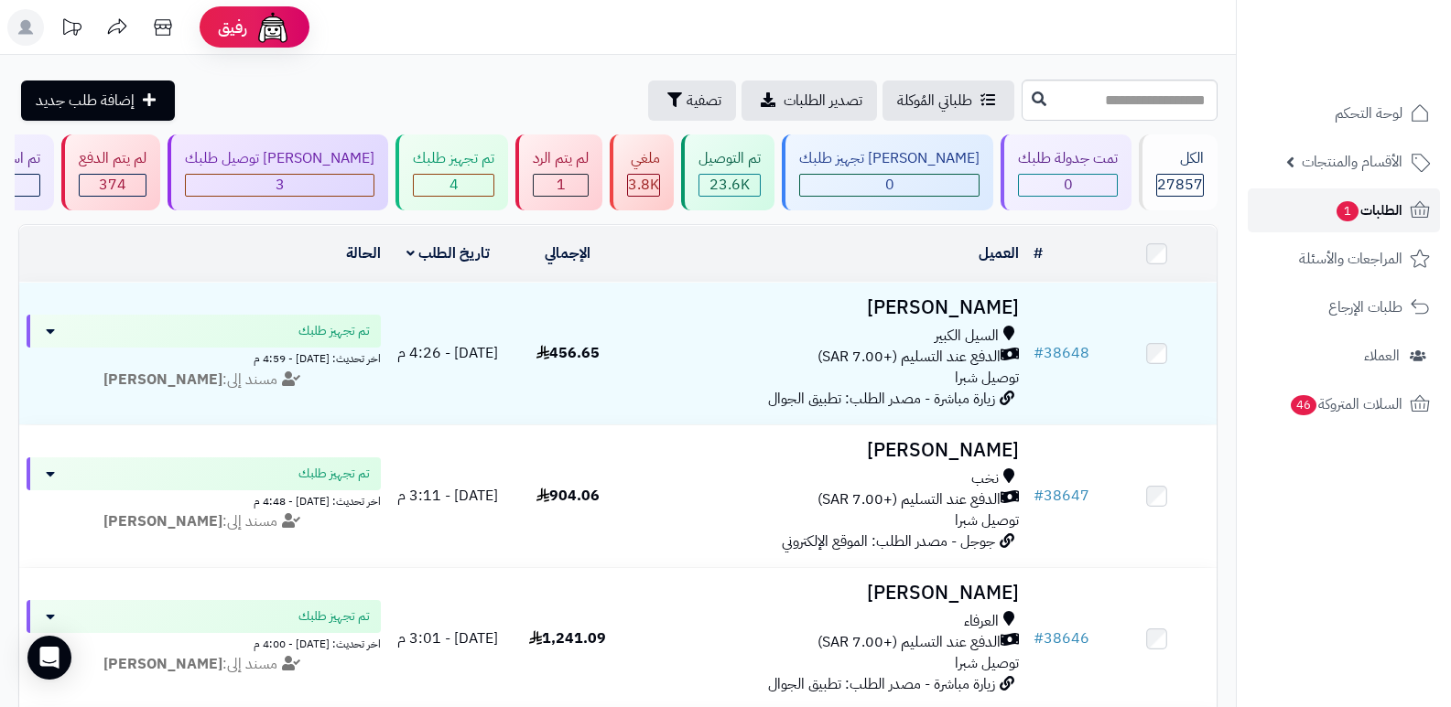
click at [1350, 211] on span "1" at bounding box center [1347, 211] width 22 height 20
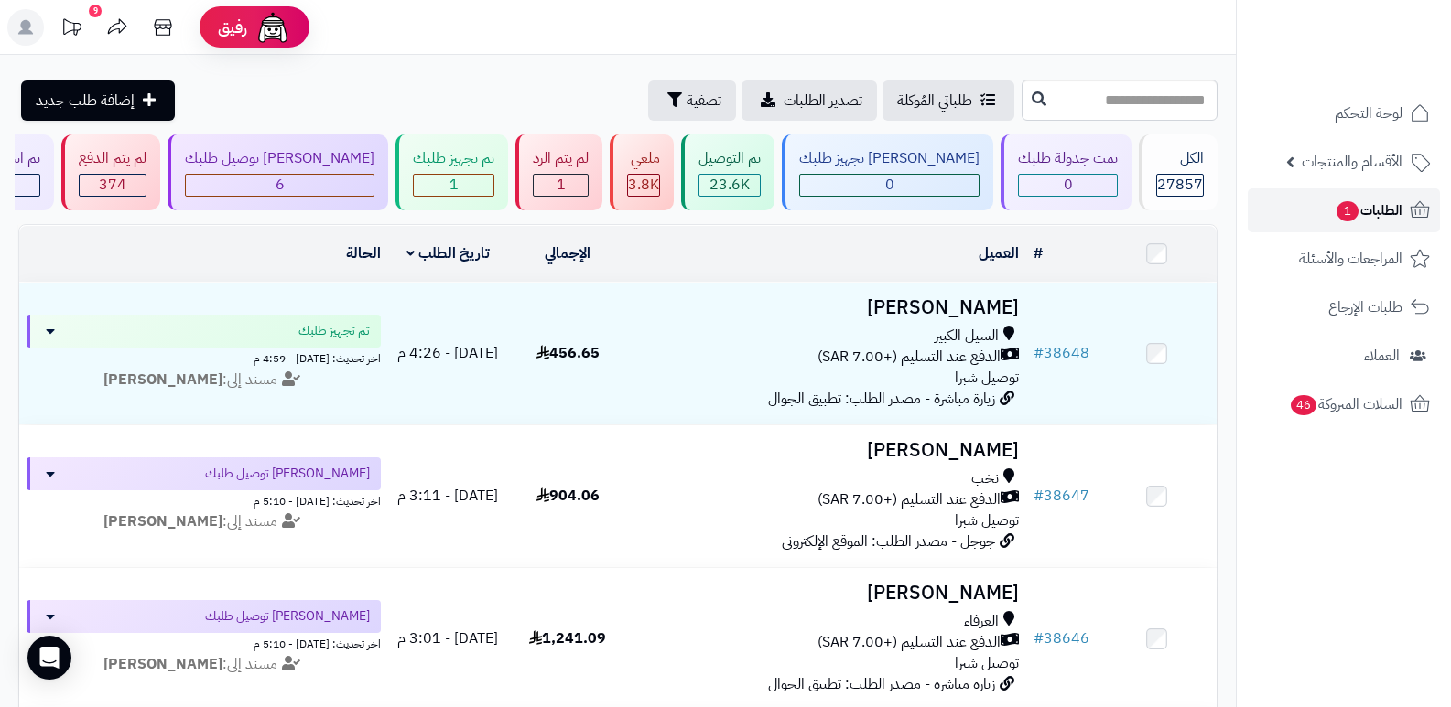
click at [1401, 208] on span "الطلبات 1" at bounding box center [1368, 211] width 68 height 26
click at [588, 152] on div "لم يتم الرد" at bounding box center [561, 158] width 56 height 21
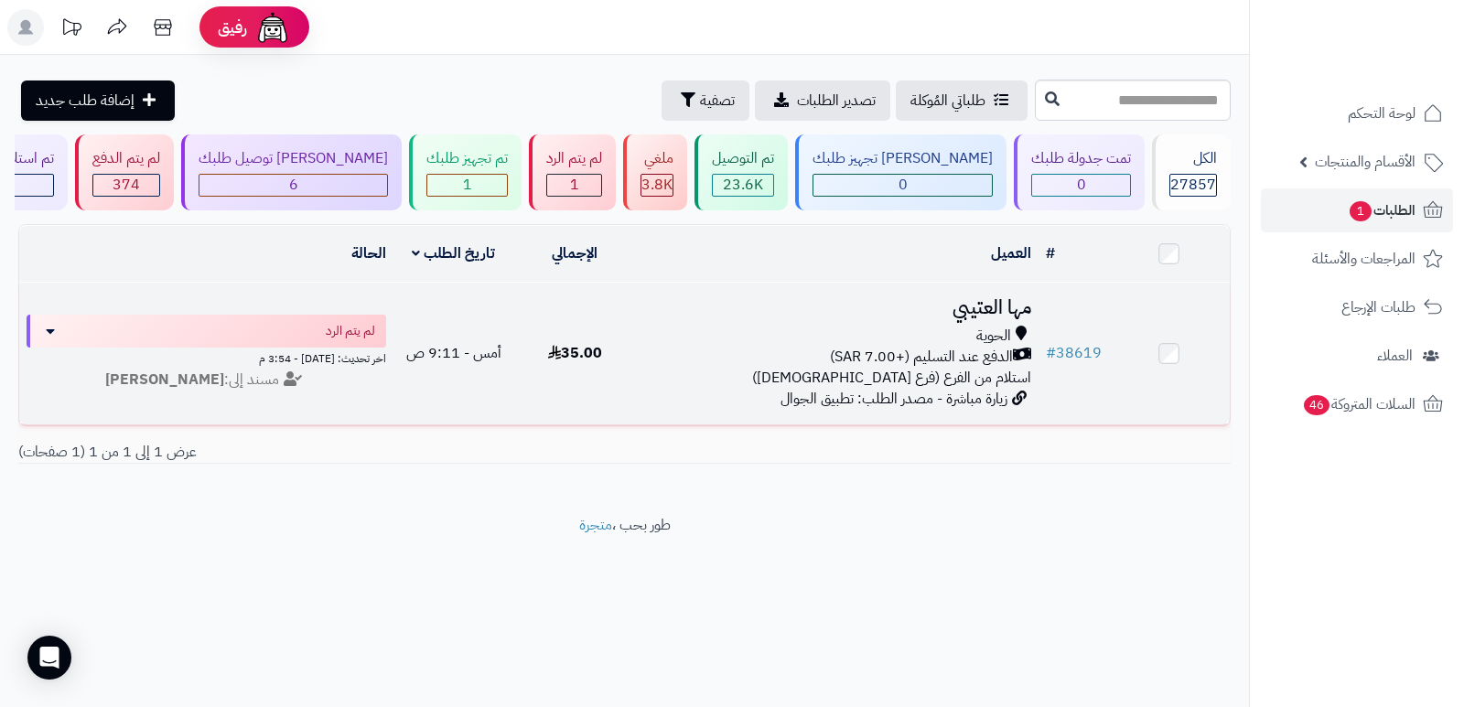
click at [976, 284] on td "مها العتيبي الحوية الدفع عند التسليم (+7.00 SAR) استلام من الفرع (فرع الحوية) ز…" at bounding box center [837, 354] width 404 height 142
click at [979, 305] on h3 "مها العتيبي" at bounding box center [836, 307] width 389 height 21
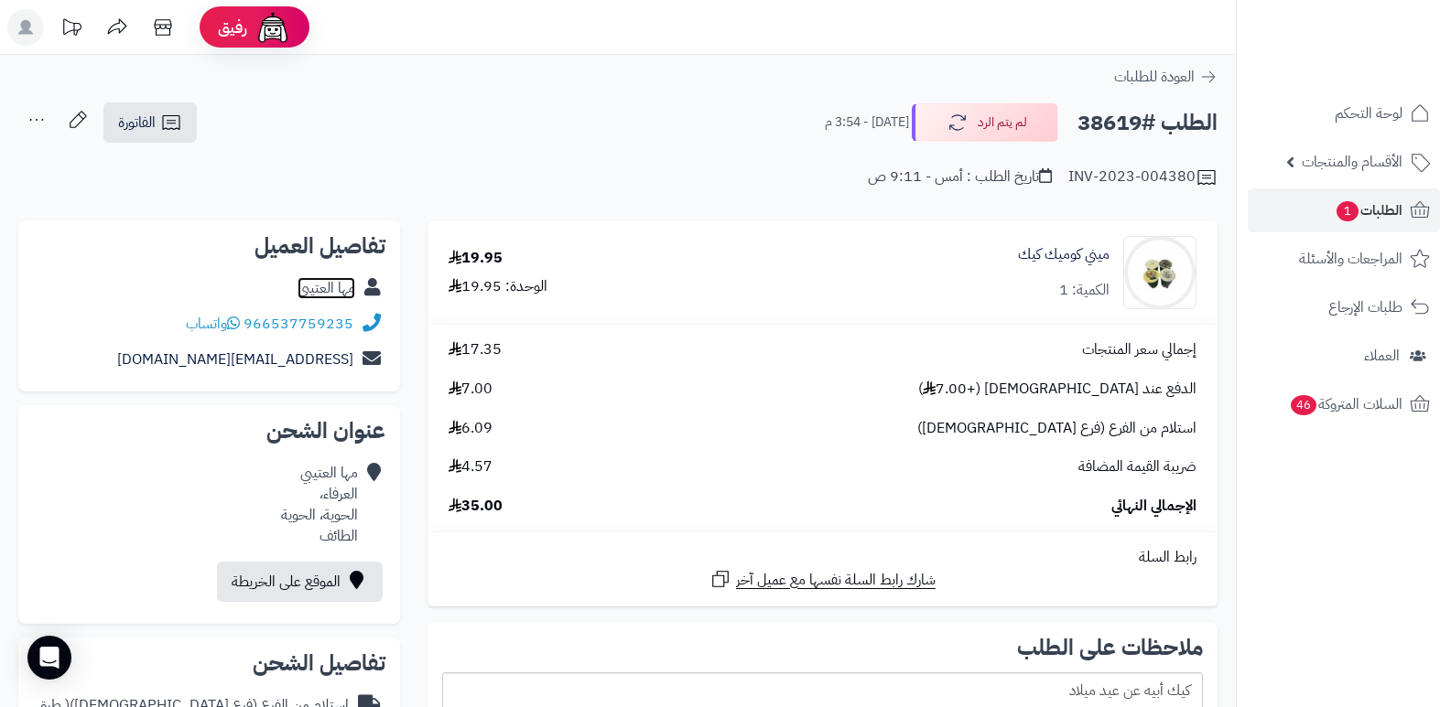
click at [327, 283] on link "مها العتيبي" at bounding box center [326, 288] width 58 height 22
click at [960, 140] on button "لم يتم الرد" at bounding box center [985, 122] width 146 height 38
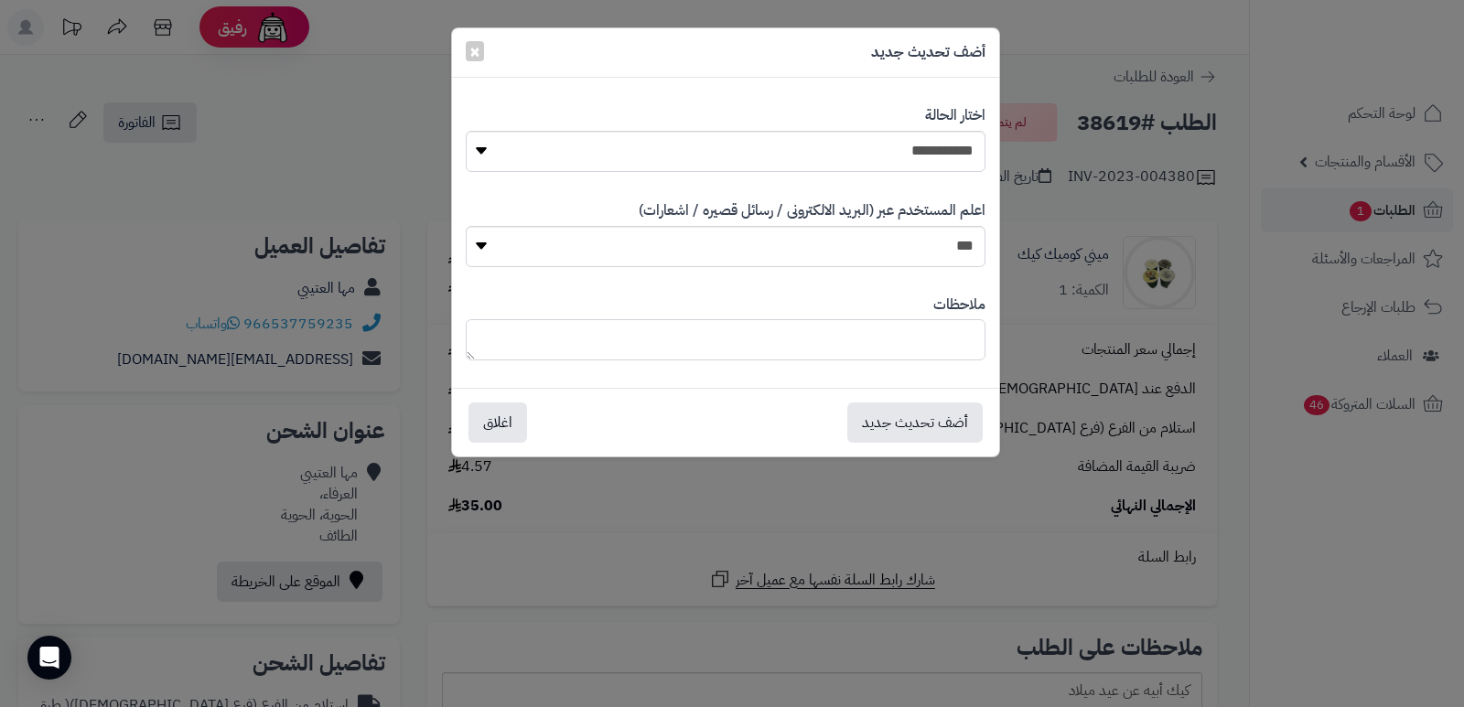
click at [931, 332] on textarea at bounding box center [726, 339] width 520 height 41
type textarea "*"
type textarea "*****"
click at [929, 433] on button "أضف تحديث جديد" at bounding box center [914, 422] width 135 height 40
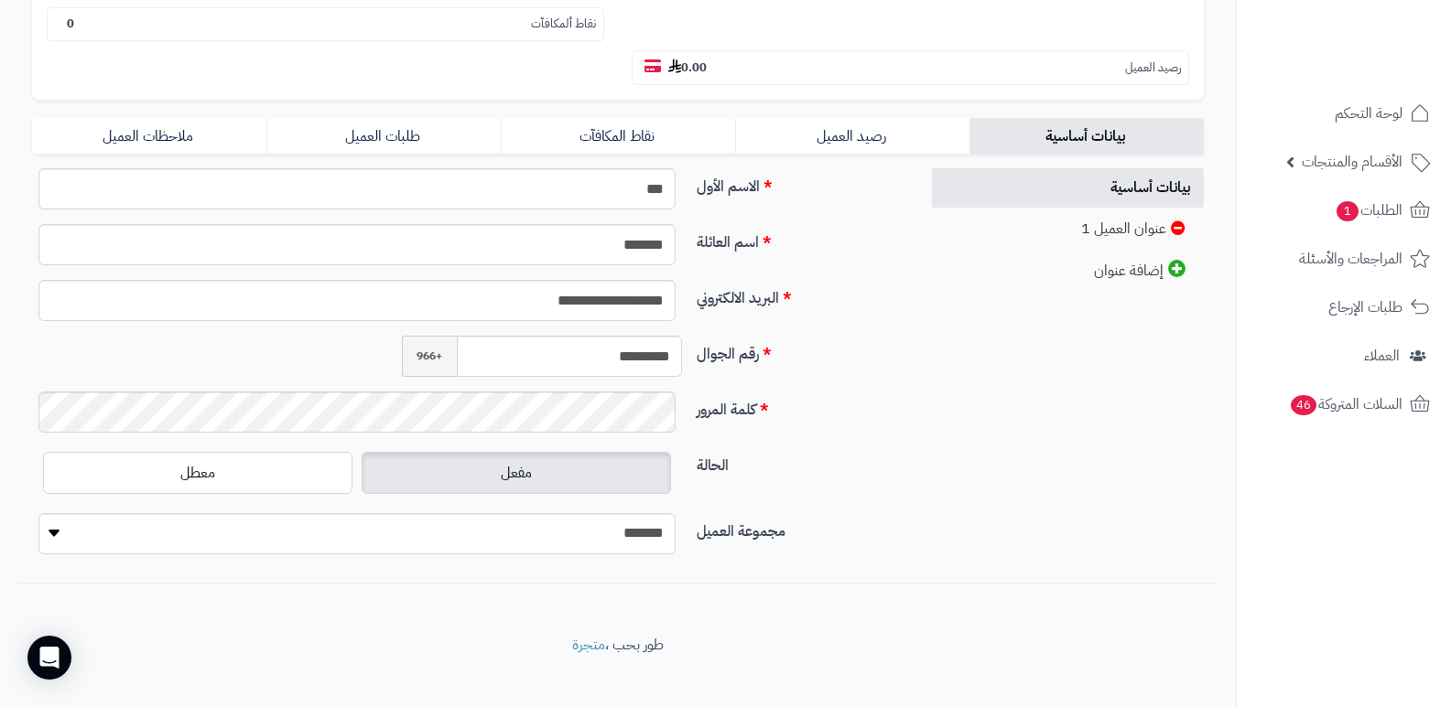
scroll to position [366, 0]
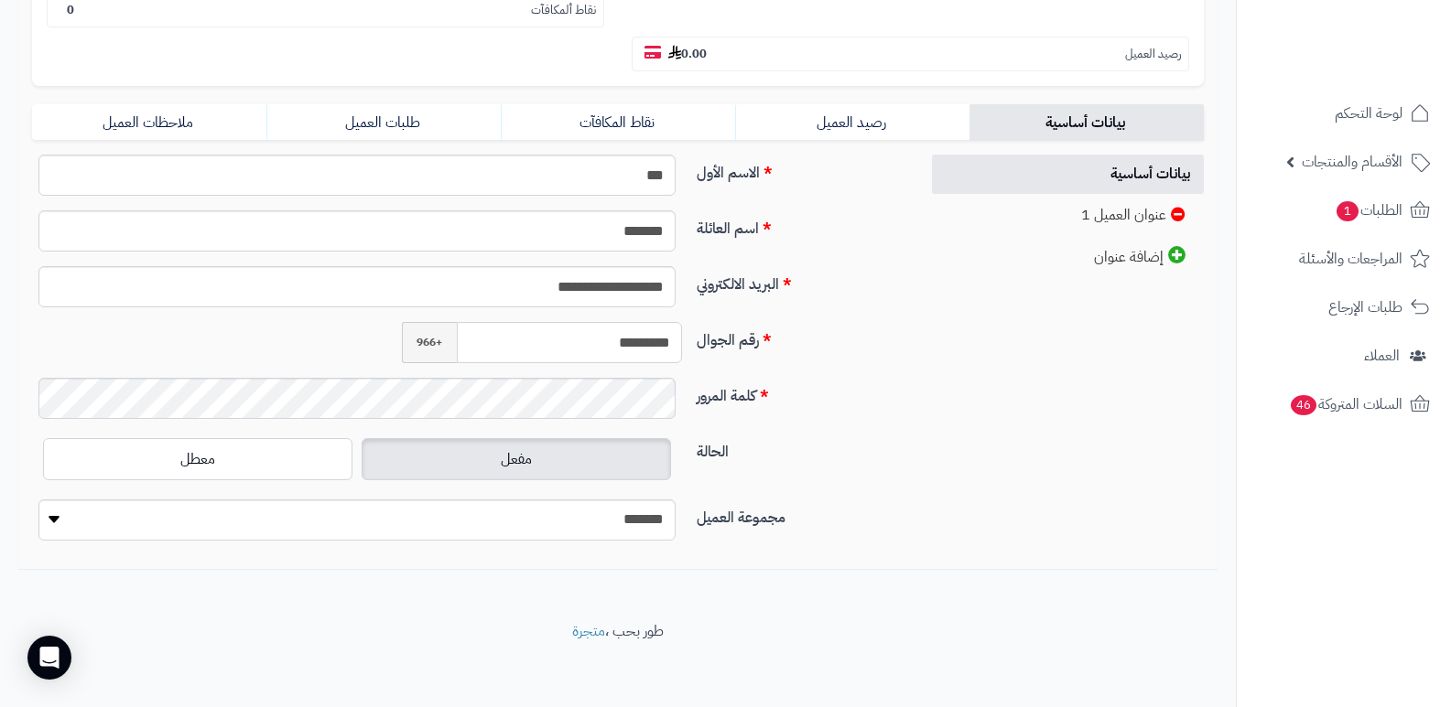
click at [629, 347] on input "*********" at bounding box center [570, 342] width 226 height 41
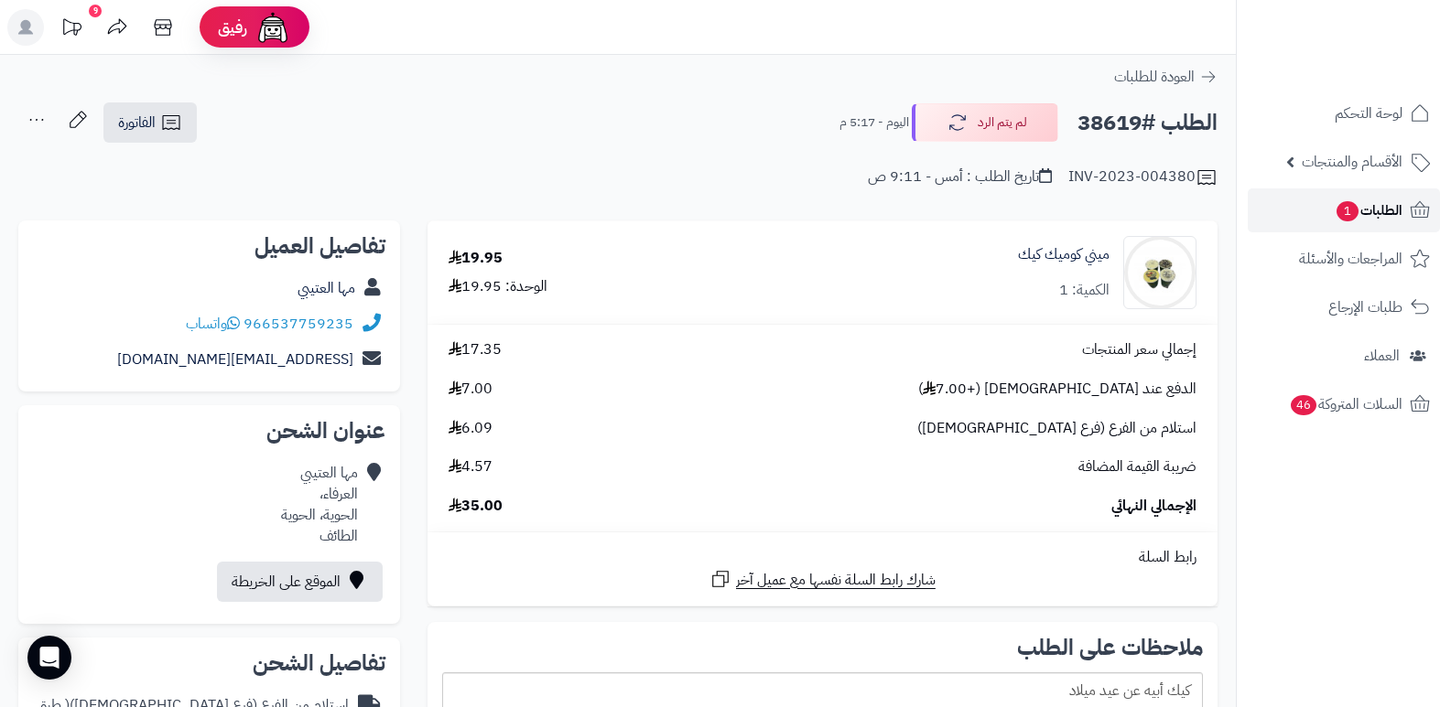
click at [1398, 221] on span "الطلبات 1" at bounding box center [1368, 211] width 68 height 26
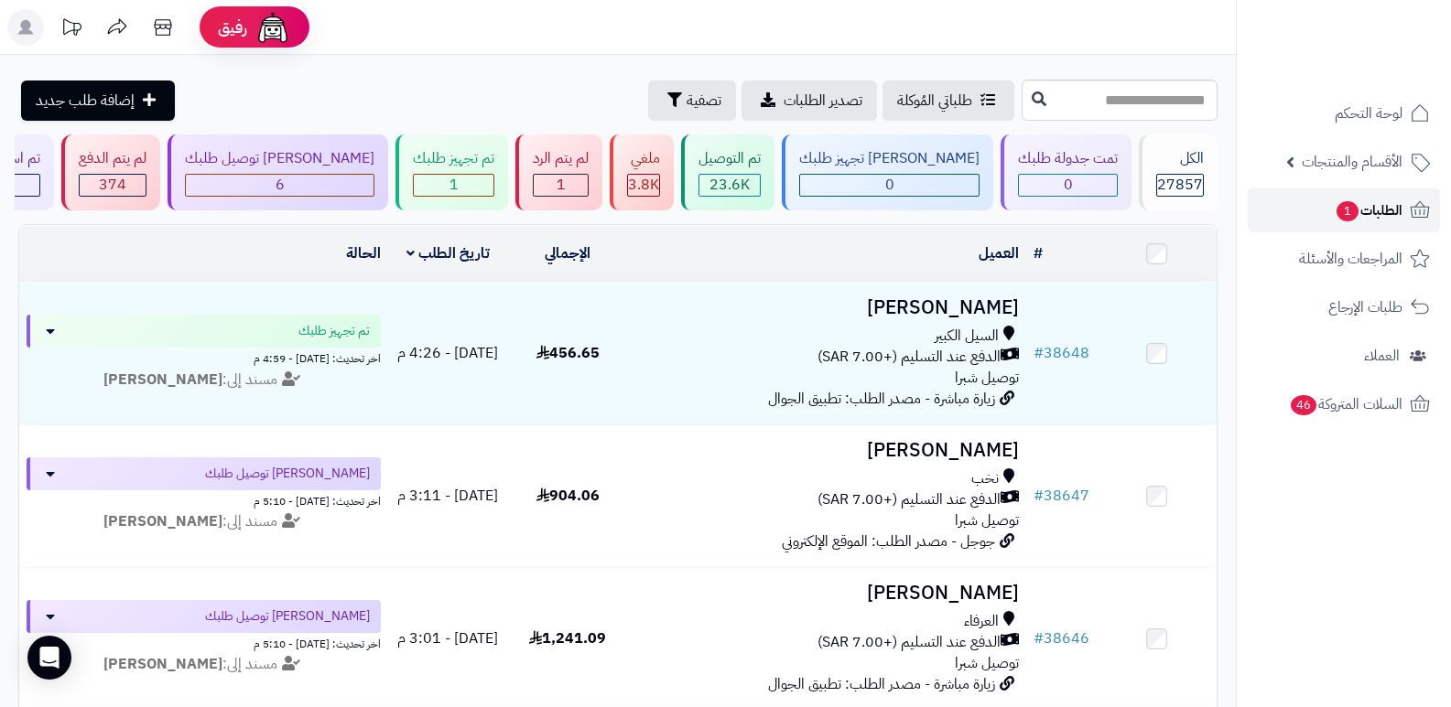
click at [1397, 220] on span "الطلبات 1" at bounding box center [1368, 211] width 68 height 26
click at [1394, 202] on span "الطلبات 1" at bounding box center [1368, 211] width 68 height 26
click at [1393, 203] on span "الطلبات 1" at bounding box center [1368, 211] width 68 height 26
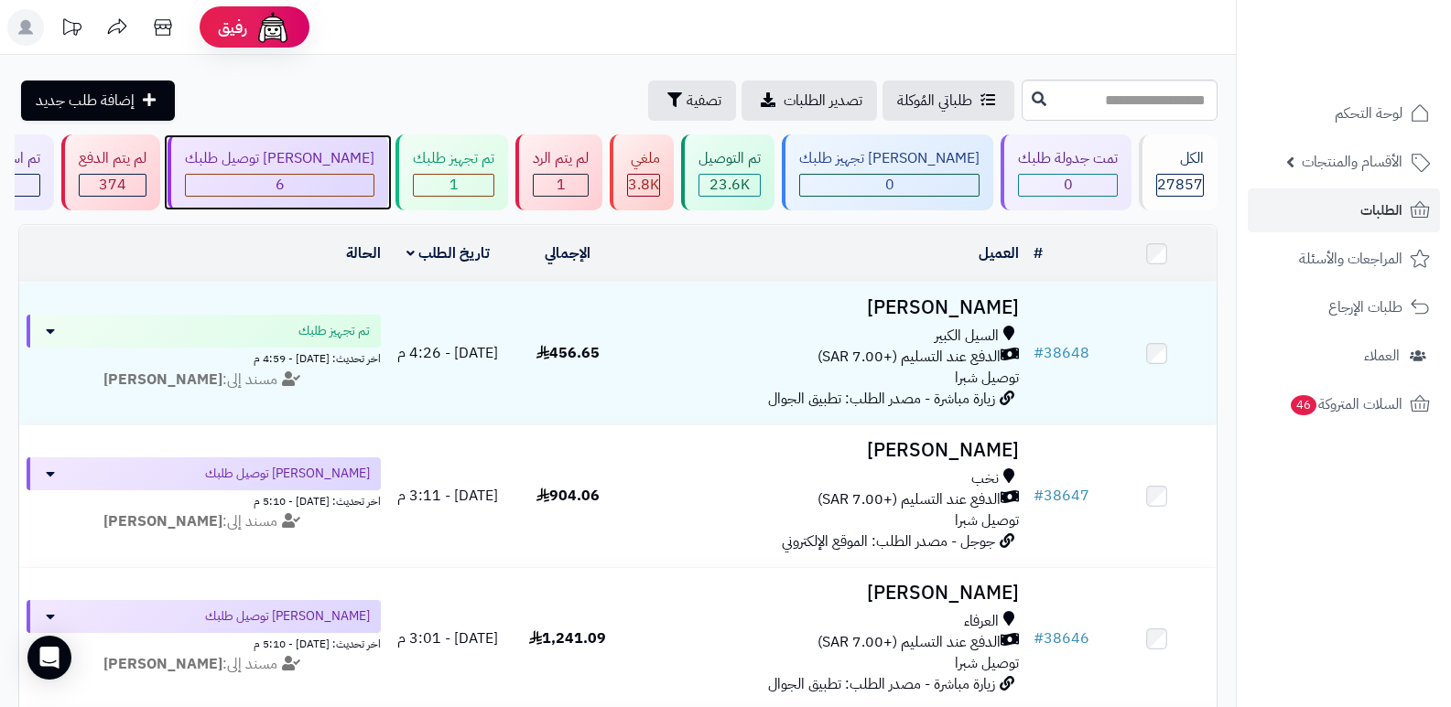
click at [333, 186] on div "6" at bounding box center [280, 185] width 188 height 21
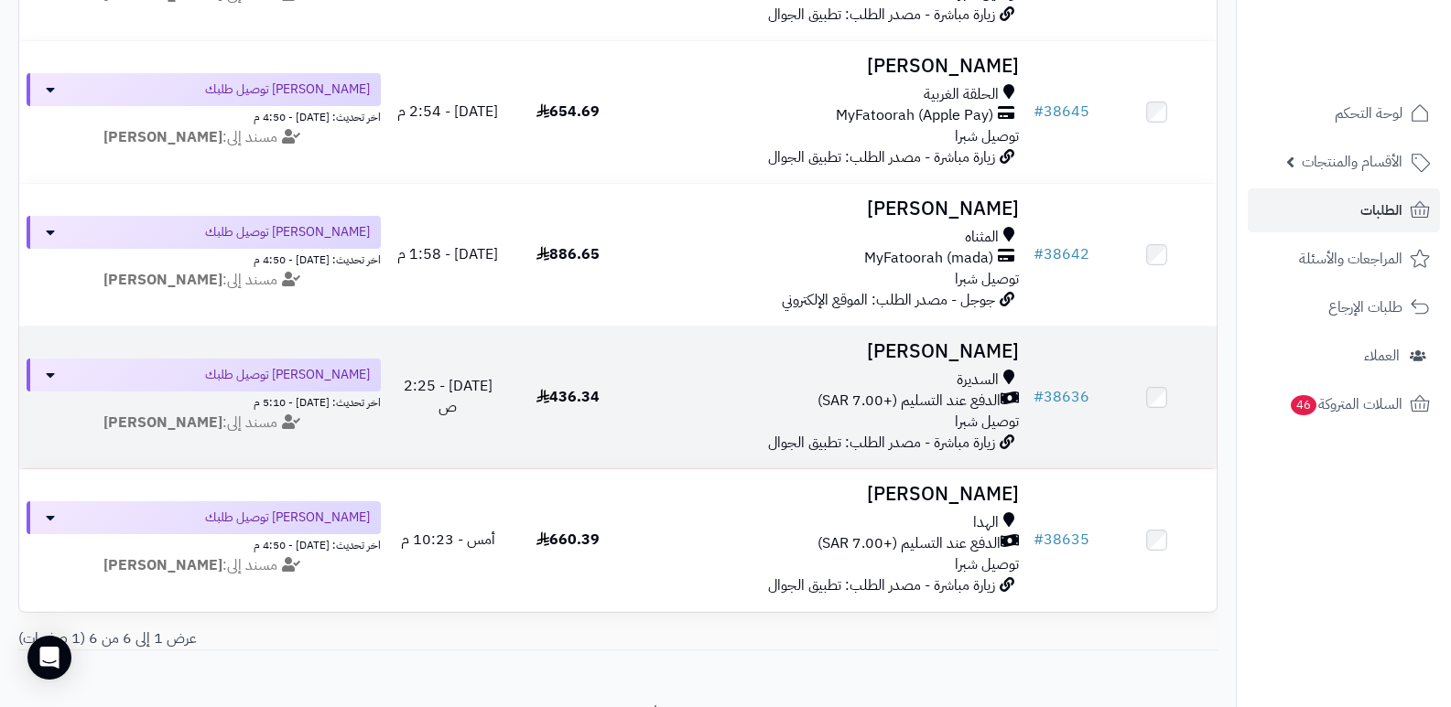
scroll to position [549, 0]
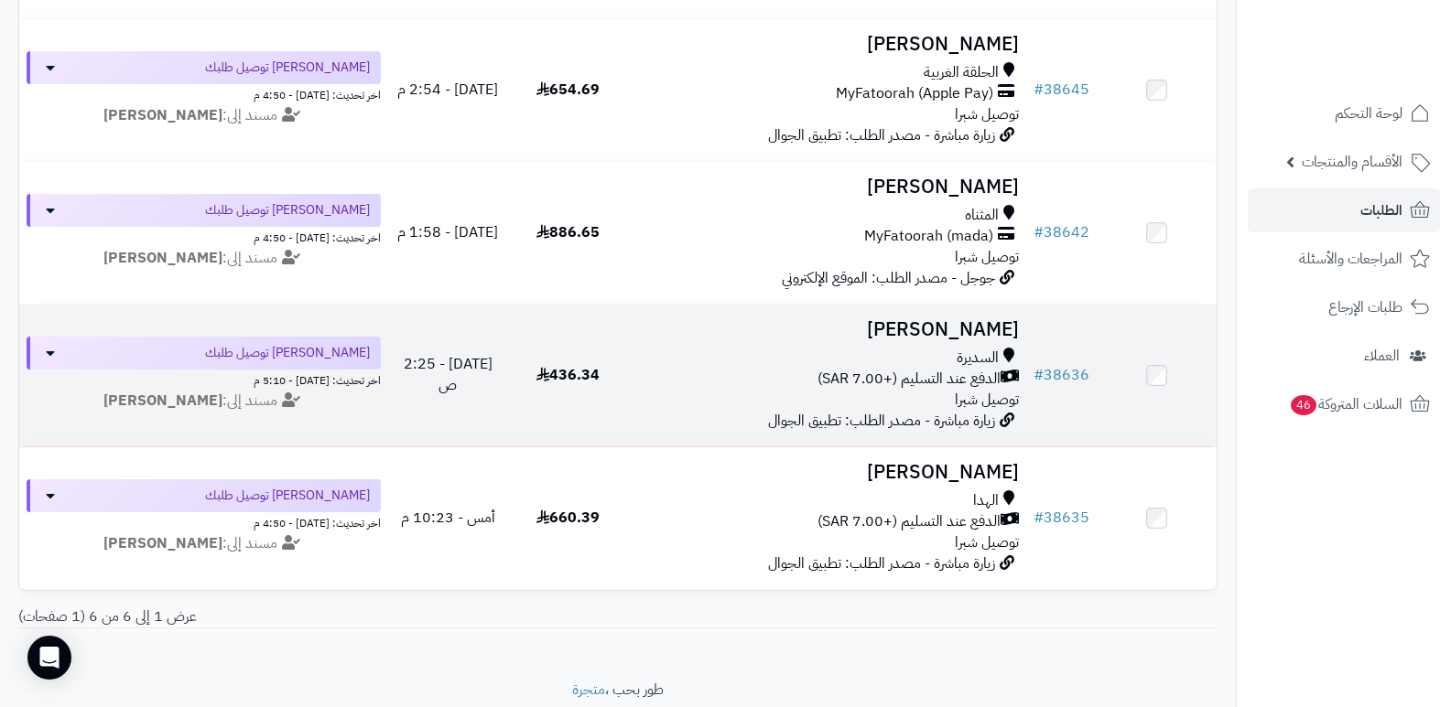
click at [955, 328] on h3 "[PERSON_NAME]" at bounding box center [827, 329] width 384 height 21
